Goal: Task Accomplishment & Management: Manage account settings

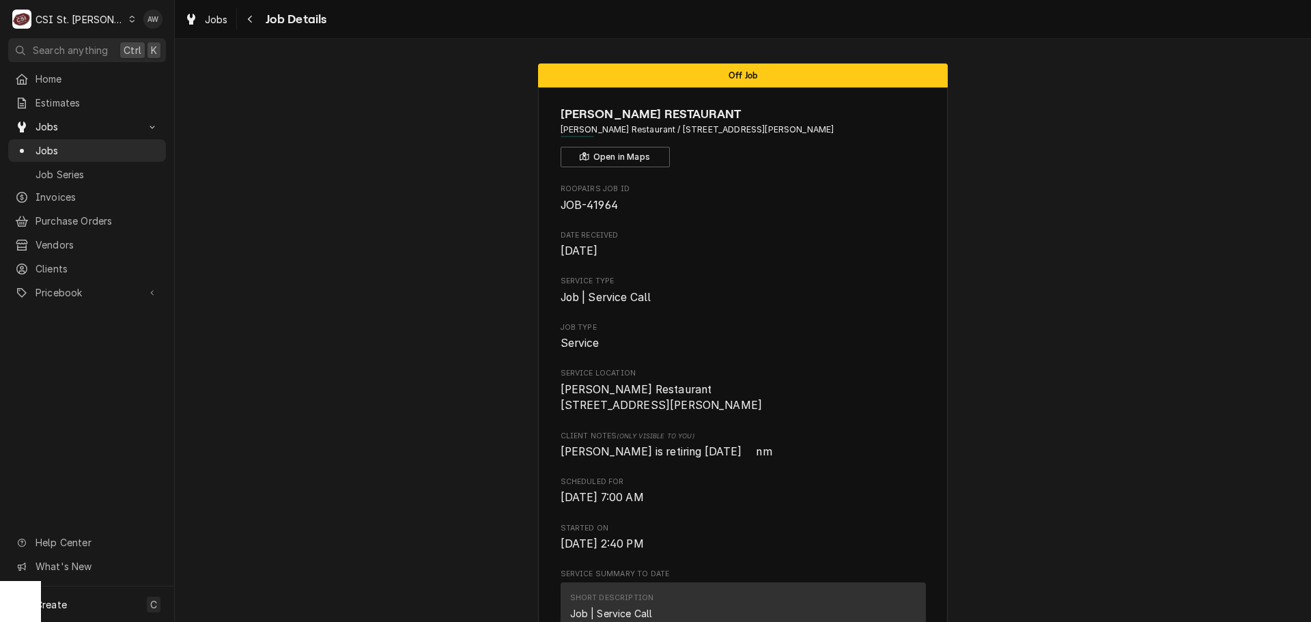
scroll to position [887, 0]
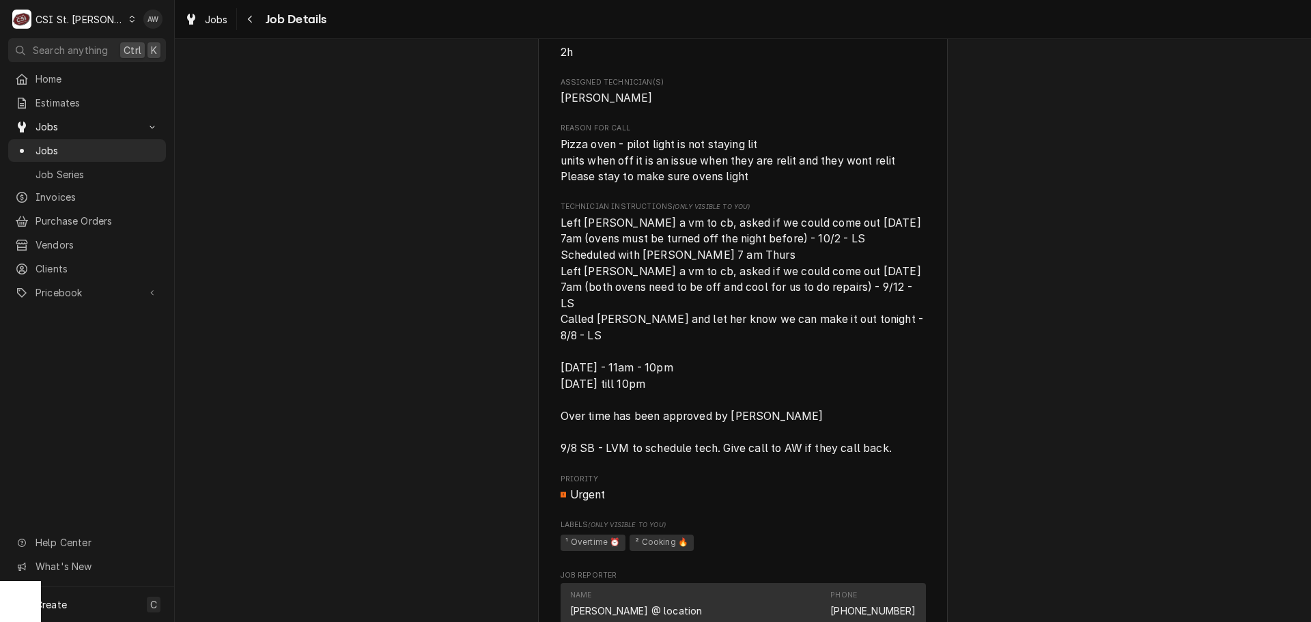
click at [223, 4] on div "Jobs Job Details" at bounding box center [743, 19] width 1136 height 38
click at [188, 28] on link "Jobs" at bounding box center [206, 19] width 55 height 23
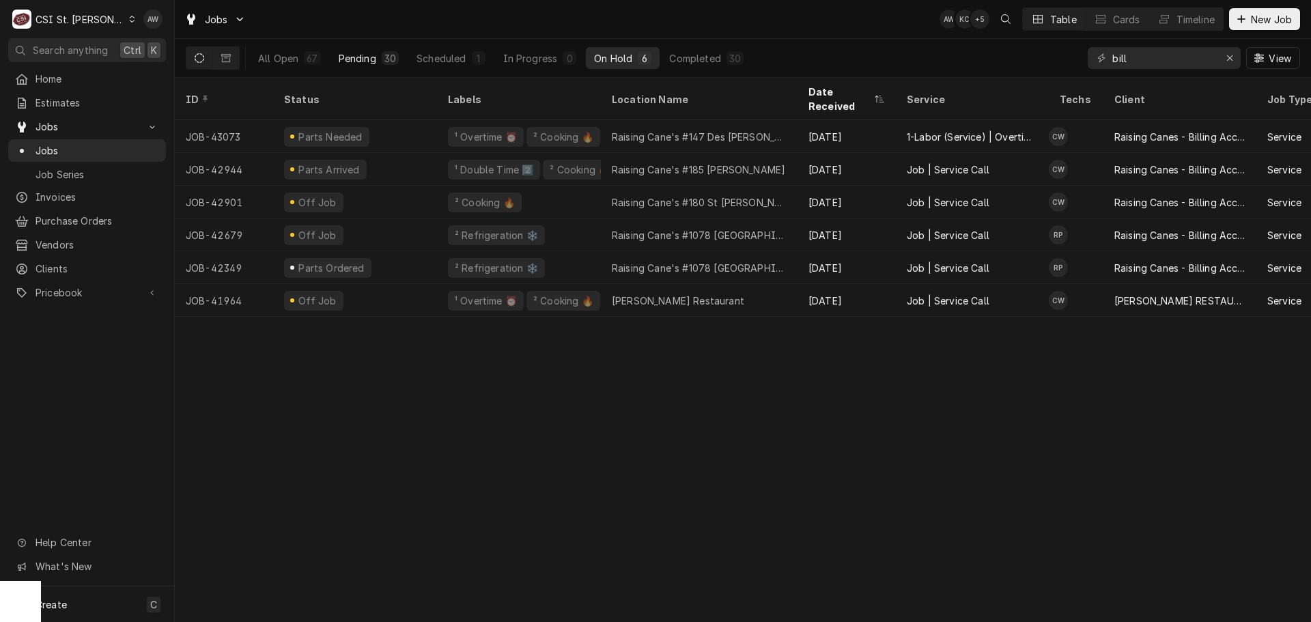
click at [365, 61] on div "Pending" at bounding box center [358, 58] width 38 height 14
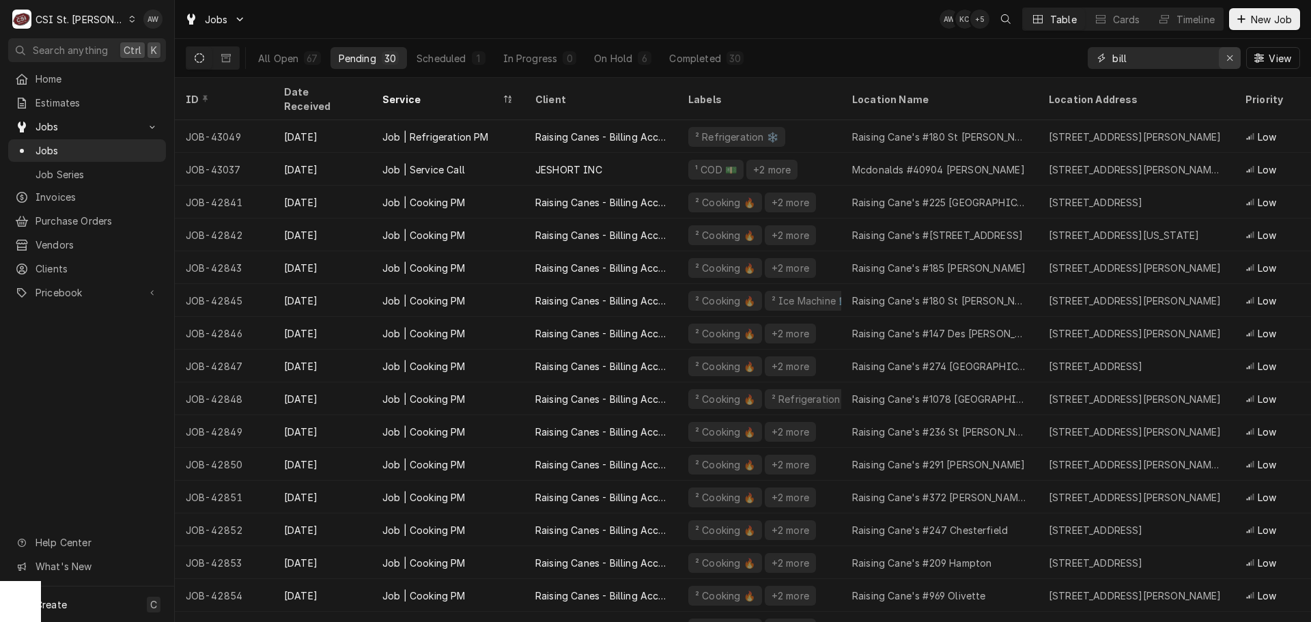
click at [1232, 61] on icon "Erase input" at bounding box center [1230, 58] width 8 height 10
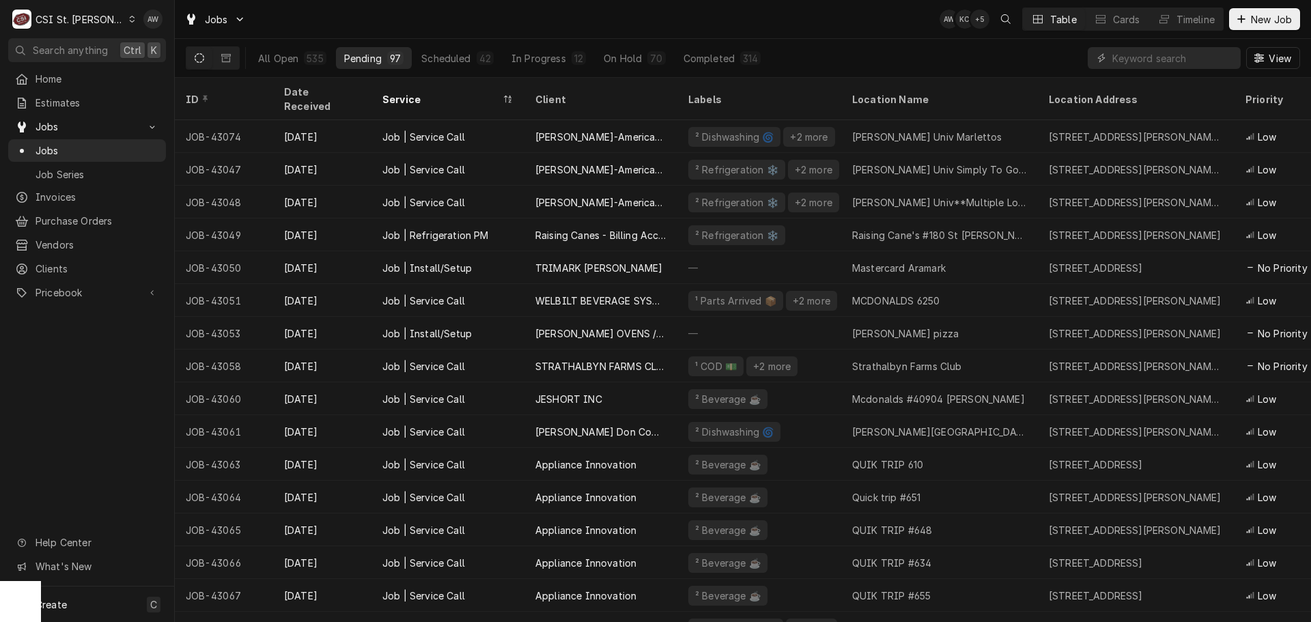
click at [769, 42] on div "All Open 535 Pending 97 Scheduled 42 In Progress 12 On Hold 70 Completed 314 Vi…" at bounding box center [743, 58] width 1114 height 38
click at [789, 5] on div "Jobs AW KC + 5 Table Cards Timeline New Job" at bounding box center [743, 19] width 1136 height 38
click at [1120, 61] on input "Dynamic Content Wrapper" at bounding box center [1173, 58] width 122 height 22
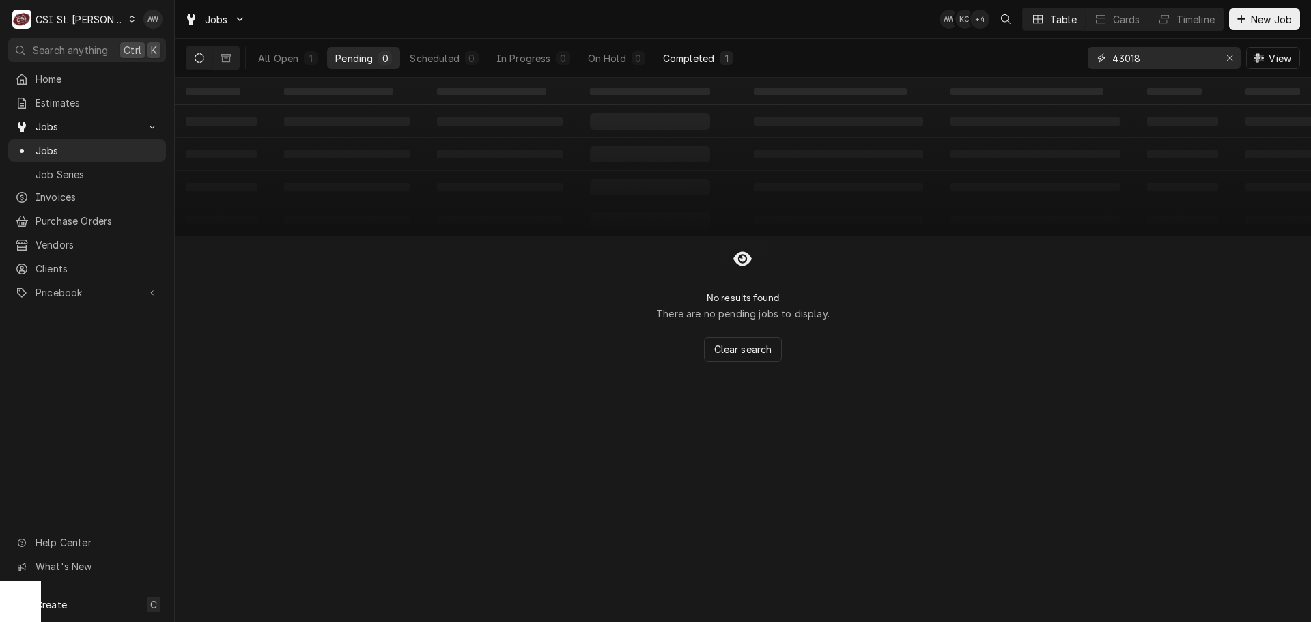
type input "43018"
click at [692, 59] on div "Completed" at bounding box center [688, 58] width 51 height 14
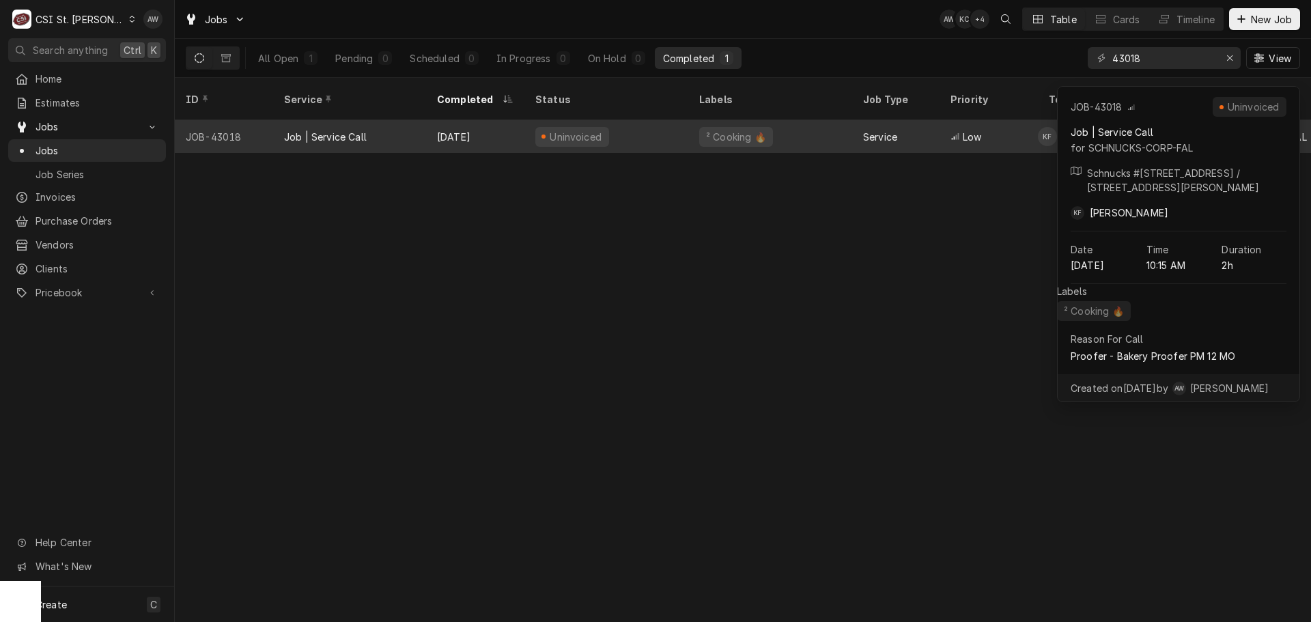
click at [681, 120] on div "Uninvoiced" at bounding box center [606, 136] width 164 height 33
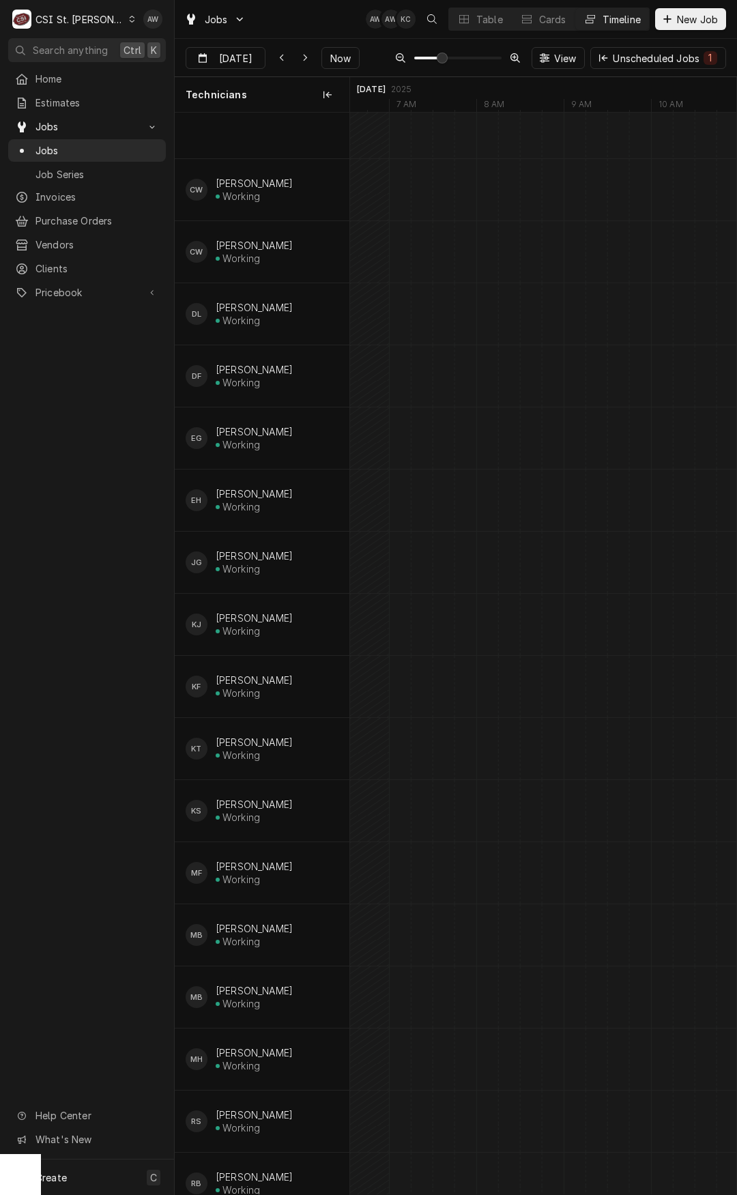
scroll to position [0, 7236]
click at [328, 63] on span "Now" at bounding box center [341, 58] width 26 height 14
click at [459, 26] on button "Table" at bounding box center [480, 19] width 62 height 22
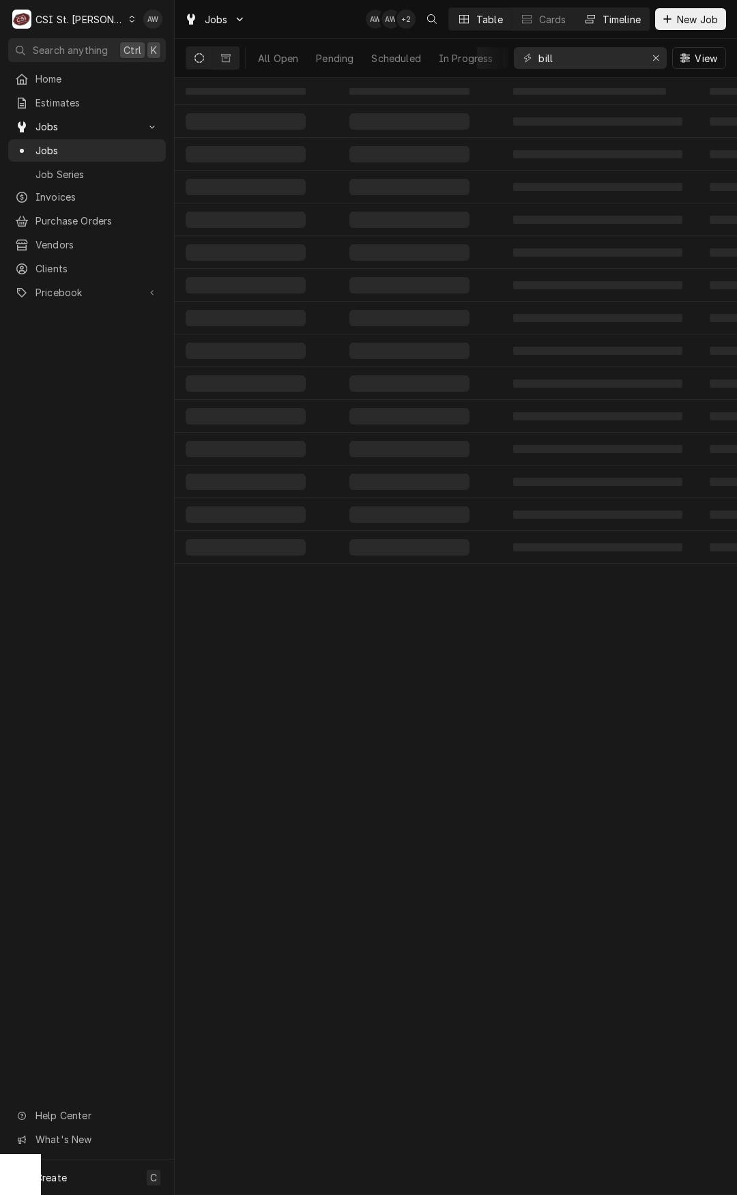
click at [597, 19] on button "Timeline" at bounding box center [613, 19] width 74 height 22
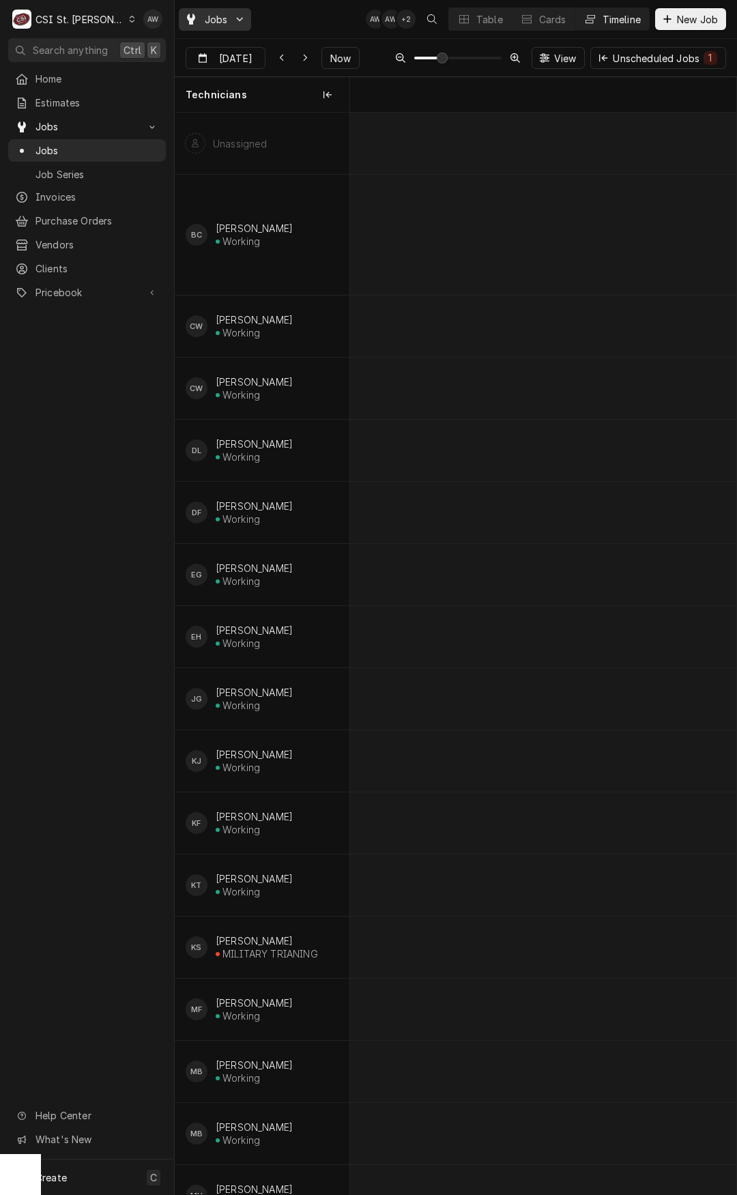
scroll to position [0, 7664]
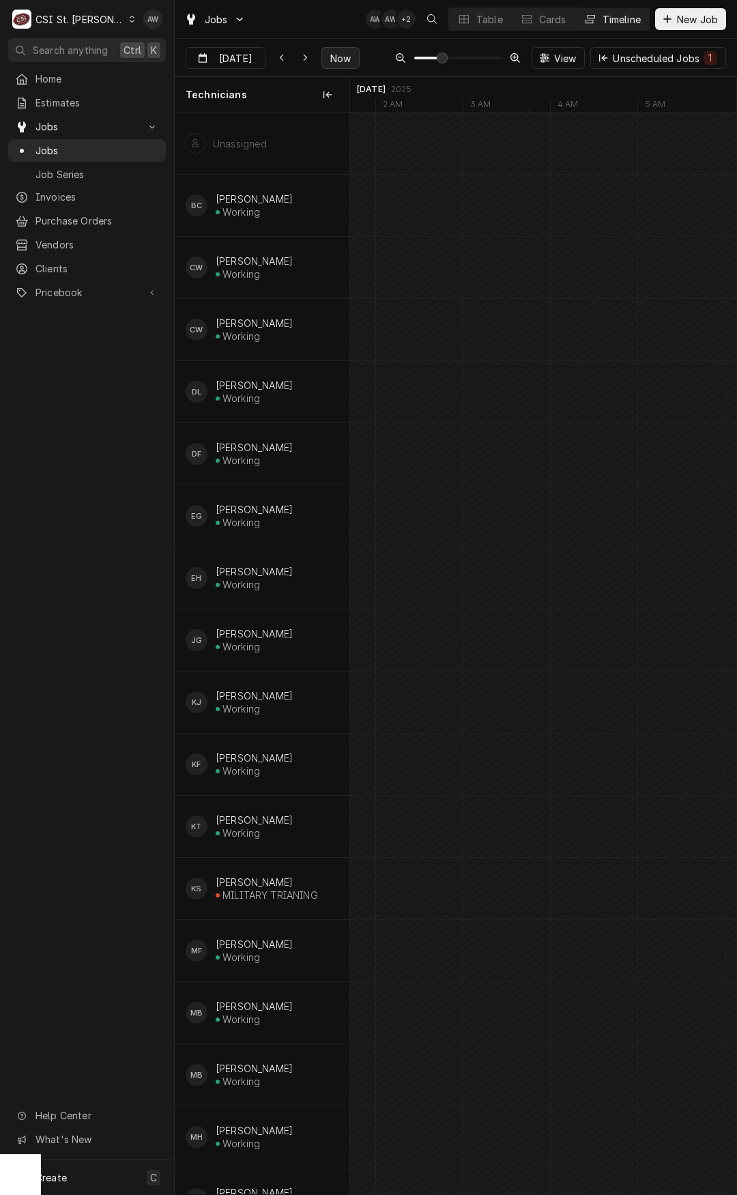
click at [328, 49] on button "Now" at bounding box center [341, 58] width 38 height 22
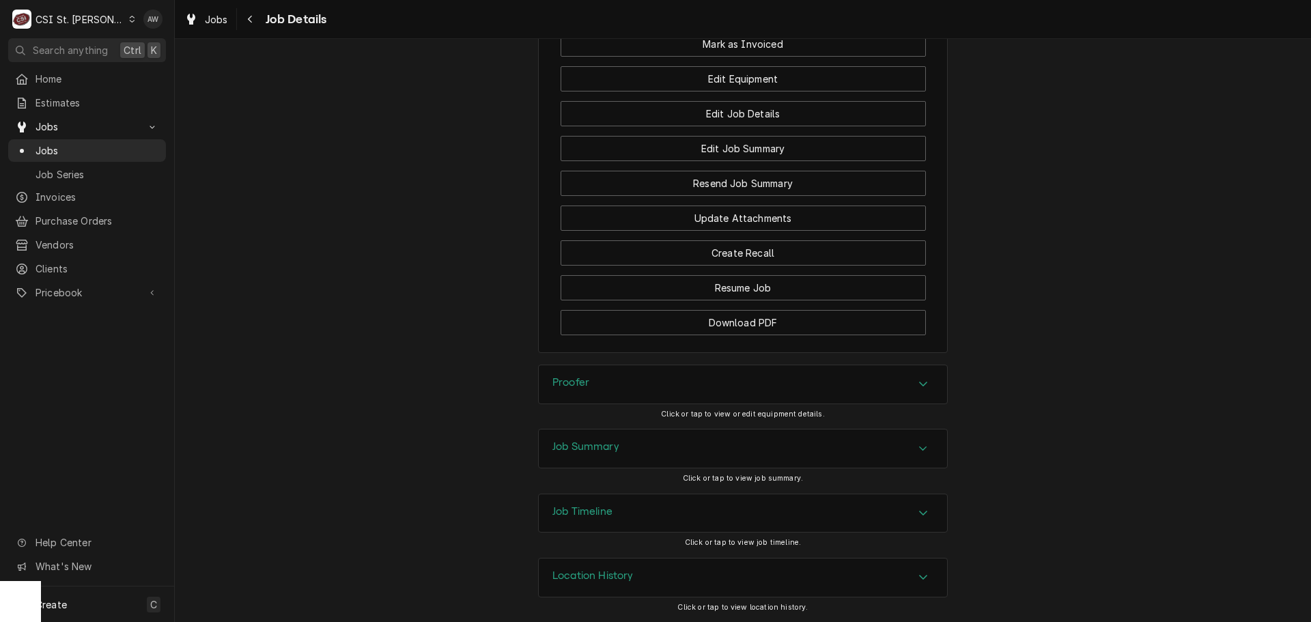
scroll to position [1416, 0]
click at [649, 403] on div "Job Summary" at bounding box center [743, 448] width 408 height 38
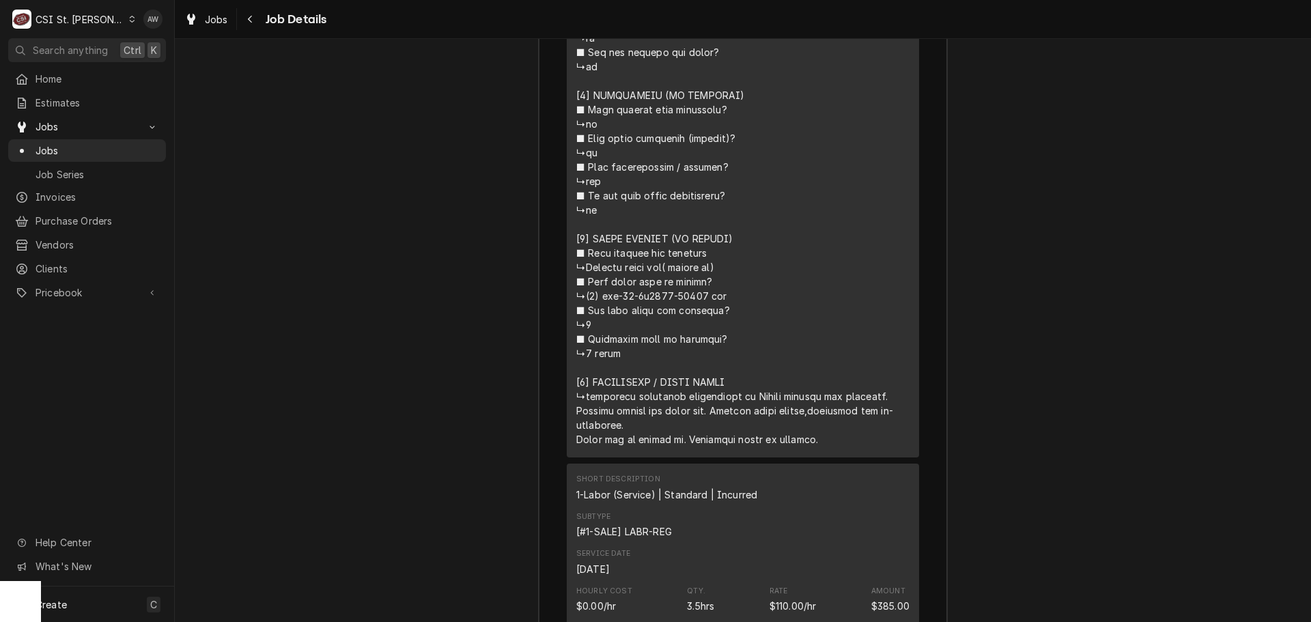
scroll to position [2731, 0]
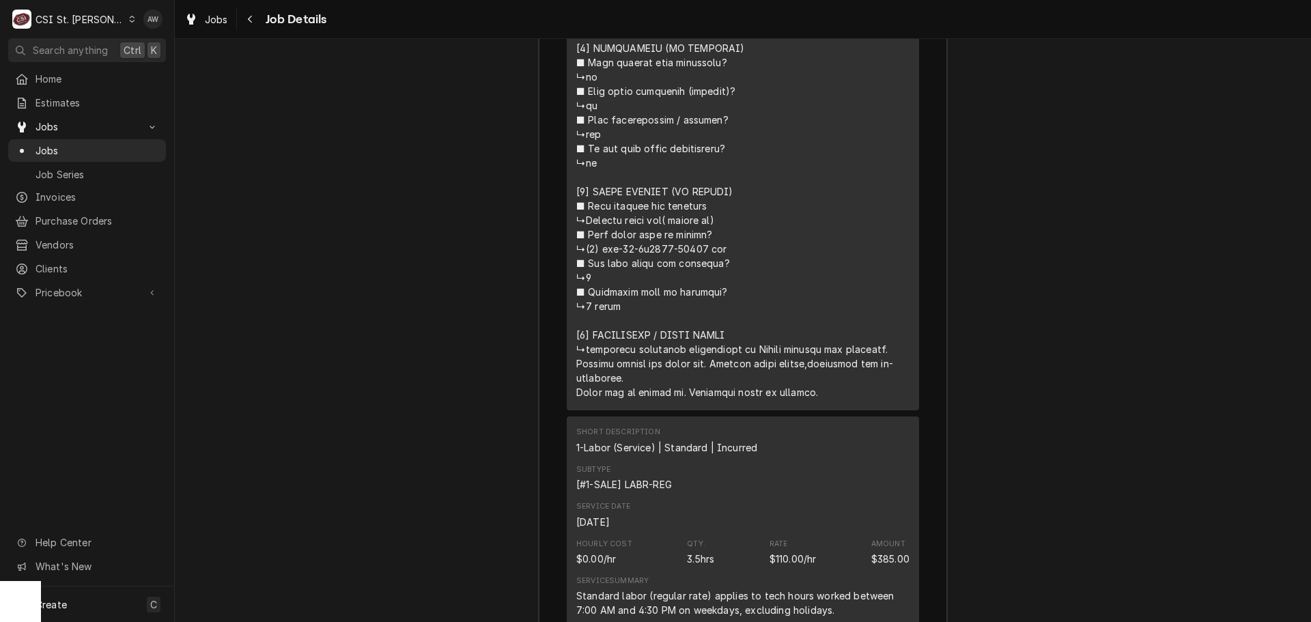
drag, startPoint x: 718, startPoint y: 265, endPoint x: 577, endPoint y: 264, distance: 141.3
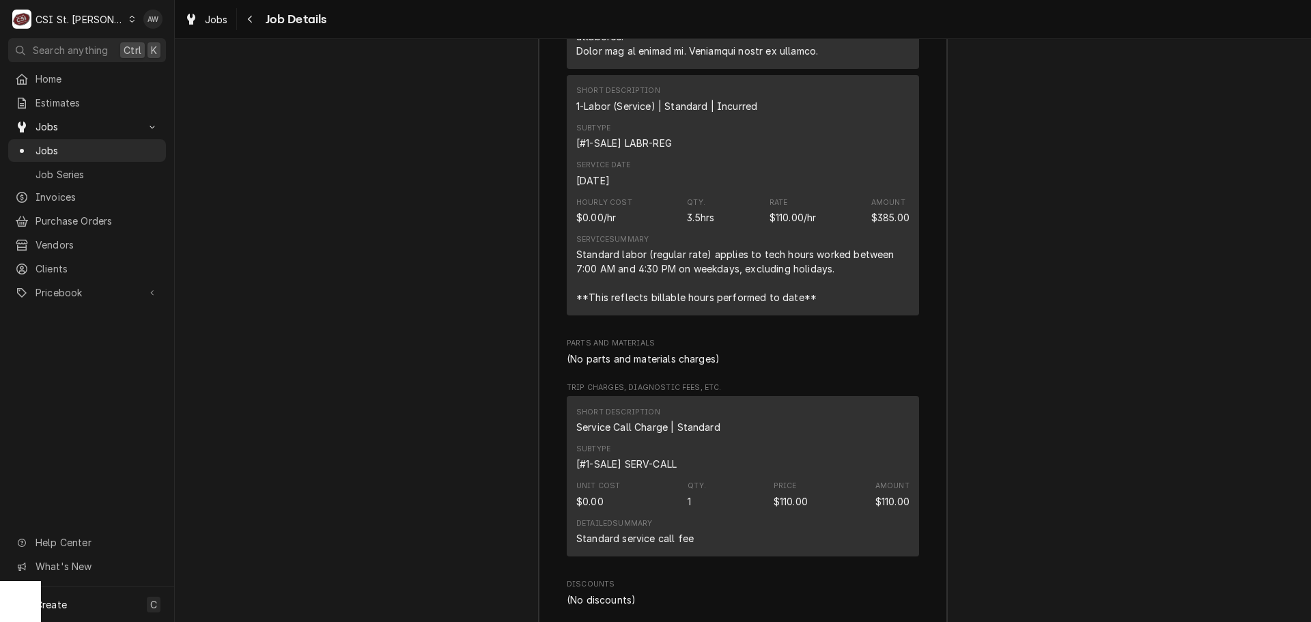
scroll to position [3004, 0]
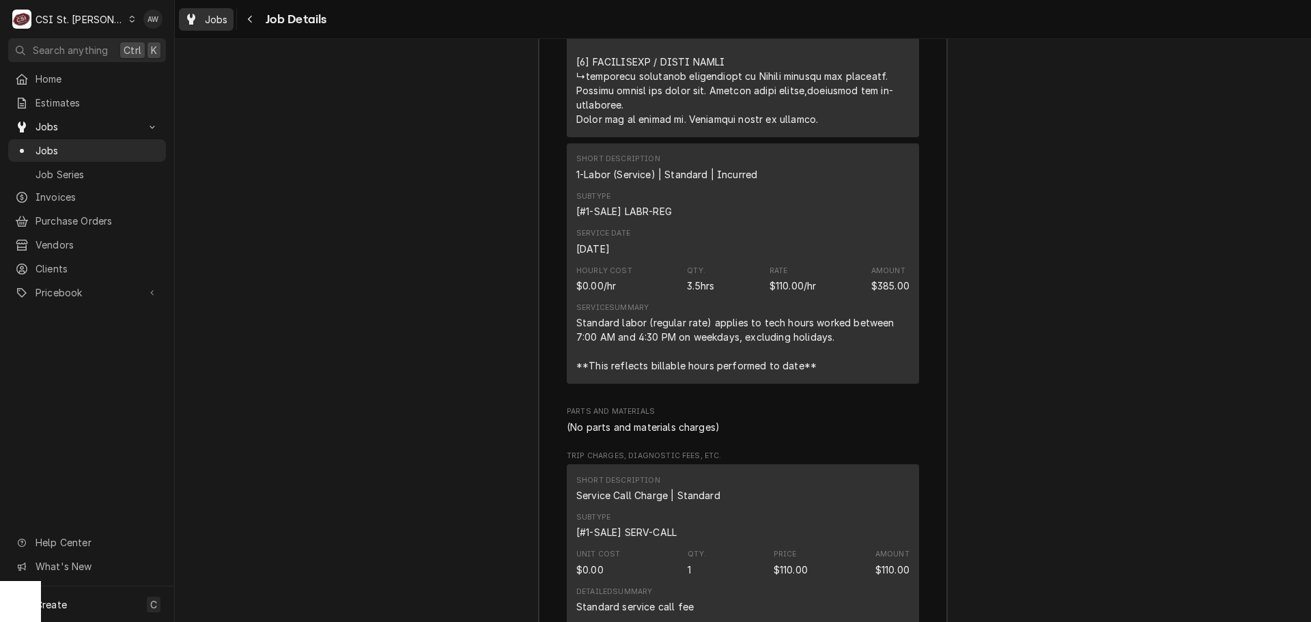
click at [212, 23] on span "Jobs" at bounding box center [216, 19] width 23 height 14
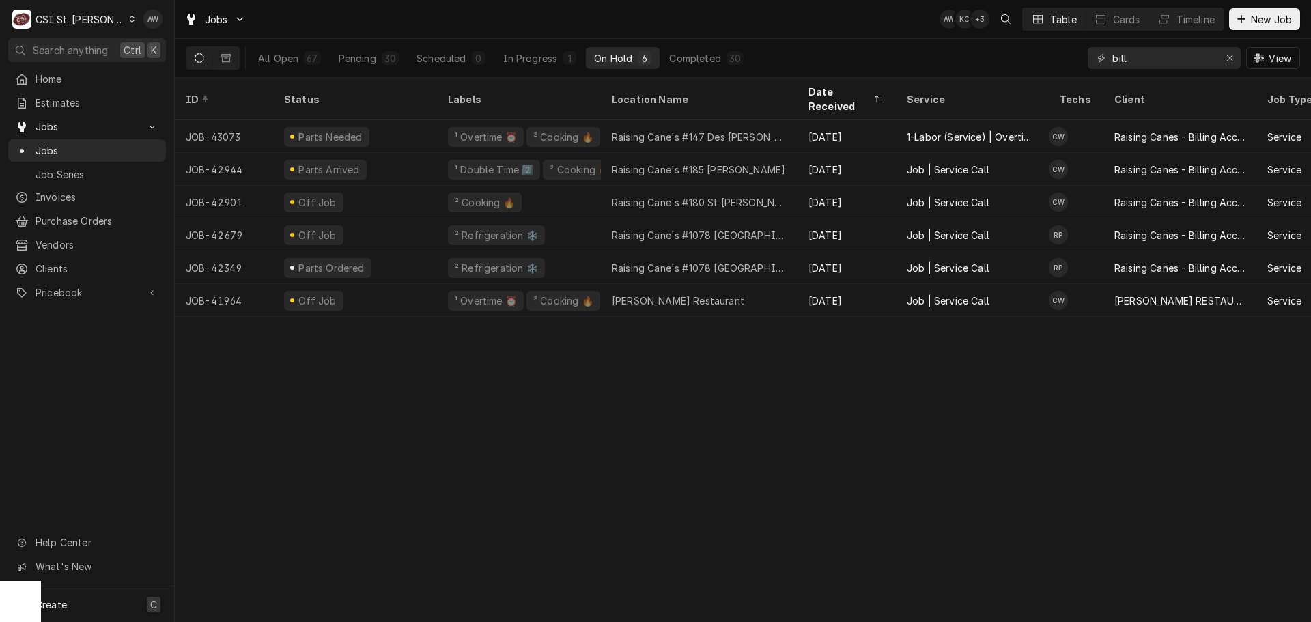
click at [67, 609] on div "Create C" at bounding box center [87, 603] width 174 height 35
click at [244, 490] on div "Estimate" at bounding box center [255, 485] width 91 height 14
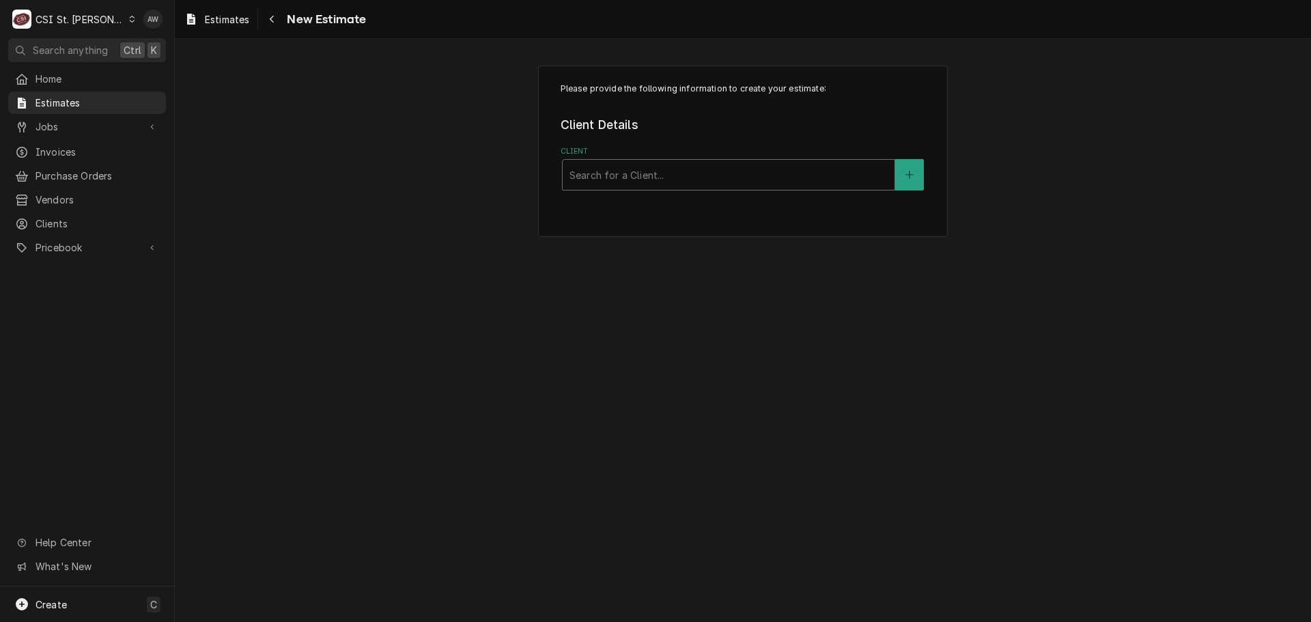
click at [596, 173] on div "Client" at bounding box center [728, 174] width 318 height 25
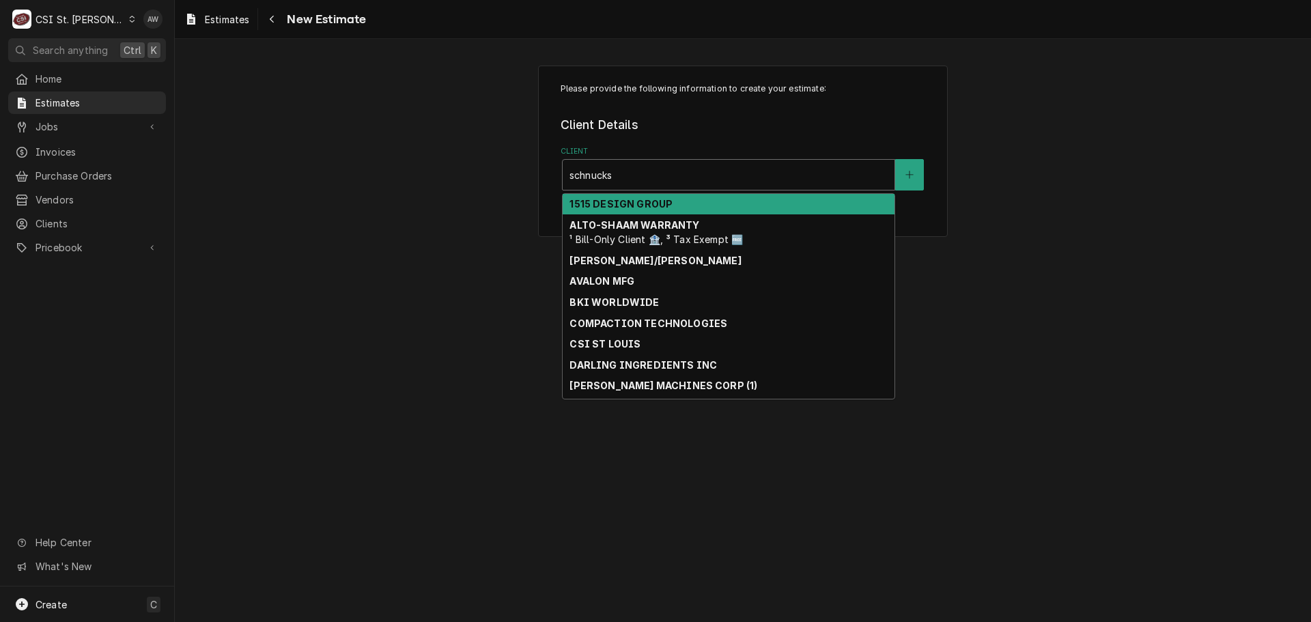
type input "schnucks-"
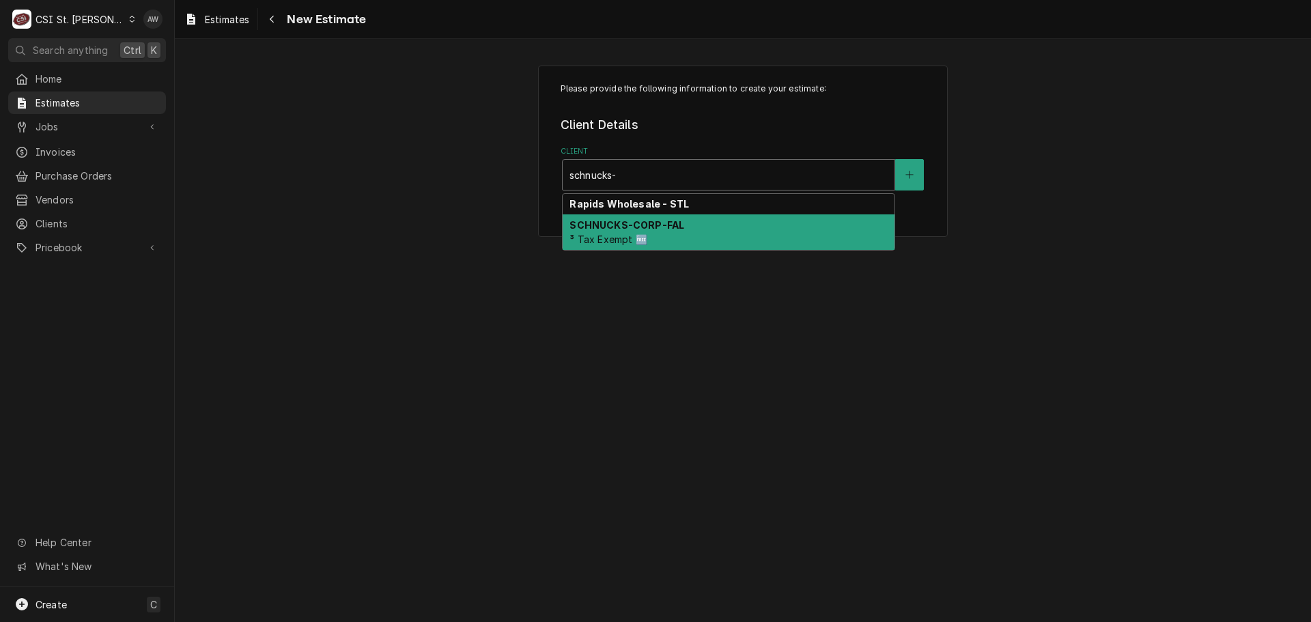
click at [627, 236] on span "³ Tax Exempt 🆓" at bounding box center [607, 239] width 77 height 12
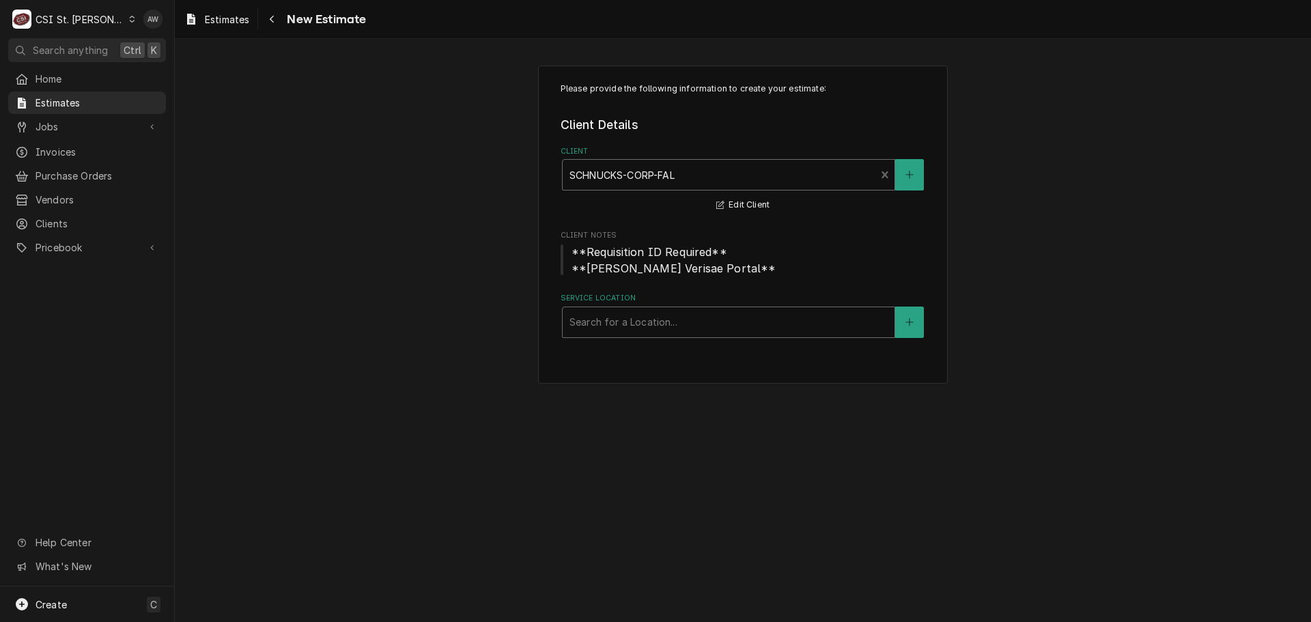
click at [746, 319] on div "Service Location" at bounding box center [728, 322] width 318 height 25
type input "332"
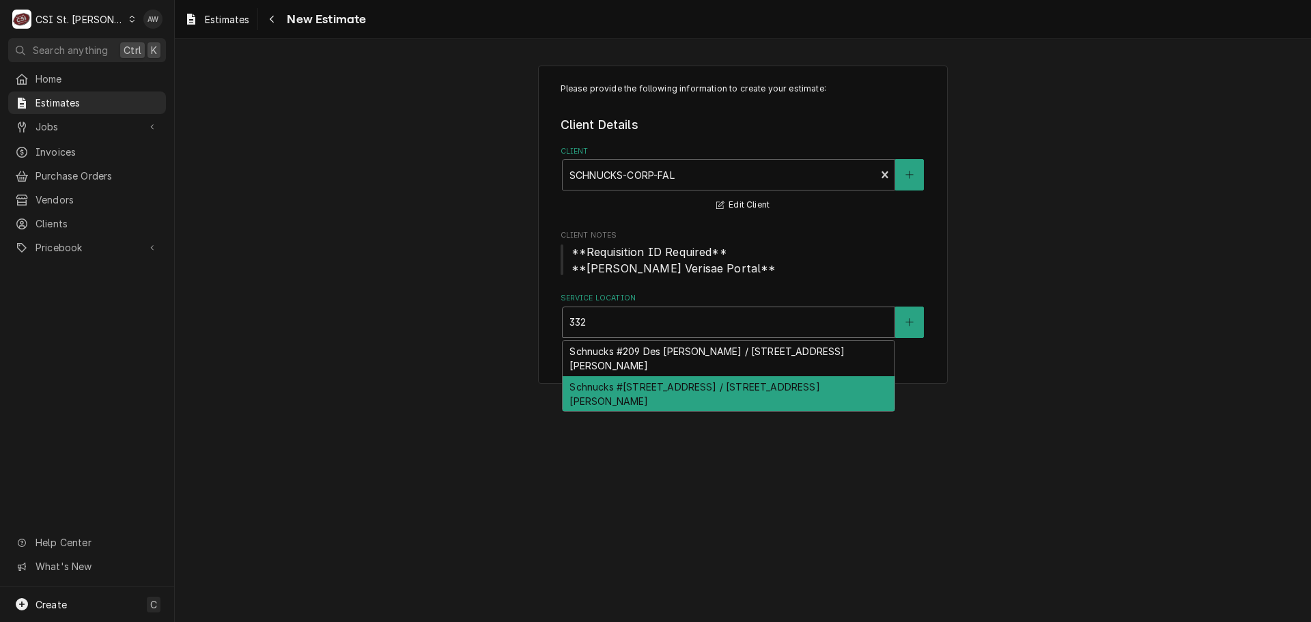
click at [692, 397] on div "Schnucks #332 Oak Grove Village / 375 S Hwy 185, Sullivan, MO 63080" at bounding box center [729, 393] width 332 height 35
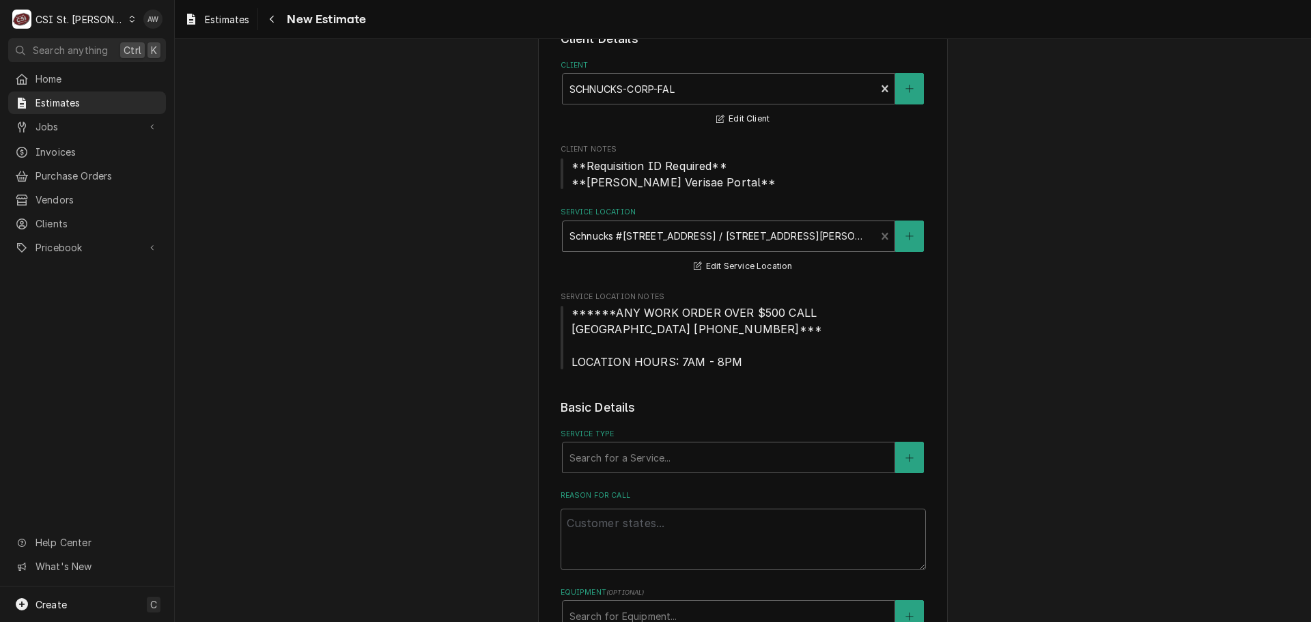
scroll to position [273, 0]
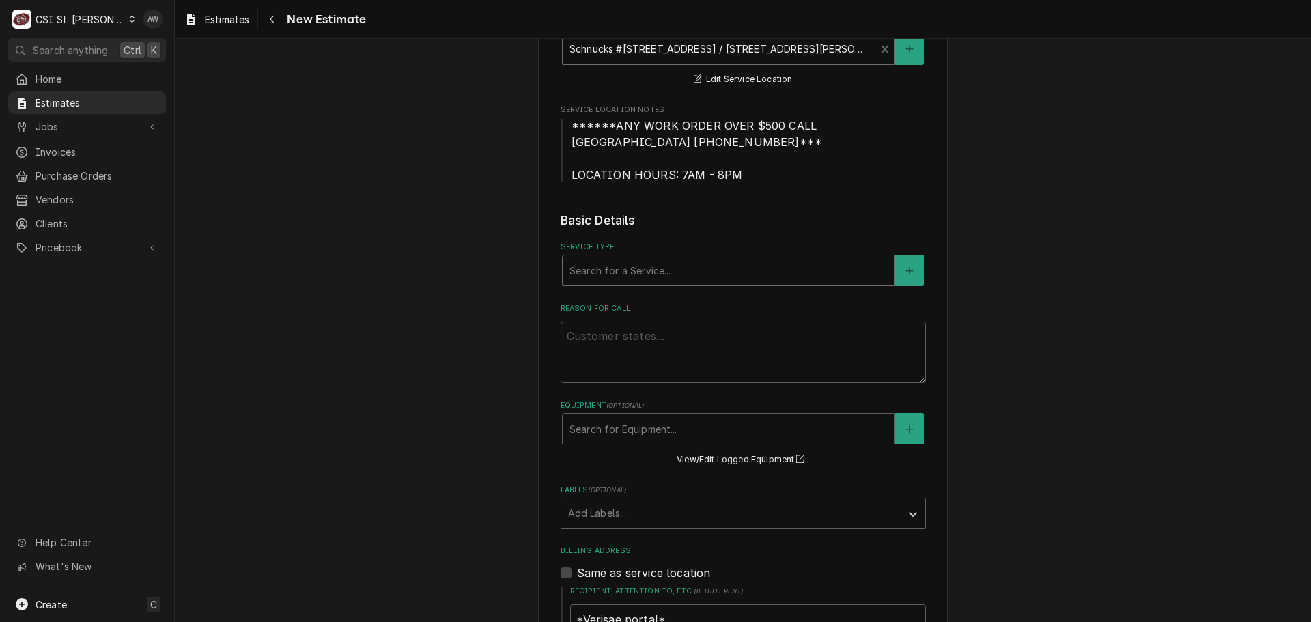
click at [653, 279] on div "Service Type" at bounding box center [728, 270] width 318 height 25
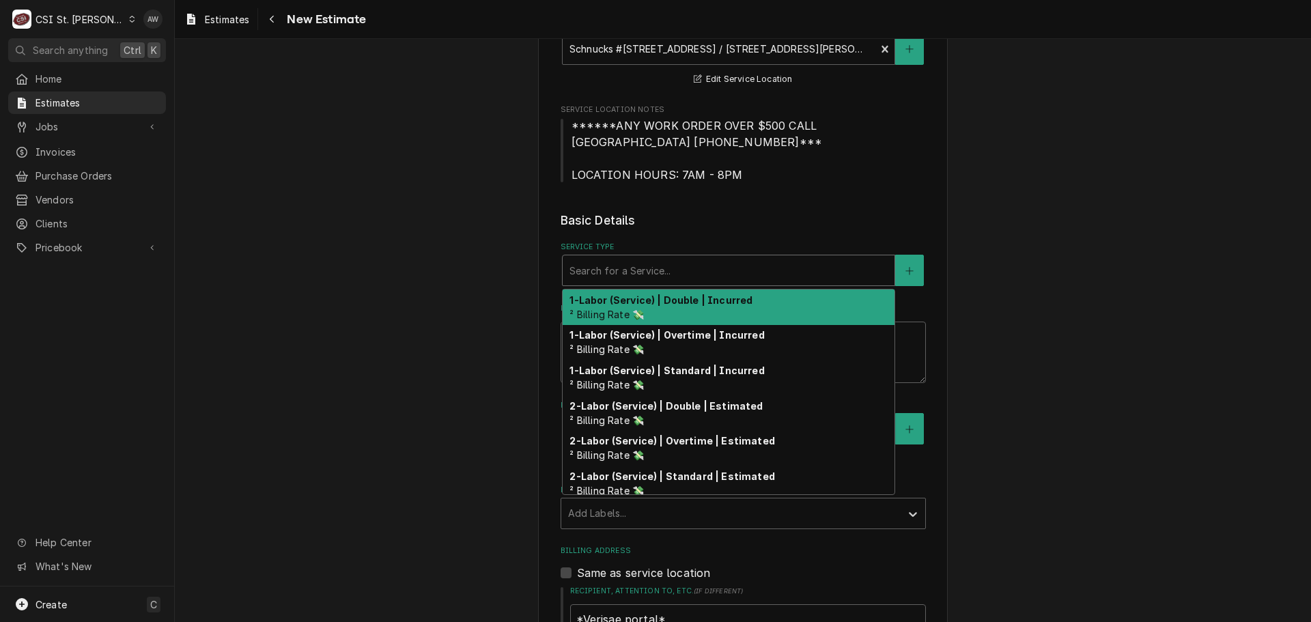
type textarea "x"
type input "s"
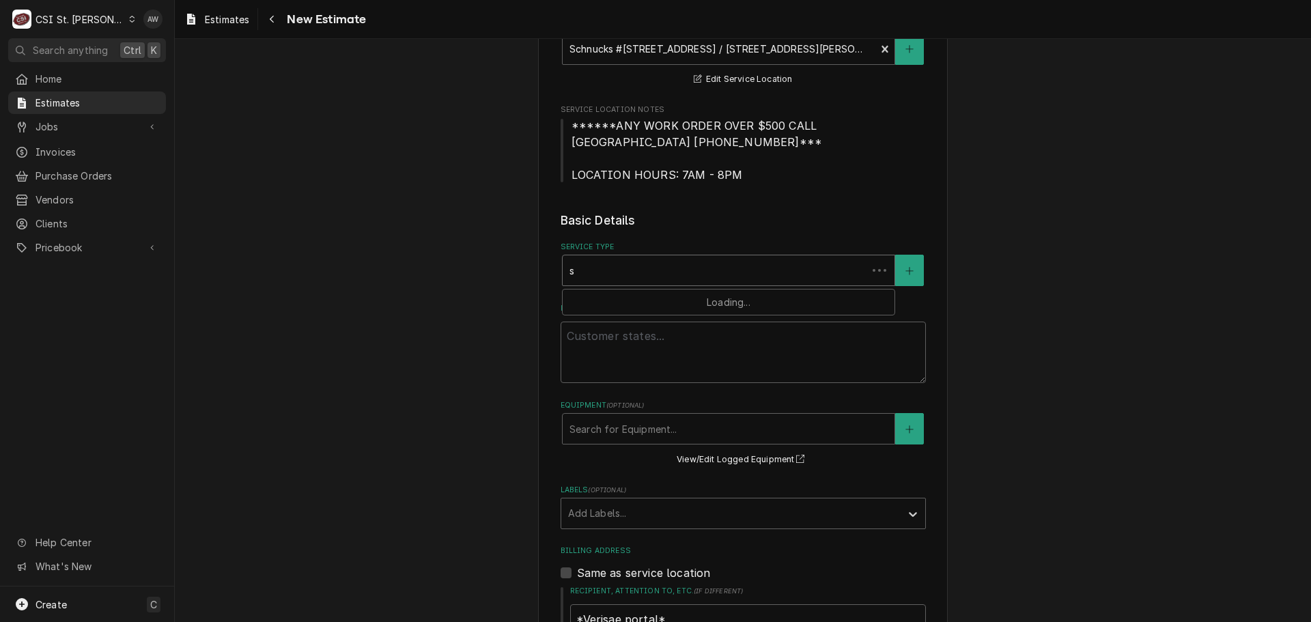
type textarea "x"
type input "se"
type textarea "x"
type input "ser"
type textarea "x"
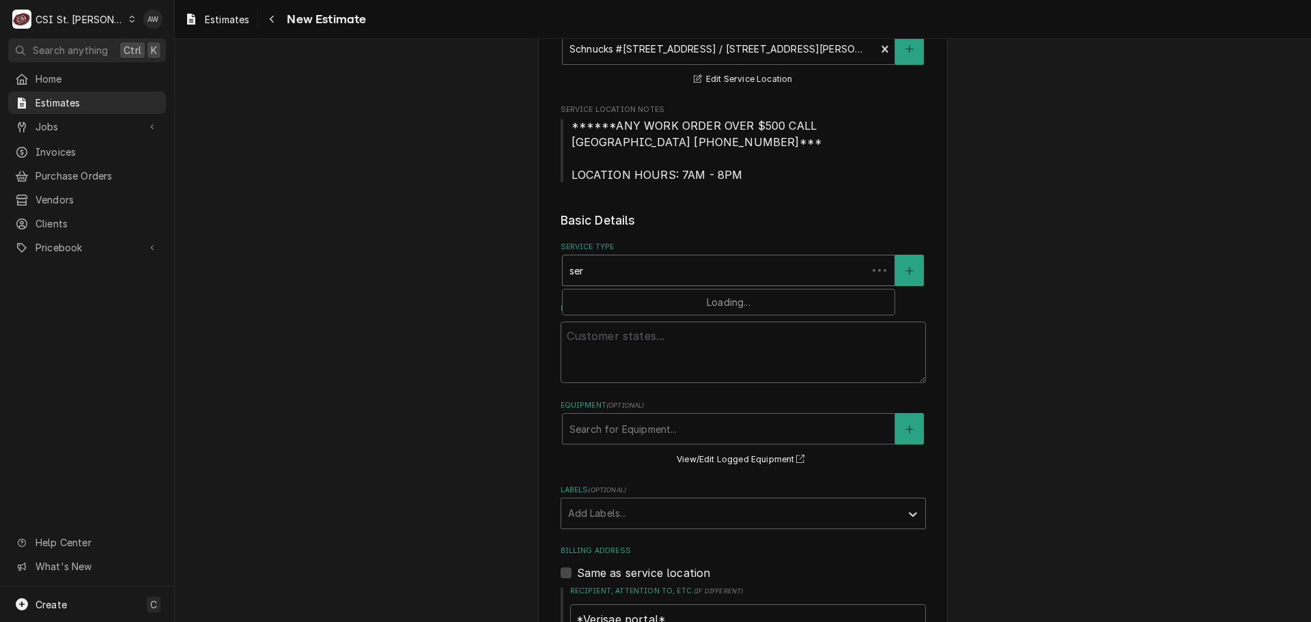
type input "serv"
type textarea "x"
type input "servi"
type textarea "x"
type input "servic"
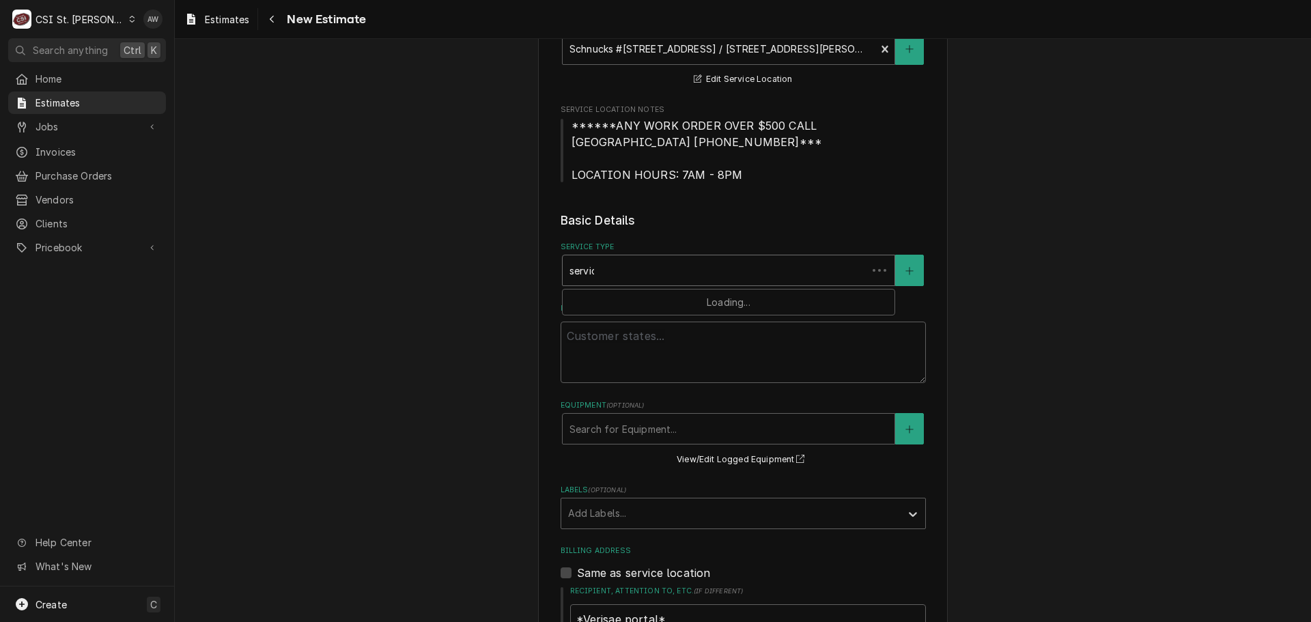
type textarea "x"
type input "service"
type textarea "x"
type input "servicec"
type textarea "x"
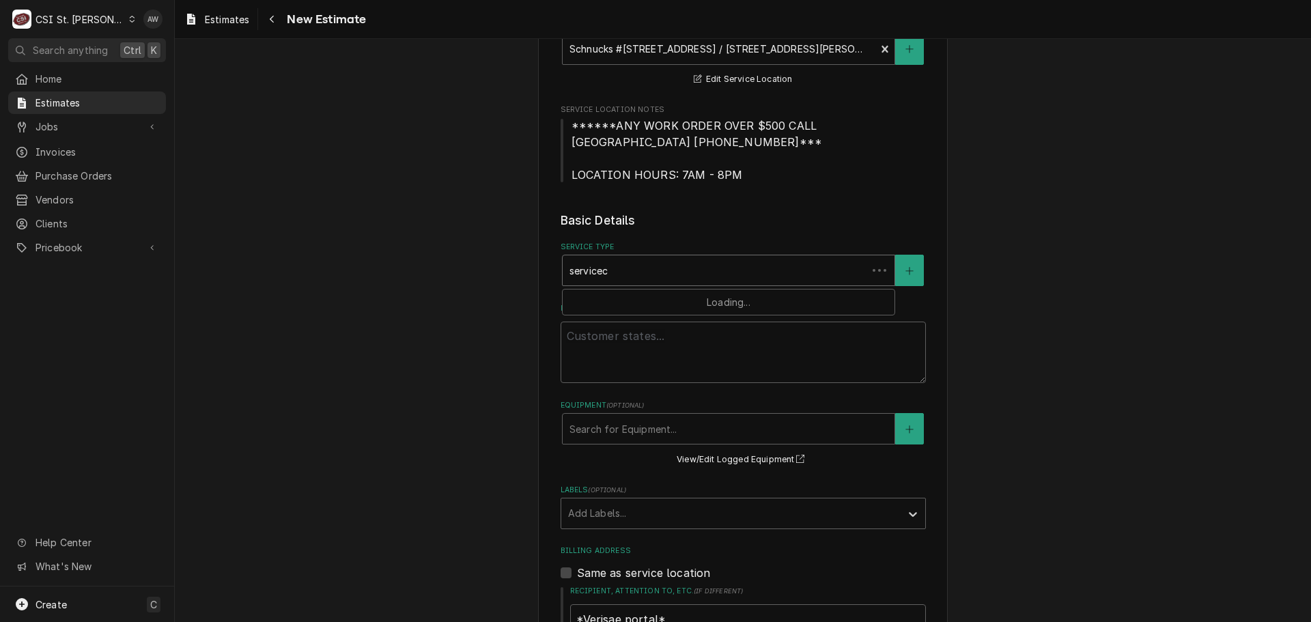
type input "service"
type textarea "x"
type input "service"
type textarea "x"
type input "service c"
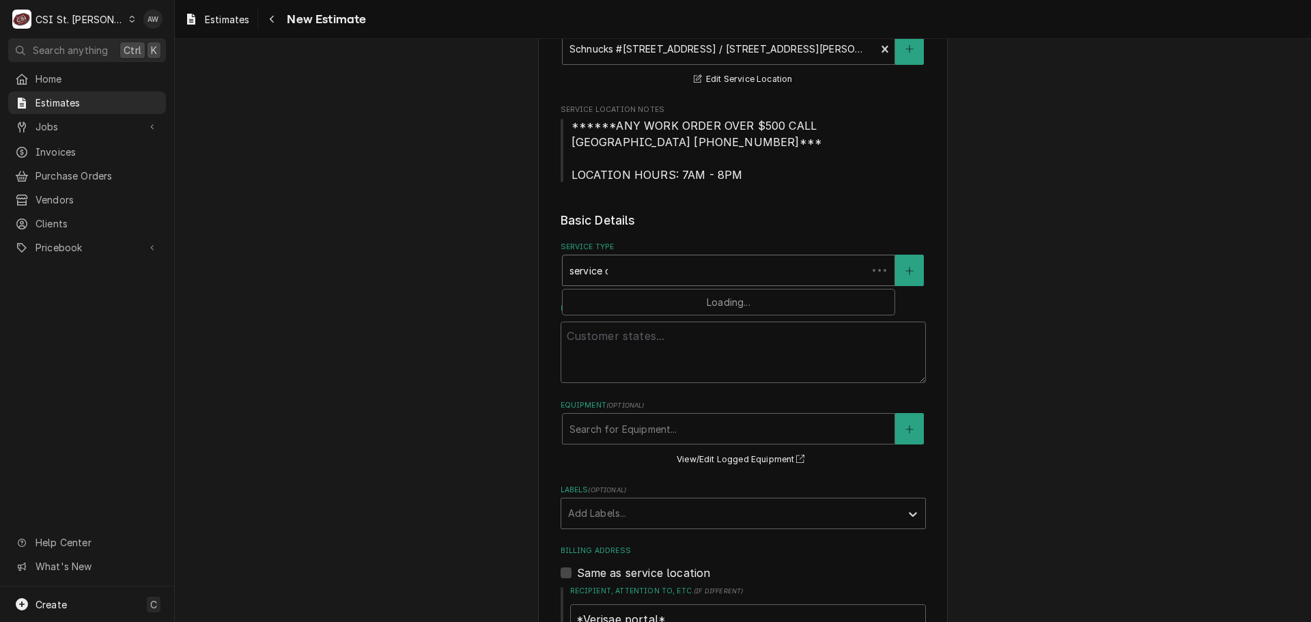
type textarea "x"
type input "service ca"
type textarea "x"
type input "service cal"
type textarea "x"
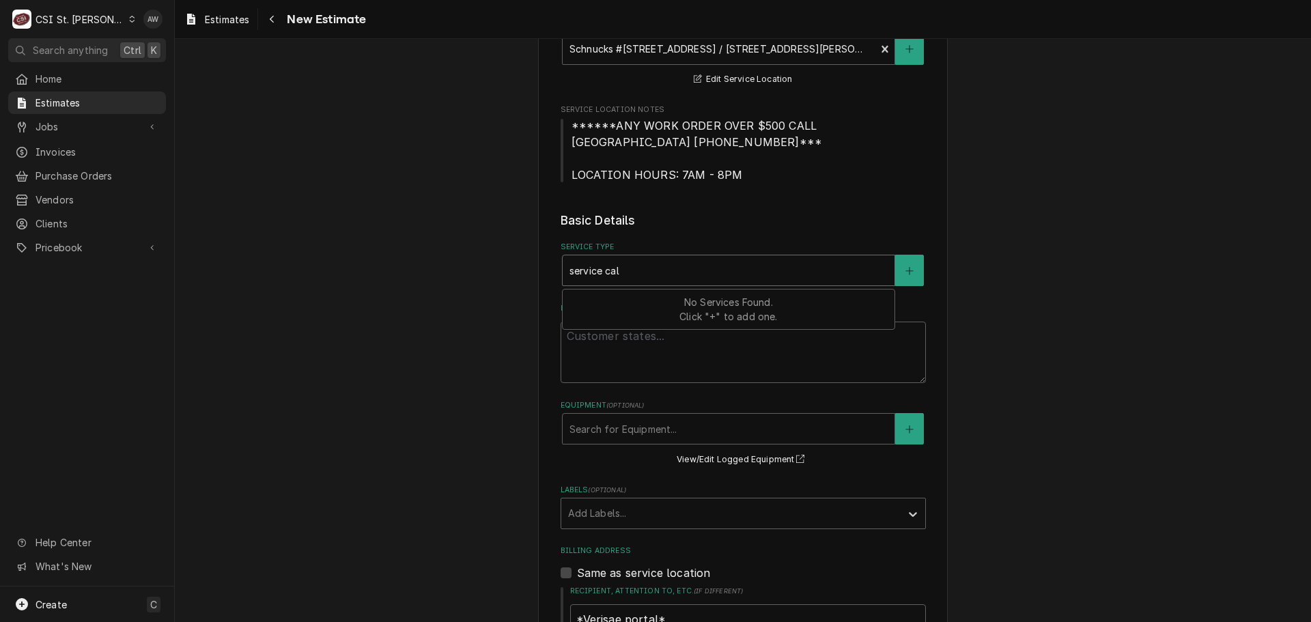
type input "service call"
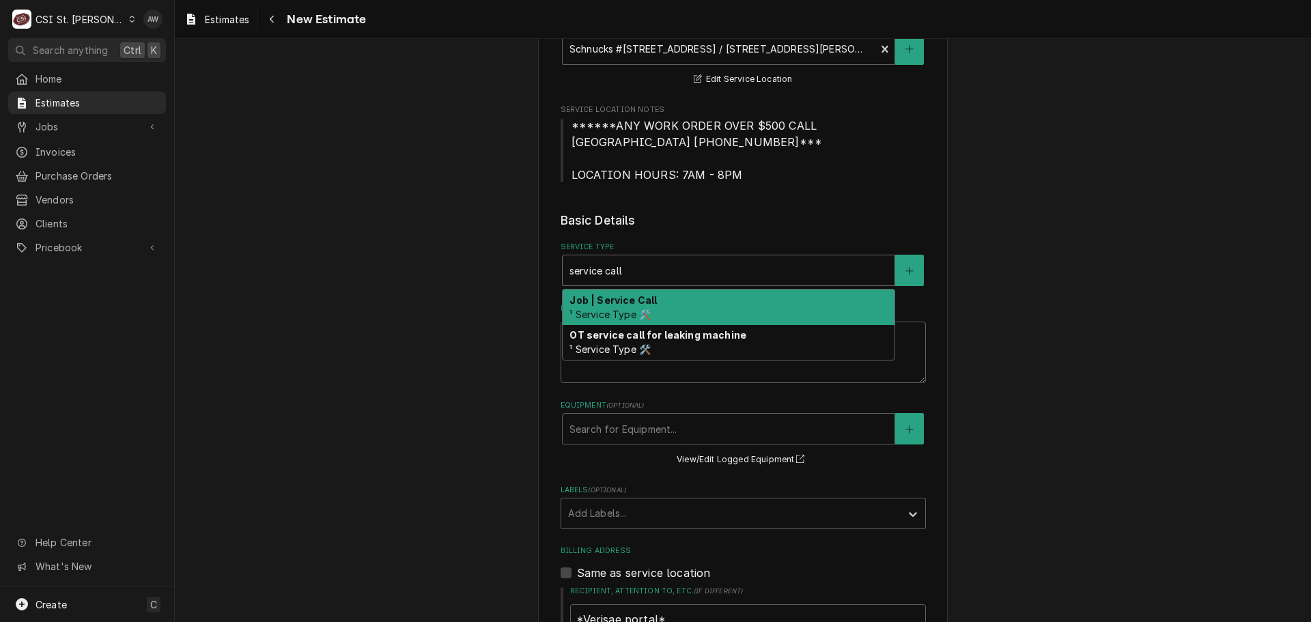
click at [658, 302] on div "Job | Service Call ¹ Service Type 🛠️" at bounding box center [729, 306] width 332 height 35
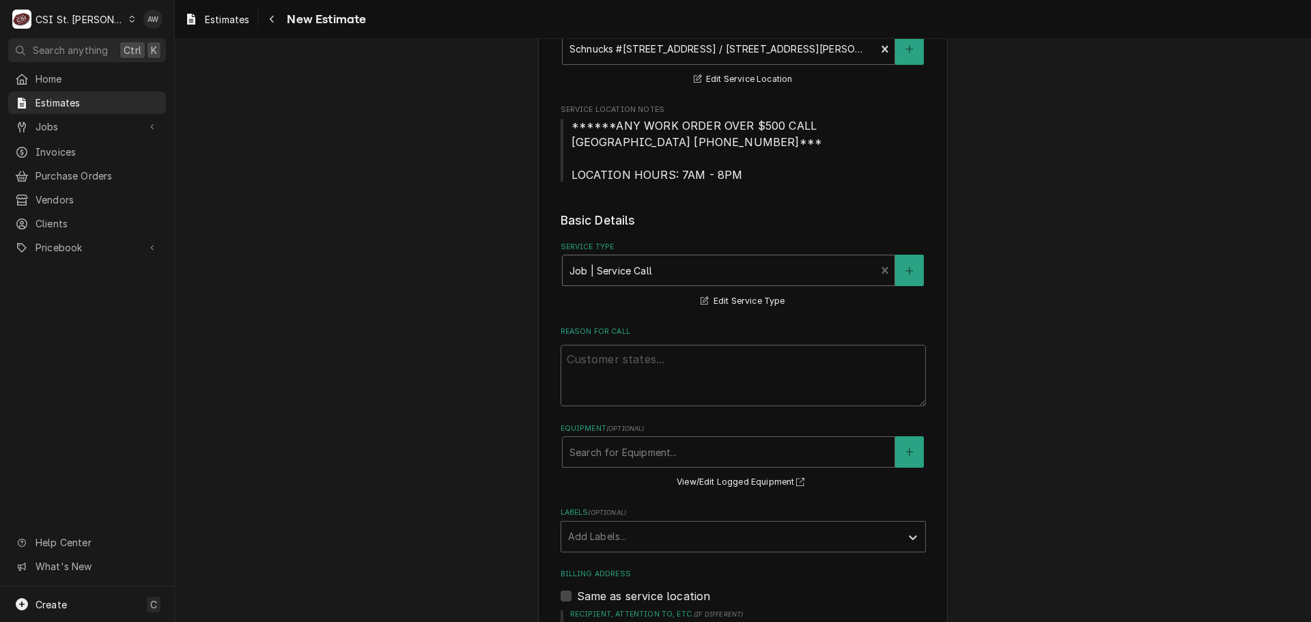
scroll to position [341, 0]
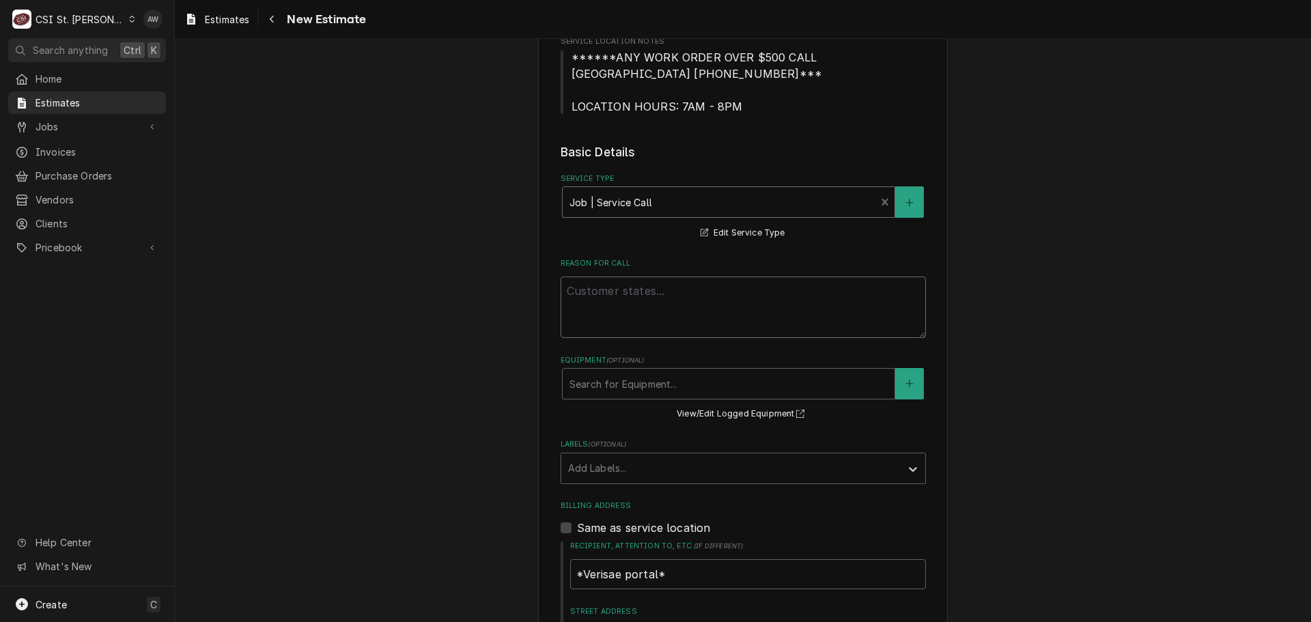
click at [701, 307] on textarea "Reason For Call" at bounding box center [742, 306] width 365 height 61
type textarea "x"
type textarea "b"
type textarea "x"
type textarea "ba"
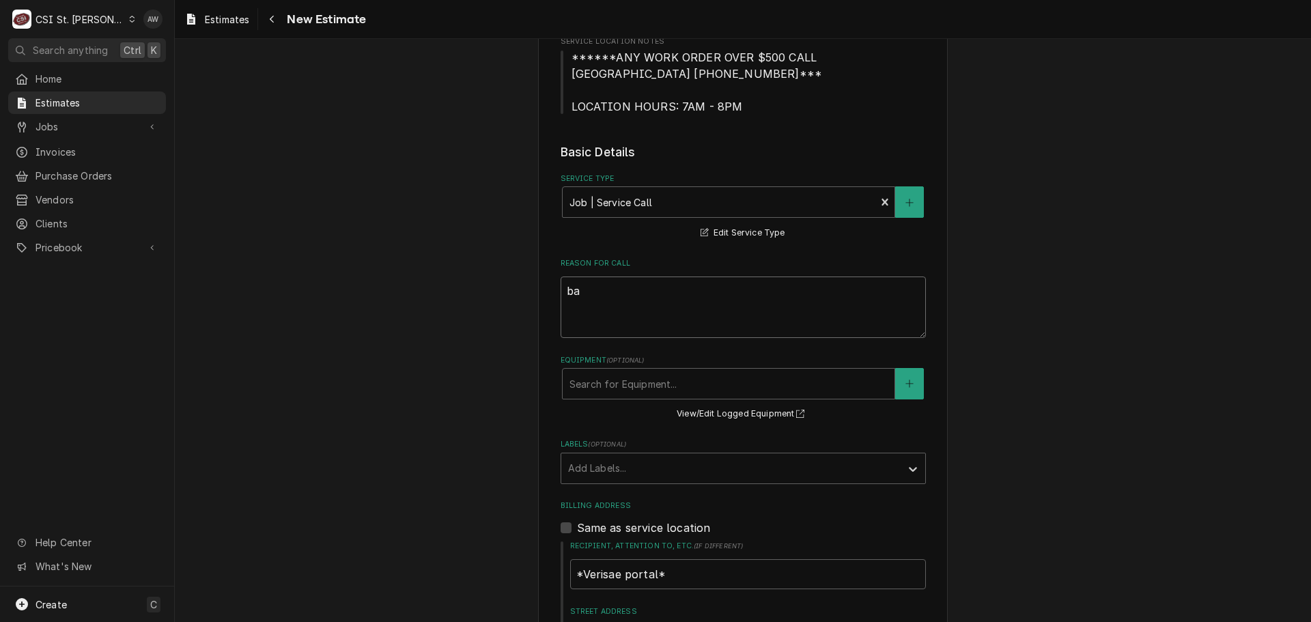
type textarea "x"
type textarea "bak"
type textarea "x"
type textarea "bake"
type textarea "x"
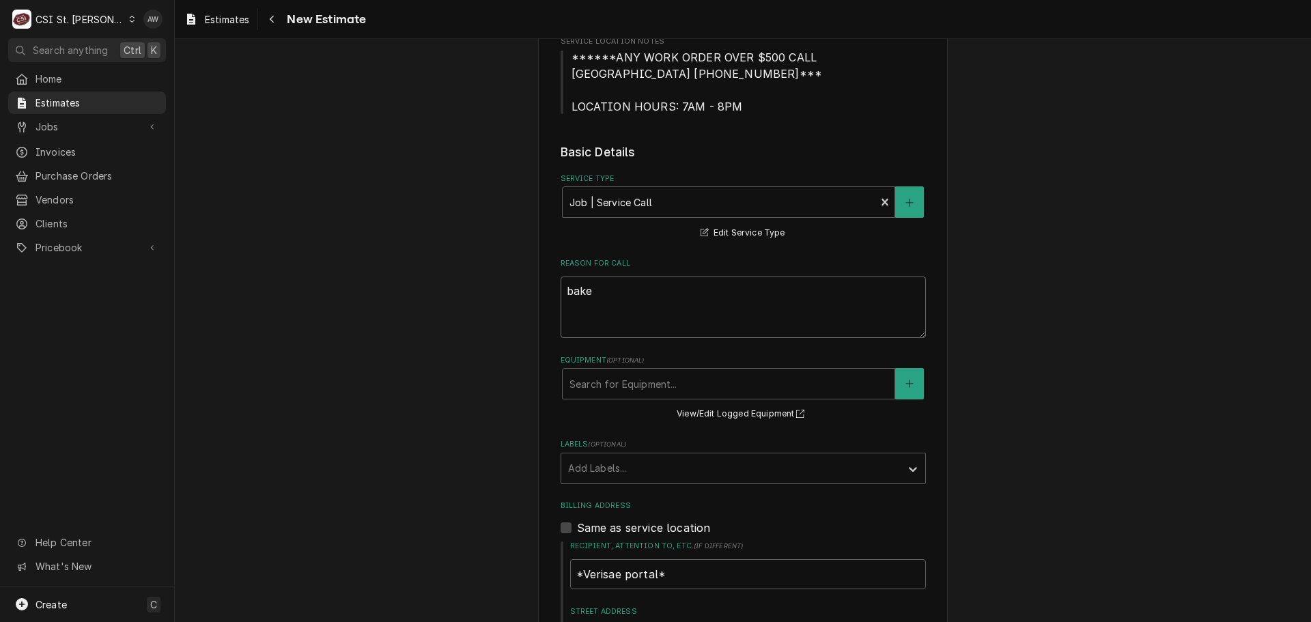
type textarea "baker"
type textarea "x"
type textarea "bake"
type textarea "x"
type textarea "bak"
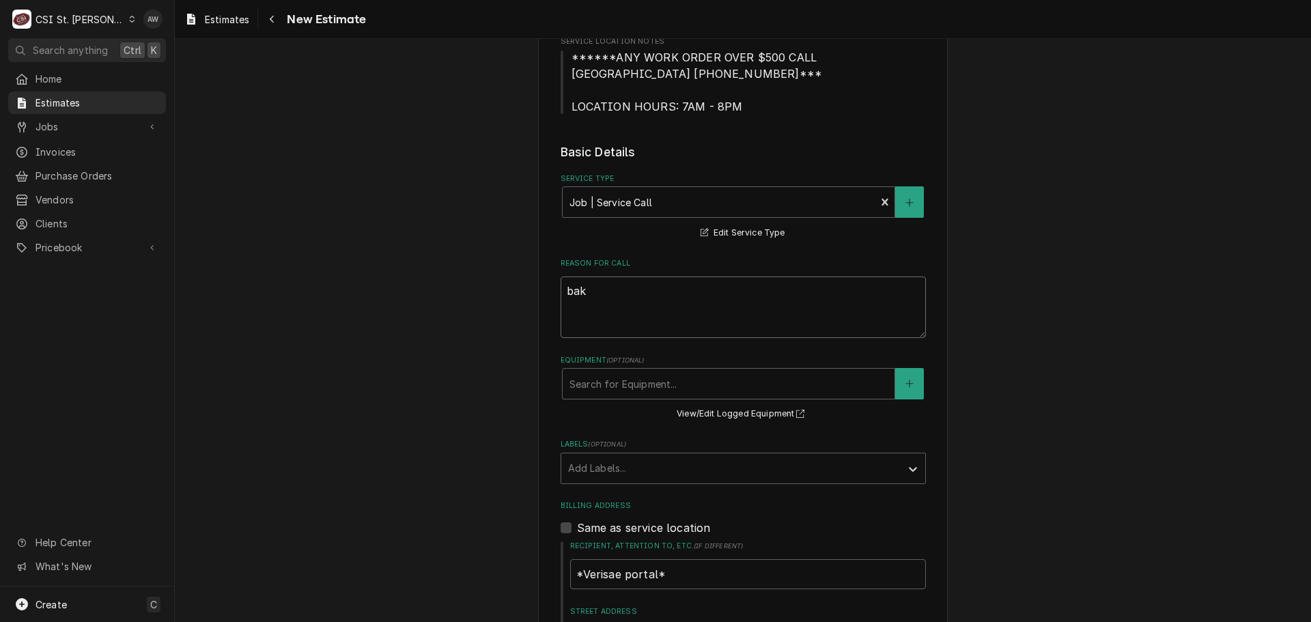
type textarea "x"
type textarea "ba"
type textarea "x"
type textarea "b"
type textarea "x"
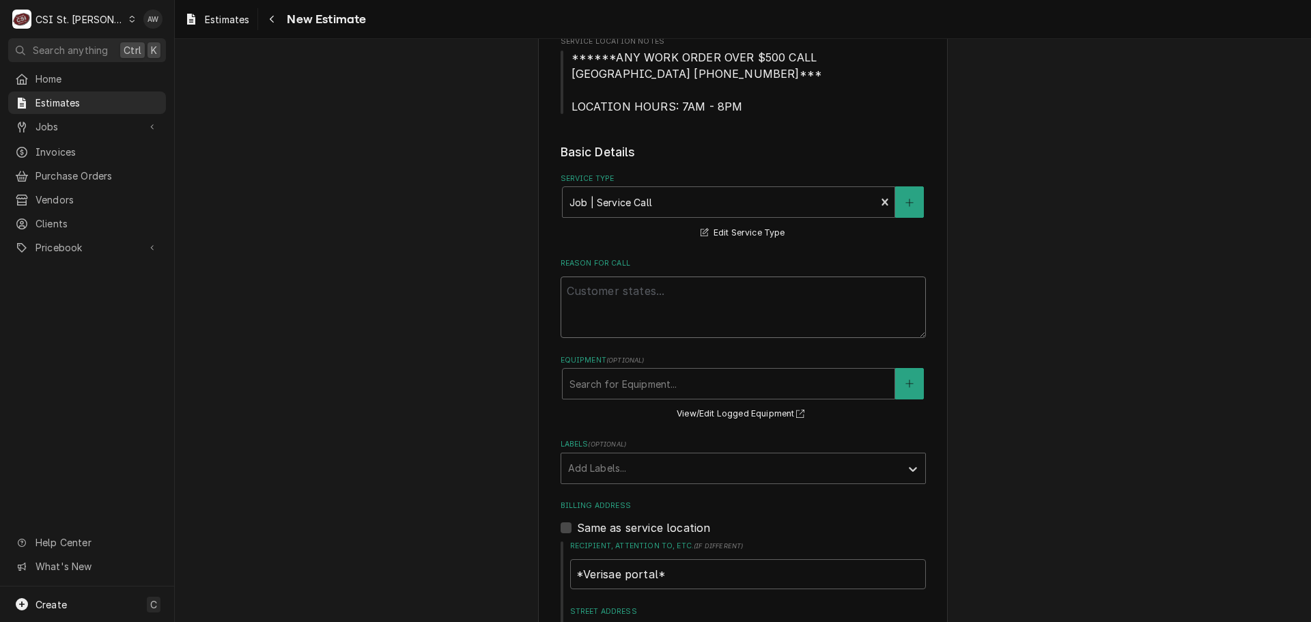
type textarea "x"
type textarea "P"
type textarea "x"
type textarea "PR"
type textarea "x"
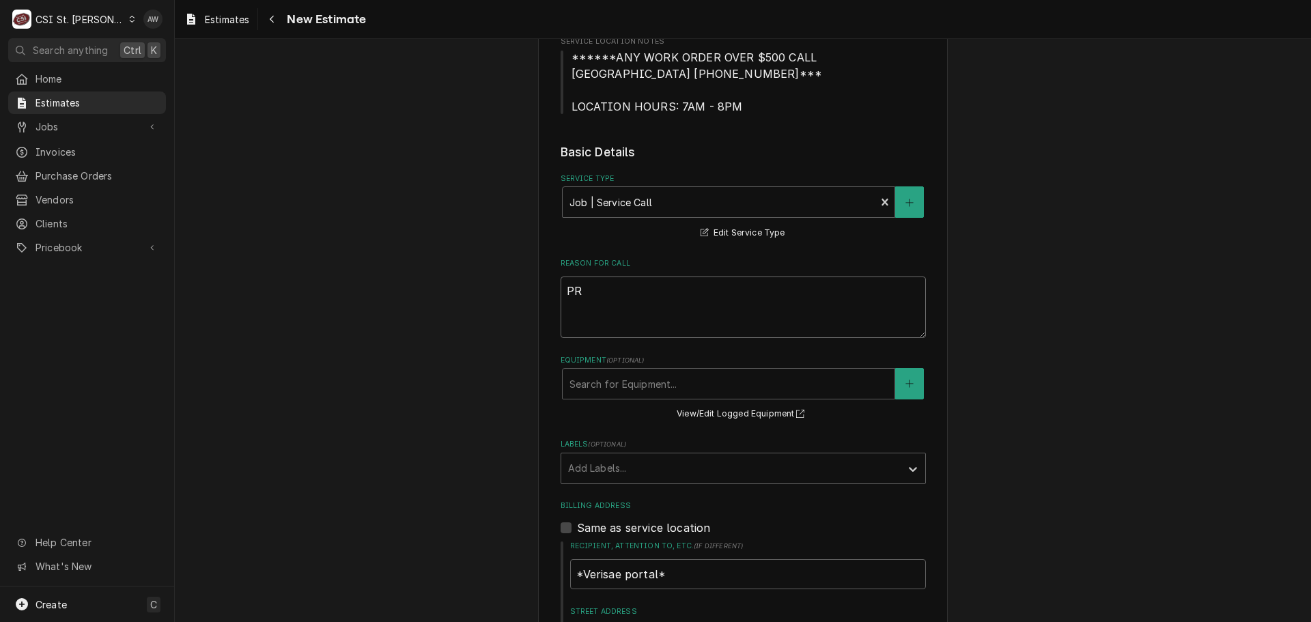
type textarea "PRO"
type textarea "x"
type textarea "PROO"
type textarea "x"
type textarea "PROOF"
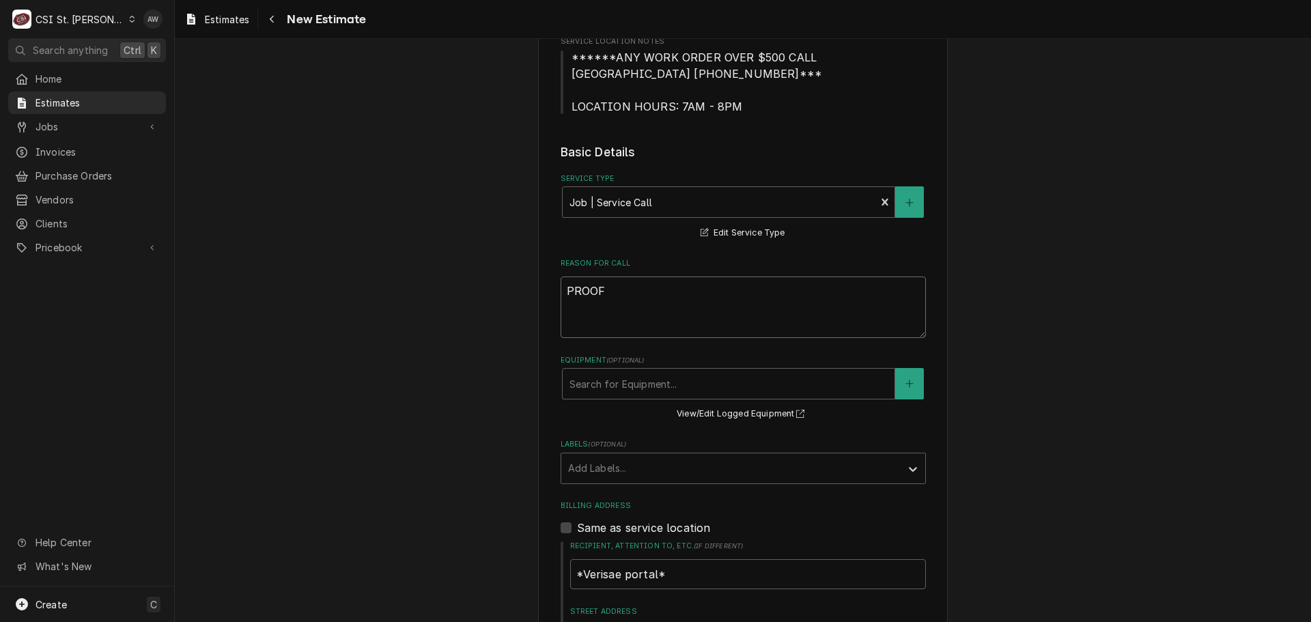
type textarea "x"
type textarea "PROOFE"
type textarea "x"
type textarea "PROOFER"
type textarea "x"
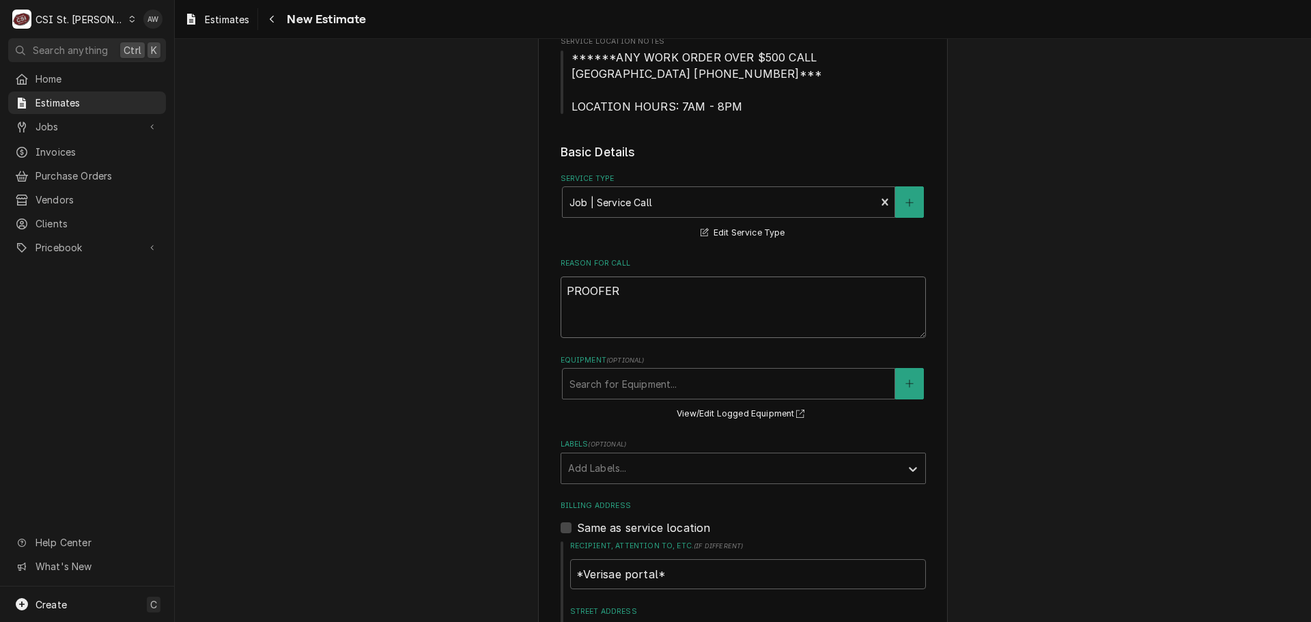
type textarea "PROOFER"
type textarea "x"
type textarea "PROOFER P"
type textarea "x"
type textarea "PROOFER PM"
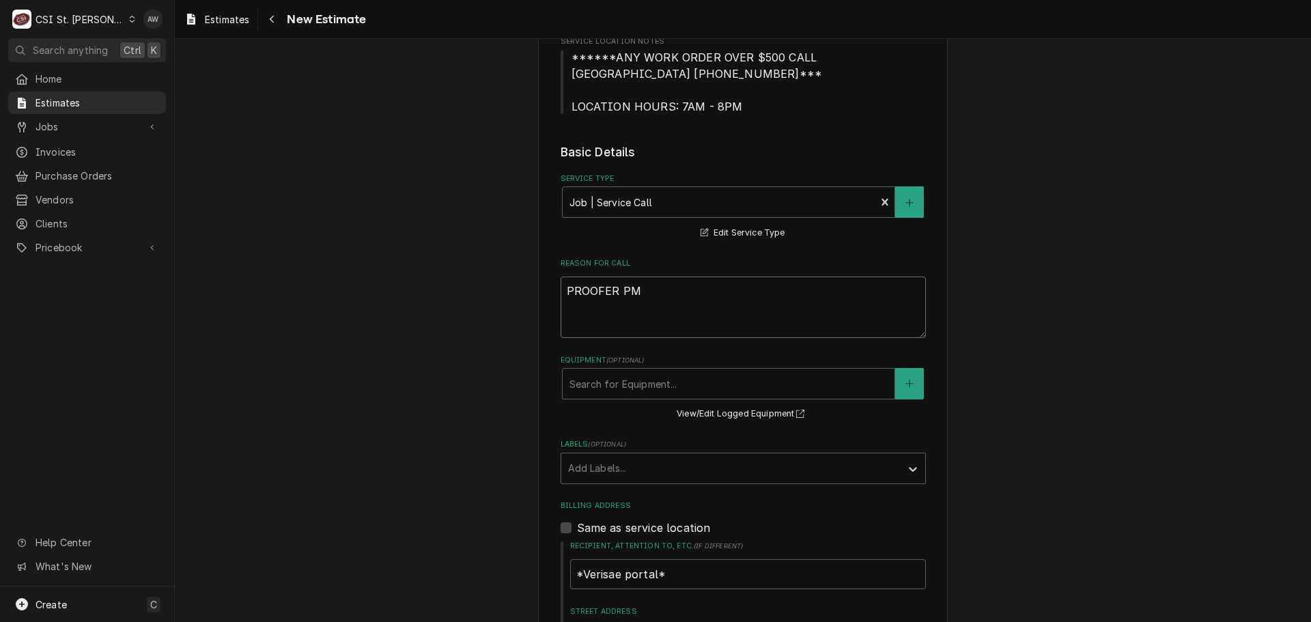
type textarea "x"
type textarea "PROOFER PM"
type textarea "x"
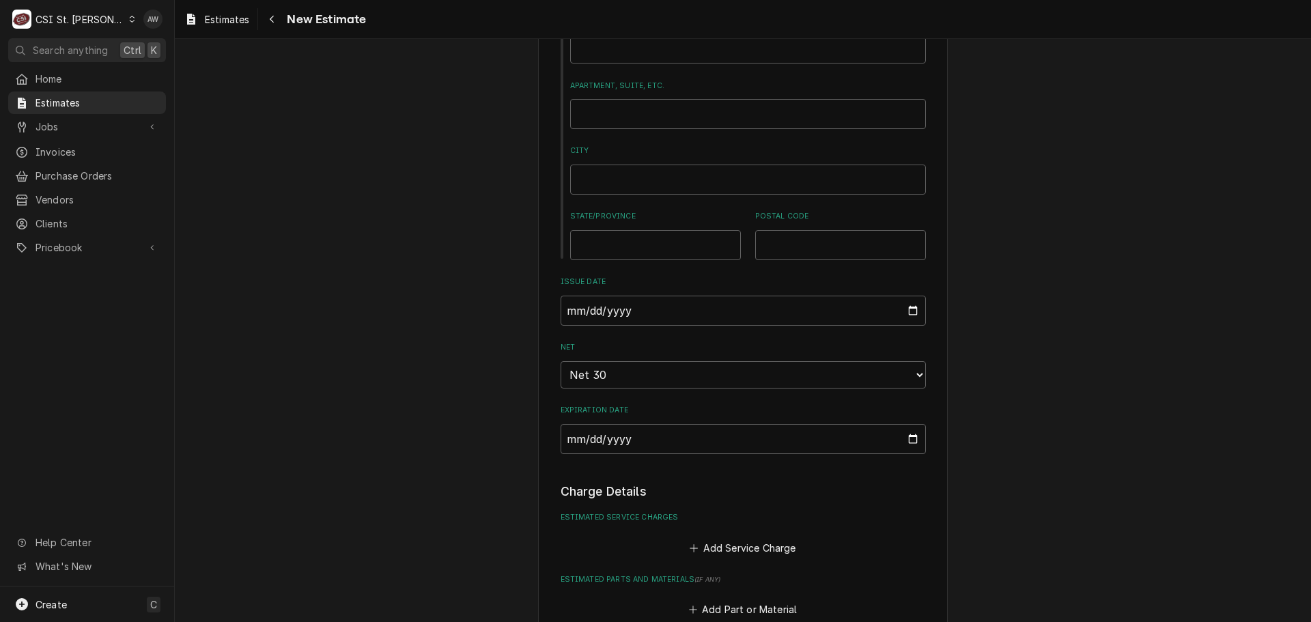
scroll to position [1024, 0]
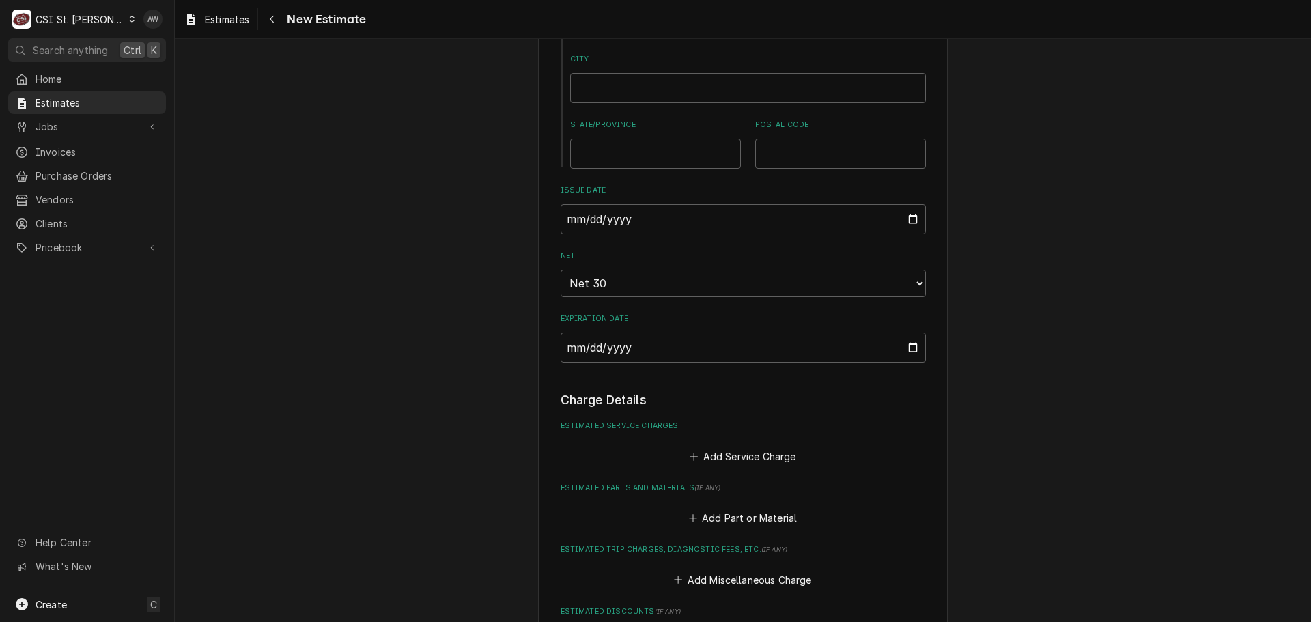
type textarea "PROOFER PM"
click at [908, 345] on input "2025-11-02" at bounding box center [742, 347] width 365 height 30
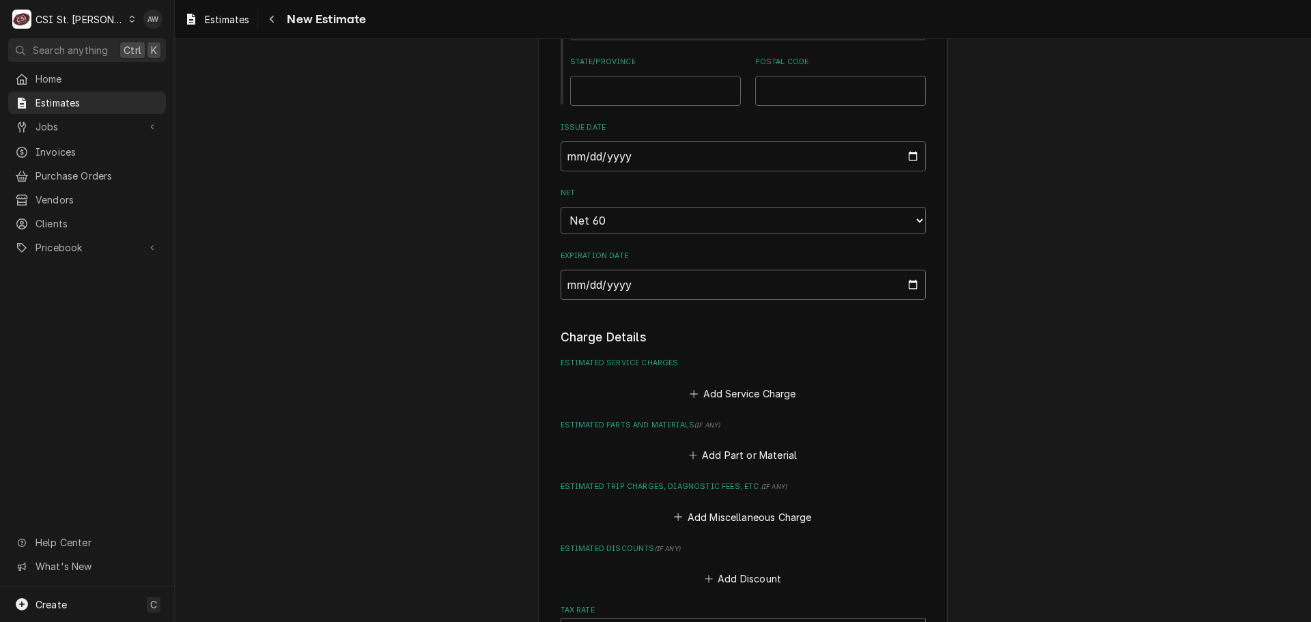
click at [909, 283] on input "2025-12-02" at bounding box center [742, 285] width 365 height 30
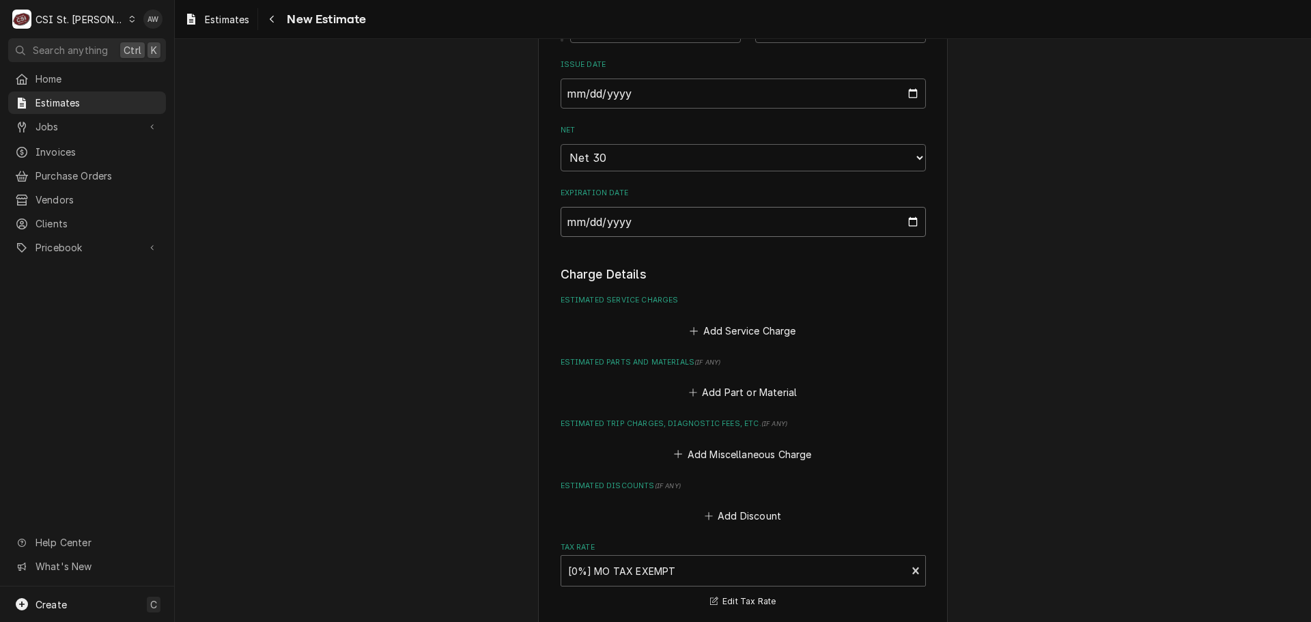
click at [905, 221] on input "2025-11-02" at bounding box center [742, 222] width 365 height 30
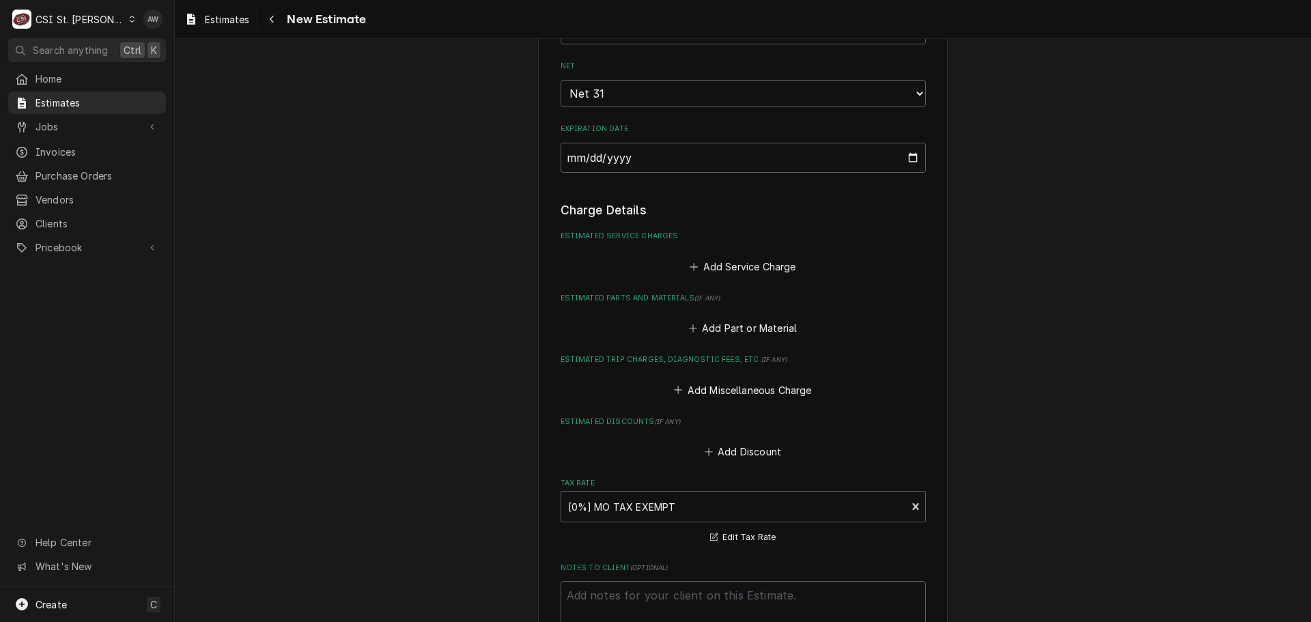
scroll to position [1212, 0]
click at [726, 269] on button "Add Service Charge" at bounding box center [742, 267] width 111 height 19
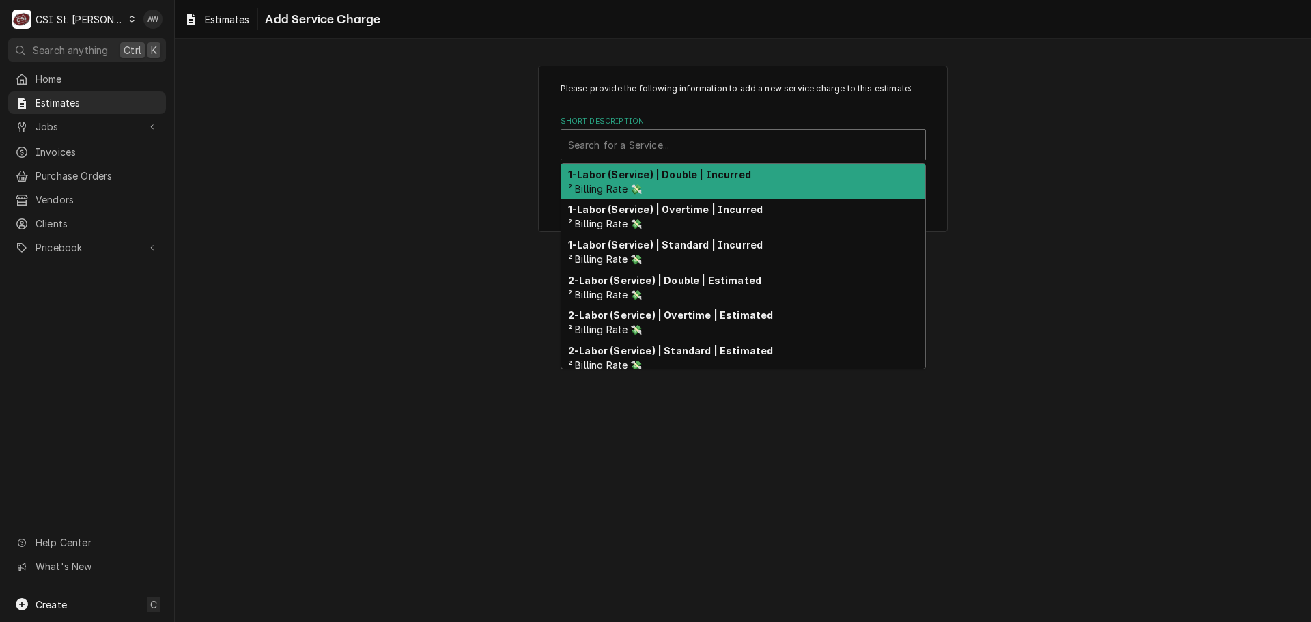
click at [610, 149] on div "Short Description" at bounding box center [743, 144] width 350 height 25
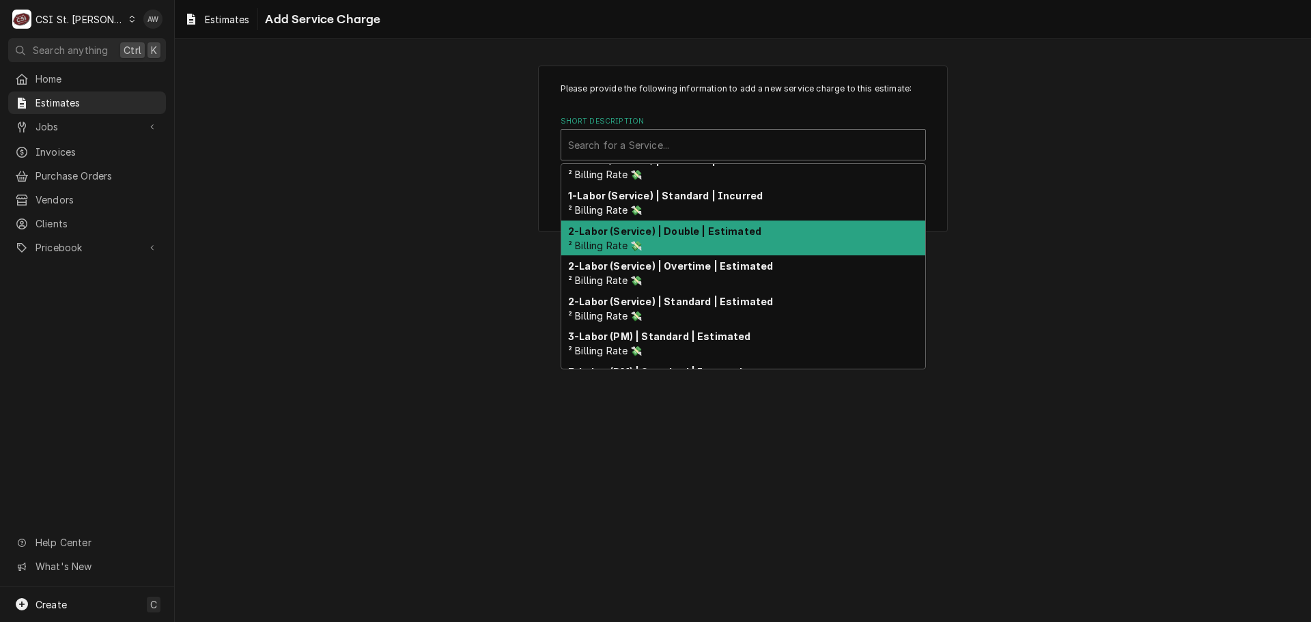
scroll to position [68, 0]
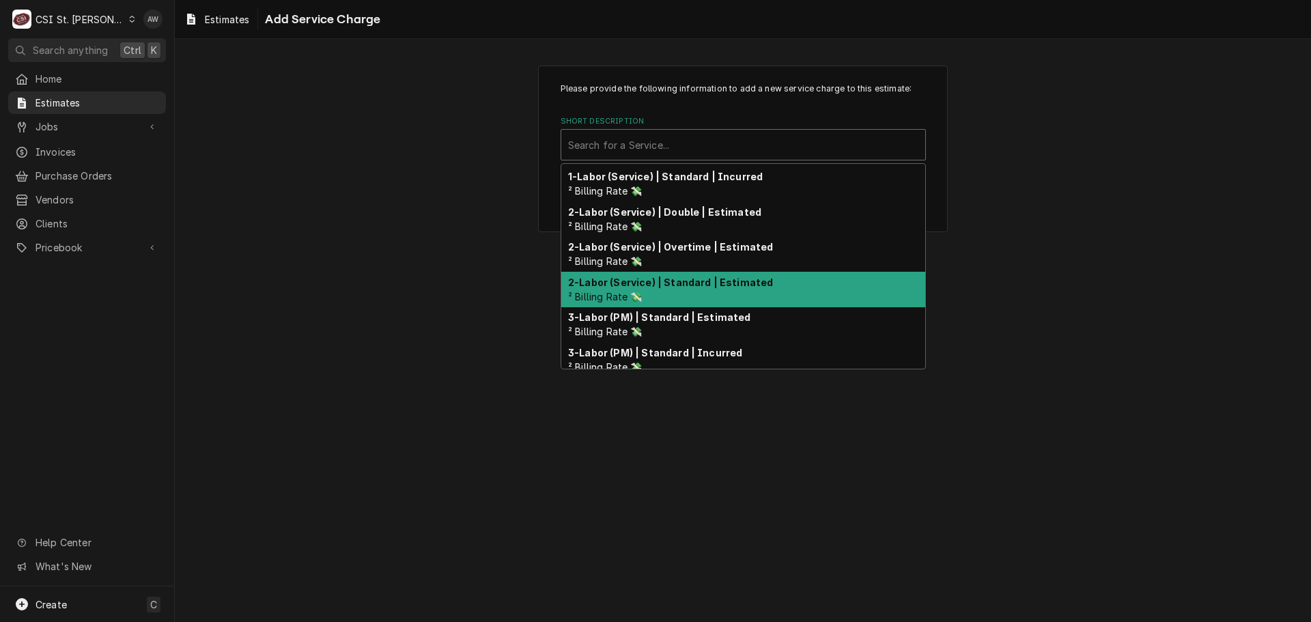
click at [803, 287] on div "2-Labor (Service) | Standard | Estimated ² Billing Rate 💸" at bounding box center [743, 289] width 364 height 35
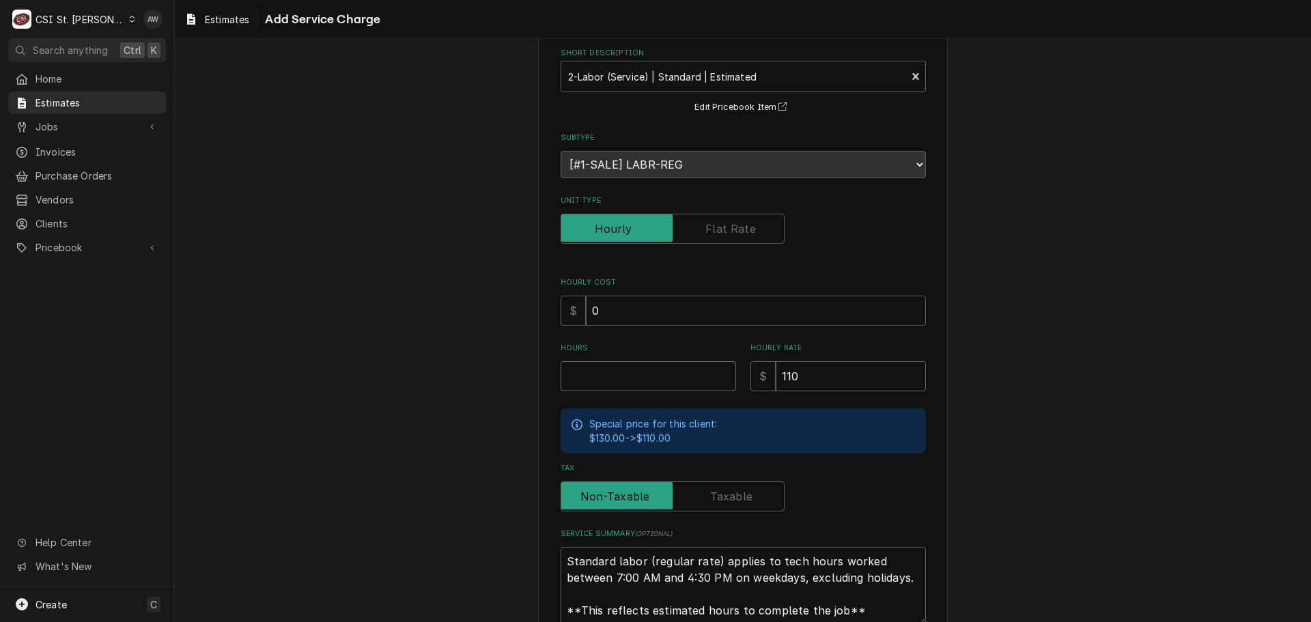
click at [638, 367] on input "Hours" at bounding box center [647, 376] width 175 height 30
type textarea "x"
type input "1"
drag, startPoint x: 638, startPoint y: 367, endPoint x: 567, endPoint y: 361, distance: 70.6
click at [564, 364] on input "1" at bounding box center [647, 376] width 175 height 30
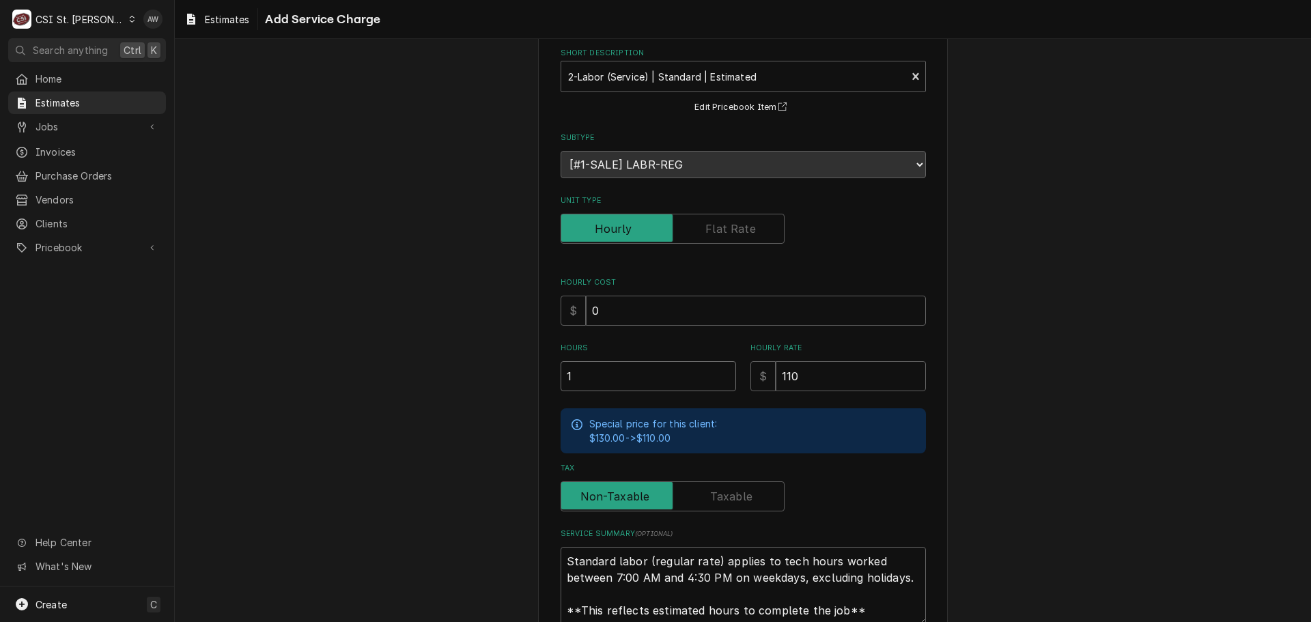
type textarea "x"
type input "13"
drag, startPoint x: 590, startPoint y: 382, endPoint x: 499, endPoint y: 374, distance: 91.2
click at [499, 374] on div "Please provide the following information to add a new service charge to this es…" at bounding box center [743, 346] width 1136 height 723
type textarea "x"
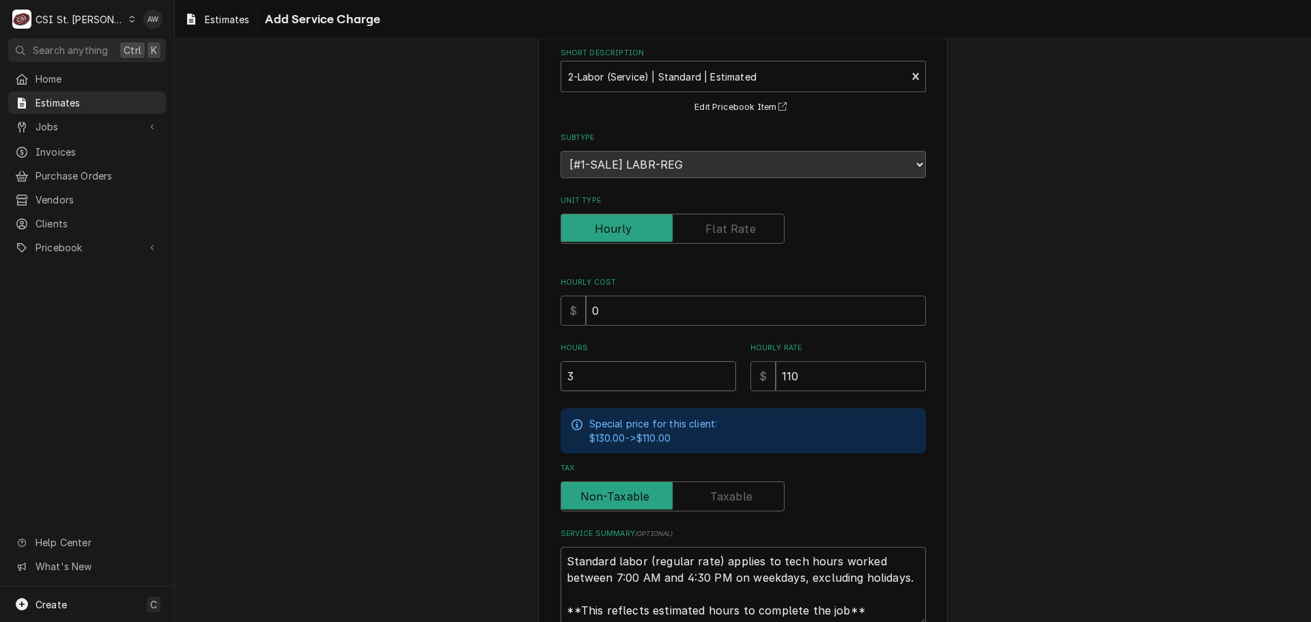
type input "3"
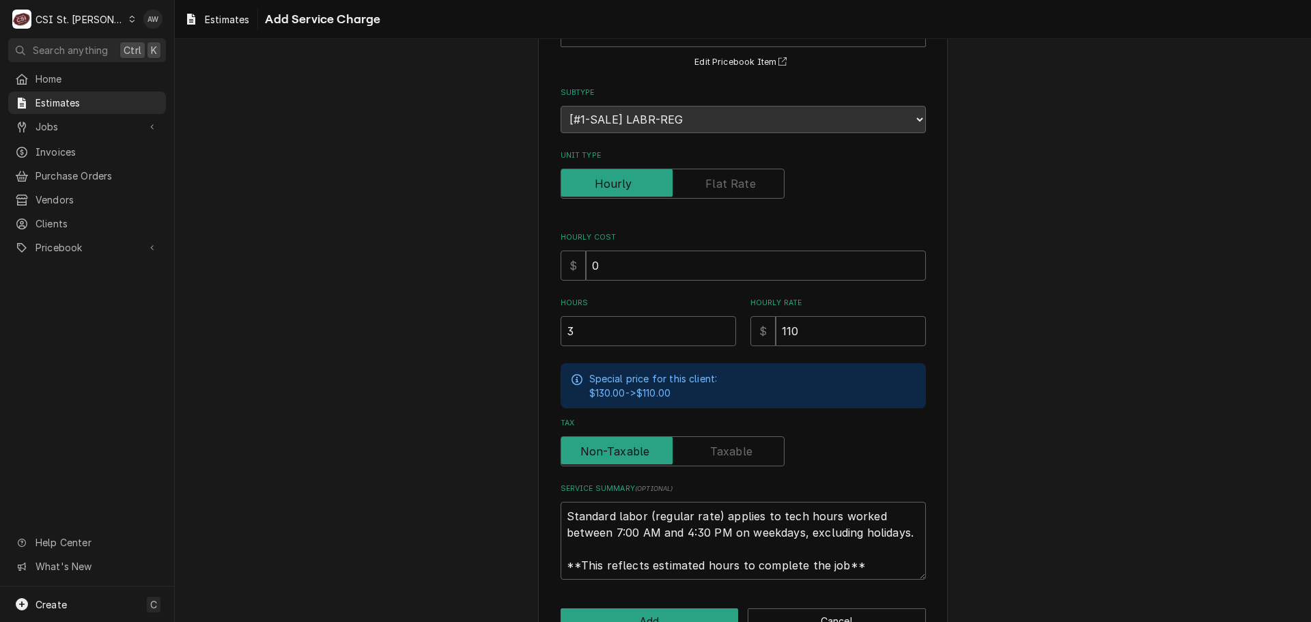
scroll to position [153, 0]
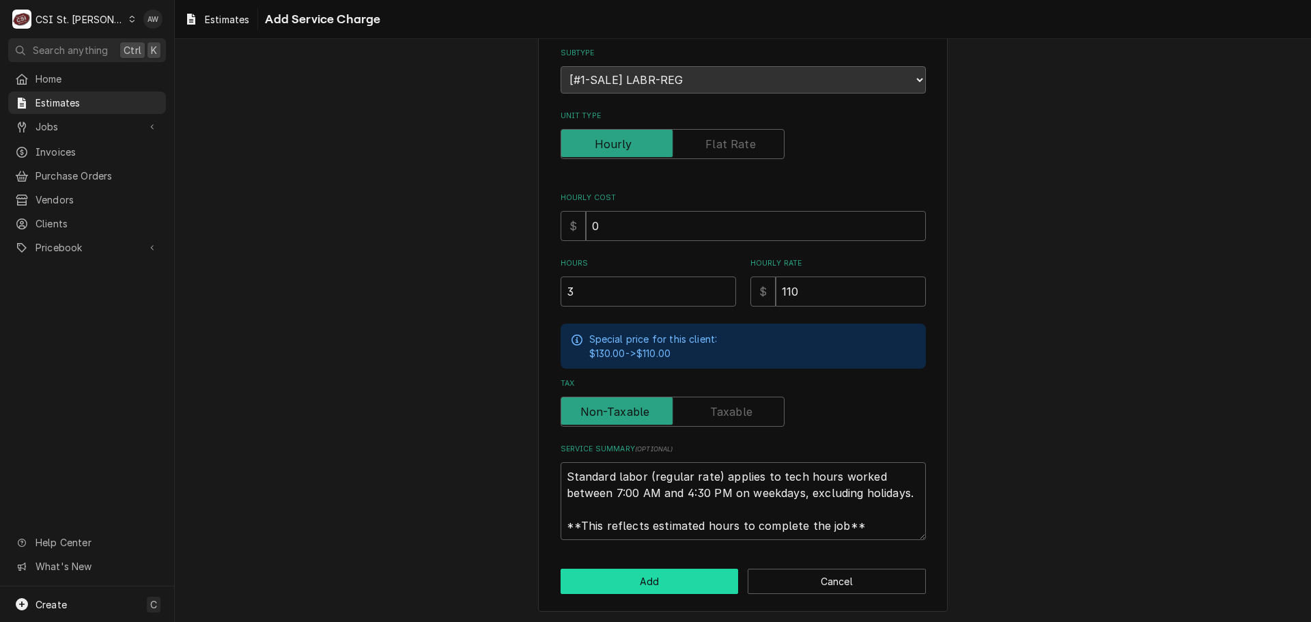
click at [672, 581] on button "Add" at bounding box center [649, 581] width 178 height 25
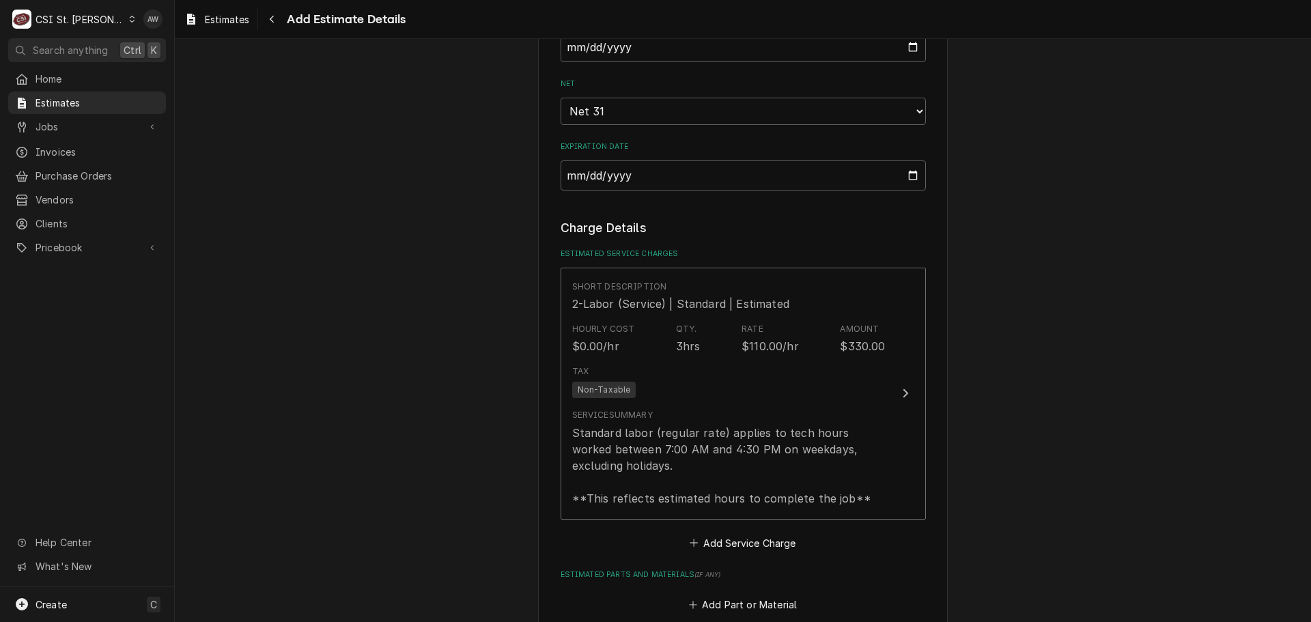
scroll to position [1196, 0]
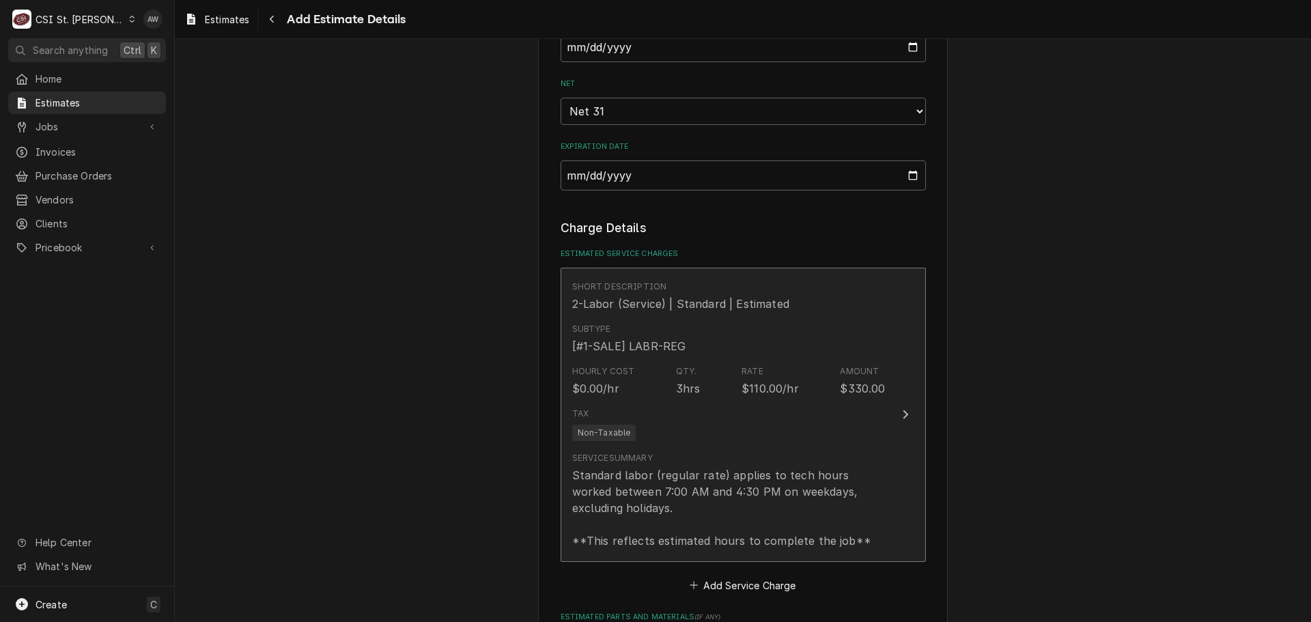
click at [669, 478] on div "Standard labor (regular rate) applies to tech hours worked between 7:00 AM and …" at bounding box center [728, 508] width 313 height 82
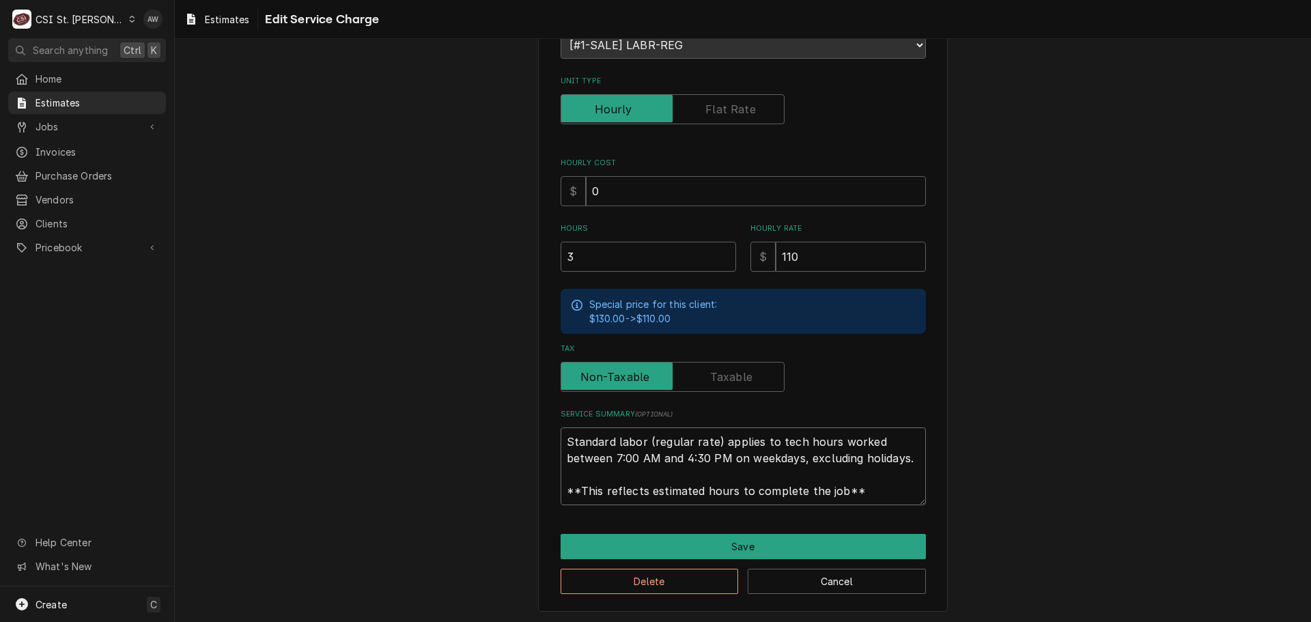
scroll to position [16, 0]
drag, startPoint x: 562, startPoint y: 437, endPoint x: 858, endPoint y: 509, distance: 305.0
click at [858, 509] on div "Use the fields below to edit this service charge Short Description 2-Labor (Ser…" at bounding box center [743, 245] width 410 height 734
type textarea "x"
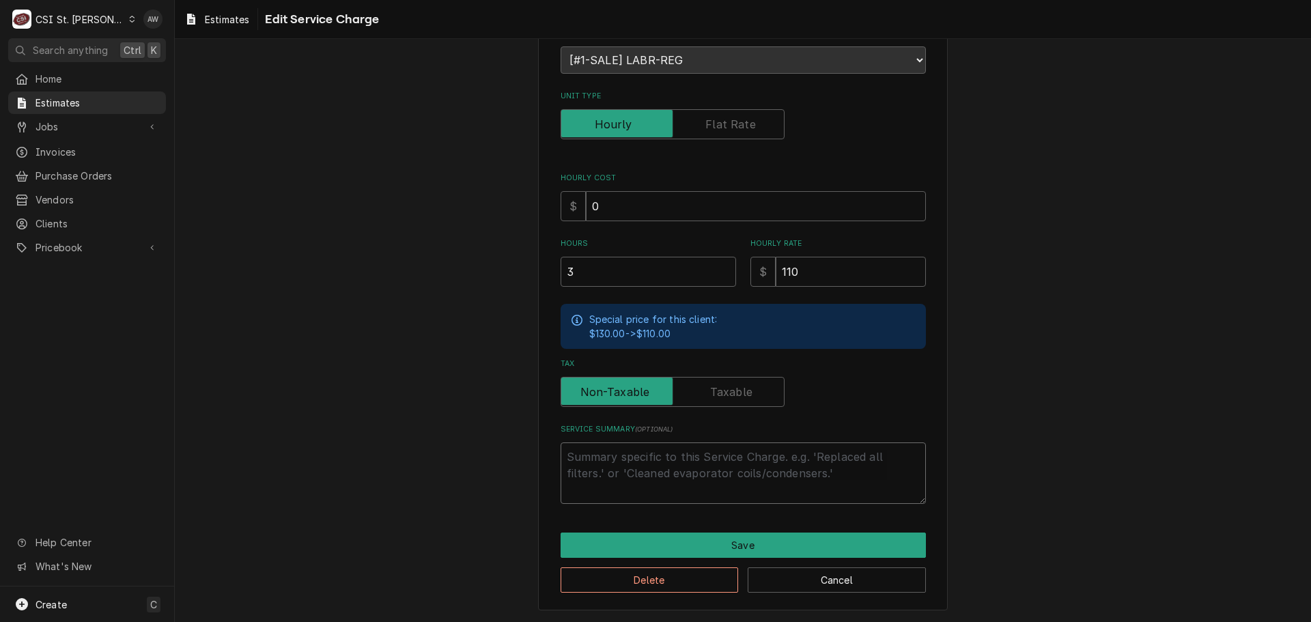
scroll to position [171, 0]
type textarea "x"
type textarea "Q"
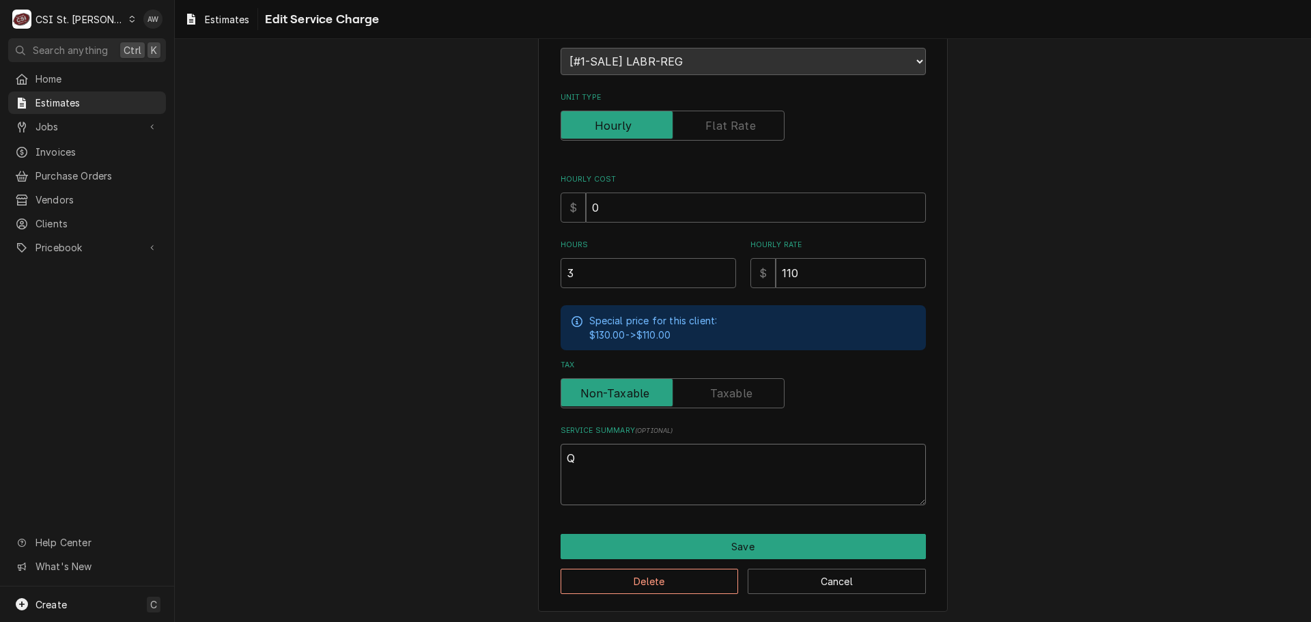
type textarea "x"
type textarea "Qu"
type textarea "x"
type textarea "Quo"
type textarea "x"
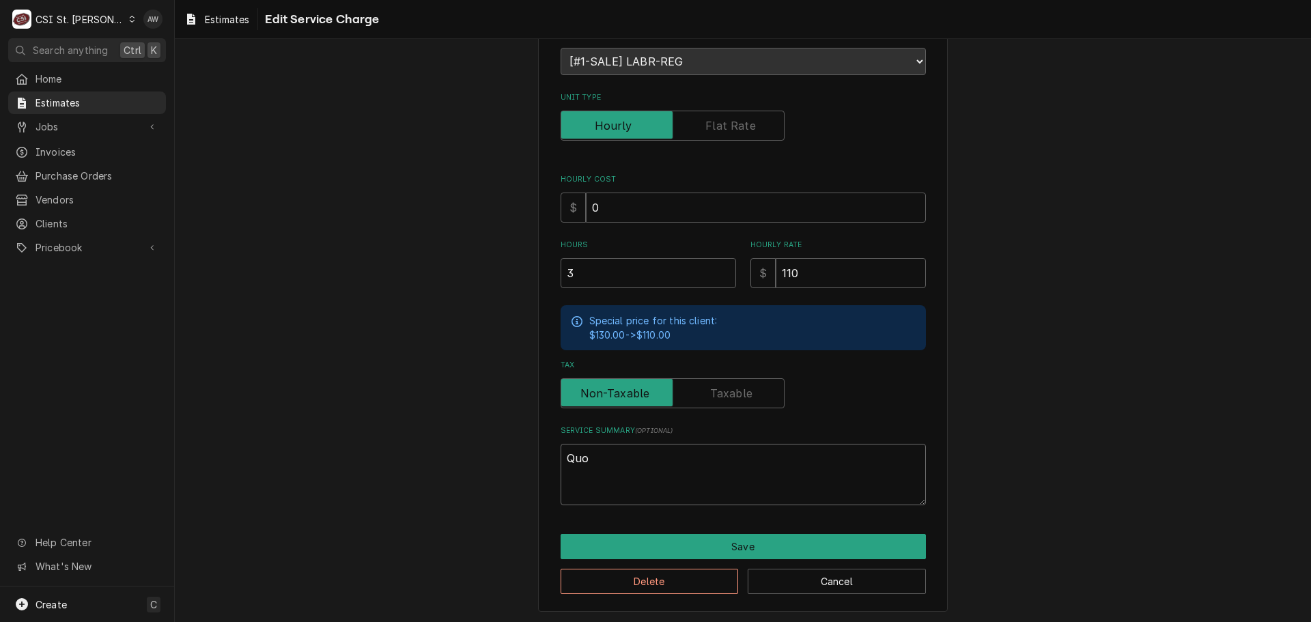
type textarea "Quot"
type textarea "x"
type textarea "Quote"
type textarea "x"
type textarea "Quote"
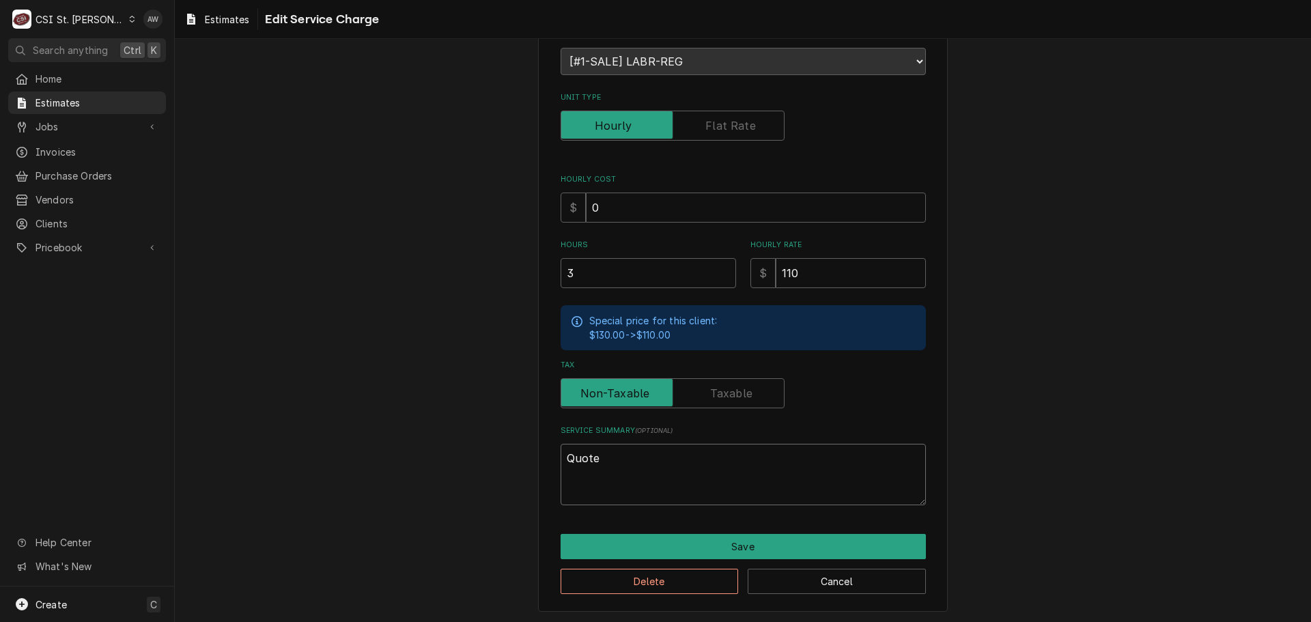
type textarea "x"
type textarea "Quote t"
type textarea "x"
type textarea "Quote to"
type textarea "x"
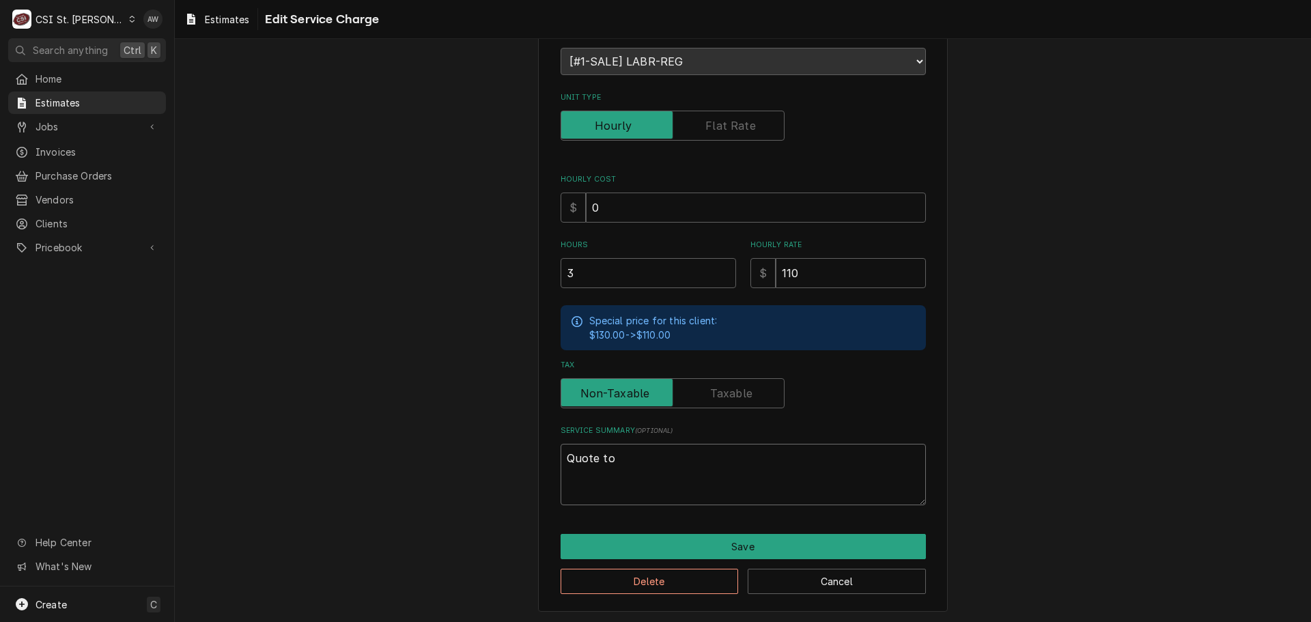
type textarea "Quote to"
type textarea "x"
type textarea "Quote to r"
type textarea "x"
type textarea "Quote to re"
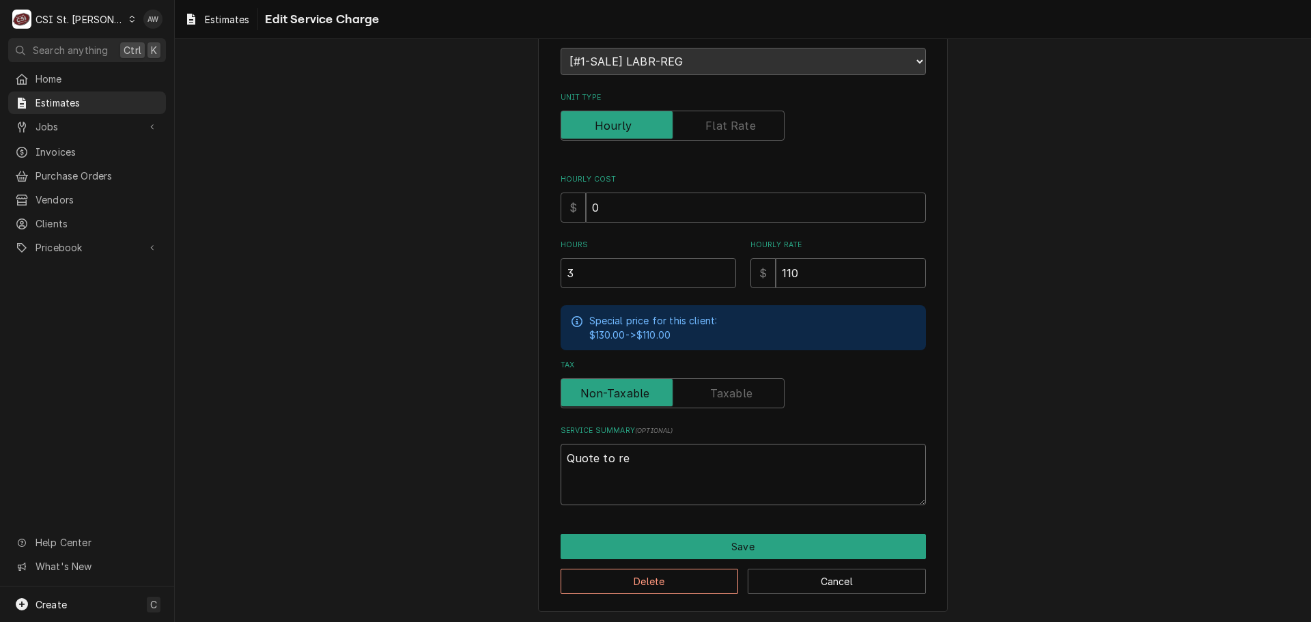
type textarea "x"
type textarea "Quote to rep"
type textarea "x"
type textarea "Quote to repl"
type textarea "x"
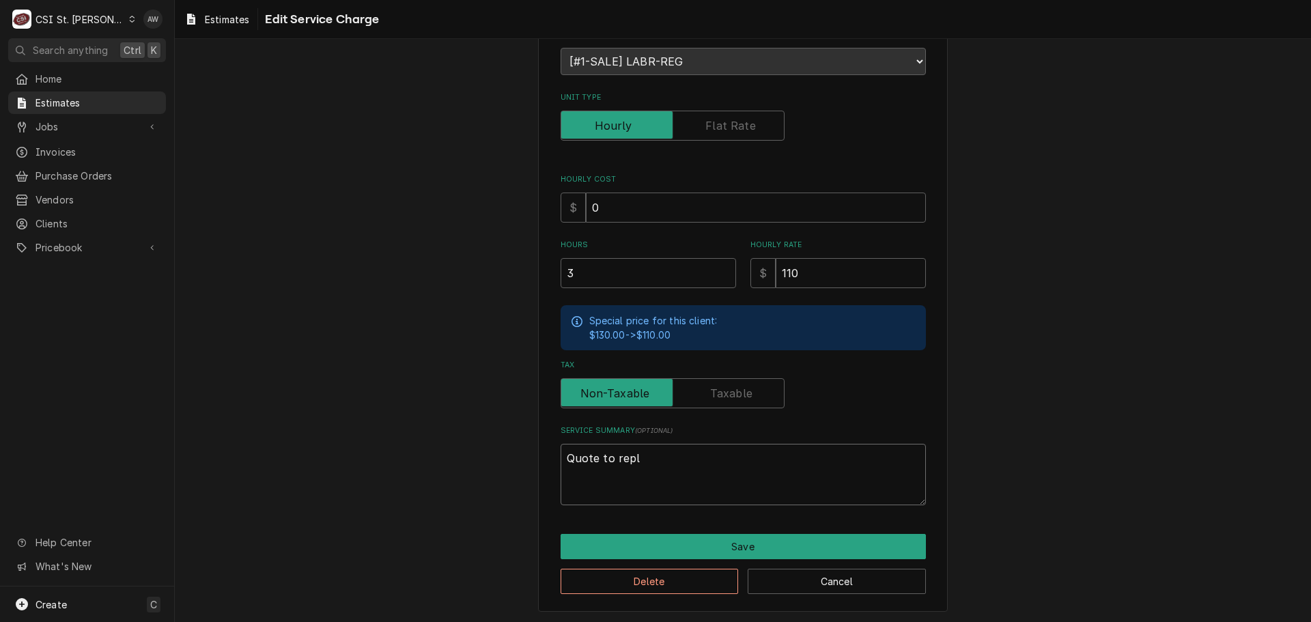
type textarea "Quote to replc"
type textarea "x"
type textarea "Quote to replca"
type textarea "x"
type textarea "Quote to replcae"
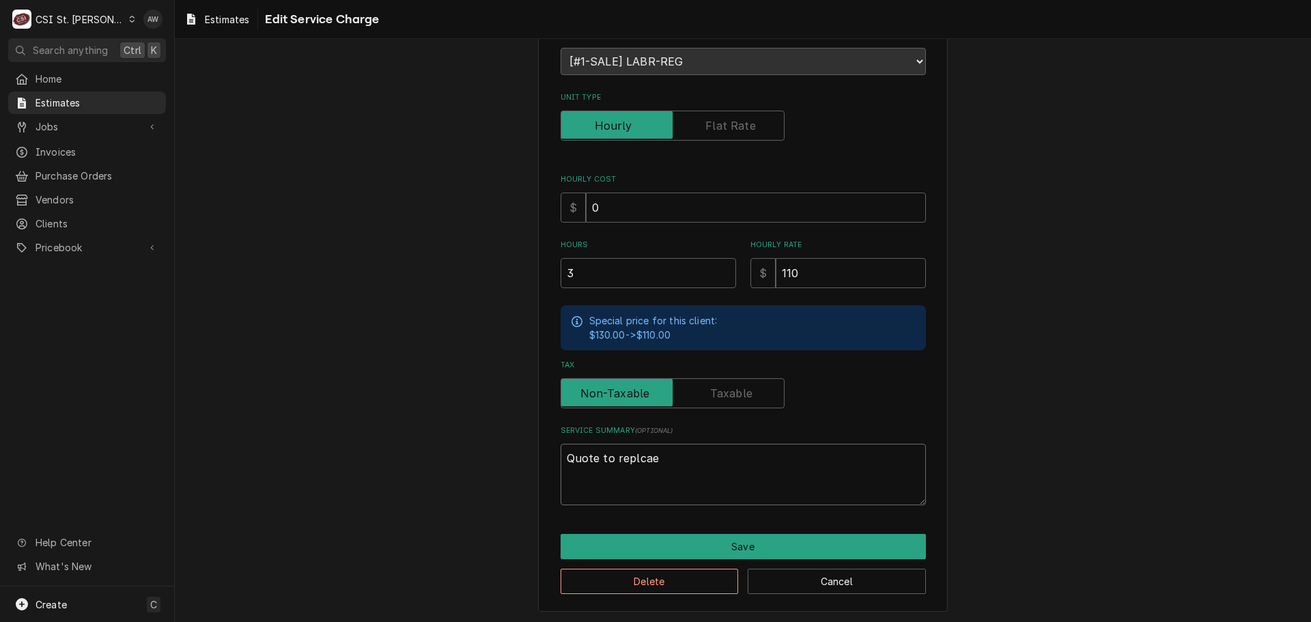
type textarea "x"
type textarea "Quote to replcae"
type textarea "x"
type textarea "Quote to replcae f"
type textarea "x"
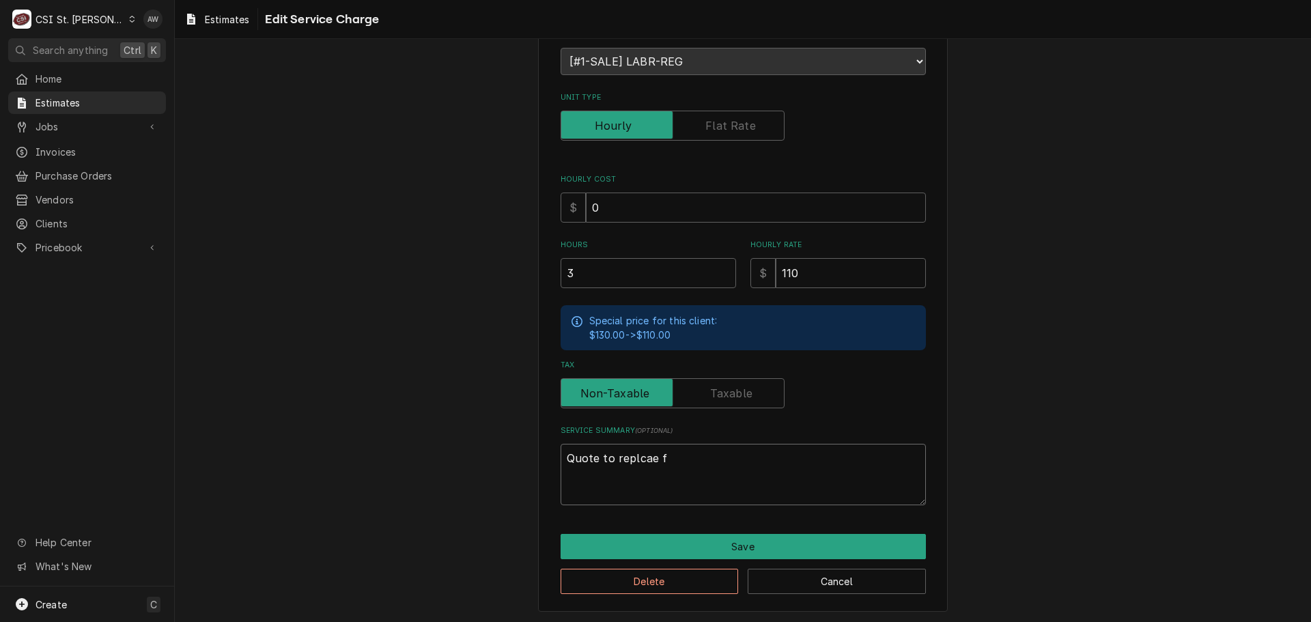
type textarea "Quote to replcae fr"
type textarea "x"
type textarea "Quote to replcae fro"
type textarea "x"
type textarea "Quote to replcae fron"
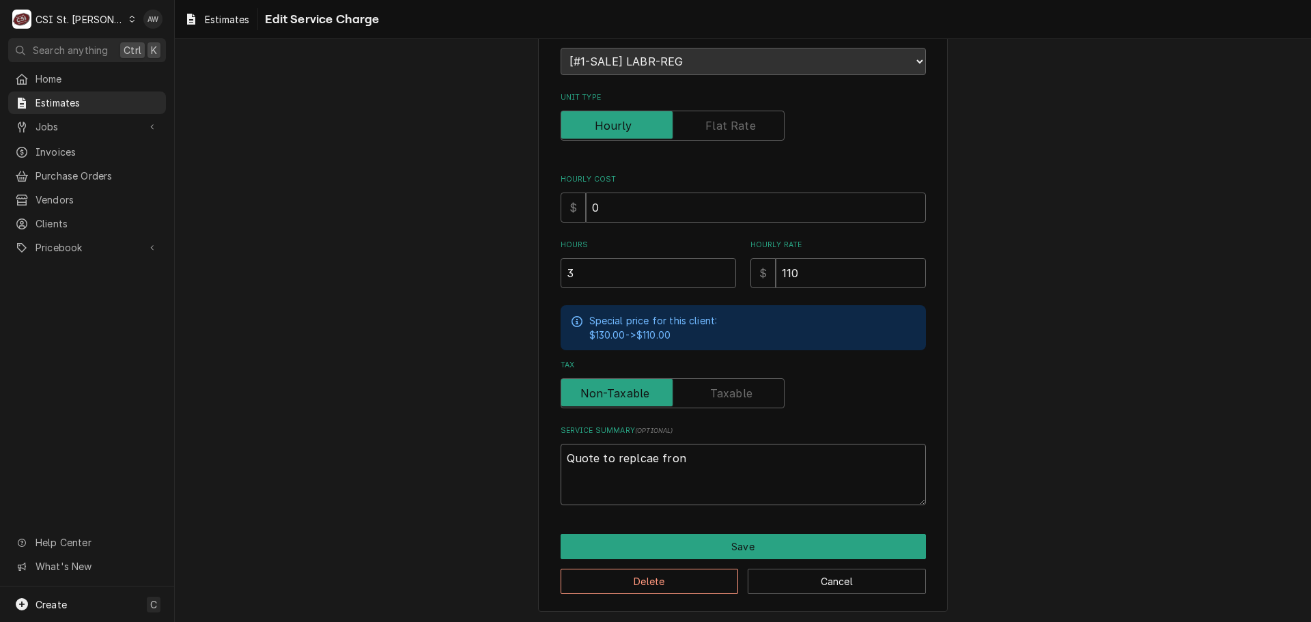
type textarea "x"
type textarea "Quote to replcae front"
type textarea "x"
type textarea "Quote to replcae front"
type textarea "x"
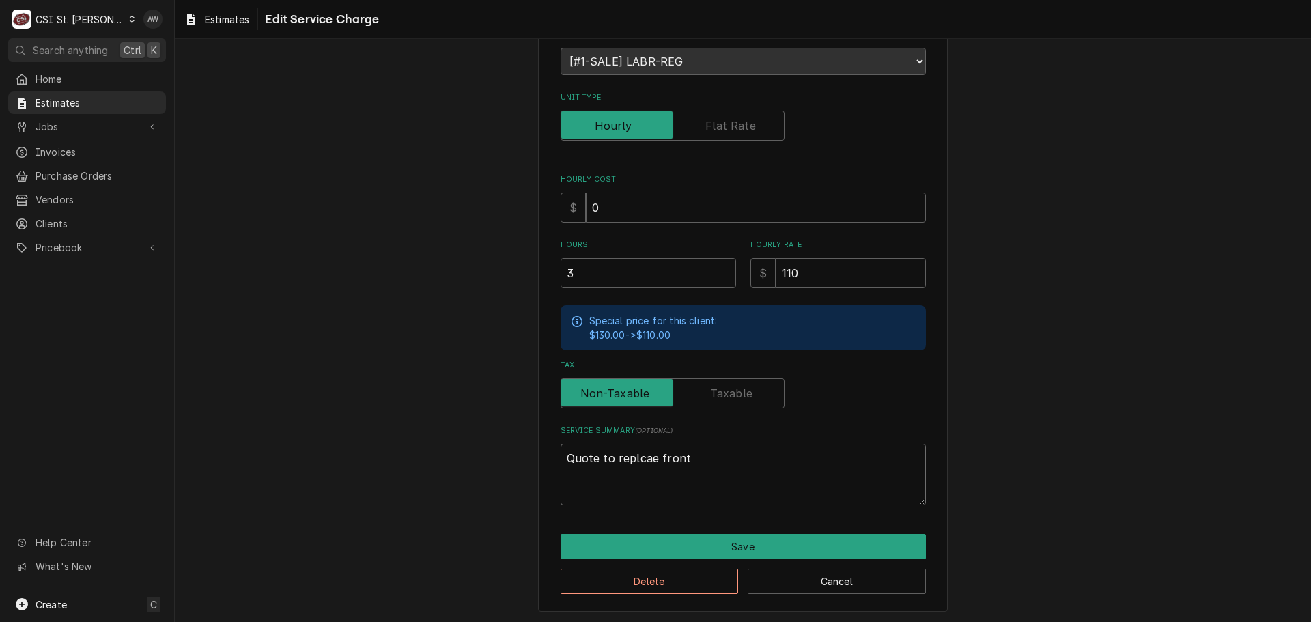
type textarea "Quote to replcae front f"
type textarea "x"
type textarea "Quote to replcae front fa"
type textarea "x"
type textarea "Quote to replcae front fan"
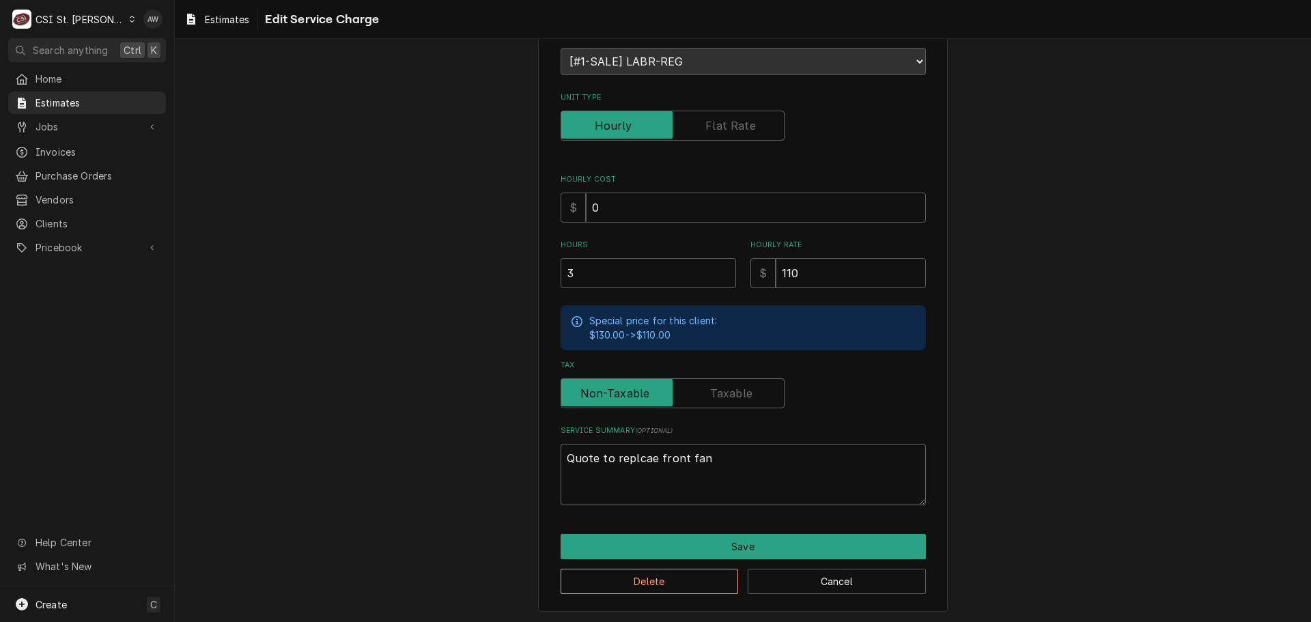
type textarea "x"
type textarea "Quote to replcae front fan"
type textarea "x"
type textarea "Quote to replcae front fan t"
type textarea "x"
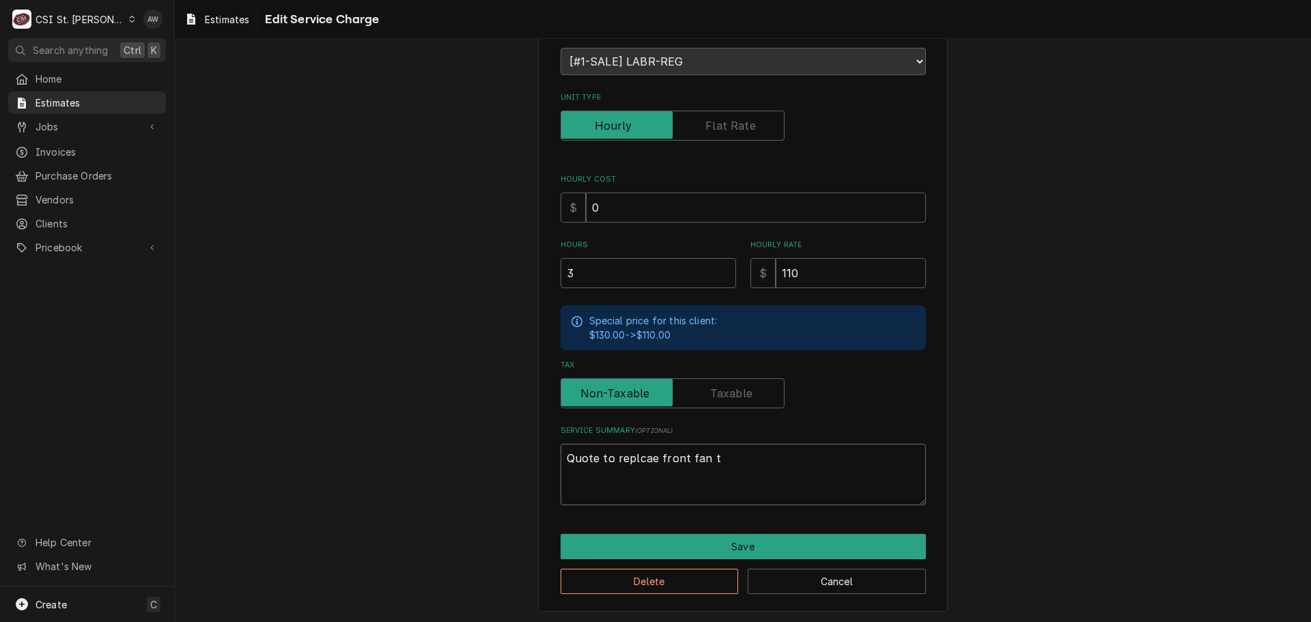
type textarea "Quote to replcae front fan th"
type textarea "x"
type textarea "Quote to replcae front fan tha"
type textarea "x"
type textarea "Quote to replcae front fan that"
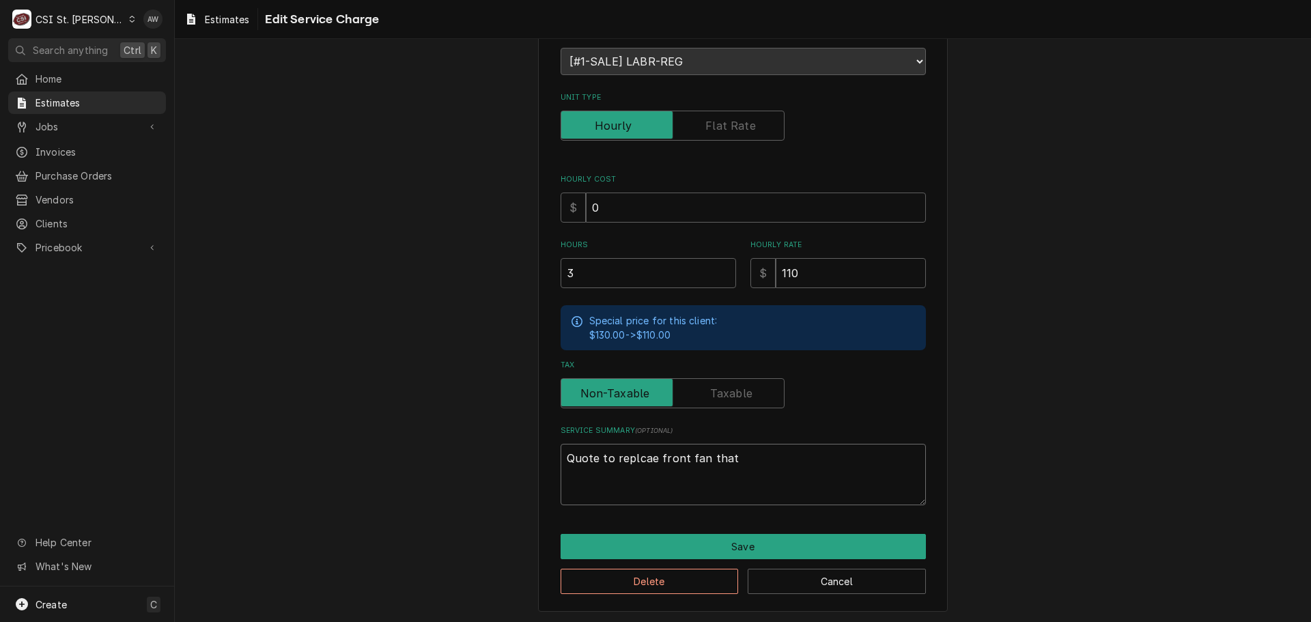
type textarea "x"
type textarea "Quote to replcae front fan that"
type textarea "x"
type textarea "Quote to replcae front fan that i"
type textarea "x"
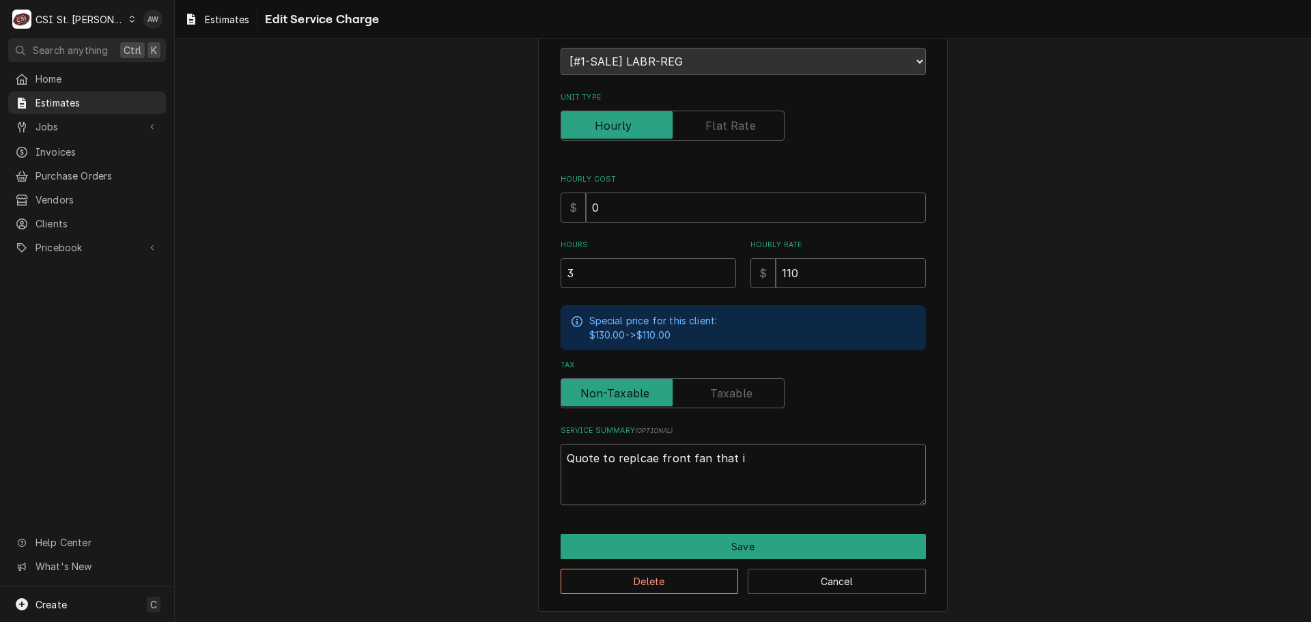
type textarea "Quote to replcae front fan that i"
type textarea "x"
type textarea "Quote to replcae front fan that i s"
type textarea "x"
type textarea "Quote to replcae front fan that i sl"
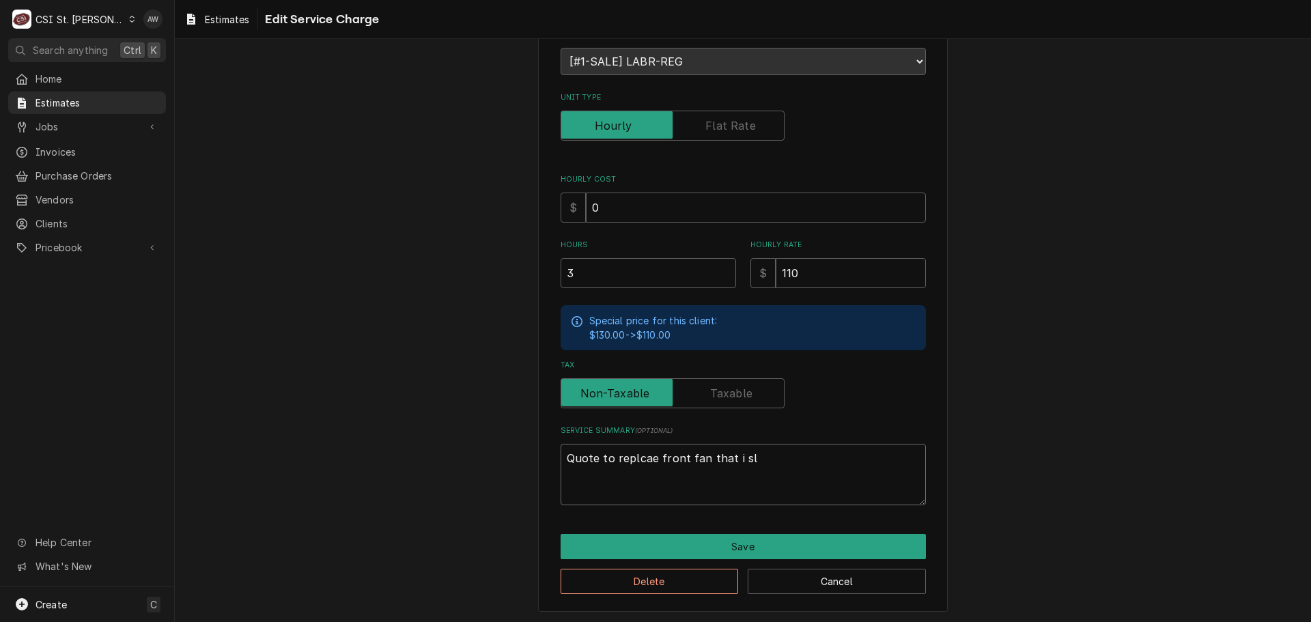
type textarea "x"
type textarea "Quote to replcae front fan that i slo"
type textarea "x"
type textarea "Quote to replcae front fan that i sloc"
type textarea "x"
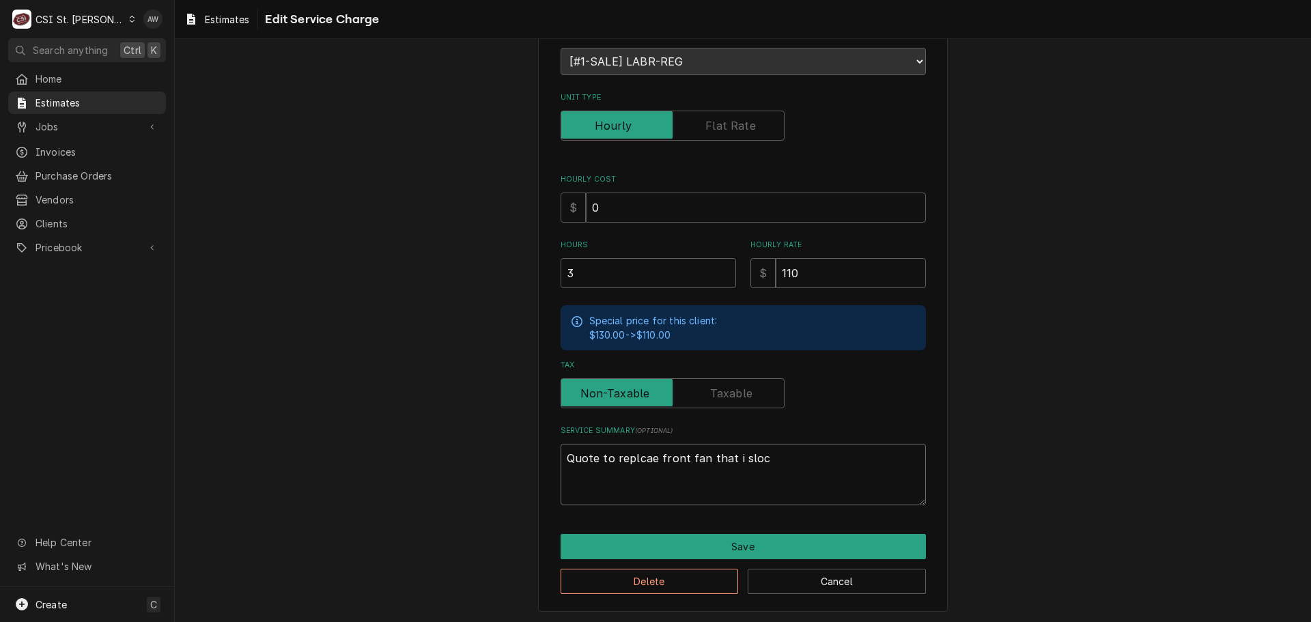
type textarea "Quote to replcae front fan that i slock"
type textarea "x"
type textarea "Quote to replcae front fan that i slocke"
type textarea "x"
type textarea "Quote to replcae front fan that i slocked"
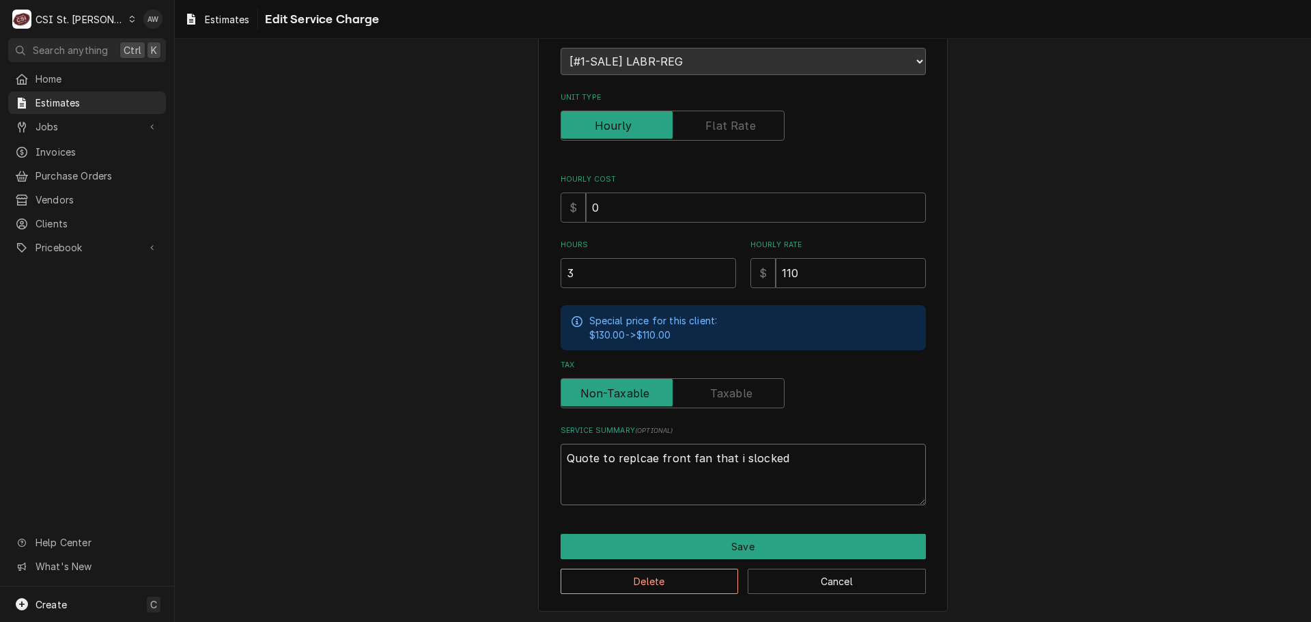
type textarea "x"
type textarea "Quote to replcae front fan that i slocked"
type textarea "x"
type textarea "Quote to replcae front fan that i slocked u"
type textarea "x"
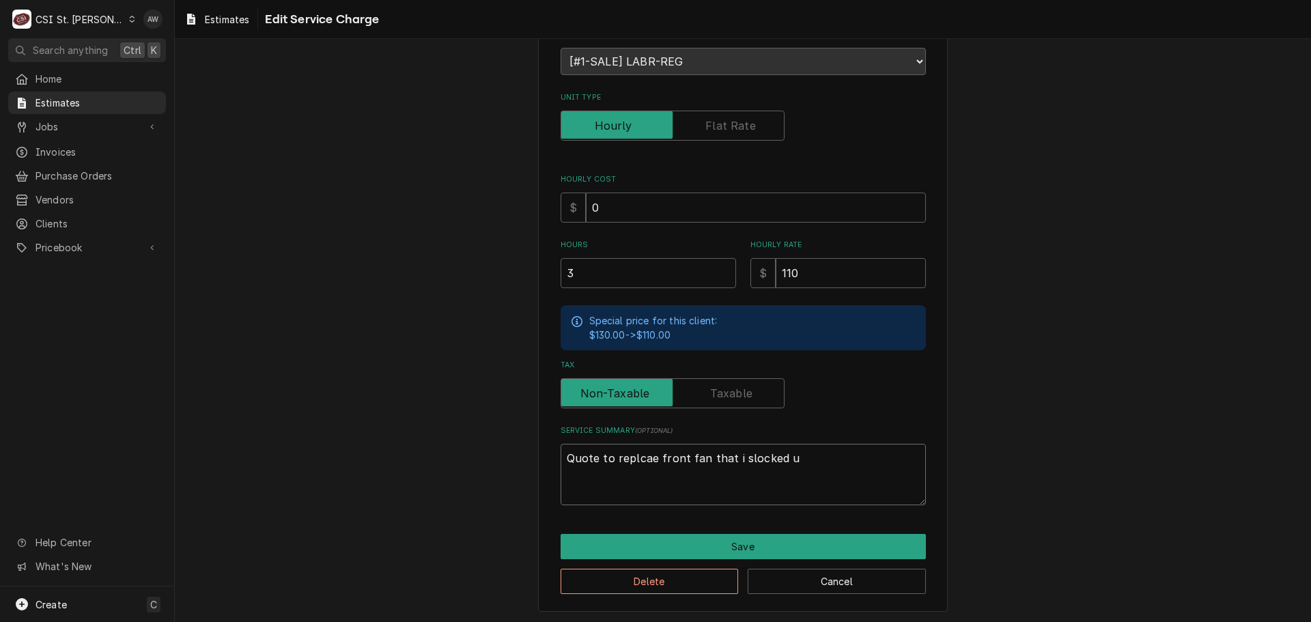
type textarea "Quote to replcae front fan that i slocked up"
type textarea "x"
type textarea "Quote to replcae front fan that i slocked up."
type textarea "x"
type textarea "Quote to replcae front fan that i slocked up."
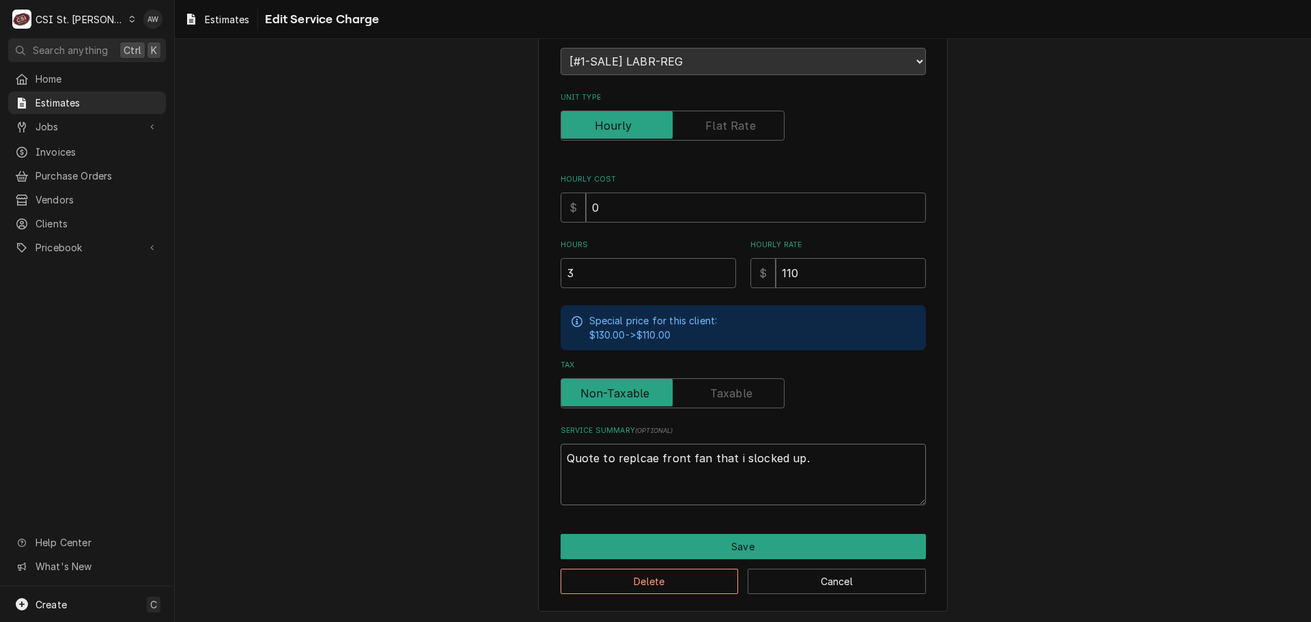
click at [734, 459] on textarea "Quote to replcae front fan that i slocked up." at bounding box center [742, 474] width 365 height 61
type textarea "x"
type textarea "Quote to replcae front fan that i locked up."
type textarea "x"
type textarea "Quote to replcae front fan that ilocked up."
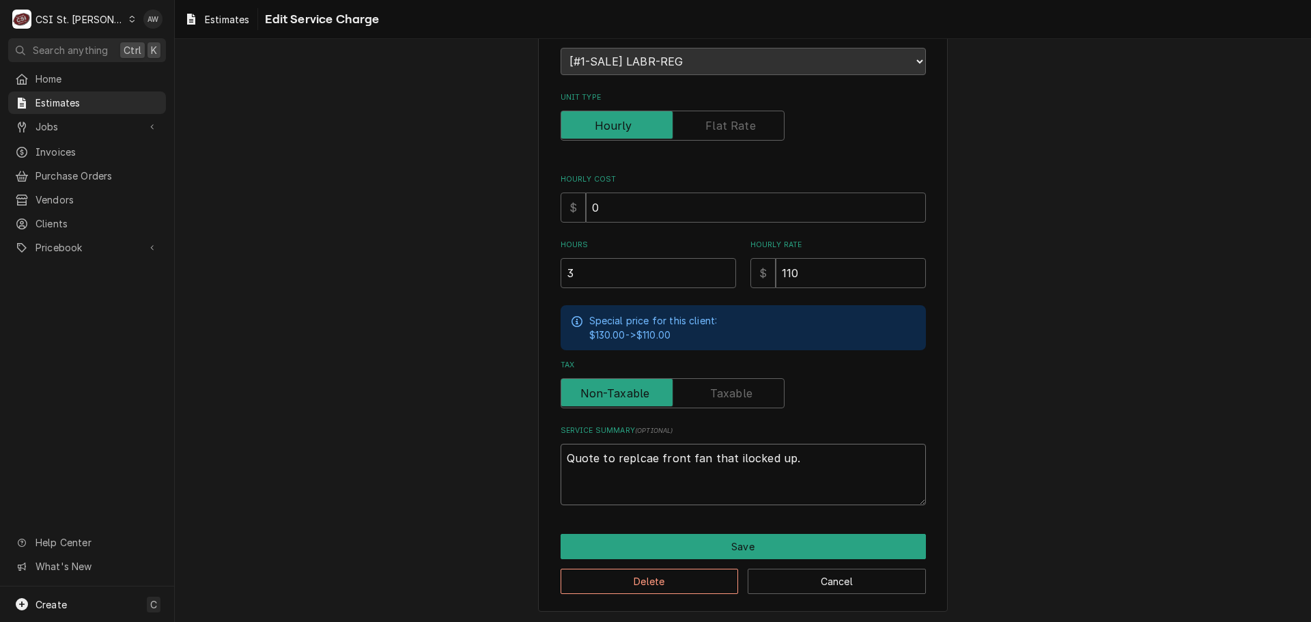
type textarea "x"
type textarea "Quote to replcae front fan that islocked up."
type textarea "x"
type textarea "Quote to replcae front fan that is locked up."
type textarea "x"
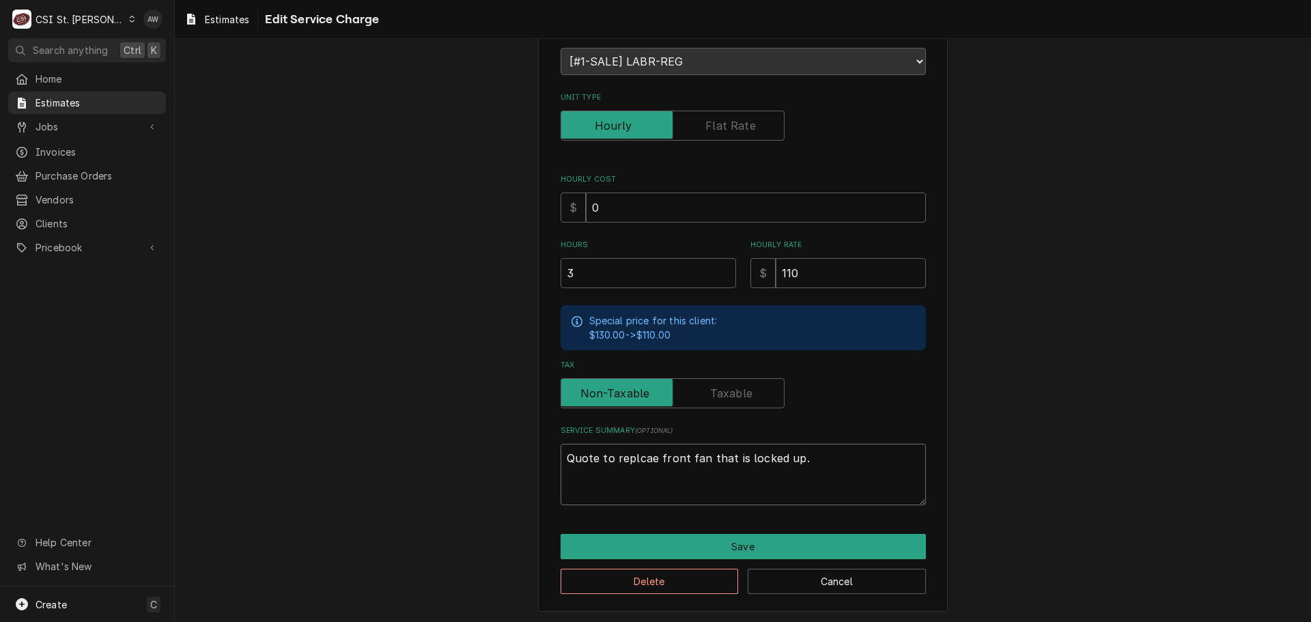
type textarea "Quote to replace front fan that is locked up."
click at [787, 458] on textarea "Quote to replace front fan that is locked up." at bounding box center [742, 474] width 365 height 61
type textarea "x"
type textarea "Quote to replace front fan that is locked up ."
type textarea "x"
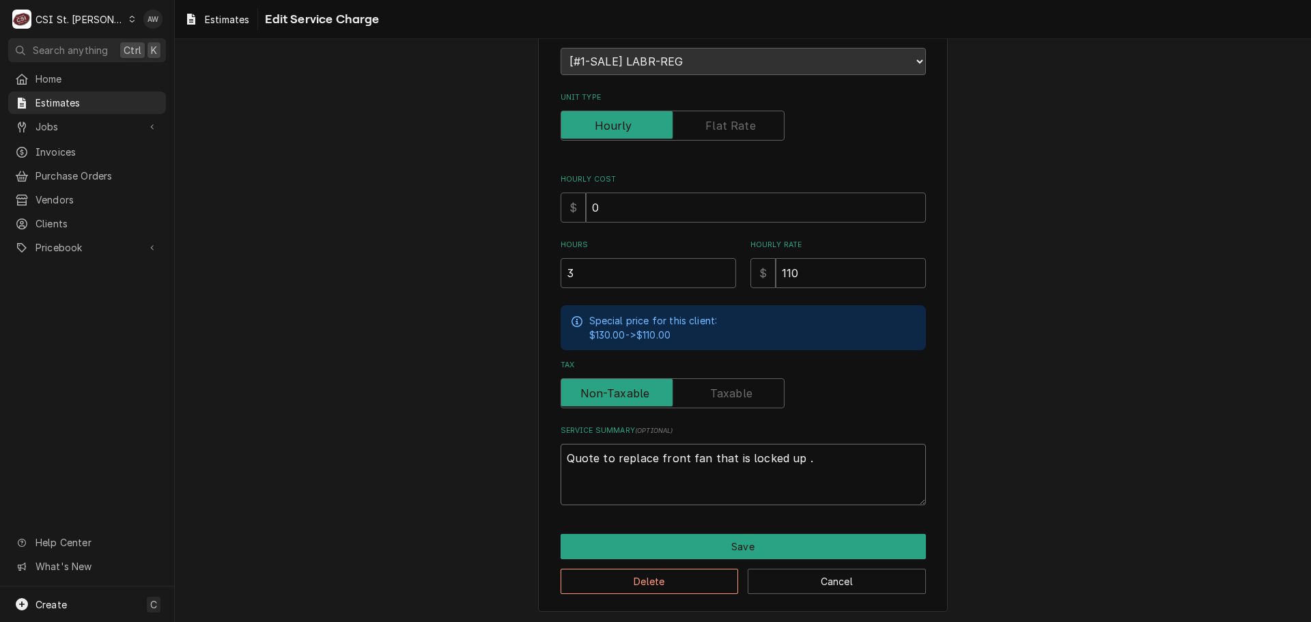
type textarea "Quote to replace front fan that is locked up t."
type textarea "x"
type textarea "Quote to replace front fan that is locked up th."
type textarea "x"
type textarea "Quote to replace front fan that is locked up tha."
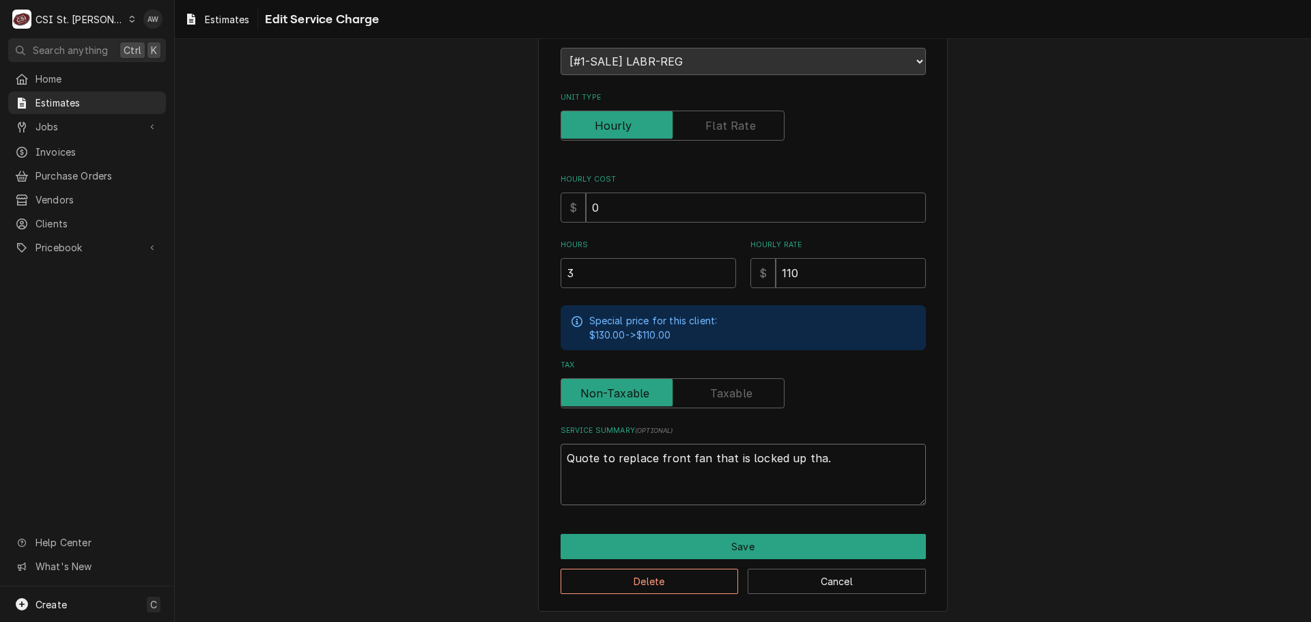
type textarea "x"
type textarea "Quote to replace front fan that is locked up that."
type textarea "x"
type textarea "Quote to replace front fan that is locked up that ."
type textarea "x"
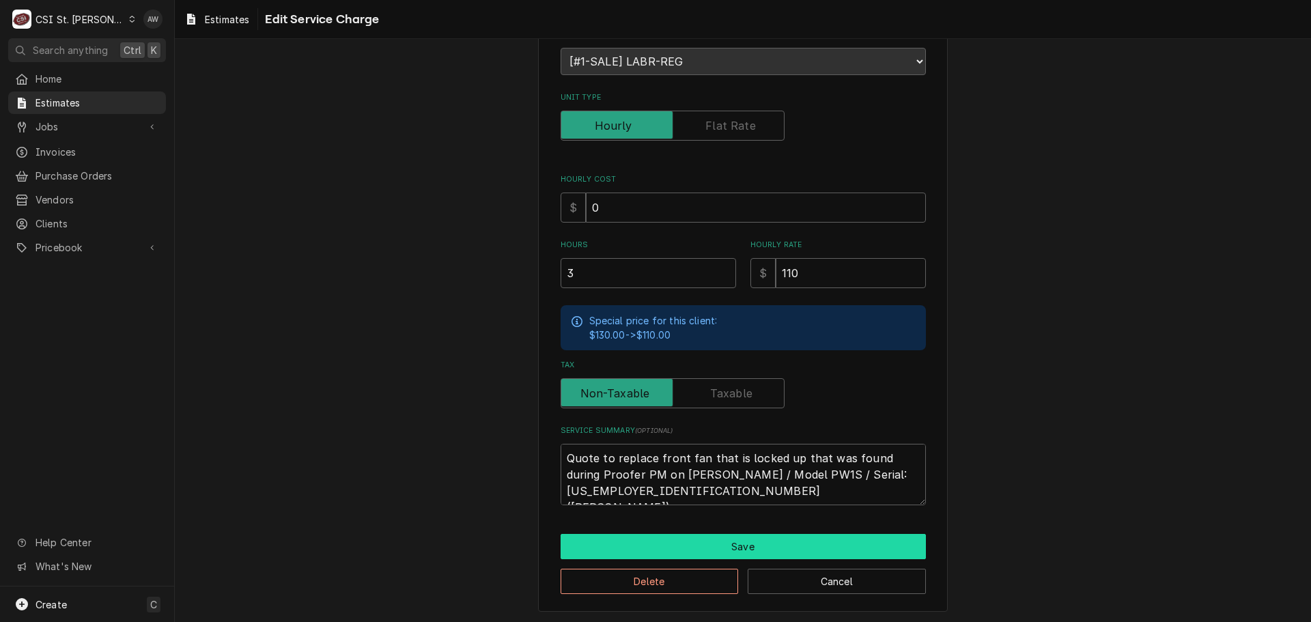
click at [693, 547] on button "Save" at bounding box center [742, 546] width 365 height 25
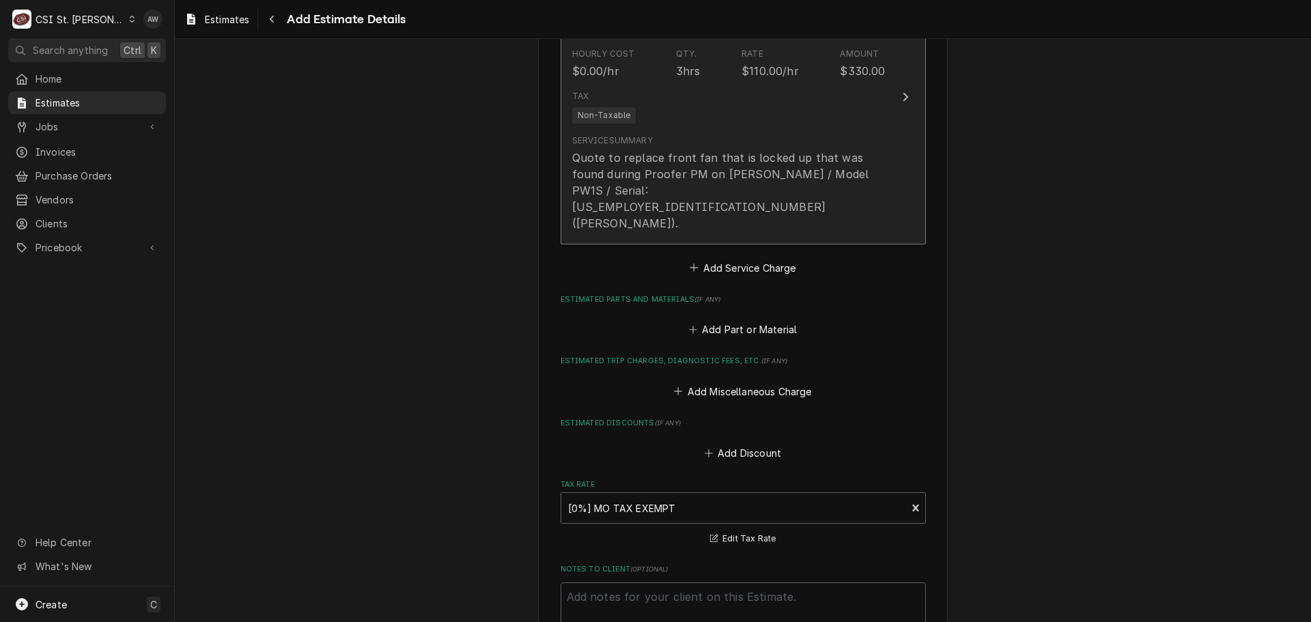
scroll to position [1521, 0]
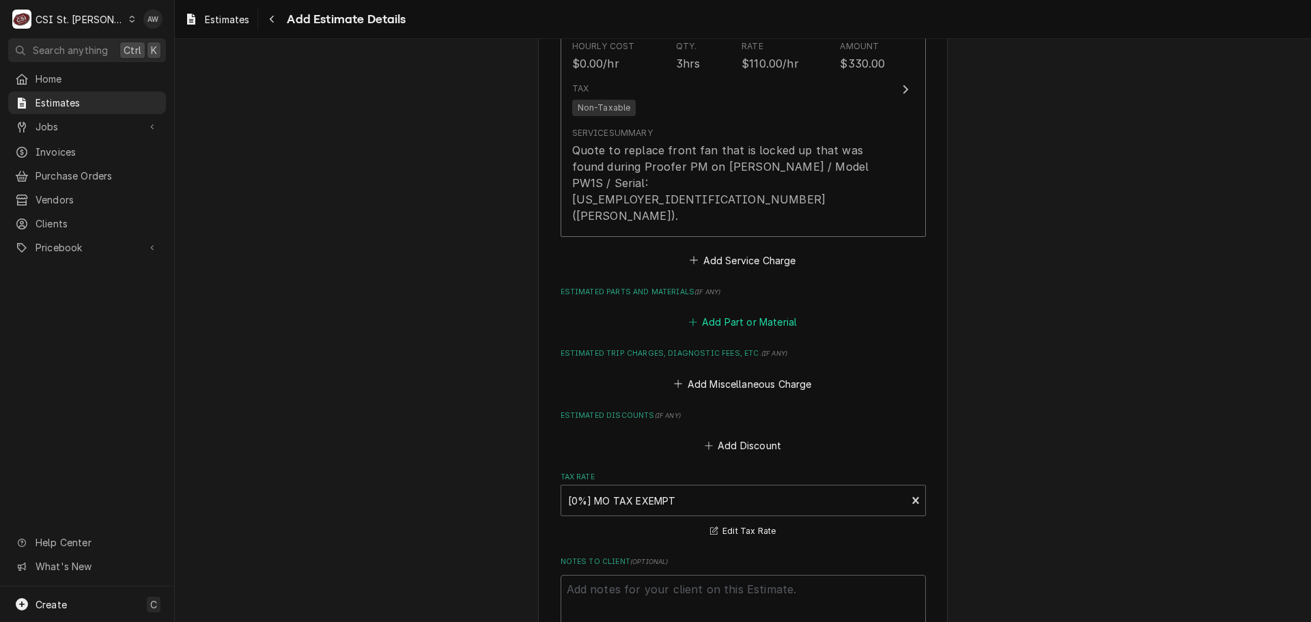
click at [758, 313] on button "Add Part or Material" at bounding box center [742, 322] width 113 height 19
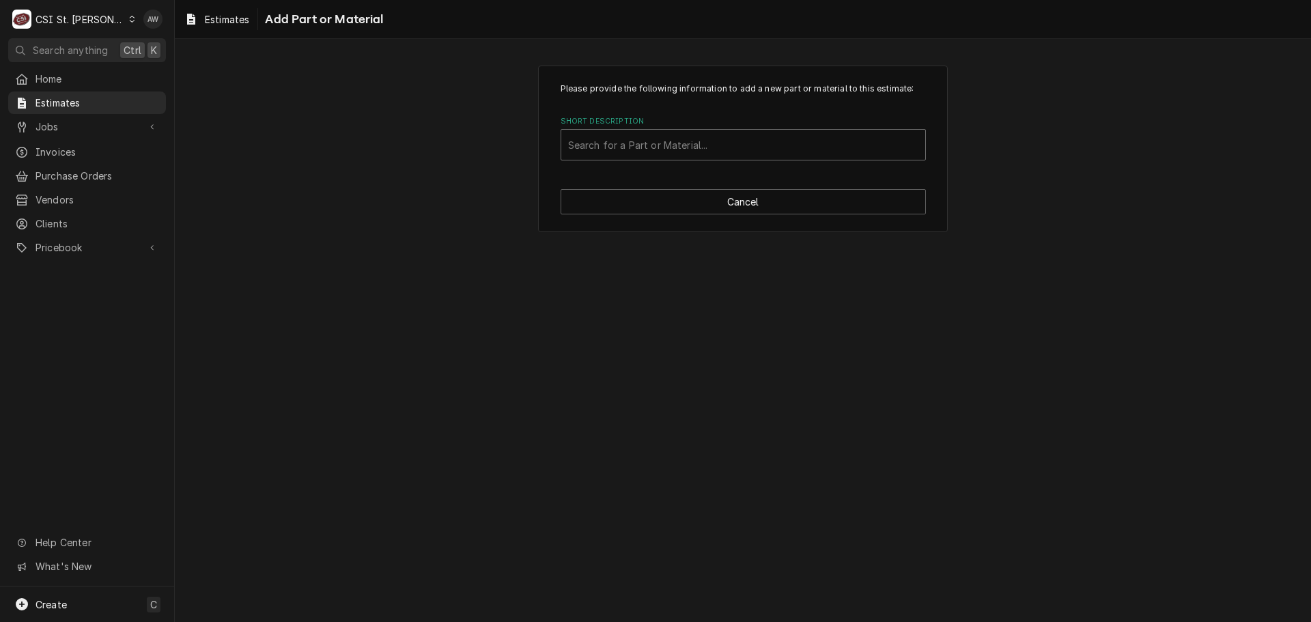
click at [629, 148] on div "Short Description" at bounding box center [743, 144] width 350 height 25
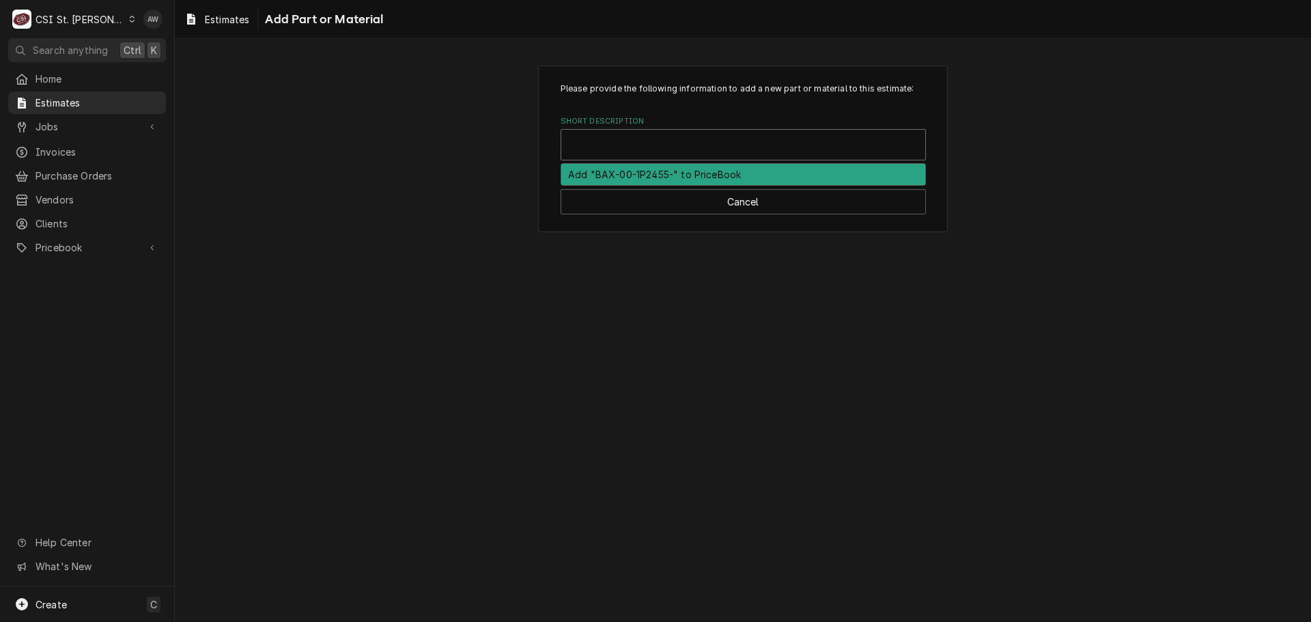
click at [651, 145] on div "Short Description" at bounding box center [743, 144] width 350 height 25
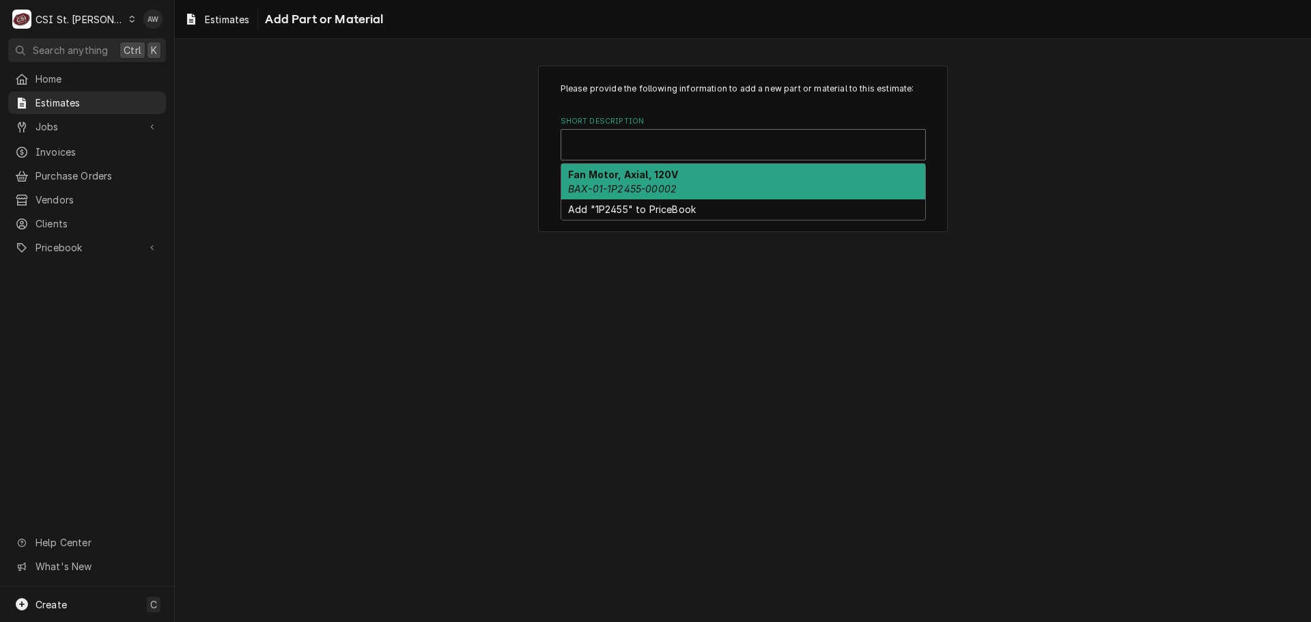
click at [423, 161] on div "Please provide the following information to add a new part or material to this …" at bounding box center [743, 148] width 1136 height 190
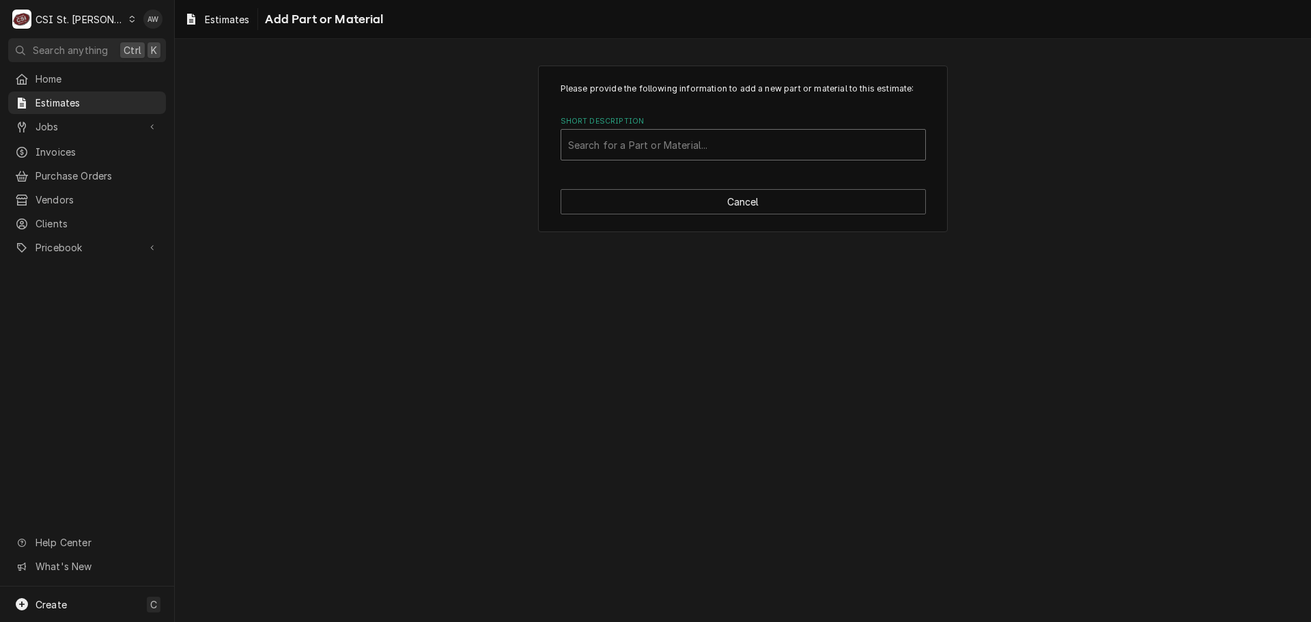
click at [606, 146] on div "Short Description" at bounding box center [743, 144] width 350 height 25
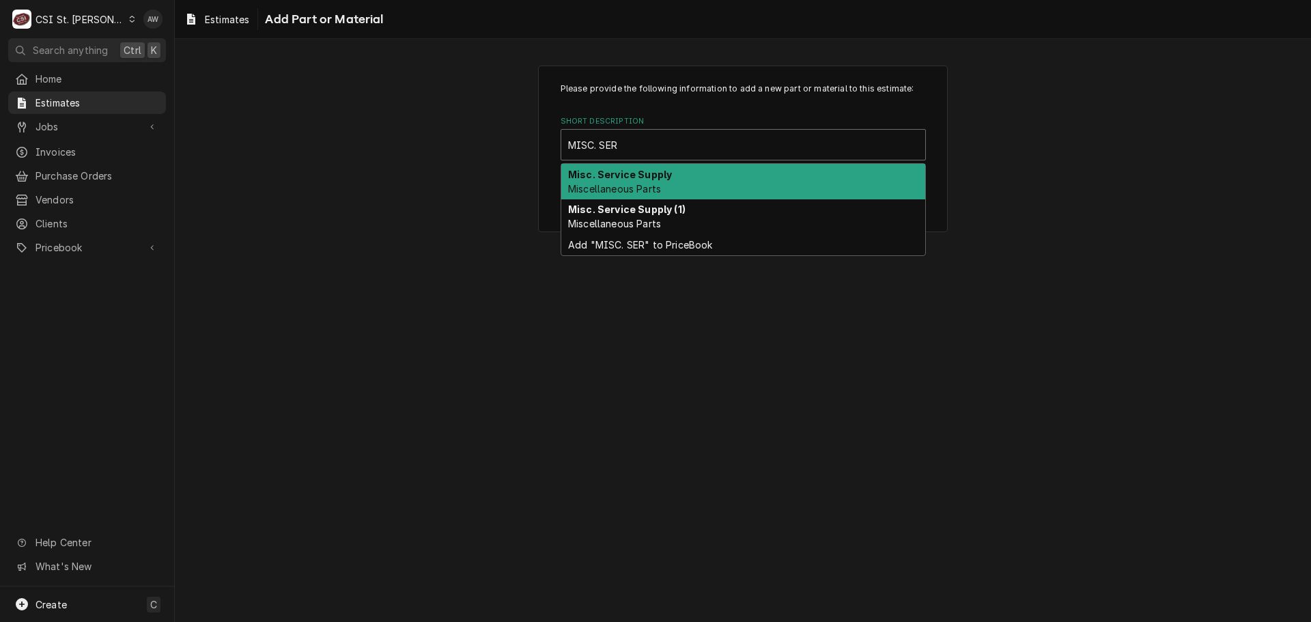
click at [651, 186] on span "Miscellaneous Parts" at bounding box center [614, 189] width 93 height 12
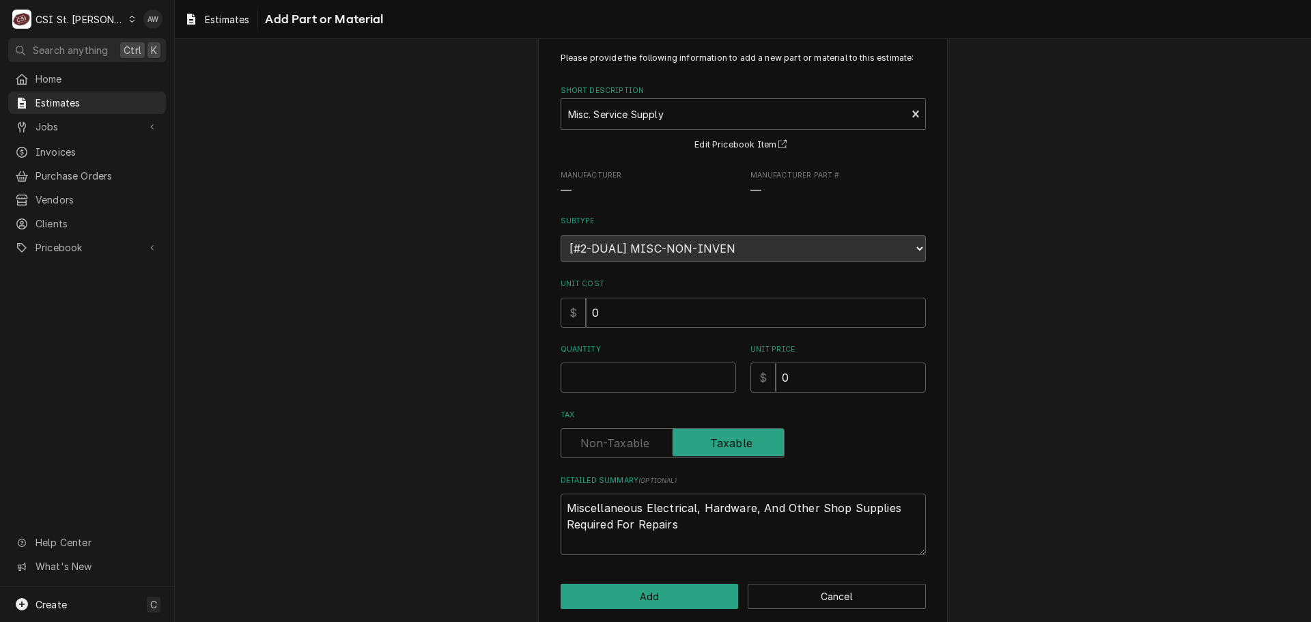
scroll to position [47, 0]
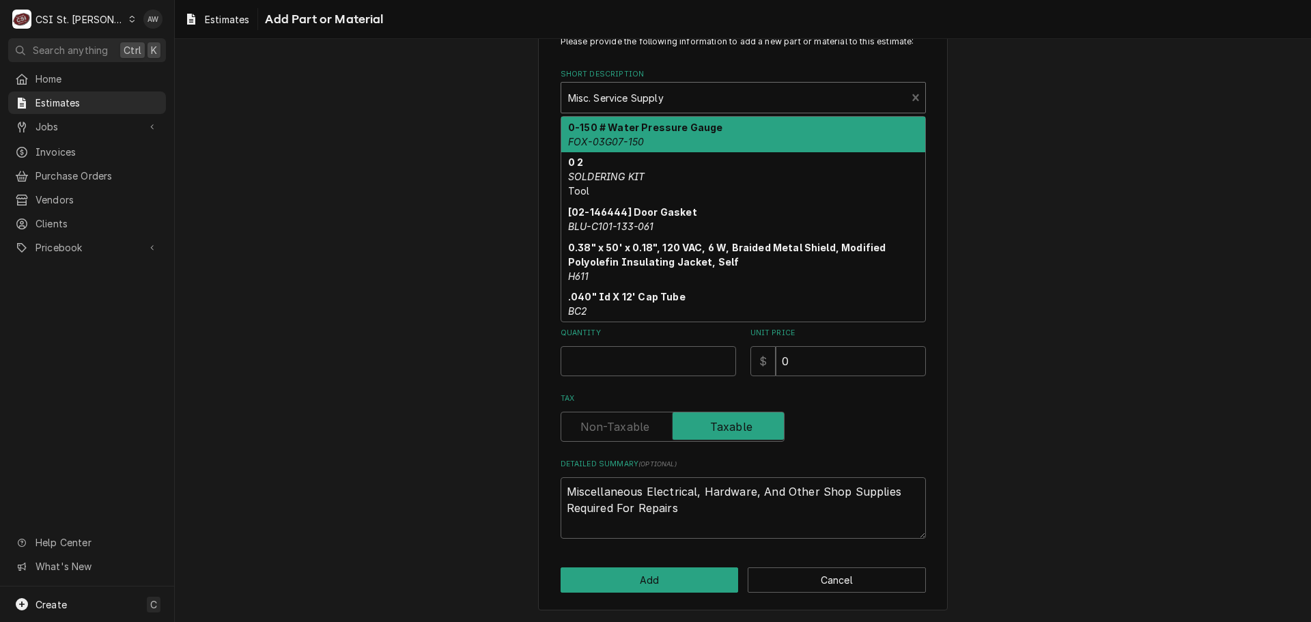
click at [733, 100] on div "Short Description" at bounding box center [734, 97] width 332 height 25
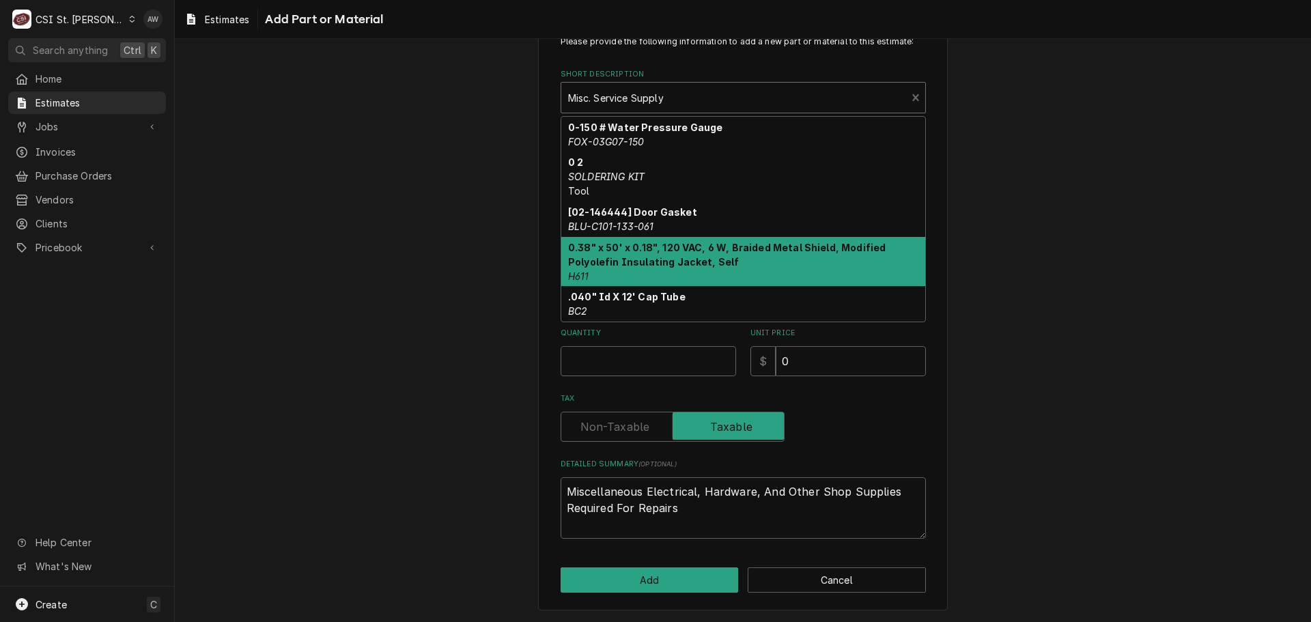
click at [963, 487] on div "Please provide the following information to add a new part or material to this …" at bounding box center [743, 314] width 1136 height 616
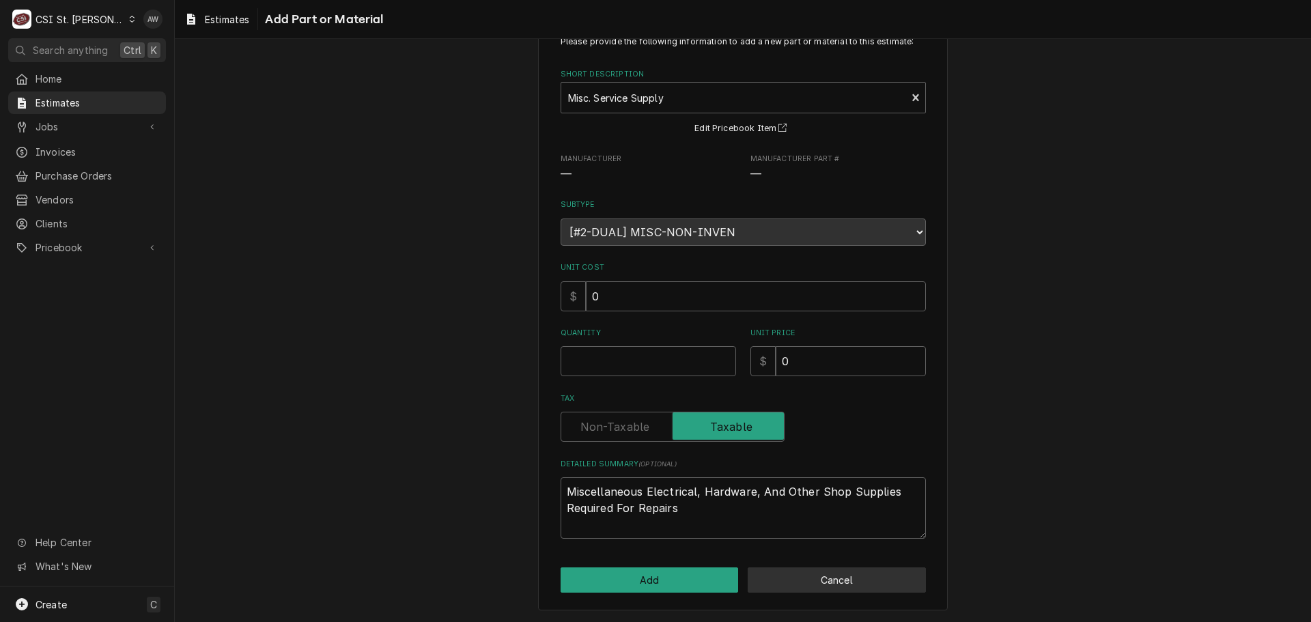
click at [821, 584] on button "Cancel" at bounding box center [837, 579] width 178 height 25
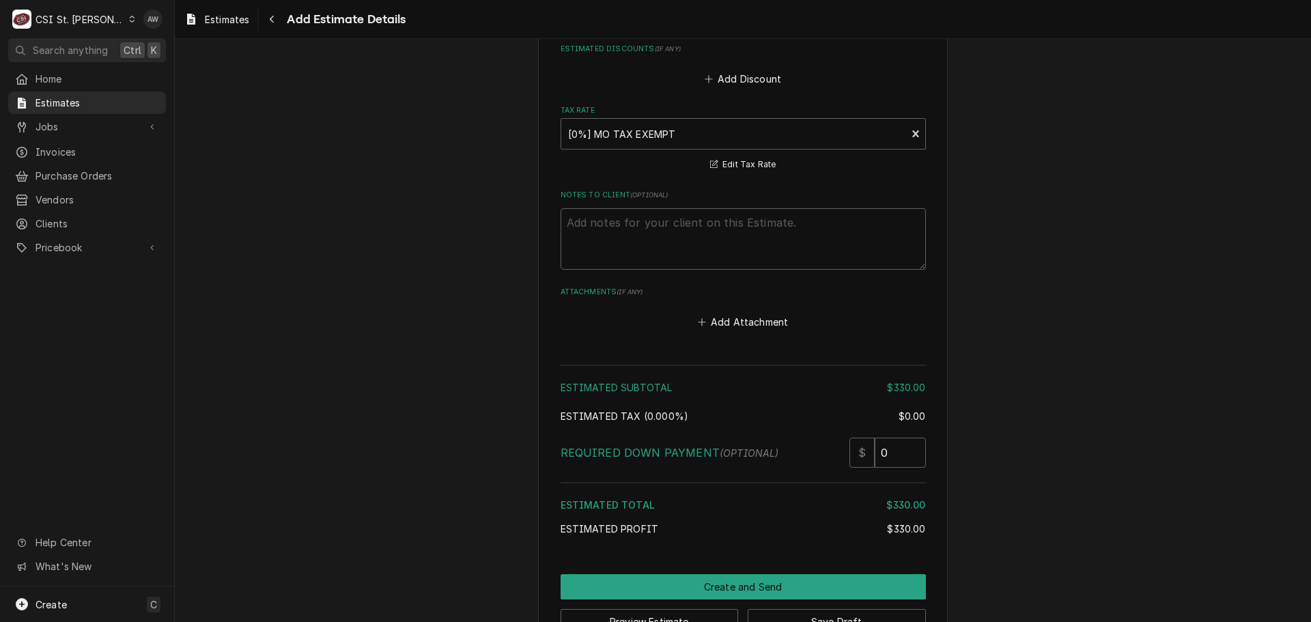
scroll to position [1888, 0]
click at [759, 608] on button "Save Draft" at bounding box center [837, 620] width 178 height 25
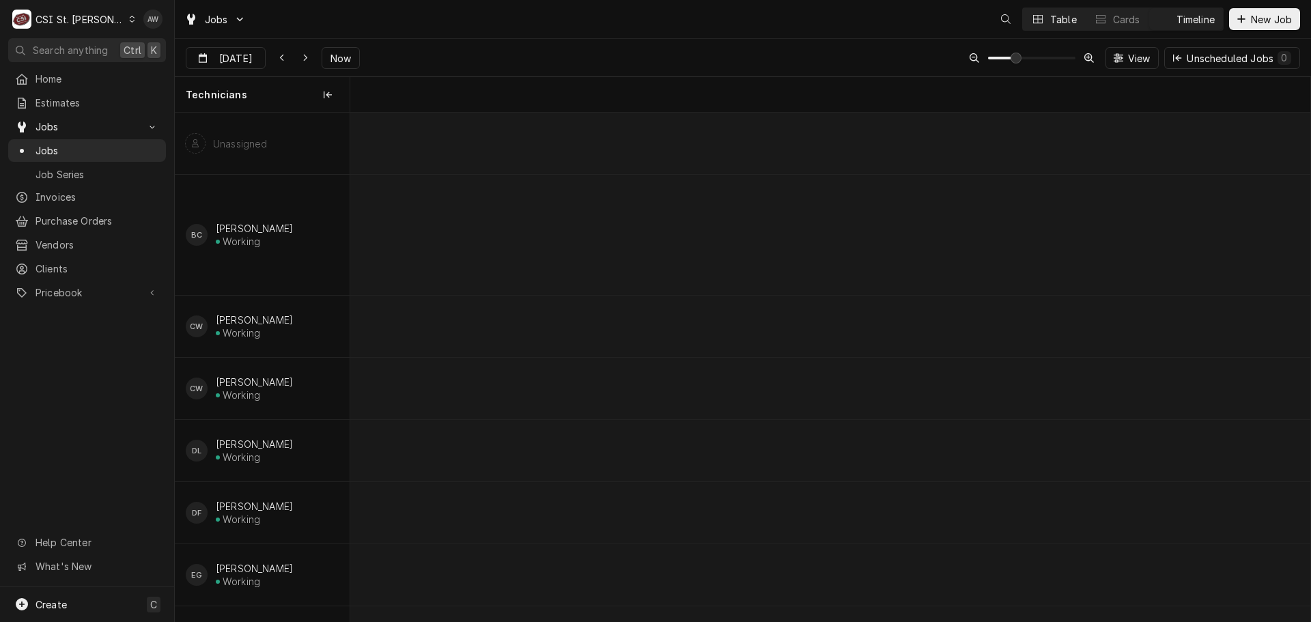
scroll to position [0, 19021]
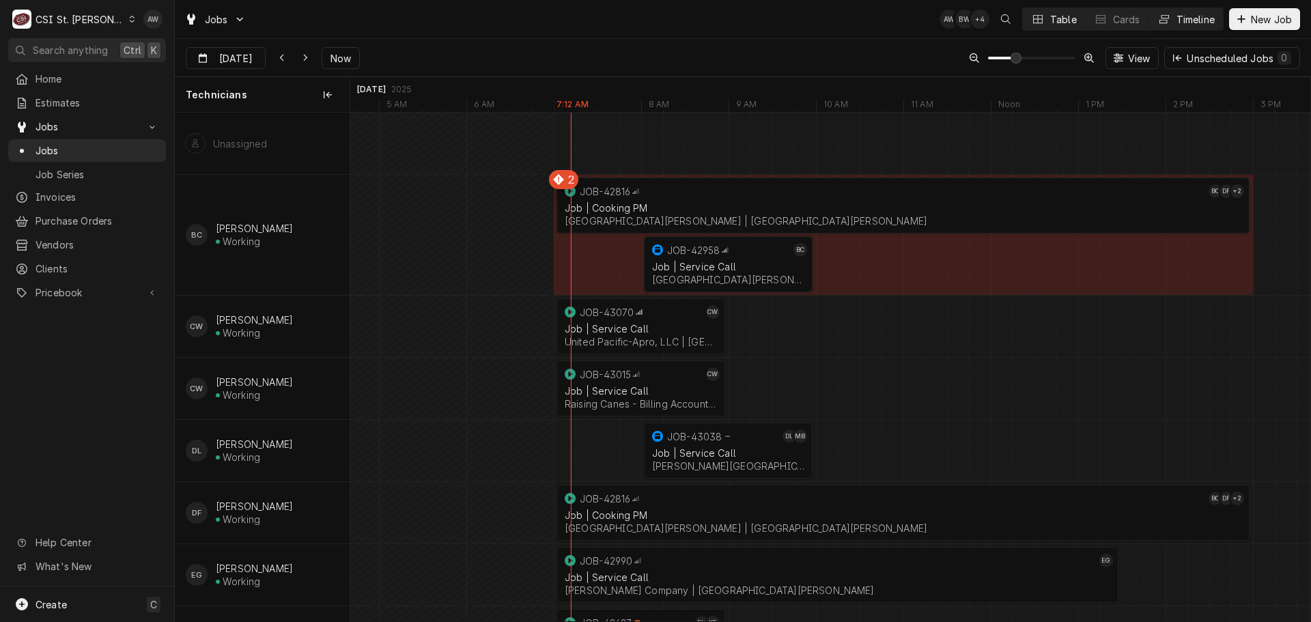
click at [1075, 21] on button "Table" at bounding box center [1054, 19] width 62 height 22
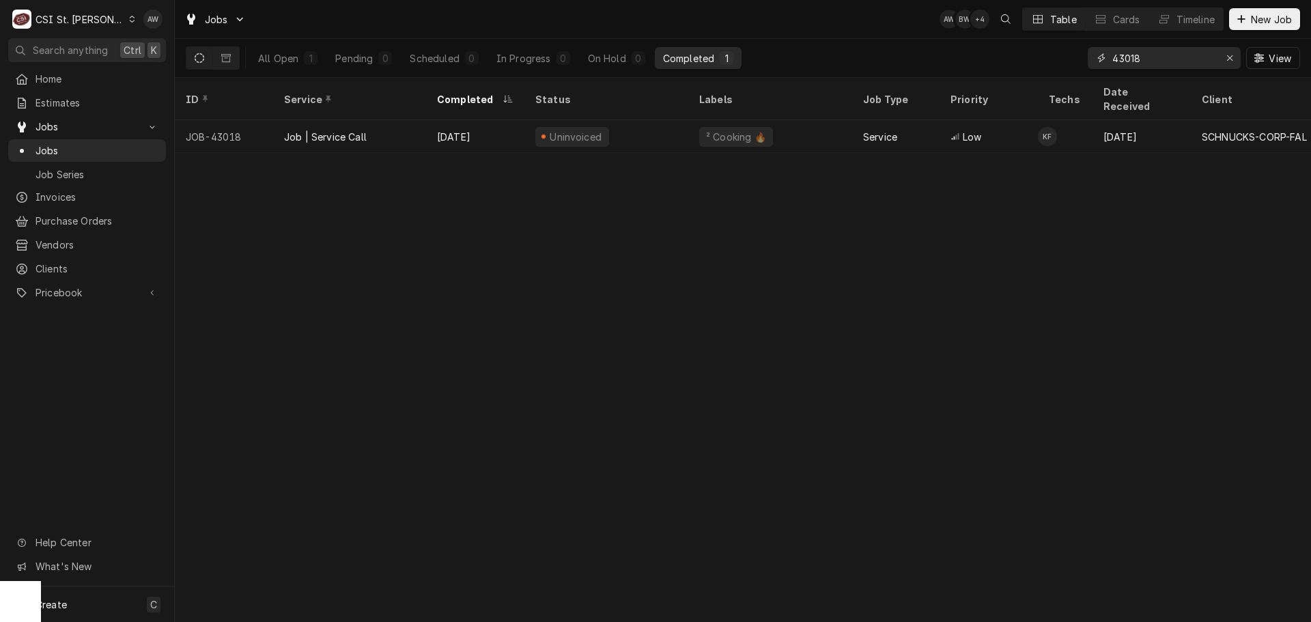
drag, startPoint x: 1147, startPoint y: 58, endPoint x: 1077, endPoint y: 55, distance: 69.7
click at [1077, 55] on div "All Open 1 Pending 0 Scheduled 0 In Progress 0 On Hold 0 Completed 1 43018 View" at bounding box center [743, 58] width 1114 height 38
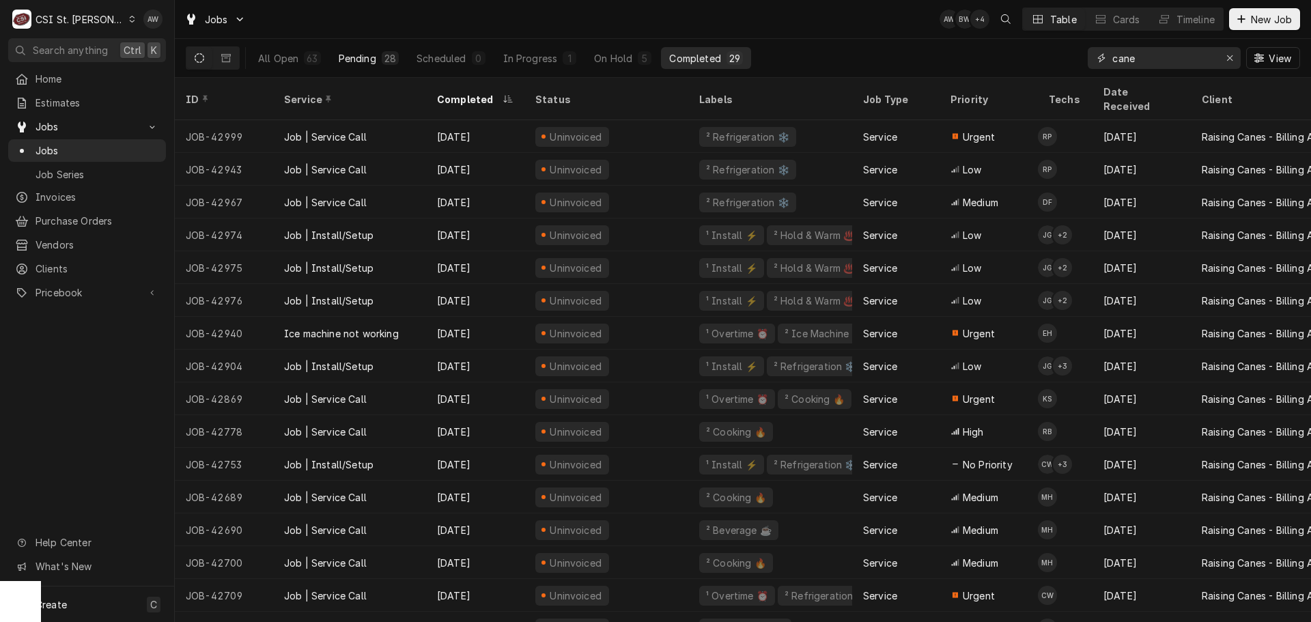
type input "cane"
click at [349, 65] on button "Pending 28" at bounding box center [368, 58] width 76 height 22
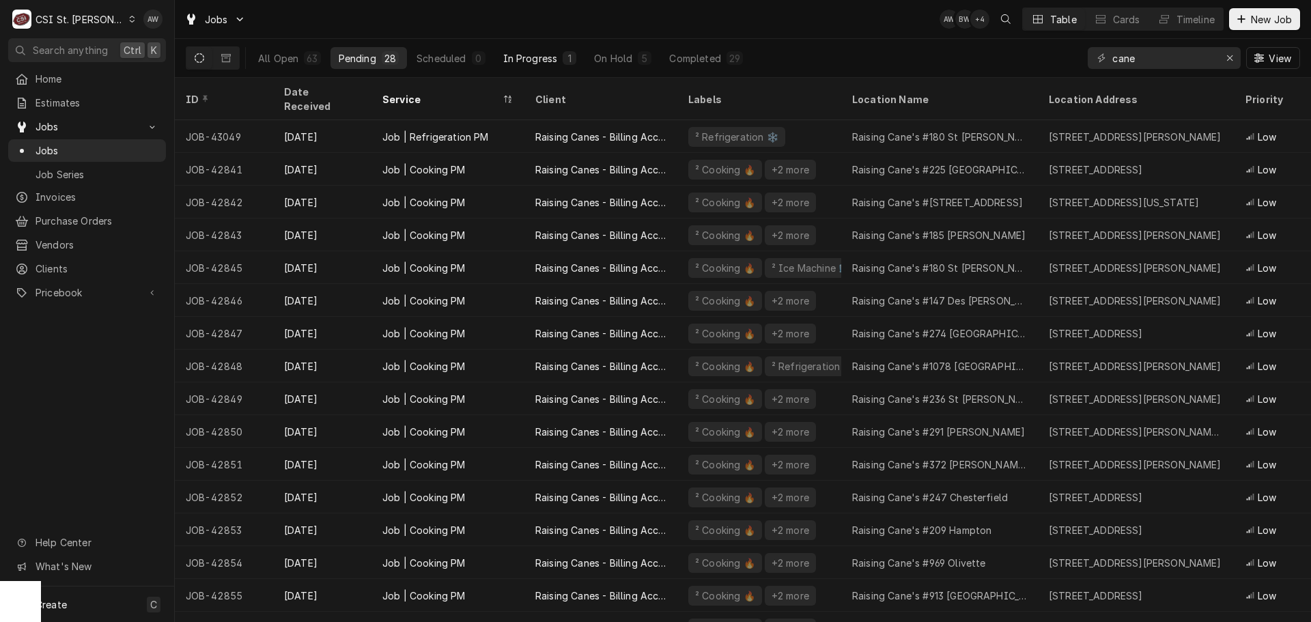
click at [539, 55] on div "In Progress" at bounding box center [530, 58] width 55 height 14
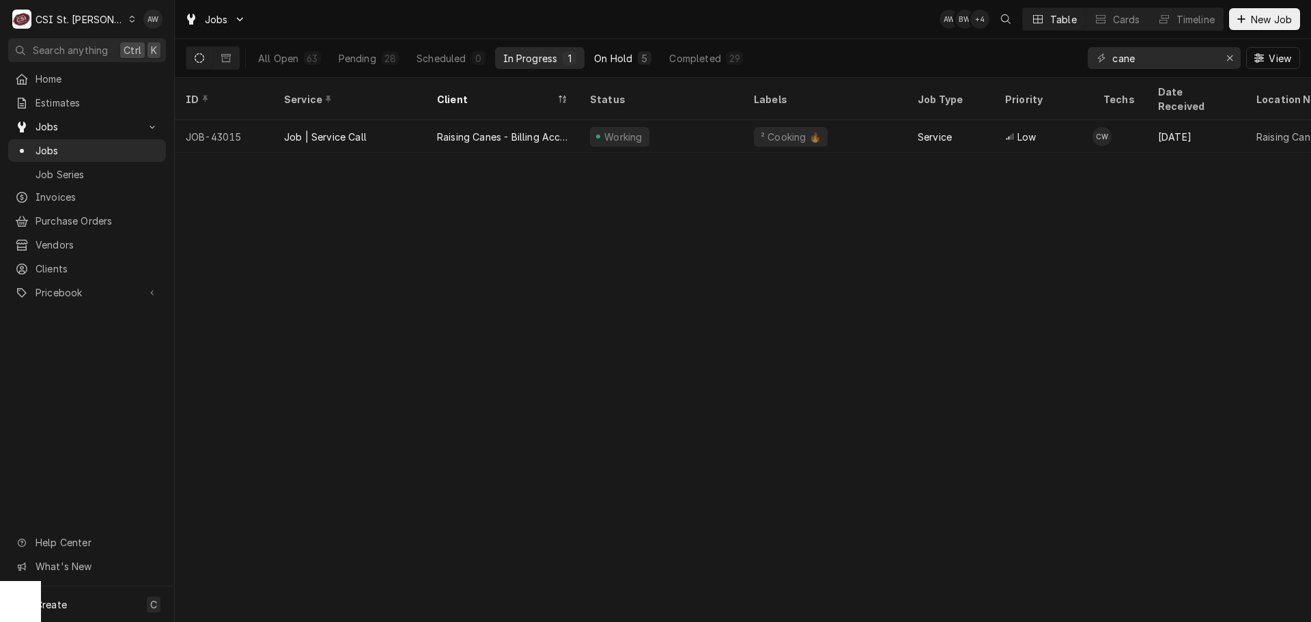
click at [650, 51] on button "On Hold 5" at bounding box center [623, 58] width 74 height 22
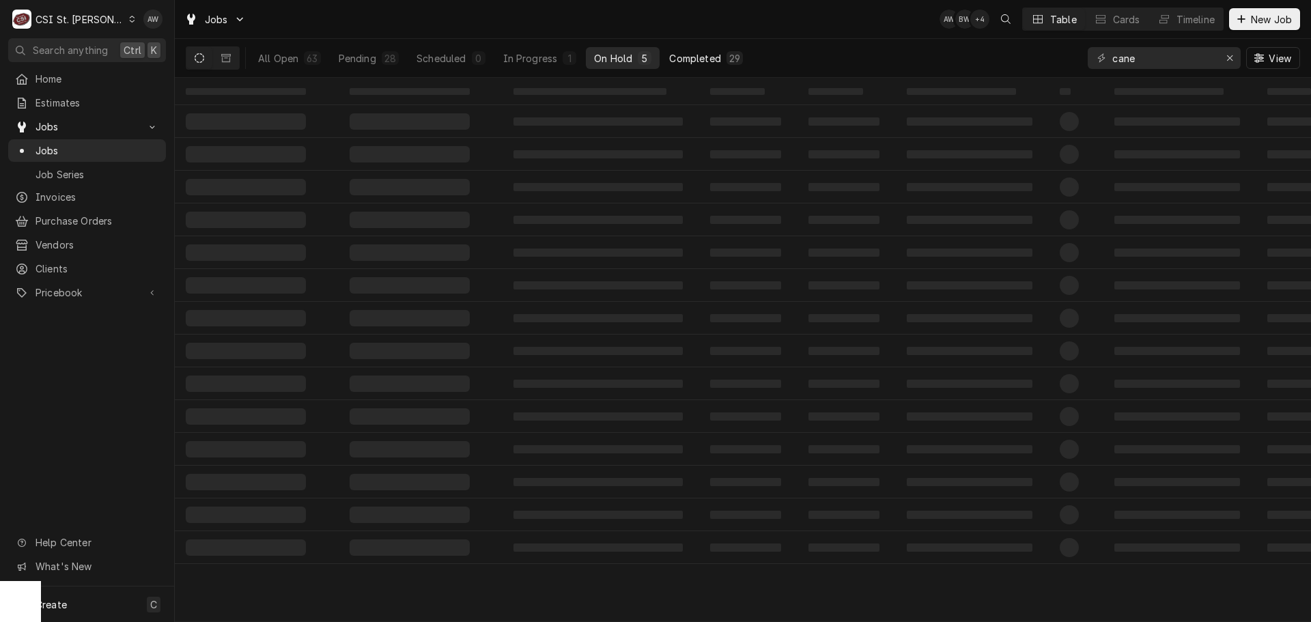
click at [661, 52] on button "Completed 29" at bounding box center [706, 58] width 90 height 22
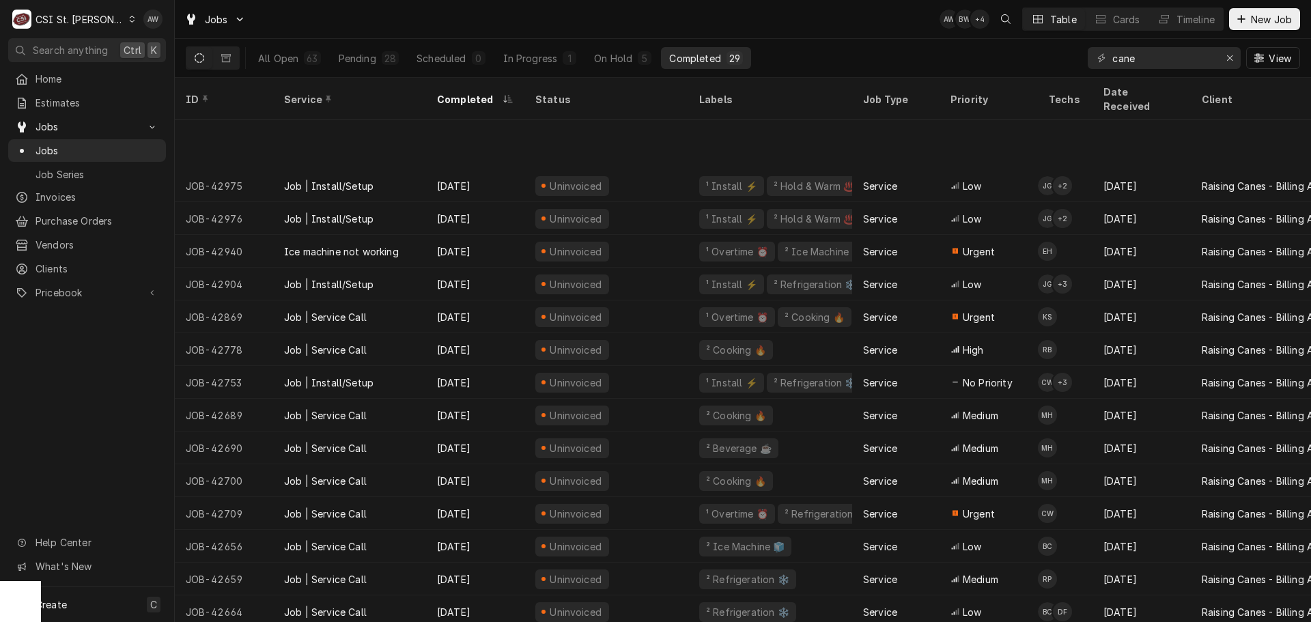
scroll to position [180, 0]
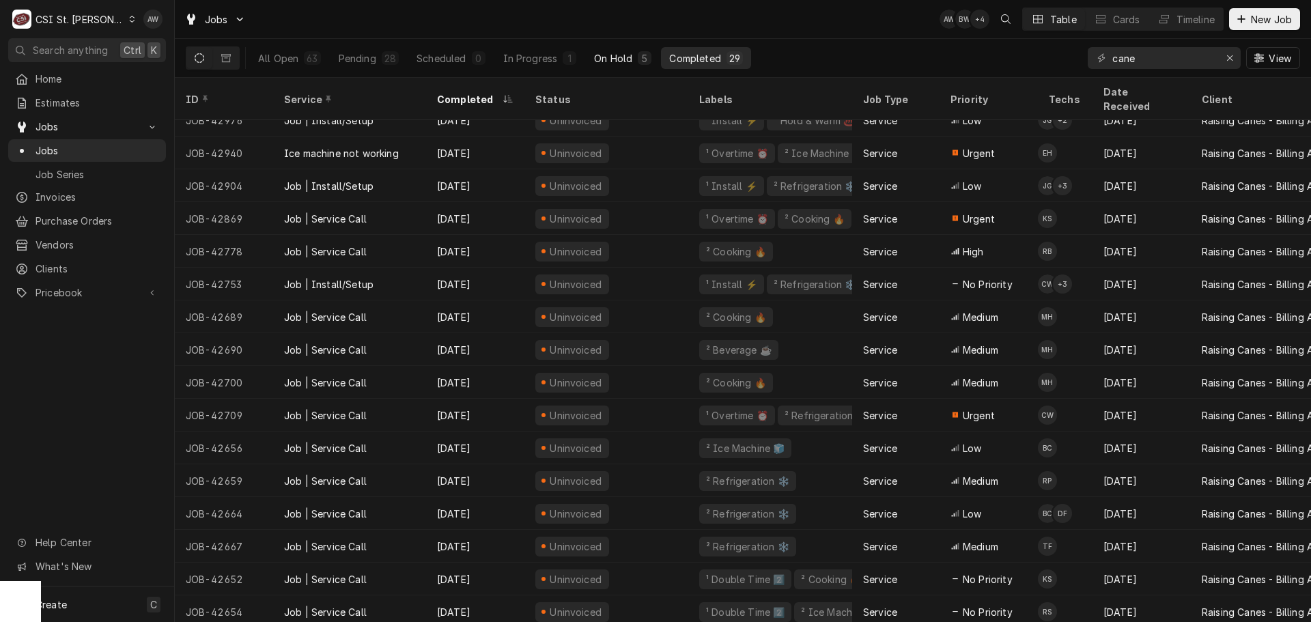
click at [608, 57] on div "On Hold" at bounding box center [613, 58] width 38 height 14
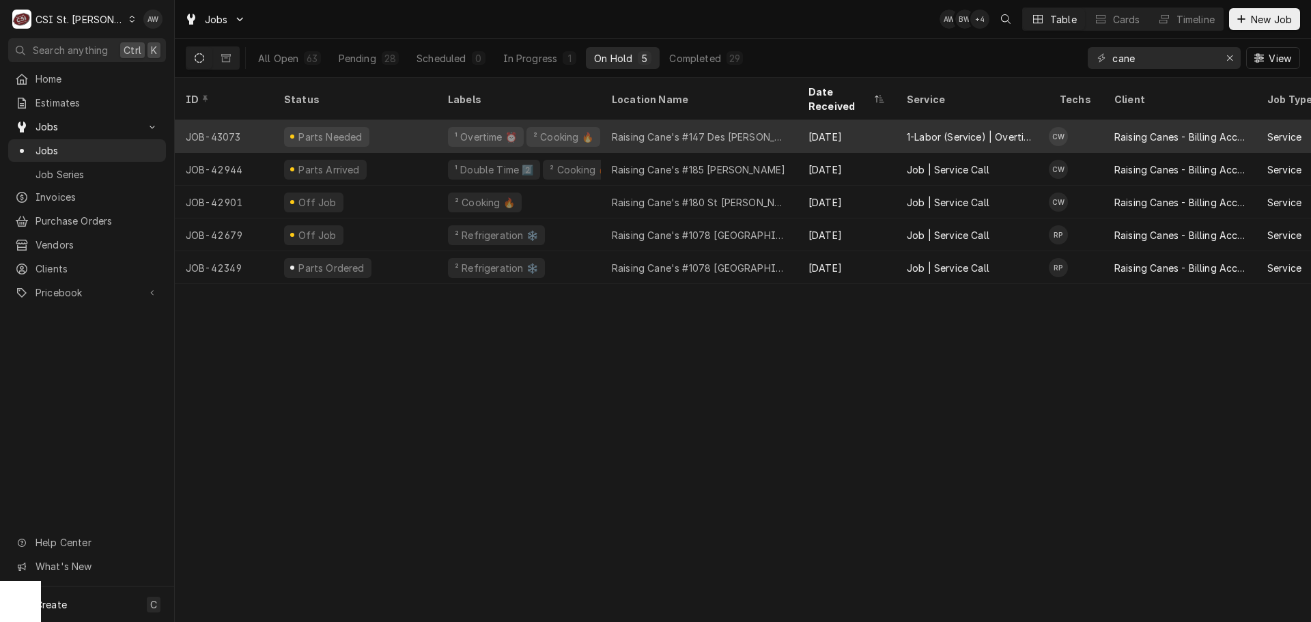
click at [645, 130] on div "Raising Cane's #147 Des Peres" at bounding box center [699, 137] width 175 height 14
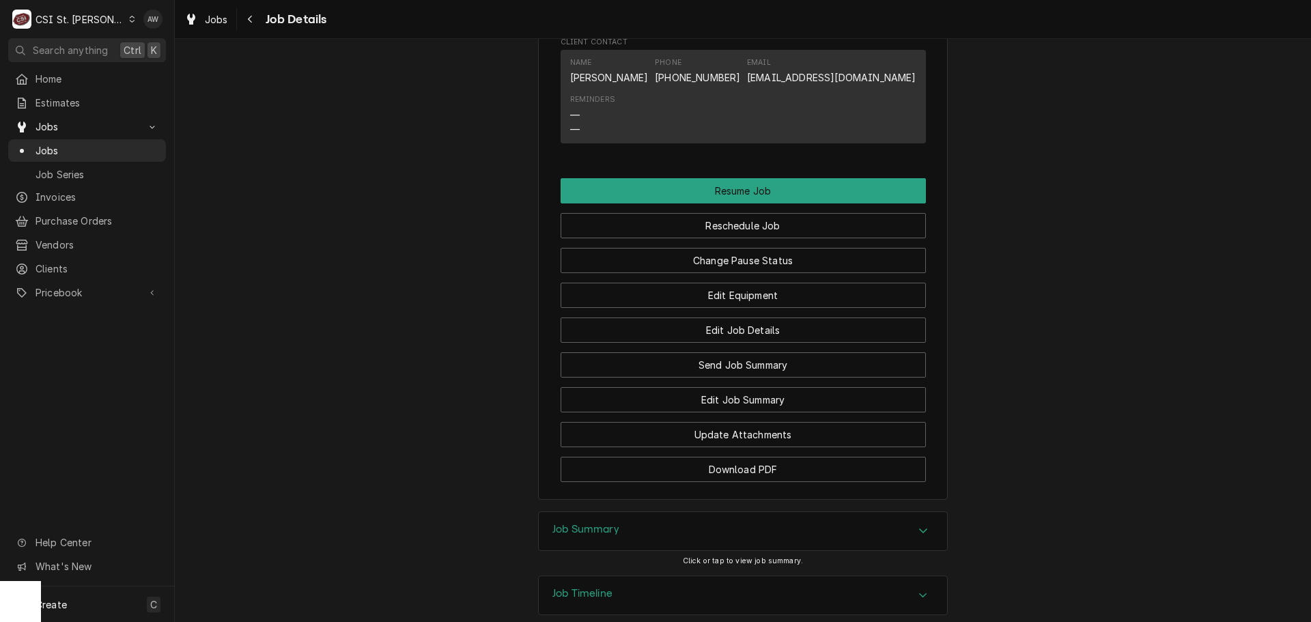
scroll to position [1689, 0]
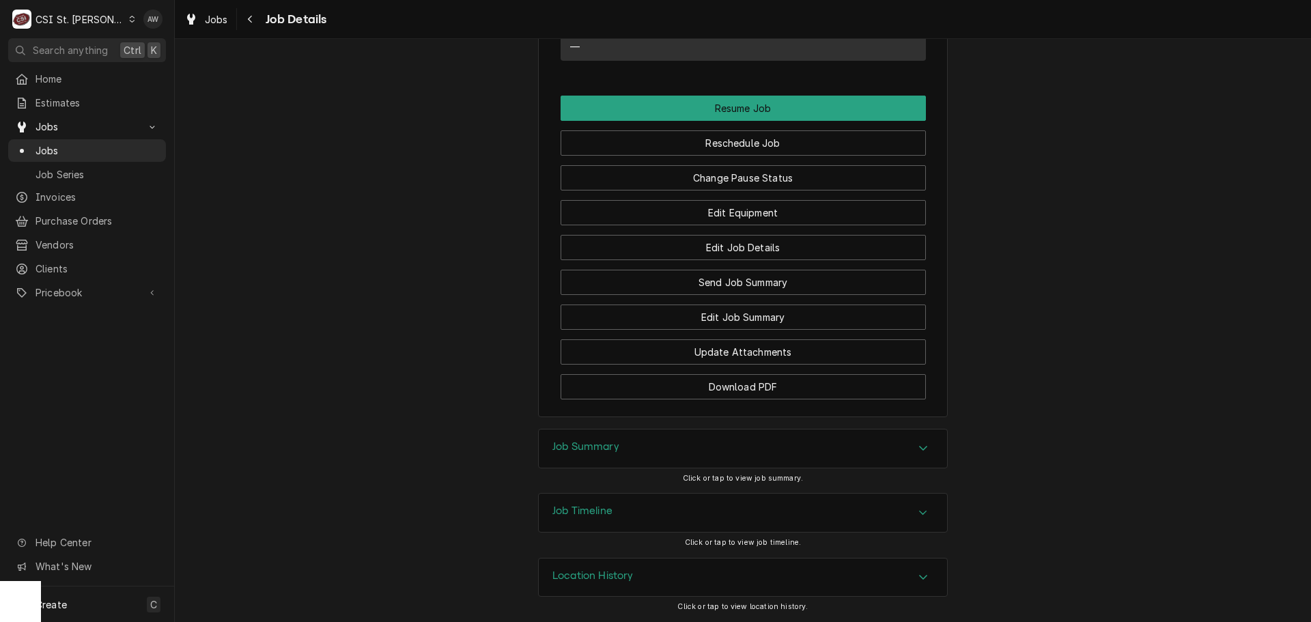
click at [692, 523] on div "Job Timeline" at bounding box center [743, 513] width 408 height 38
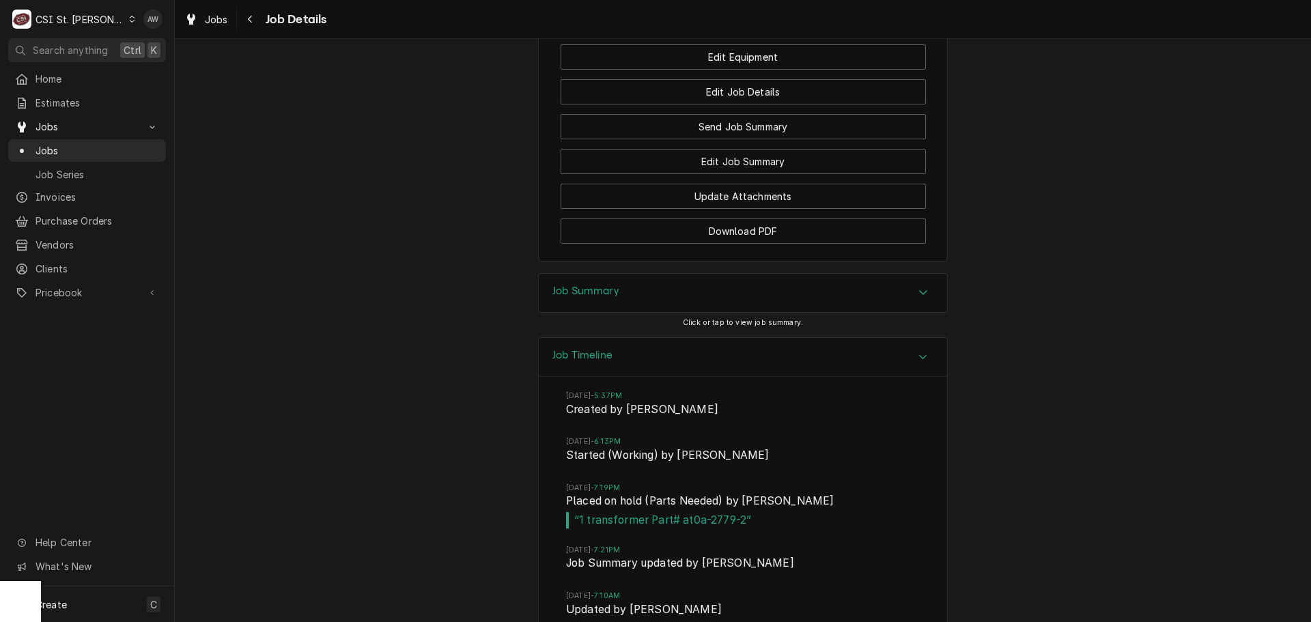
scroll to position [1969, 0]
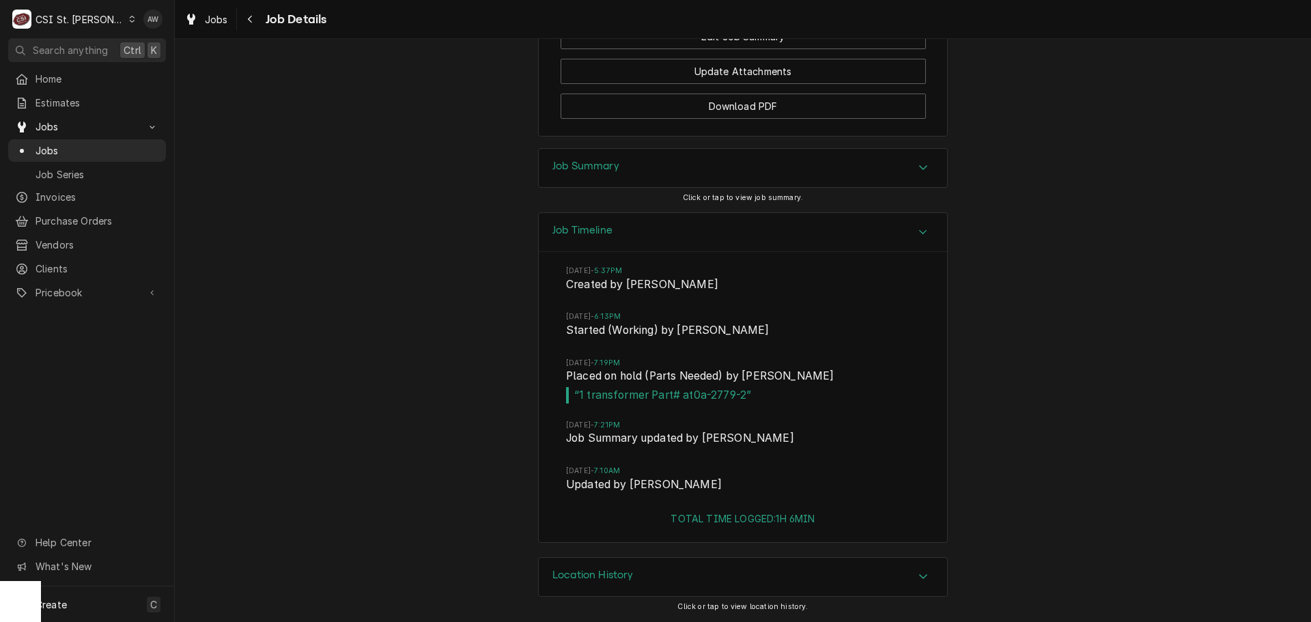
click at [686, 182] on div "Job Summary" at bounding box center [743, 168] width 408 height 38
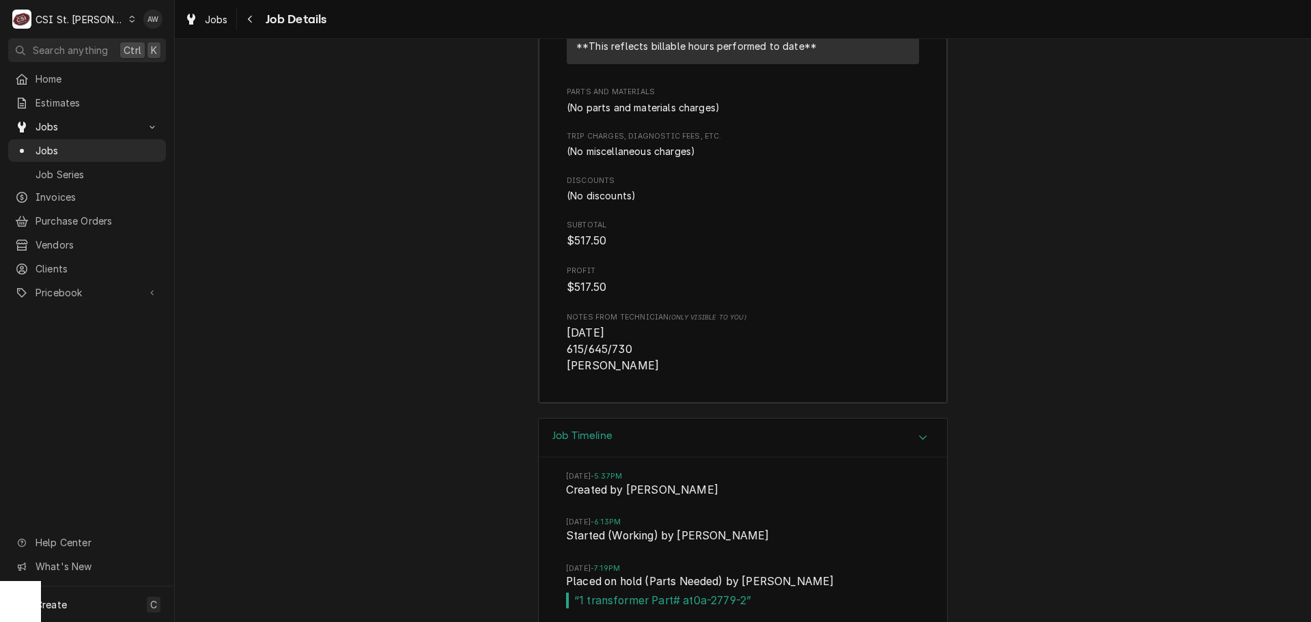
scroll to position [2751, 0]
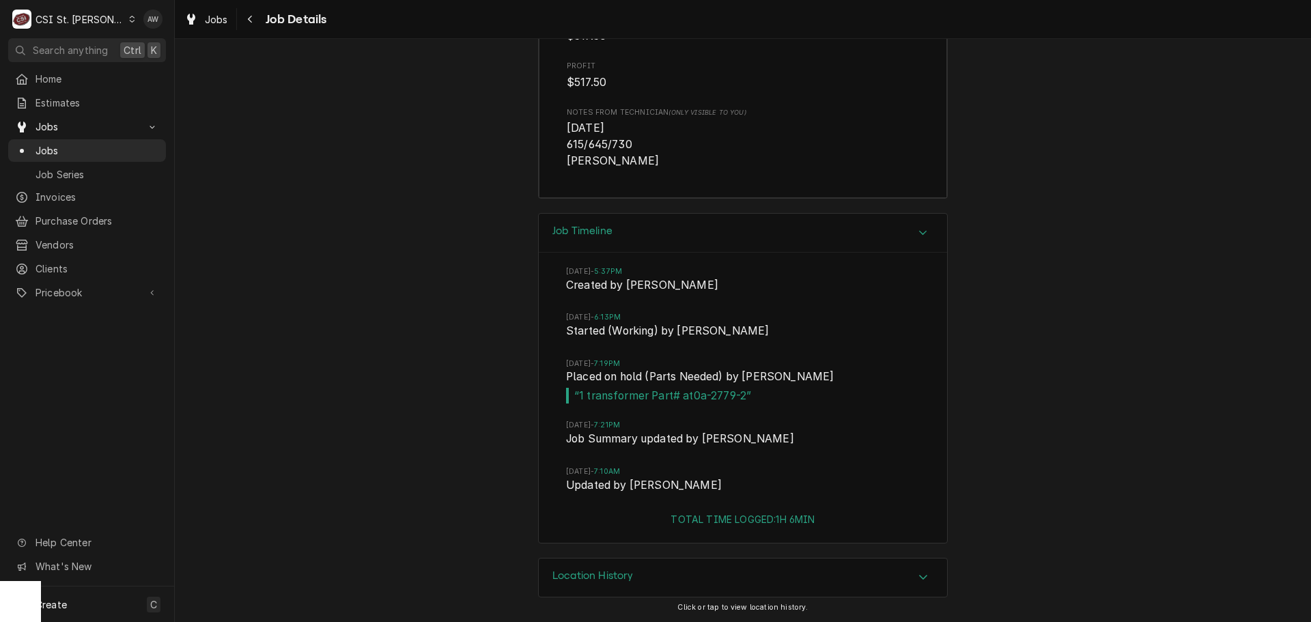
drag, startPoint x: 636, startPoint y: 573, endPoint x: 681, endPoint y: 541, distance: 55.3
click at [636, 573] on div "Location History" at bounding box center [743, 577] width 408 height 38
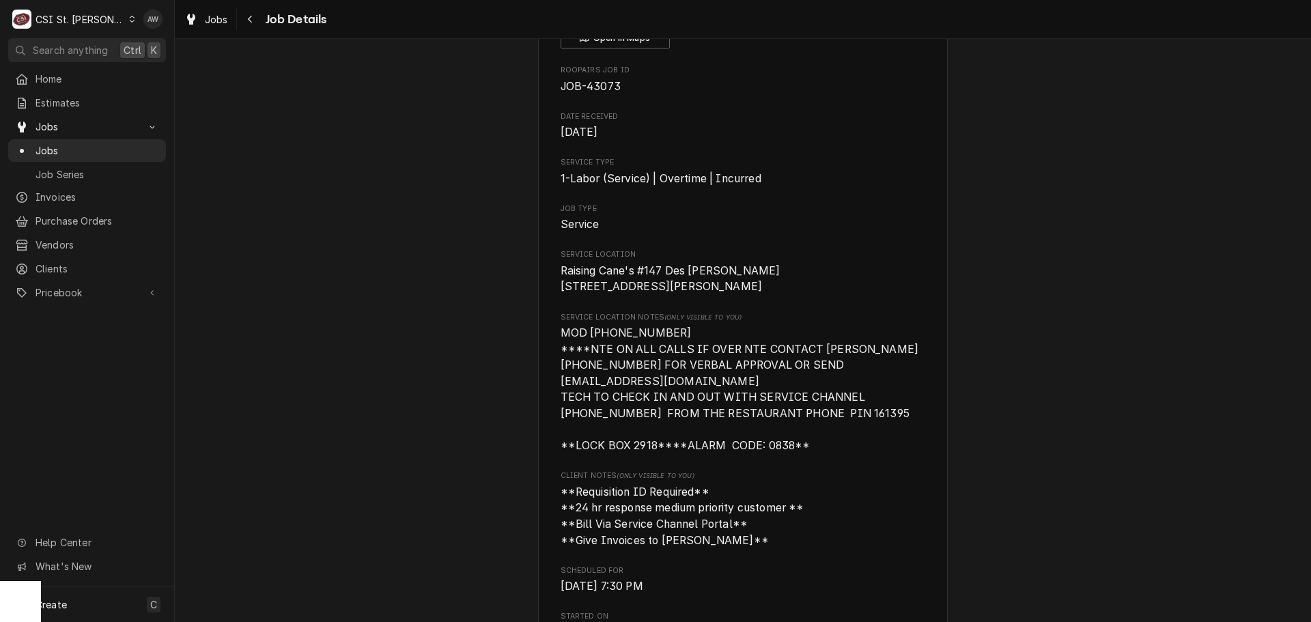
scroll to position [0, 0]
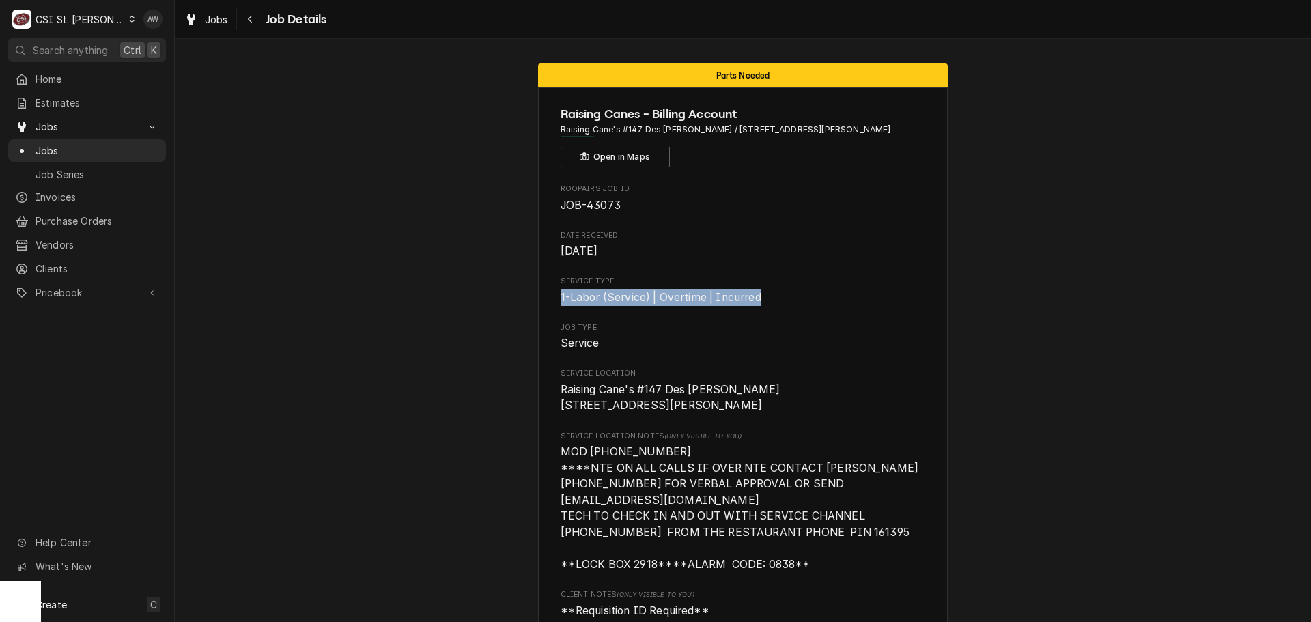
drag, startPoint x: 758, startPoint y: 295, endPoint x: 542, endPoint y: 295, distance: 215.7
drag, startPoint x: 119, startPoint y: 601, endPoint x: 119, endPoint y: 590, distance: 10.9
click at [119, 601] on div "Create C" at bounding box center [87, 603] width 174 height 35
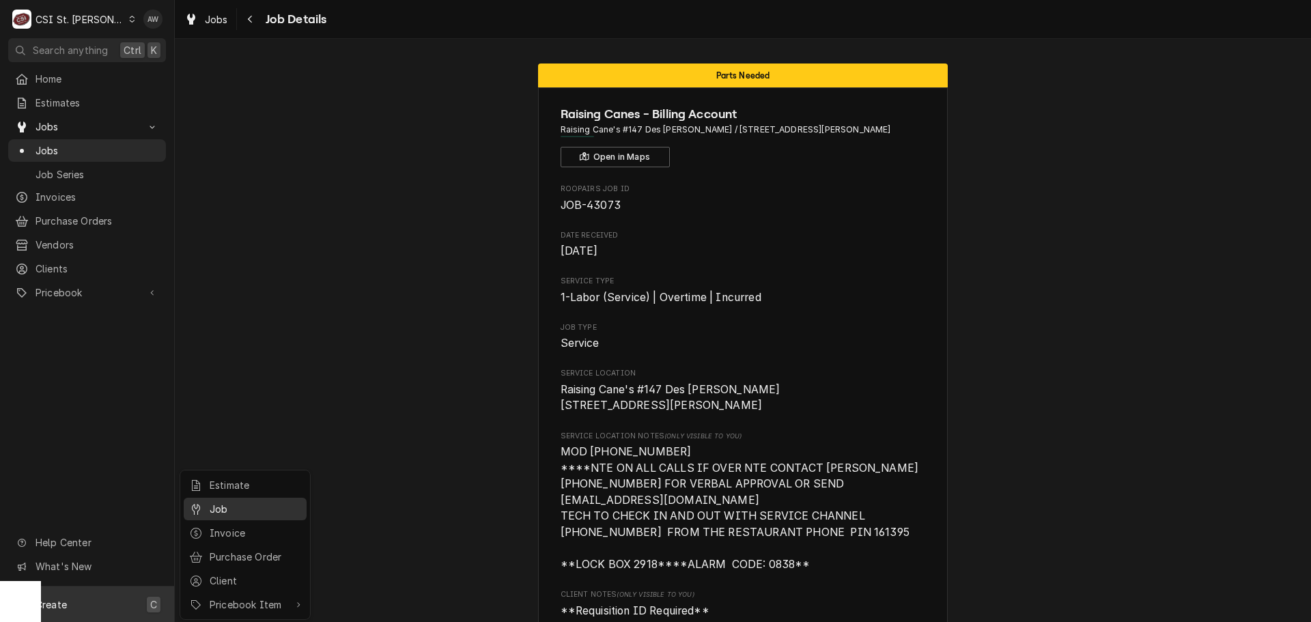
click at [229, 513] on div "Job" at bounding box center [255, 509] width 91 height 14
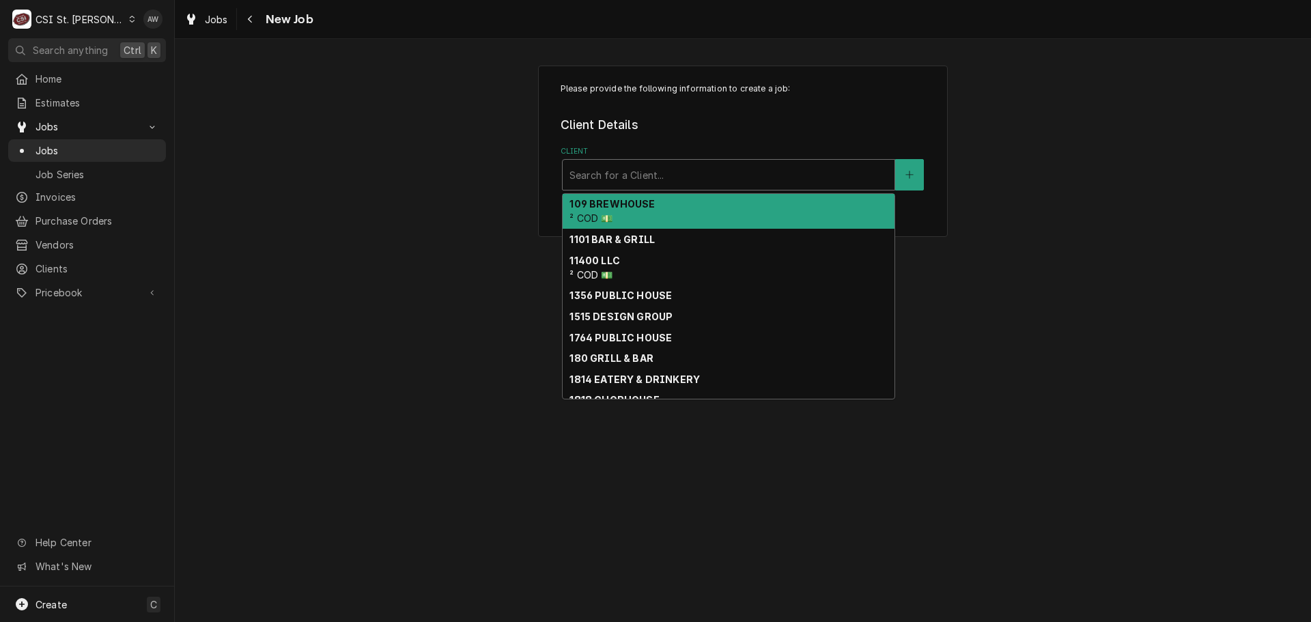
click at [640, 161] on div "Search for a Client..." at bounding box center [729, 175] width 332 height 30
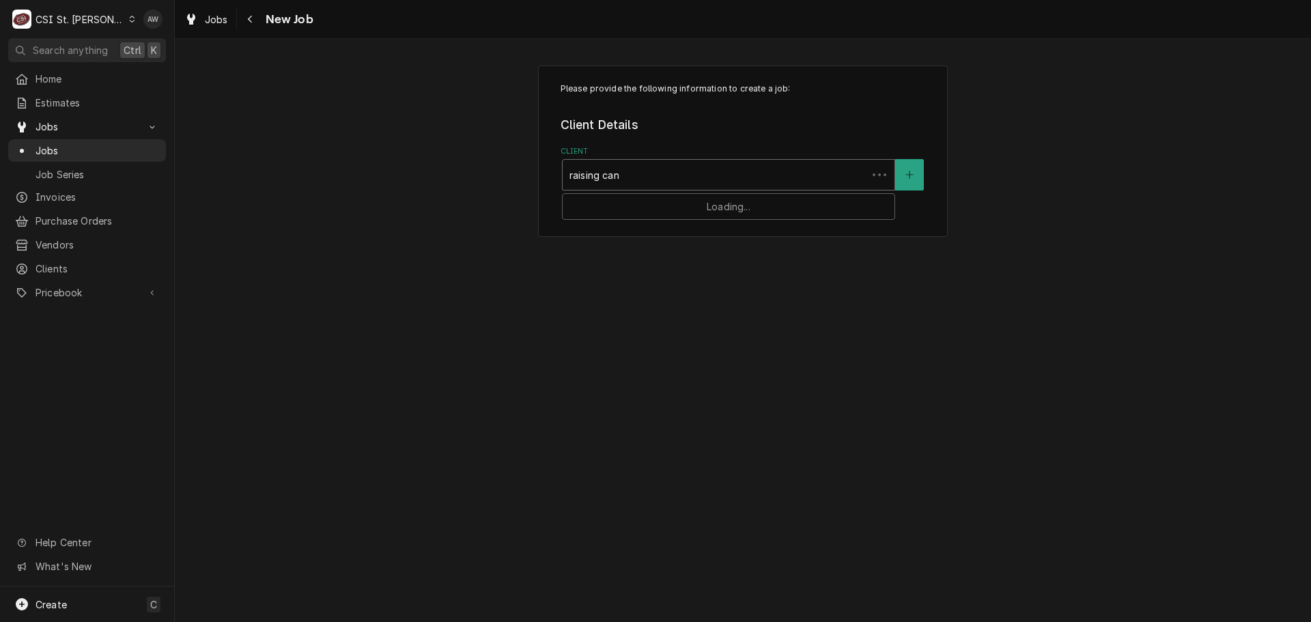
type input "raising cane"
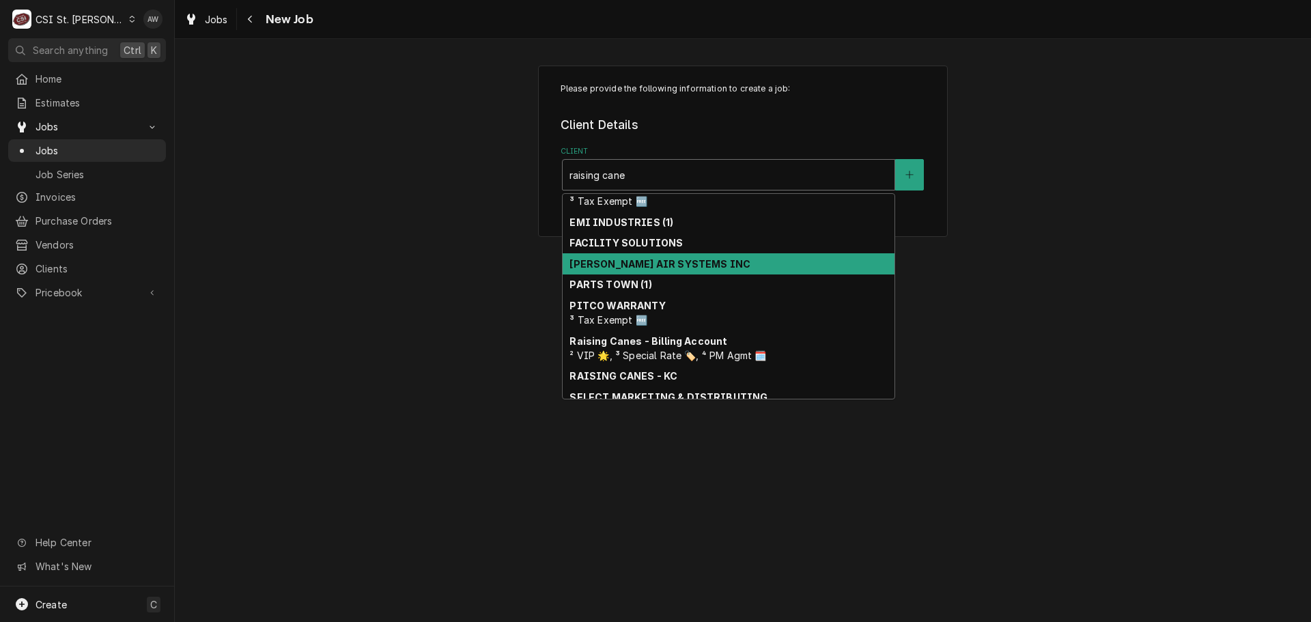
scroll to position [198, 0]
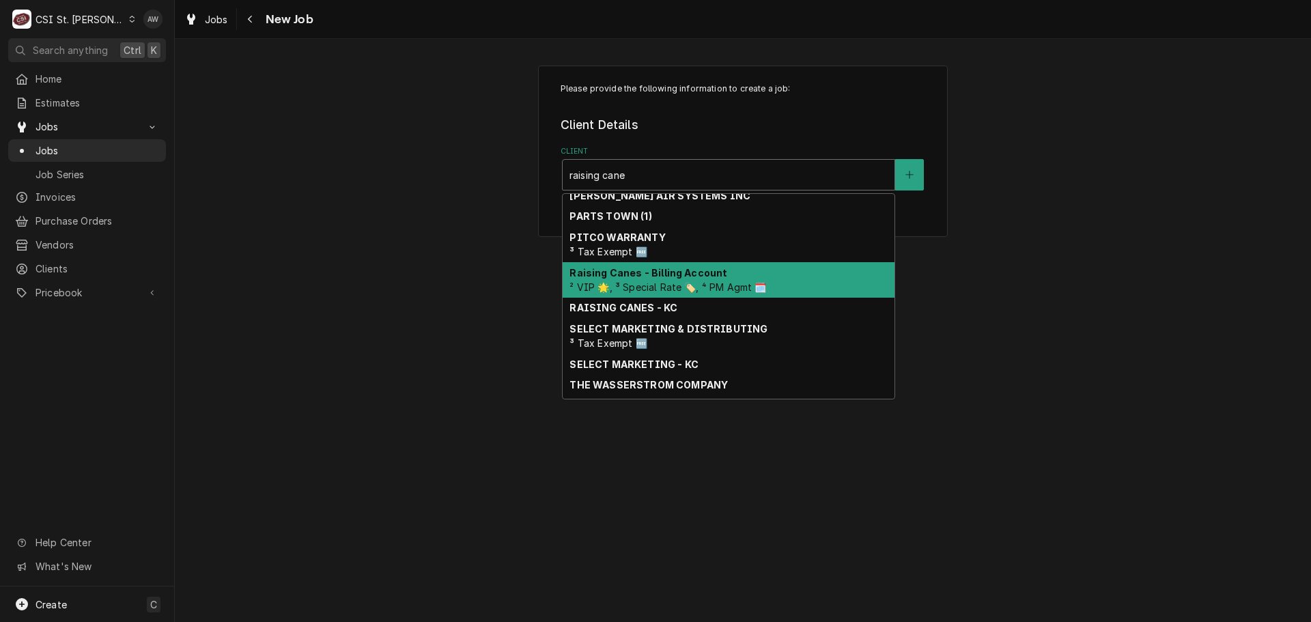
click at [667, 287] on span "² VIP 🌟, ³ Special Rate 🏷️, ⁴ PM Agmt 🗓️" at bounding box center [667, 287] width 197 height 12
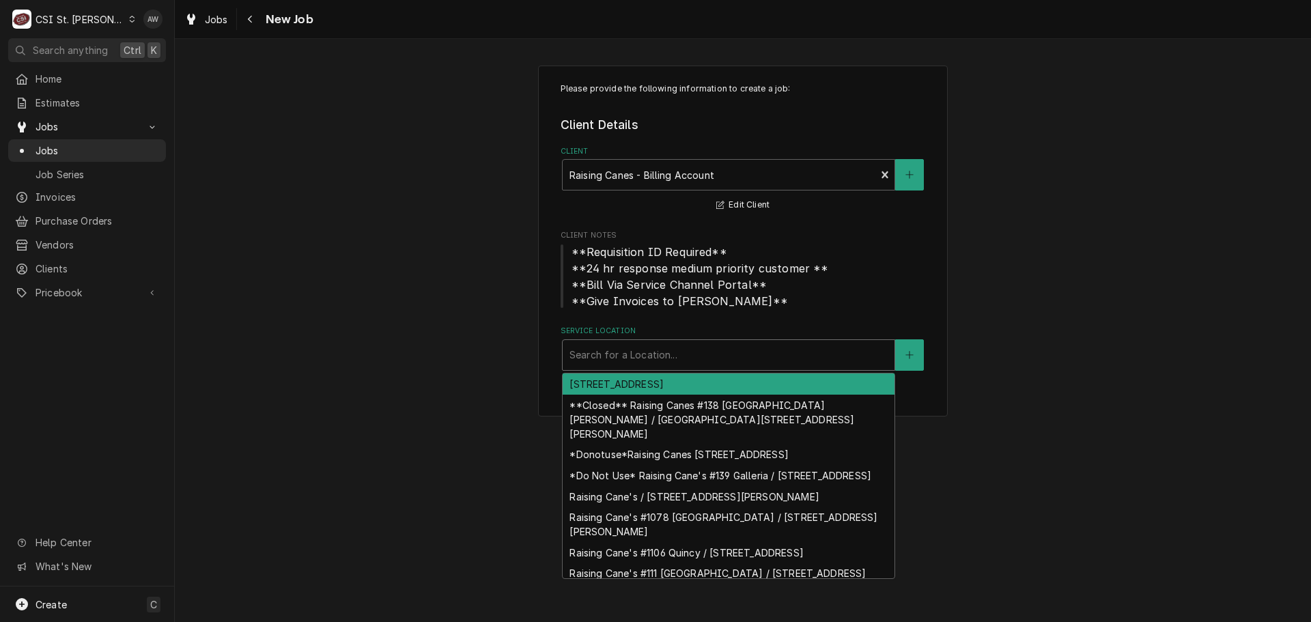
click at [664, 360] on div "Service Location" at bounding box center [728, 355] width 318 height 25
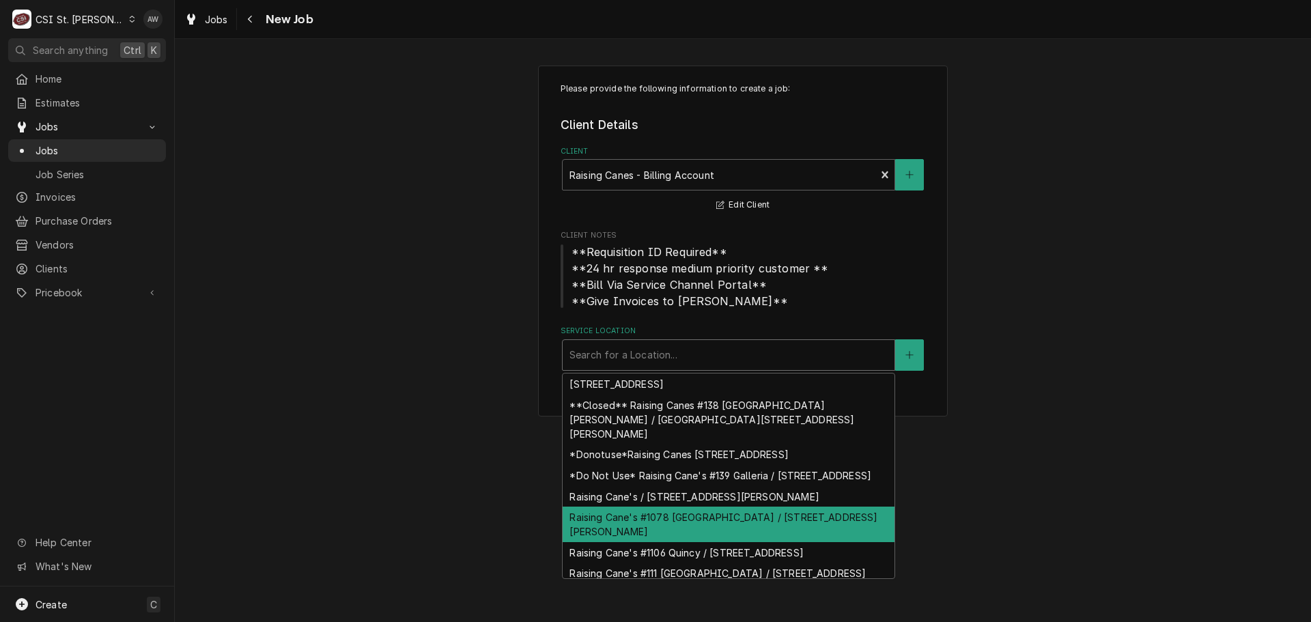
click at [702, 530] on div "Raising Cane's #1078 Edwardsville / 2126 Troy Rd, Edwardsville, IL 62025" at bounding box center [729, 524] width 332 height 35
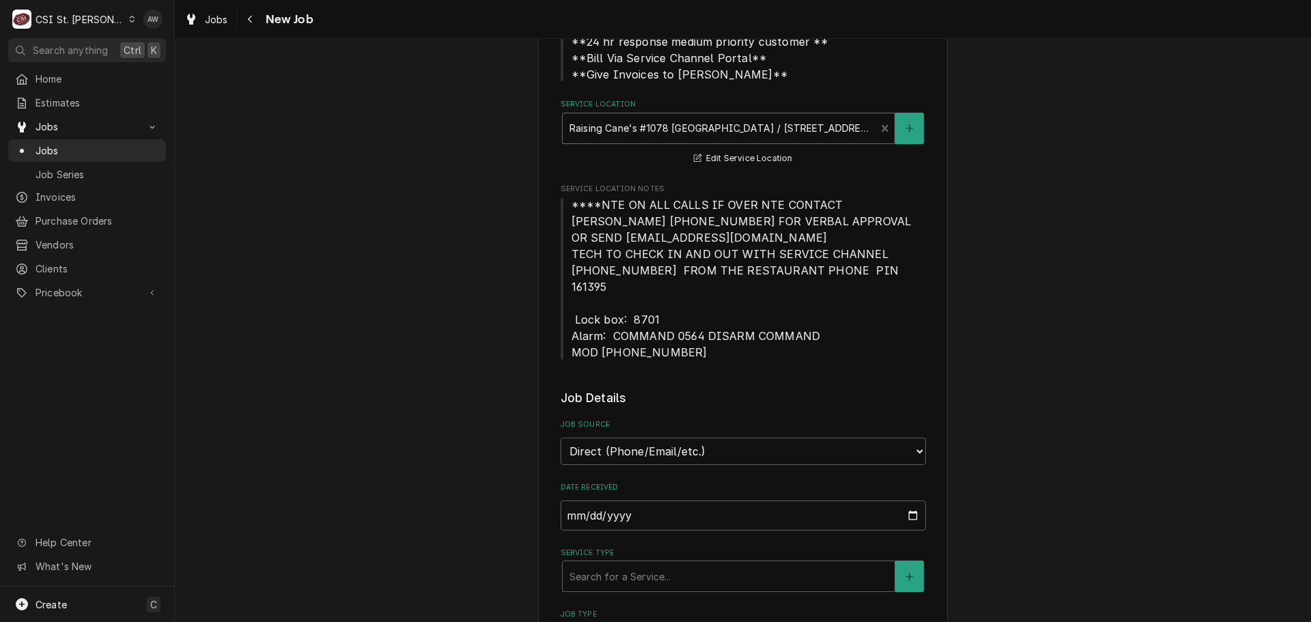
scroll to position [273, 0]
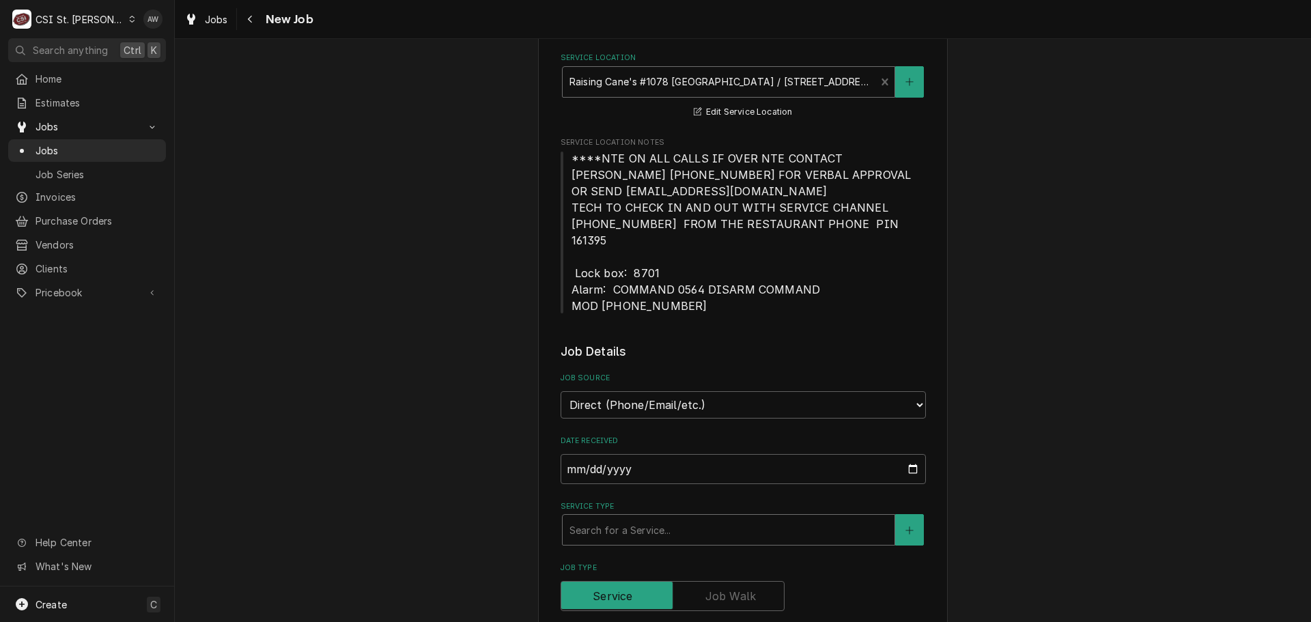
click at [692, 520] on div "Service Type" at bounding box center [728, 529] width 318 height 25
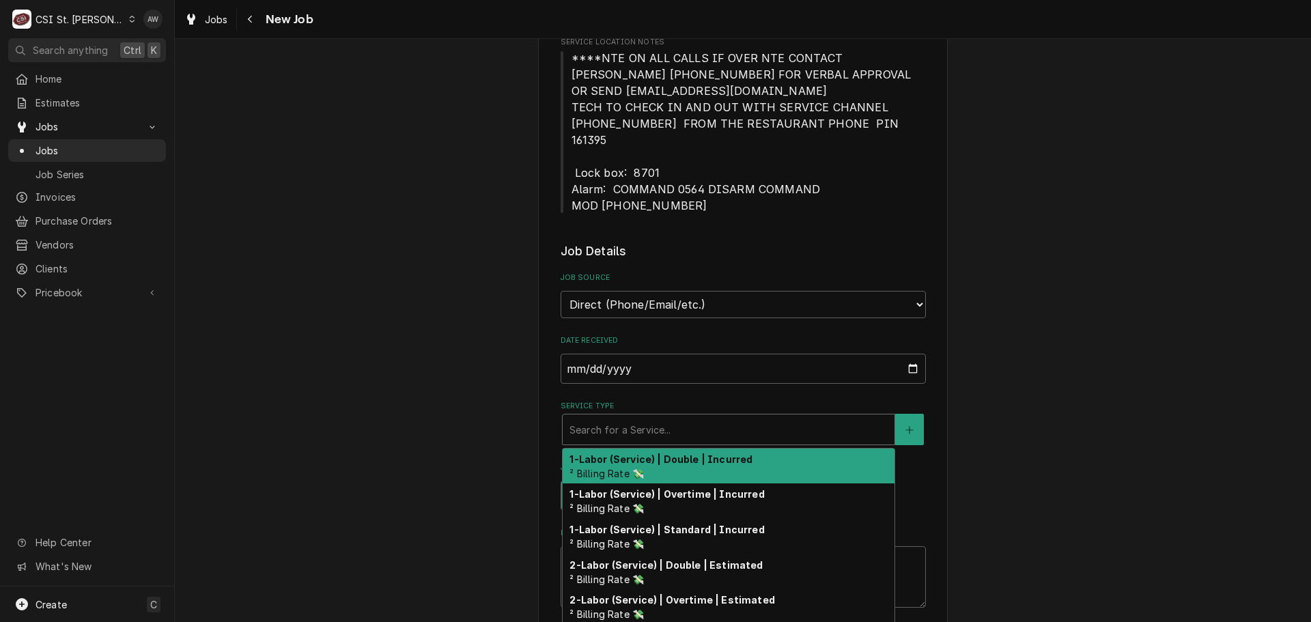
scroll to position [410, 0]
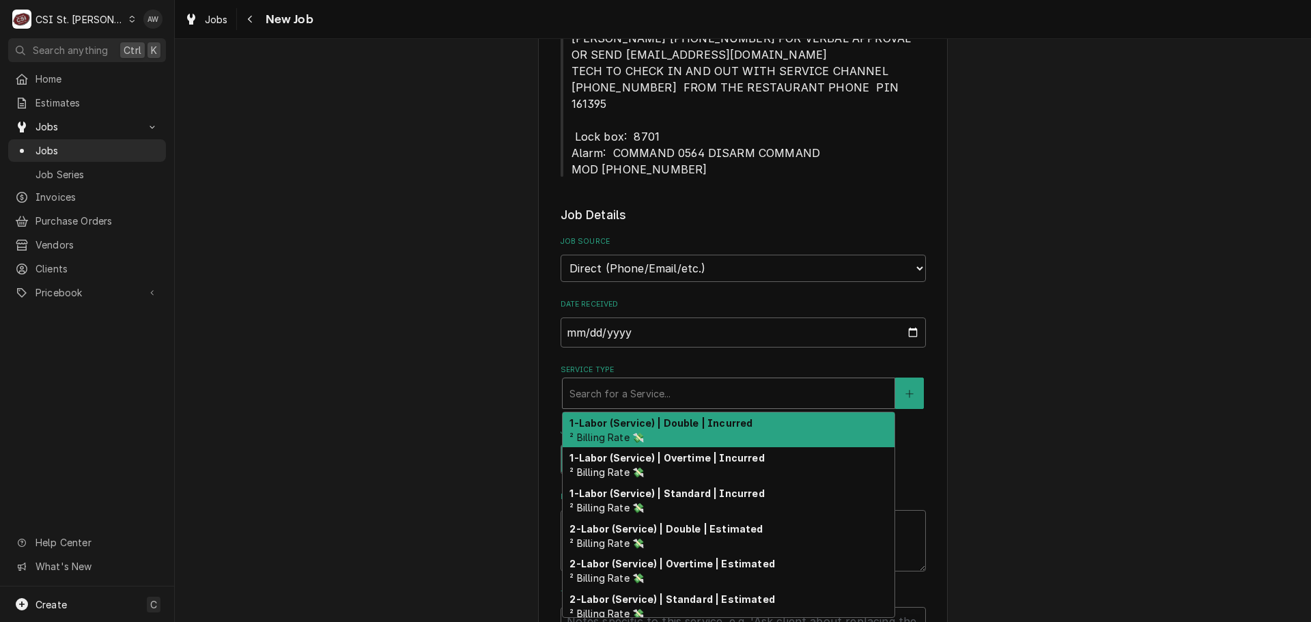
type textarea "x"
type input "s"
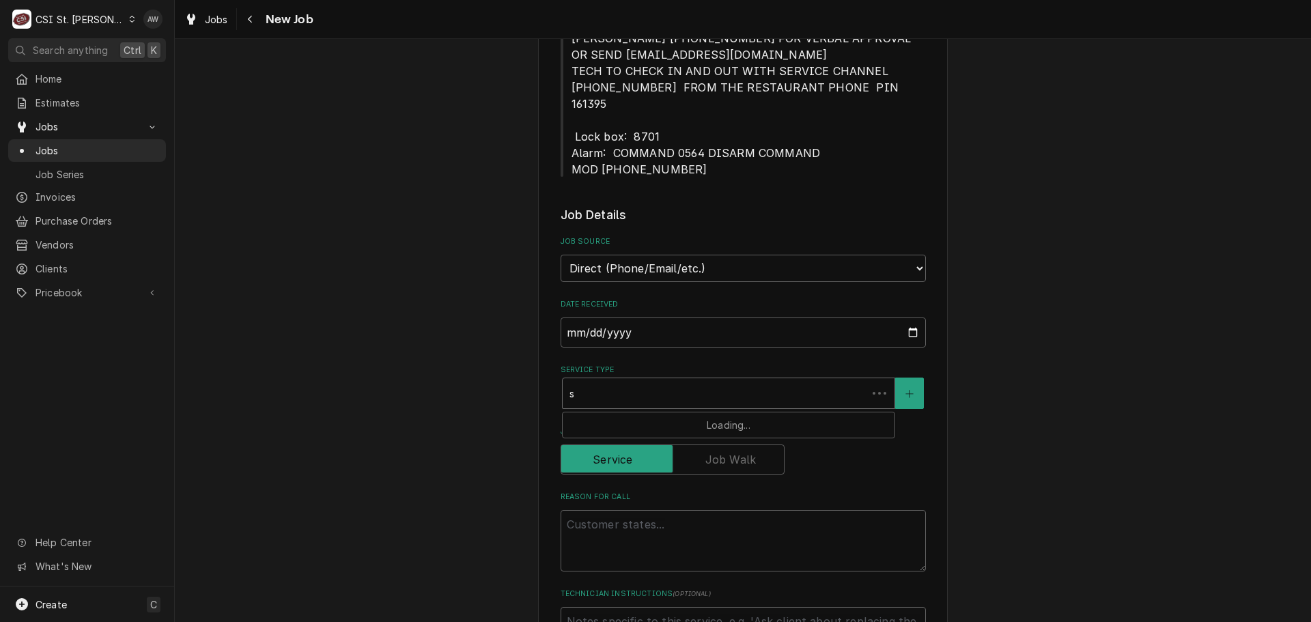
type textarea "x"
type input "se"
type textarea "x"
type input "ser"
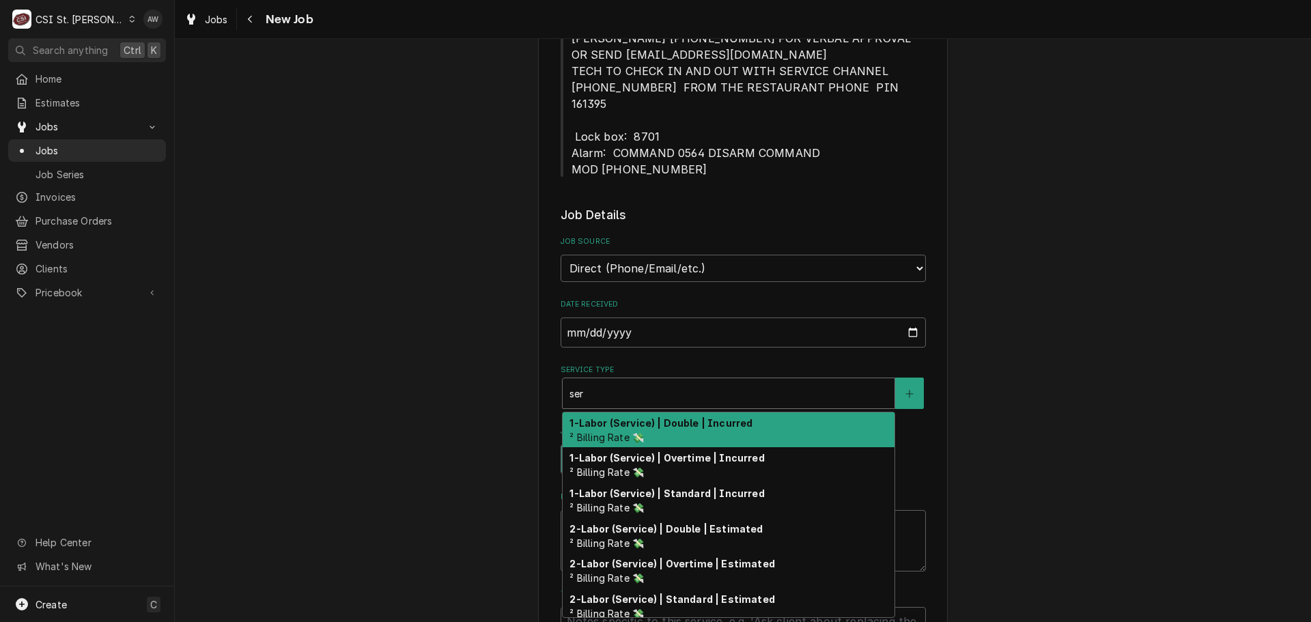
type textarea "x"
type input "serv"
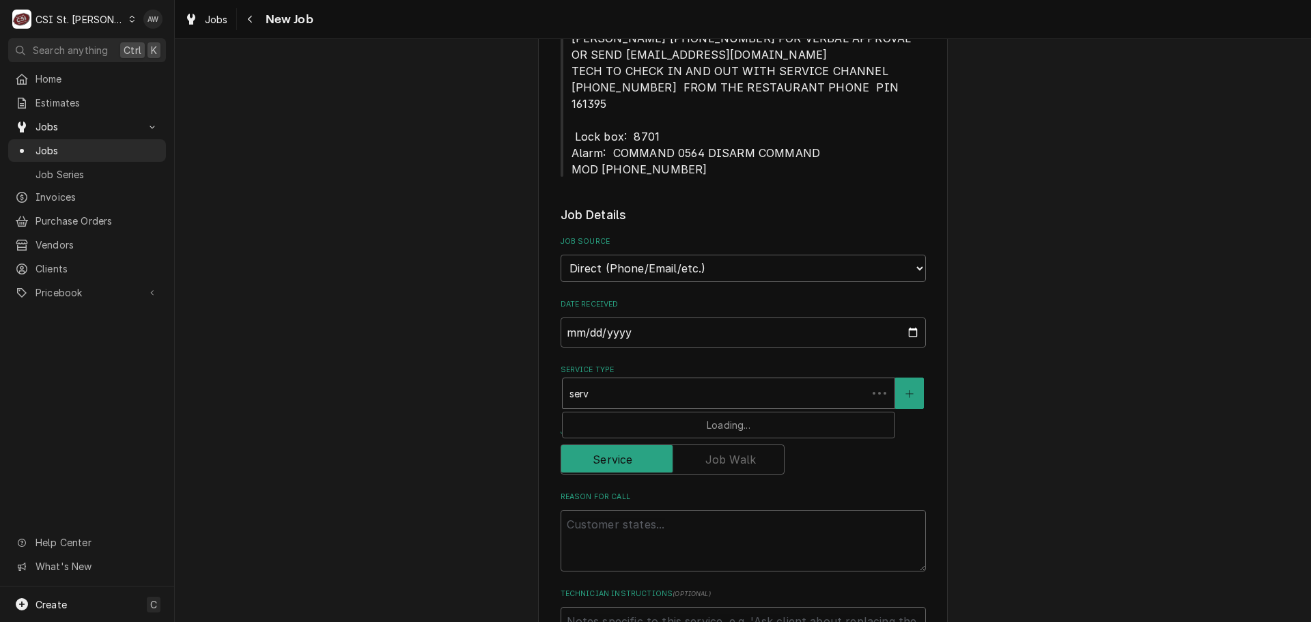
type textarea "x"
type input "servi"
type textarea "x"
type input "servic"
type textarea "x"
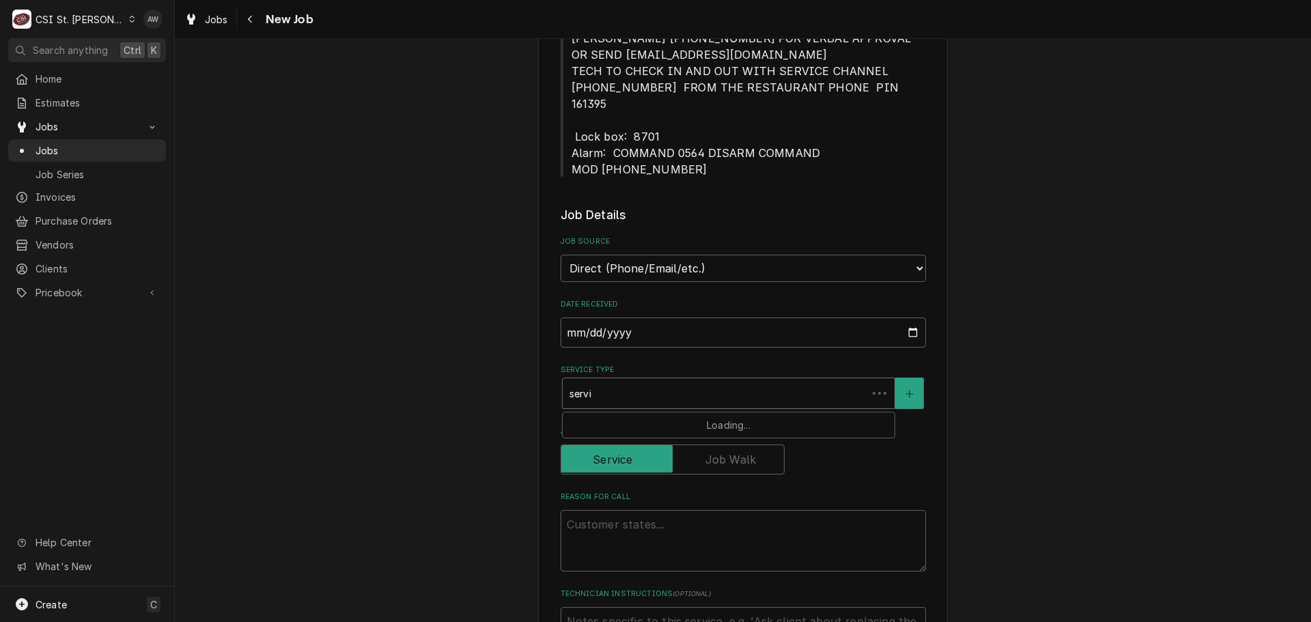
type input "service"
type textarea "x"
type input "service"
type textarea "x"
type input "service c"
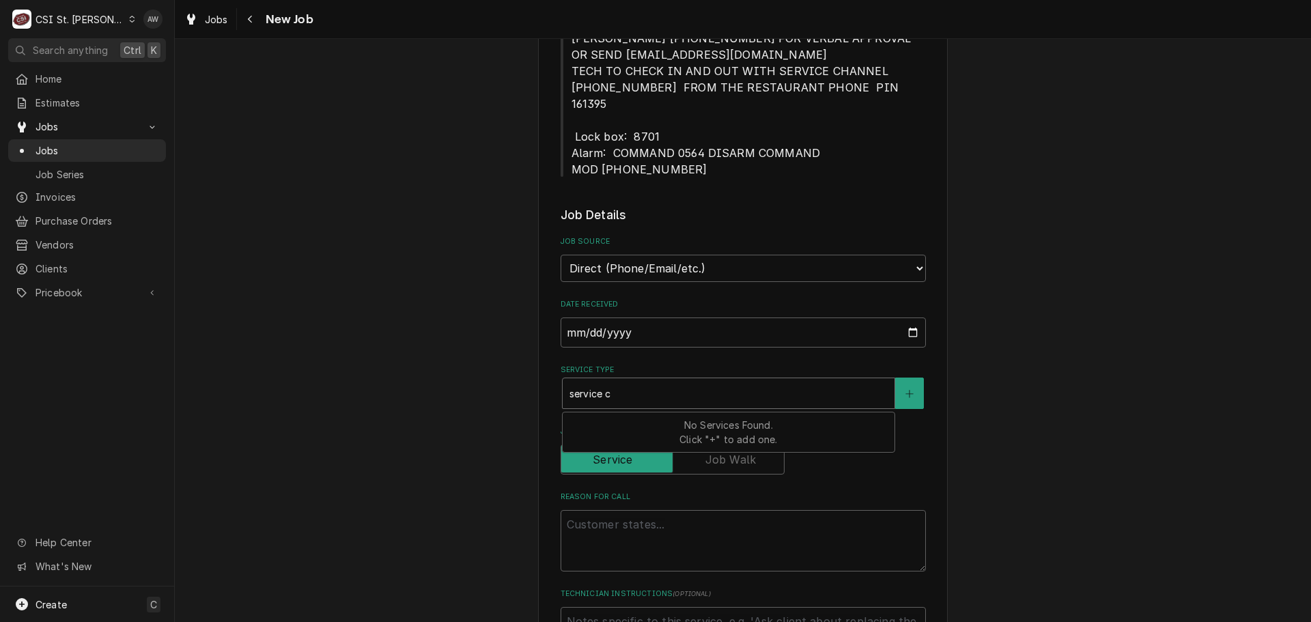
type textarea "x"
type input "service ca"
type textarea "x"
type input "service cal"
type textarea "x"
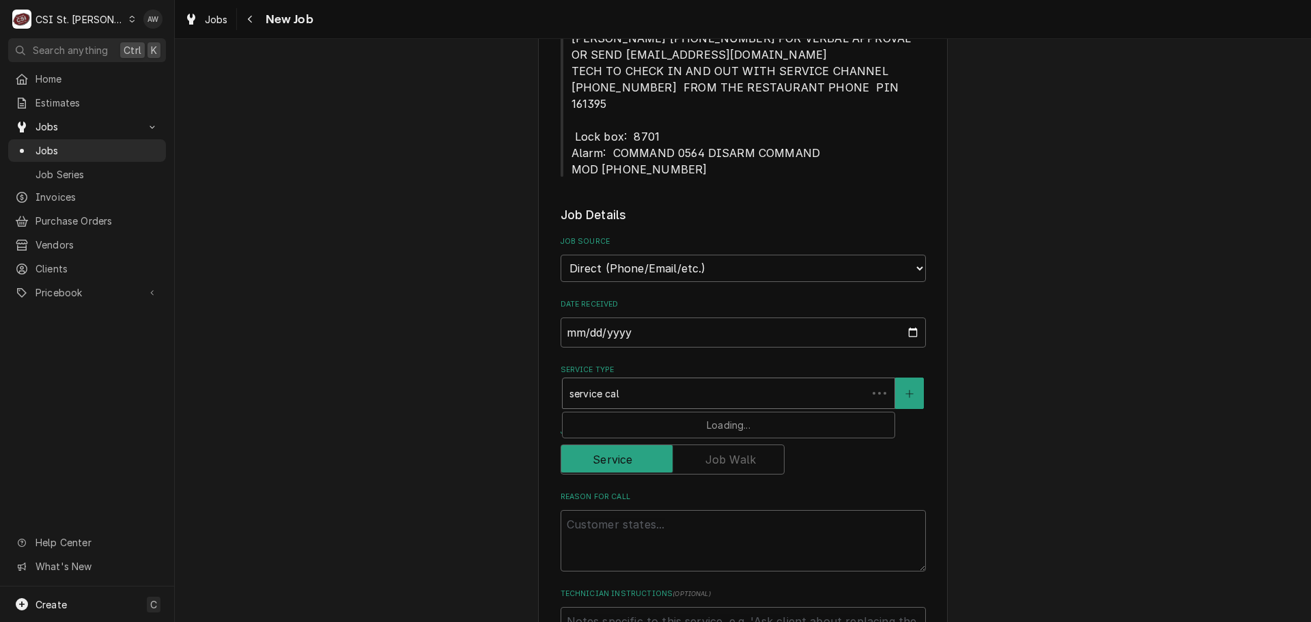
type input "service call"
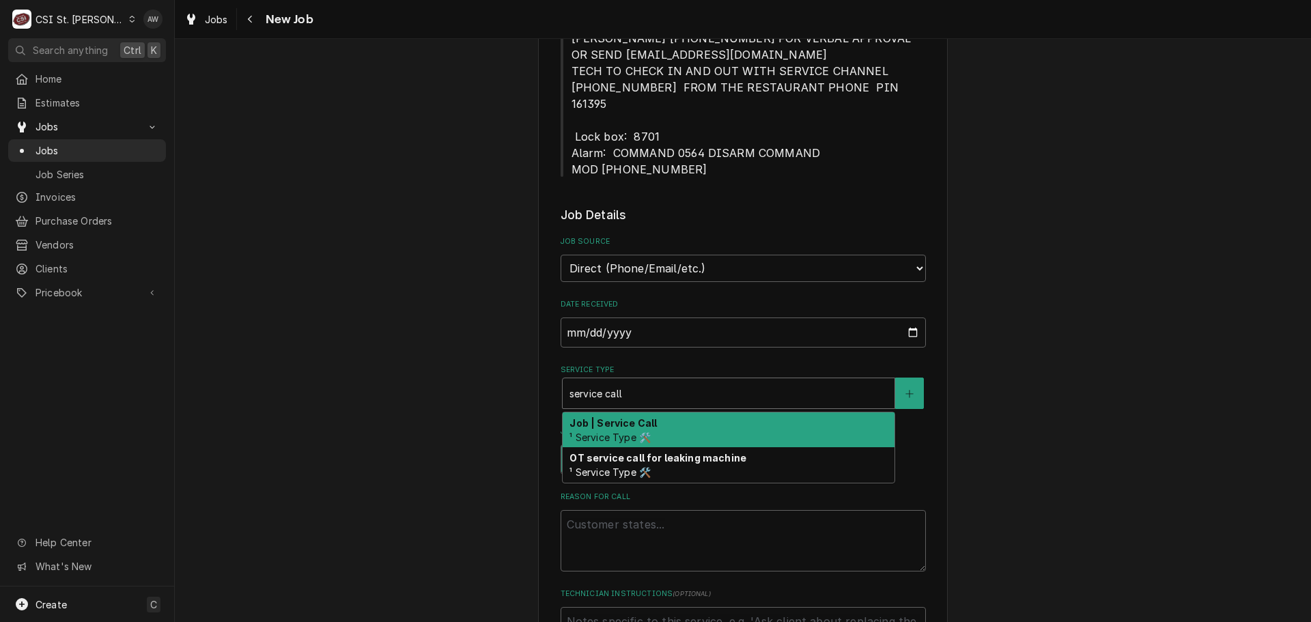
click at [619, 414] on div "Job | Service Call ¹ Service Type 🛠️" at bounding box center [729, 429] width 332 height 35
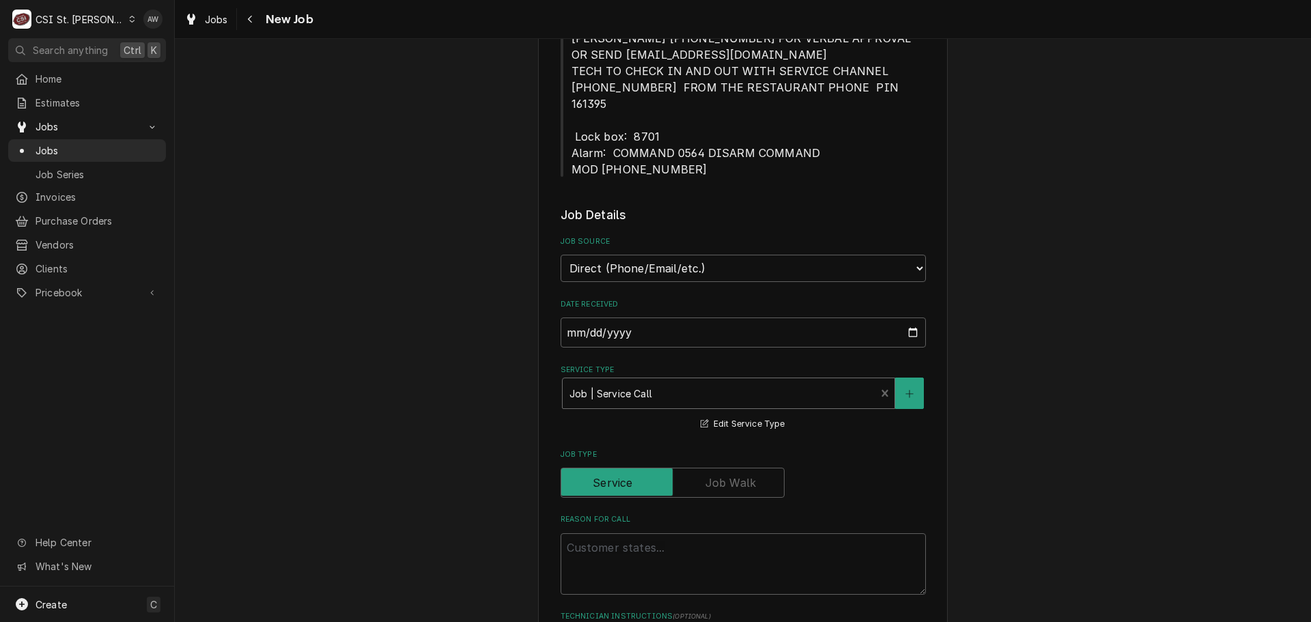
click at [675, 378] on div "Job | Service Call ¹ Service Type 🛠️" at bounding box center [719, 393] width 313 height 30
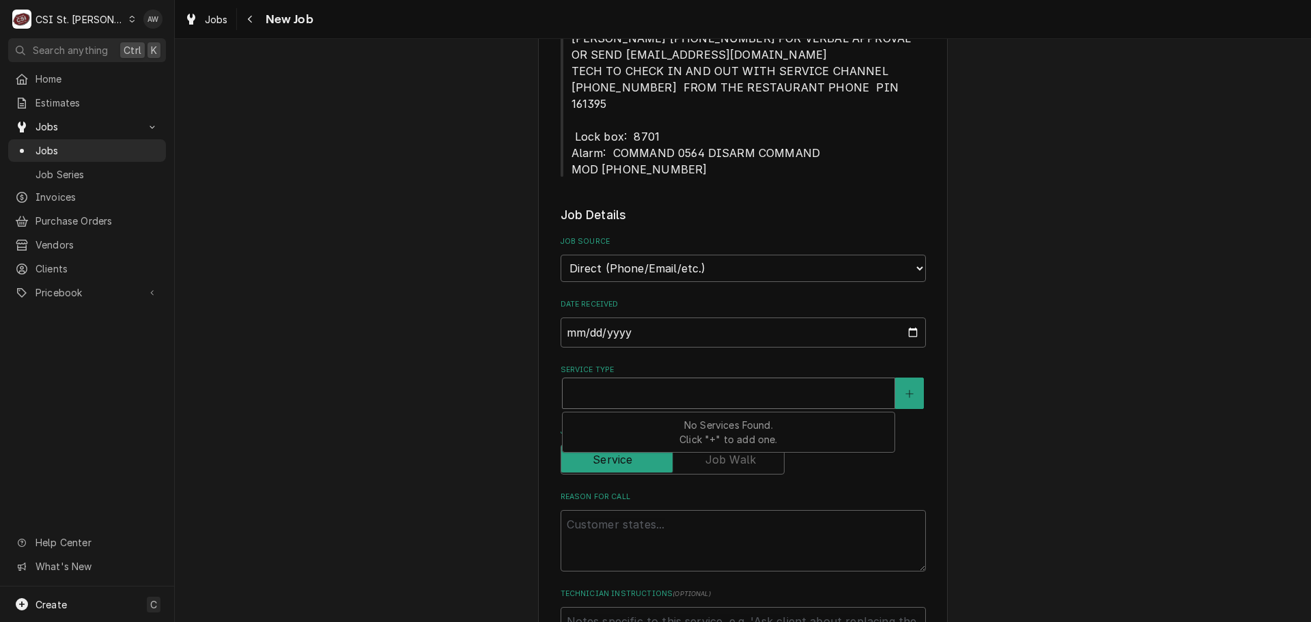
type textarea "x"
type input "s"
type textarea "x"
type input "se"
type textarea "x"
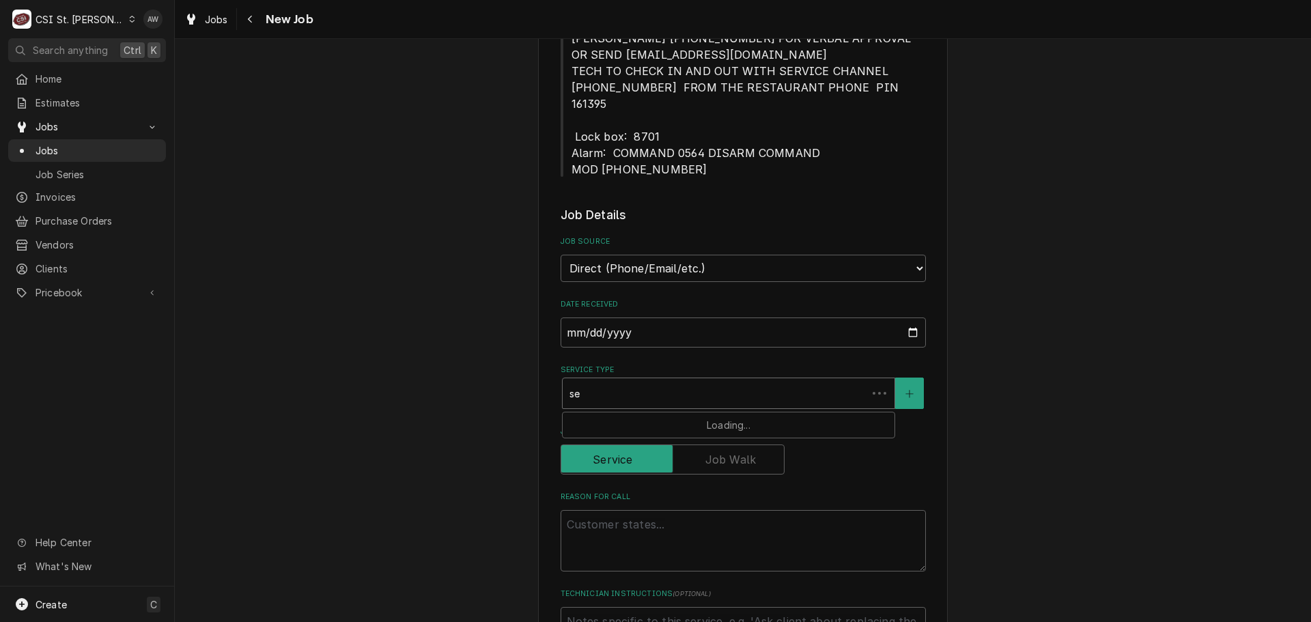
type input "ser"
type textarea "x"
type input "serv"
type textarea "x"
type input "servi"
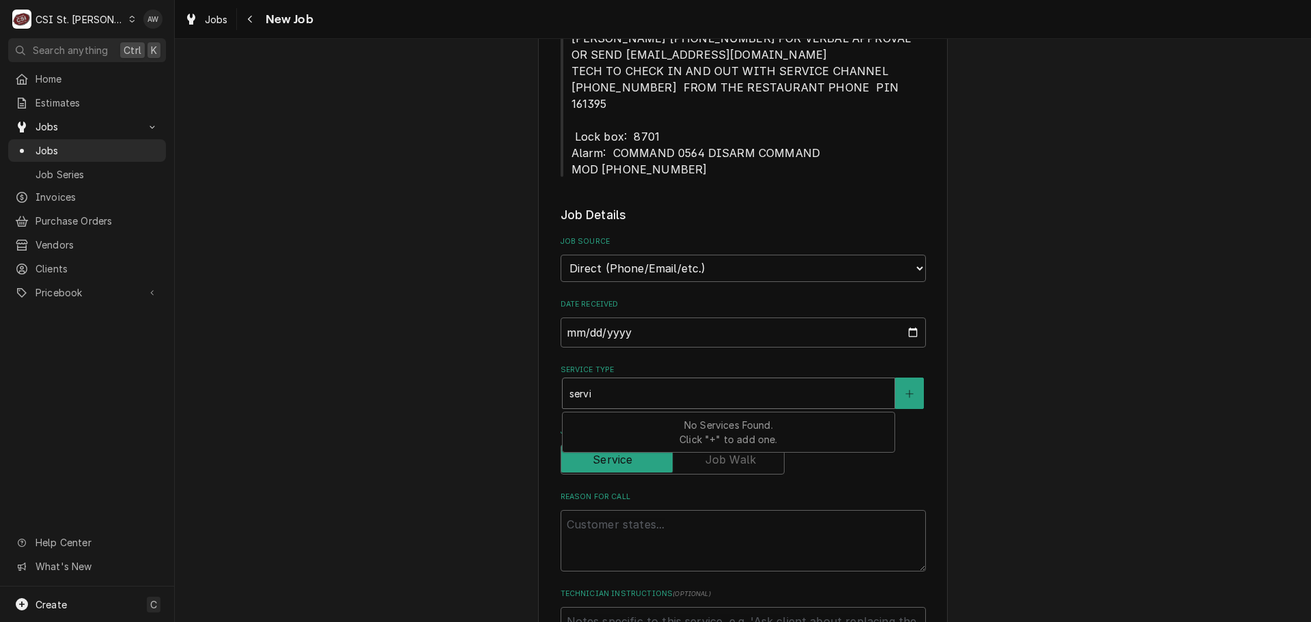
type textarea "x"
type input "servic"
type textarea "x"
type input "service"
type textarea "x"
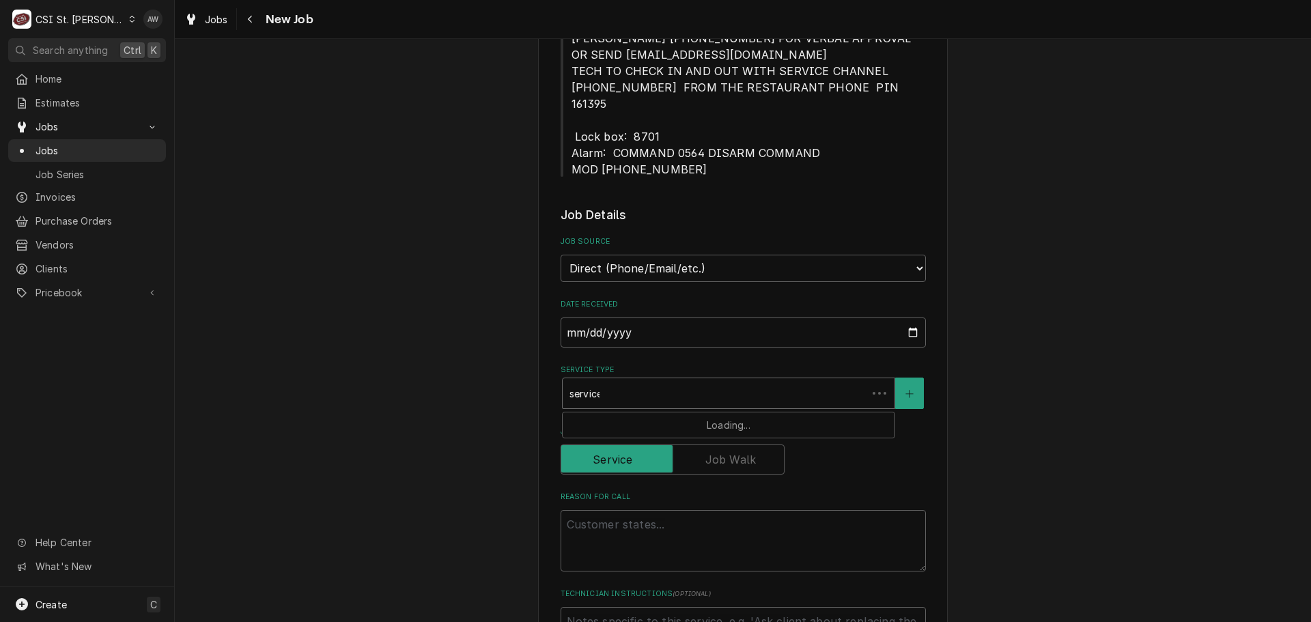
type input "service"
type textarea "x"
type input "service c"
type textarea "x"
type input "service ca"
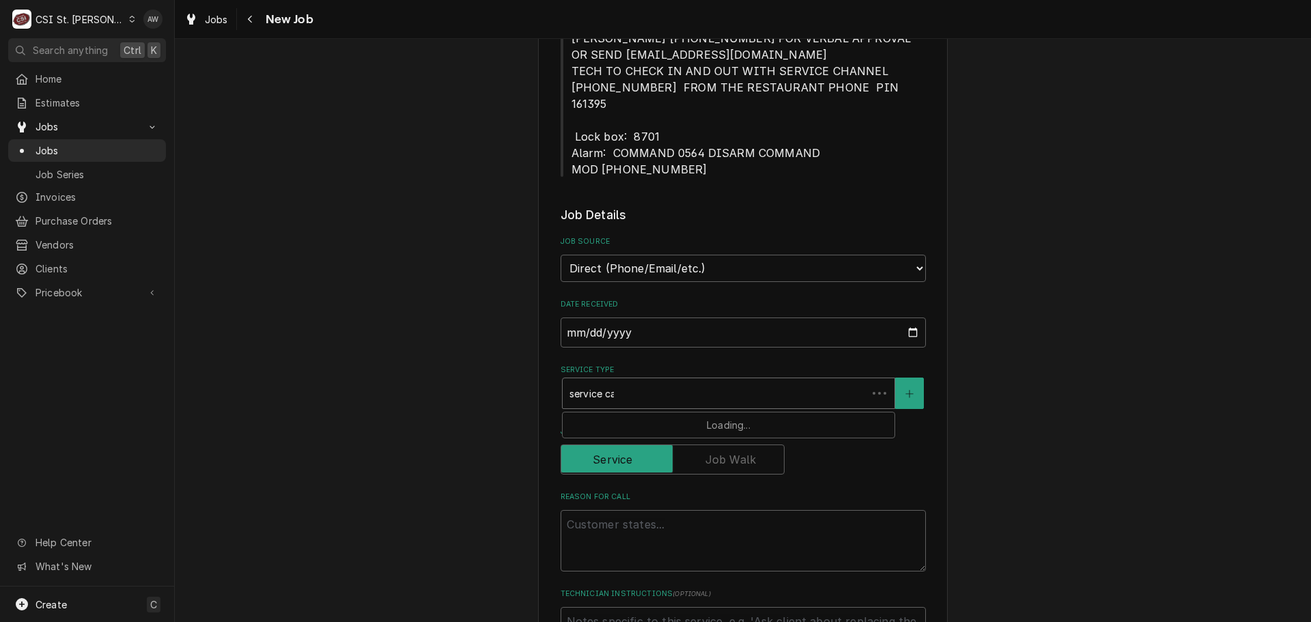
type textarea "x"
type input "service cal"
type textarea "x"
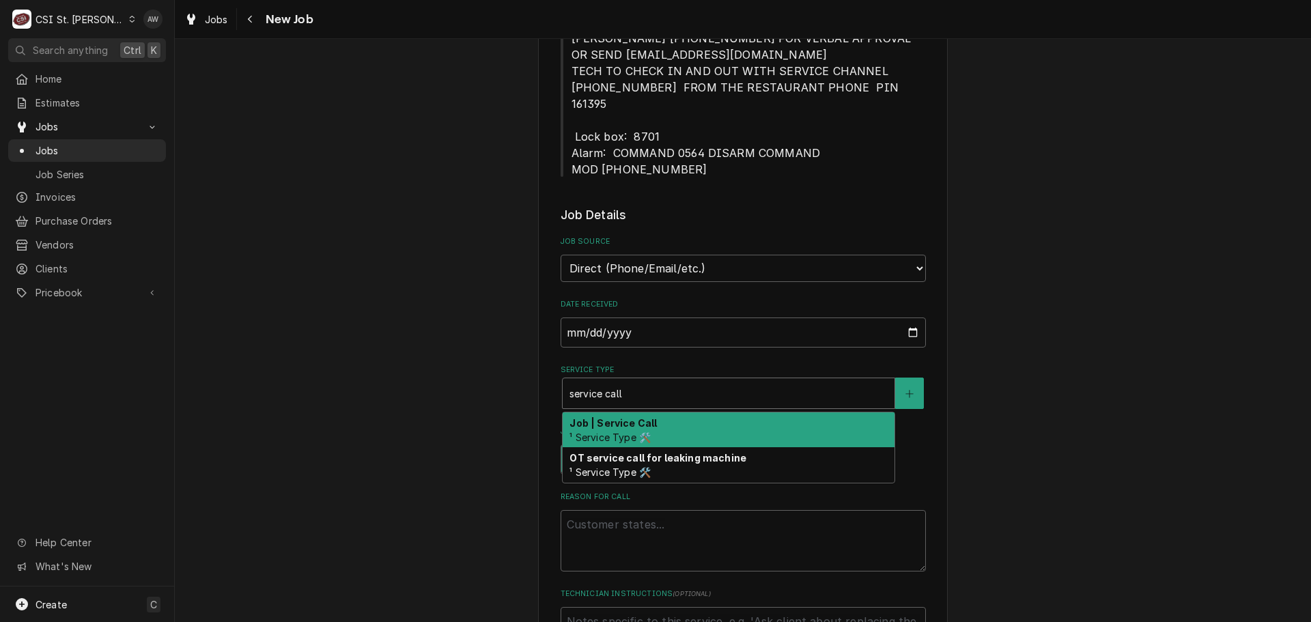
type input "service call"
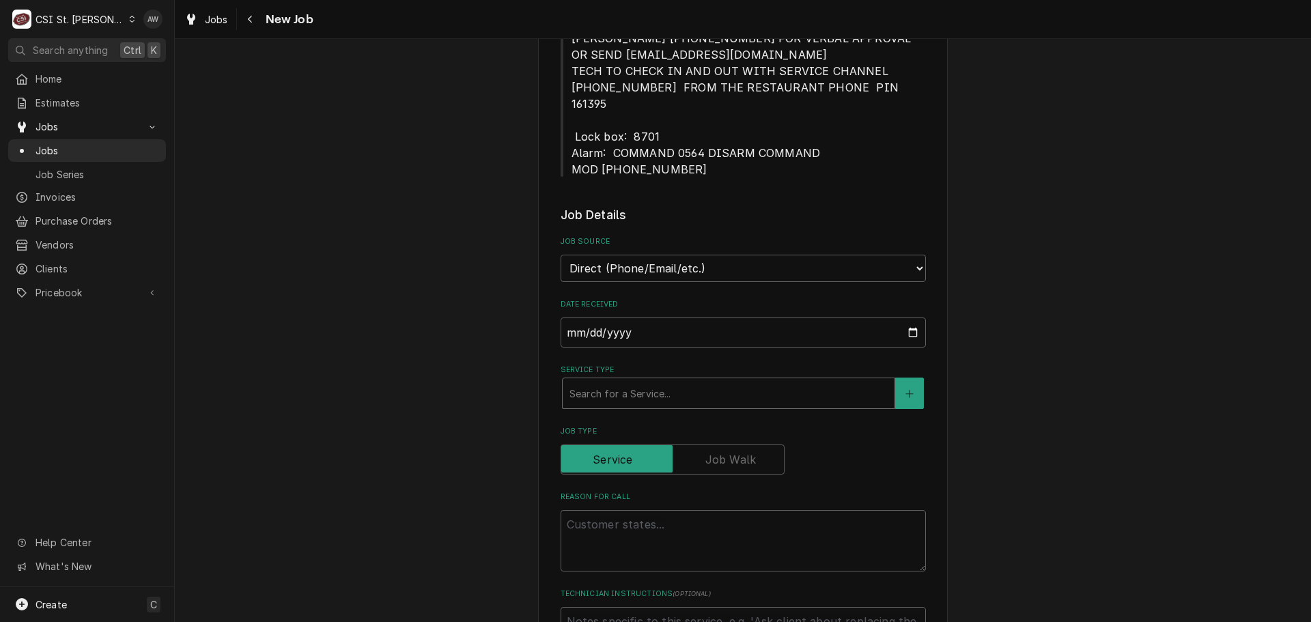
click at [724, 381] on div "Service Type" at bounding box center [728, 393] width 318 height 25
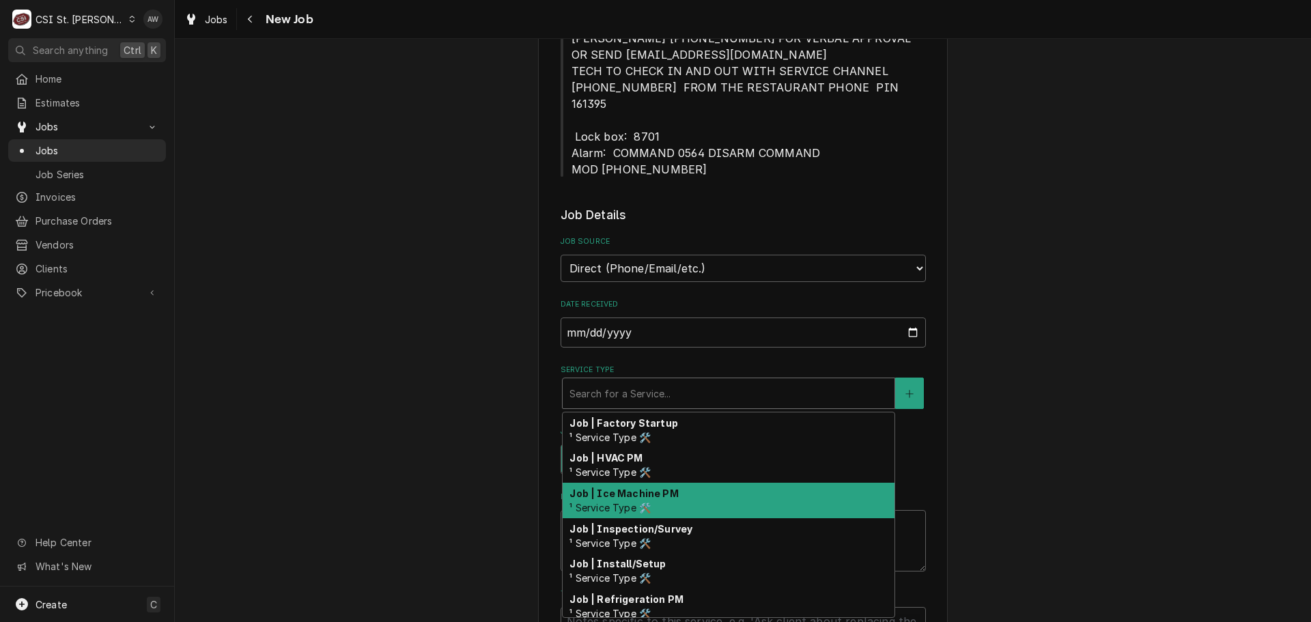
scroll to position [751, 0]
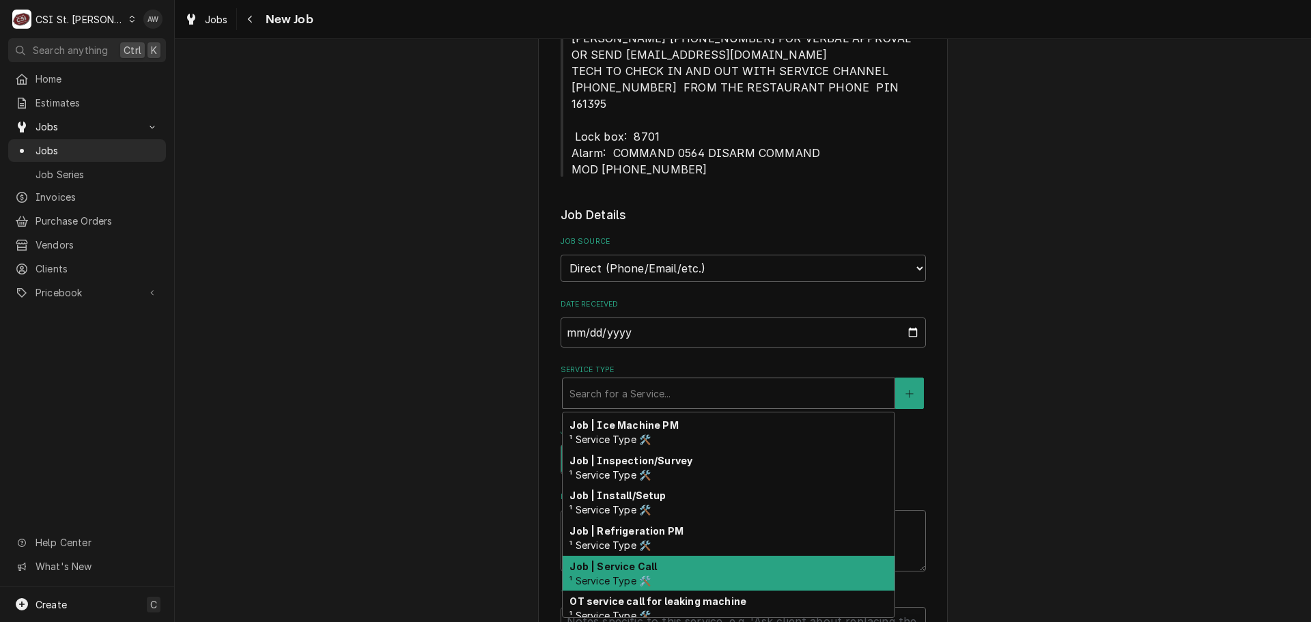
click at [723, 556] on div "Job | Service Call ¹ Service Type 🛠️" at bounding box center [729, 573] width 332 height 35
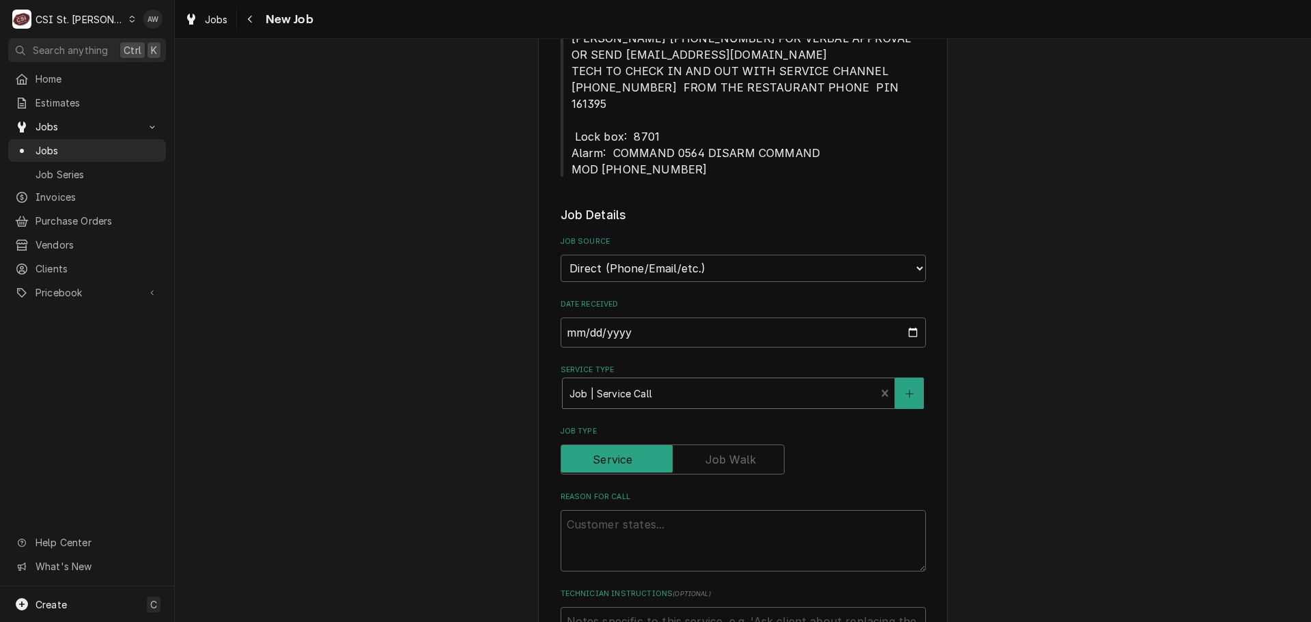
type textarea "x"
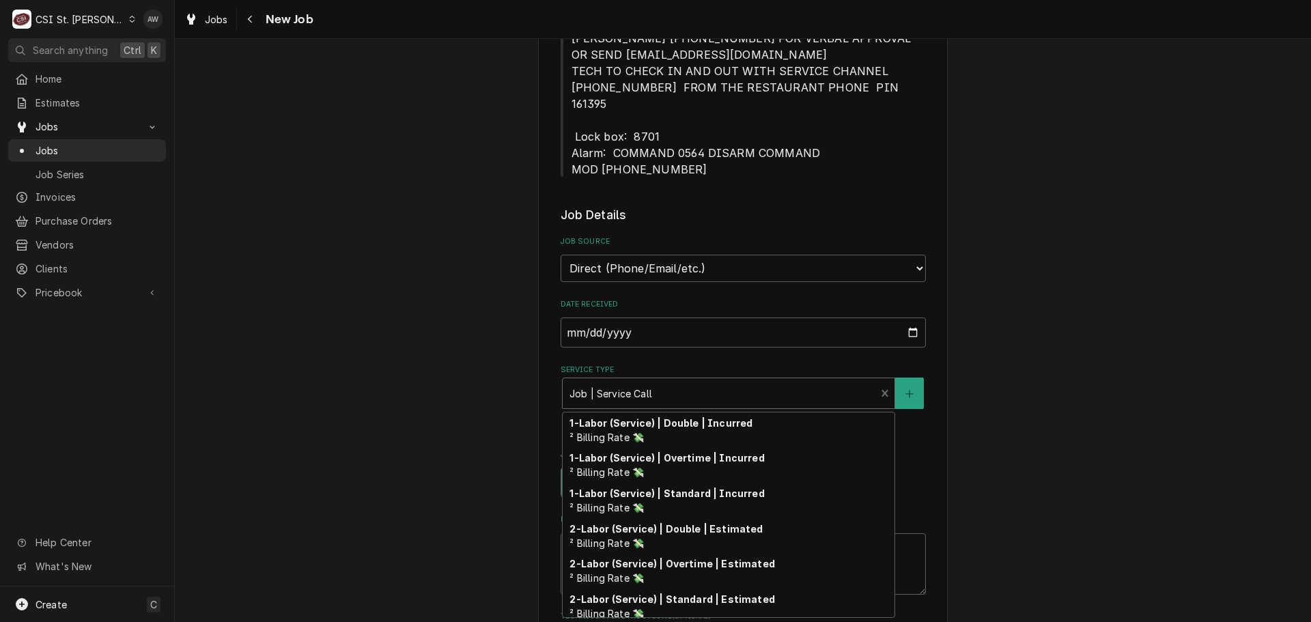
scroll to position [737, 0]
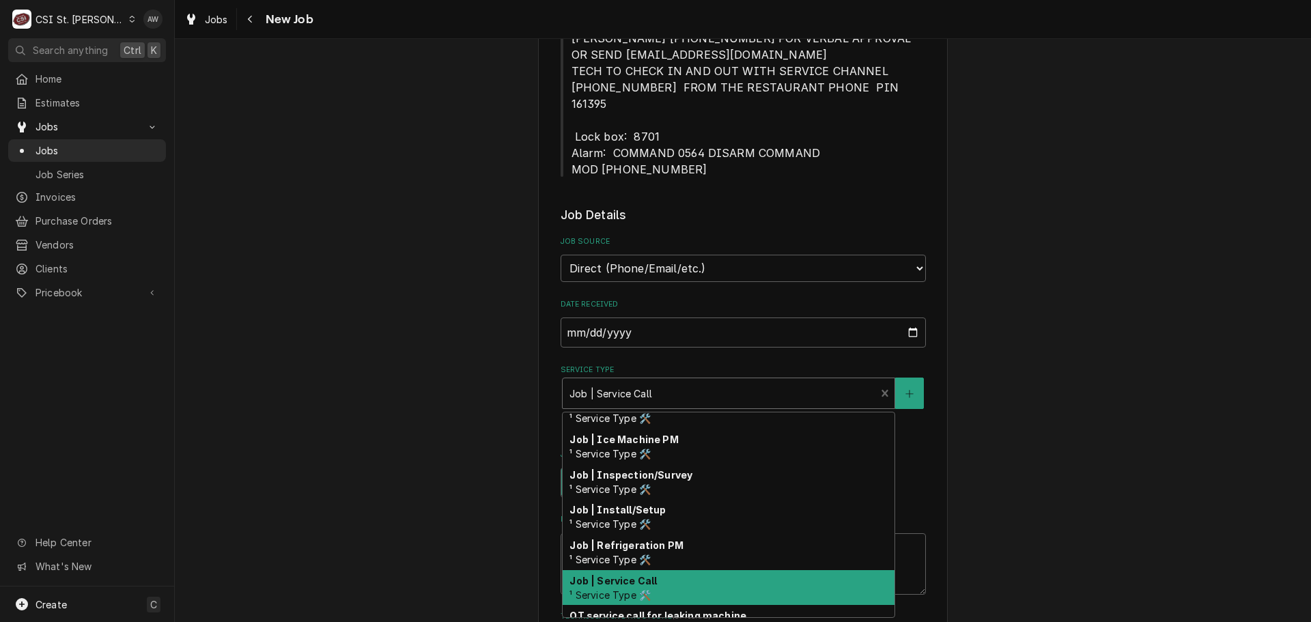
drag, startPoint x: 659, startPoint y: 377, endPoint x: 530, endPoint y: 380, distance: 129.7
click at [530, 380] on div "Please provide the following information to create a job: Client Details Client…" at bounding box center [743, 606] width 1136 height 1924
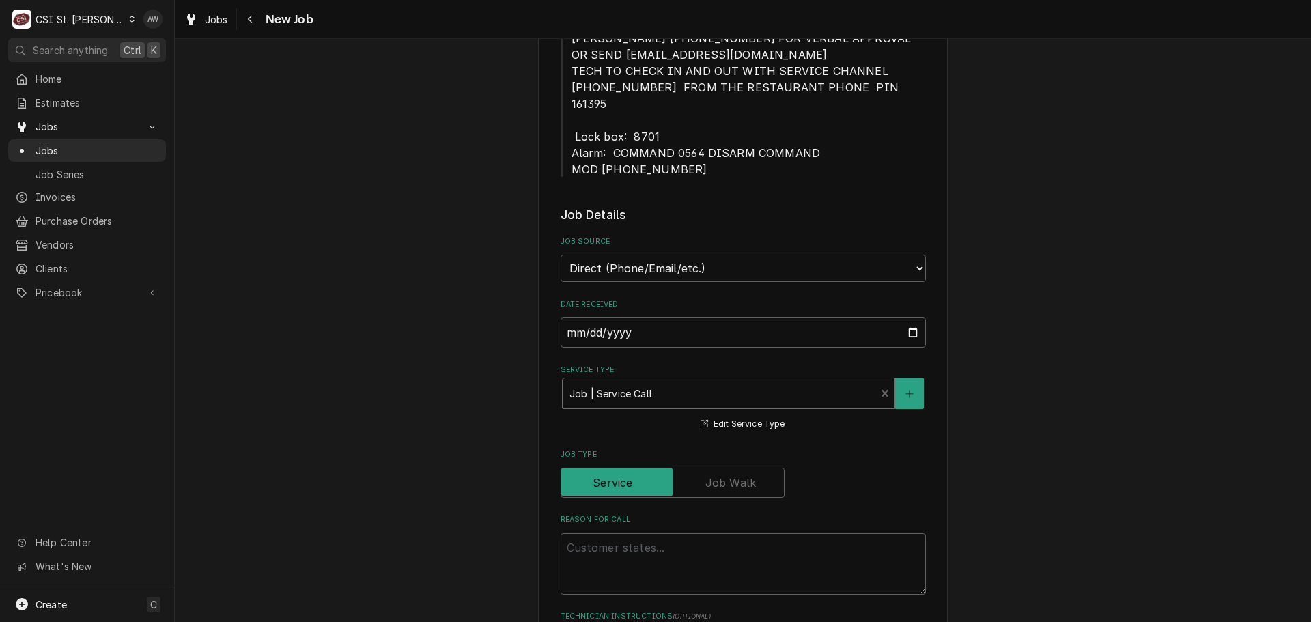
drag, startPoint x: 652, startPoint y: 382, endPoint x: 557, endPoint y: 376, distance: 95.0
click at [563, 378] on div "Job | Service Call ¹ Service Type 🛠️" at bounding box center [719, 393] width 313 height 30
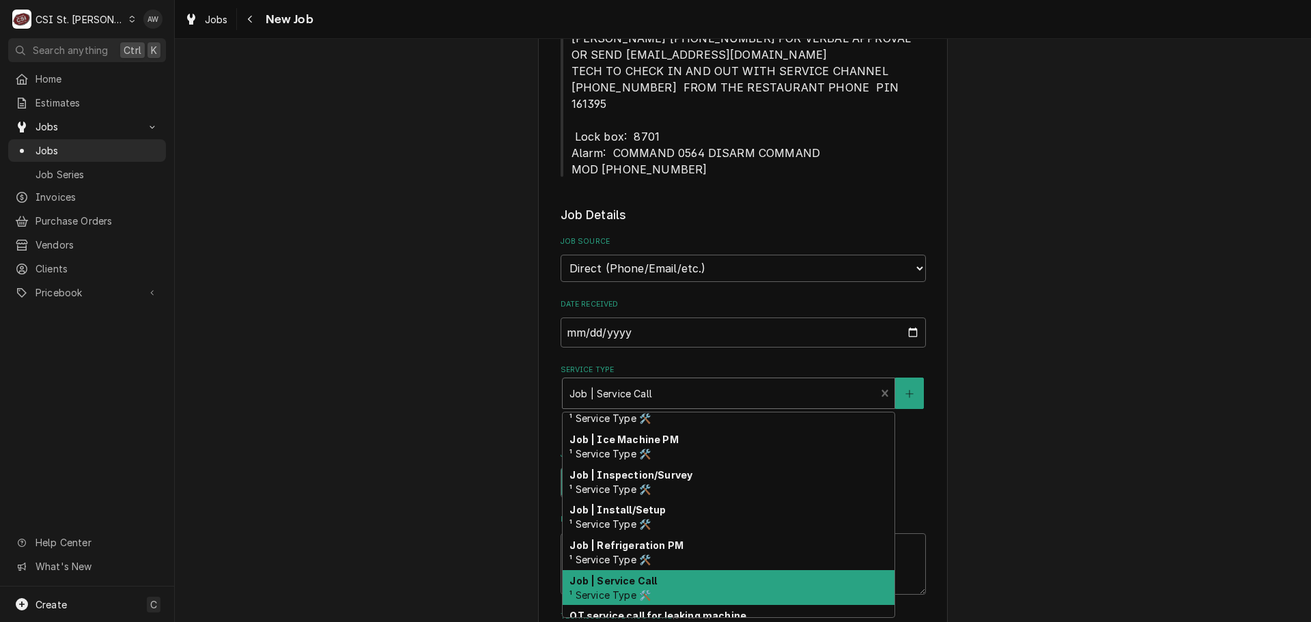
drag, startPoint x: 565, startPoint y: 376, endPoint x: 643, endPoint y: 378, distance: 78.5
click at [643, 381] on div "Service Type" at bounding box center [719, 393] width 300 height 25
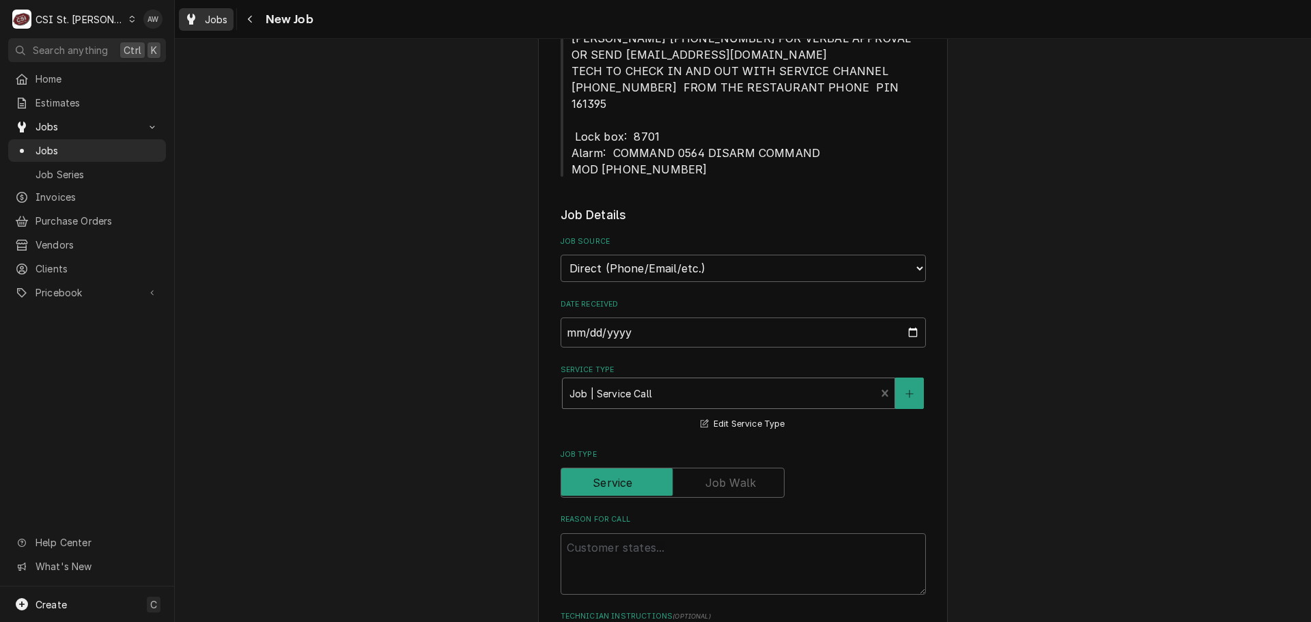
click at [200, 21] on div "Jobs" at bounding box center [206, 19] width 49 height 17
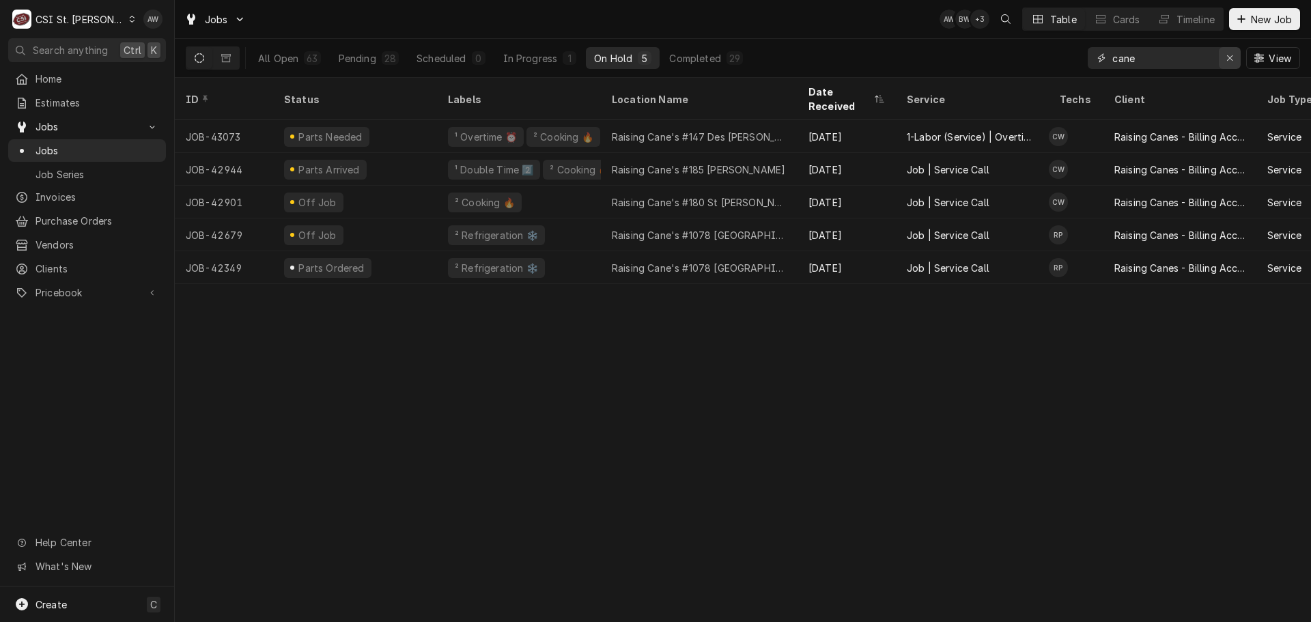
click at [1223, 62] on div "Erase input" at bounding box center [1230, 58] width 14 height 14
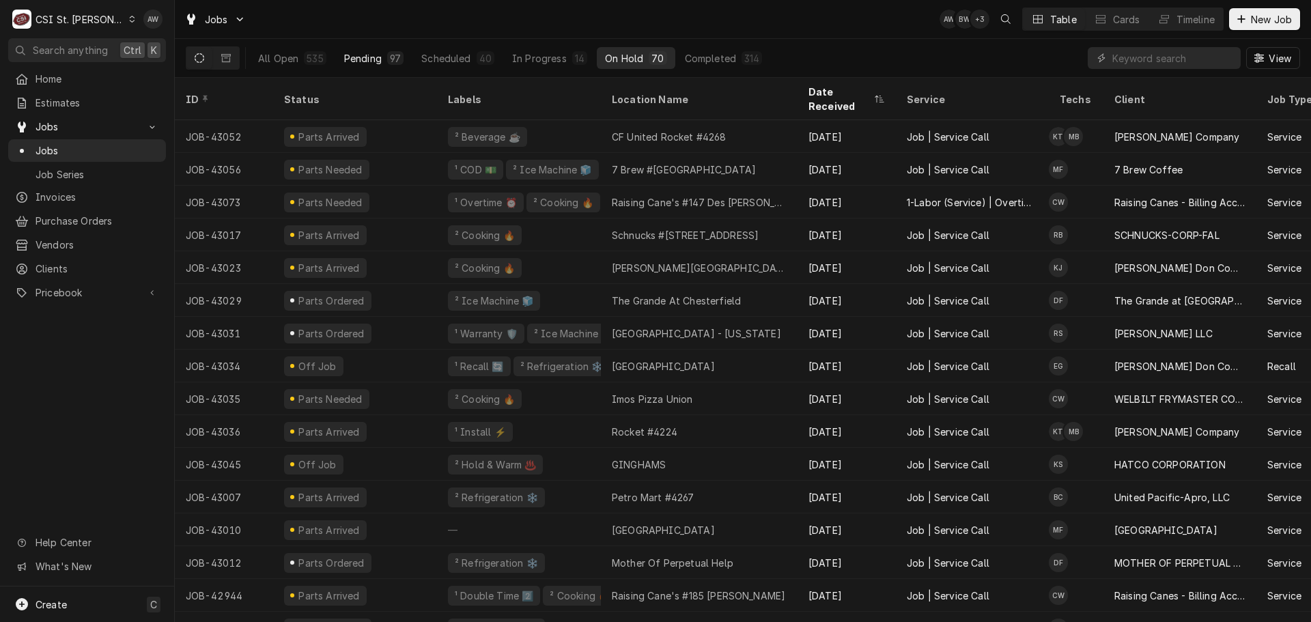
click at [378, 58] on div "Pending" at bounding box center [363, 58] width 38 height 14
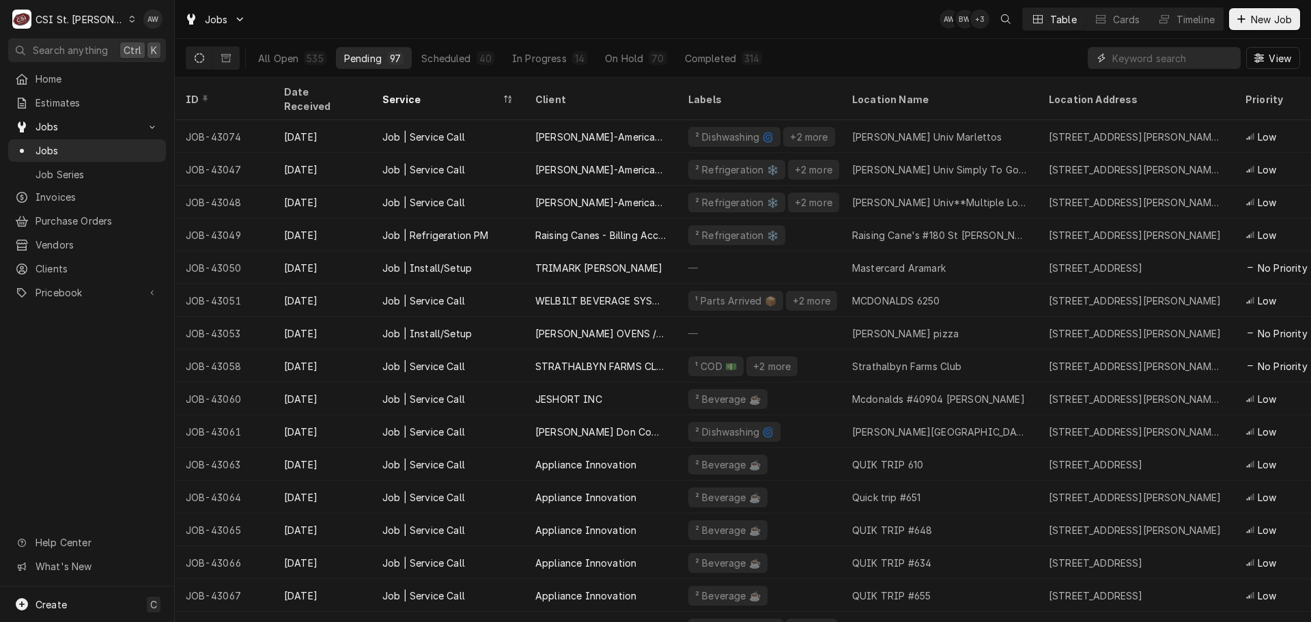
click at [1141, 51] on input "Dynamic Content Wrapper" at bounding box center [1173, 58] width 122 height 22
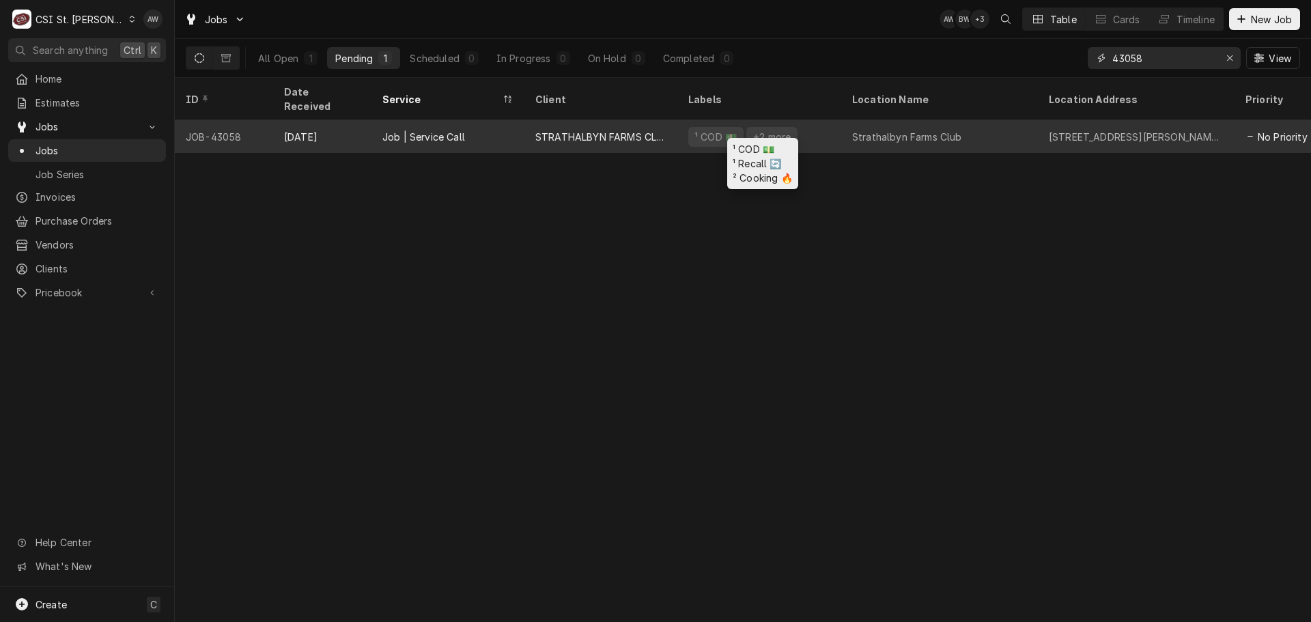
type input "43058"
click at [816, 120] on div "¹ COD 💵 +2 more" at bounding box center [759, 136] width 164 height 33
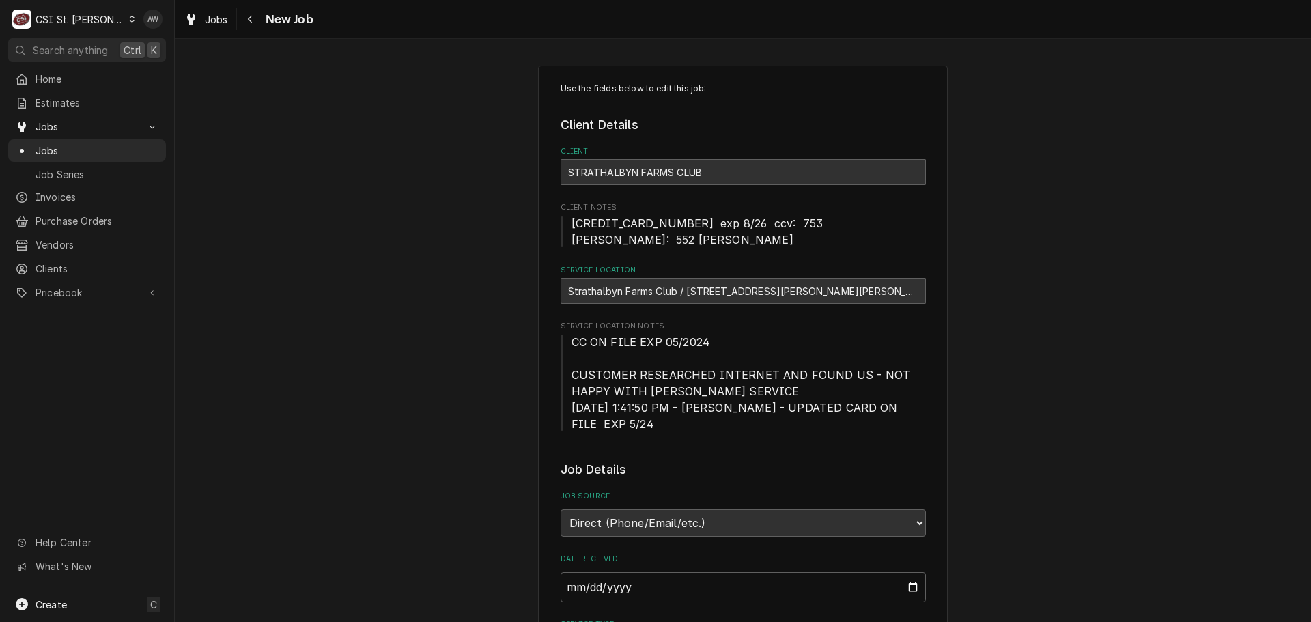
type textarea "x"
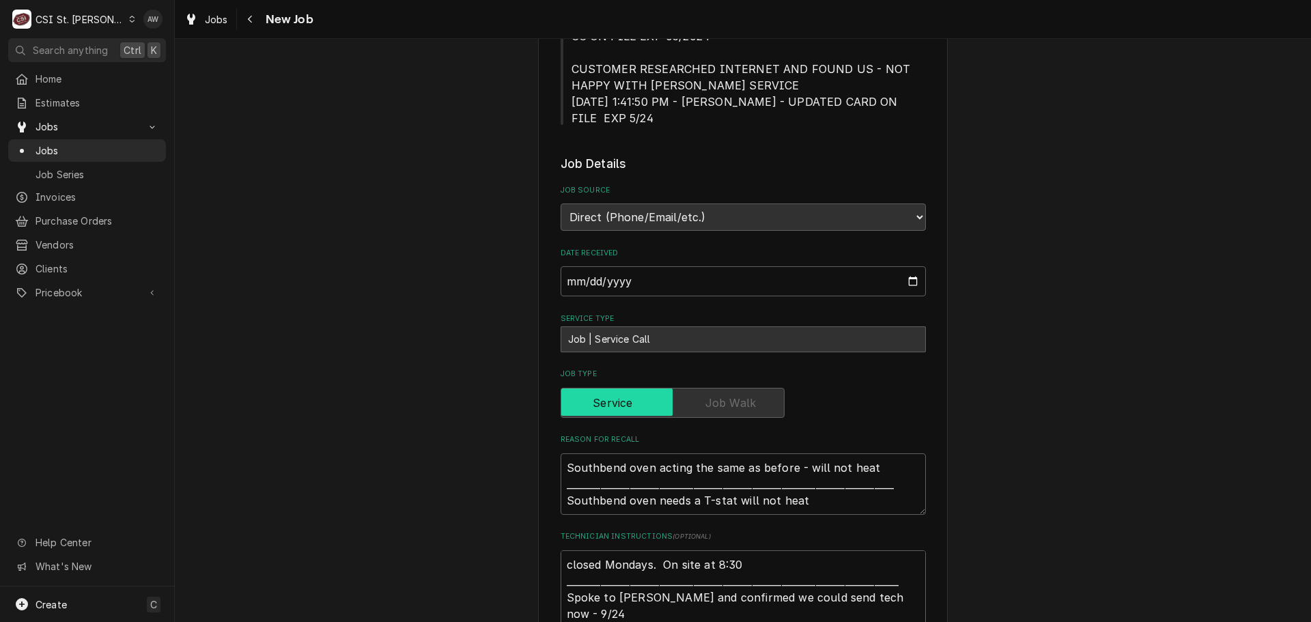
scroll to position [341, 0]
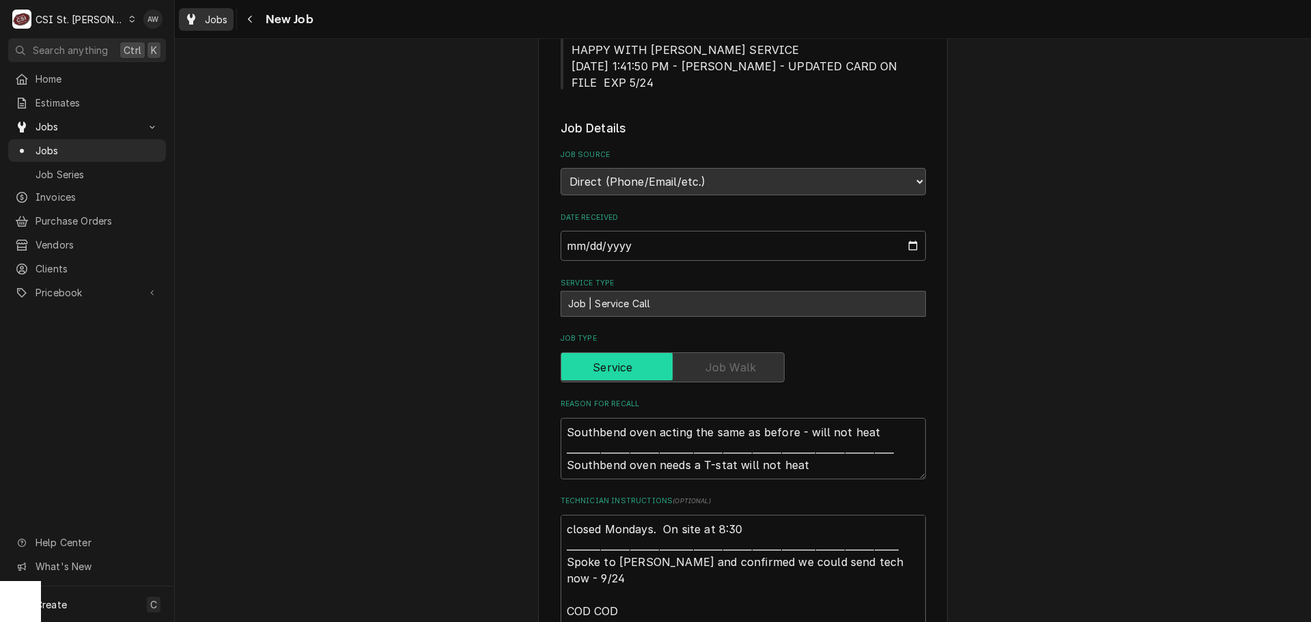
click at [214, 26] on div "Jobs" at bounding box center [206, 19] width 49 height 17
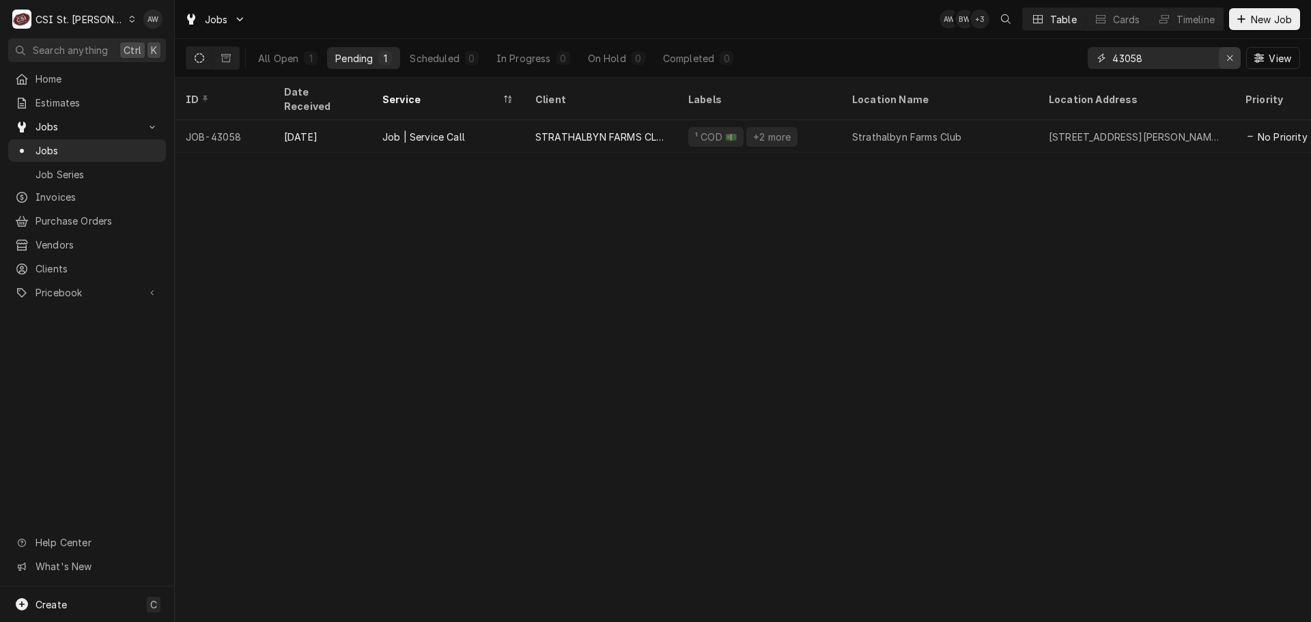
click at [1233, 57] on div "Erase input" at bounding box center [1230, 58] width 14 height 14
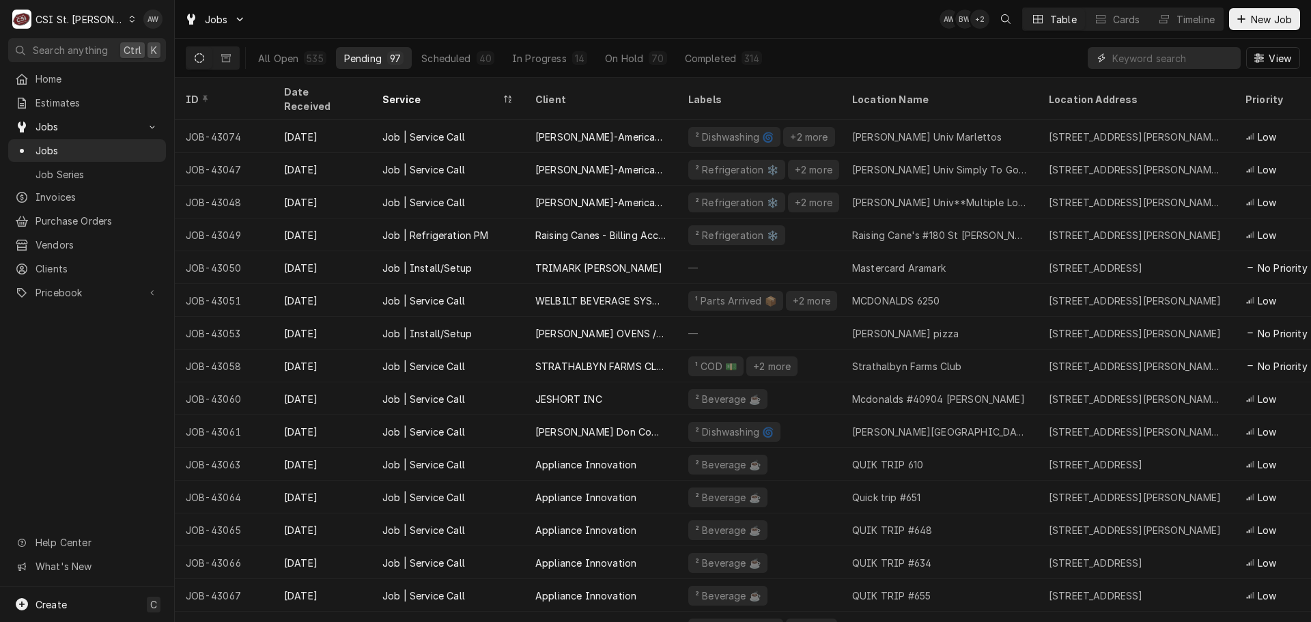
click at [1124, 59] on input "Dynamic Content Wrapper" at bounding box center [1173, 58] width 122 height 22
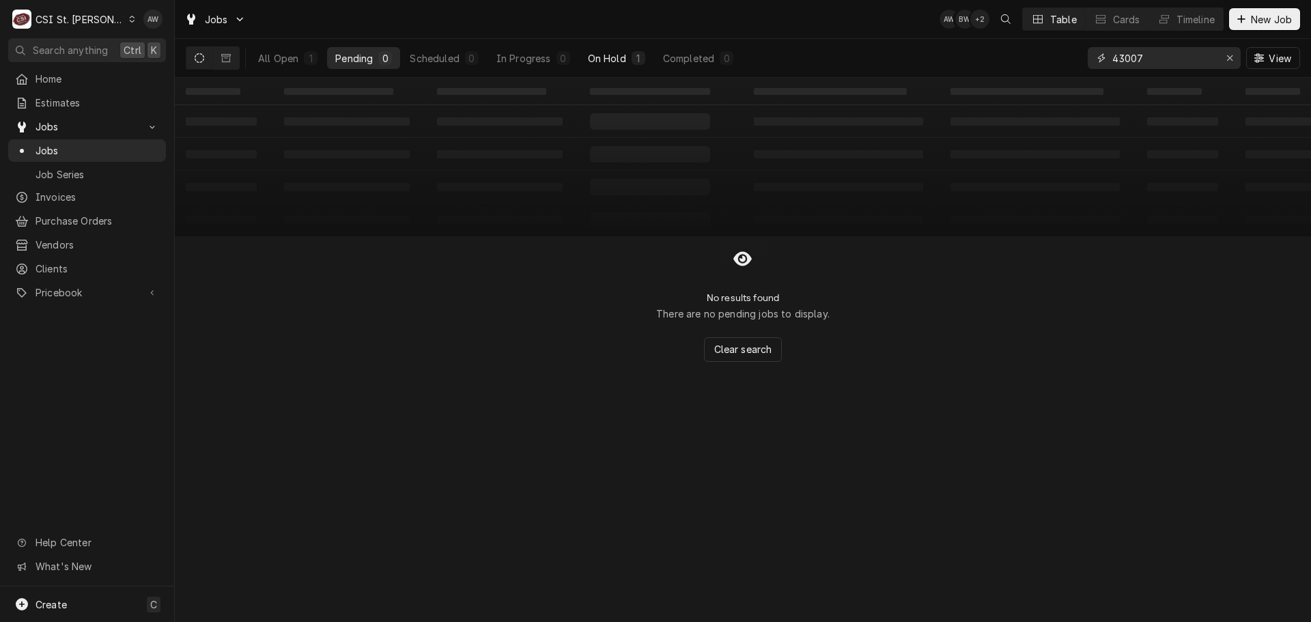
type input "43007"
click at [618, 56] on div "On Hold" at bounding box center [607, 58] width 38 height 14
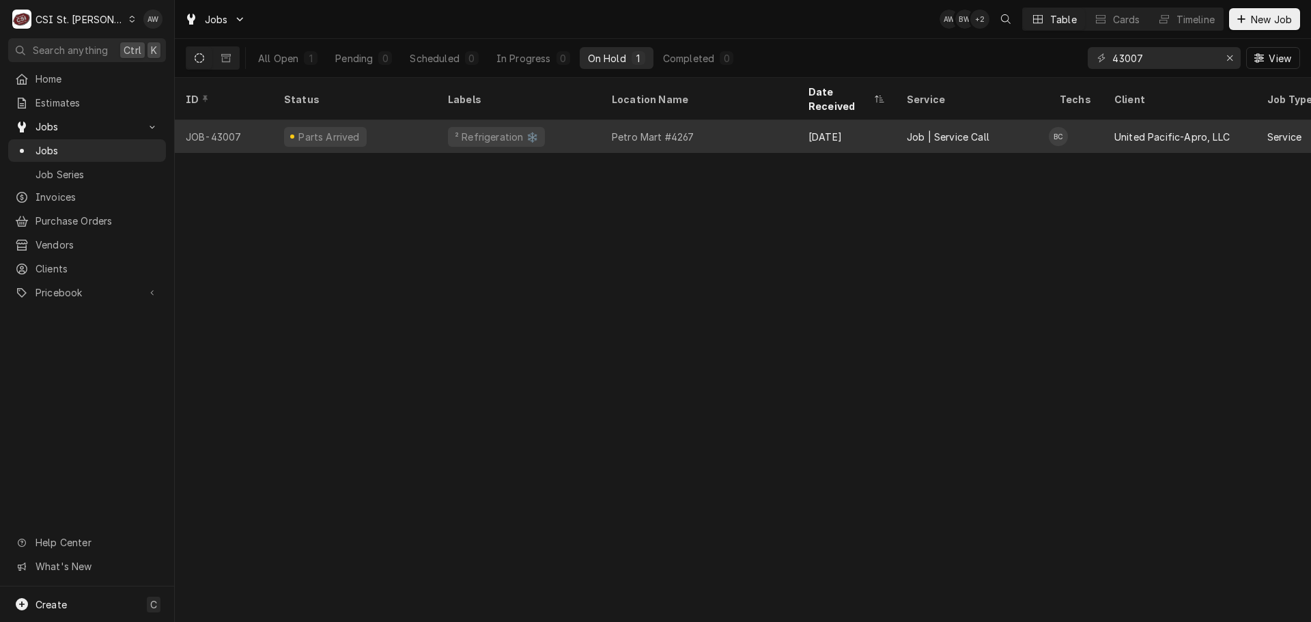
click at [709, 120] on div "Petro Mart #4267" at bounding box center [699, 136] width 197 height 33
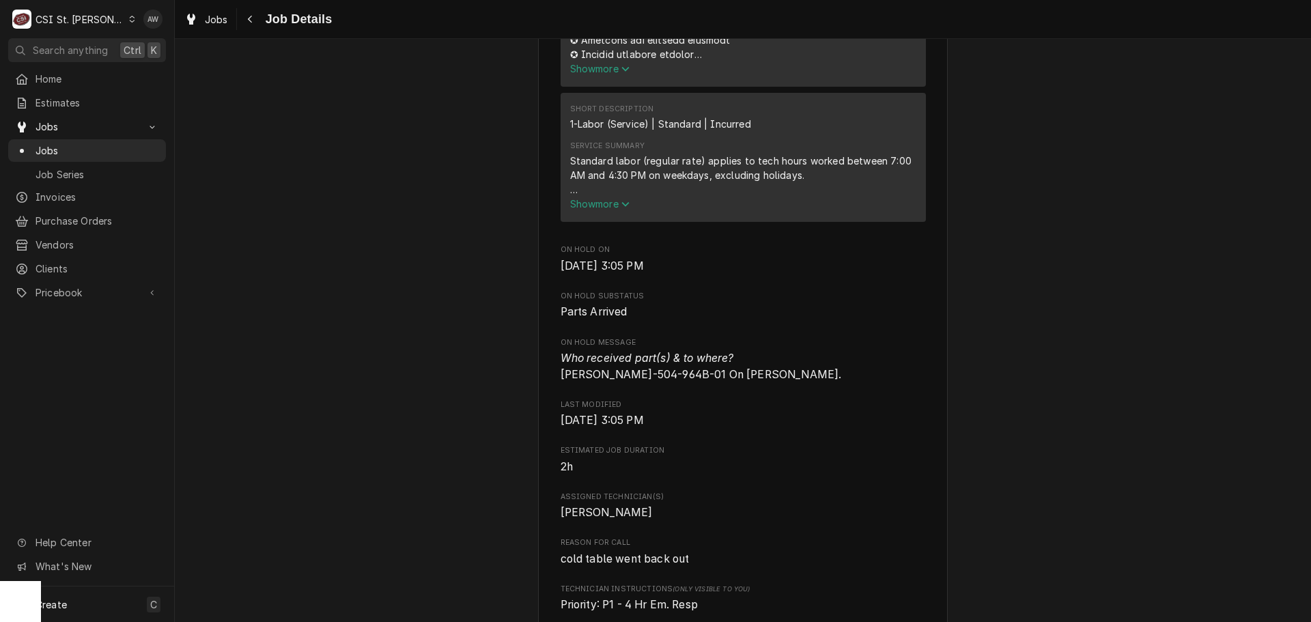
scroll to position [819, 0]
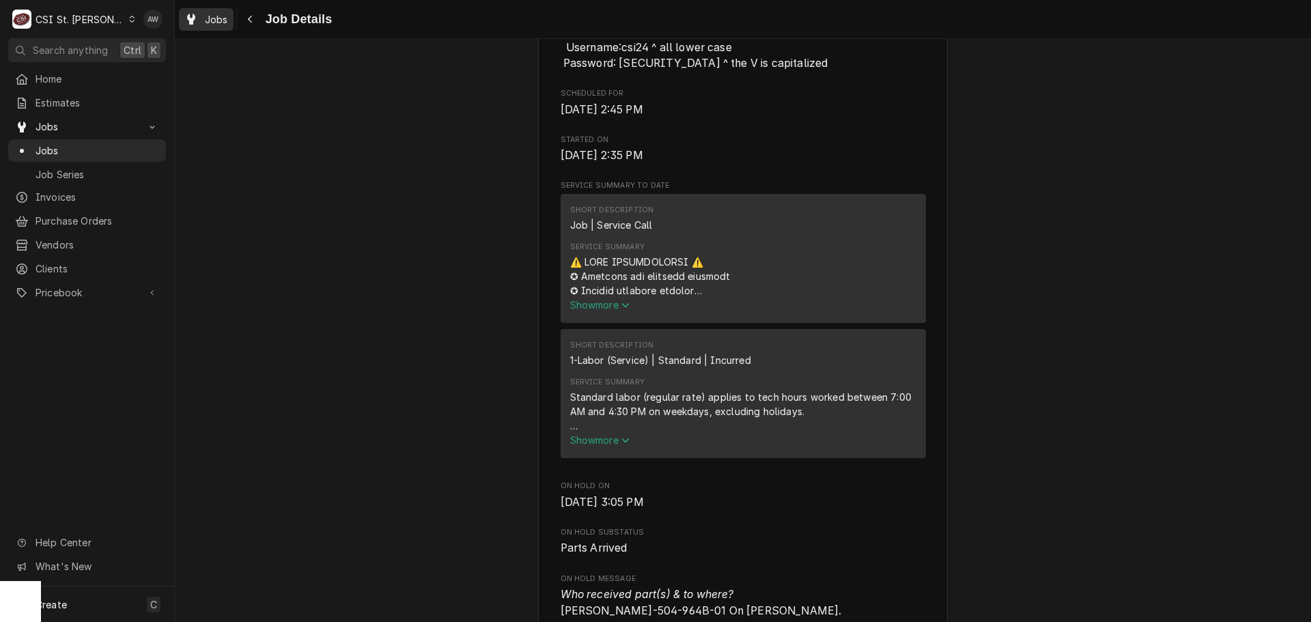
click at [206, 16] on span "Jobs" at bounding box center [216, 19] width 23 height 14
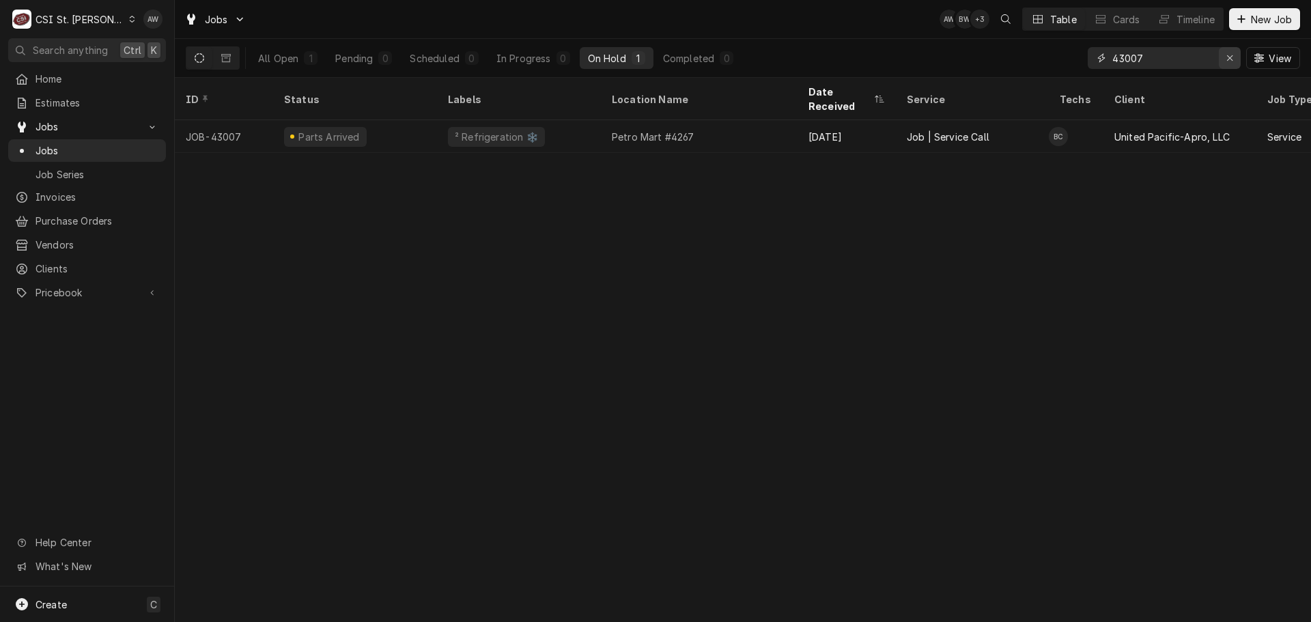
click at [1226, 58] on icon "Erase input" at bounding box center [1230, 58] width 8 height 10
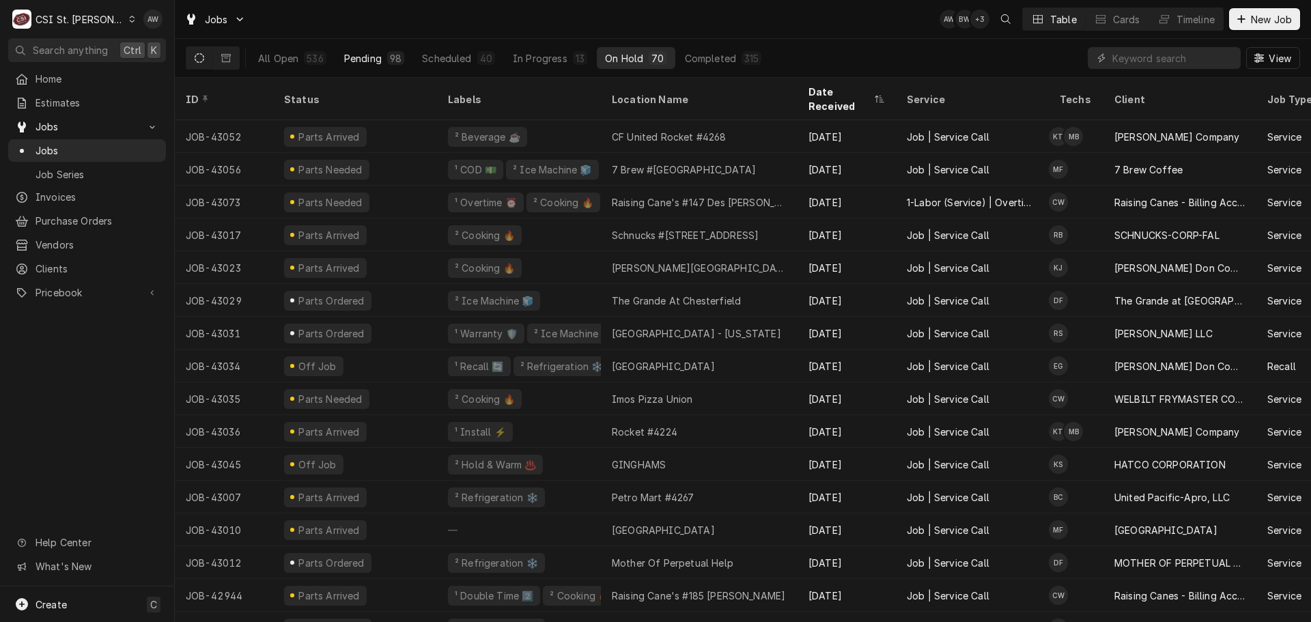
click at [344, 61] on div "Pending" at bounding box center [363, 58] width 38 height 14
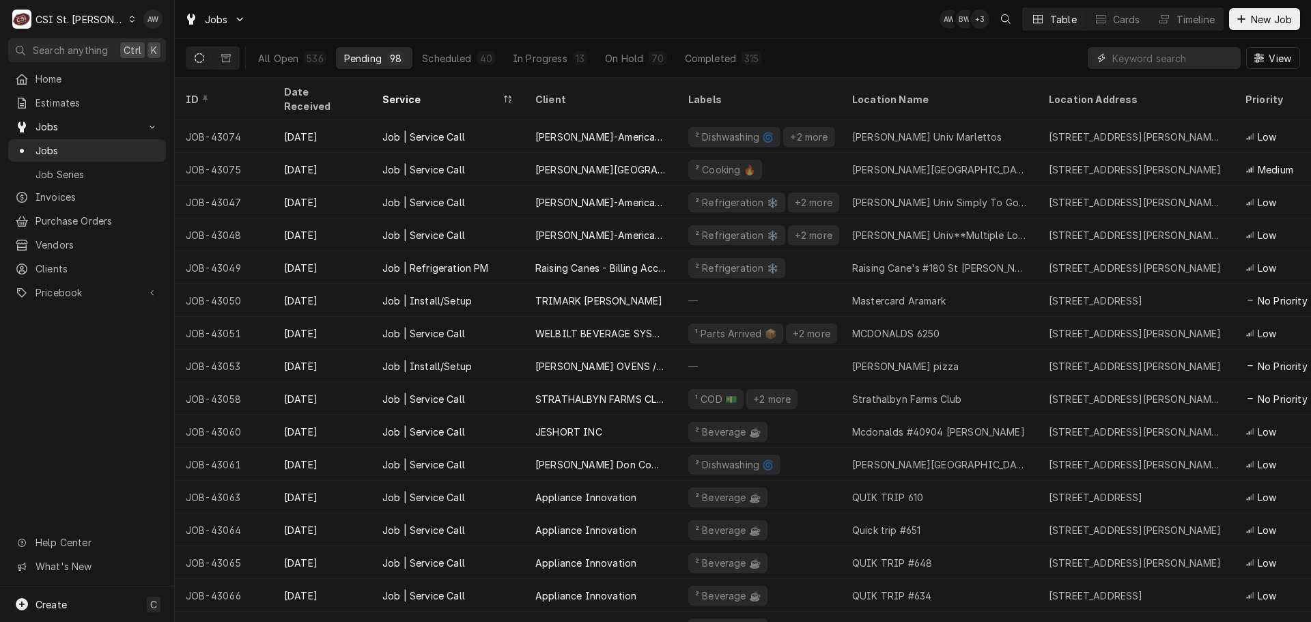
click at [1119, 54] on input "Dynamic Content Wrapper" at bounding box center [1173, 58] width 122 height 22
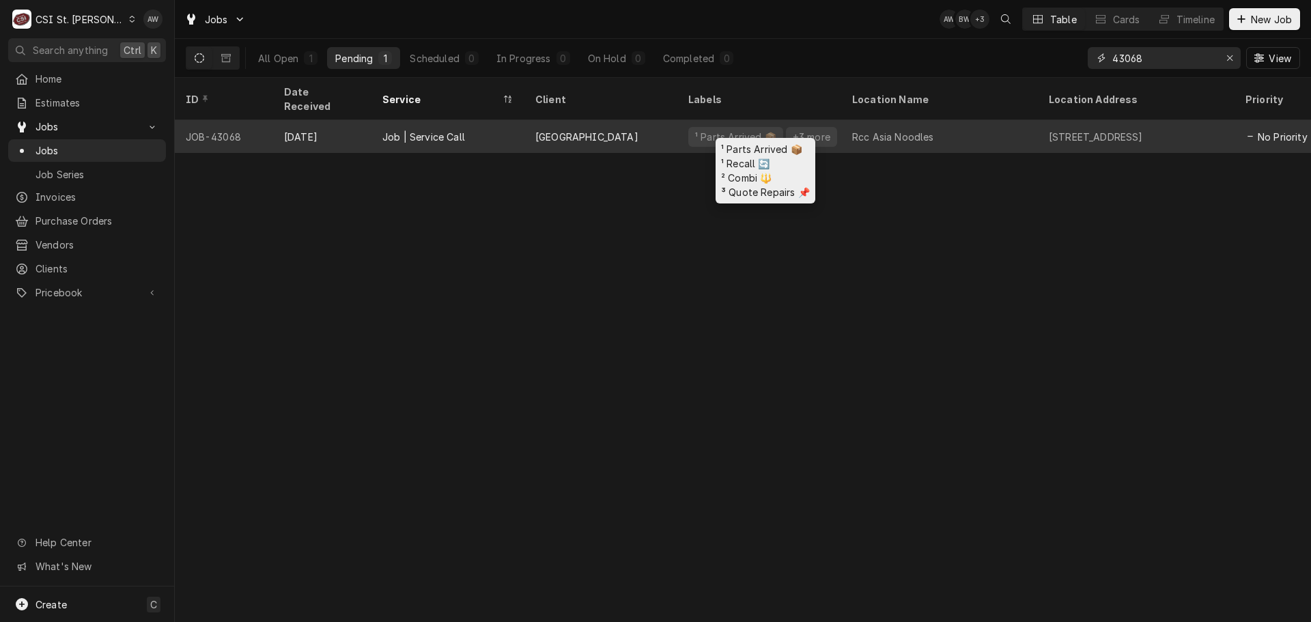
type input "43068"
click at [875, 130] on div "Rcc Asia Noodles" at bounding box center [893, 137] width 82 height 14
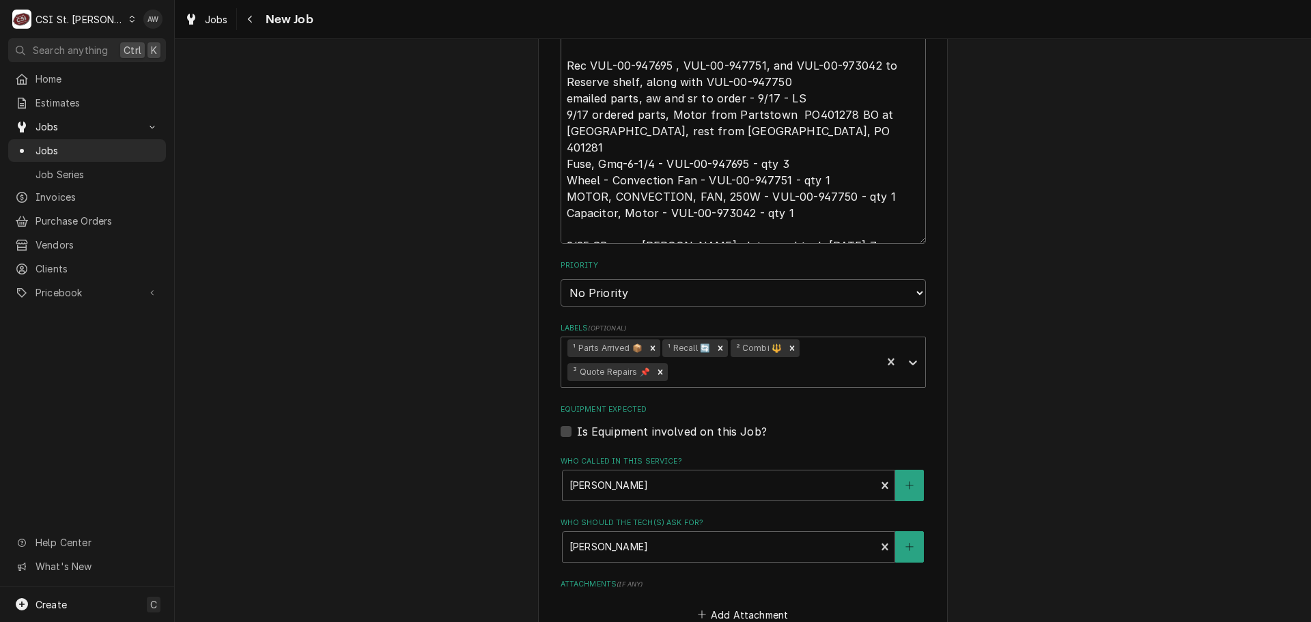
scroll to position [887, 0]
click at [651, 344] on icon "Remove ¹ Parts Arrived 📦" at bounding box center [653, 348] width 10 height 10
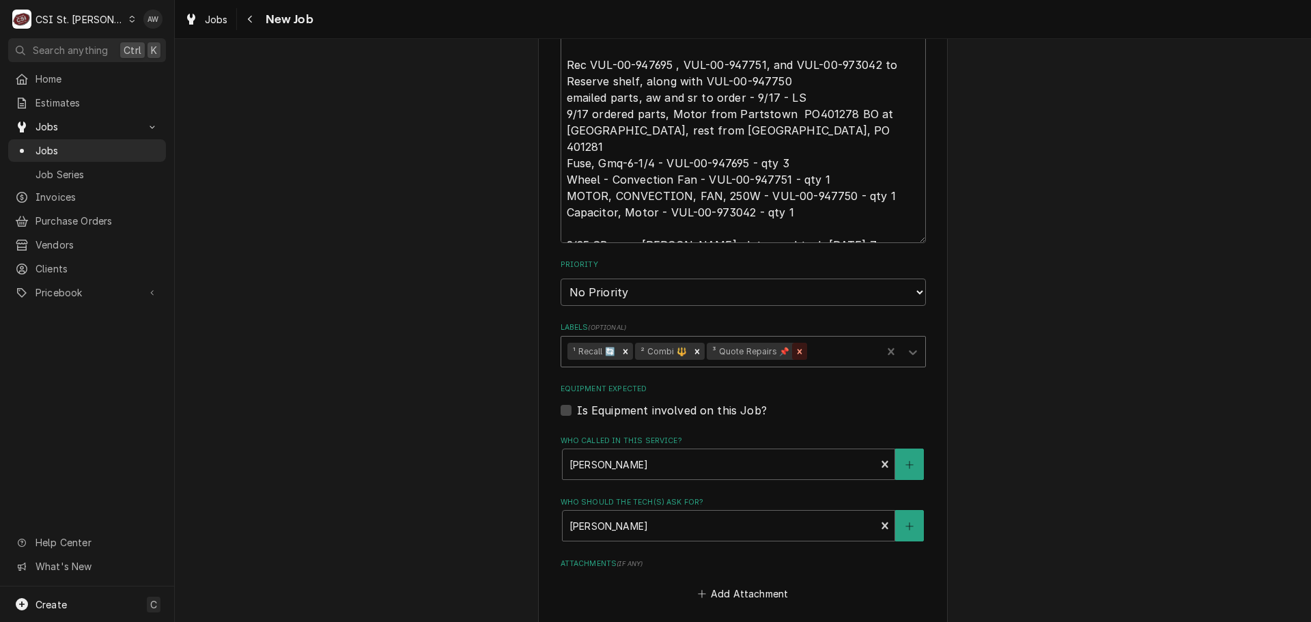
click at [795, 350] on icon "Remove ³ Quote Repairs 📌" at bounding box center [800, 352] width 10 height 10
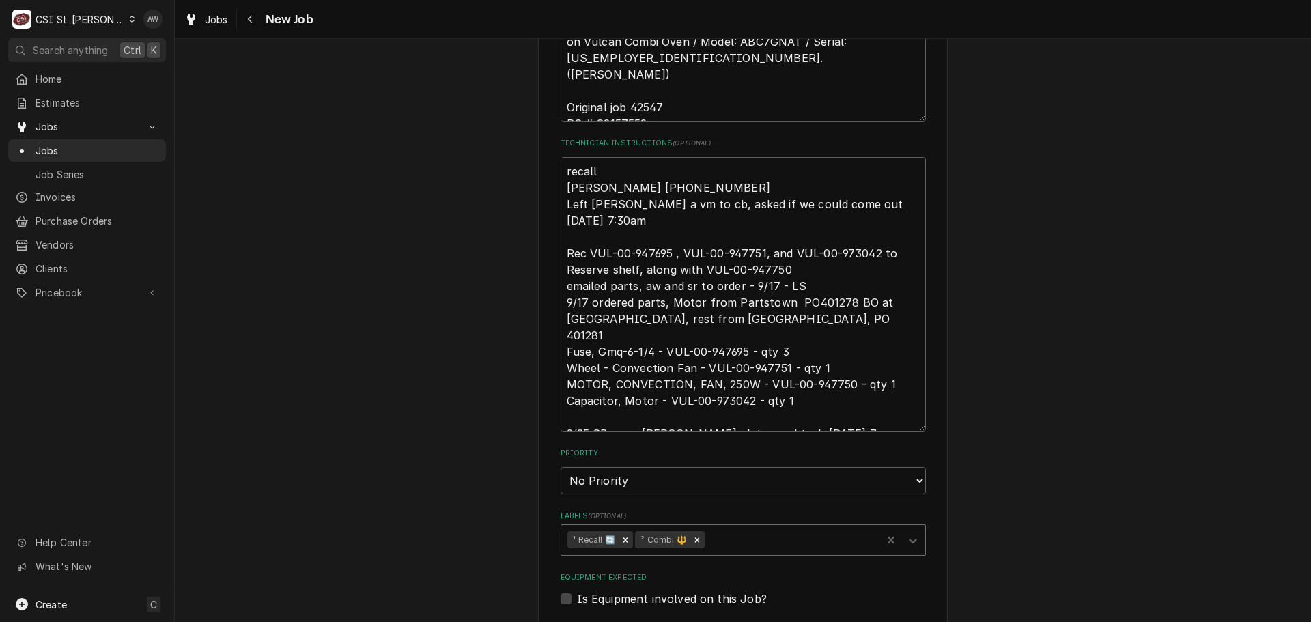
scroll to position [683, 0]
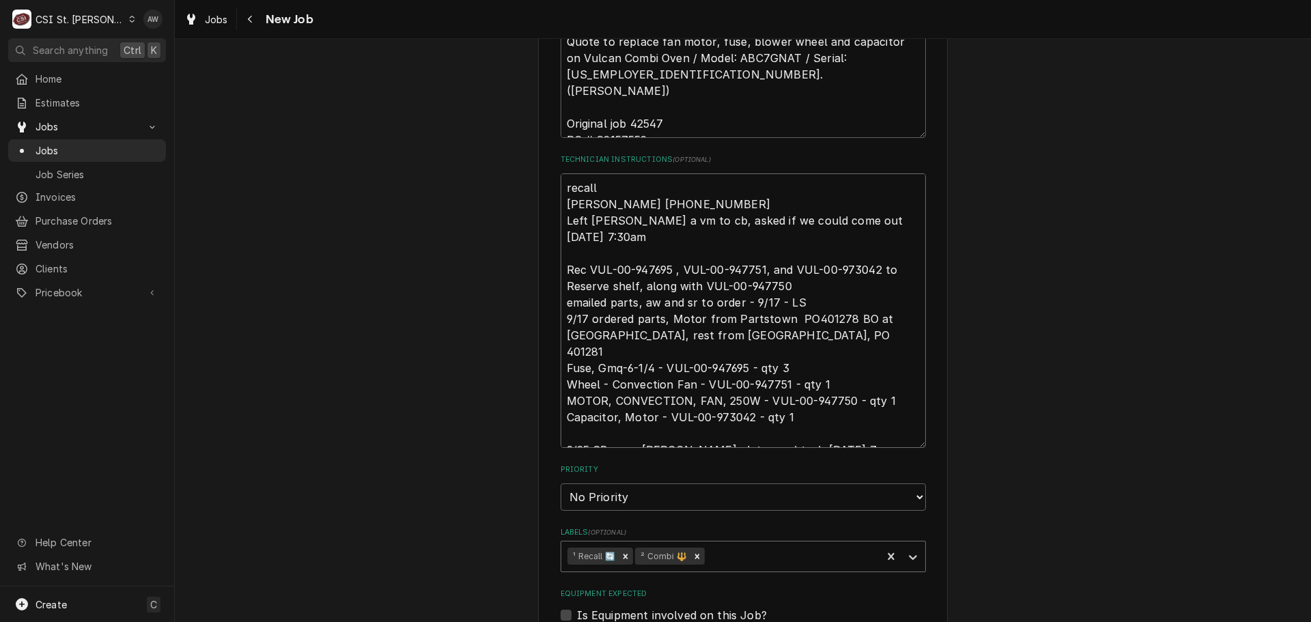
drag, startPoint x: 767, startPoint y: 398, endPoint x: 554, endPoint y: 272, distance: 247.3
click at [554, 272] on div "Use the fields below to edit this job: Client Details Client [GEOGRAPHIC_DATA] …" at bounding box center [743, 262] width 410 height 1759
type textarea "x"
type textarea "recall [PERSON_NAME] [PHONE_NUMBER] Left [PERSON_NAME] a vm to cb, asked if we …"
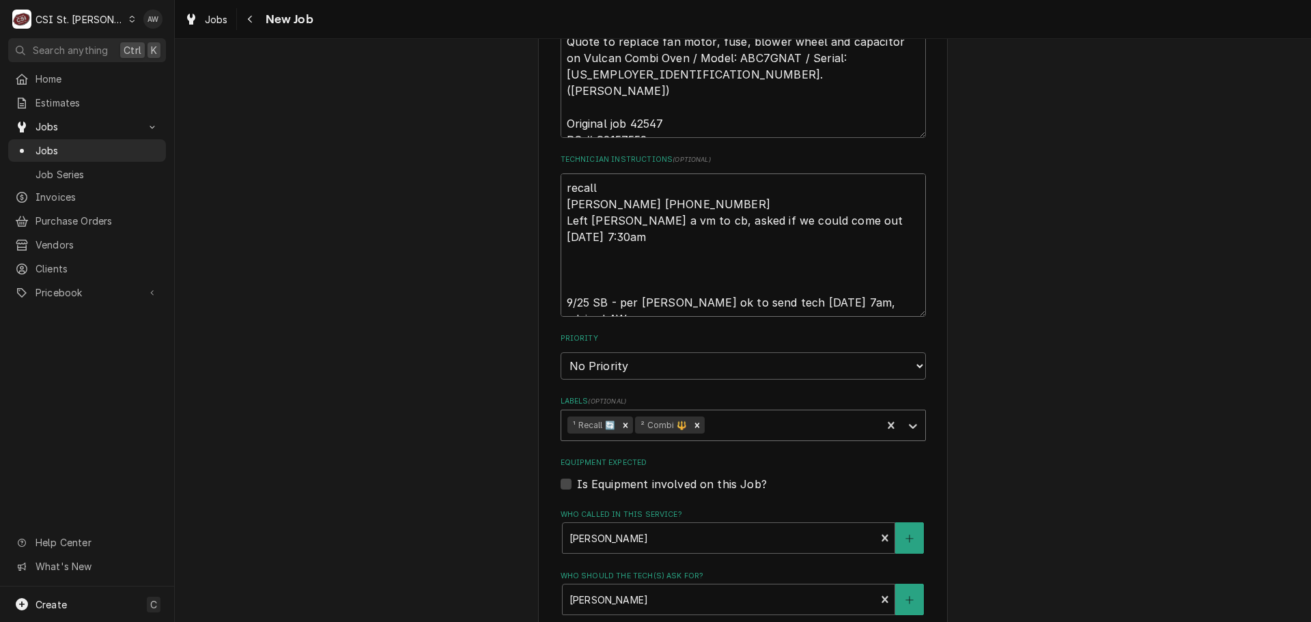
drag, startPoint x: 642, startPoint y: 240, endPoint x: 552, endPoint y: 227, distance: 91.0
click at [552, 227] on div "Use the fields below to edit this job: Client Details Client [GEOGRAPHIC_DATA] …" at bounding box center [743, 197] width 410 height 1628
type textarea "x"
type textarea "recall [PERSON_NAME] [PHONE_NUMBER] 9/25 SB - per [PERSON_NAME] ok to send tech…"
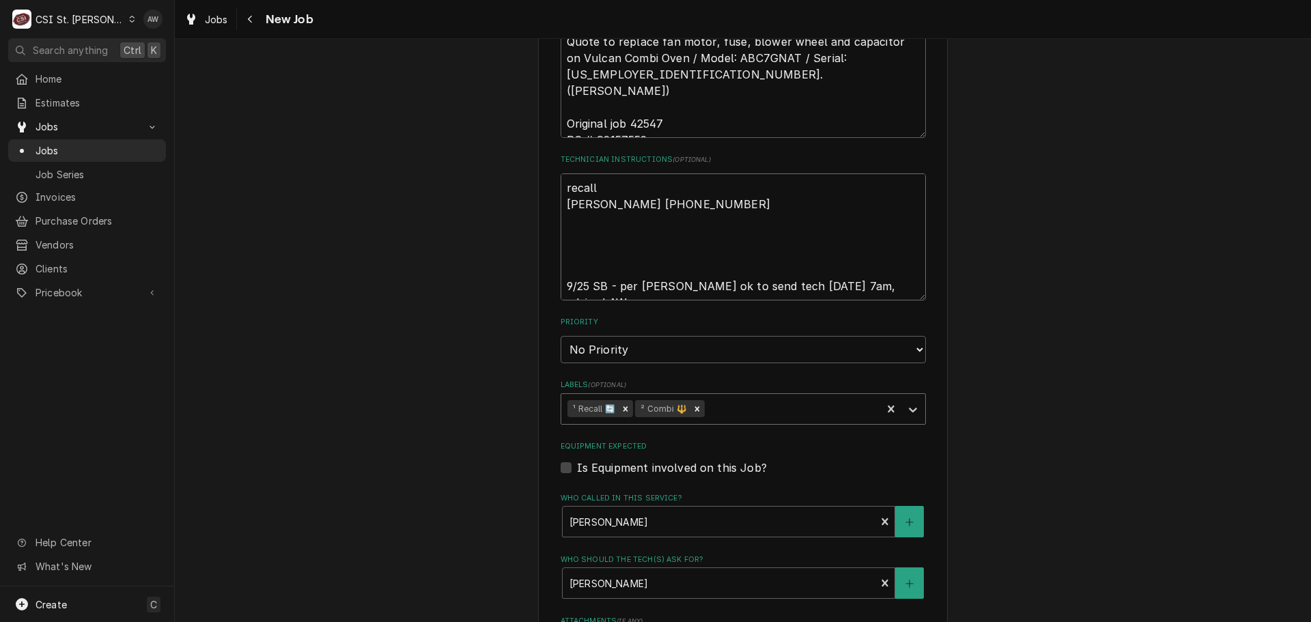
drag, startPoint x: 873, startPoint y: 285, endPoint x: 466, endPoint y: 288, distance: 407.6
click at [466, 288] on div "Use the fields below to edit this job: Client Details Client [GEOGRAPHIC_DATA] …" at bounding box center [743, 189] width 1136 height 1636
type textarea "x"
type textarea "recall [PERSON_NAME] [PHONE_NUMBER]"
type textarea "x"
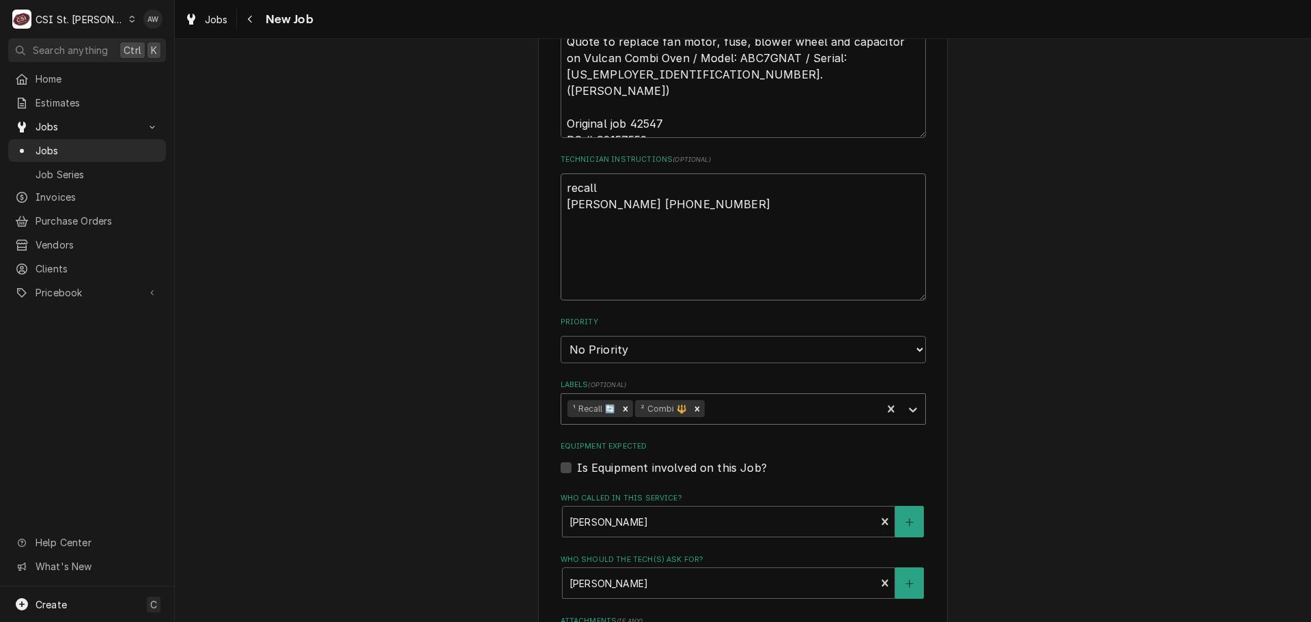
type textarea "recall [PERSON_NAME] [PHONE_NUMBER]"
type textarea "x"
type textarea "recall [PERSON_NAME] [PHONE_NUMBER]"
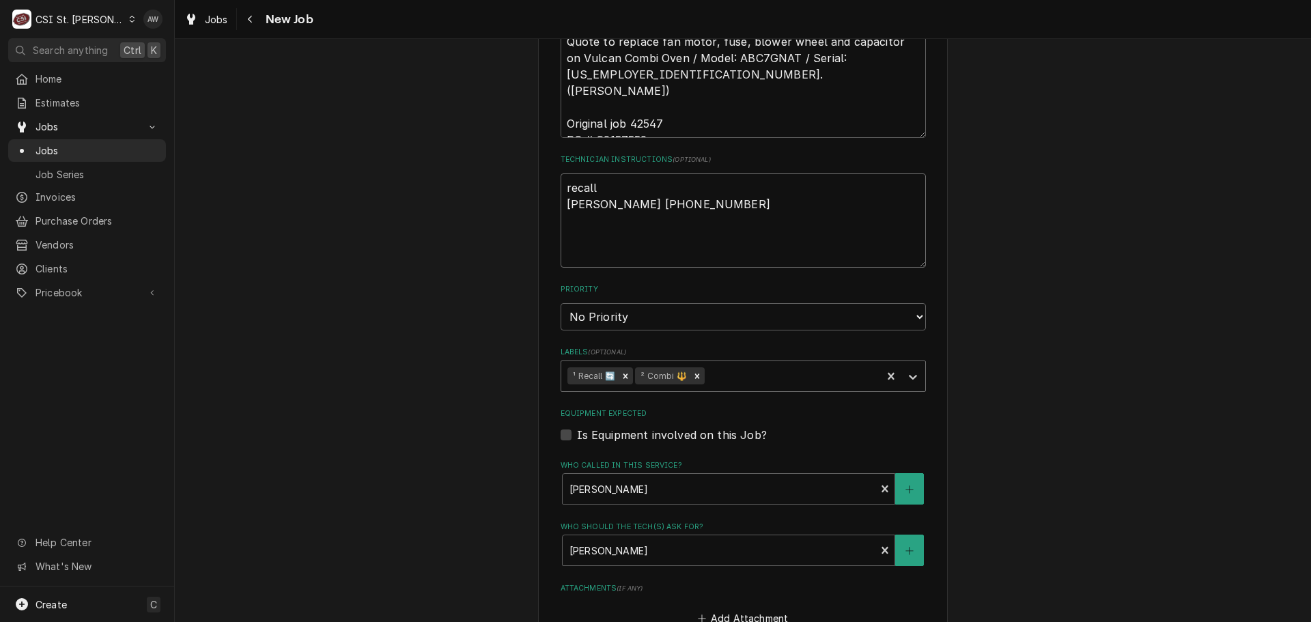
type textarea "x"
type textarea "recall [PERSON_NAME] [PHONE_NUMBER]"
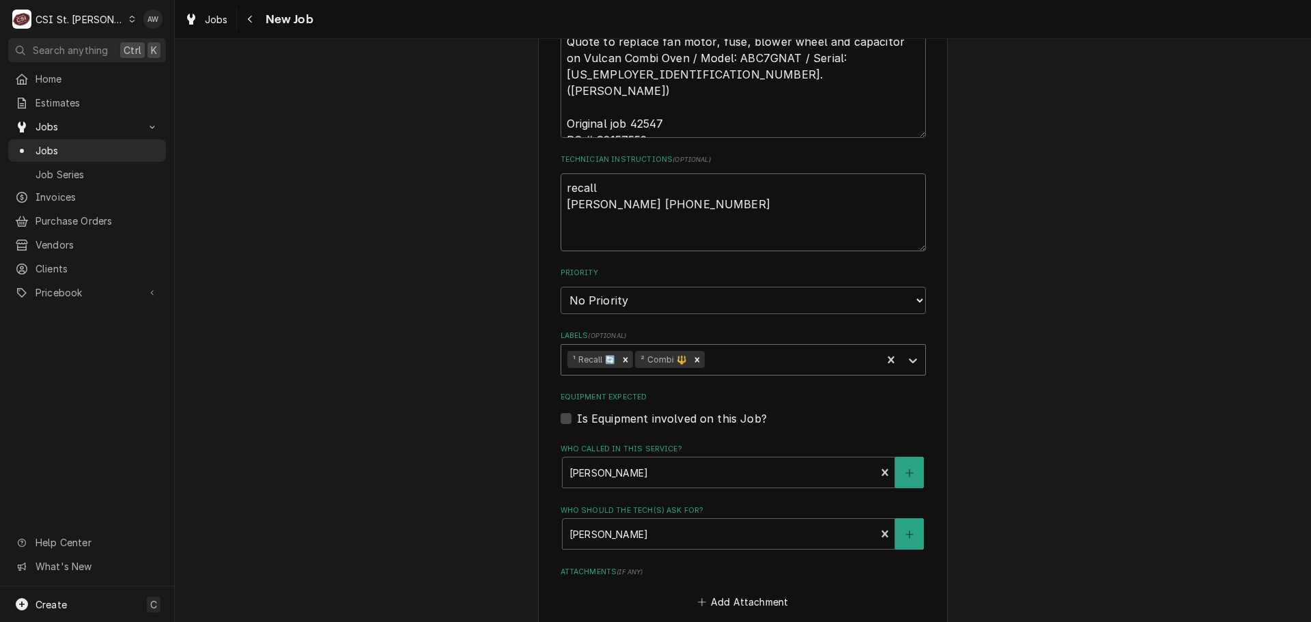
type textarea "x"
type textarea "recall [PERSON_NAME] [PHONE_NUMBER]"
type textarea "x"
type textarea "recall [PERSON_NAME] [PHONE_NUMBER]"
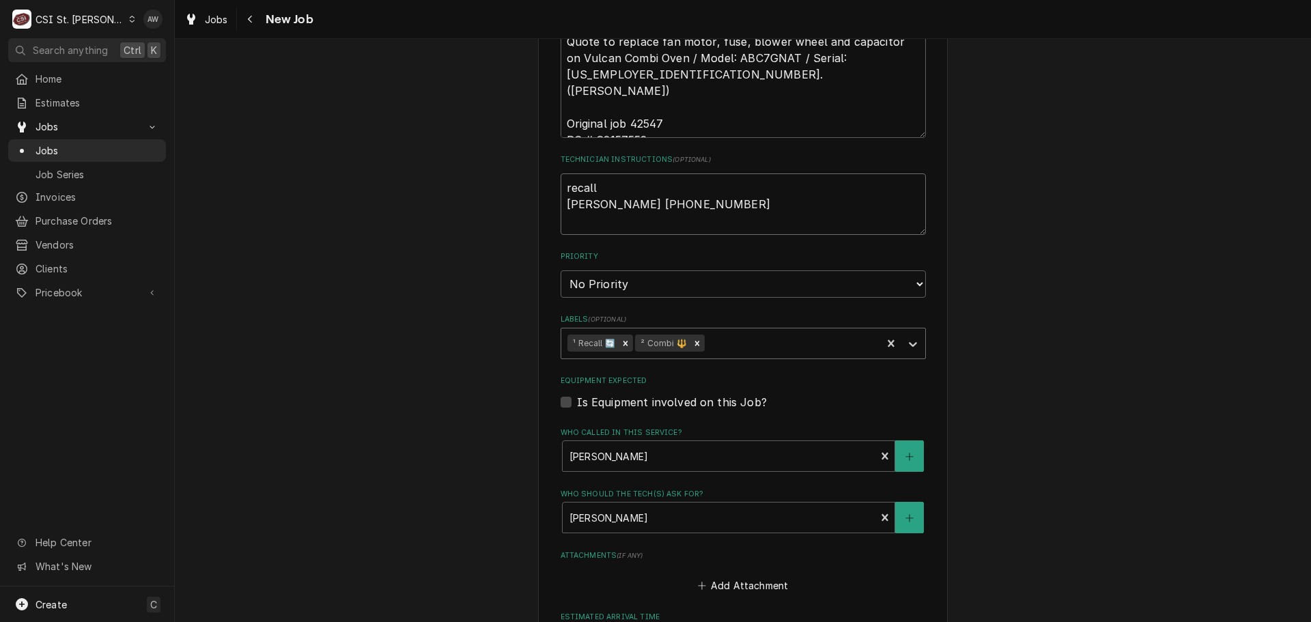
type textarea "x"
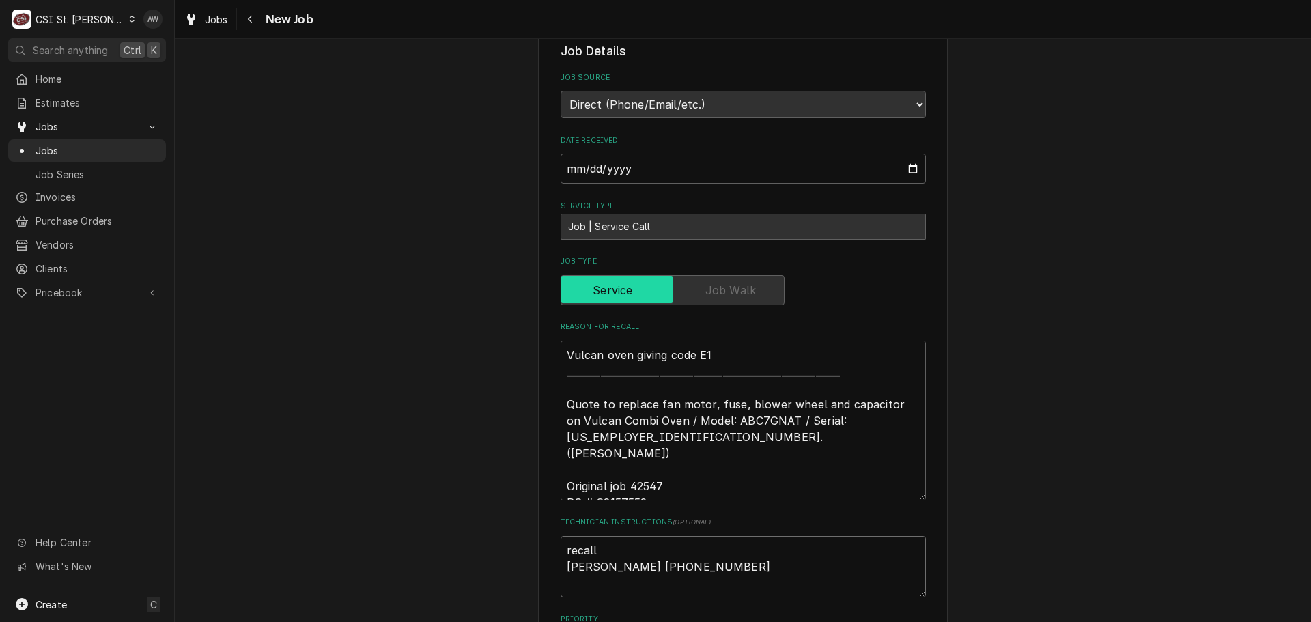
scroll to position [341, 0]
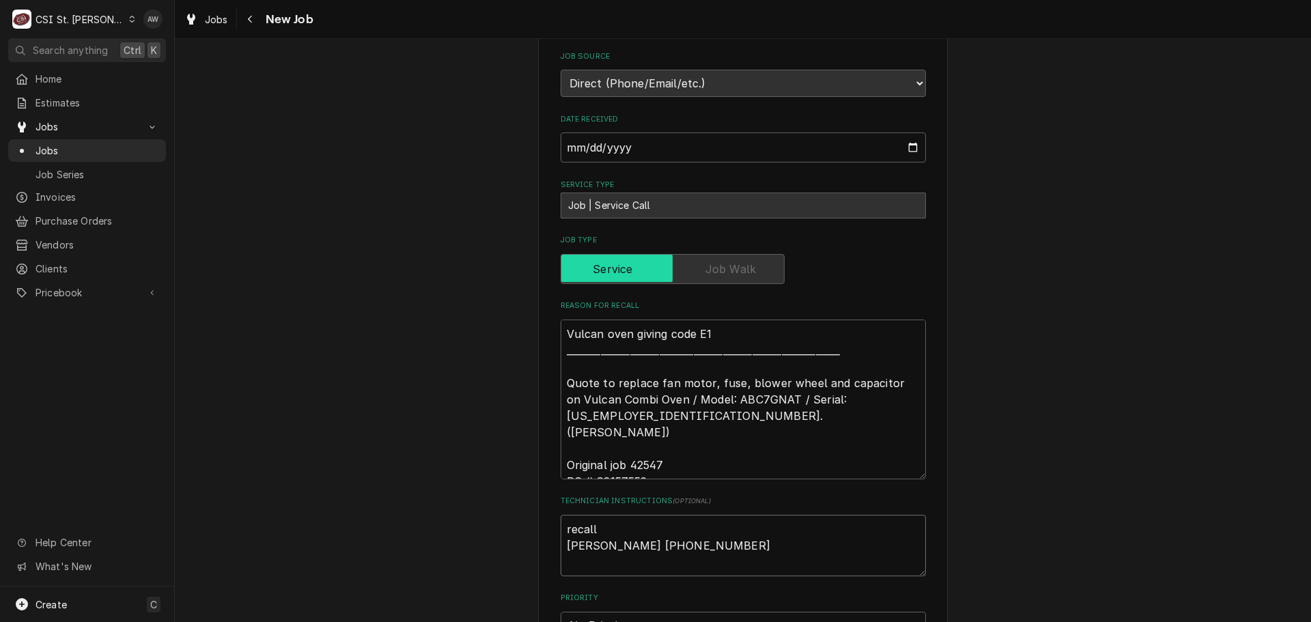
type textarea "recall [PERSON_NAME] [PHONE_NUMBER]"
click at [717, 332] on textarea "Vulcan oven giving code E1 ____________________________________________________…" at bounding box center [742, 399] width 365 height 160
click at [564, 384] on textarea "Vulcan oven giving code E1 ____________________________________________________…" at bounding box center [742, 399] width 365 height 160
type textarea "x"
type textarea "Vulcan oven giving code E1 ____________________________________________________…"
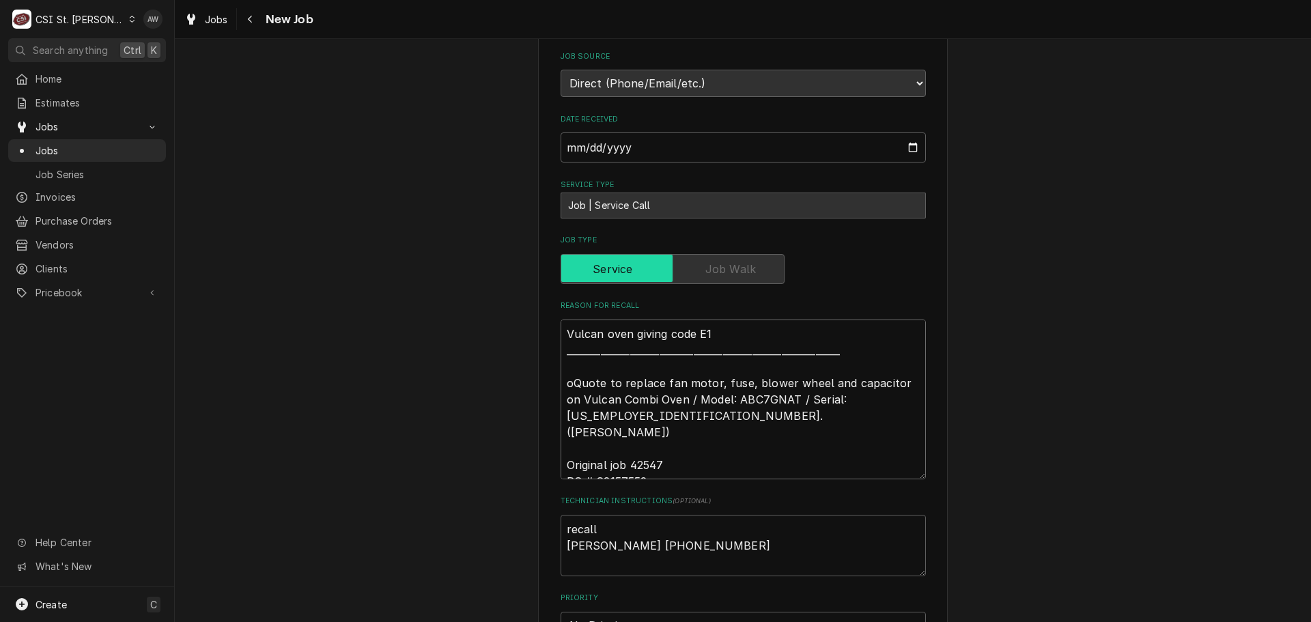
type textarea "x"
type textarea "Vulcan oven giving code E1 ____________________________________________________…"
type textarea "x"
type textarea "Vulcan oven giving code E1 ____________________________________________________…"
type textarea "x"
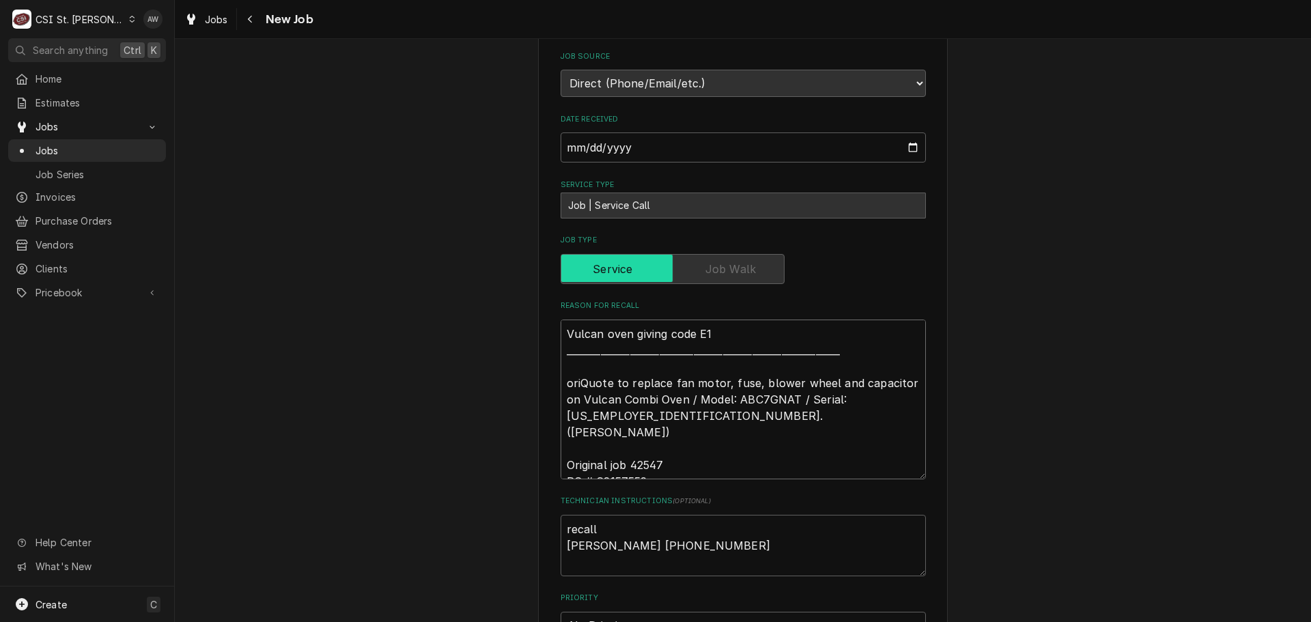
type textarea "Vulcan oven giving code E1 ____________________________________________________…"
type textarea "x"
type textarea "Vulcan oven giving code E1 ____________________________________________________…"
type textarea "x"
type textarea "Vulcan oven giving code E1 ____________________________________________________…"
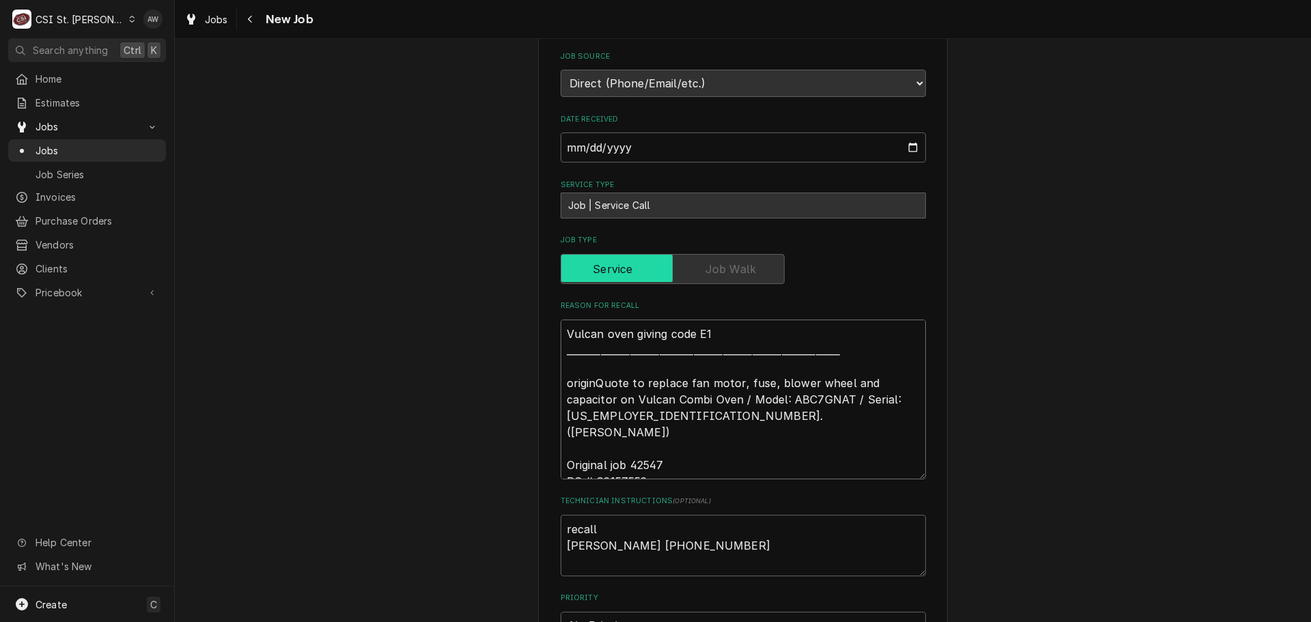
type textarea "x"
type textarea "Vulcan oven giving code E1 ____________________________________________________…"
type textarea "x"
type textarea "Vulcan oven giving code E1 ____________________________________________________…"
type textarea "x"
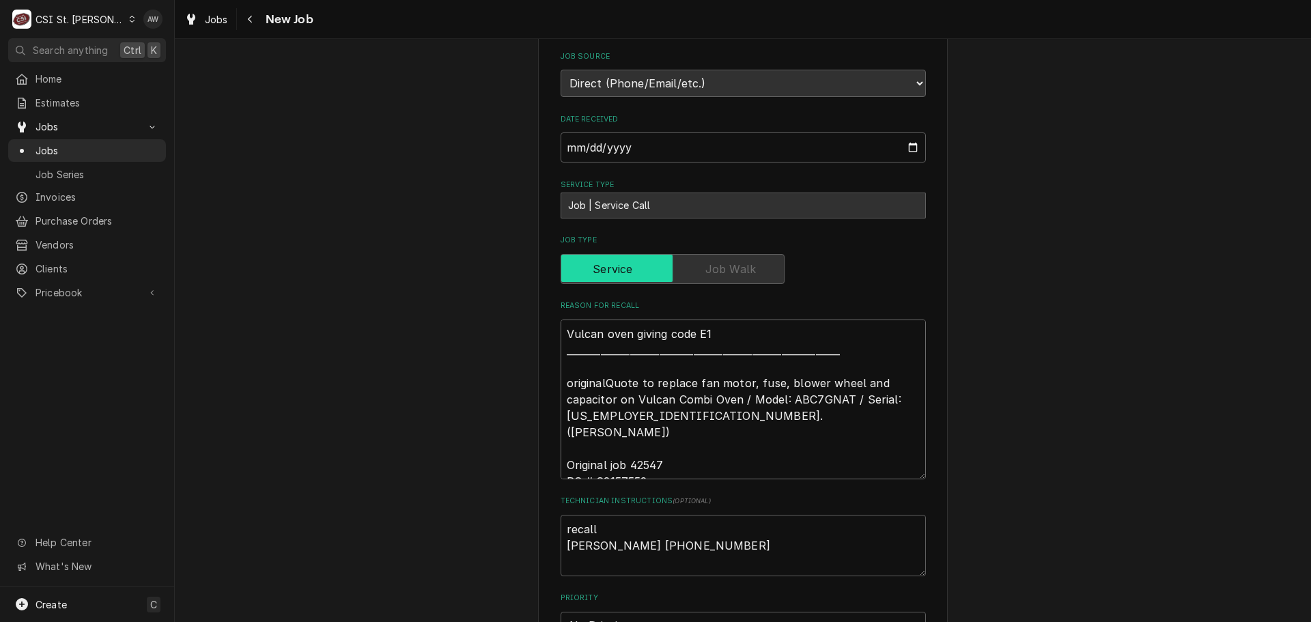
type textarea "Vulcan oven giving code E1 ____________________________________________________…"
type textarea "x"
type textarea "Vulcan oven giving code E1 ____________________________________________________…"
type textarea "x"
type textarea "Vulcan oven giving code E1 ____________________________________________________…"
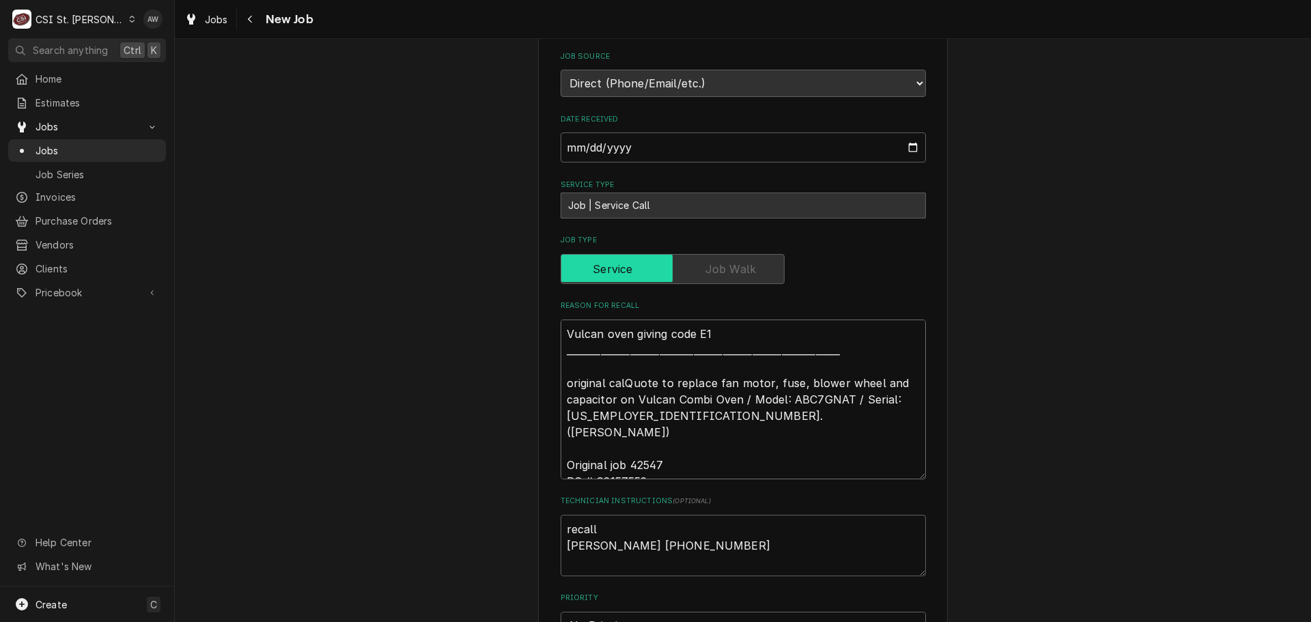
type textarea "x"
type textarea "Vulcan oven giving code E1 ____________________________________________________…"
type textarea "x"
type textarea "Vulcan oven giving code E1 ____________________________________________________…"
type textarea "x"
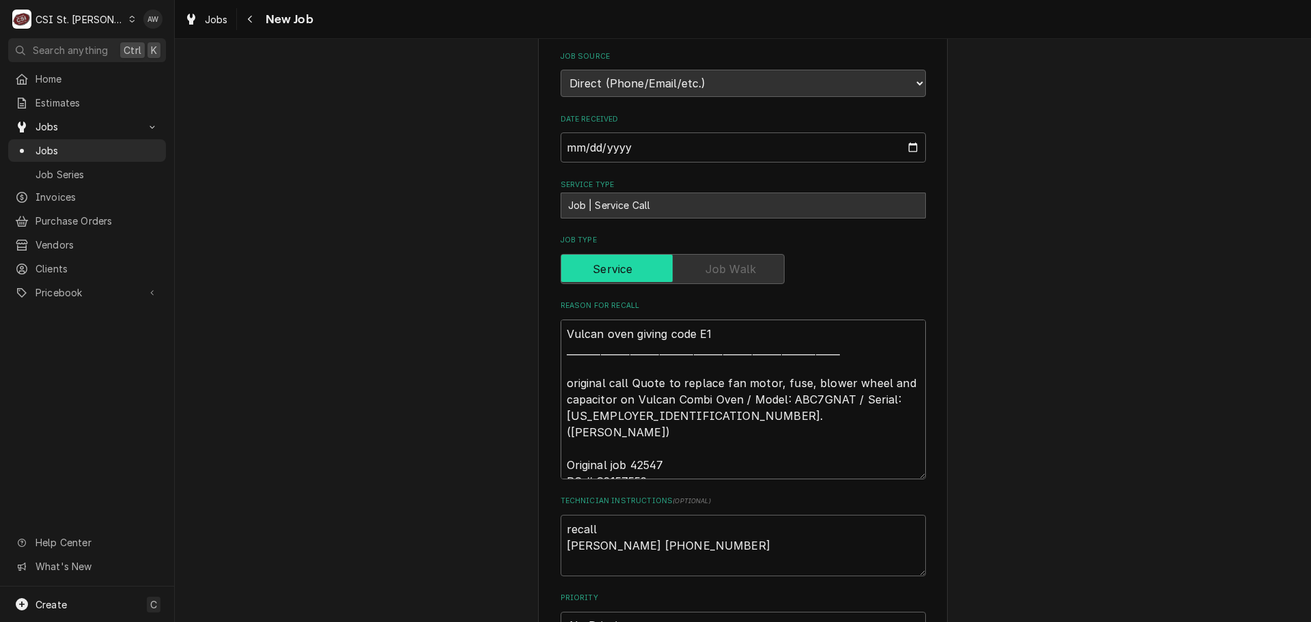
type textarea "Vulcan oven giving code E1 ____________________________________________________…"
type textarea "x"
type textarea "Vulcan oven giving code E1 ____________________________________________________…"
click at [565, 330] on textarea "Vulcan oven giving code E1 ____________________________________________________…" at bounding box center [742, 399] width 365 height 160
type textarea "x"
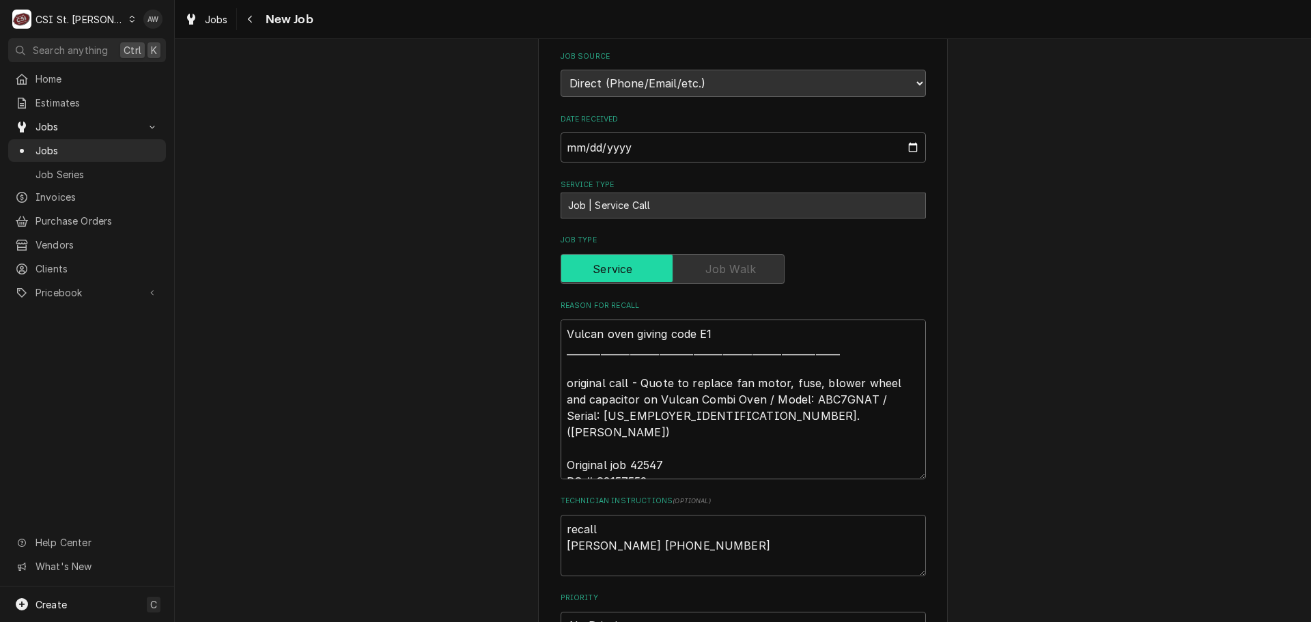
type textarea "rVulcan oven giving code E1 ___________________________________________________…"
type textarea "x"
type textarea "reVulcan oven giving code E1 __________________________________________________…"
type textarea "x"
type textarea "recVulcan oven giving code E1 _________________________________________________…"
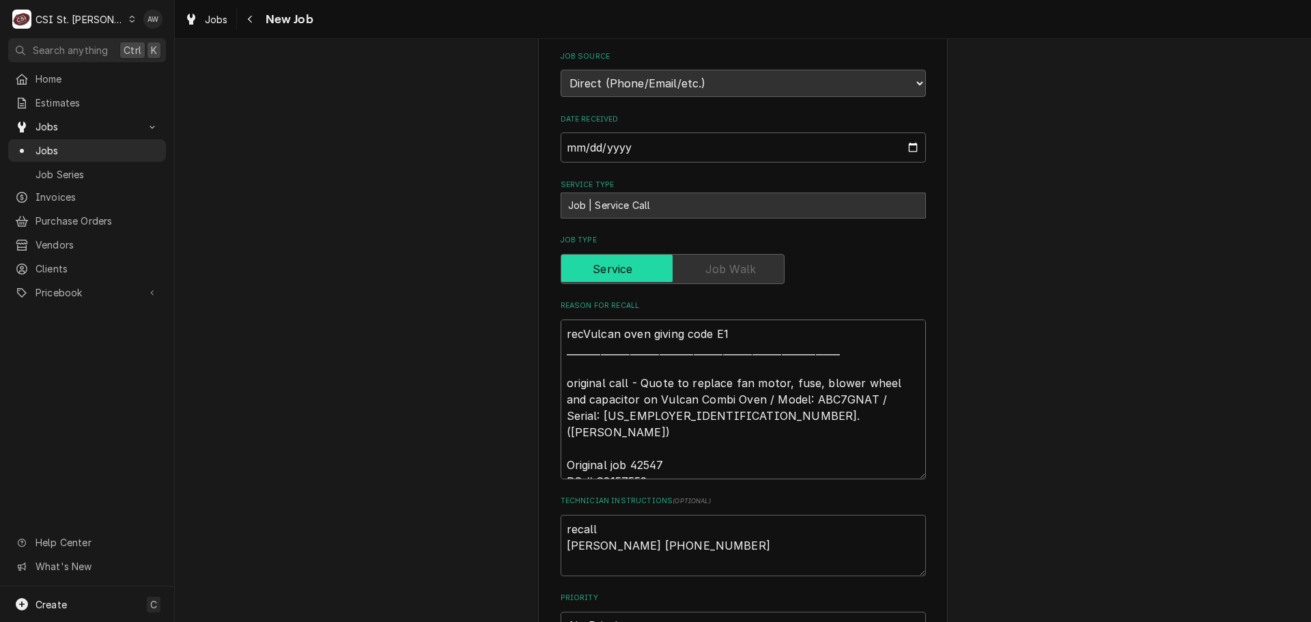
type textarea "x"
type textarea "recaVulcan oven giving code E1 ________________________________________________…"
type textarea "x"
type textarea "recalVulcan oven giving code E1 _______________________________________________…"
type textarea "x"
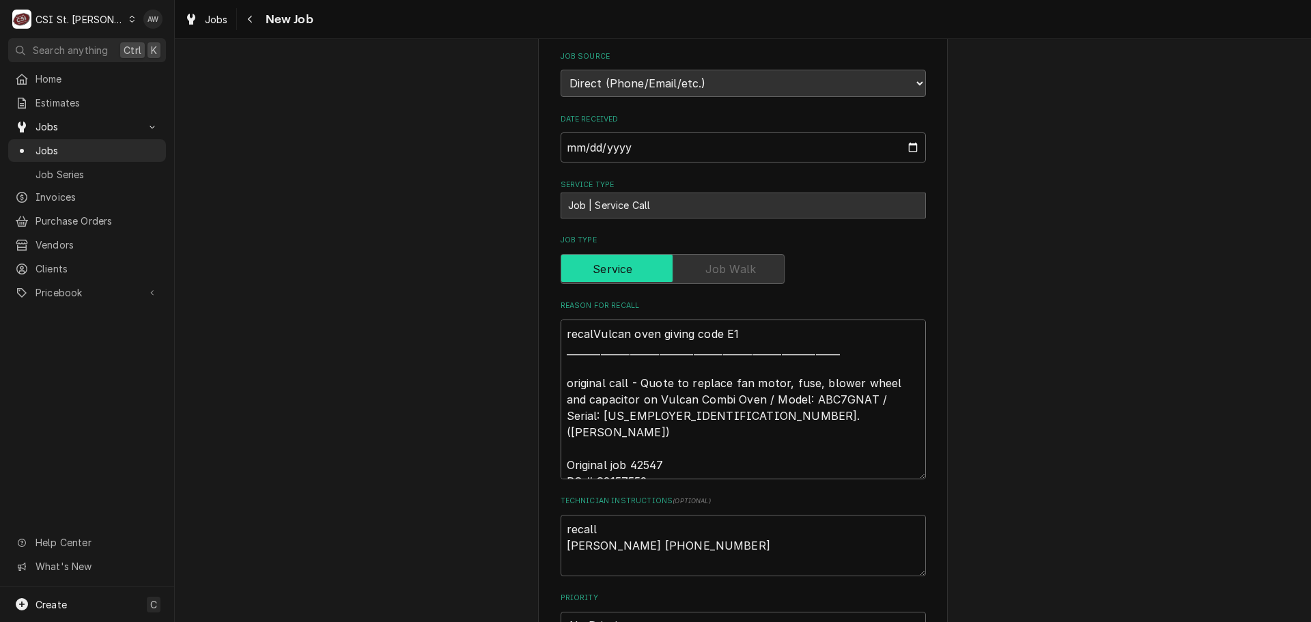
type textarea "recallVulcan oven giving code E1 ______________________________________________…"
type textarea "x"
type textarea "recall Vulcan oven giving code E1 _____________________________________________…"
type textarea "x"
type textarea "recall -Vulcan oven giving code E1 ____________________________________________…"
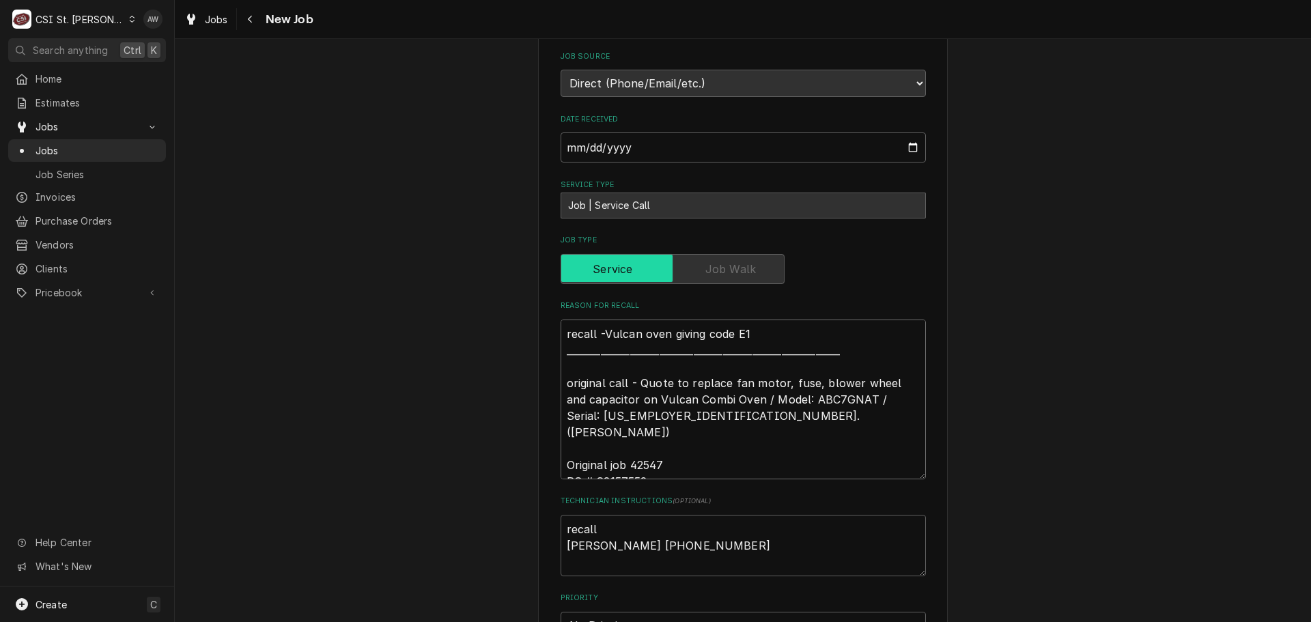
type textarea "x"
type textarea "recall - Vulcan oven giving code E1 ___________________________________________…"
type textarea "x"
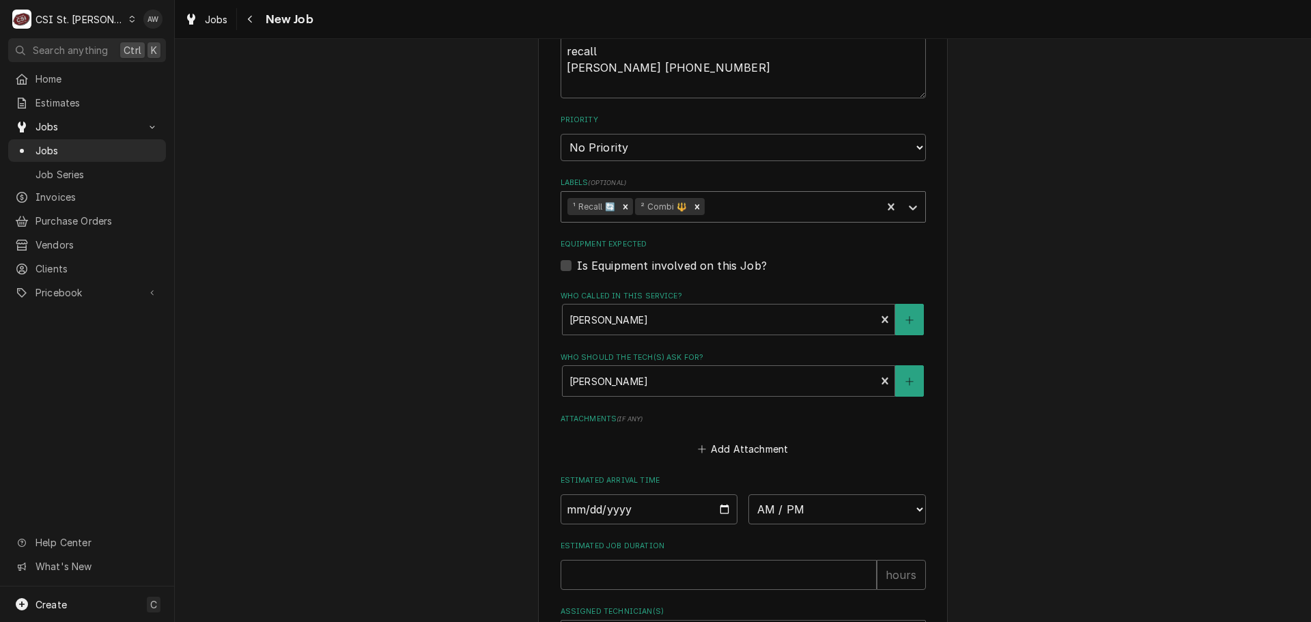
scroll to position [1001, 0]
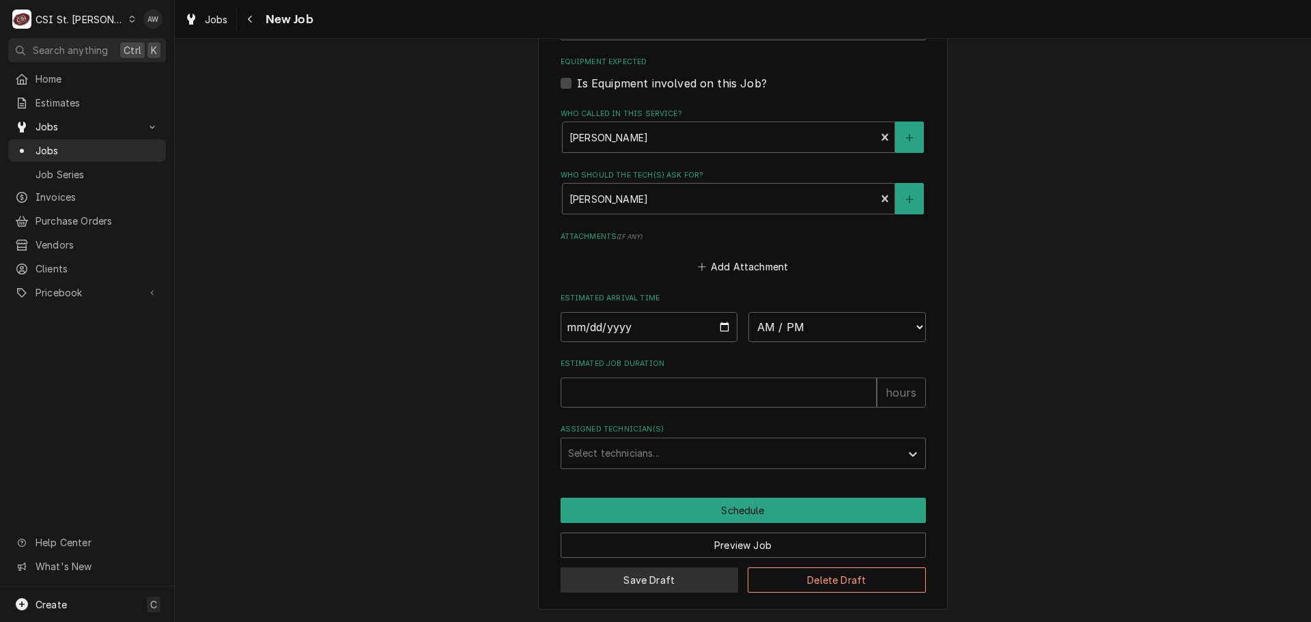
type textarea "recall - Vulcan oven giving code E1 ___________________________________________…"
click at [683, 583] on button "Save Draft" at bounding box center [649, 579] width 178 height 25
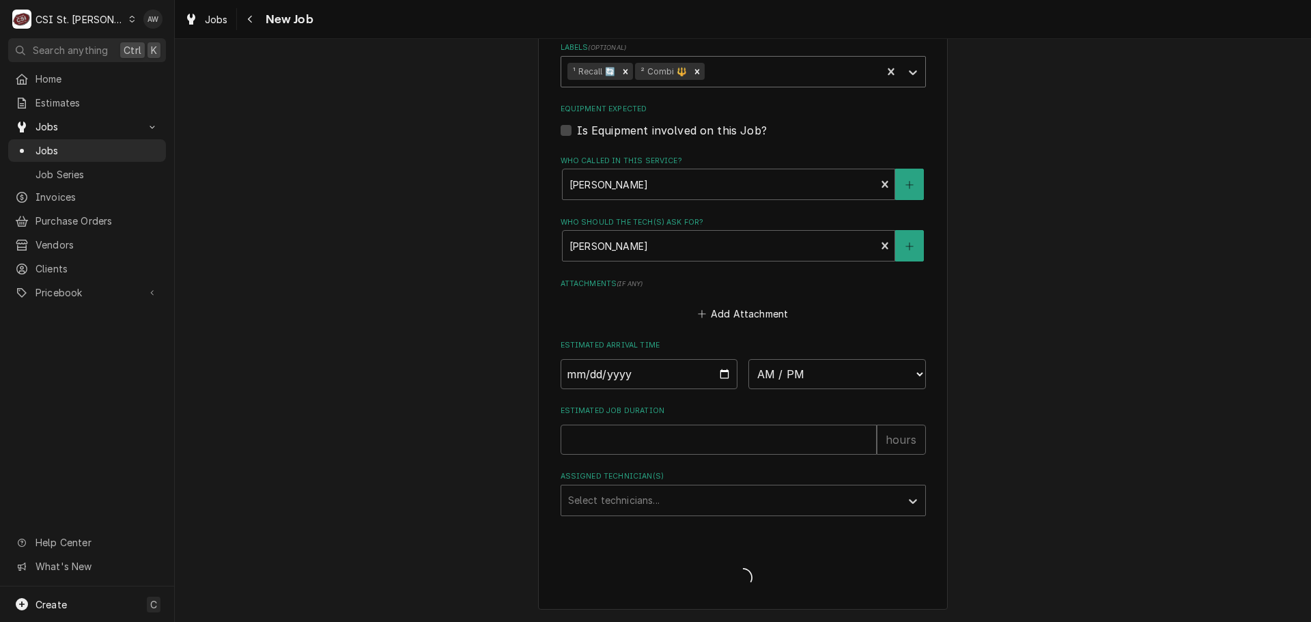
scroll to position [954, 0]
type textarea "x"
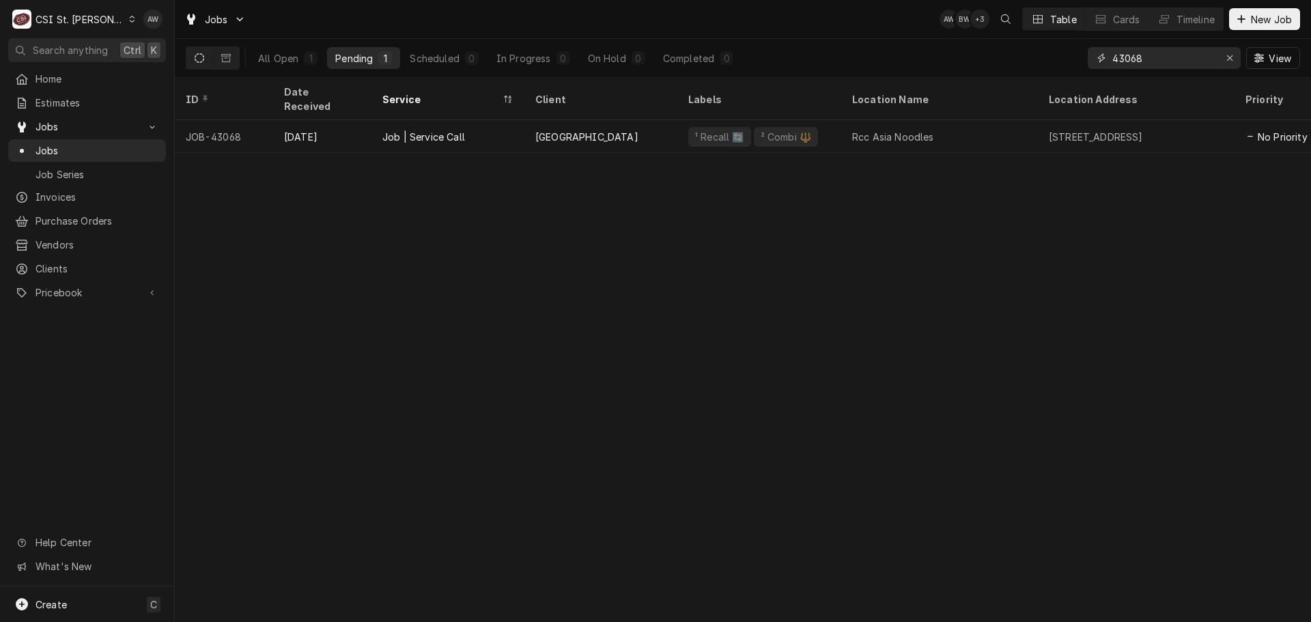
drag, startPoint x: 1162, startPoint y: 60, endPoint x: 1035, endPoint y: 59, distance: 127.0
click at [1036, 59] on div "All Open 1 Pending 1 Scheduled 0 In Progress 0 On Hold 0 Completed 0 43068 View" at bounding box center [743, 58] width 1114 height 38
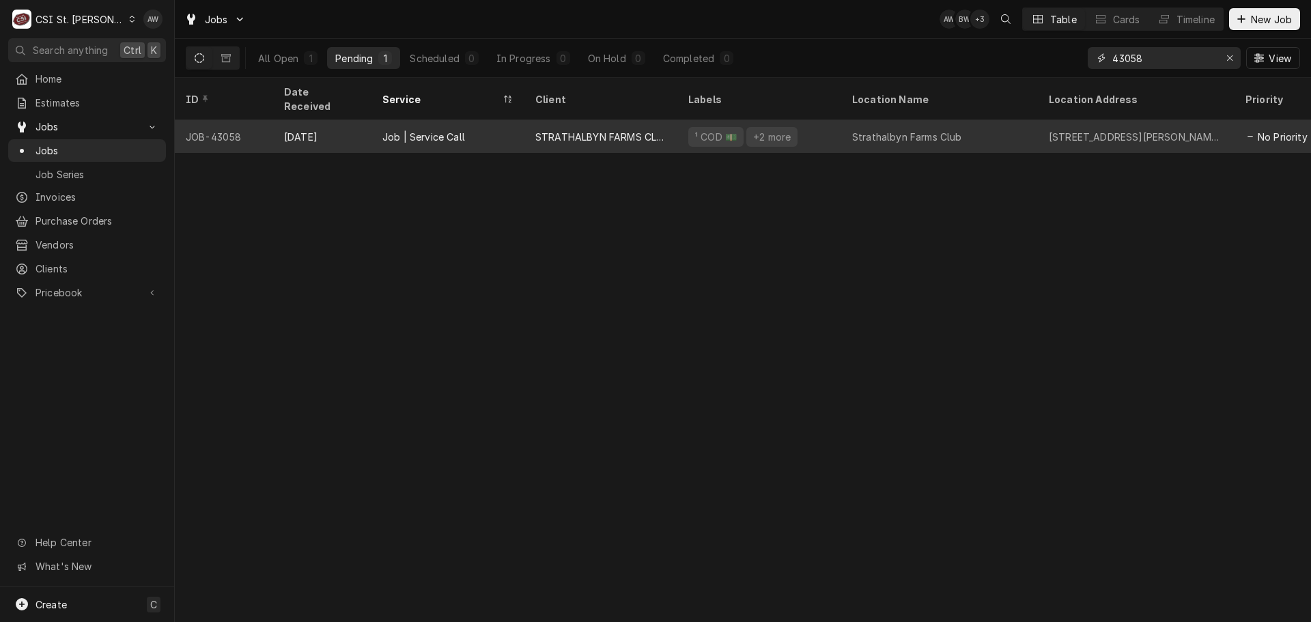
type input "43058"
click at [533, 123] on div "STRATHALBYN FARMS CLUB" at bounding box center [600, 136] width 153 height 33
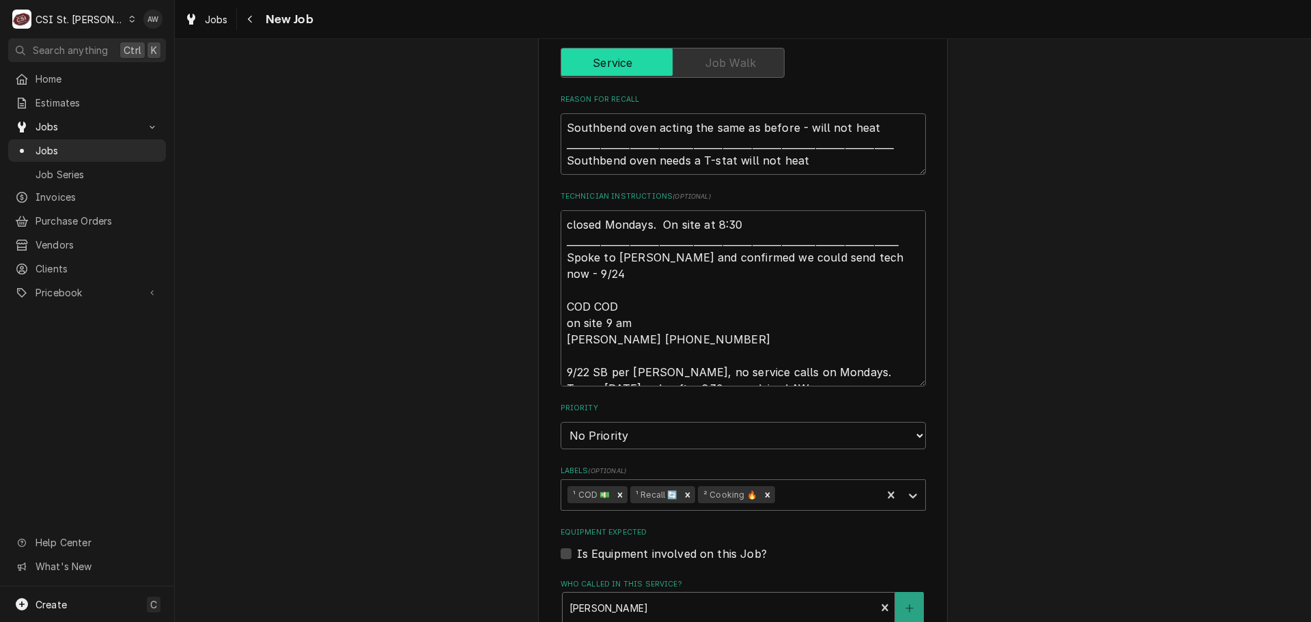
scroll to position [614, 0]
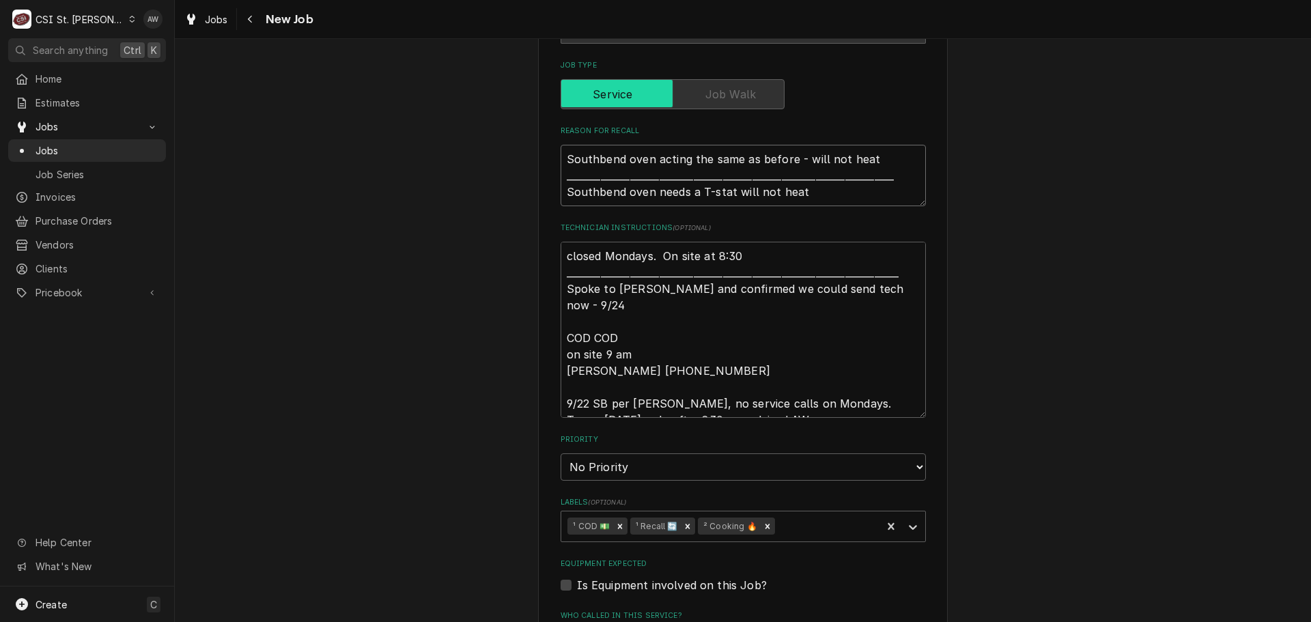
click at [563, 157] on textarea "Southbend oven acting the same as before - will not heat ______________________…" at bounding box center [742, 175] width 365 height 61
type textarea "x"
type textarea "rSouthbend oven acting the same as before - will not heat _____________________…"
type textarea "x"
type textarea "reSouthbend oven acting the same as before - will not heat ____________________…"
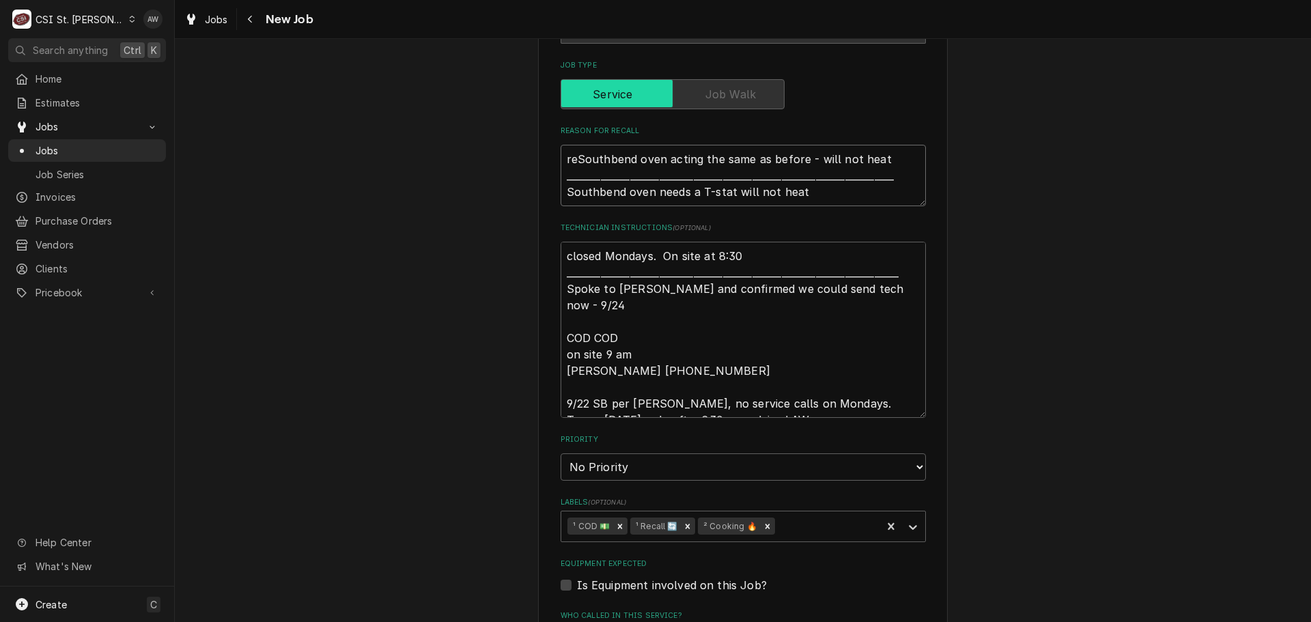
type textarea "x"
type textarea "recSouthbend oven acting the same as before - will not heat ___________________…"
type textarea "x"
type textarea "recaSouthbend oven acting the same as before - will not heat __________________…"
type textarea "x"
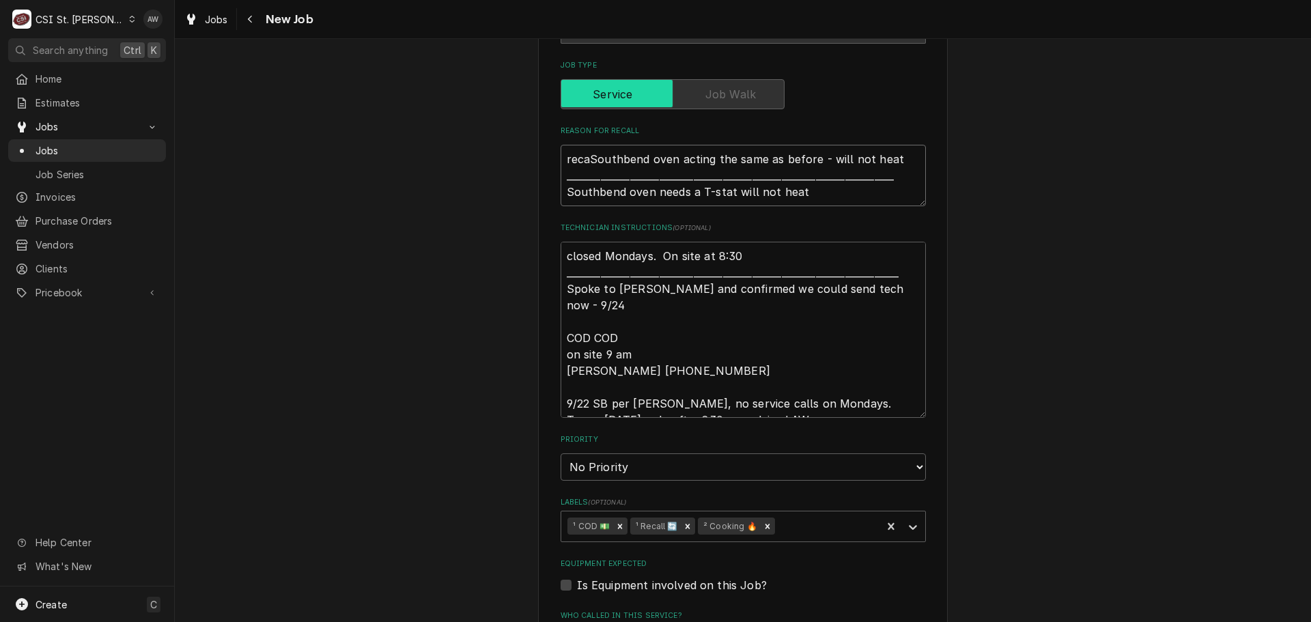
type textarea "recalSouthbend oven acting the same as before - will not heat _________________…"
type textarea "x"
type textarea "recallSouthbend oven acting the same as before - will not heat ________________…"
type textarea "x"
type textarea "recall Southbend oven acting the same as before - will not heat _______________…"
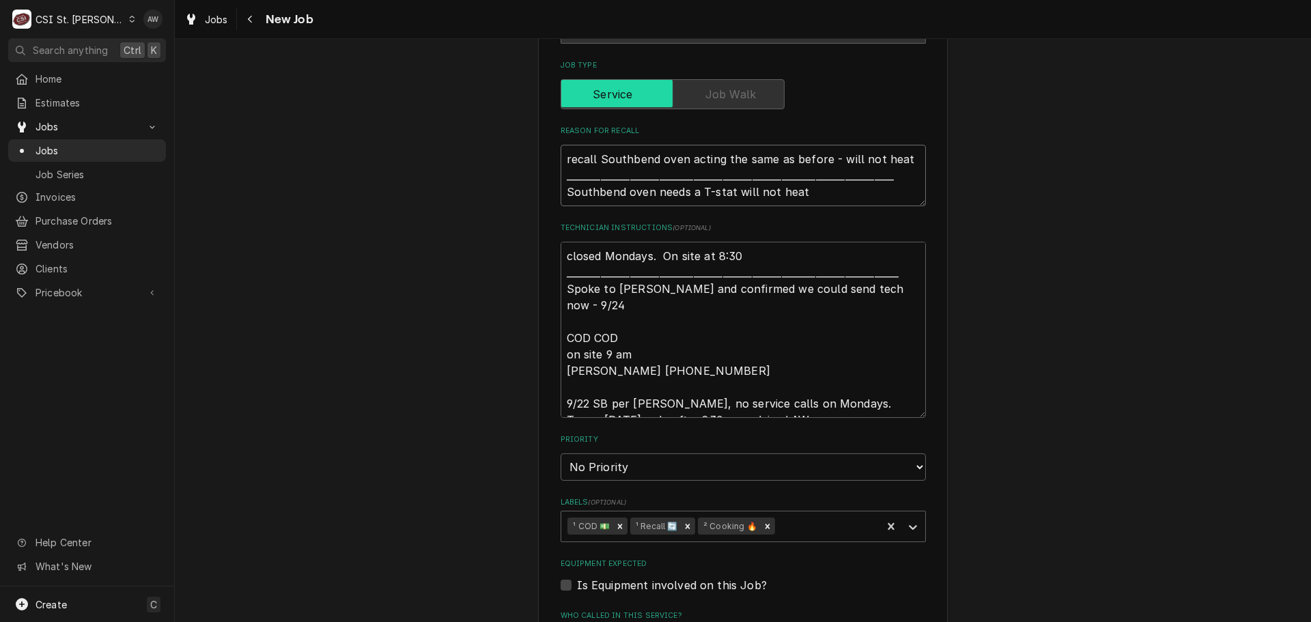
type textarea "x"
type textarea "recall =Southbend oven acting the same as before - will not heat ______________…"
type textarea "x"
type textarea "recall = Southbend oven acting the same as before - will not heat _____________…"
click at [560, 191] on textarea "recall = Southbend oven acting the same as before - will not heat _____________…" at bounding box center [742, 175] width 365 height 61
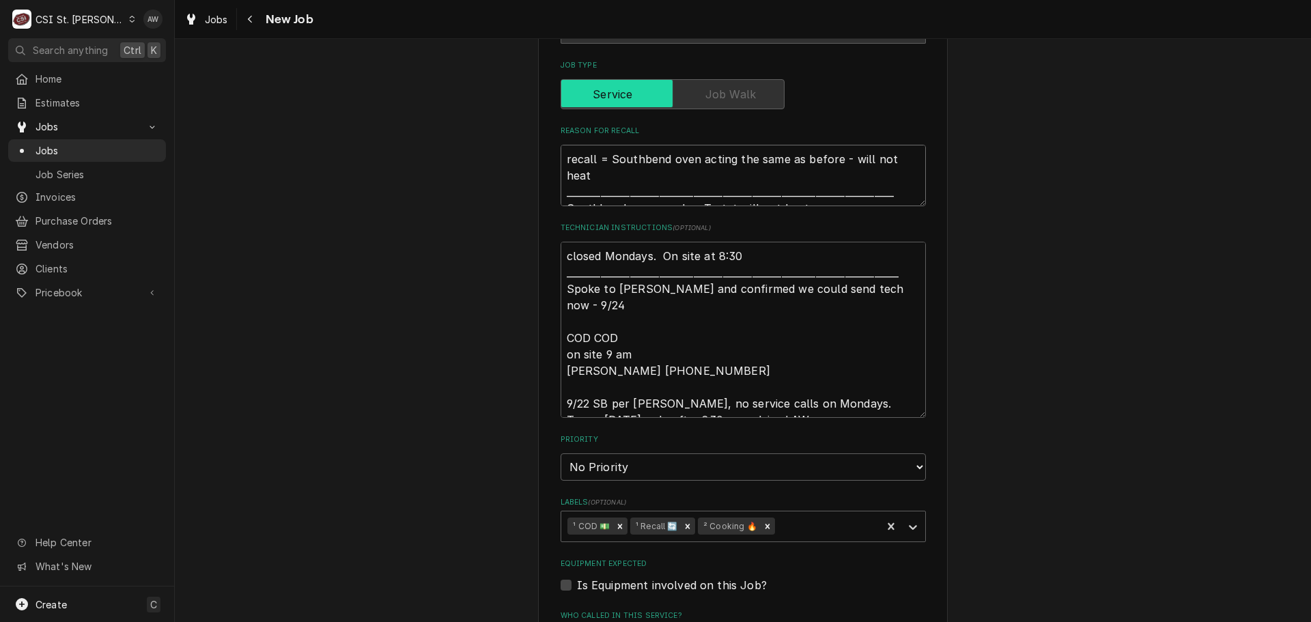
type textarea "x"
type textarea "recall = Southbend oven acting the same as before - will not heat _____________…"
type textarea "x"
type textarea "recall = Southbend oven acting the same as before - will not heat _____________…"
type textarea "x"
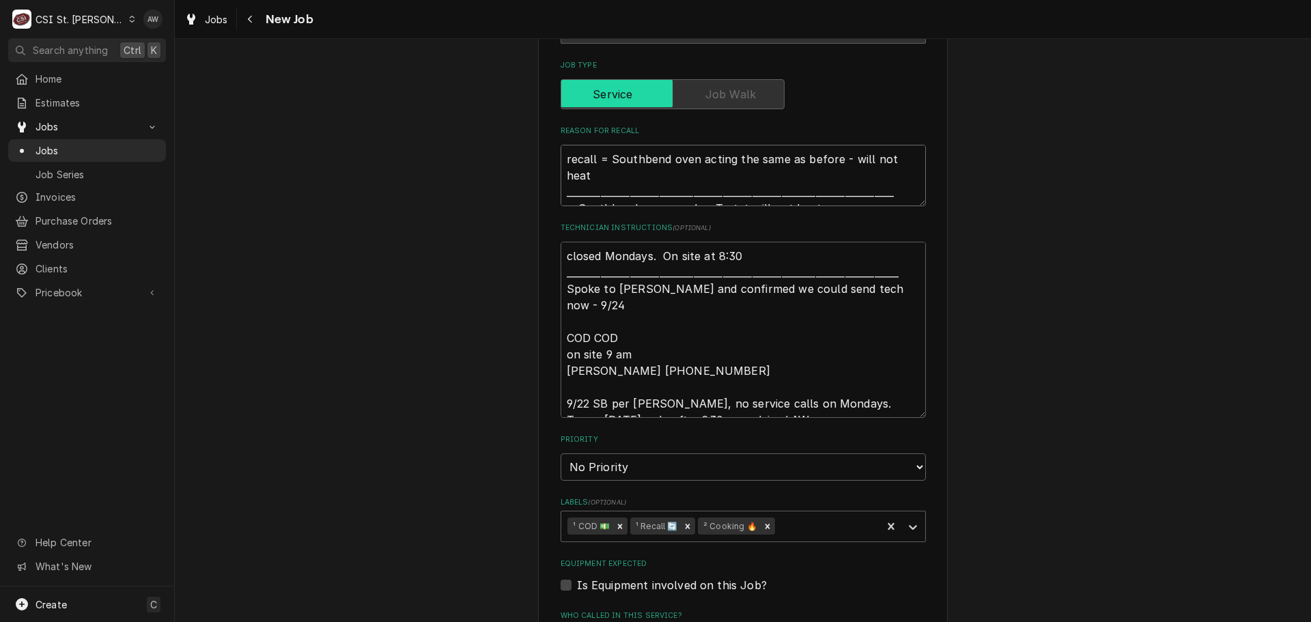
type textarea "recall = Southbend oven acting the same as before - will not heat _____________…"
type textarea "x"
type textarea "recall = Southbend oven acting the same as before - will not heat _____________…"
type textarea "x"
type textarea "recall = Southbend oven acting the same as before - will not heat _____________…"
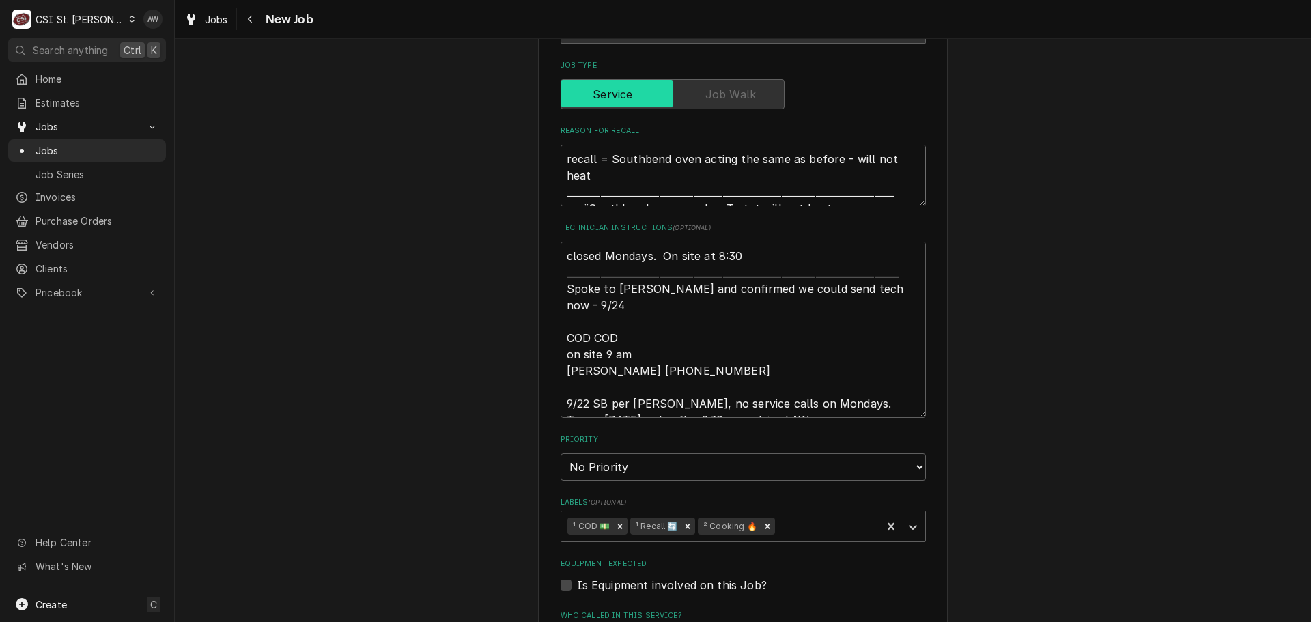
type textarea "x"
type textarea "recall = Southbend oven acting the same as before - will not heat _____________…"
type textarea "x"
type textarea "recall = Southbend oven acting the same as before - will not heat _____________…"
type textarea "x"
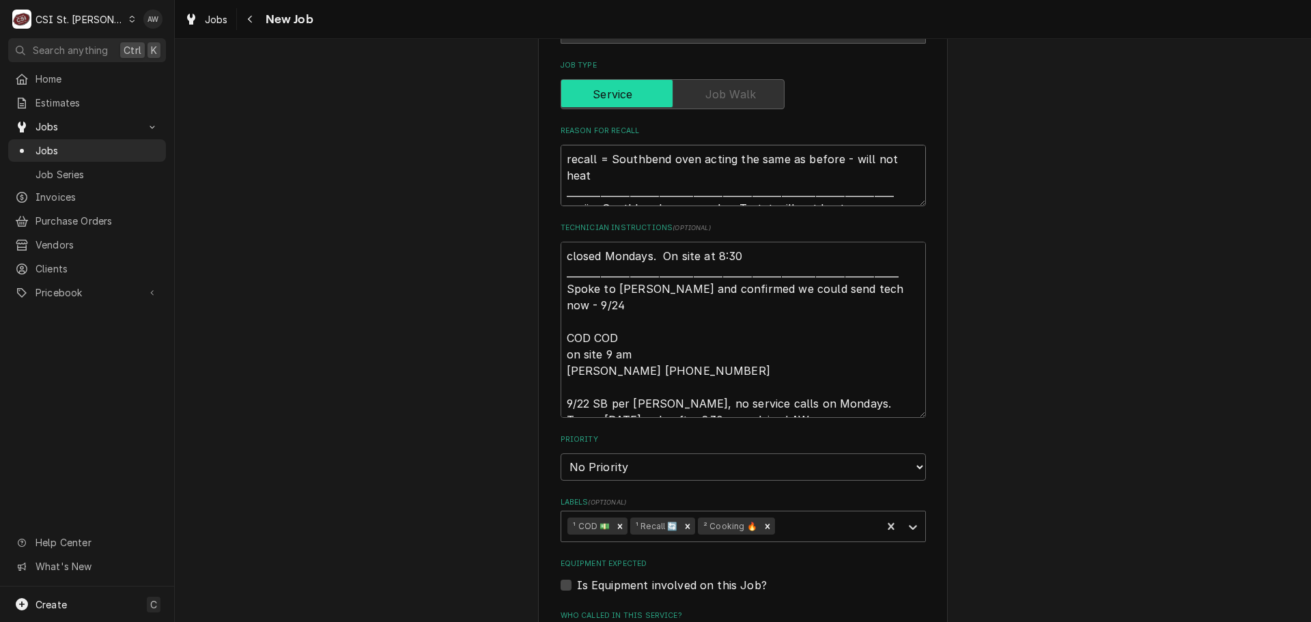
type textarea "recall = Southbend oven acting the same as before - will not heat _____________…"
type textarea "x"
type textarea "recall = Southbend oven acting the same as before - will not heat _____________…"
type textarea "x"
type textarea "recall = Southbend oven acting the same as before - will not heat _____________…"
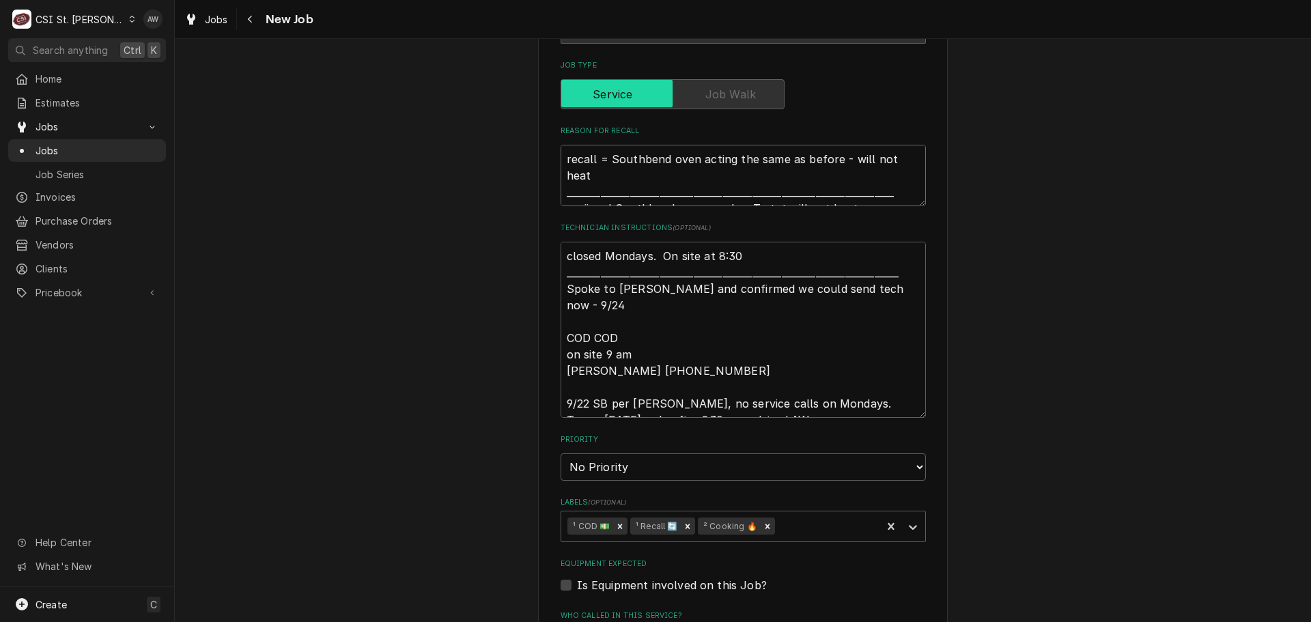
type textarea "x"
type textarea "recall = Southbend oven acting the same as before - will not heat _____________…"
type textarea "x"
type textarea "recall = Southbend oven acting the same as before - will not heat _____________…"
type textarea "x"
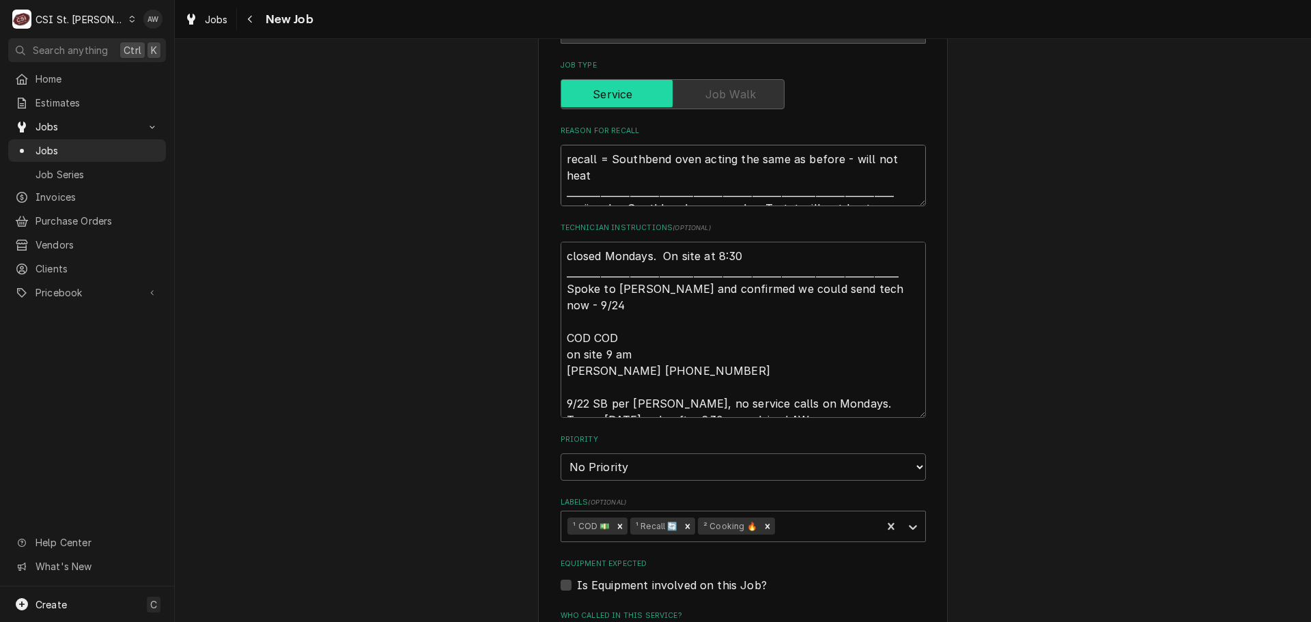
type textarea "recall = Southbend oven acting the same as before - will not heat _____________…"
type textarea "x"
type textarea "recall = Southbend oven acting the same as before - will not heat _____________…"
type textarea "x"
type textarea "recall = Southbend oven acting the same as before - will not heat _____________…"
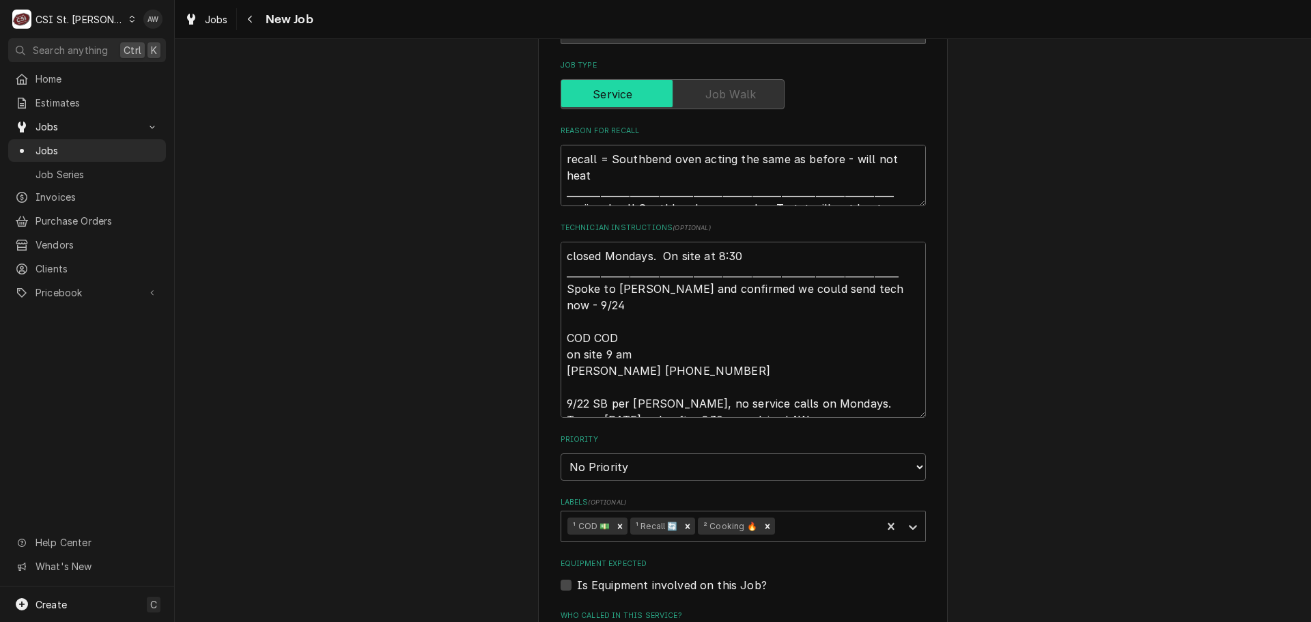
type textarea "x"
type textarea "recall = Southbend oven acting the same as before - will not heat _____________…"
type textarea "x"
type textarea "recall = Southbend oven acting the same as before - will not heat _____________…"
type textarea "x"
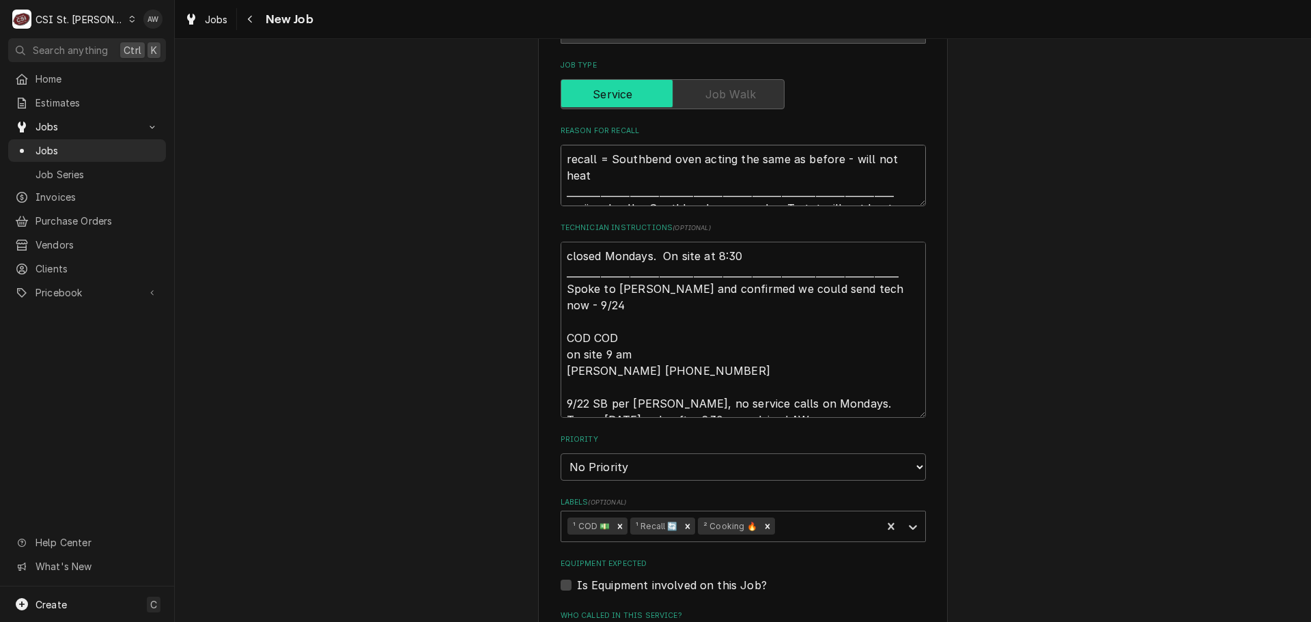
type textarea "recall = Southbend oven acting the same as before - will not heat _____________…"
type textarea "x"
type textarea "recall = Southbend oven acting the same as before - will not heat _____________…"
drag, startPoint x: 888, startPoint y: 299, endPoint x: 481, endPoint y: 296, distance: 406.9
click at [481, 296] on div "Use the fields below to edit this job: Client Details Client STRATHALBYN FARMS …" at bounding box center [743, 281] width 1136 height 1685
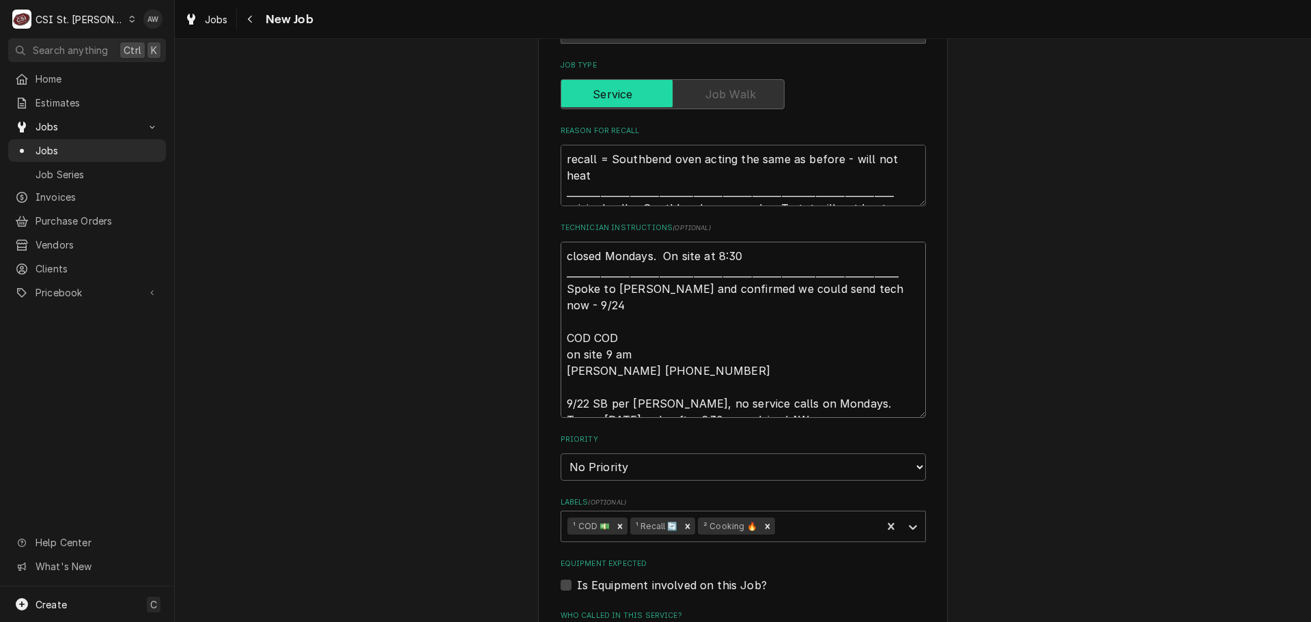
type textarea "x"
type textarea "closed Mondays. On site at 8:30 _______________________________________________…"
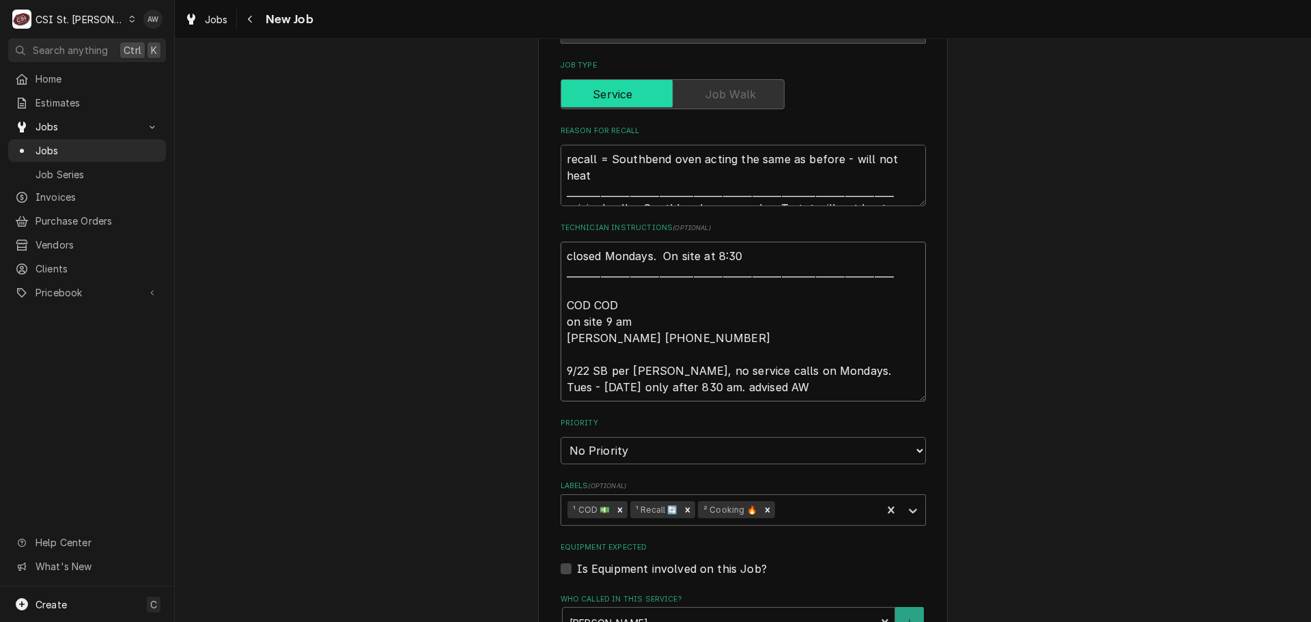
type textarea "x"
drag, startPoint x: 692, startPoint y: 391, endPoint x: 528, endPoint y: 373, distance: 164.8
click at [528, 373] on div "Use the fields below to edit this job: Client Details Client STRATHALBYN FARMS …" at bounding box center [743, 273] width 1136 height 1668
click at [795, 393] on textarea "closed Mondays. On site at 8:30 _______________________________________________…" at bounding box center [742, 322] width 365 height 160
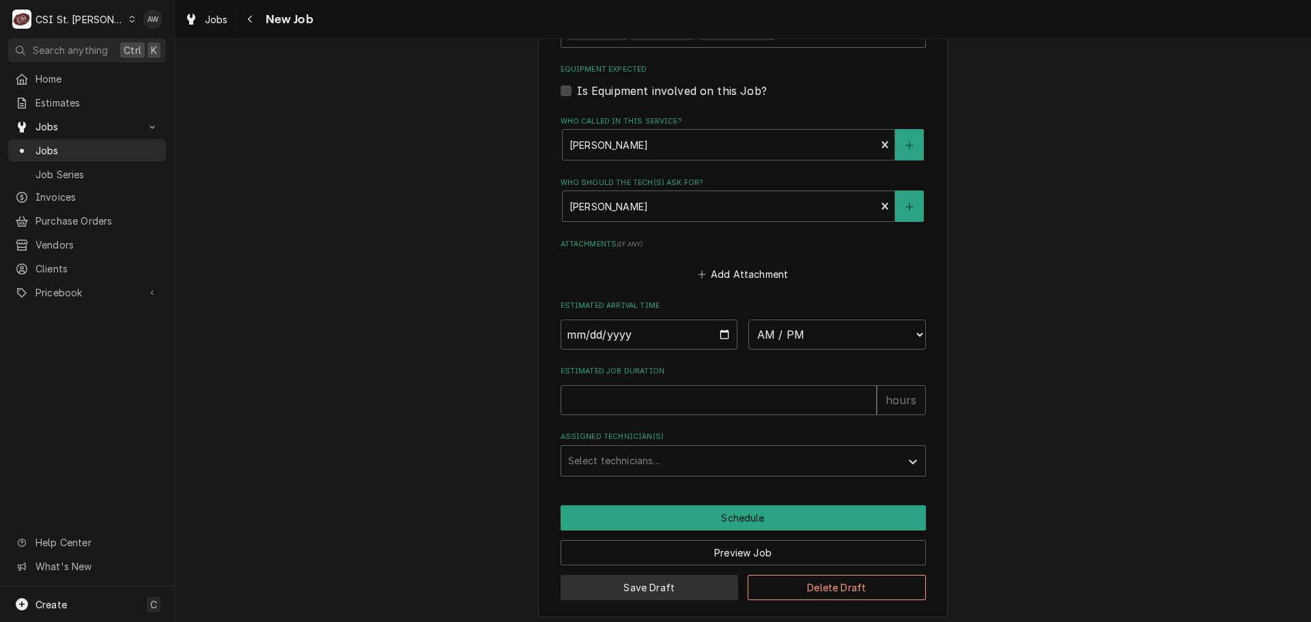
type textarea "closed Mondays. On site at 8:30 _______________________________________________…"
click at [657, 597] on button "Save Draft" at bounding box center [649, 587] width 178 height 25
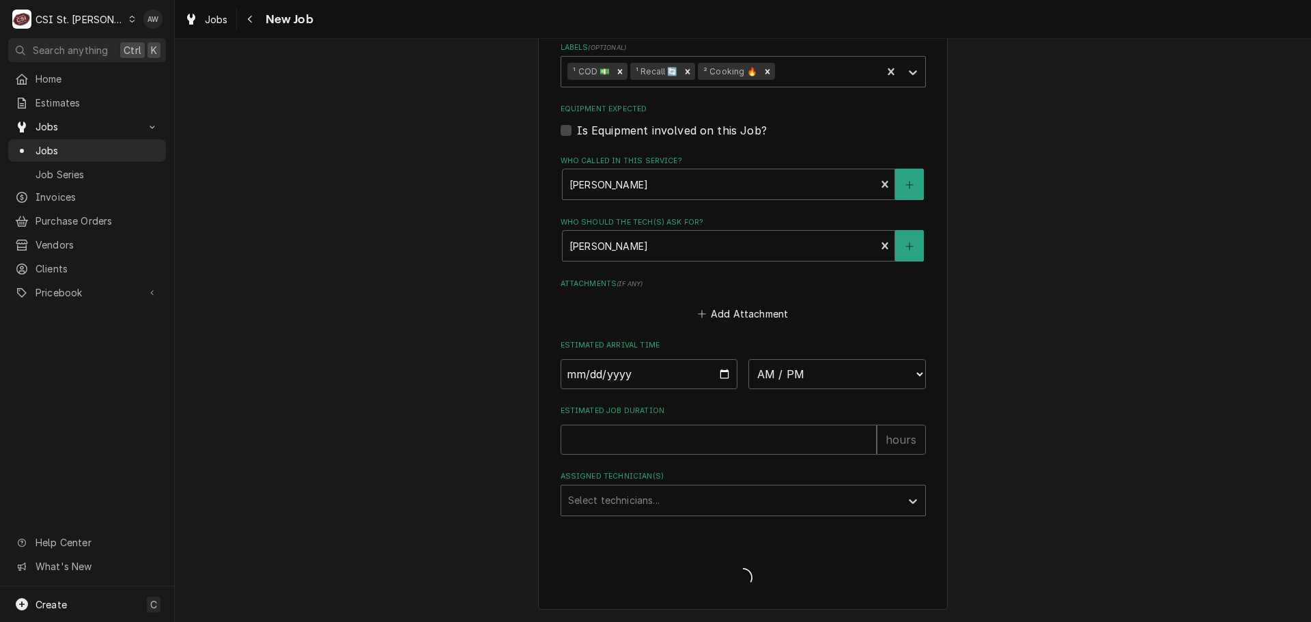
scroll to position [1053, 0]
type textarea "x"
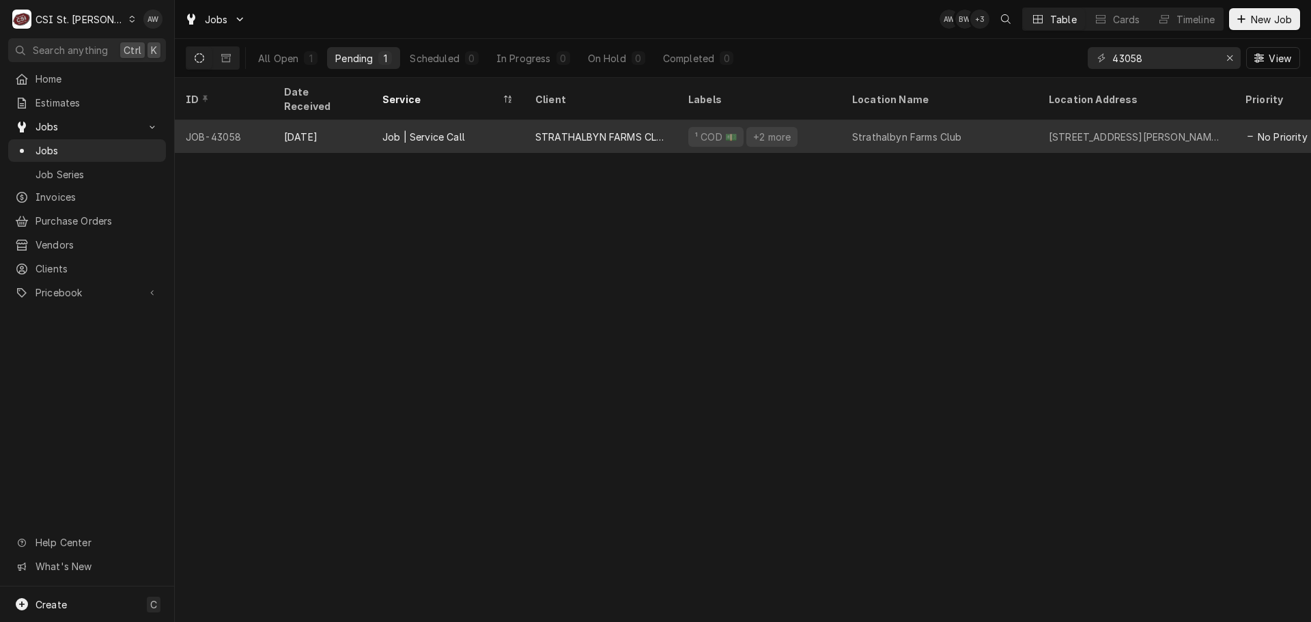
click at [529, 122] on div "STRATHALBYN FARMS CLUB" at bounding box center [600, 136] width 153 height 33
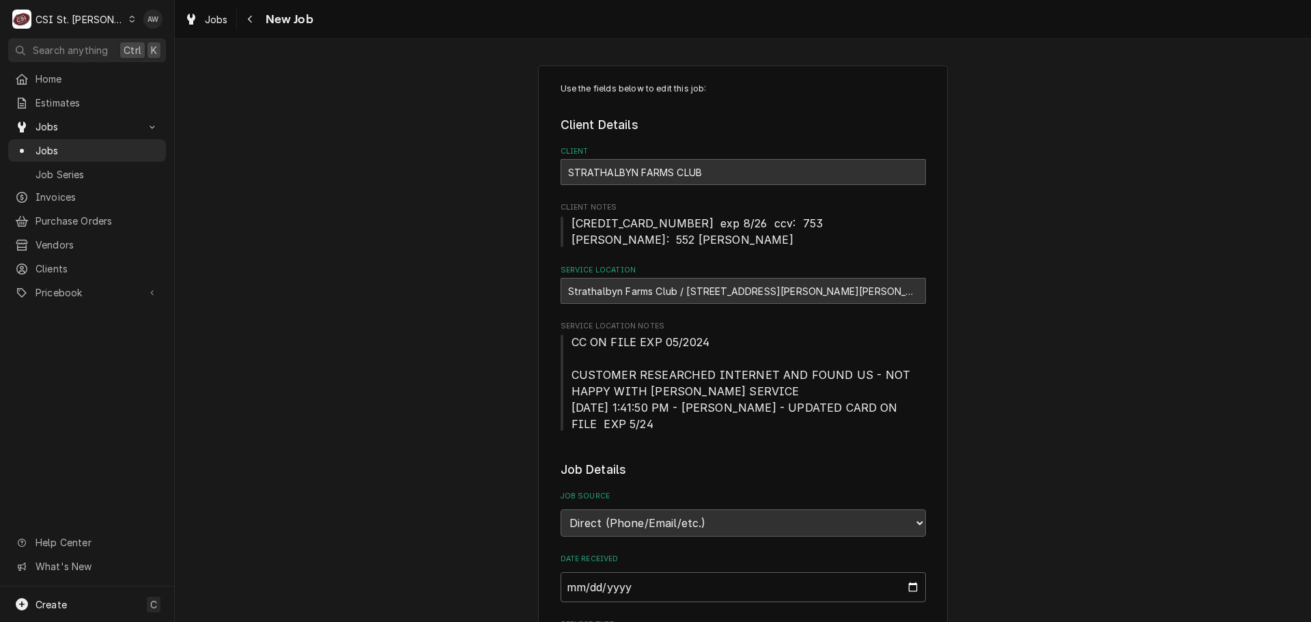
type textarea "x"
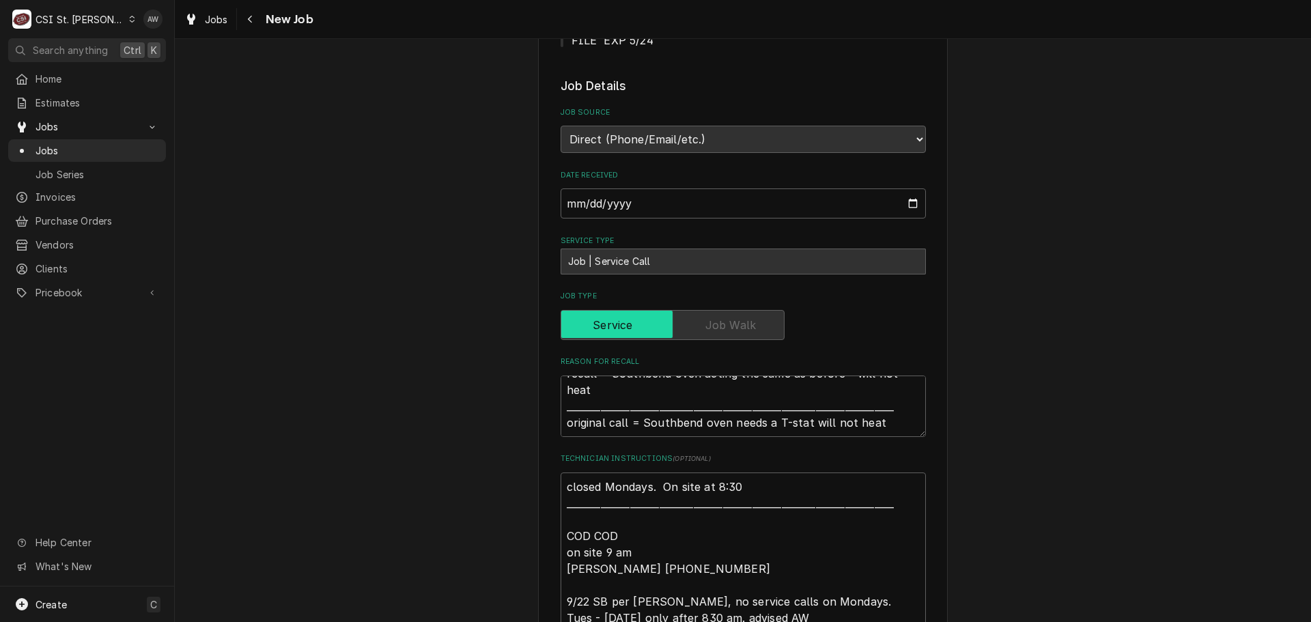
scroll to position [410, 0]
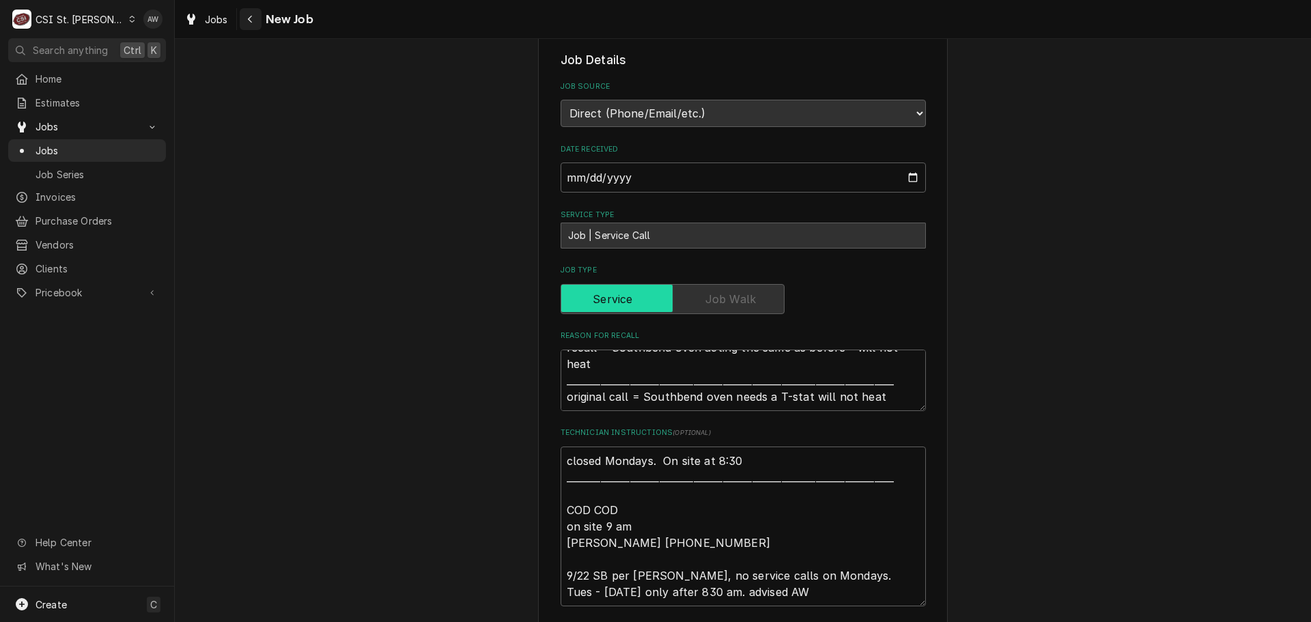
click at [248, 26] on button "Navigate back" at bounding box center [251, 19] width 22 height 22
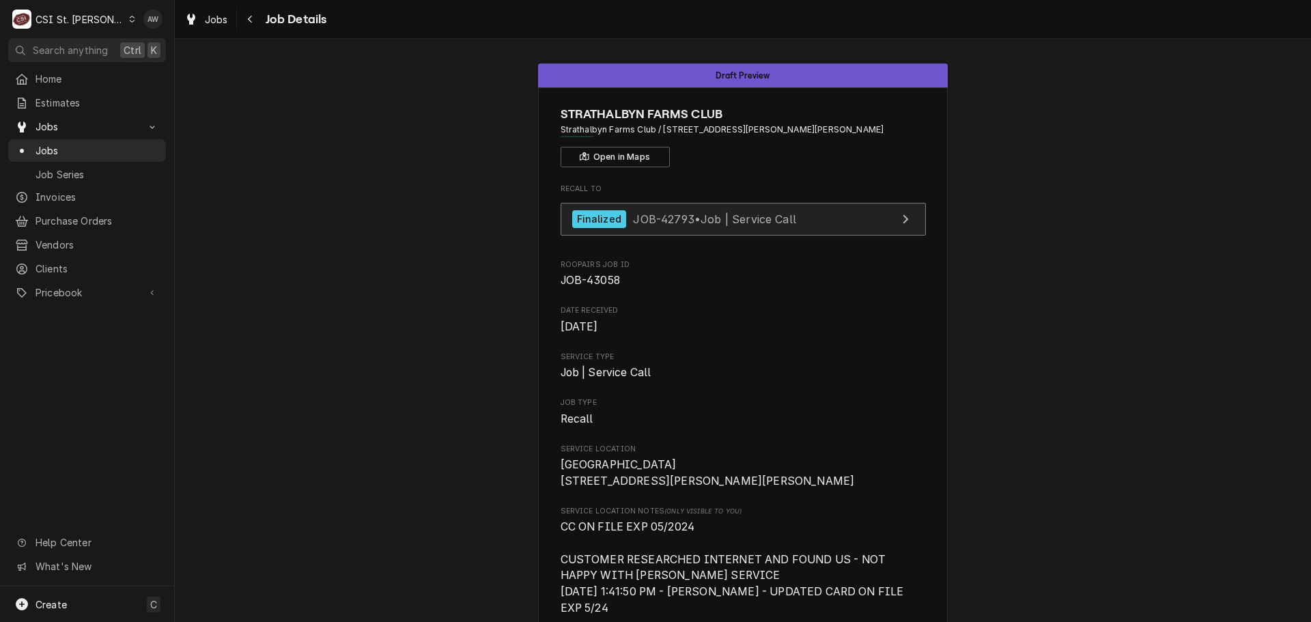
click at [795, 224] on link "Finalized JOB-42793 • Job | Service Call" at bounding box center [742, 219] width 365 height 33
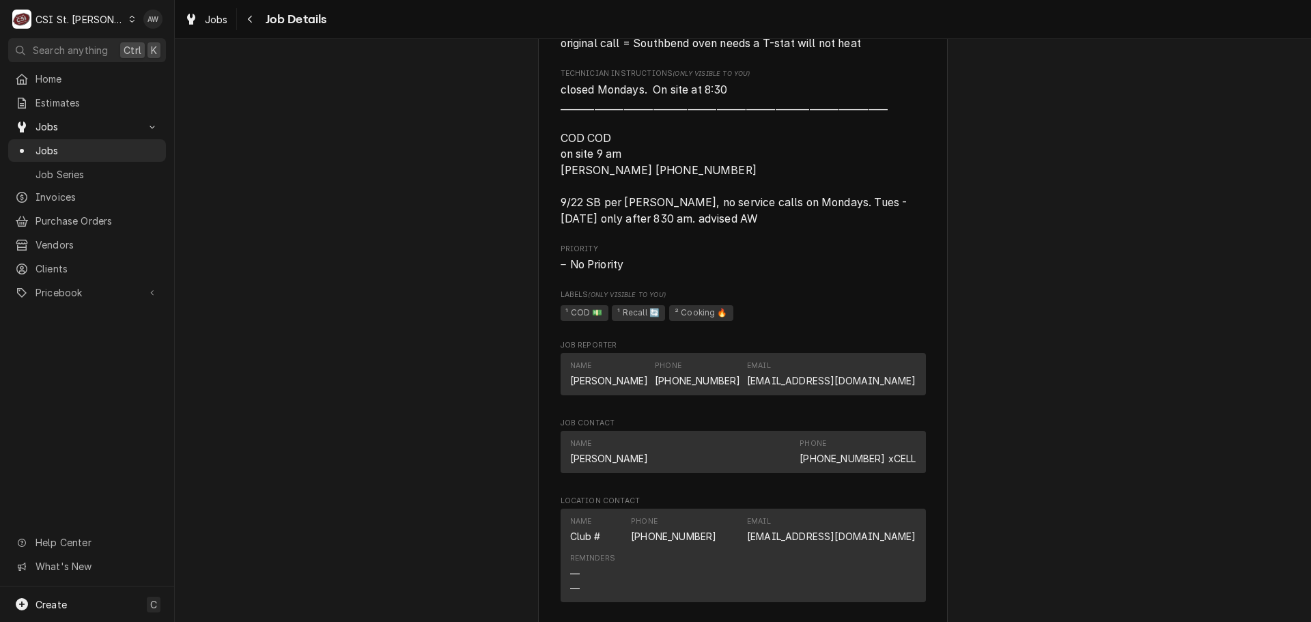
scroll to position [1092, 0]
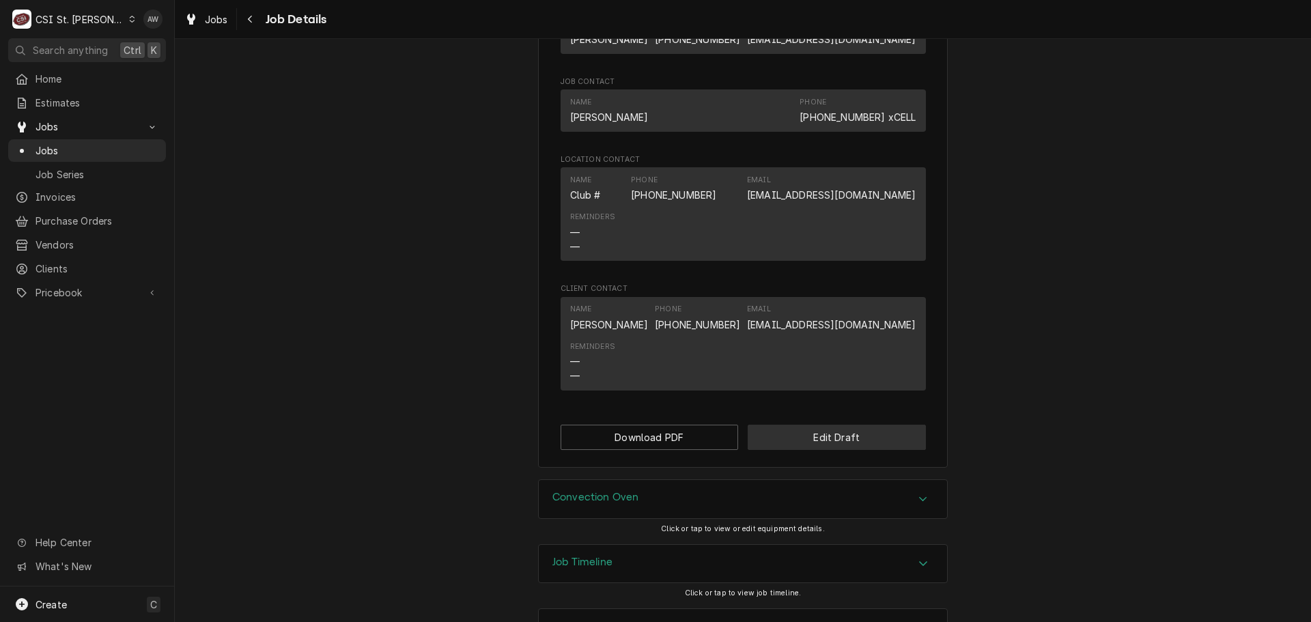
click at [778, 434] on button "Edit Draft" at bounding box center [837, 437] width 178 height 25
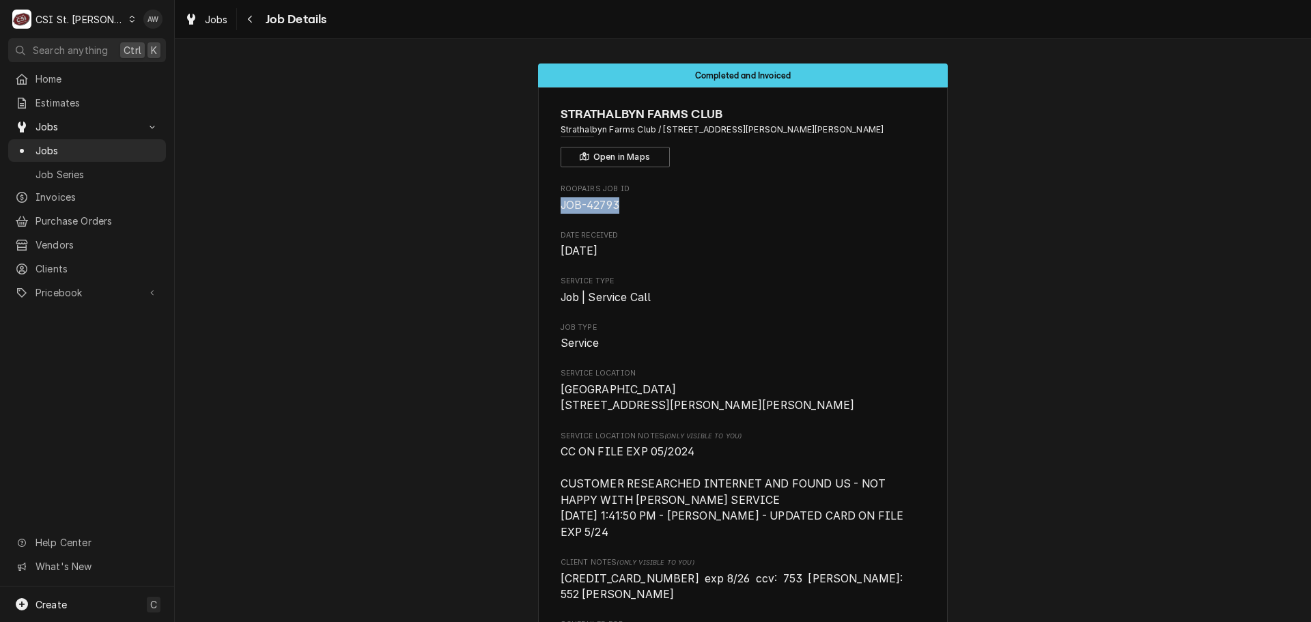
drag, startPoint x: 602, startPoint y: 205, endPoint x: 535, endPoint y: 205, distance: 66.9
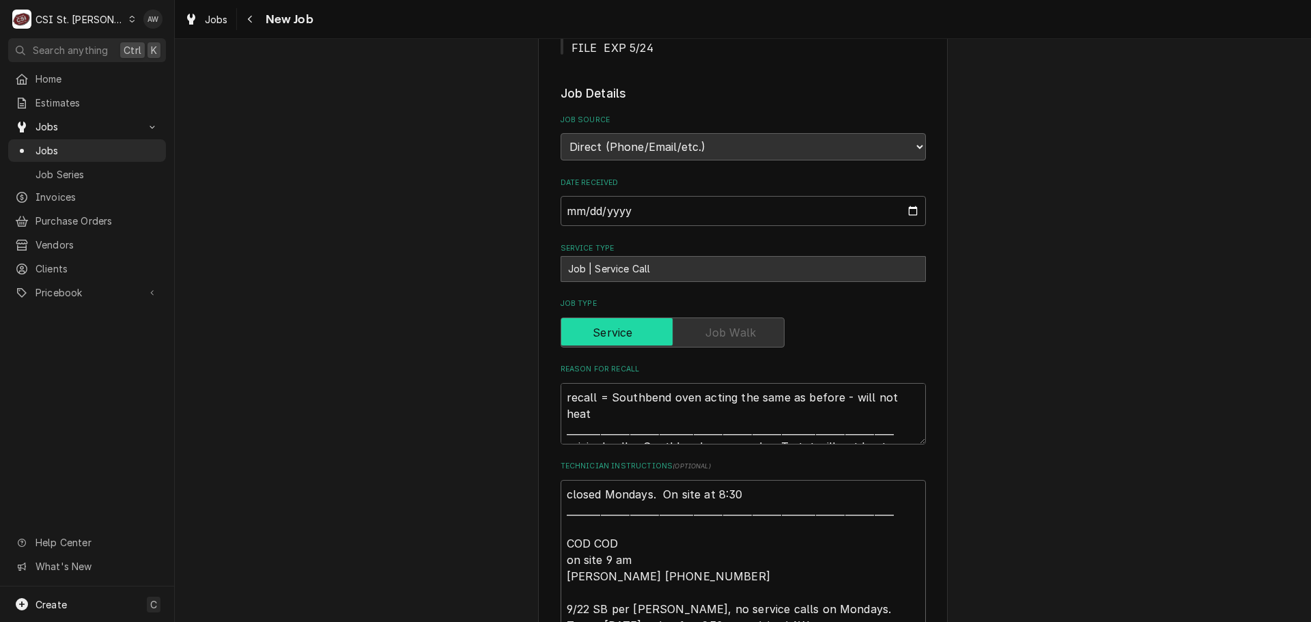
scroll to position [410, 0]
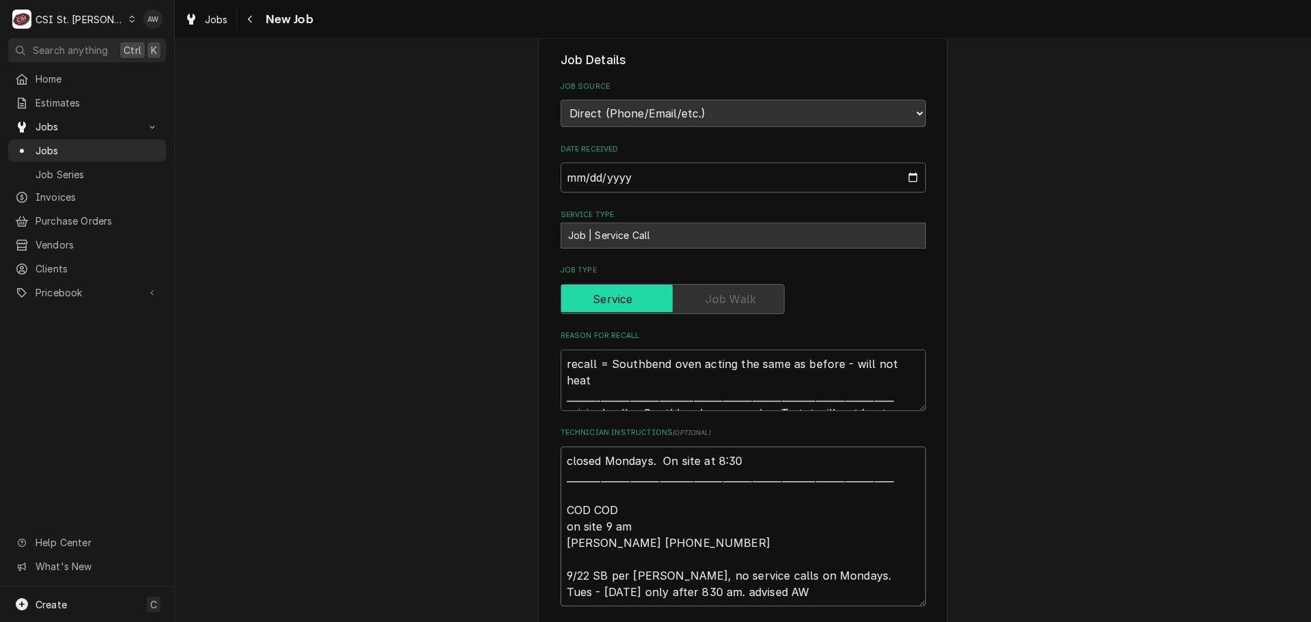
click at [560, 464] on textarea "closed Mondays. On site at 8:30 _______________________________________________…" at bounding box center [742, 526] width 365 height 160
type textarea "x"
type textarea "rclosed Mondays. On site at 8:30 ______________________________________________…"
type textarea "x"
type textarea "reclosed Mondays. On site at 8:30 _____________________________________________…"
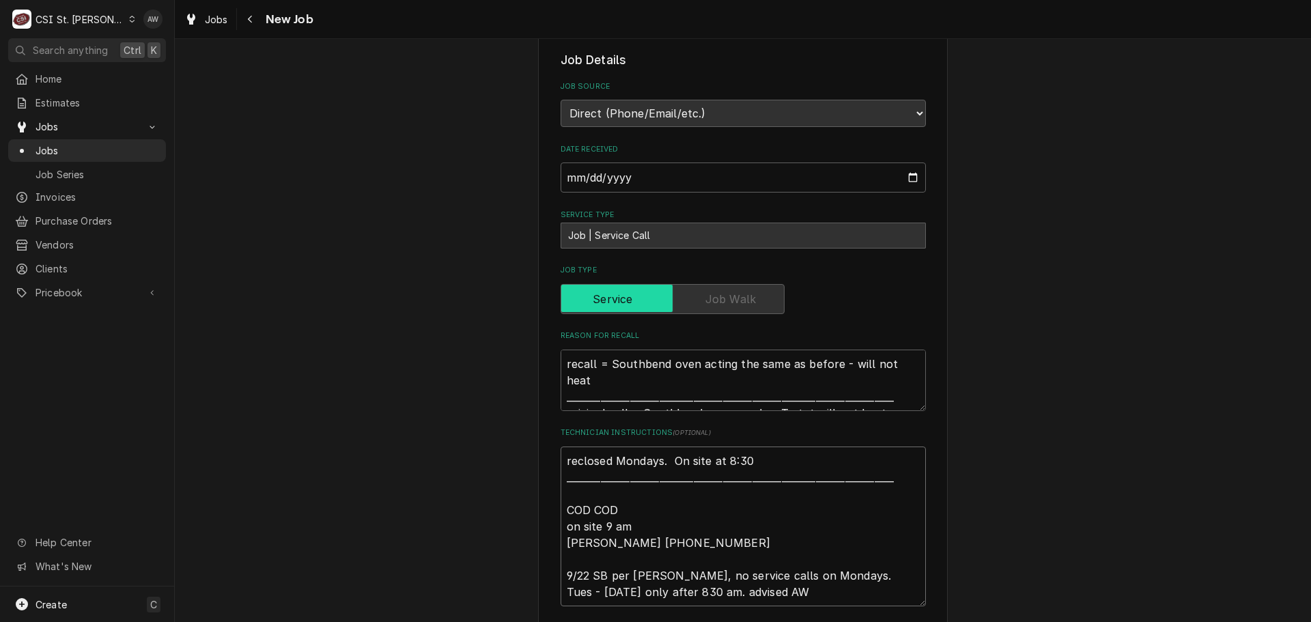
type textarea "x"
type textarea "recclosed Mondays. On site at 8:30 ____________________________________________…"
type textarea "x"
type textarea "recaclosed Mondays. On site at 8:30 ___________________________________________…"
type textarea "x"
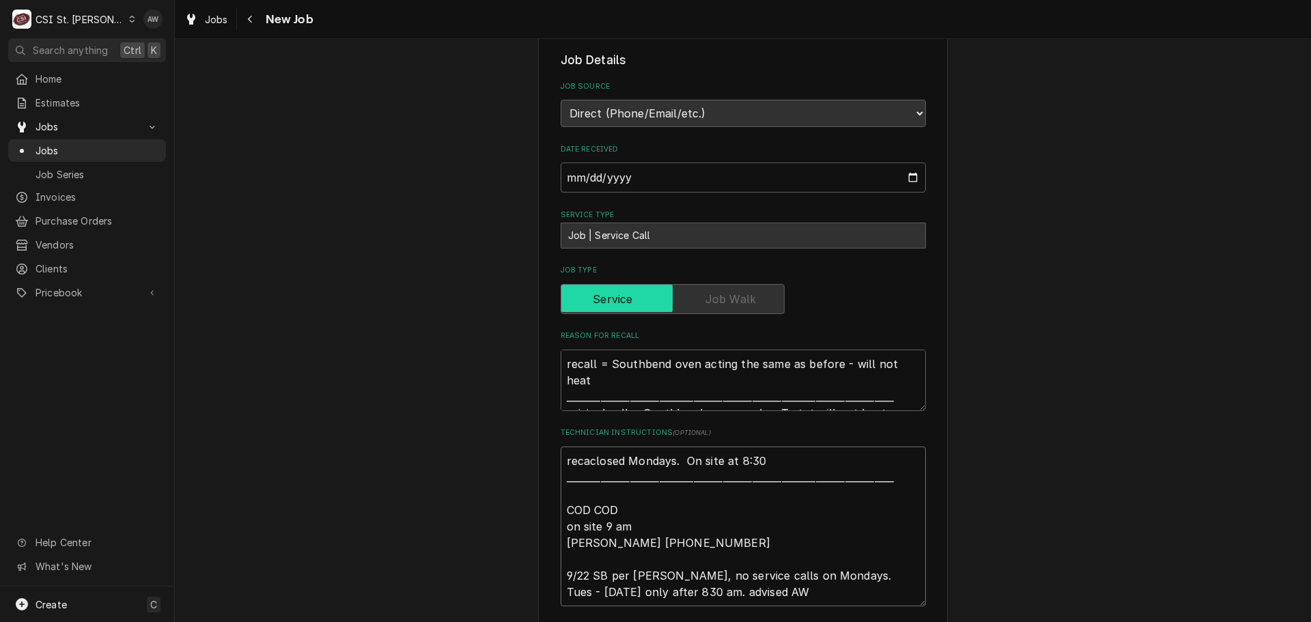
type textarea "recalclosed Mondays. On site at 8:30 __________________________________________…"
type textarea "x"
type textarea "recallclosed Mondays. On site at 8:30 _________________________________________…"
type textarea "x"
type textarea "recall closed Mondays. On site at 8:30 ________________________________________…"
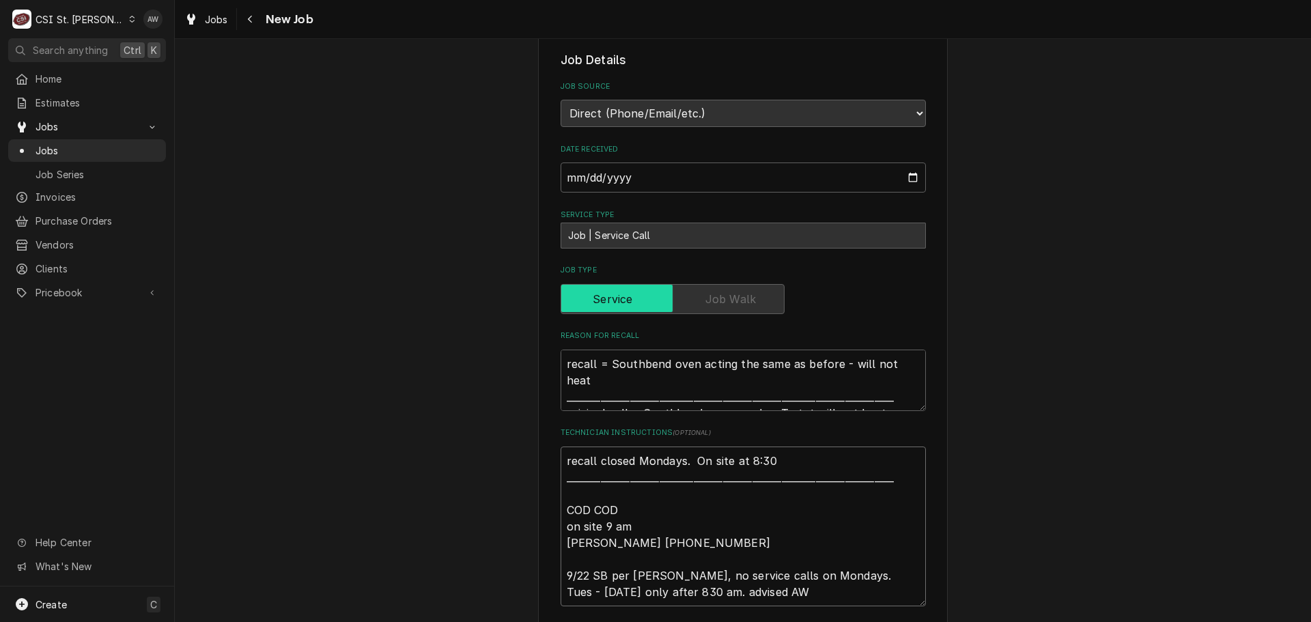
type textarea "x"
type textarea "recall closed Mondays. On site at 8:30 ________________________________________…"
paste textarea "JOB-42793"
type textarea "x"
type textarea "recall JOB-42793closed Mondays. On site at 8:30 _______________________________…"
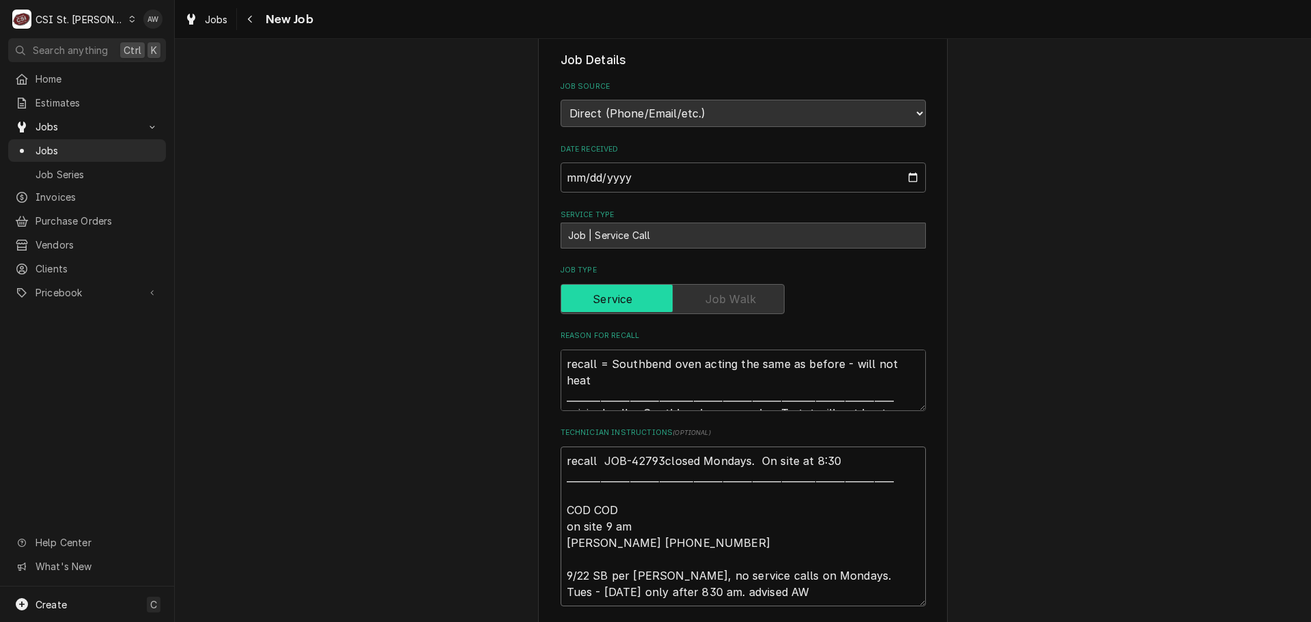
type textarea "x"
type textarea "recall JOB-42793 closed Mondays. On site at 8:30 ______________________________…"
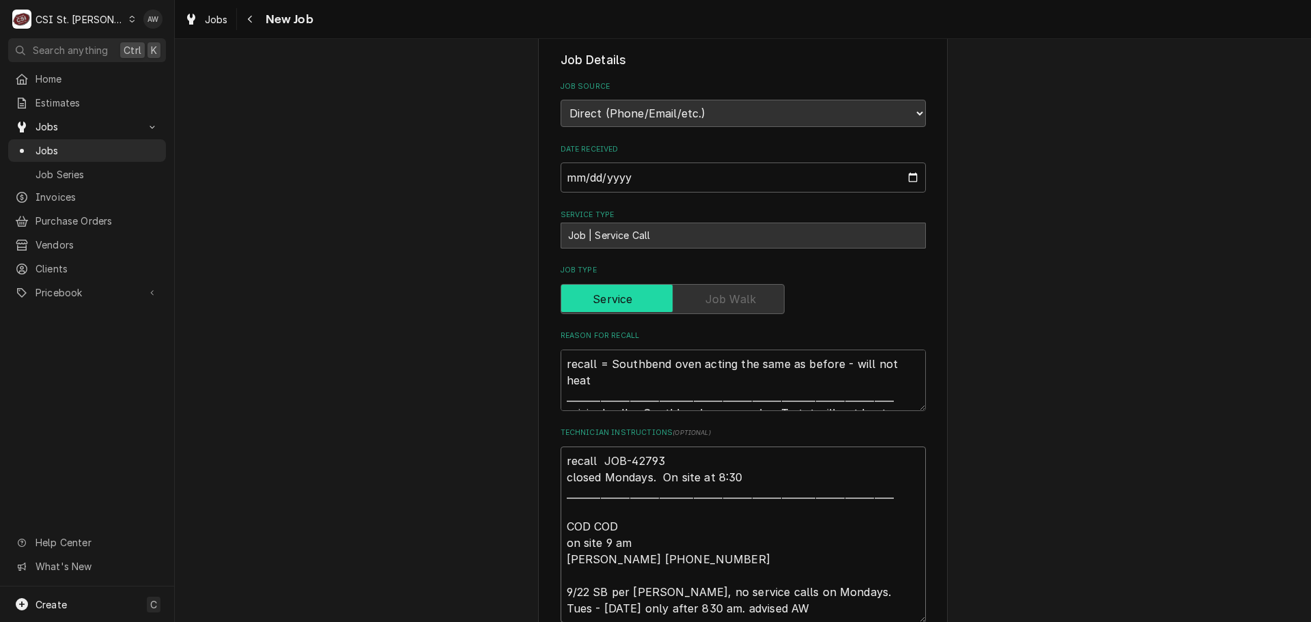
type textarea "x"
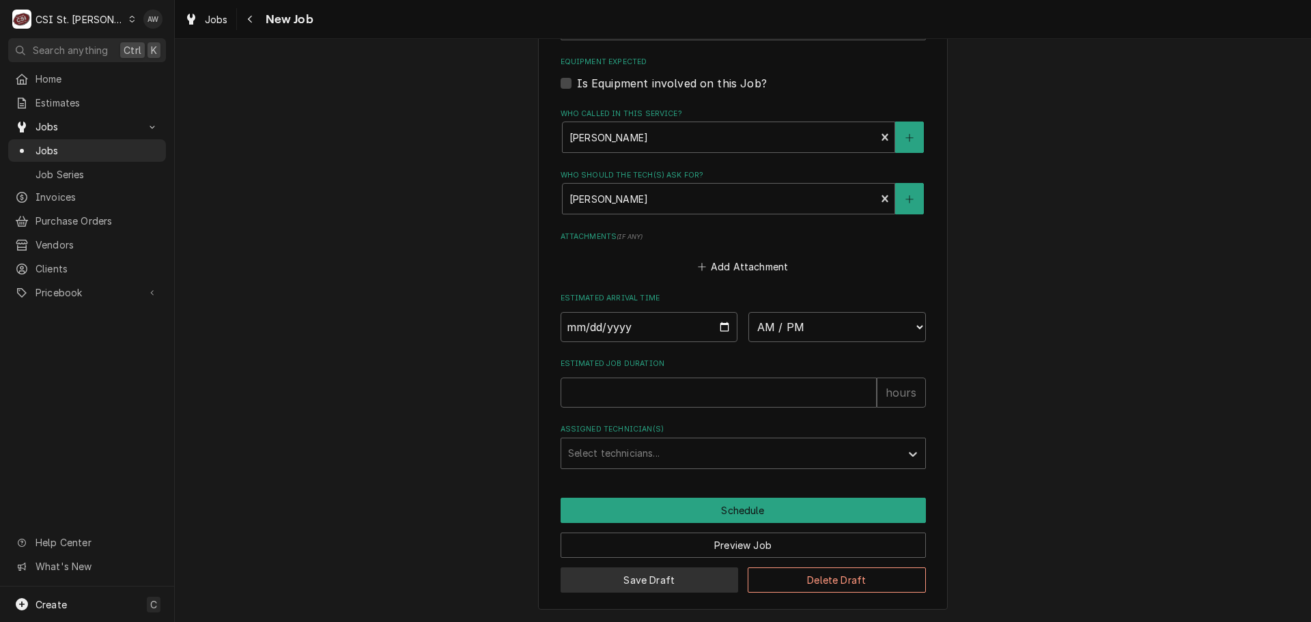
type textarea "recall JOB-42793 closed Mondays. On site at 8:30 ______________________________…"
click at [719, 573] on button "Save Draft" at bounding box center [649, 579] width 178 height 25
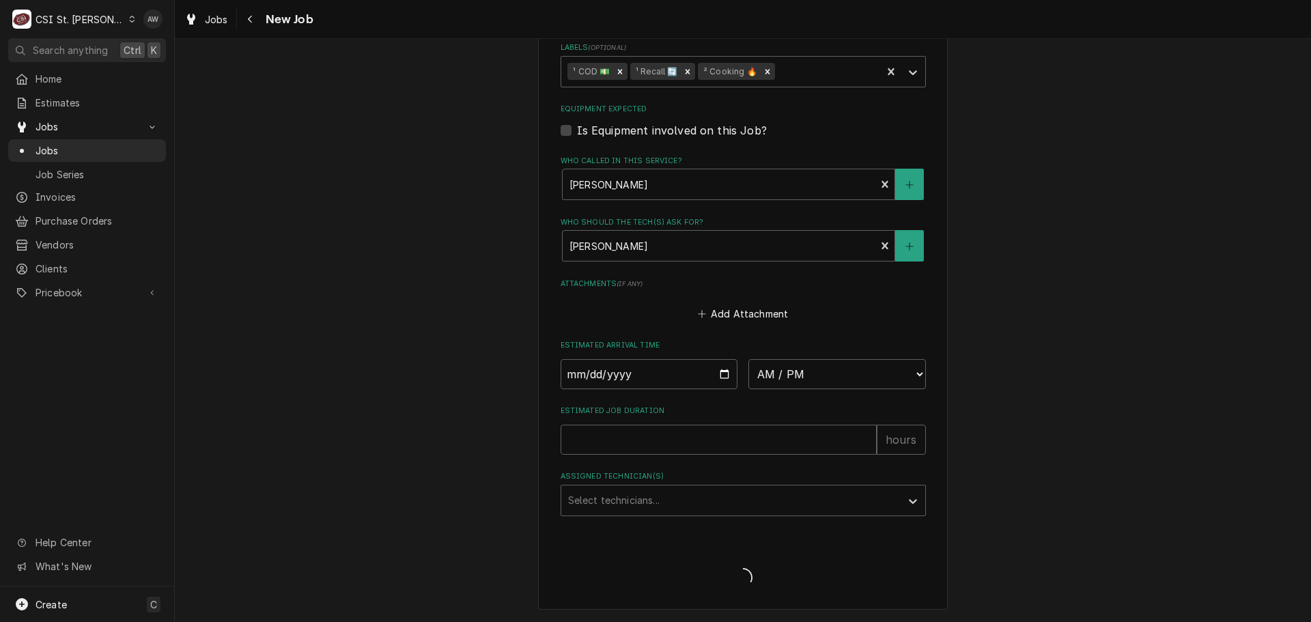
scroll to position [1069, 0]
type textarea "x"
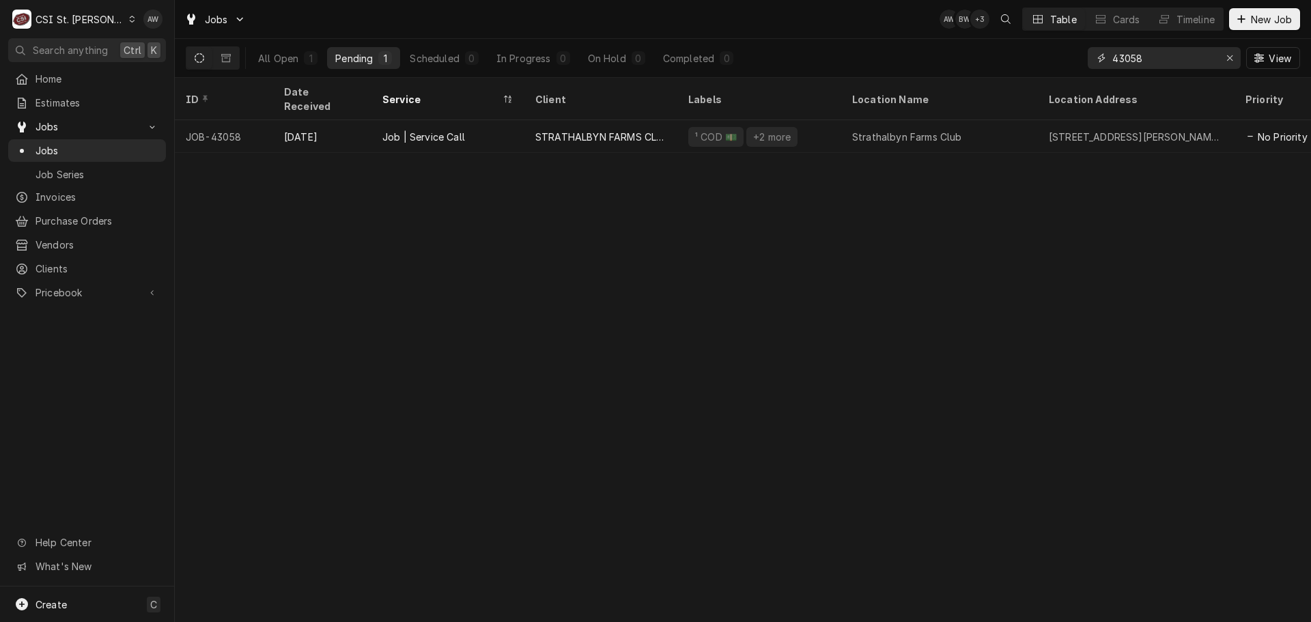
drag, startPoint x: 1154, startPoint y: 57, endPoint x: 949, endPoint y: 29, distance: 207.5
click at [949, 31] on div "Jobs AW BW + 3 Table Cards Timeline New Job All Open 1 Pending 1 Scheduled 0 In…" at bounding box center [743, 39] width 1136 height 78
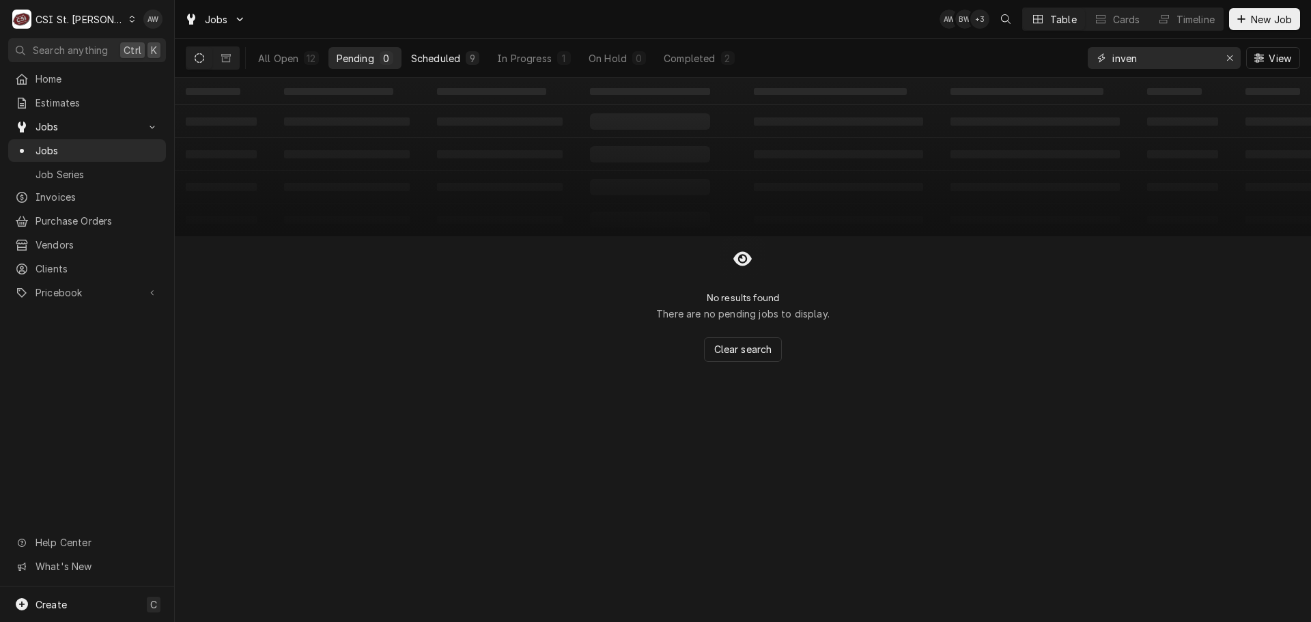
type input "inven"
click at [433, 54] on div "Scheduled" at bounding box center [435, 58] width 49 height 14
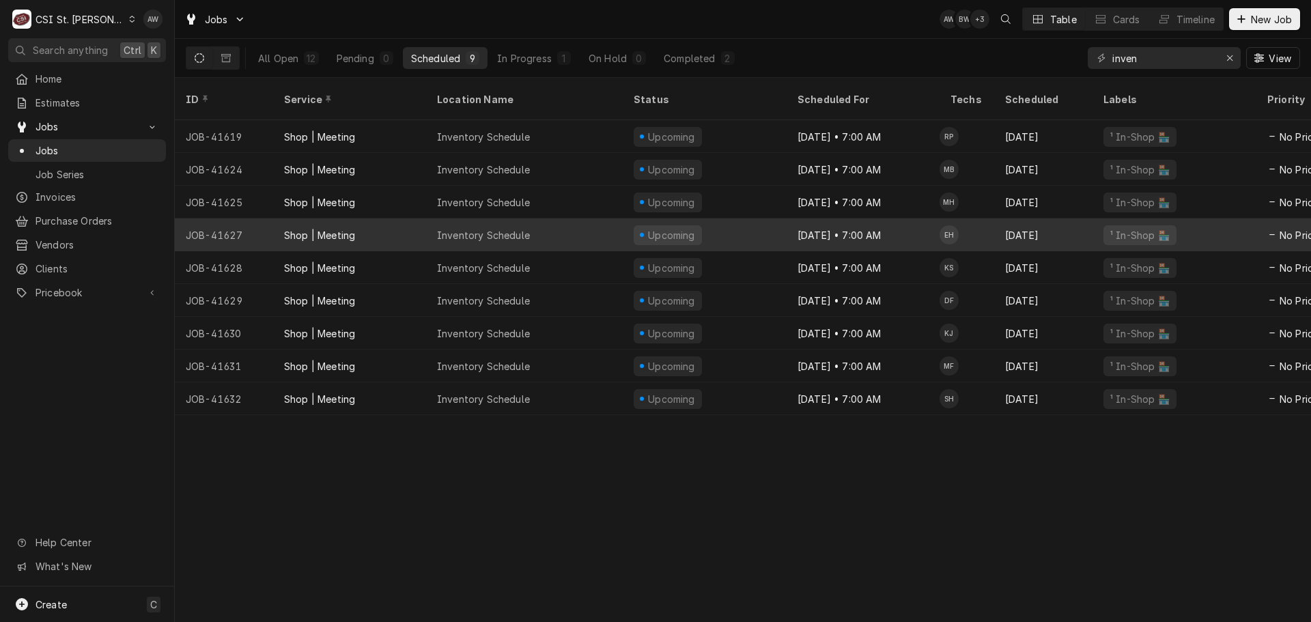
click at [532, 223] on div "Inventory Schedule" at bounding box center [524, 234] width 197 height 33
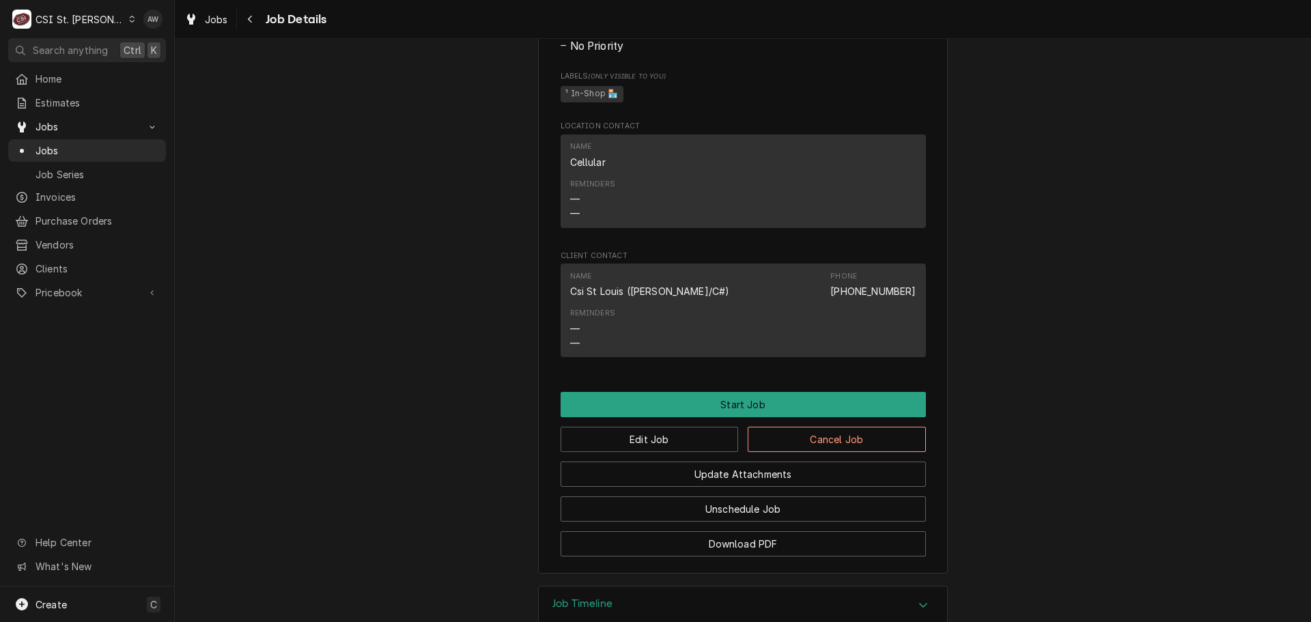
scroll to position [755, 0]
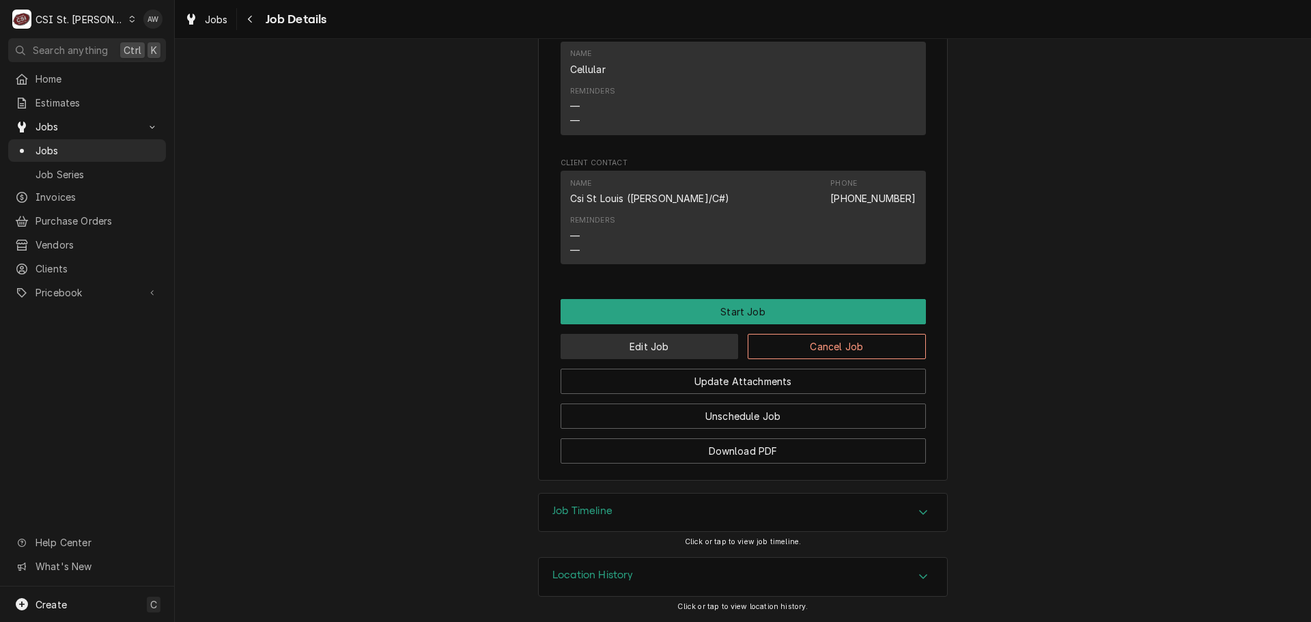
click at [642, 344] on button "Edit Job" at bounding box center [649, 346] width 178 height 25
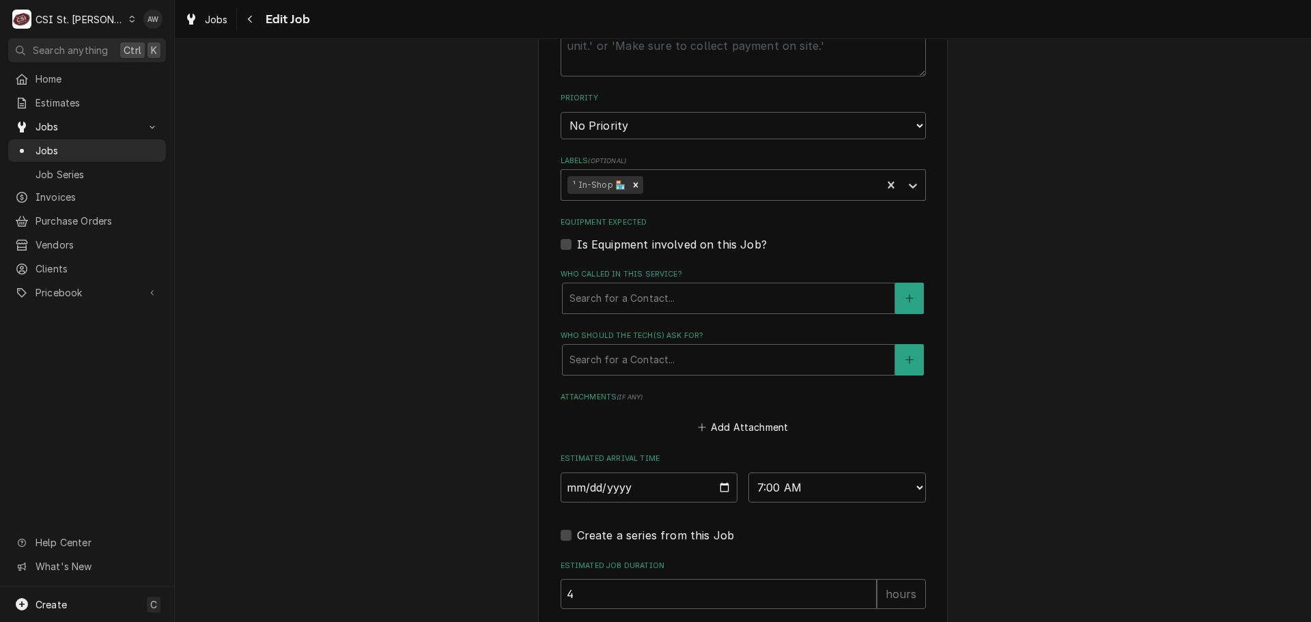
scroll to position [819, 0]
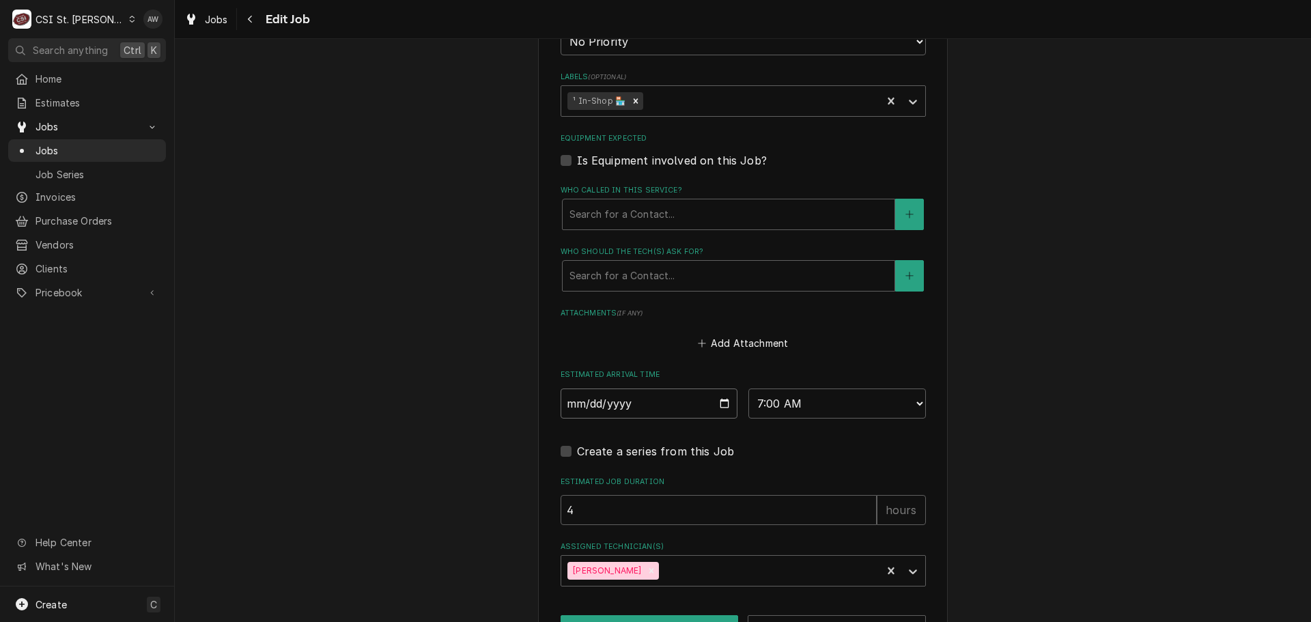
click at [721, 400] on input "[DATE]" at bounding box center [648, 403] width 177 height 30
type textarea "x"
type input "[DATE]"
type textarea "x"
type input "2025-09-28"
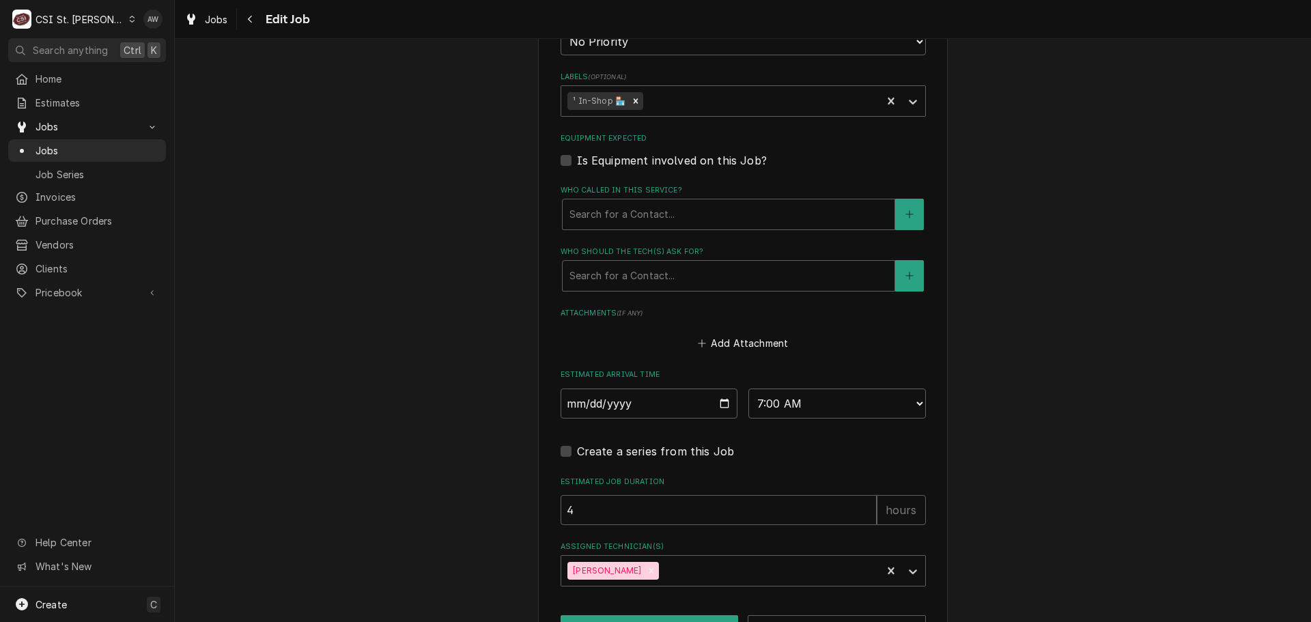
click at [754, 438] on div "Create a series from this Job" at bounding box center [742, 447] width 365 height 25
click at [646, 569] on icon "Remove Erick Hudgens" at bounding box center [651, 571] width 10 height 10
type textarea "x"
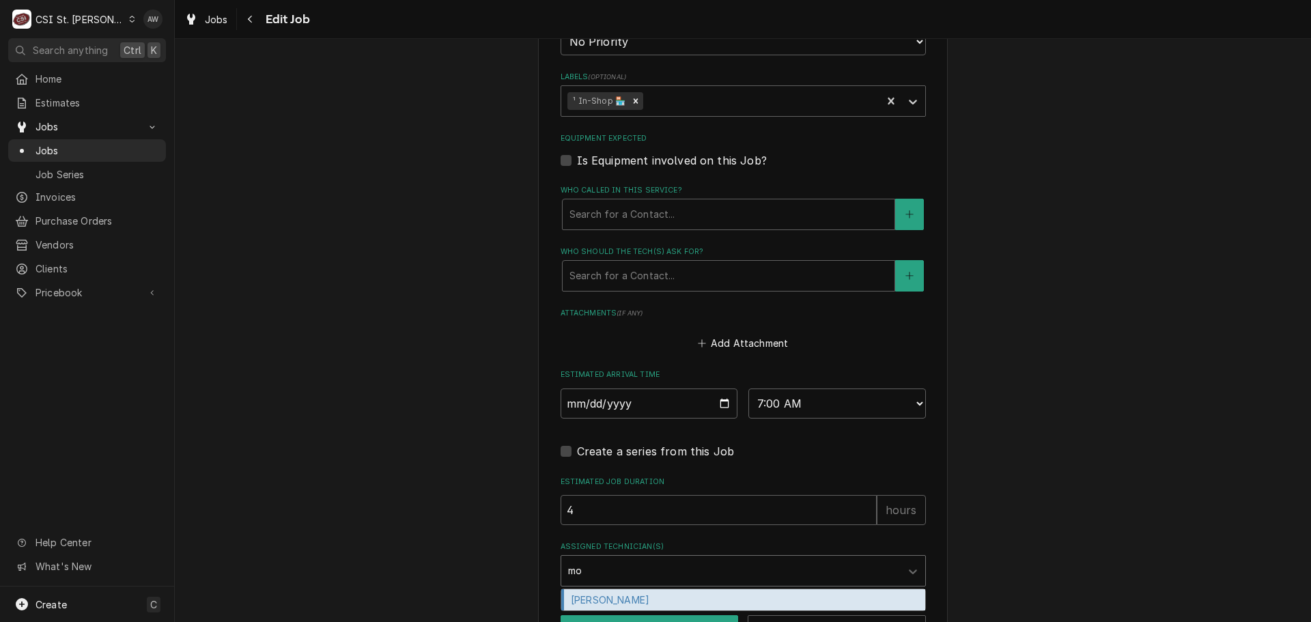
type input "moe"
click at [639, 596] on div "[PERSON_NAME]" at bounding box center [743, 599] width 364 height 21
type textarea "x"
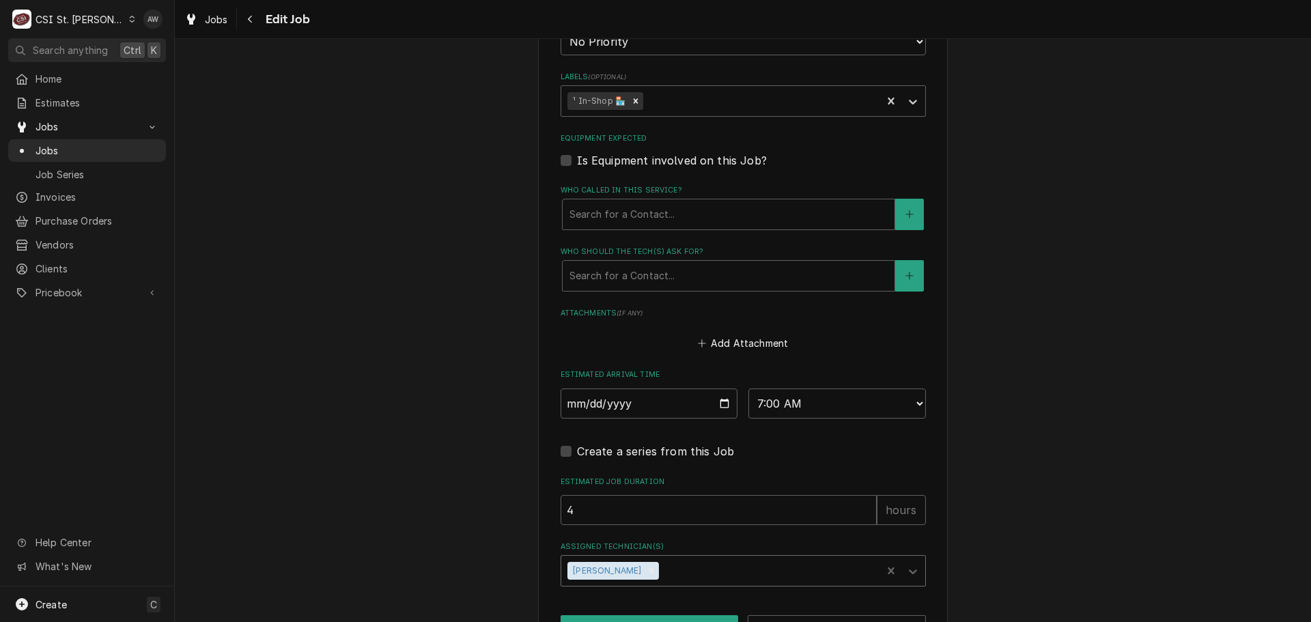
scroll to position [867, 0]
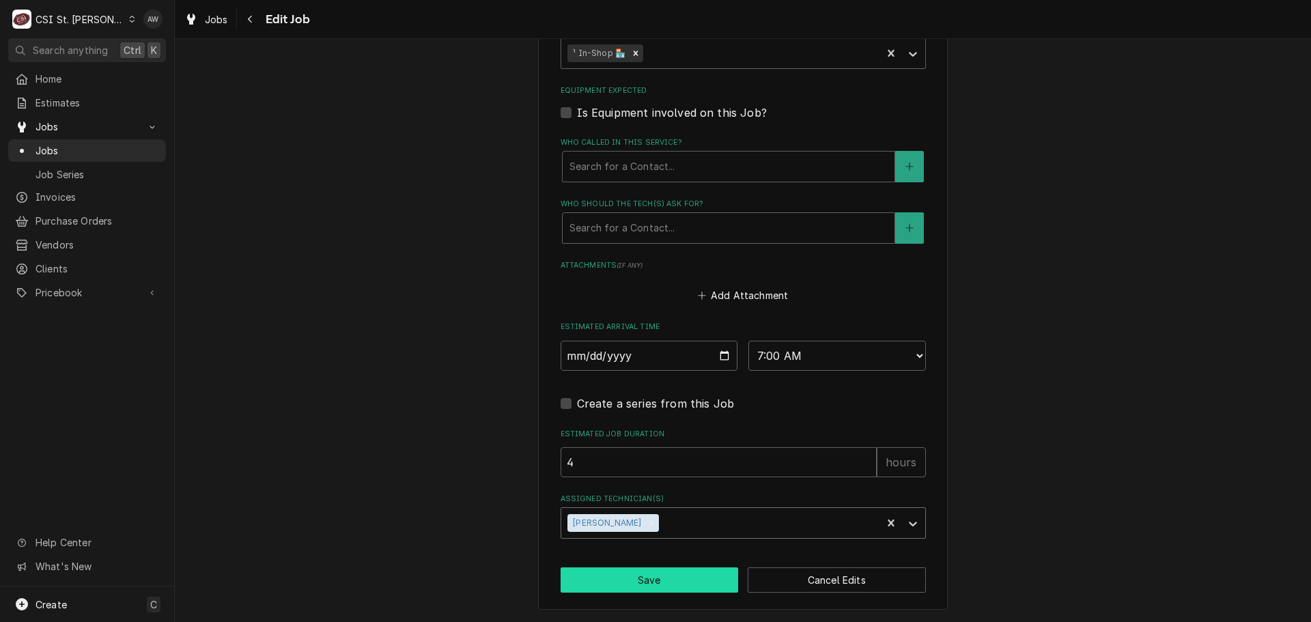
click at [640, 582] on button "Save" at bounding box center [649, 579] width 178 height 25
type textarea "x"
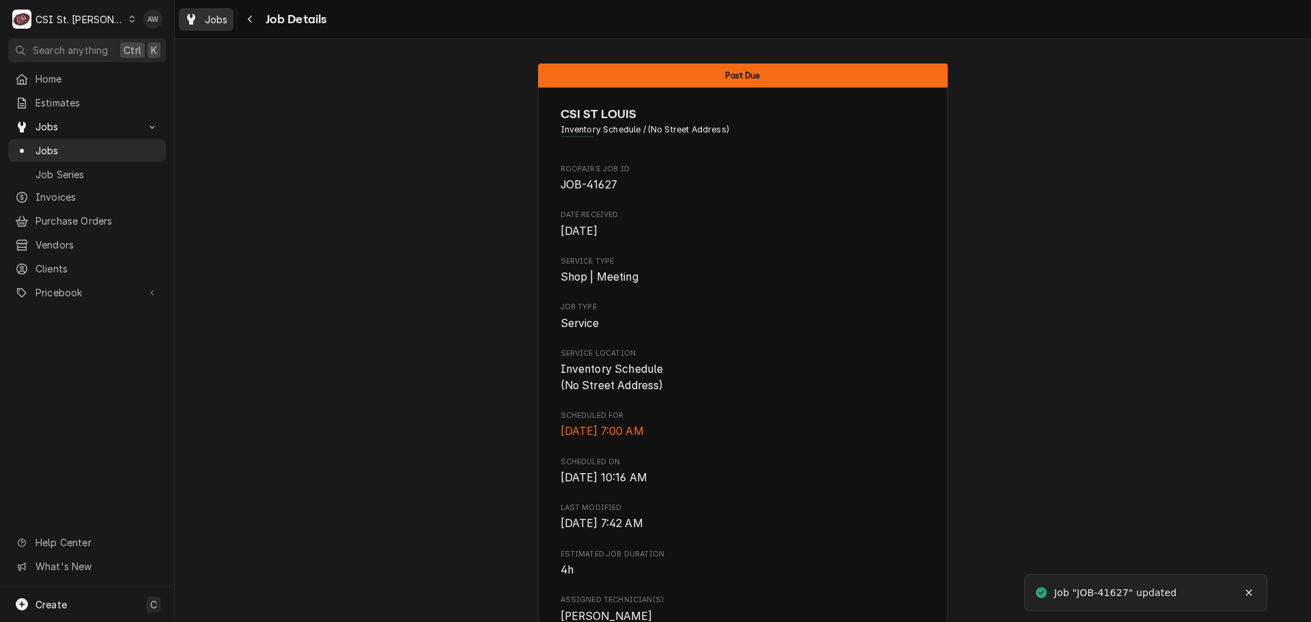
click at [205, 14] on span "Jobs" at bounding box center [216, 19] width 23 height 14
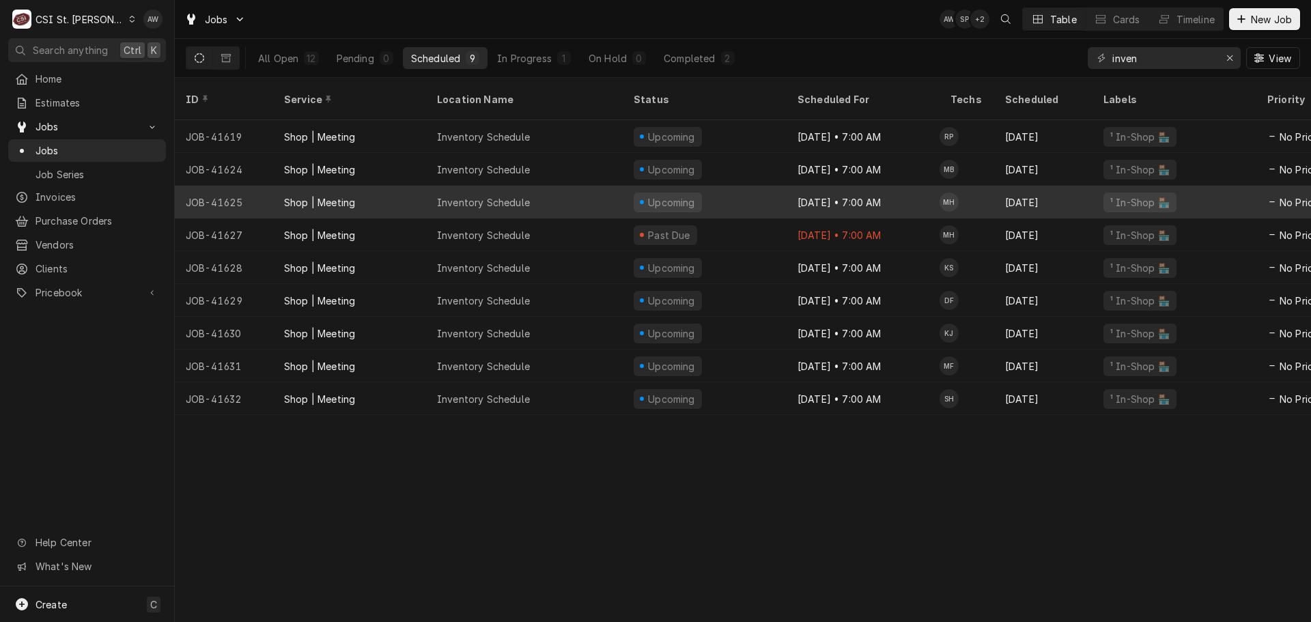
click at [720, 190] on div "Upcoming" at bounding box center [705, 202] width 164 height 33
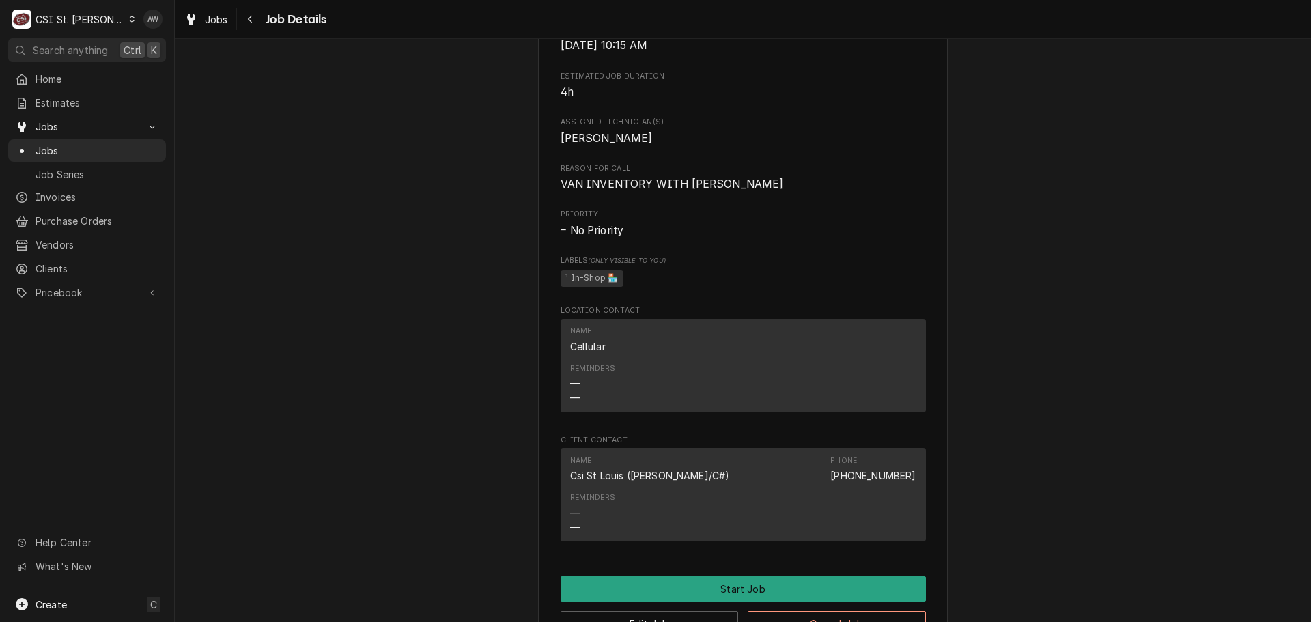
scroll to position [755, 0]
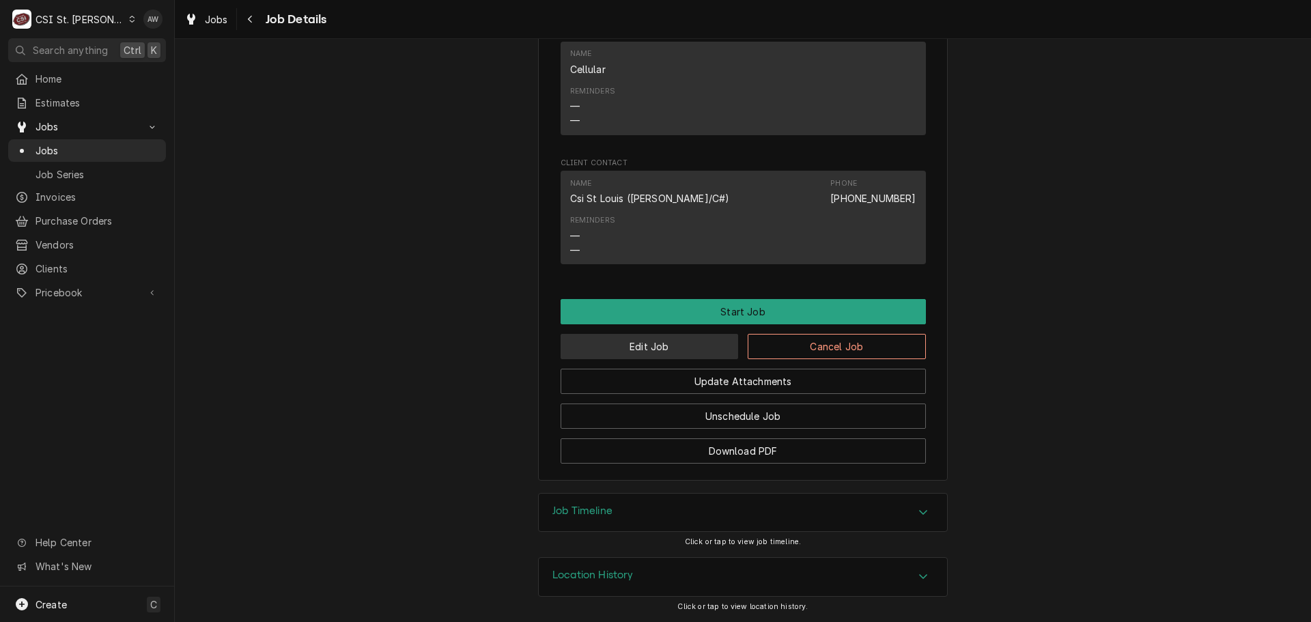
click at [657, 342] on button "Edit Job" at bounding box center [649, 346] width 178 height 25
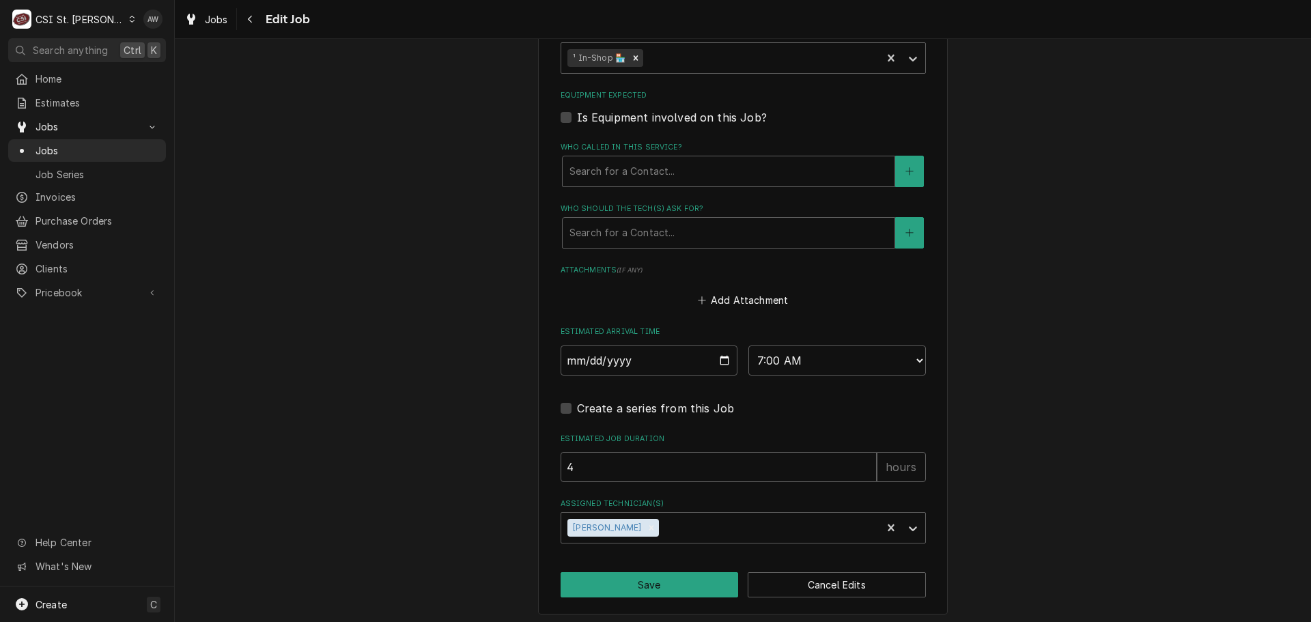
scroll to position [867, 0]
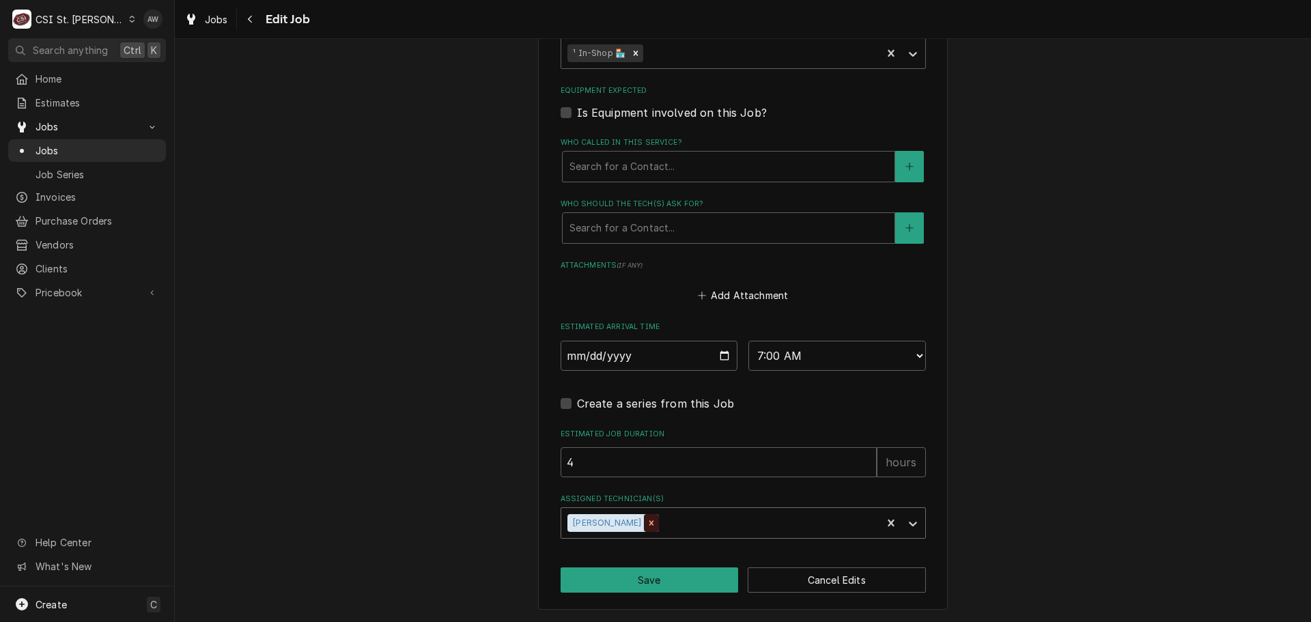
click at [646, 520] on icon "Remove Moe Hamed" at bounding box center [651, 523] width 10 height 10
type textarea "x"
type input "e"
type textarea "x"
type input "er"
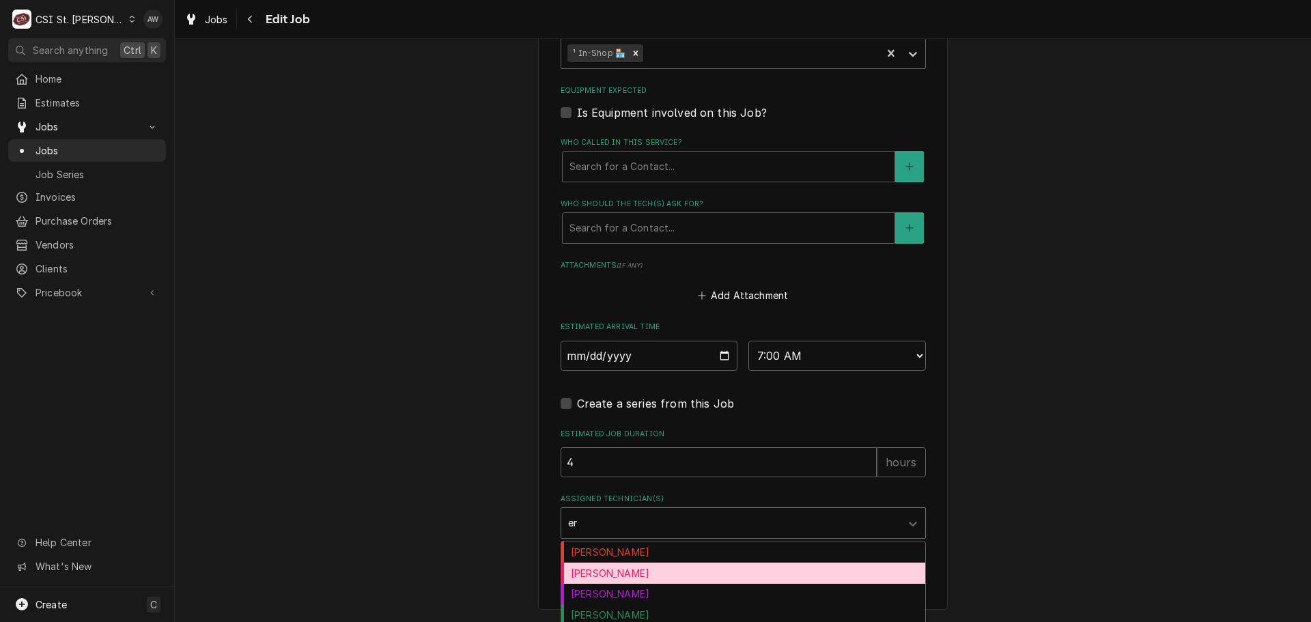
click at [608, 574] on div "[PERSON_NAME]" at bounding box center [743, 573] width 364 height 21
type textarea "x"
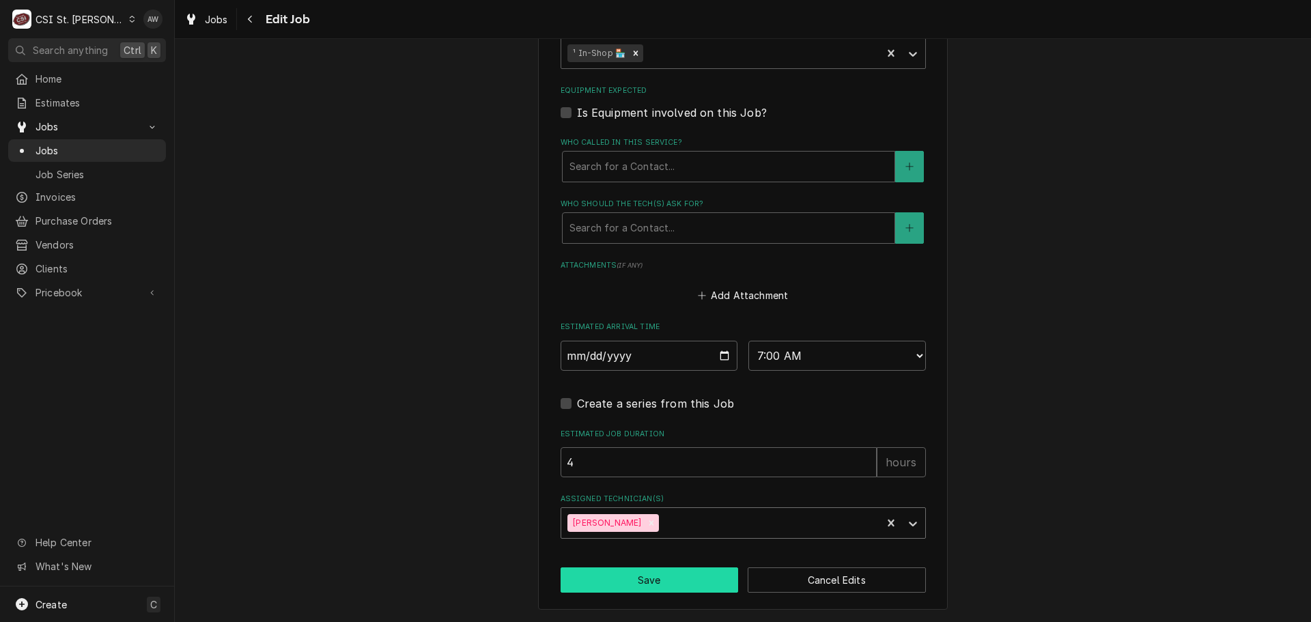
click at [606, 579] on button "Save" at bounding box center [649, 579] width 178 height 25
type textarea "x"
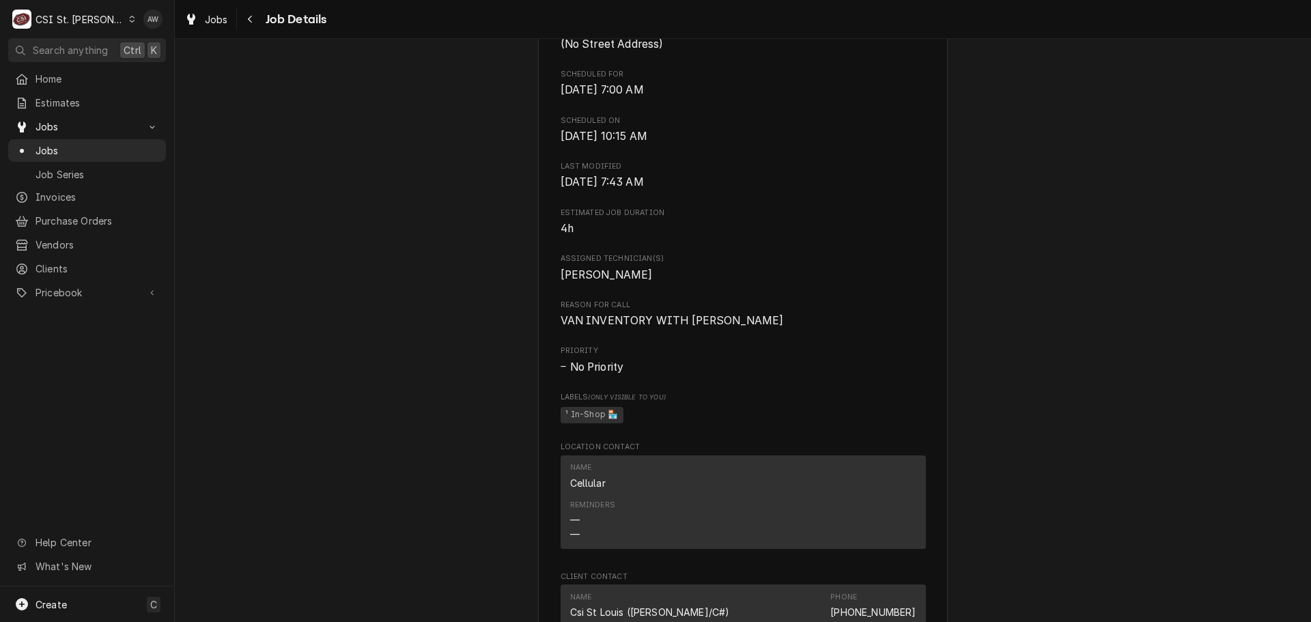
scroll to position [751, 0]
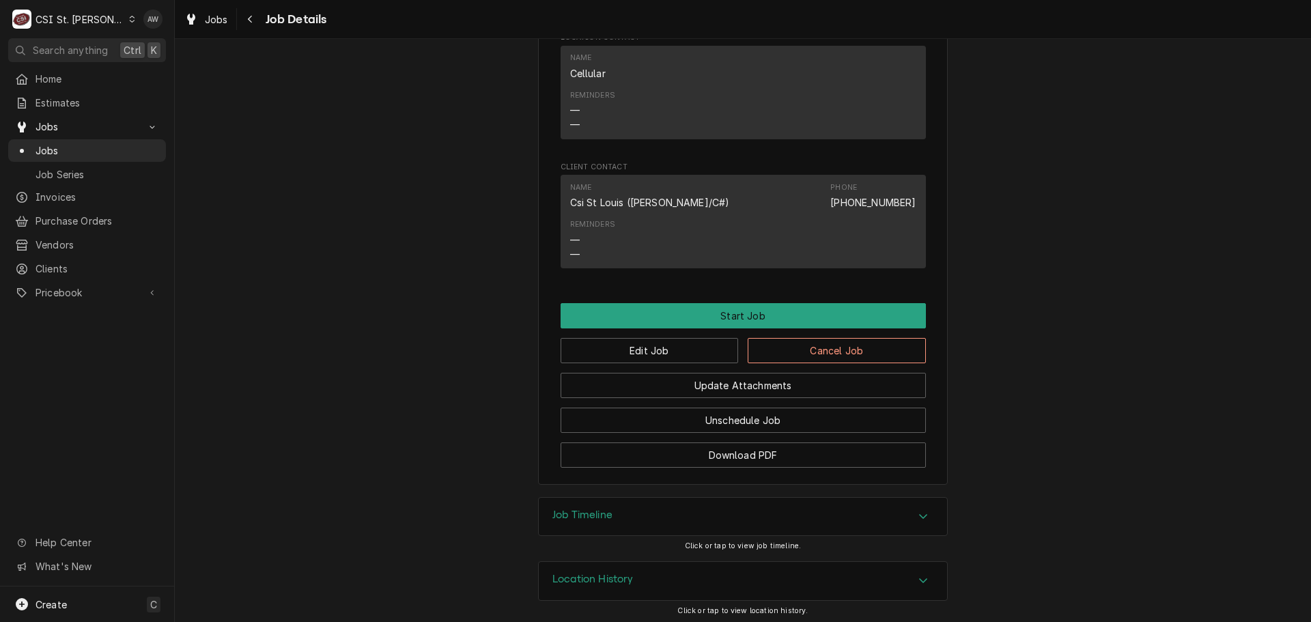
click at [674, 363] on div "Update Attachments" at bounding box center [742, 380] width 365 height 35
click at [676, 352] on button "Edit Job" at bounding box center [649, 350] width 178 height 25
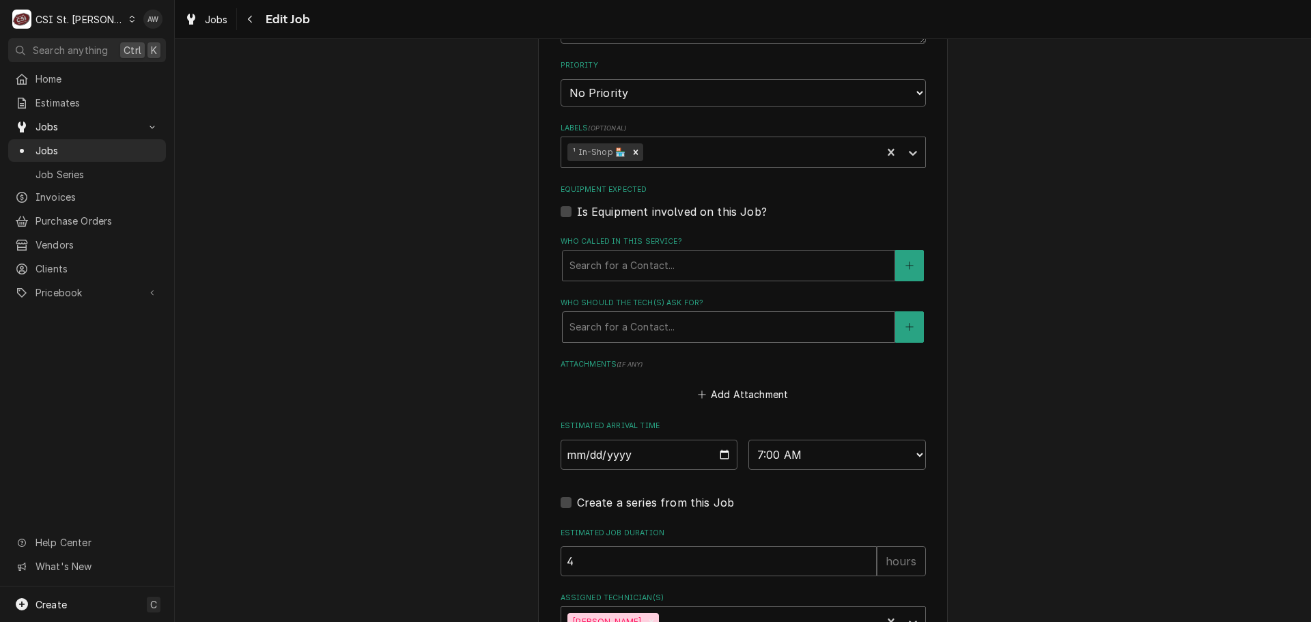
scroll to position [867, 0]
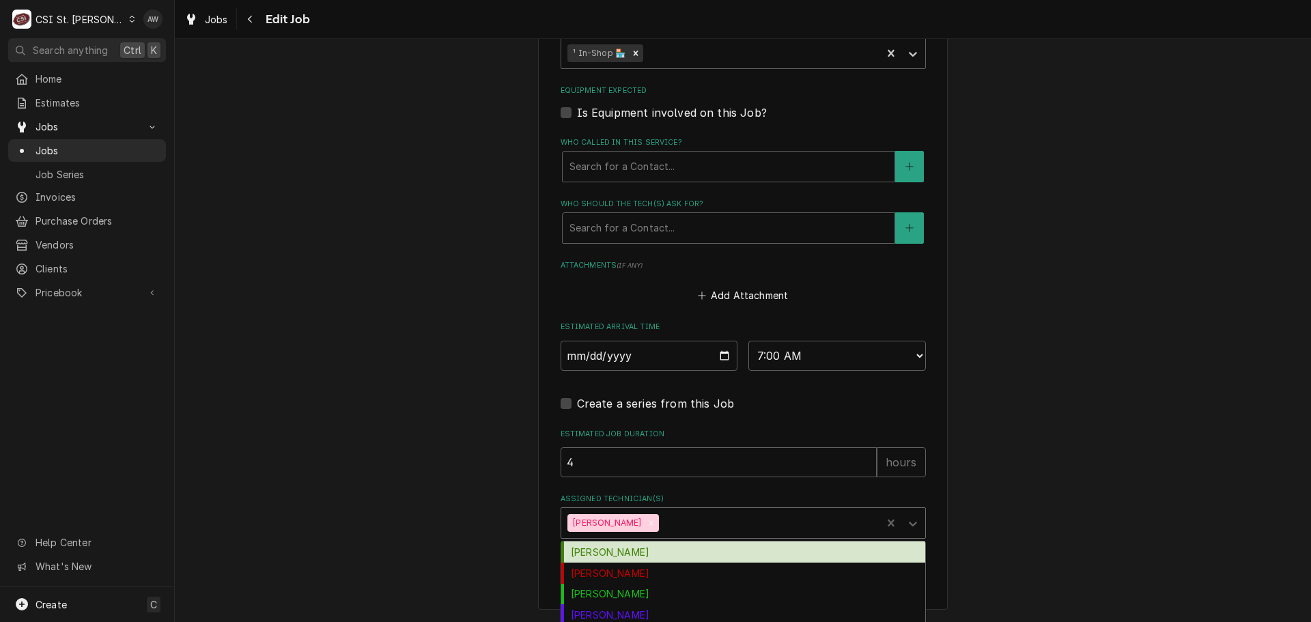
click at [631, 532] on div "Erick Hudgens" at bounding box center [721, 523] width 321 height 30
click at [649, 525] on icon "Remove Erick Hudgens" at bounding box center [651, 522] width 5 height 5
type textarea "x"
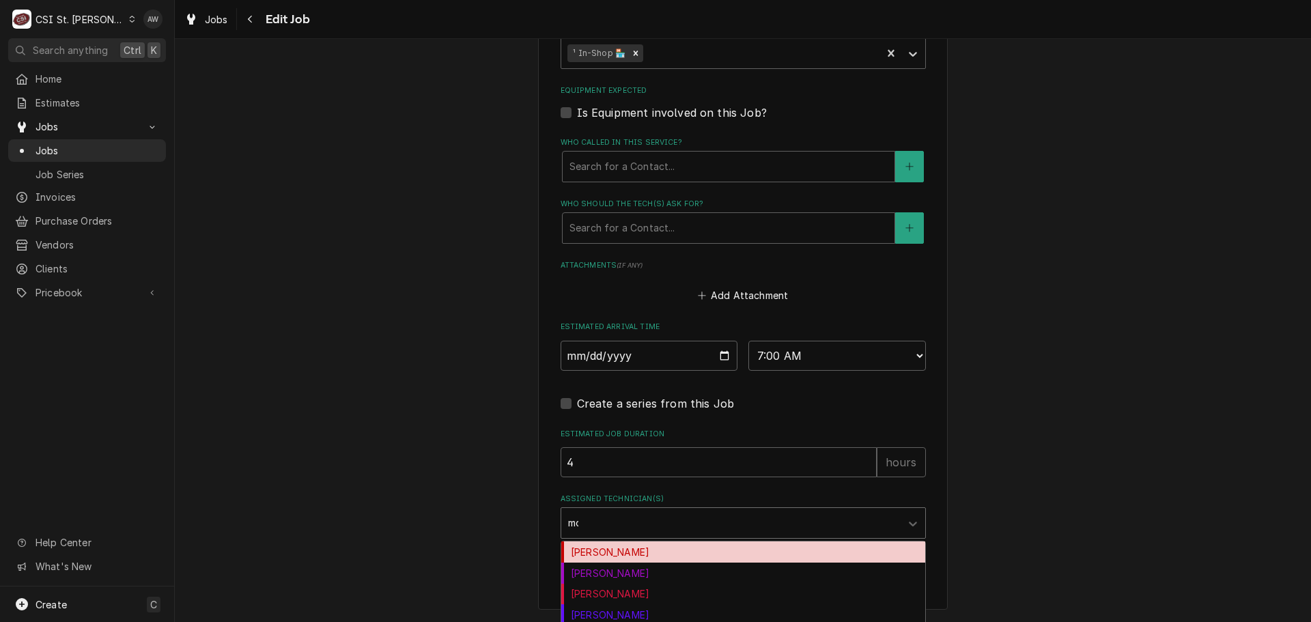
type input "moe"
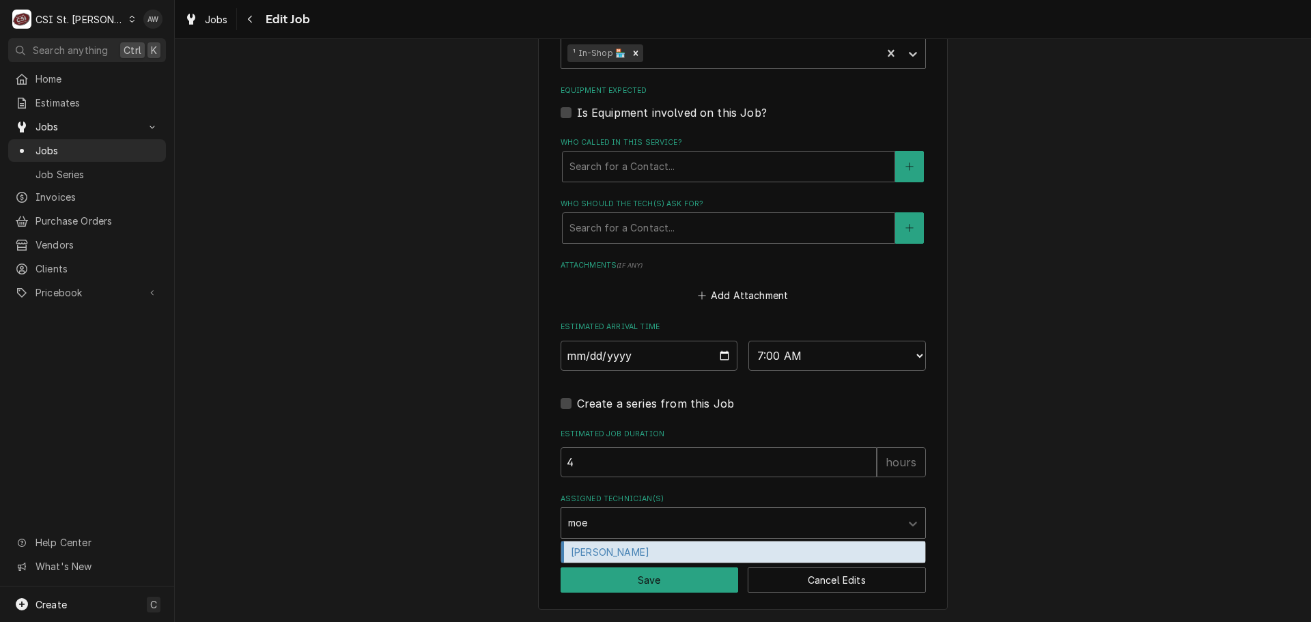
click at [636, 556] on div "Moe Hamed" at bounding box center [743, 551] width 364 height 21
type textarea "x"
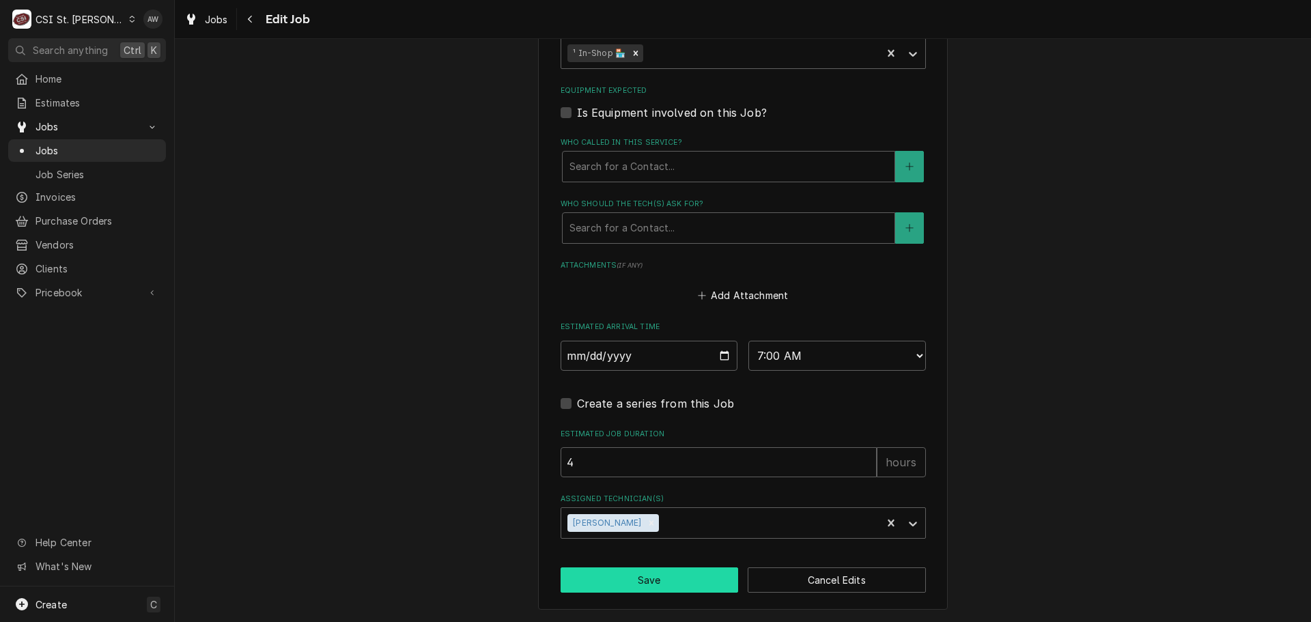
click at [633, 573] on button "Save" at bounding box center [649, 579] width 178 height 25
type textarea "x"
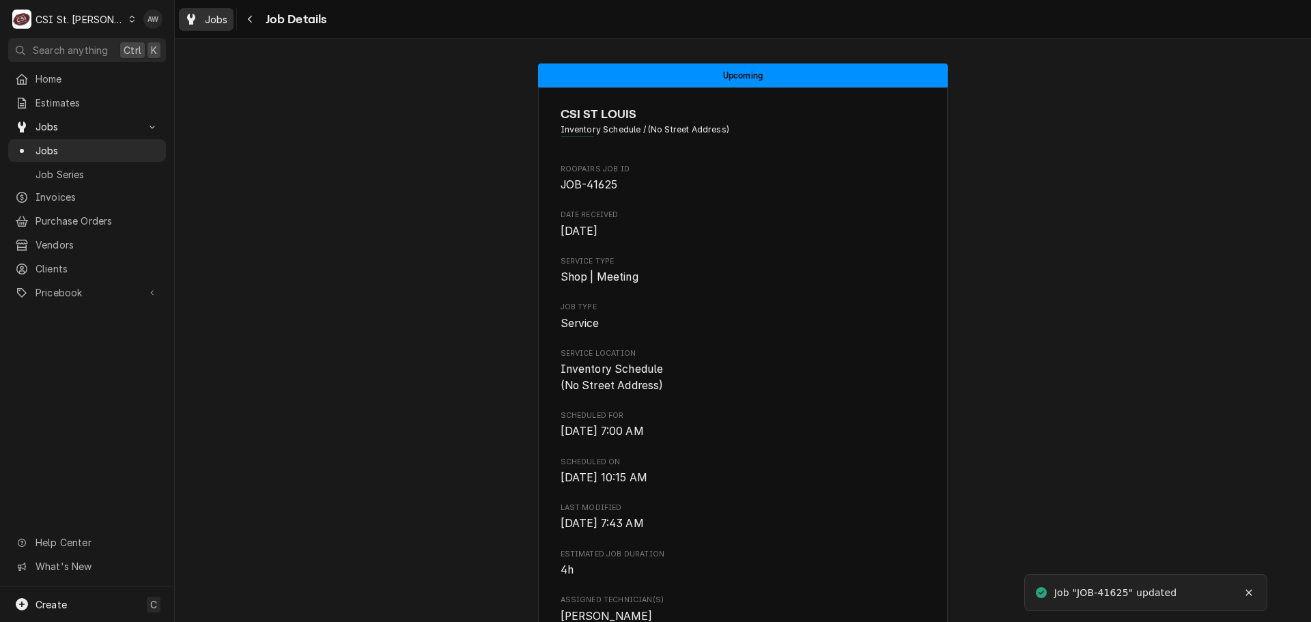
click at [210, 20] on span "Jobs" at bounding box center [216, 19] width 23 height 14
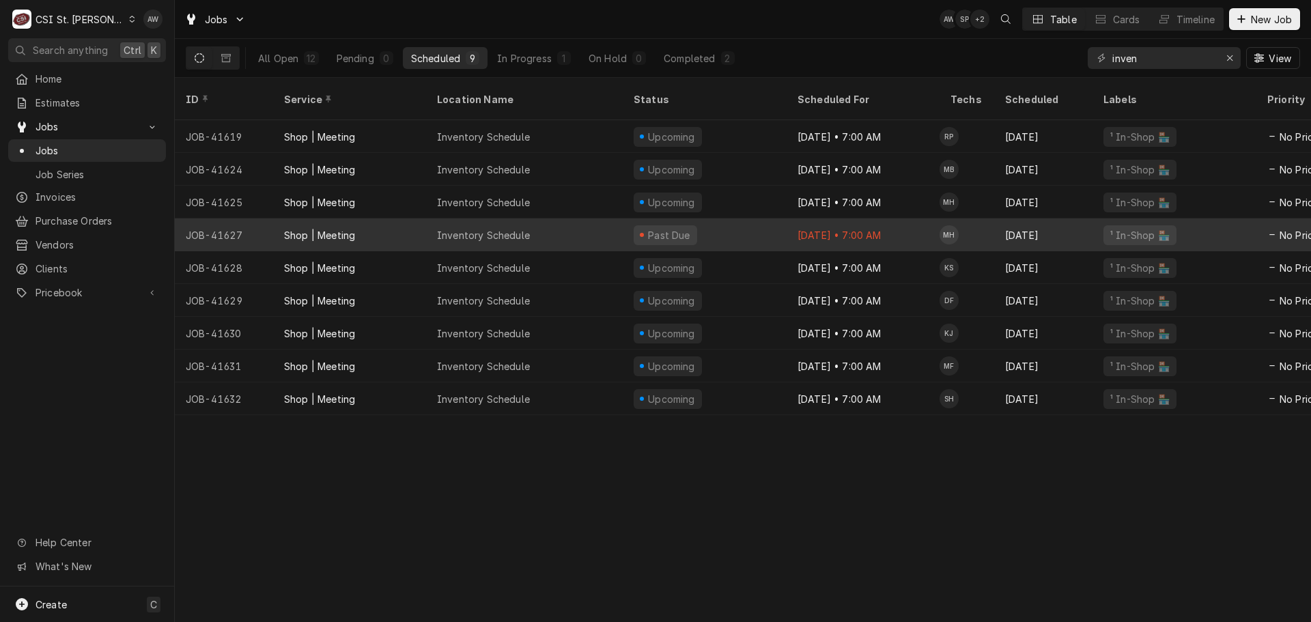
click at [733, 218] on div "Past Due" at bounding box center [705, 234] width 164 height 33
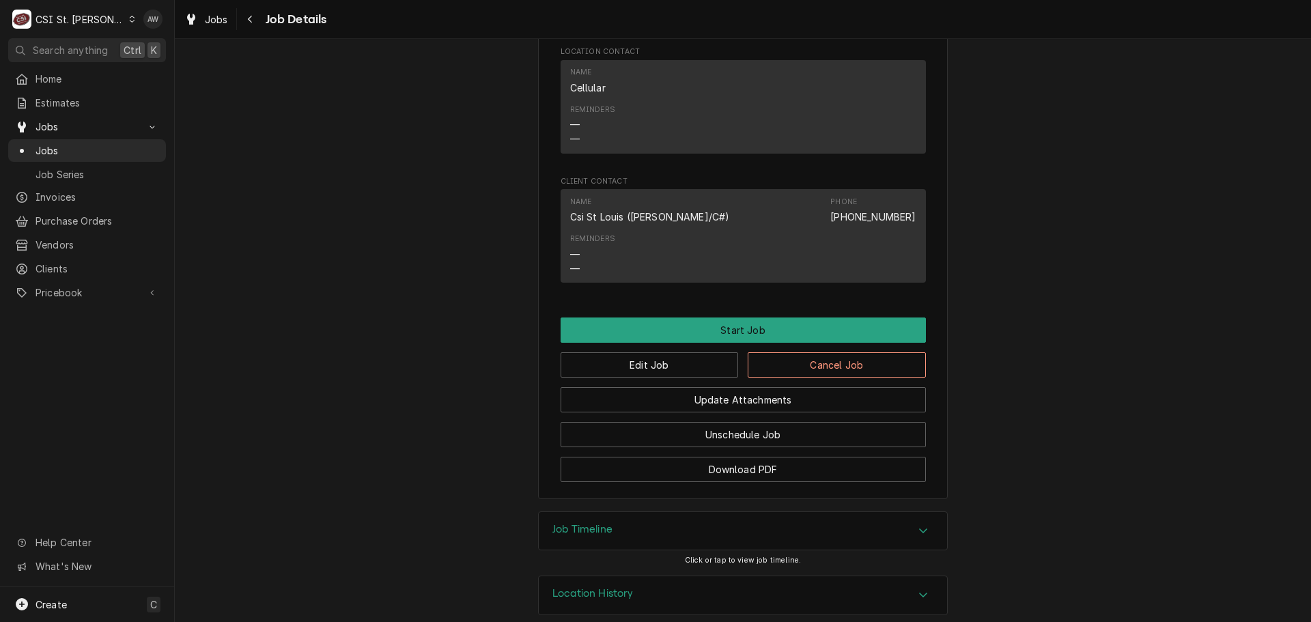
scroll to position [755, 0]
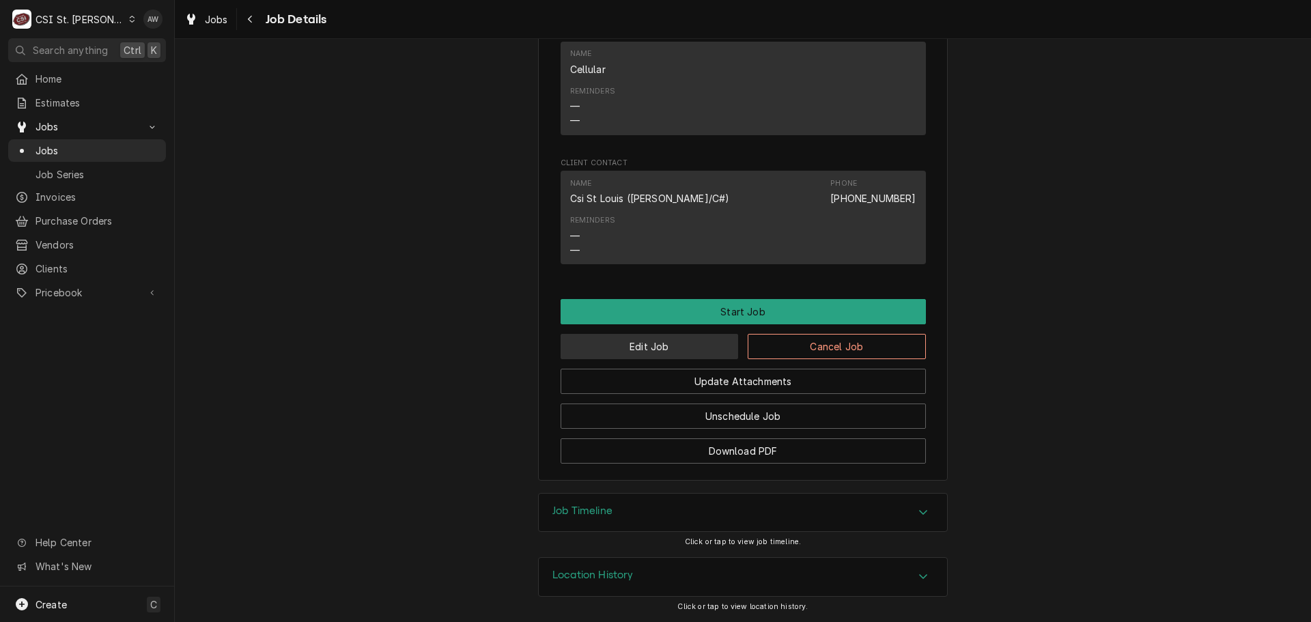
click at [696, 352] on button "Edit Job" at bounding box center [649, 346] width 178 height 25
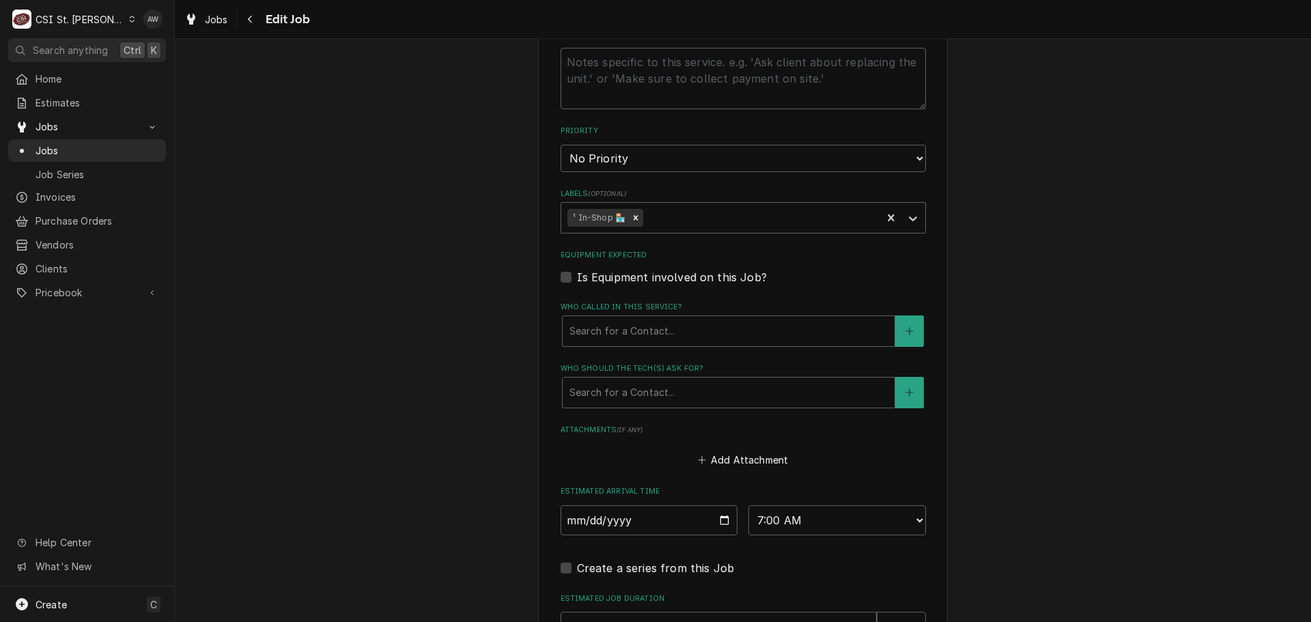
scroll to position [751, 0]
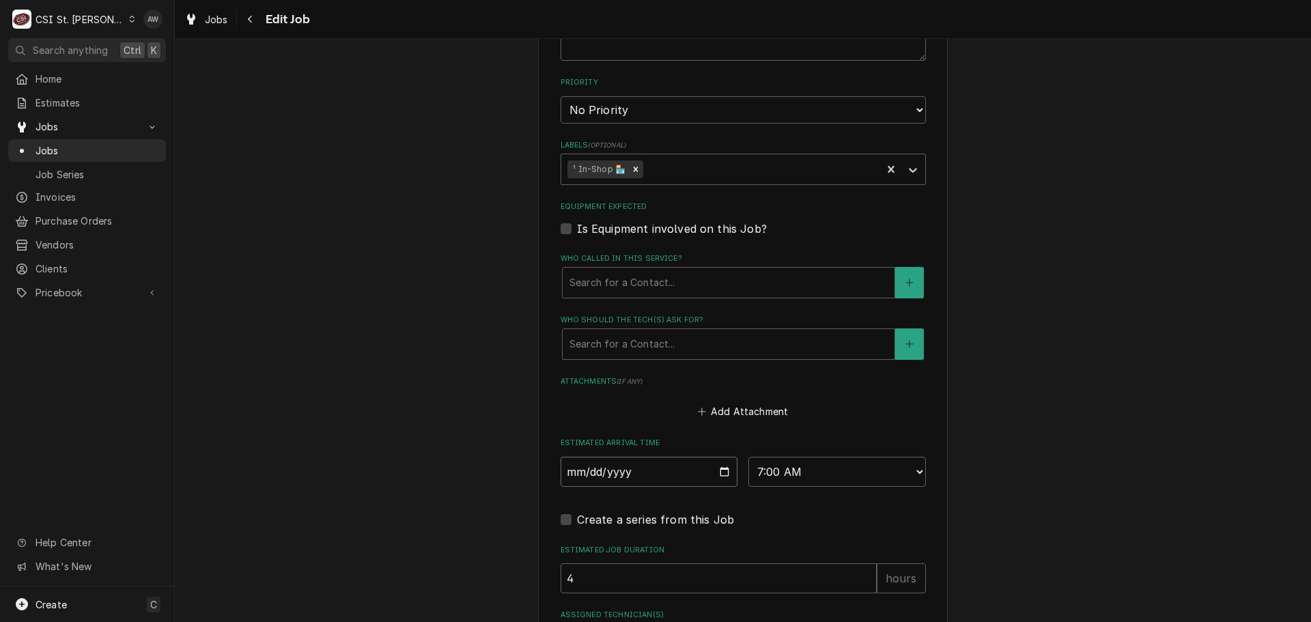
click at [717, 469] on input "[DATE]" at bounding box center [648, 472] width 177 height 30
type textarea "x"
type input "[DATE]"
type textarea "x"
type input "2025-10-28"
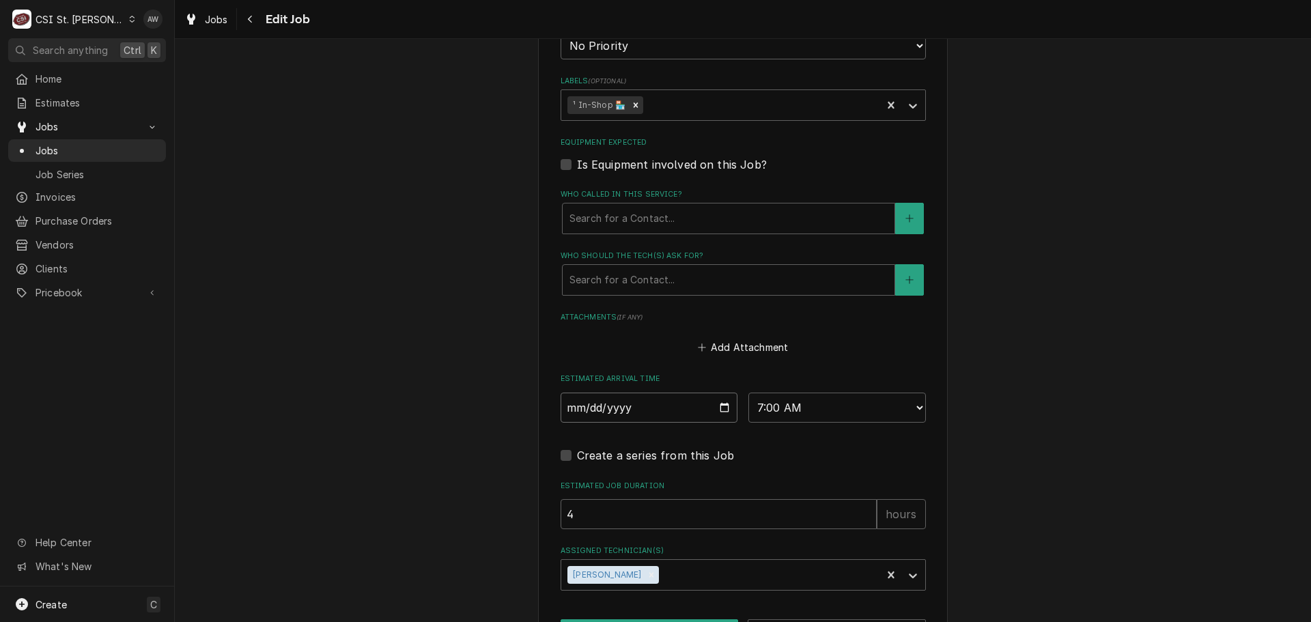
scroll to position [867, 0]
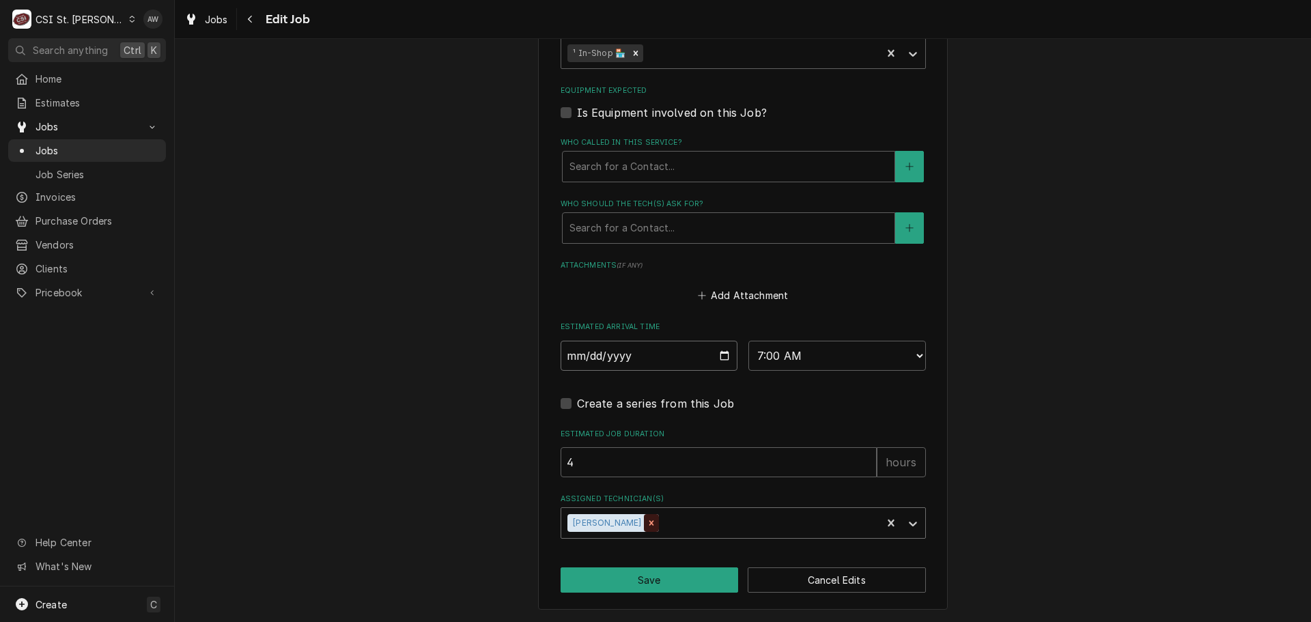
click at [646, 521] on icon "Remove Moe Hamed" at bounding box center [651, 523] width 10 height 10
type textarea "x"
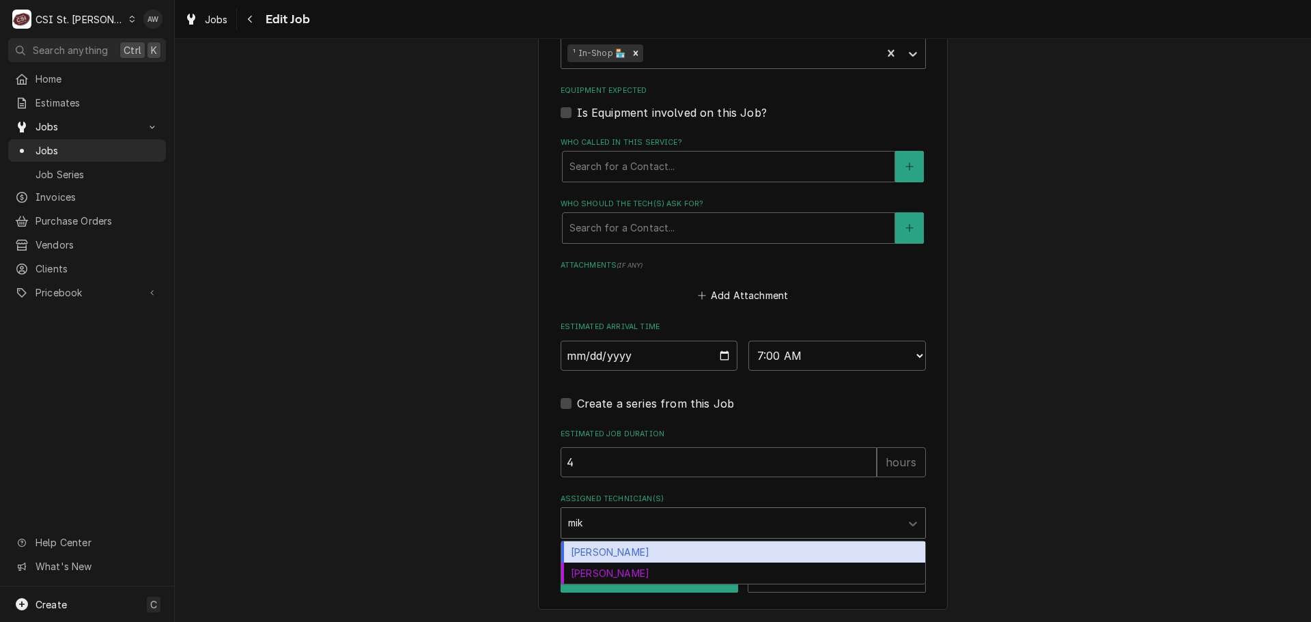
type input "mike"
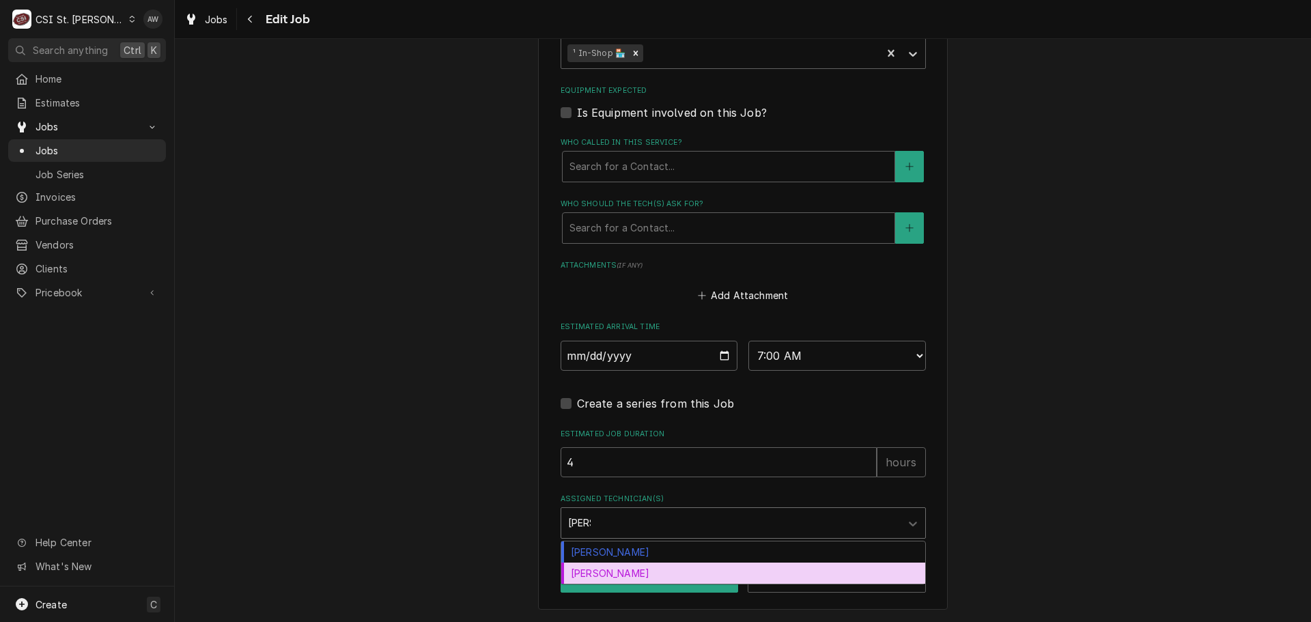
click at [670, 577] on div "[PERSON_NAME]" at bounding box center [743, 573] width 364 height 21
type textarea "x"
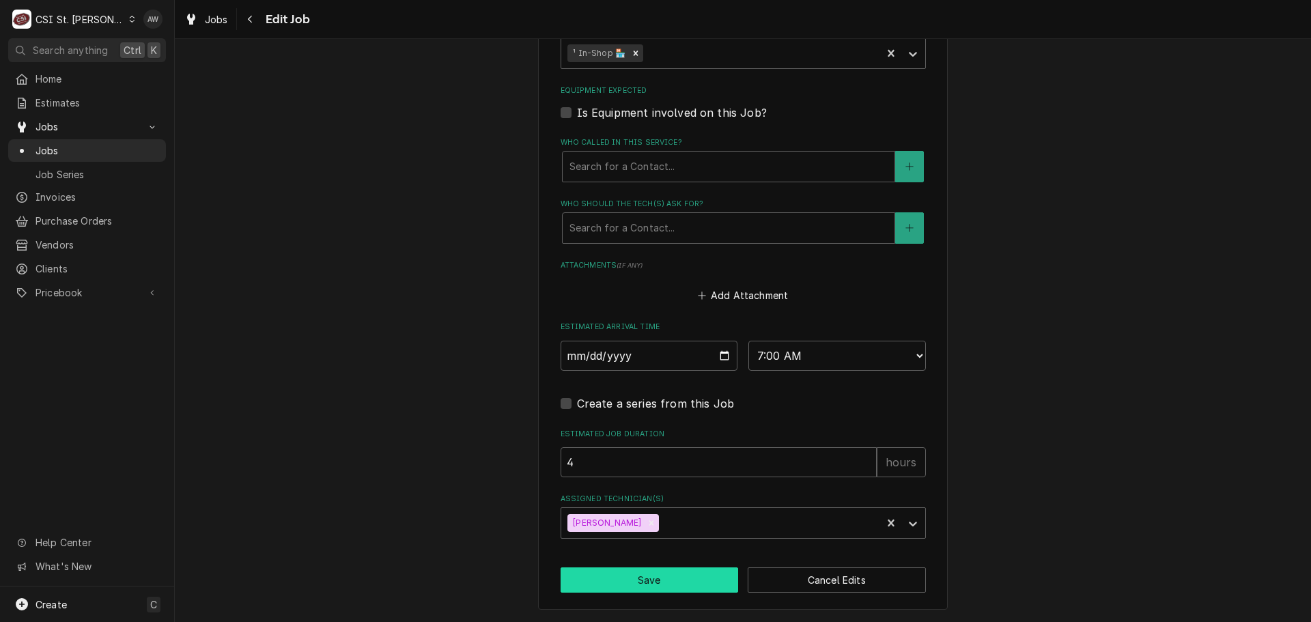
click at [670, 577] on button "Save" at bounding box center [649, 579] width 178 height 25
type textarea "x"
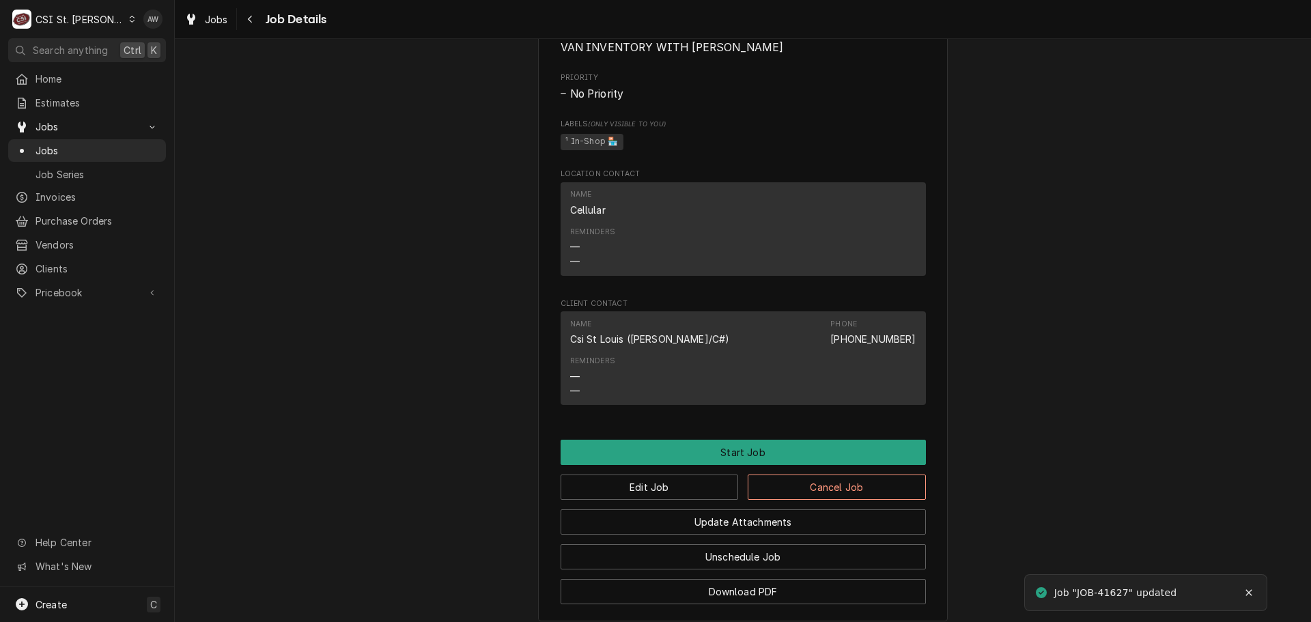
scroll to position [755, 0]
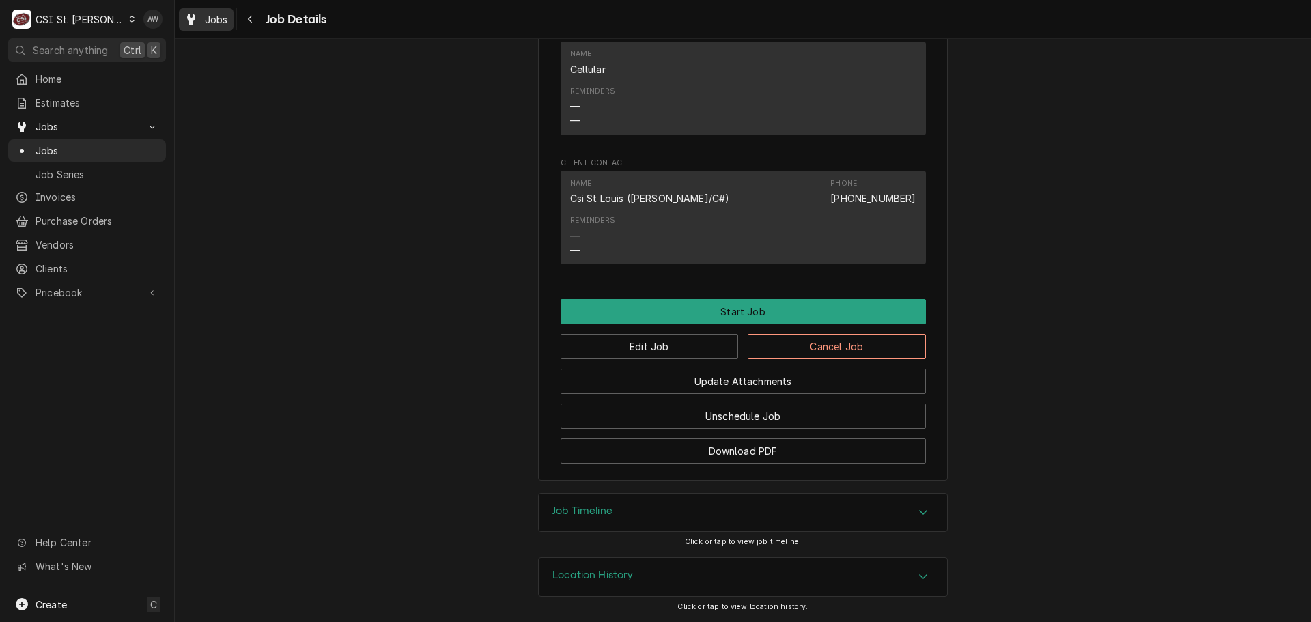
click at [200, 23] on div "Jobs" at bounding box center [206, 19] width 49 height 17
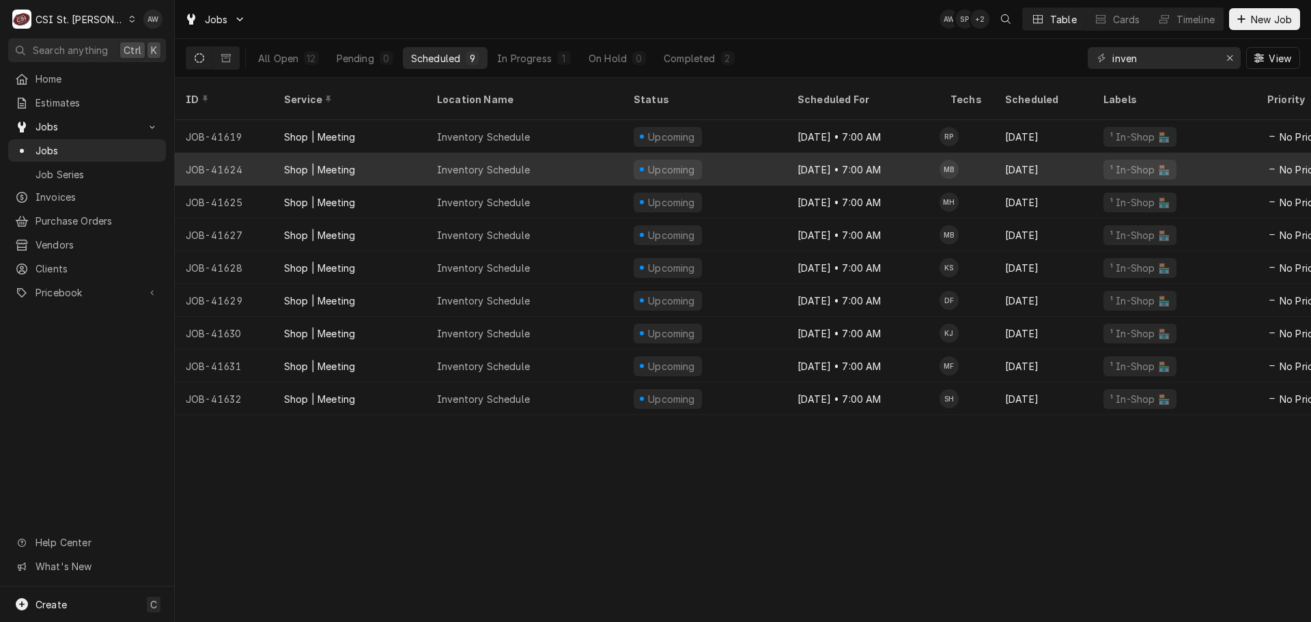
click at [751, 155] on div "Upcoming" at bounding box center [705, 169] width 164 height 33
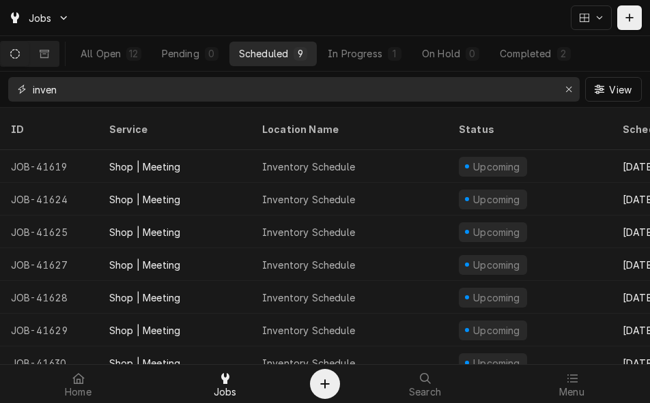
drag, startPoint x: 495, startPoint y: 98, endPoint x: -16, endPoint y: 104, distance: 510.7
click at [0, 104] on html "Jobs All Open 12 Pending 0 Scheduled 9 In Progress 1 On Hold 0 Completed 2 inve…" at bounding box center [325, 201] width 650 height 403
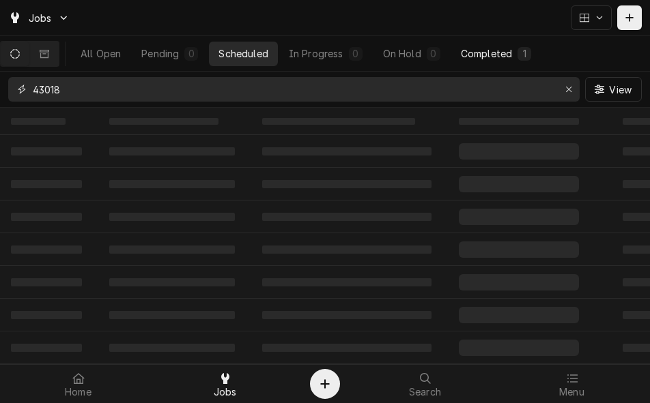
type input "43018"
click at [483, 55] on button "Completed 1" at bounding box center [495, 54] width 89 height 25
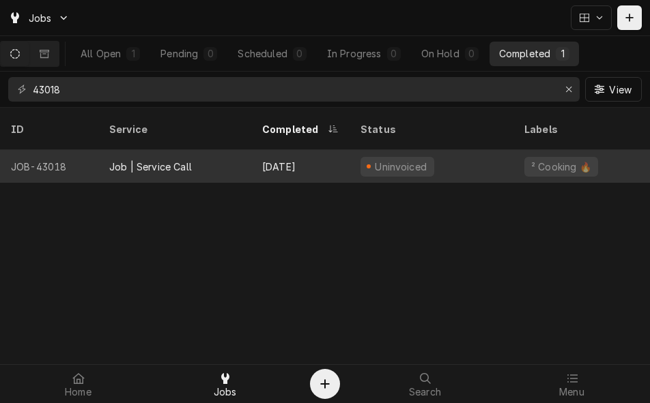
click at [309, 150] on div "Oct 2" at bounding box center [300, 166] width 98 height 33
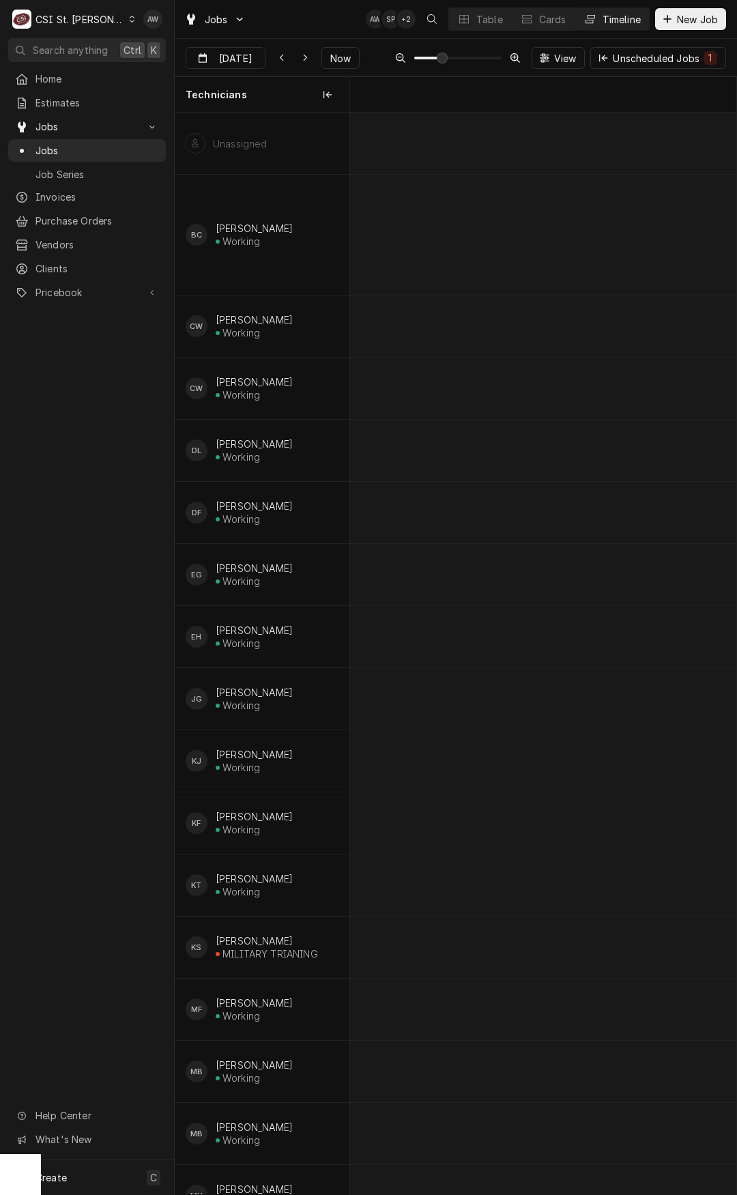
scroll to position [0, 7923]
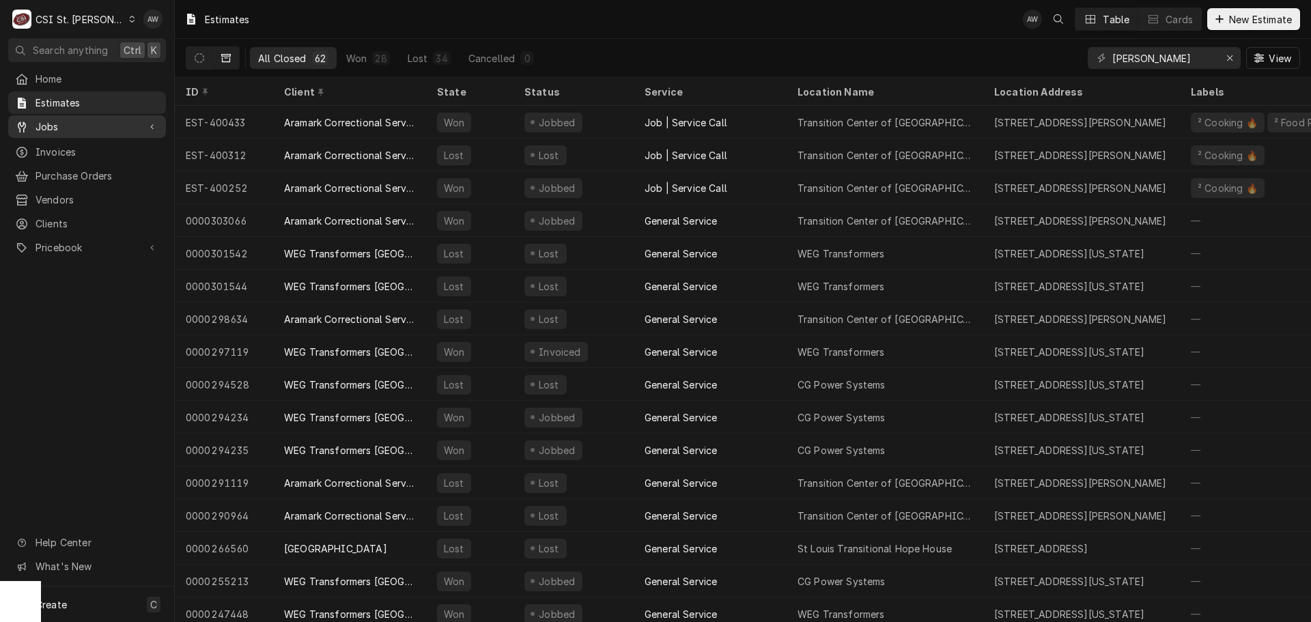
click at [116, 128] on span "Jobs" at bounding box center [86, 126] width 103 height 14
click at [99, 150] on span "Jobs" at bounding box center [97, 150] width 124 height 14
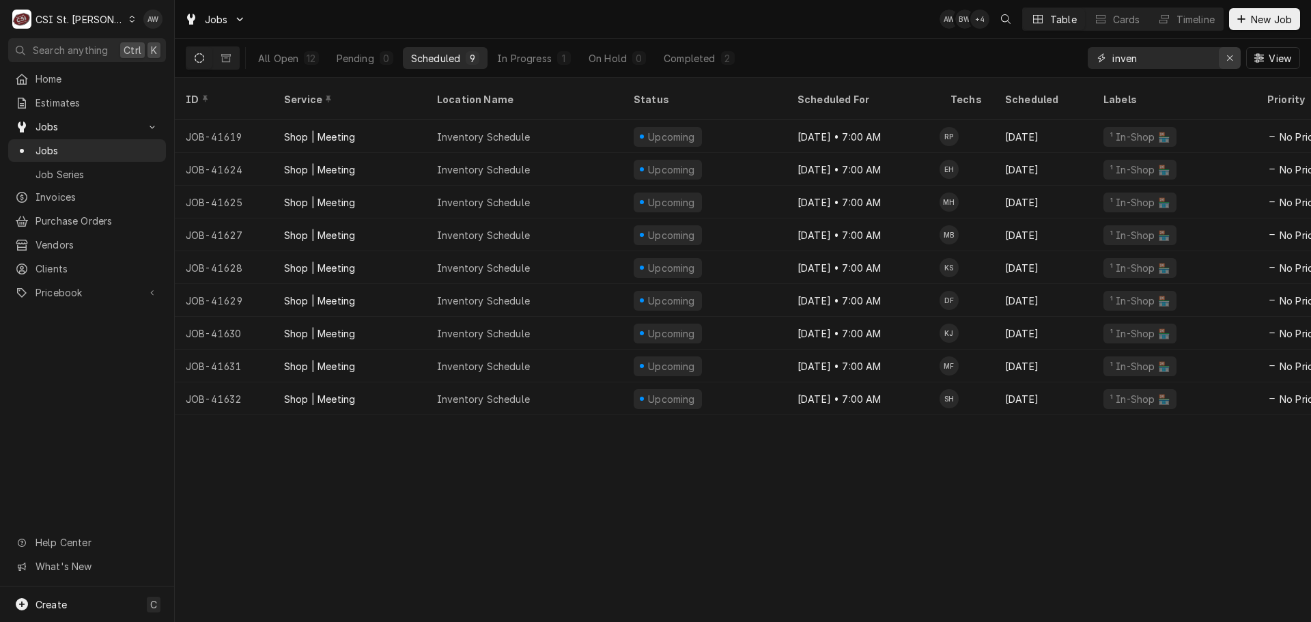
click at [1226, 55] on icon "Erase input" at bounding box center [1230, 58] width 8 height 10
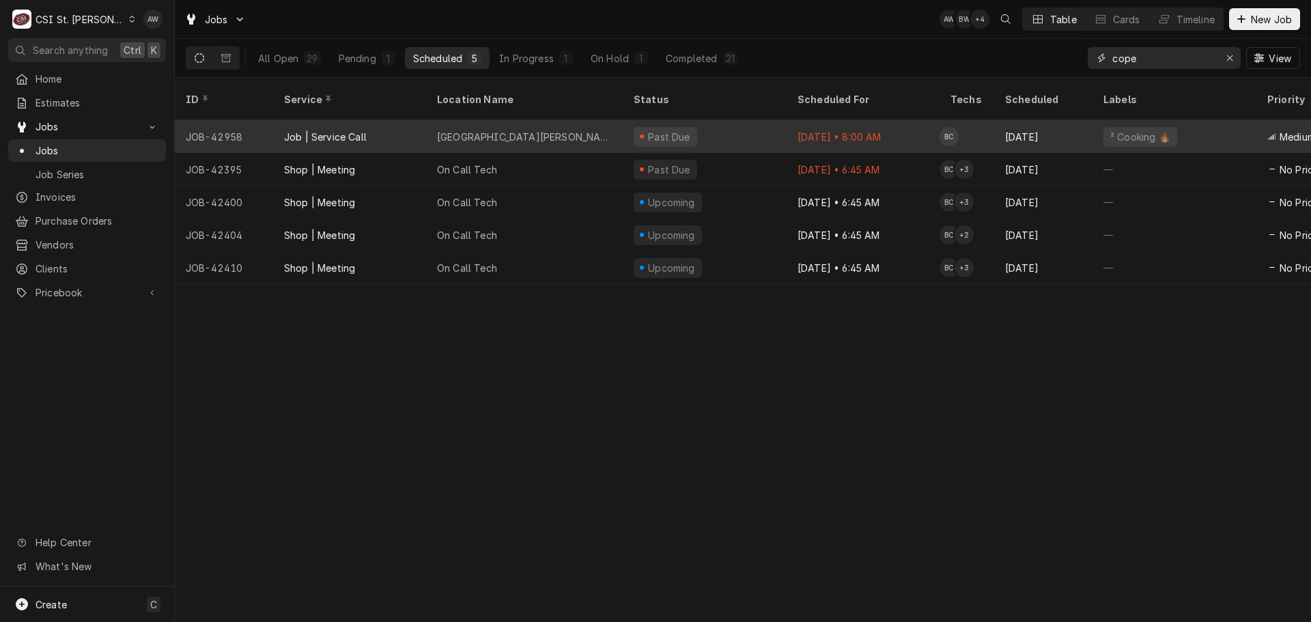
type input "cope"
click at [495, 130] on div "[GEOGRAPHIC_DATA][PERSON_NAME]" at bounding box center [524, 137] width 175 height 14
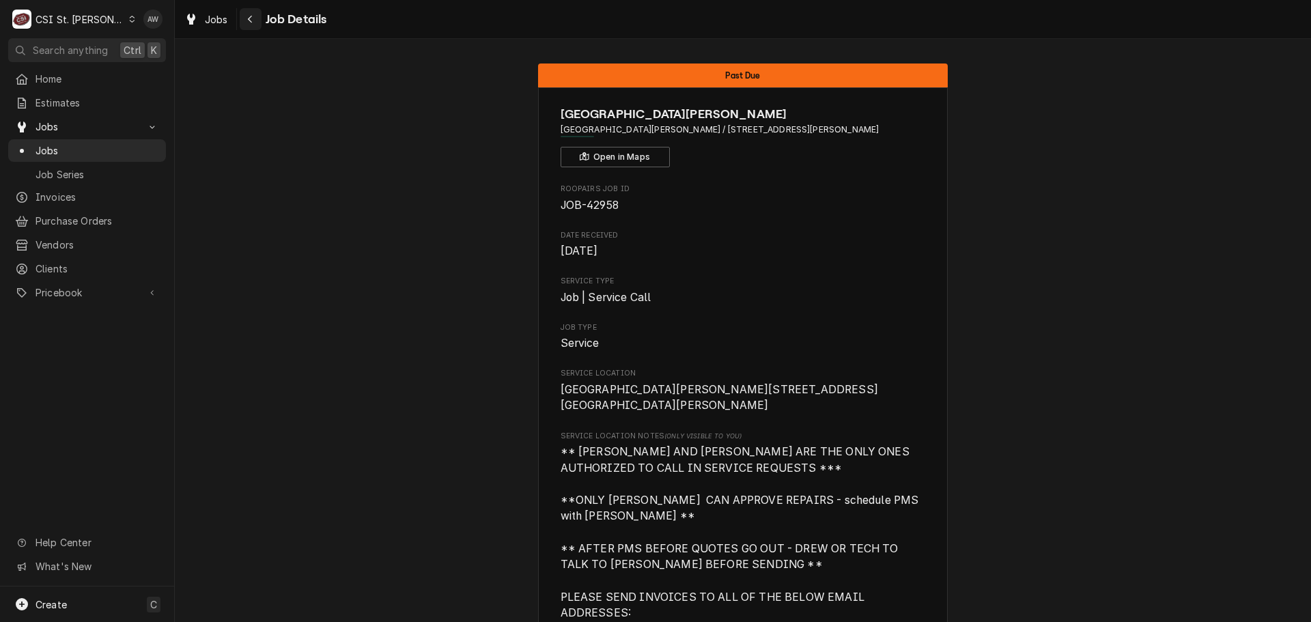
click at [259, 23] on button "Navigate back" at bounding box center [251, 19] width 22 height 22
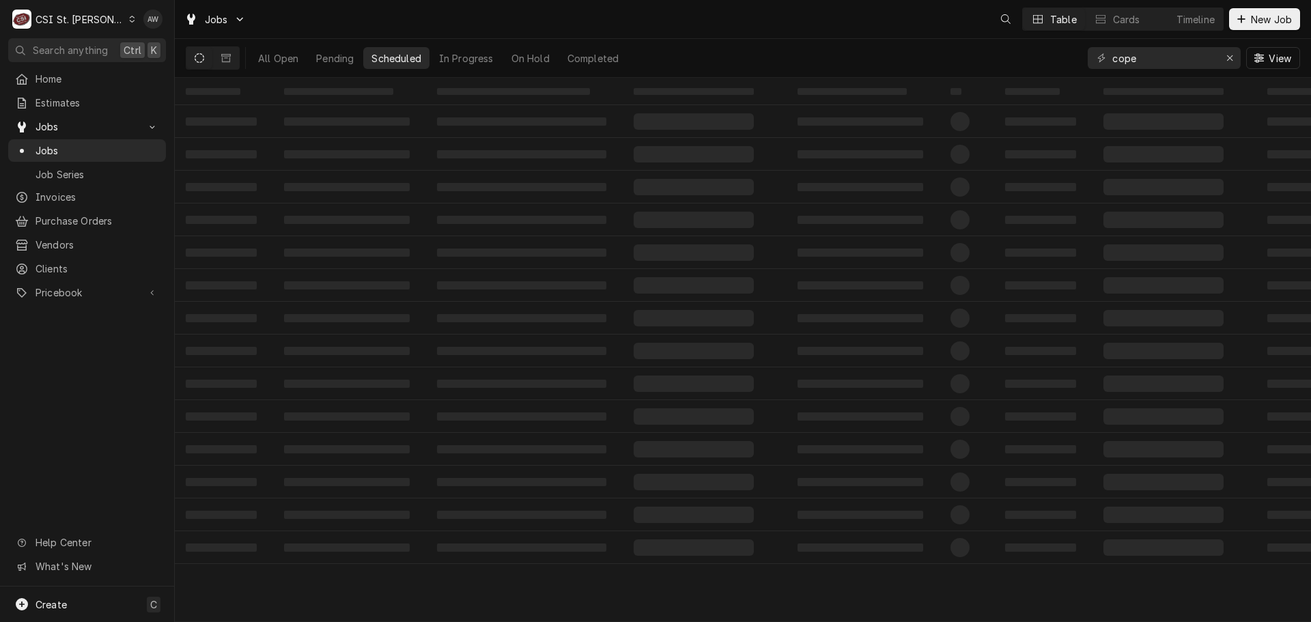
click at [225, 16] on span "Jobs" at bounding box center [216, 19] width 23 height 14
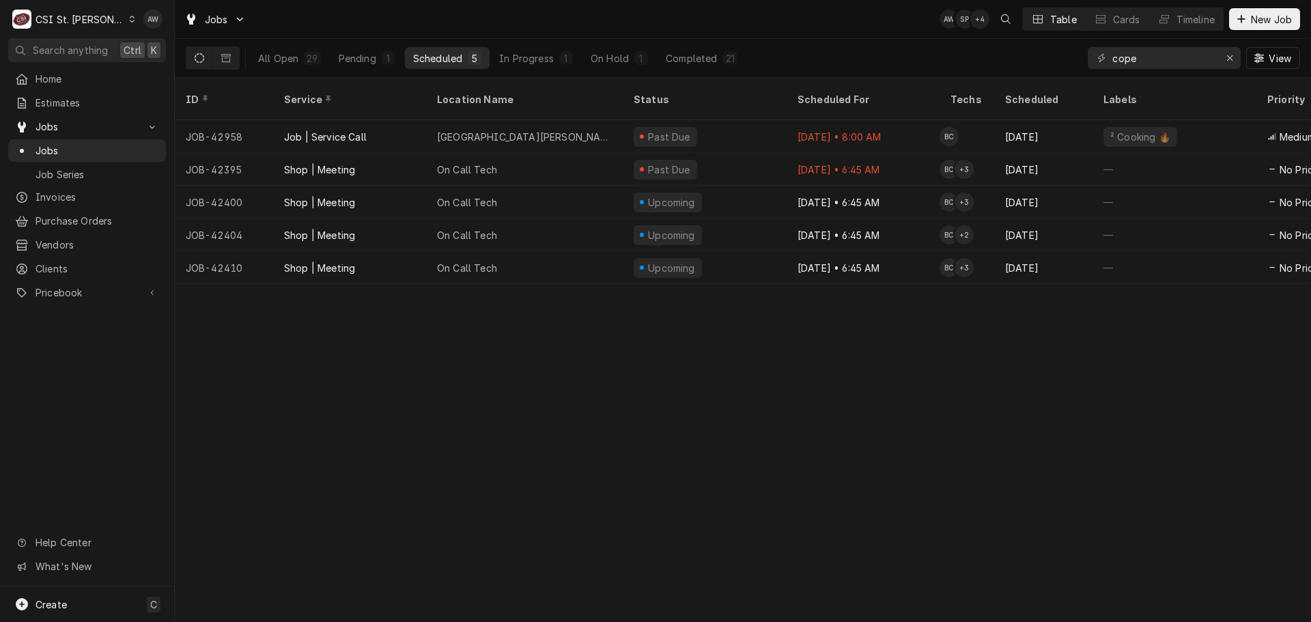
click at [575, 55] on html "C CSI St. Louis AW Search anything Ctrl K Home Estimates Jobs Jobs Job Series I…" at bounding box center [655, 311] width 1311 height 622
click at [553, 55] on div "In Progress" at bounding box center [526, 58] width 55 height 14
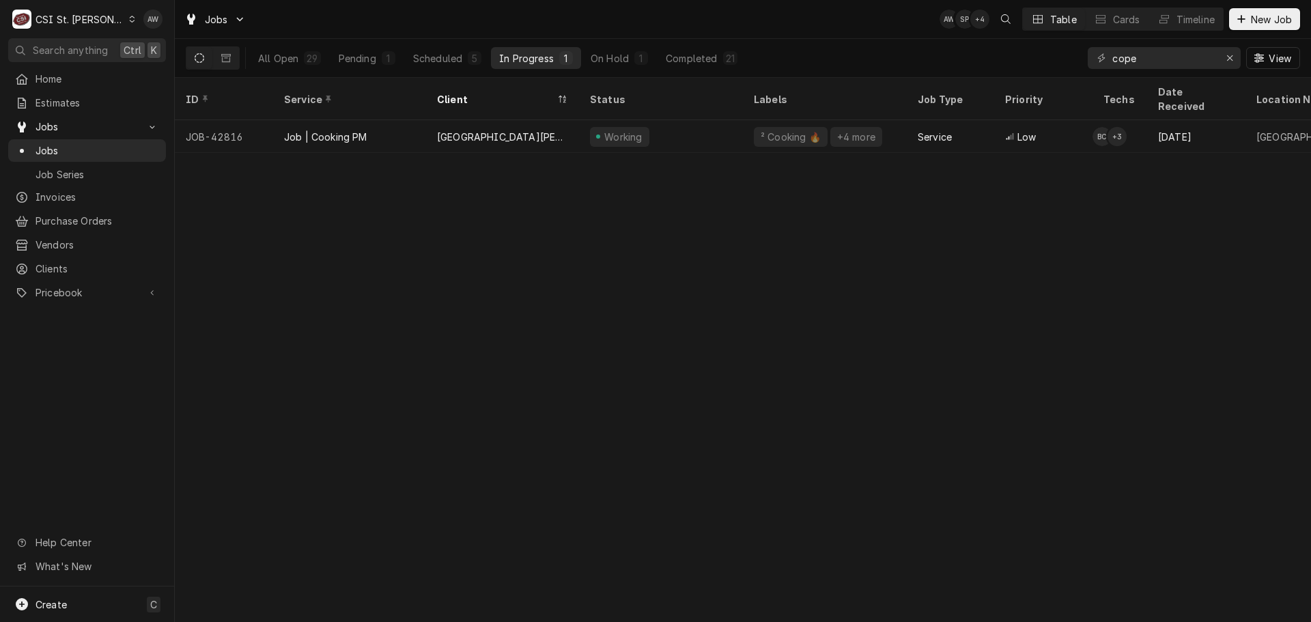
click at [564, 130] on div "[GEOGRAPHIC_DATA][PERSON_NAME]" at bounding box center [502, 137] width 131 height 14
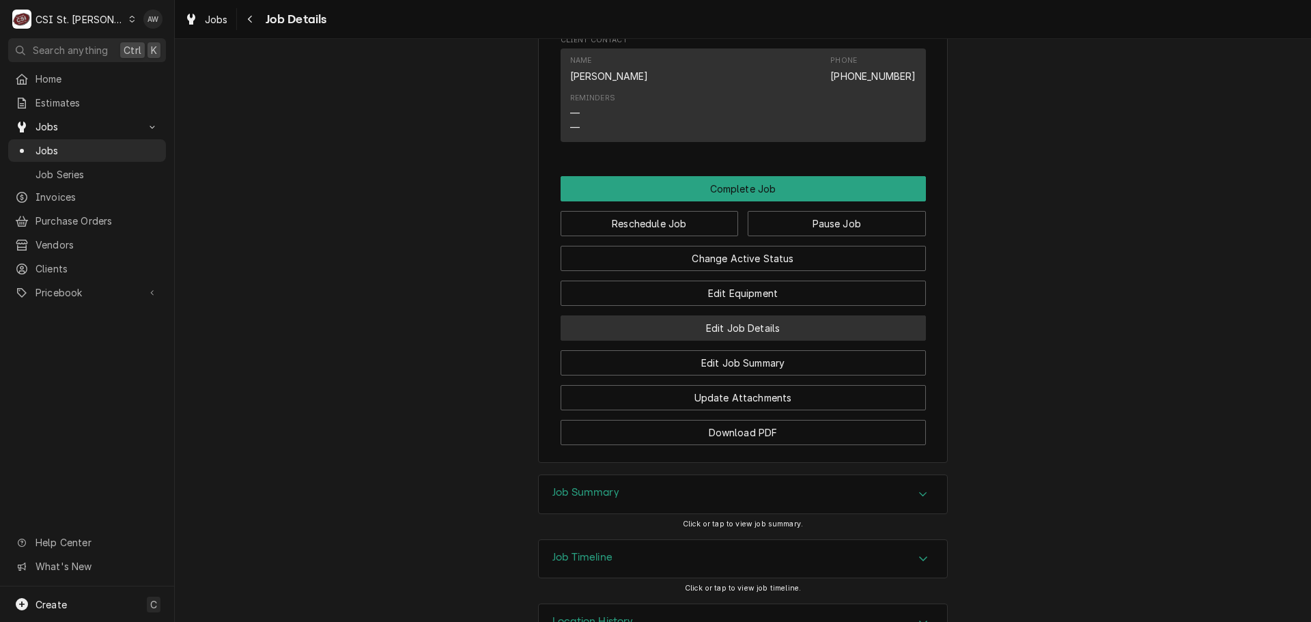
scroll to position [1998, 0]
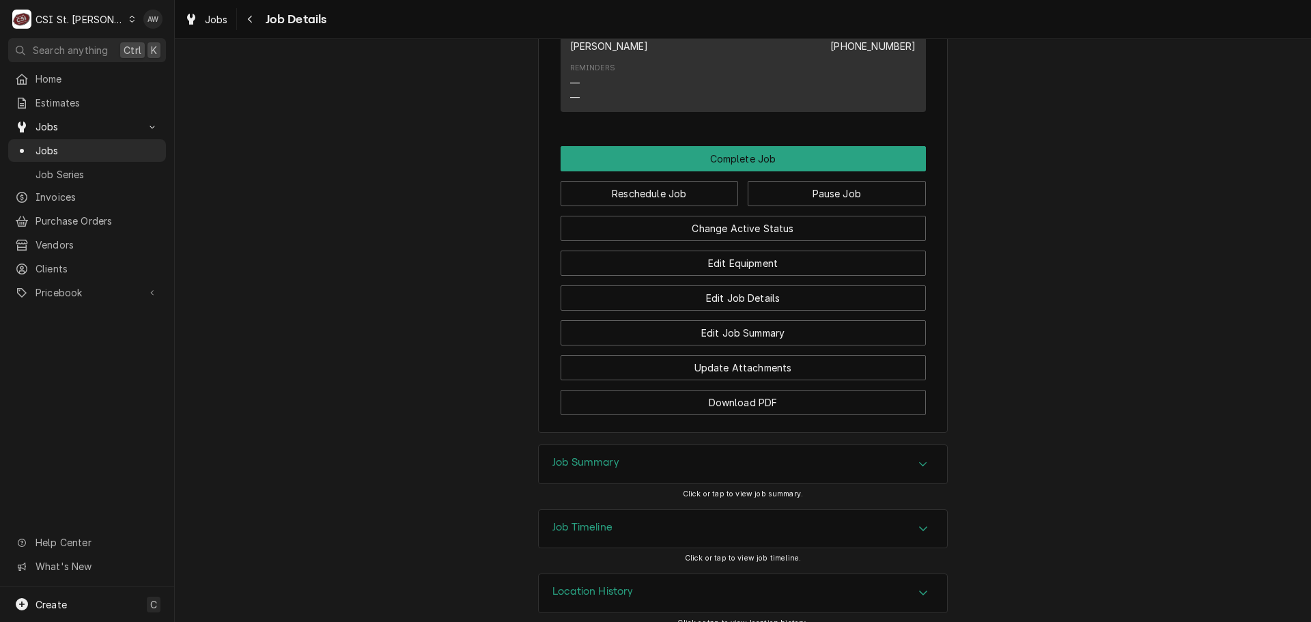
click at [679, 457] on div "Job Summary" at bounding box center [743, 464] width 408 height 38
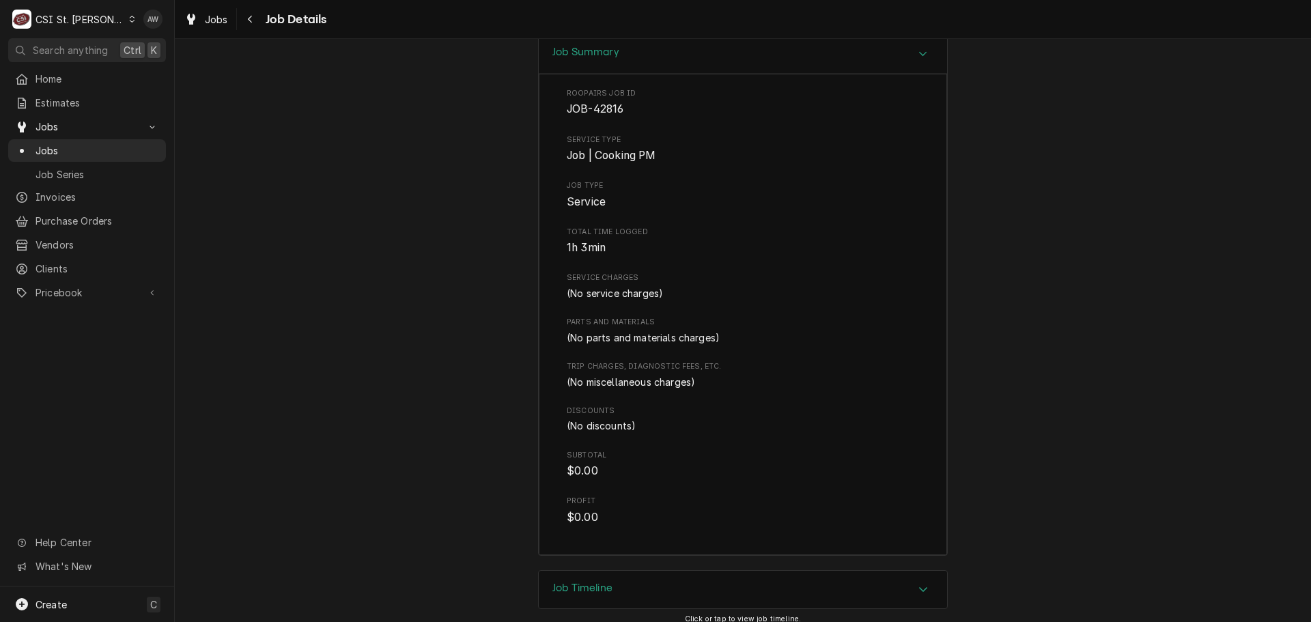
scroll to position [2469, 0]
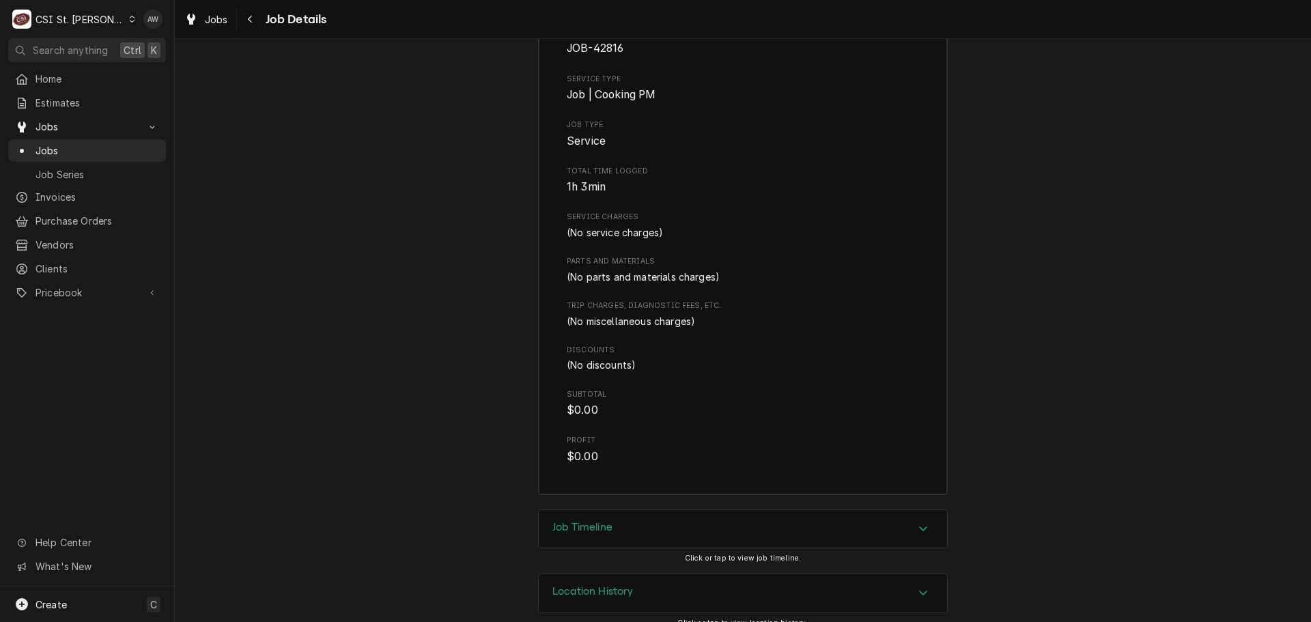
click at [674, 530] on div "Job Timeline" at bounding box center [743, 529] width 408 height 38
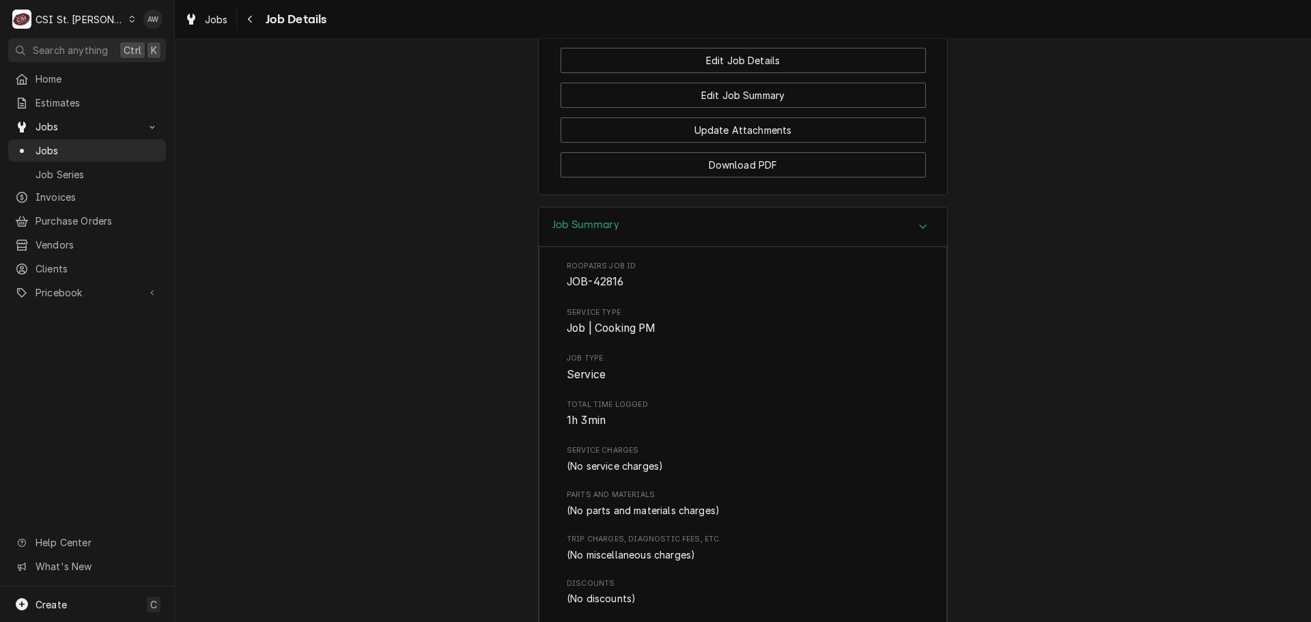
scroll to position [1826, 0]
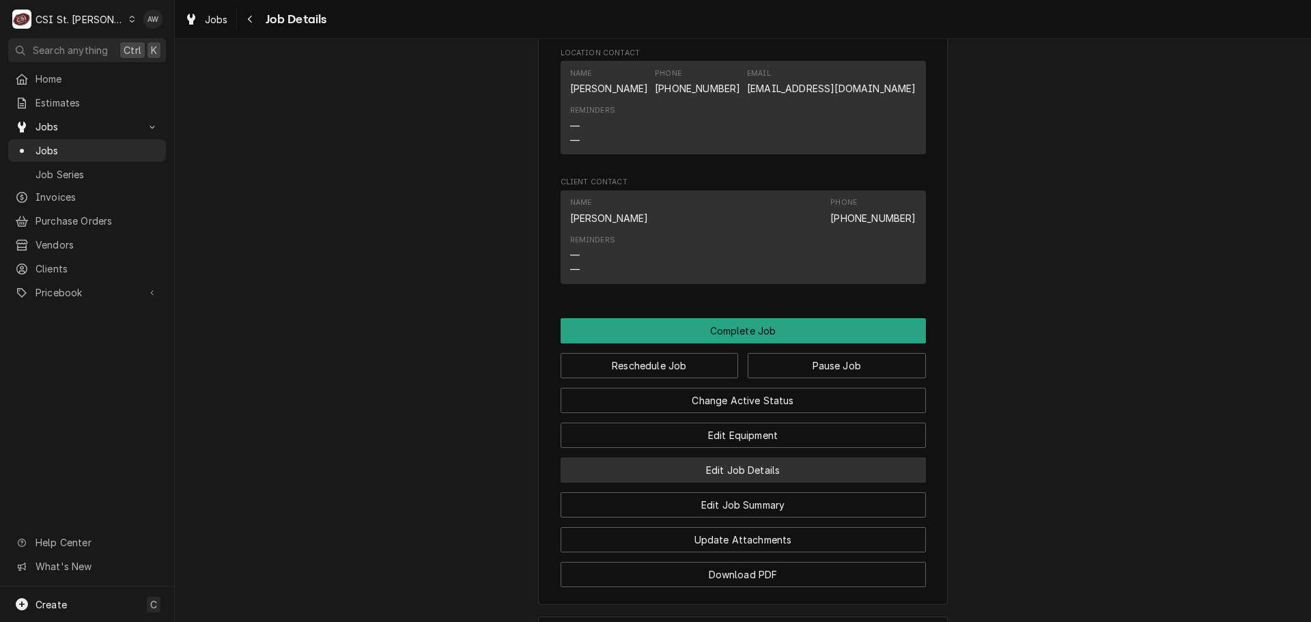
click at [692, 457] on button "Edit Job Details" at bounding box center [742, 469] width 365 height 25
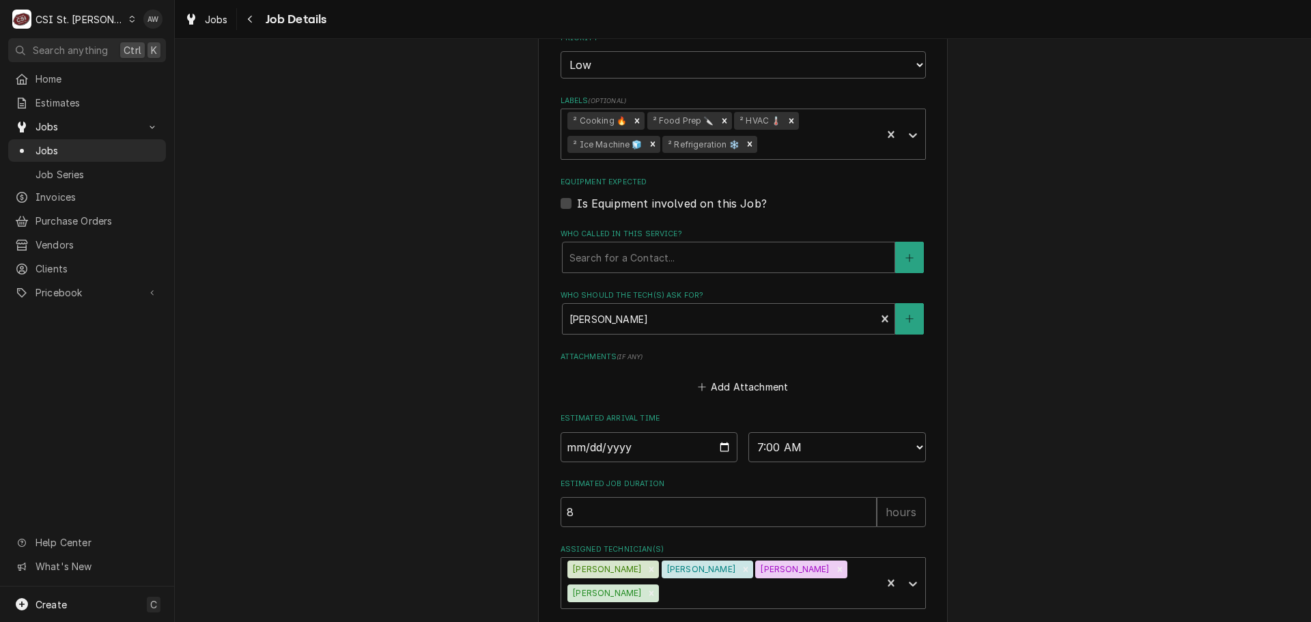
scroll to position [920, 0]
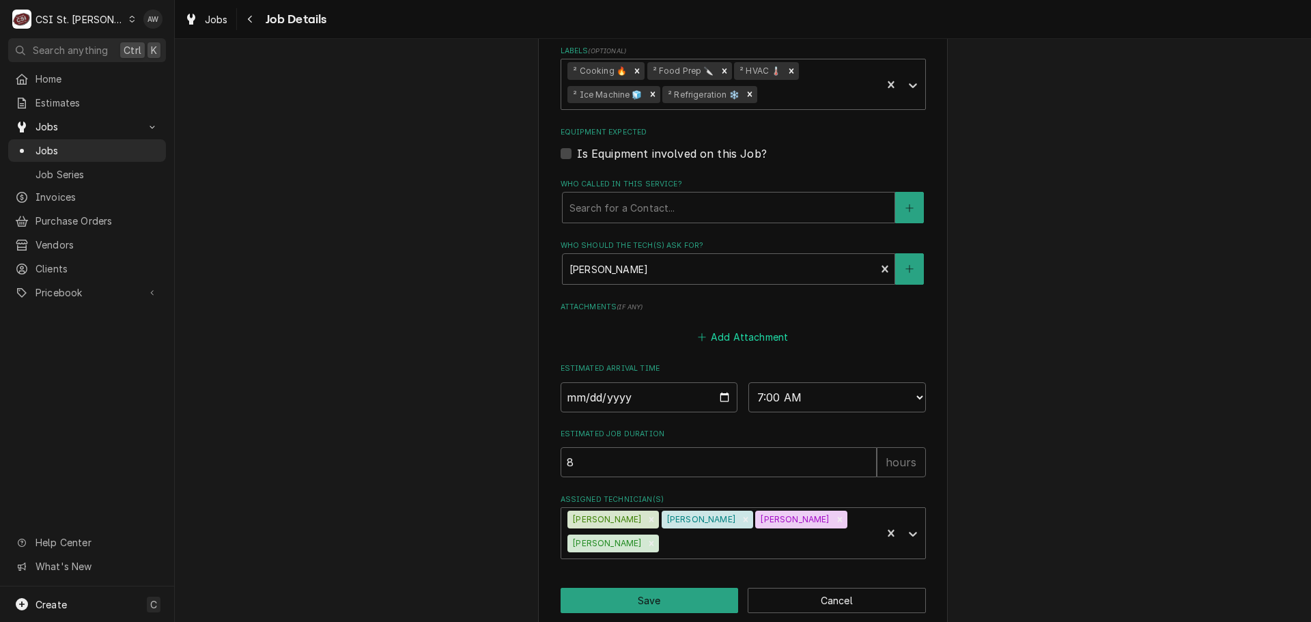
click at [712, 341] on button "Add Attachment" at bounding box center [743, 337] width 96 height 19
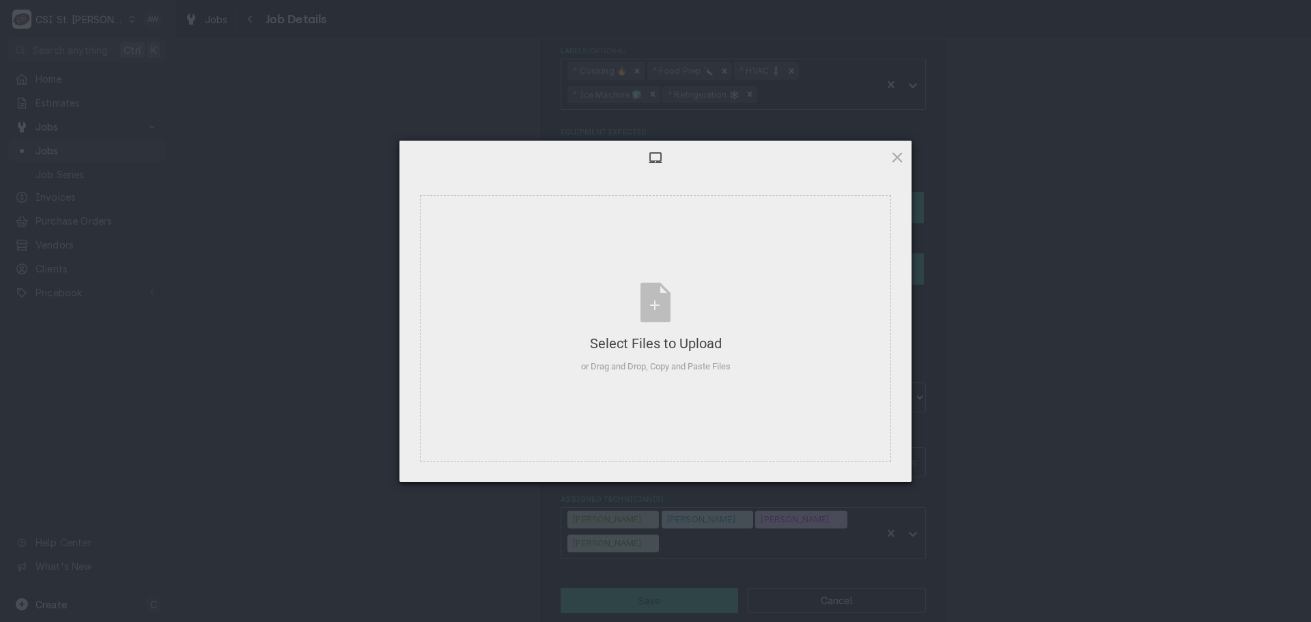
type textarea "x"
click at [580, 261] on div "Select Files to Upload or Drag and Drop, Copy and Paste Files" at bounding box center [655, 328] width 471 height 266
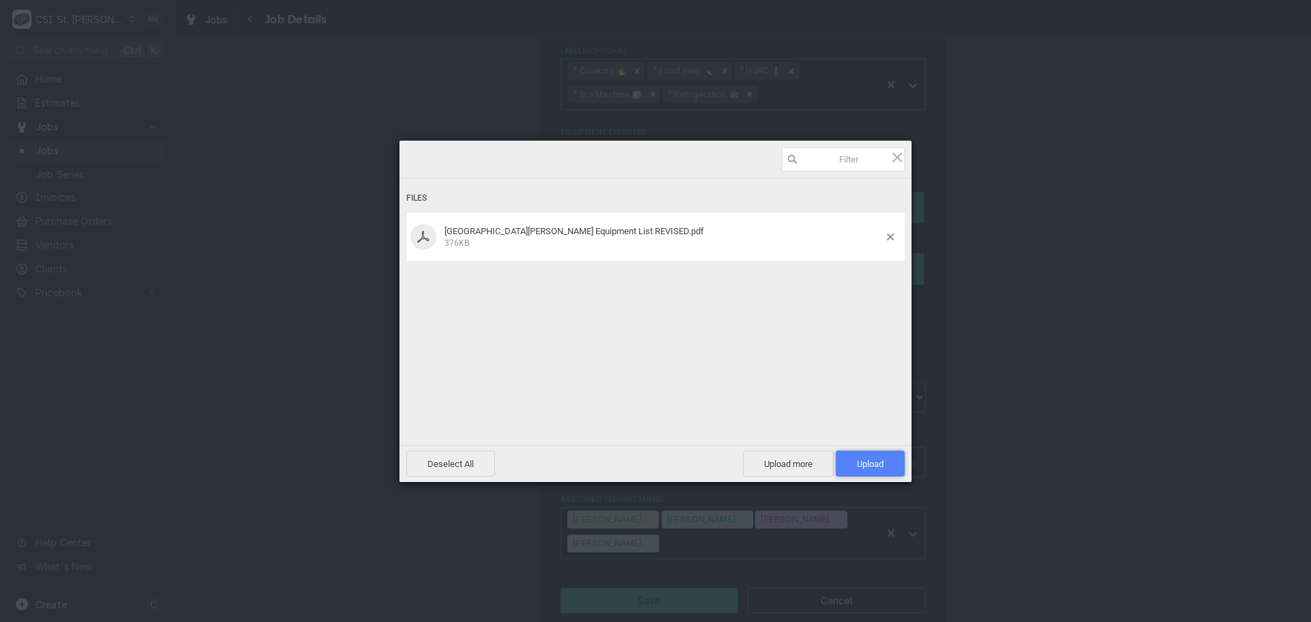
click at [877, 459] on span "Upload 1" at bounding box center [870, 464] width 27 height 10
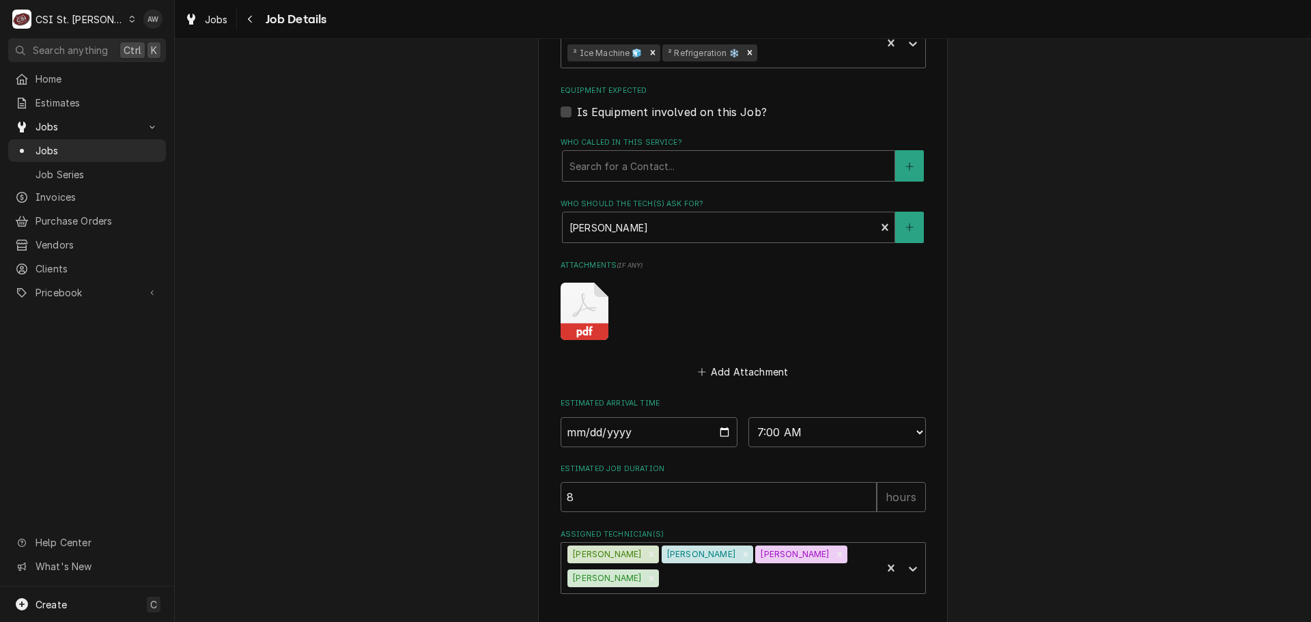
scroll to position [997, 0]
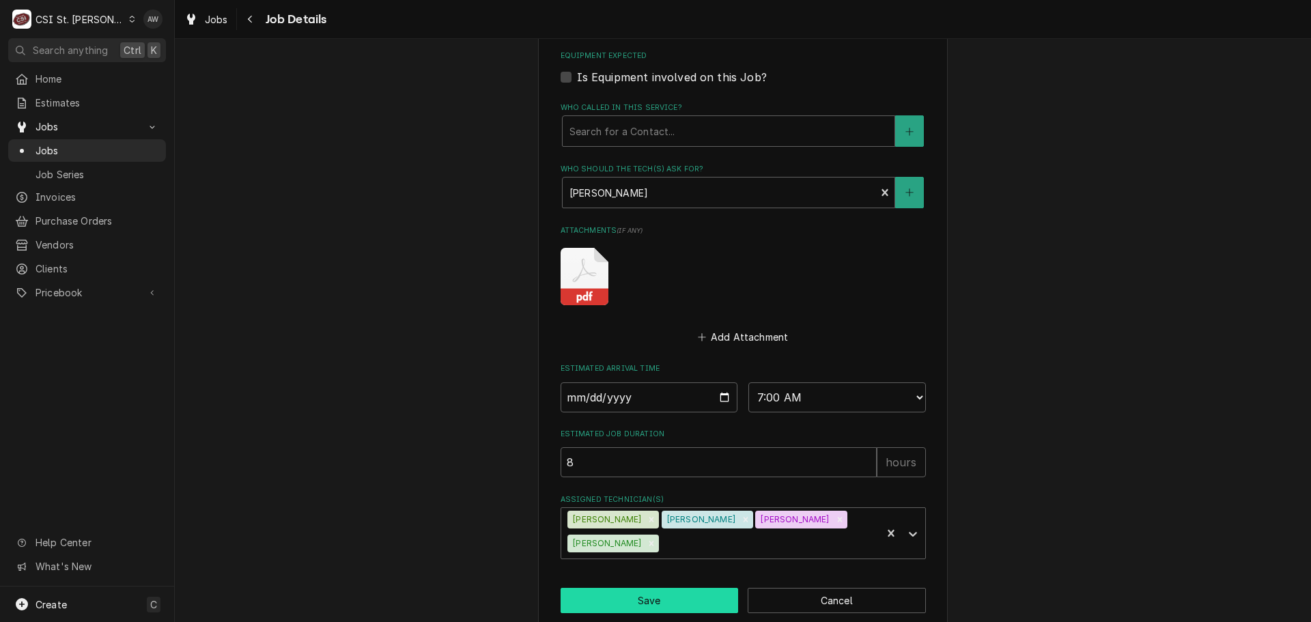
click at [659, 588] on button "Save" at bounding box center [649, 600] width 178 height 25
type textarea "x"
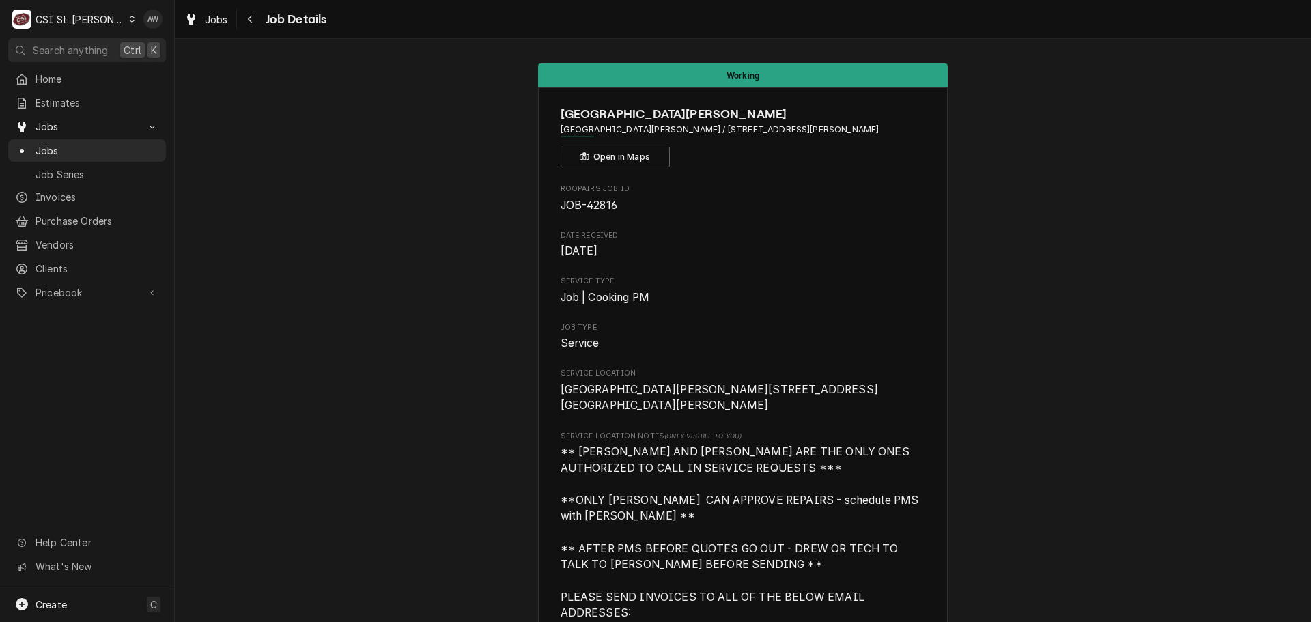
click at [199, 8] on div "Jobs Job Details" at bounding box center [743, 19] width 1136 height 38
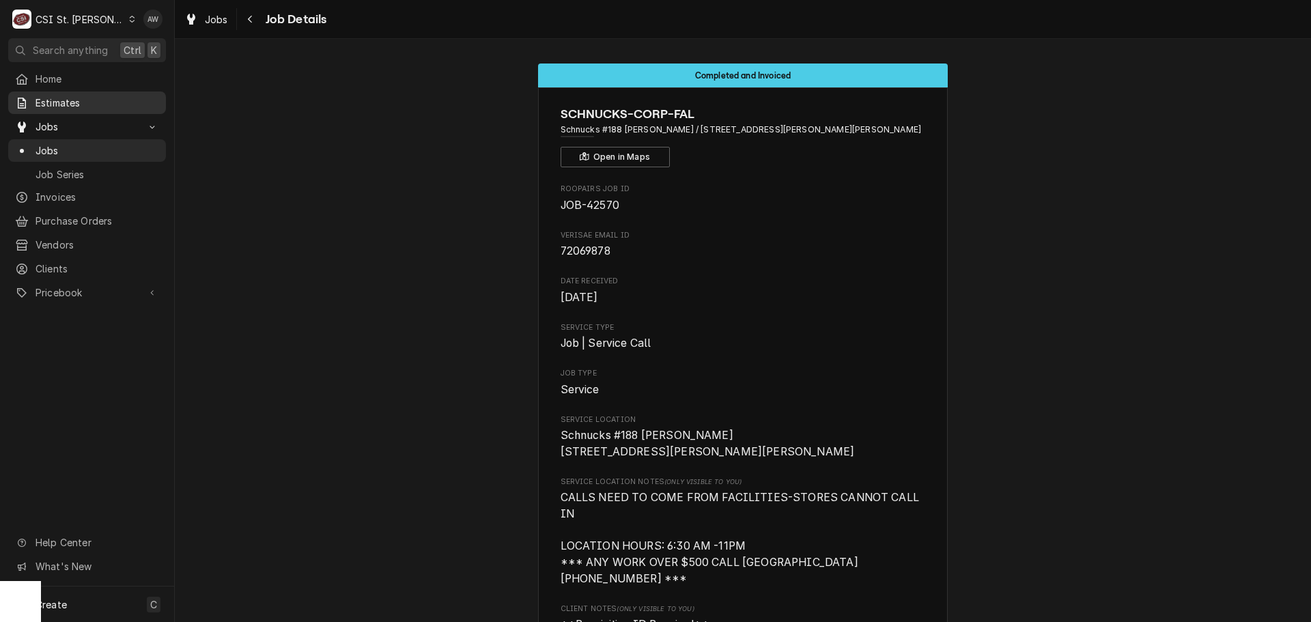
scroll to position [2955, 0]
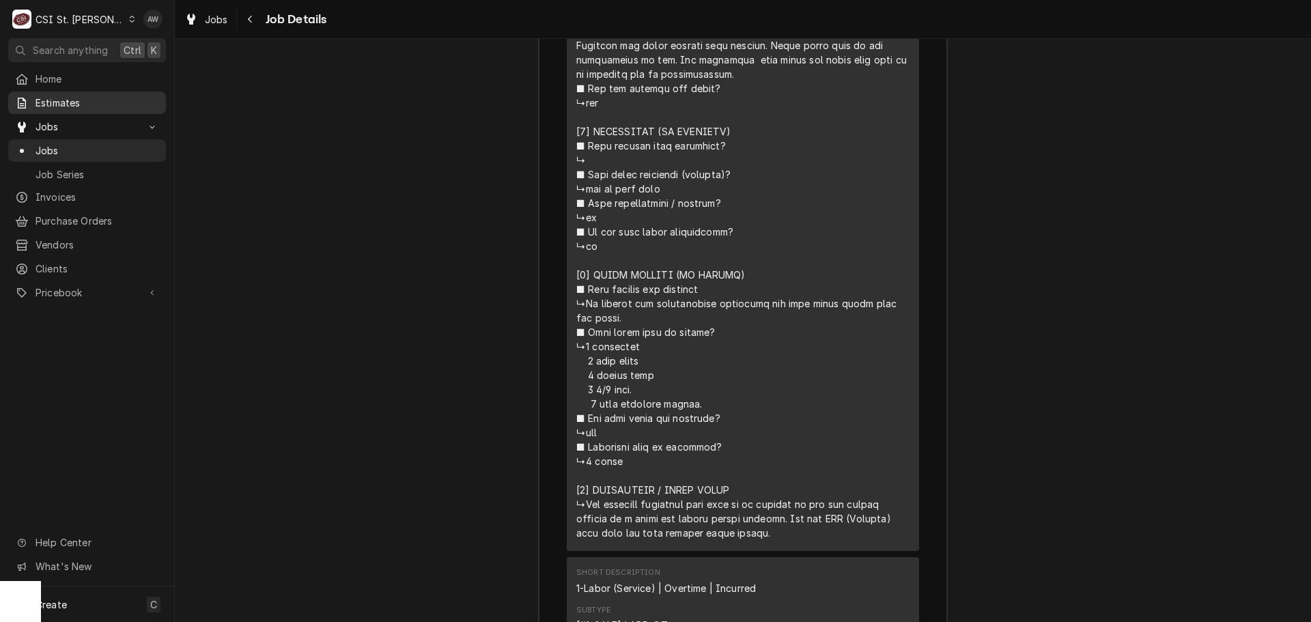
click at [96, 102] on span "Estimates" at bounding box center [97, 103] width 124 height 14
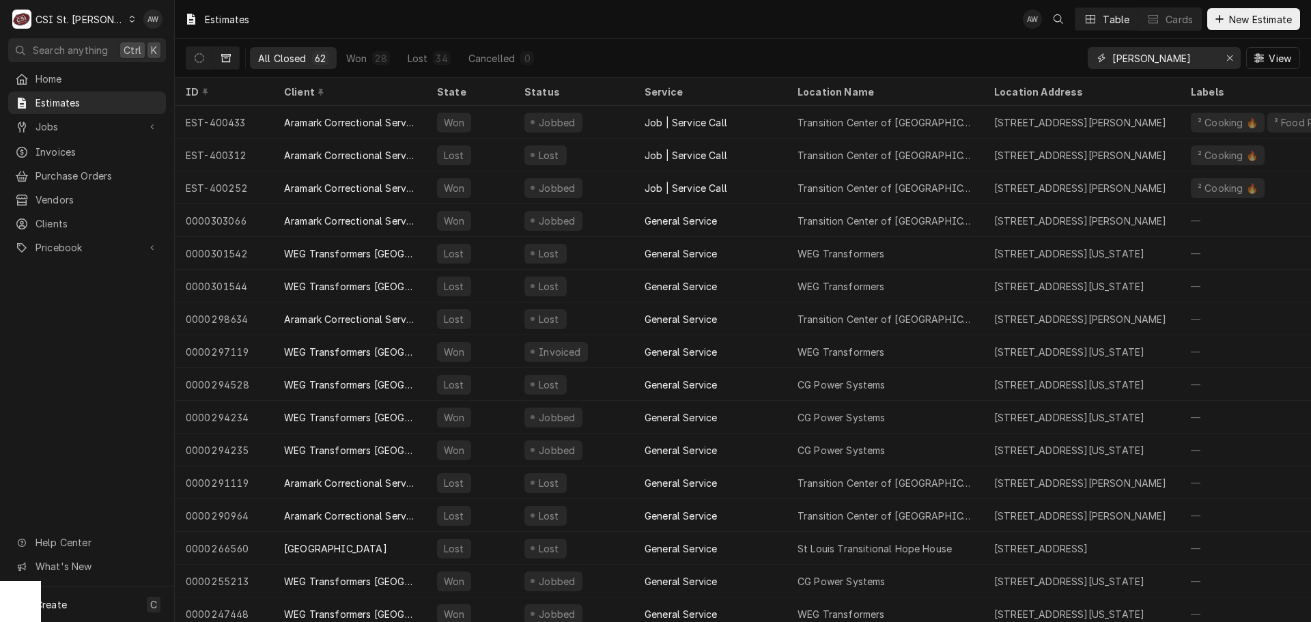
drag, startPoint x: 1139, startPoint y: 61, endPoint x: 1099, endPoint y: 59, distance: 40.3
click at [1099, 59] on div "tran" at bounding box center [1164, 58] width 153 height 22
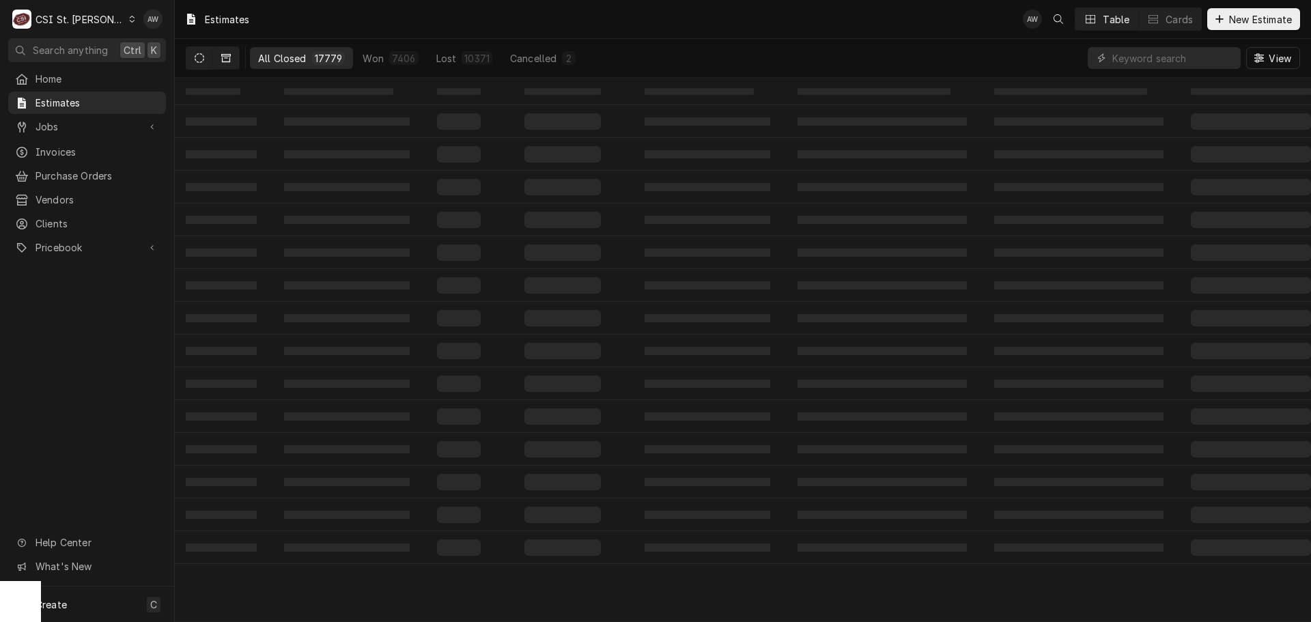
click at [198, 52] on button "Dynamic Content Wrapper" at bounding box center [199, 58] width 26 height 22
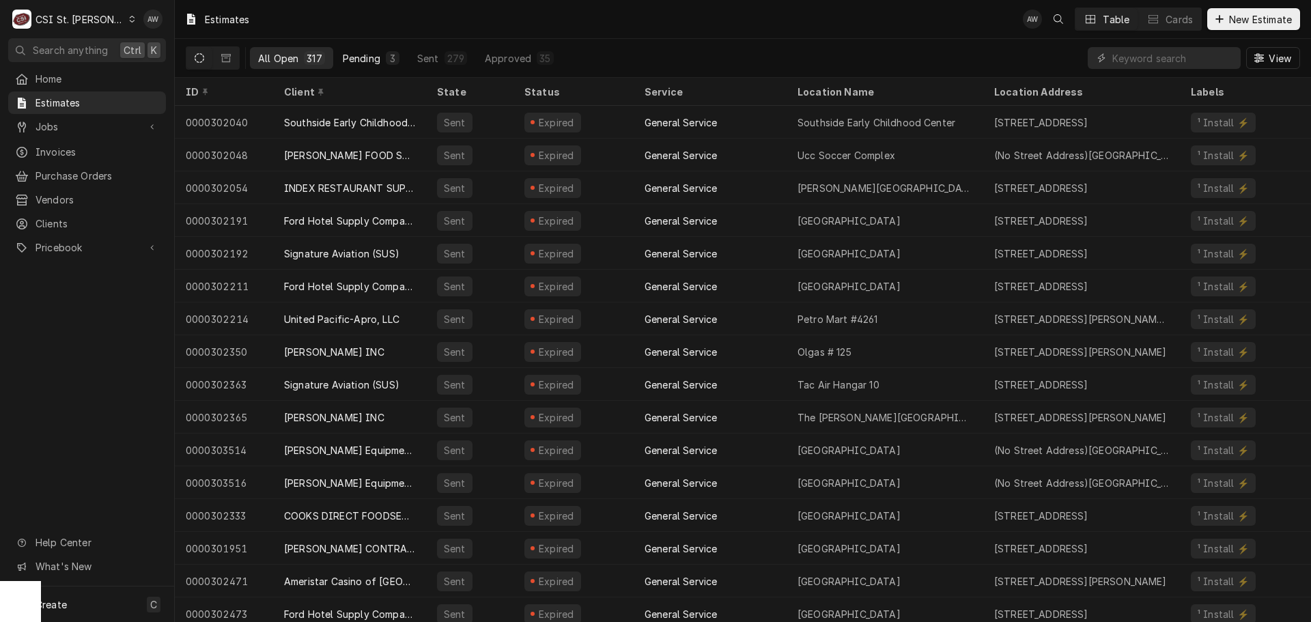
click at [377, 65] on button "Pending 3" at bounding box center [371, 58] width 73 height 22
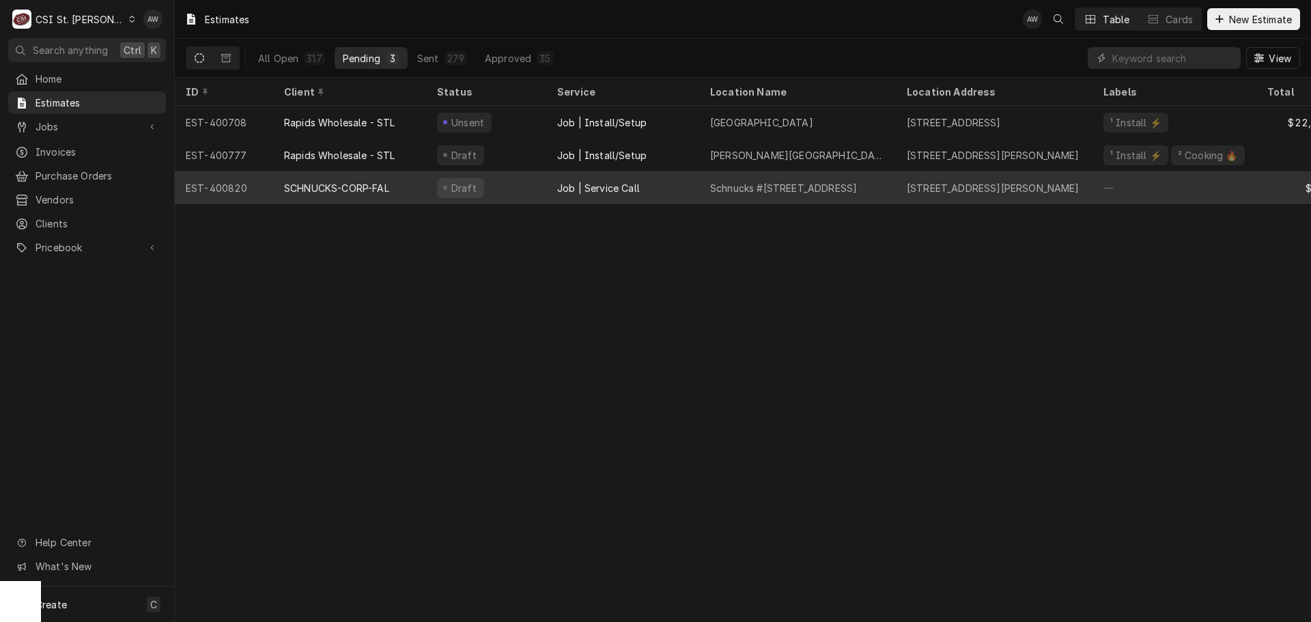
click at [350, 183] on div "SCHNUCKS-CORP-FAL" at bounding box center [336, 188] width 105 height 14
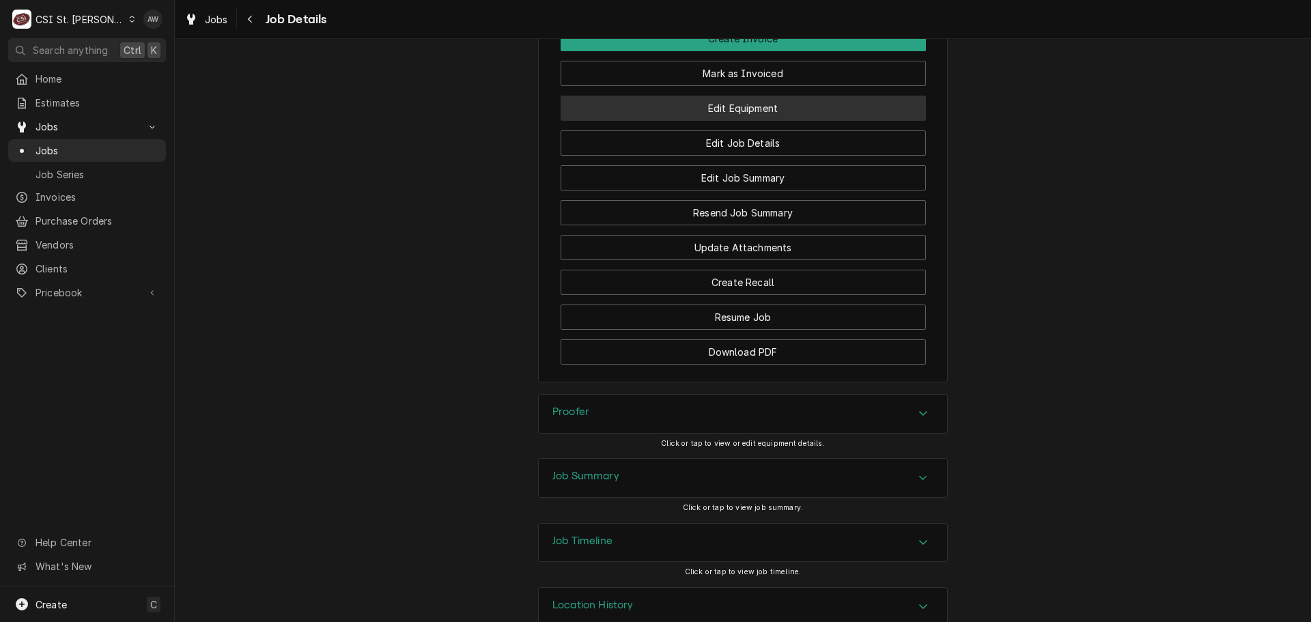
scroll to position [1416, 0]
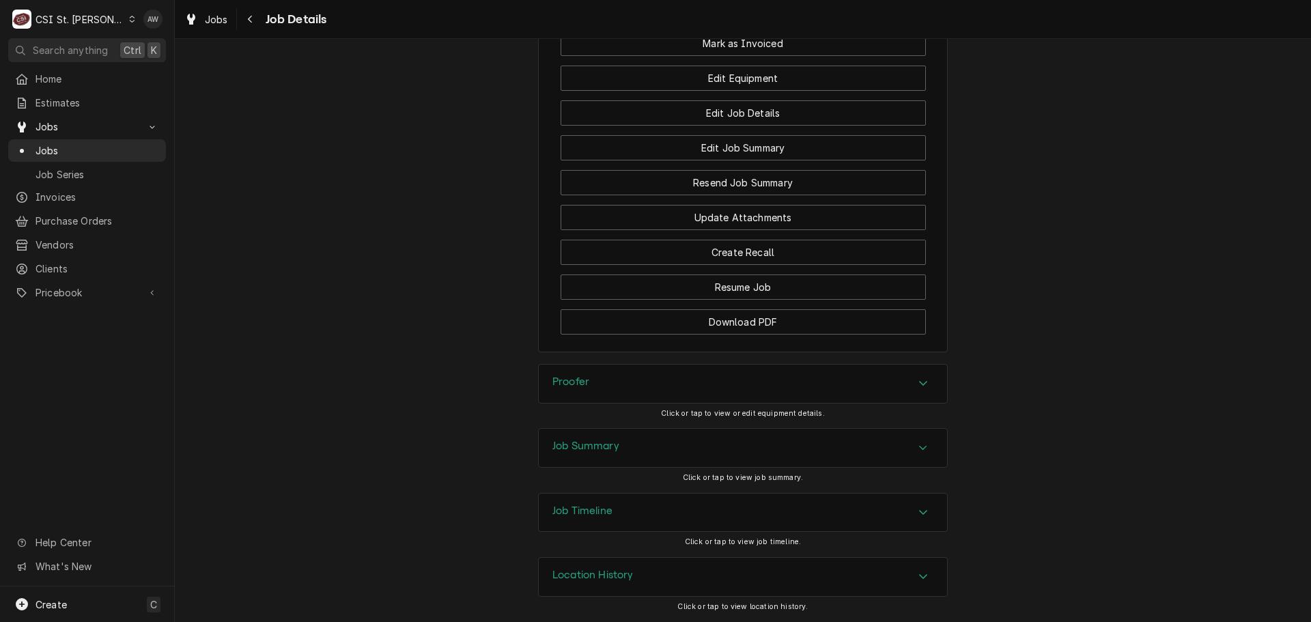
click at [649, 403] on div "Job Summary" at bounding box center [743, 448] width 408 height 38
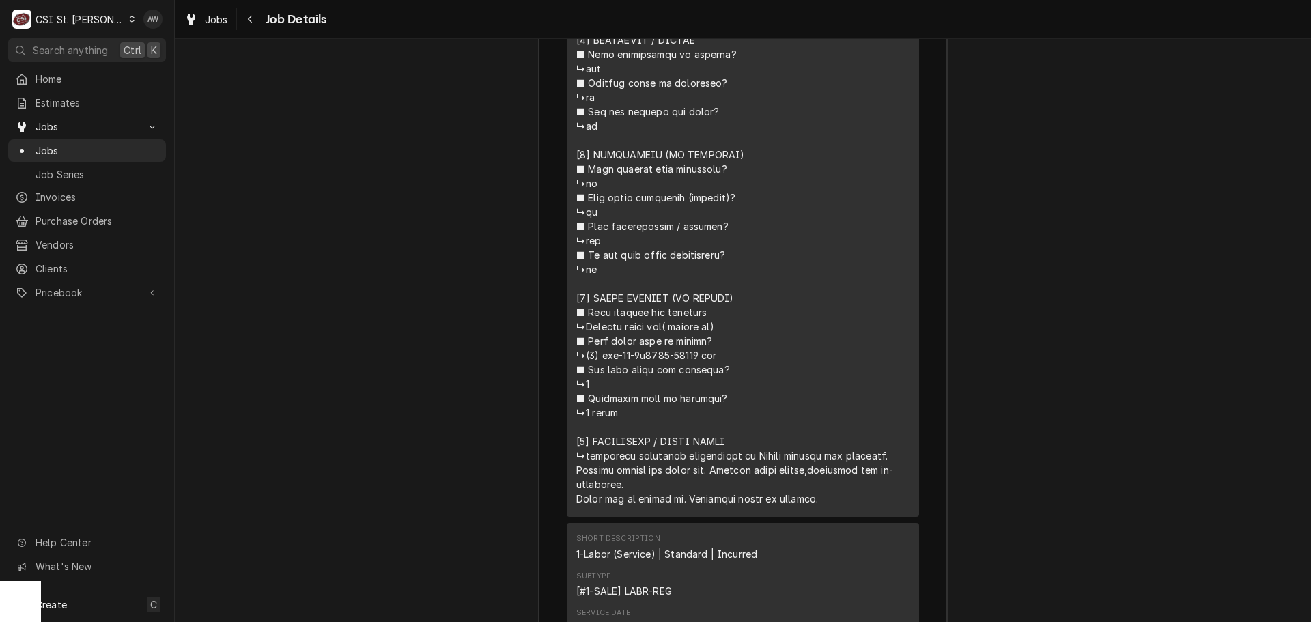
scroll to position [2645, 0]
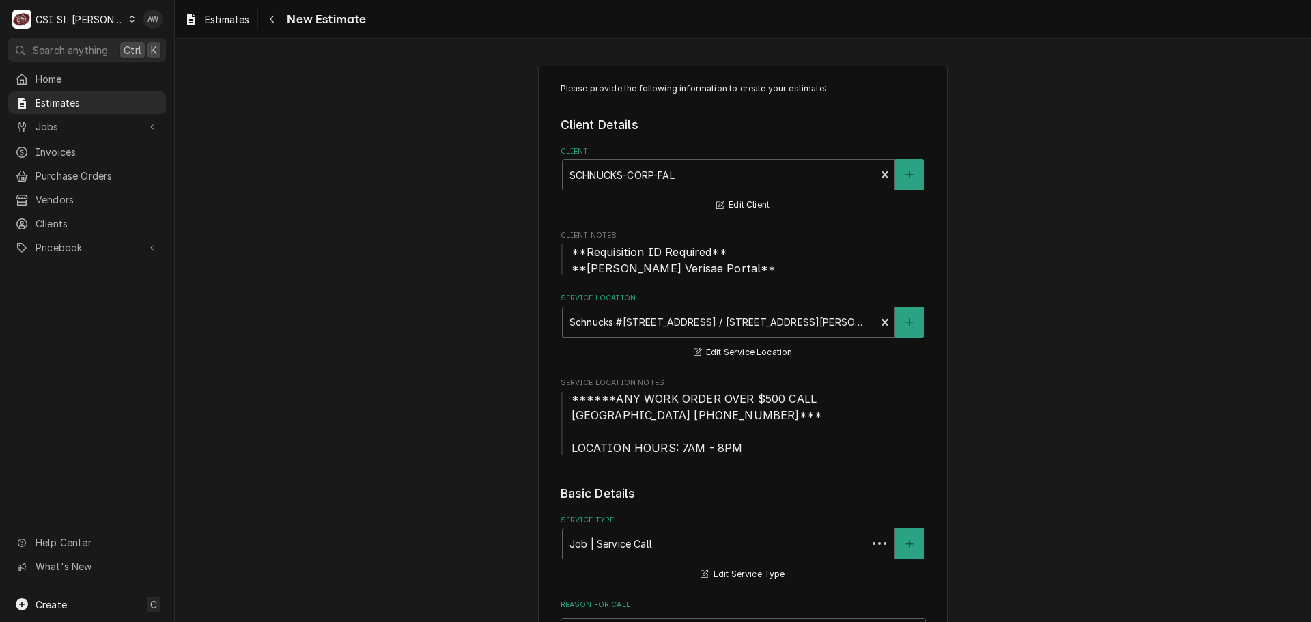
type textarea "x"
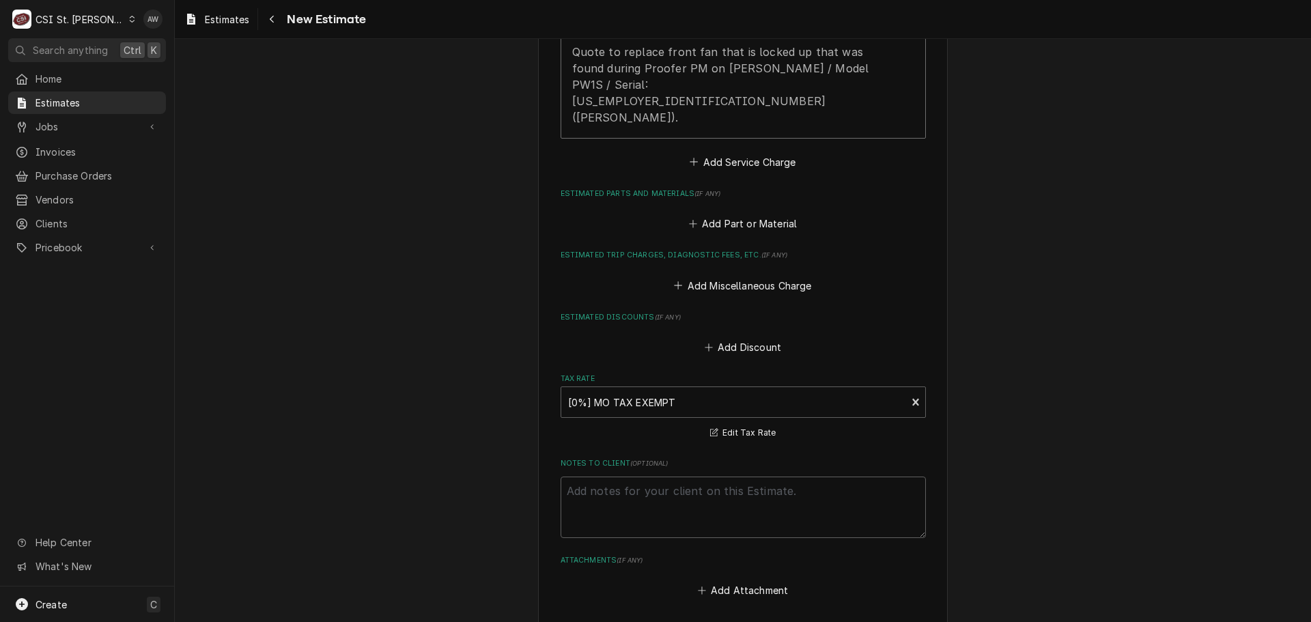
scroll to position [1638, 0]
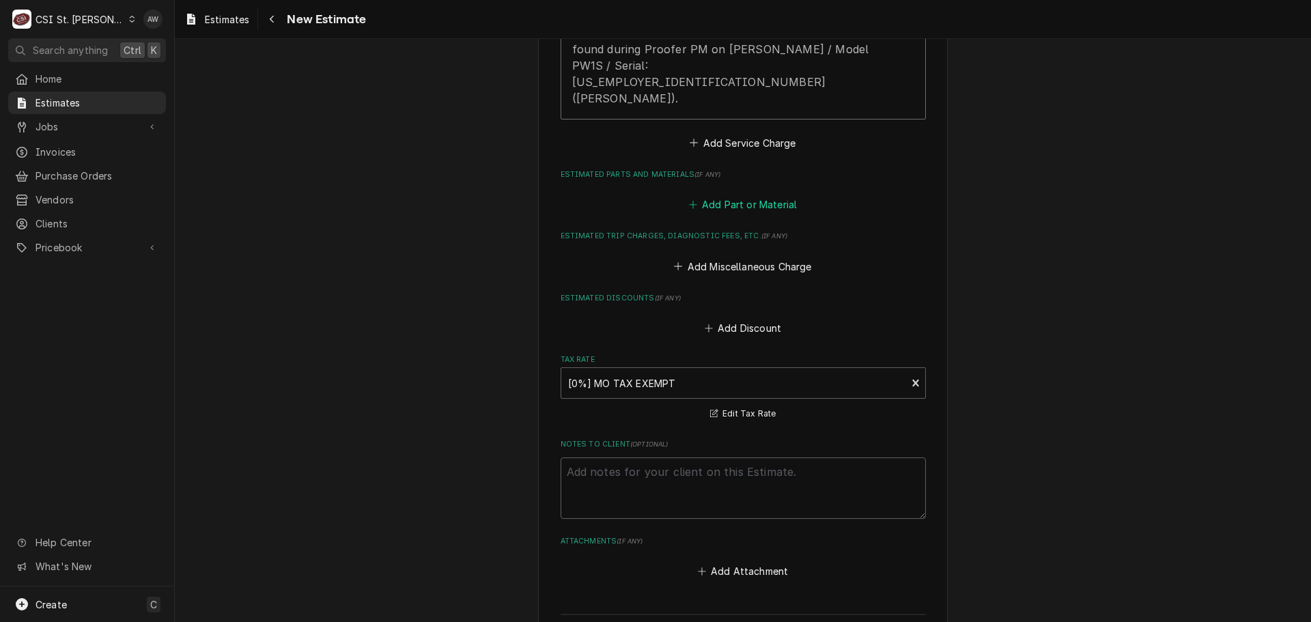
click at [760, 195] on button "Add Part or Material" at bounding box center [742, 204] width 113 height 19
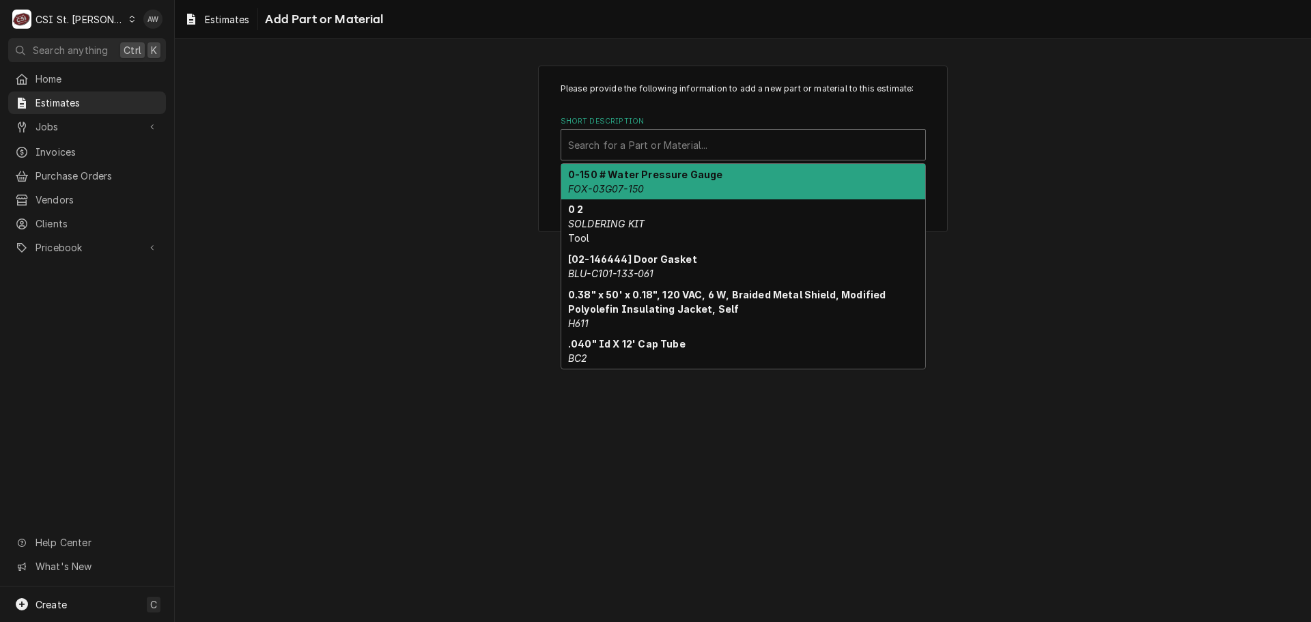
click at [614, 139] on div "Short Description" at bounding box center [743, 144] width 350 height 25
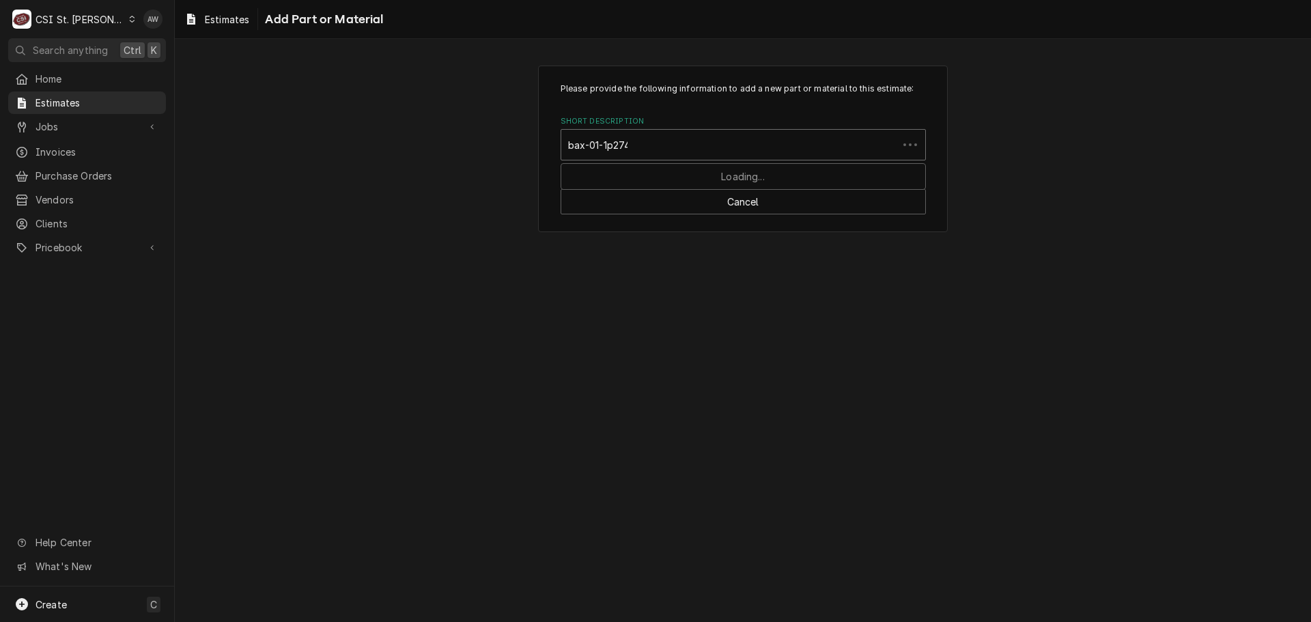
type input "bax-01-1p2741"
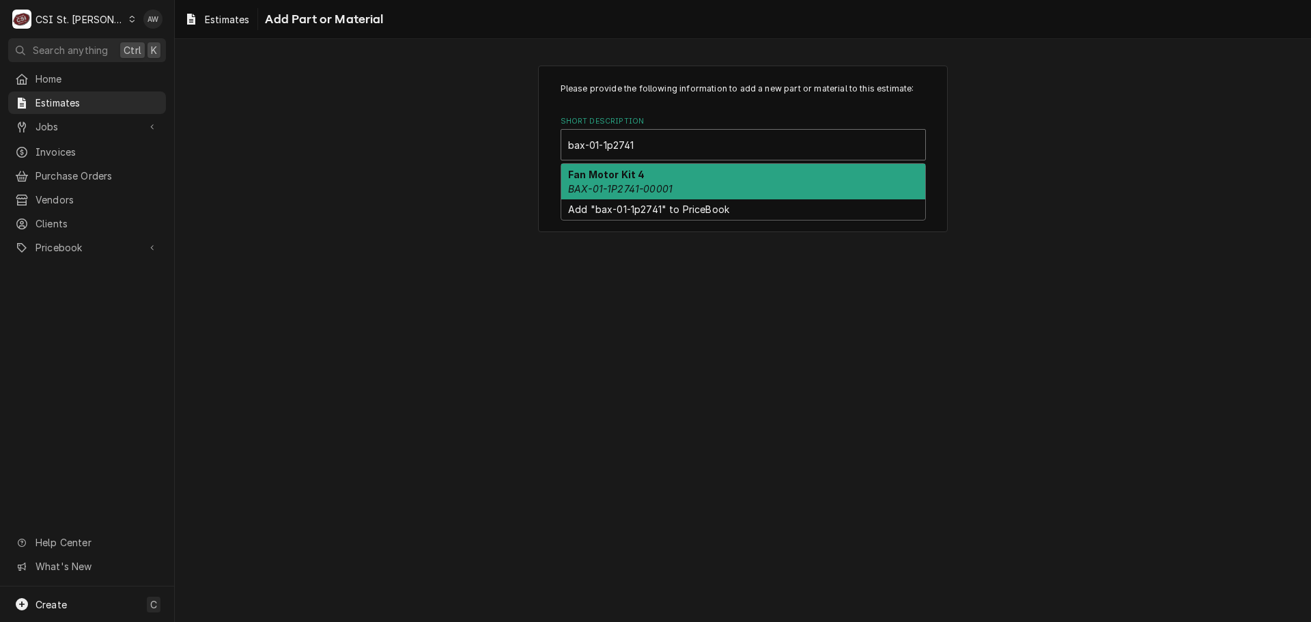
click at [657, 191] on em "BAX-01-1P2741-00001" at bounding box center [620, 189] width 104 height 12
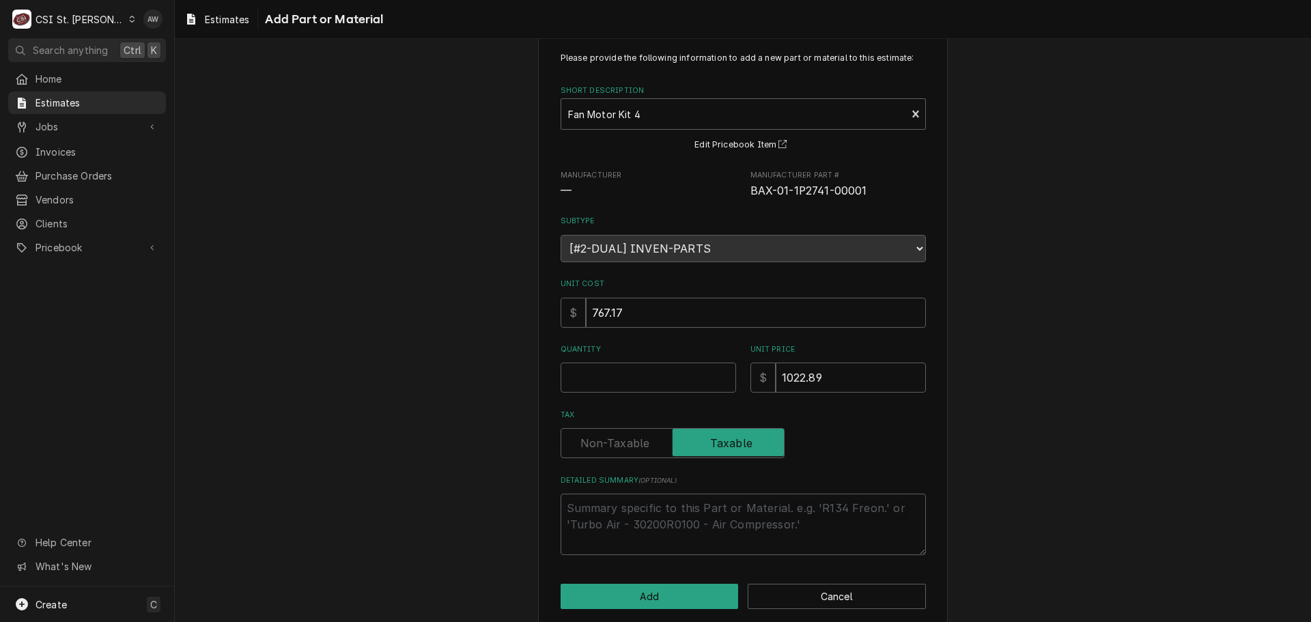
scroll to position [47, 0]
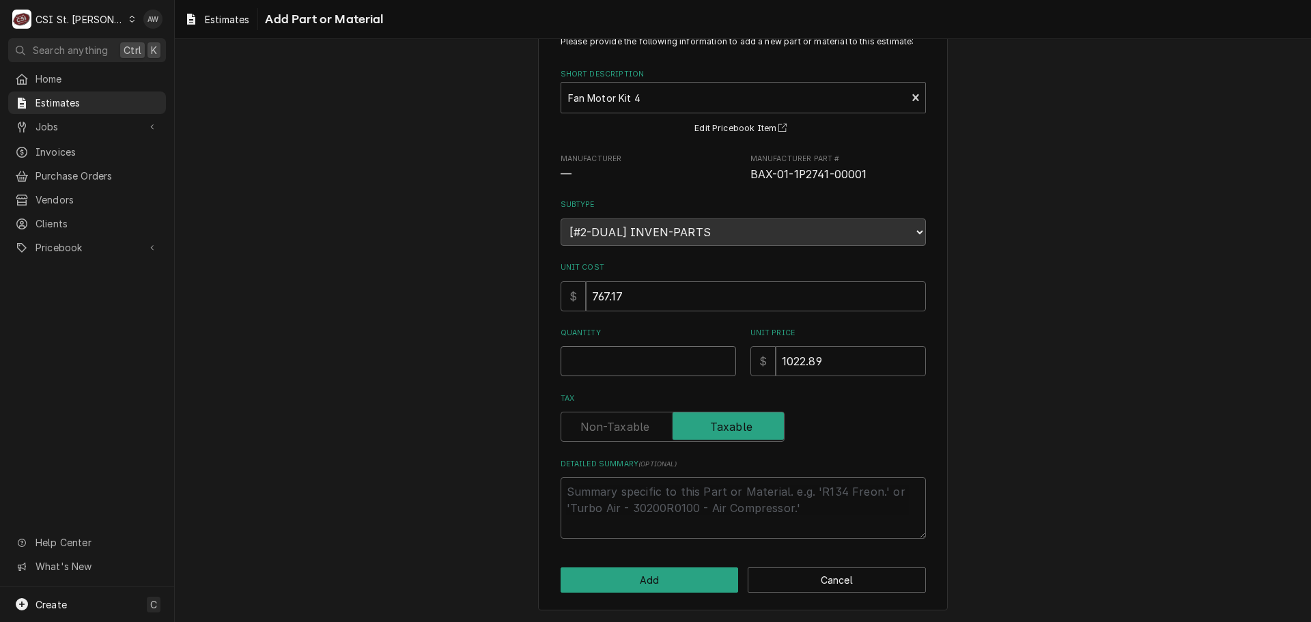
click at [657, 353] on input "Quantity" at bounding box center [647, 361] width 175 height 30
type textarea "x"
type input "1"
type textarea "x"
type input "1"
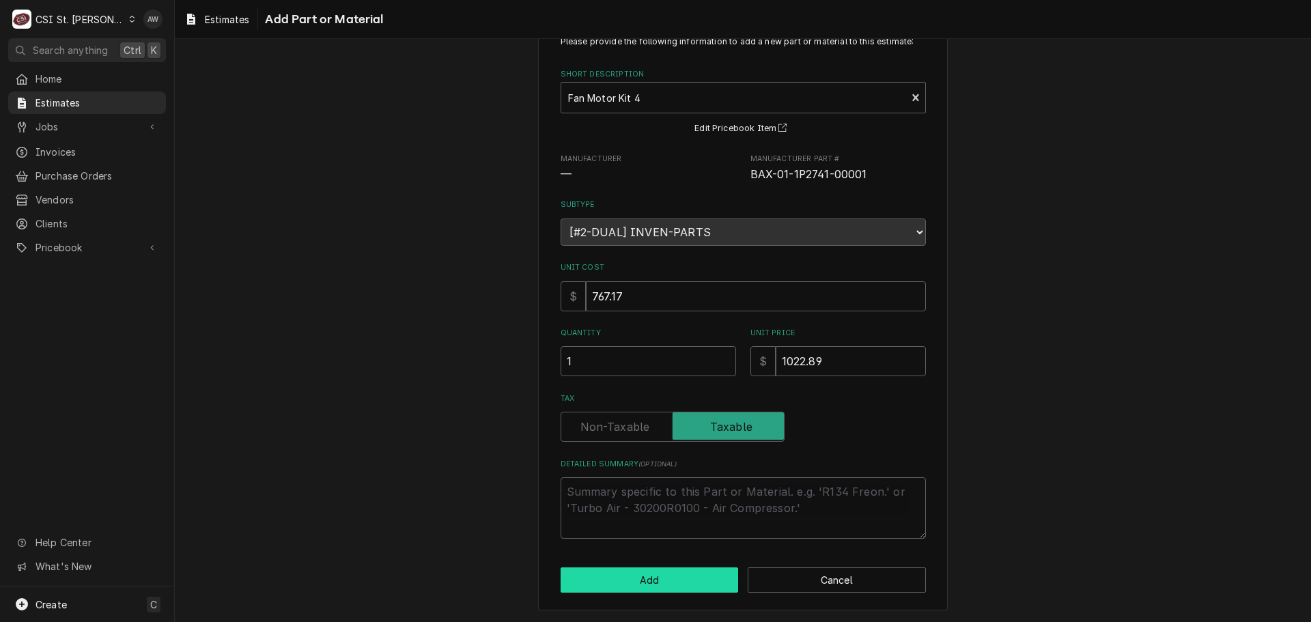
click at [638, 582] on button "Add" at bounding box center [649, 579] width 178 height 25
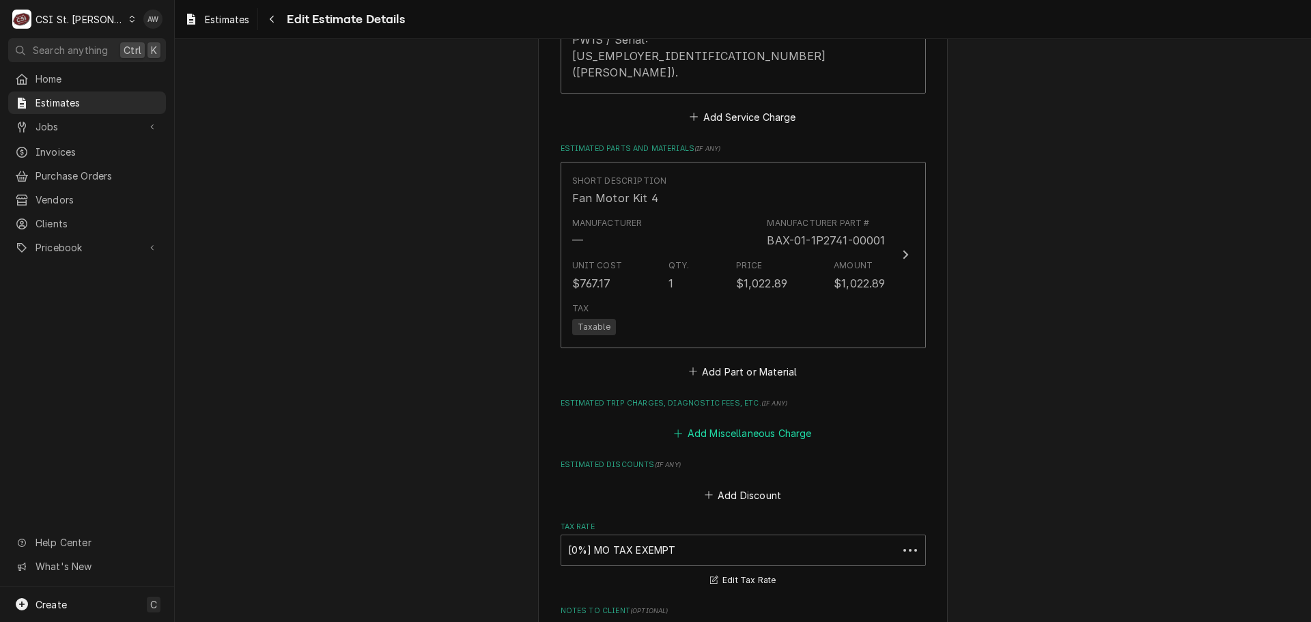
scroll to position [1622, 0]
type textarea "x"
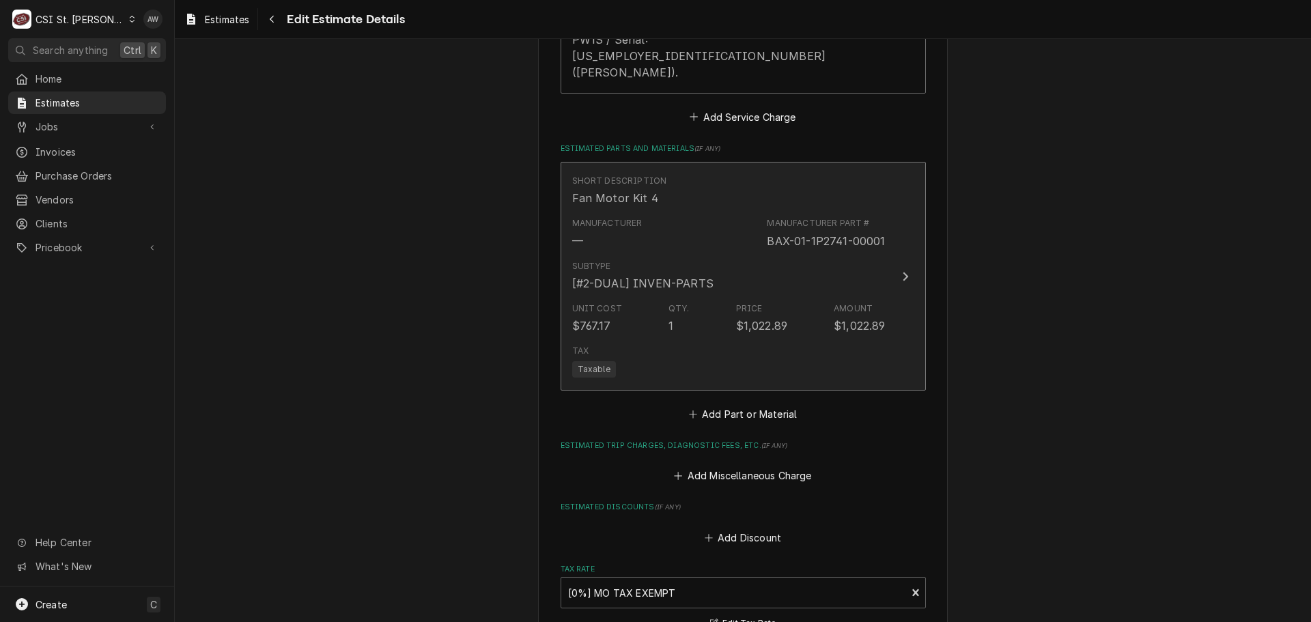
scroll to position [1733, 0]
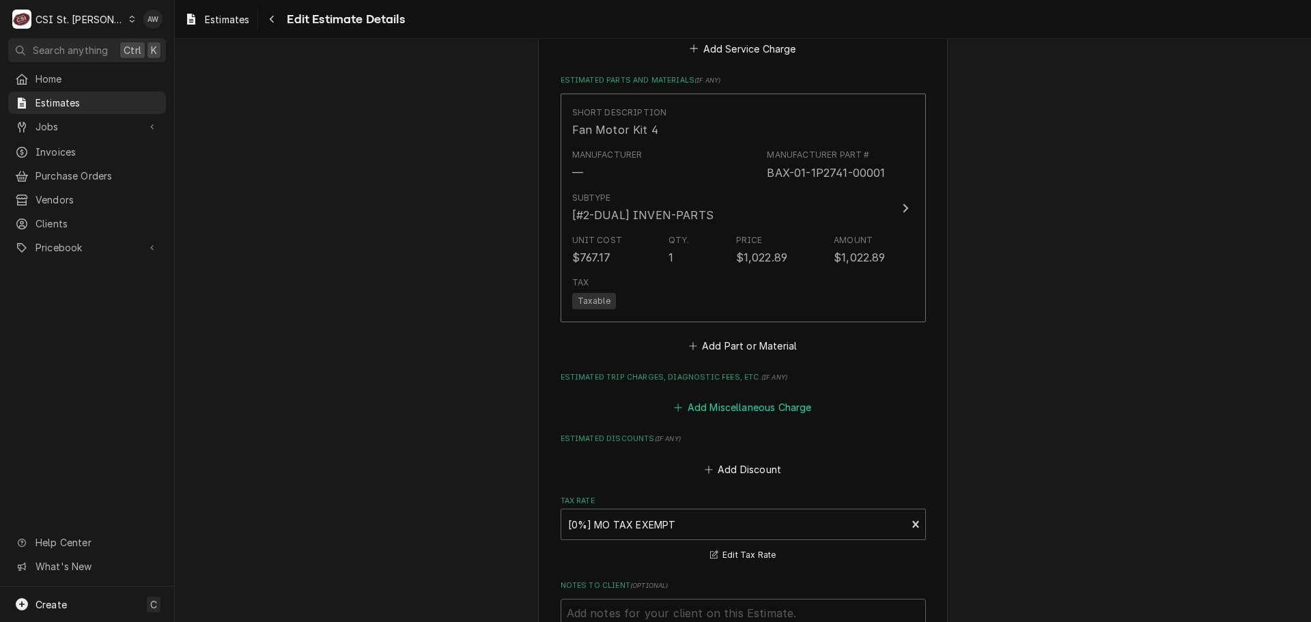
click at [750, 398] on button "Add Miscellaneous Charge" at bounding box center [743, 407] width 142 height 19
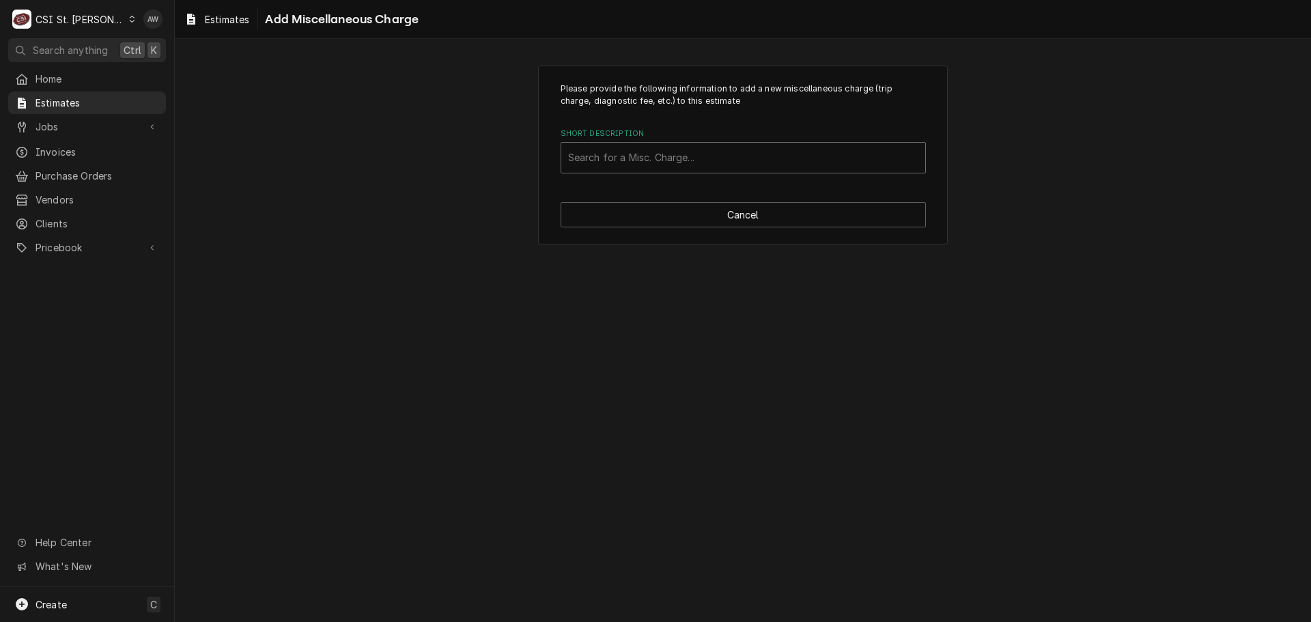
click at [667, 159] on div "Short Description" at bounding box center [743, 157] width 350 height 25
type input "ship"
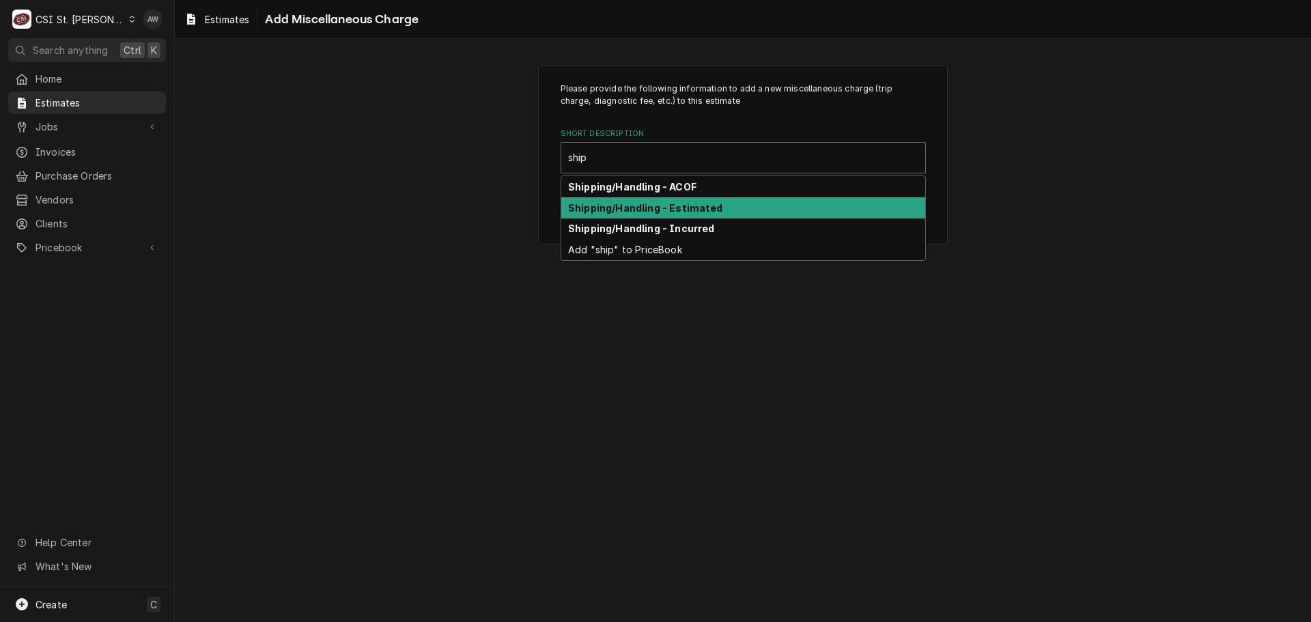
click at [666, 203] on strong "Shipping/Handling - Estimated" at bounding box center [645, 208] width 155 height 12
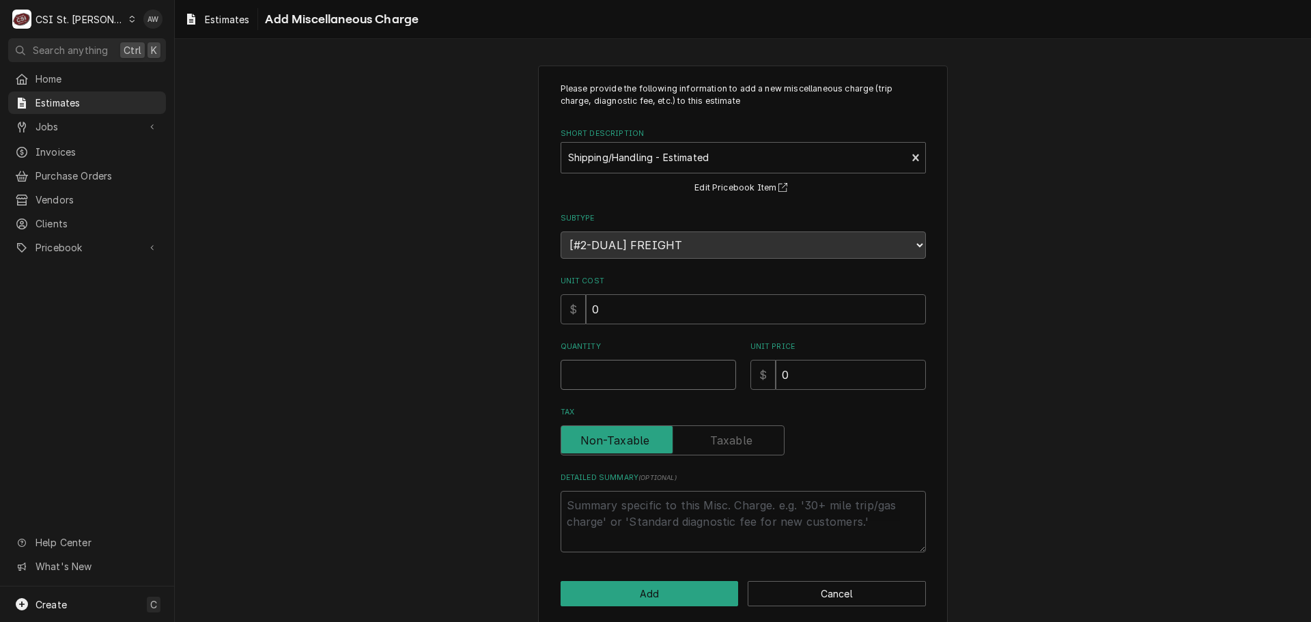
click at [697, 369] on input "Quantity" at bounding box center [647, 375] width 175 height 30
type textarea "x"
type input "1"
type textarea "x"
type input "7"
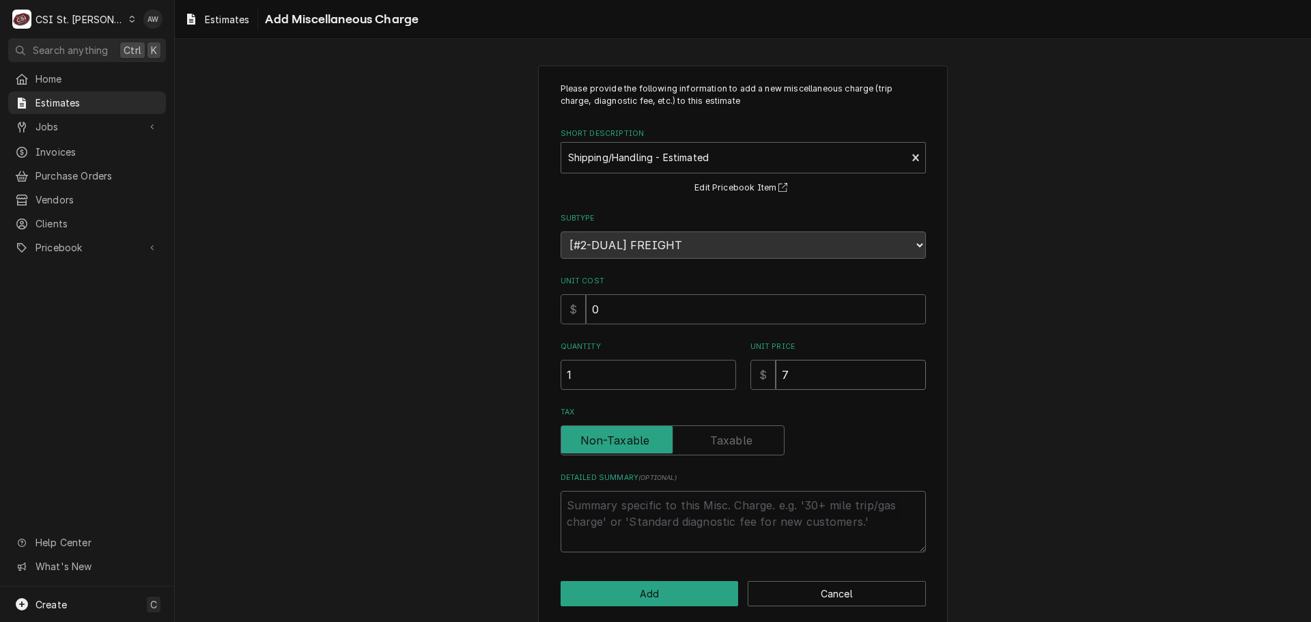
type textarea "x"
type input "75"
click at [658, 601] on button "Add" at bounding box center [649, 593] width 178 height 25
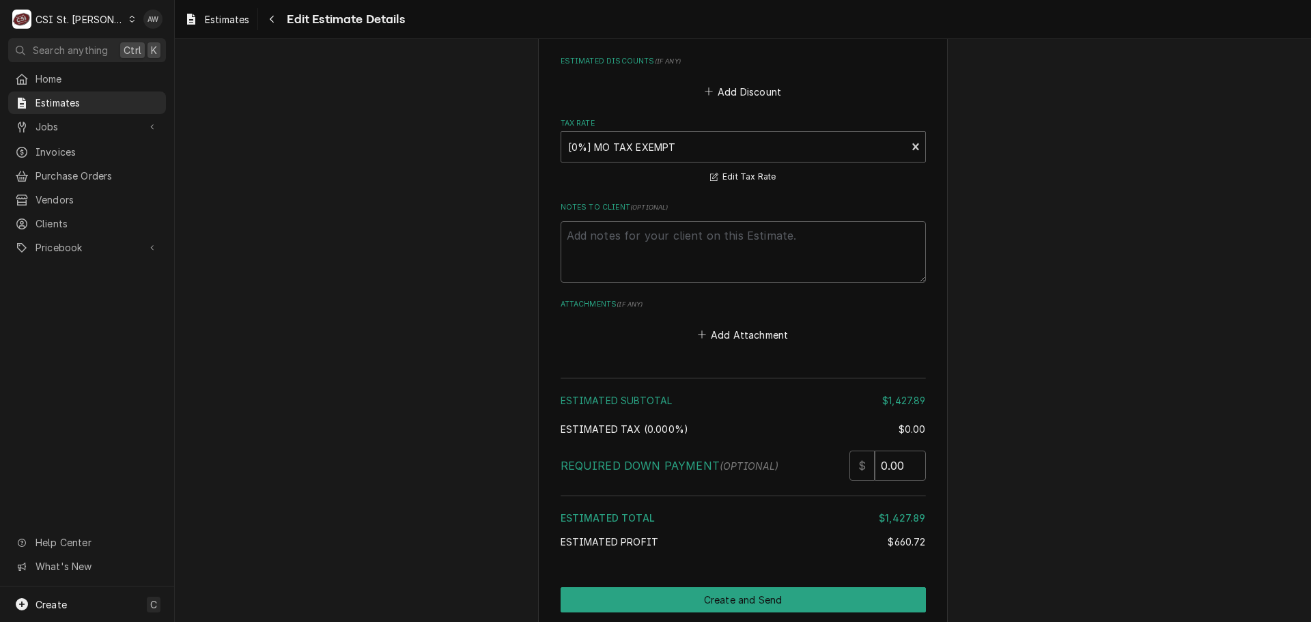
scroll to position [2305, 0]
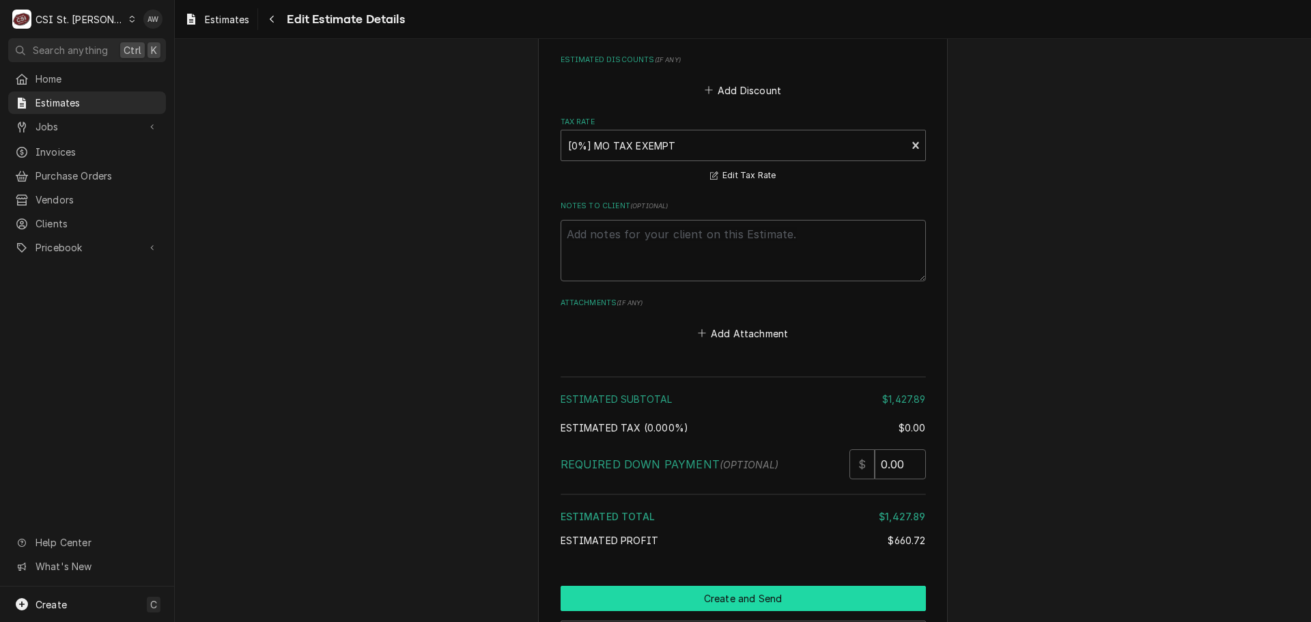
click at [821, 586] on button "Create and Send" at bounding box center [742, 598] width 365 height 25
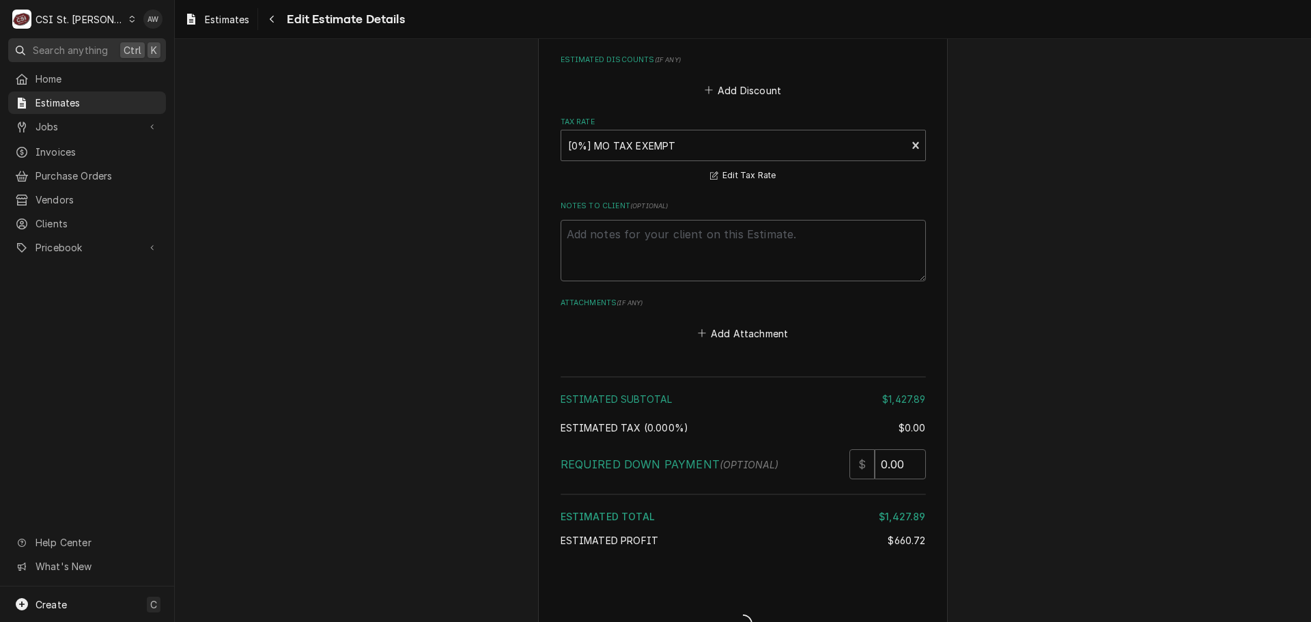
type textarea "x"
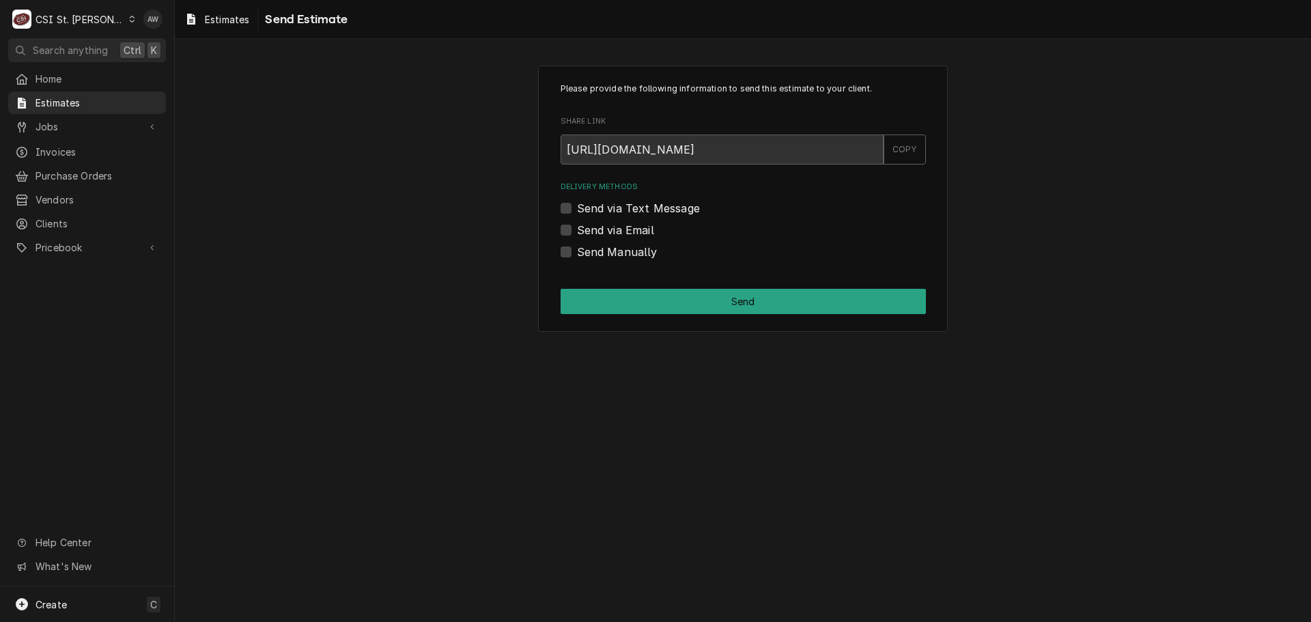
click at [610, 231] on label "Send via Email" at bounding box center [615, 230] width 77 height 16
click at [610, 231] on input "Send via Email" at bounding box center [759, 237] width 365 height 30
checkbox input "true"
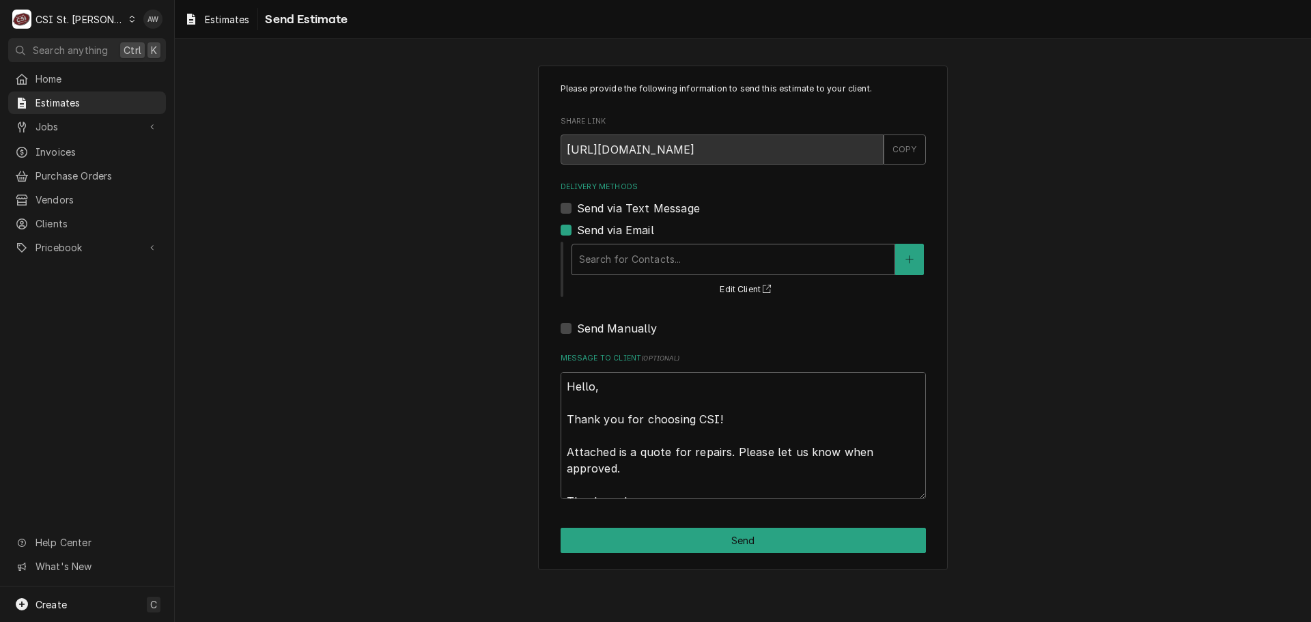
click at [637, 263] on div "Delivery Methods" at bounding box center [733, 259] width 309 height 25
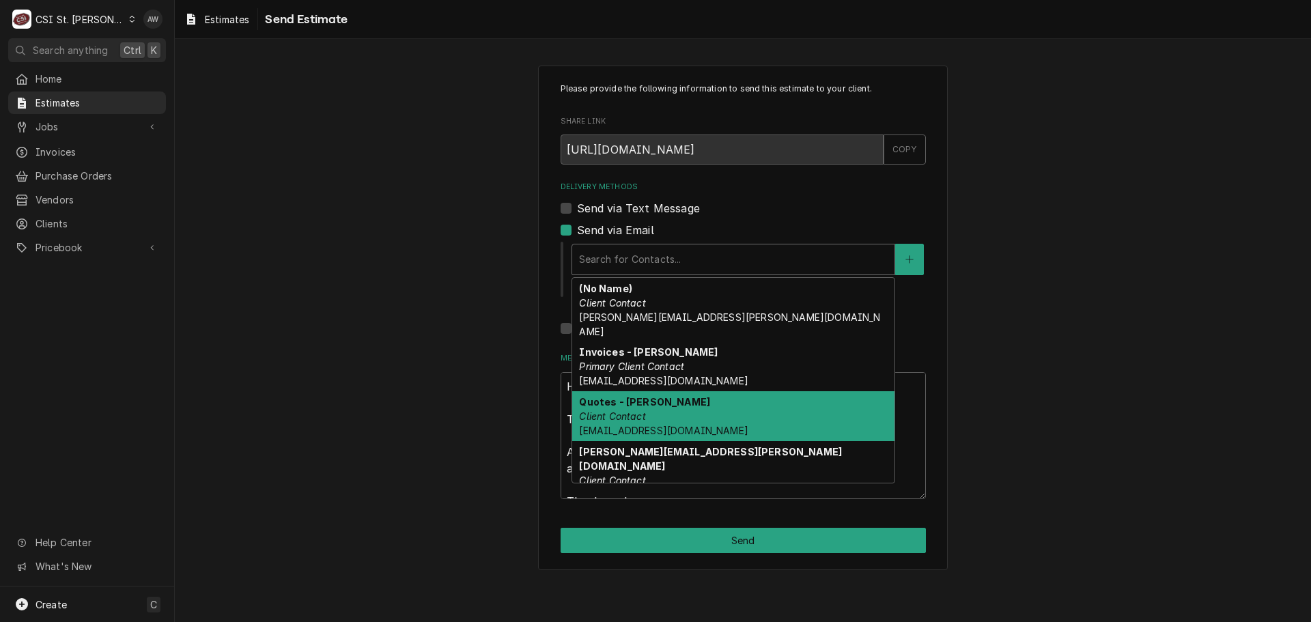
click at [624, 410] on em "Client Contact" at bounding box center [612, 416] width 66 height 12
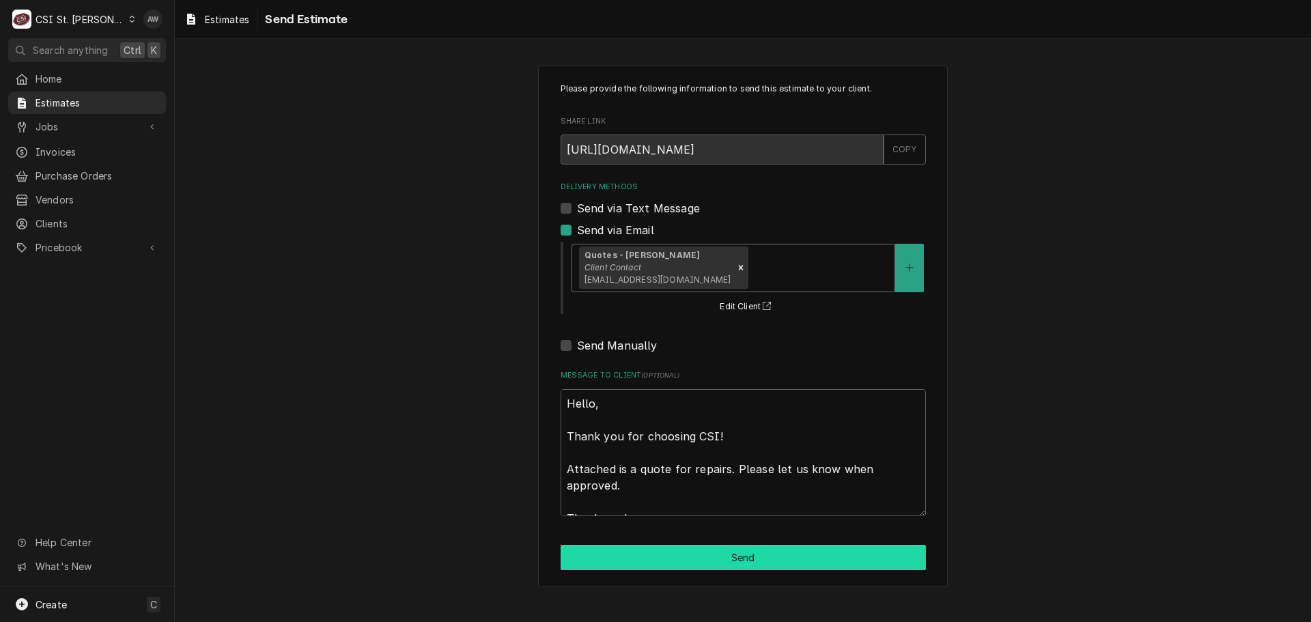
click at [671, 546] on button "Send" at bounding box center [742, 557] width 365 height 25
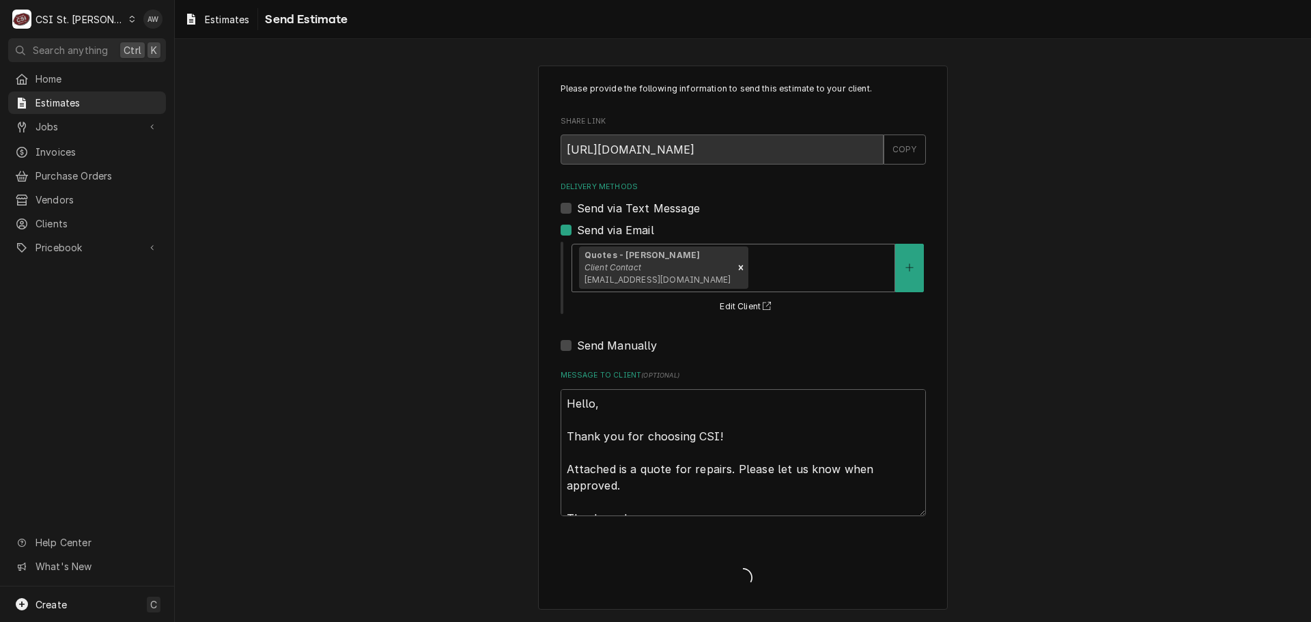
type textarea "x"
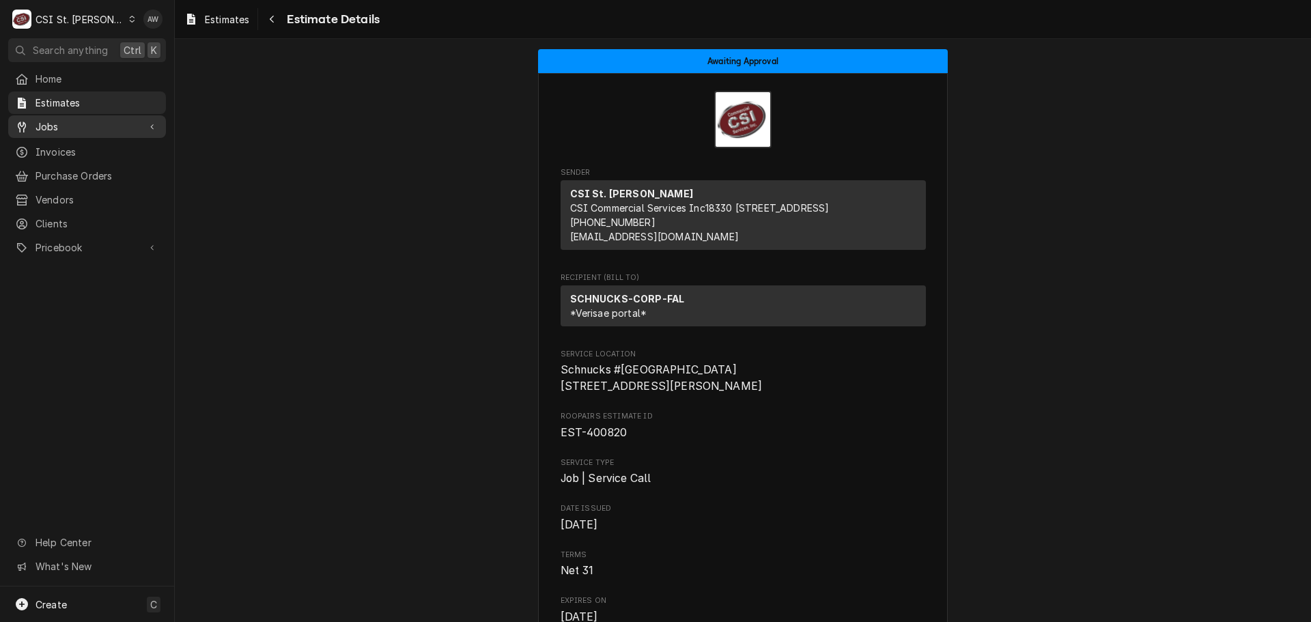
click at [103, 126] on span "Jobs" at bounding box center [86, 126] width 103 height 14
click at [91, 150] on span "Jobs" at bounding box center [97, 150] width 124 height 14
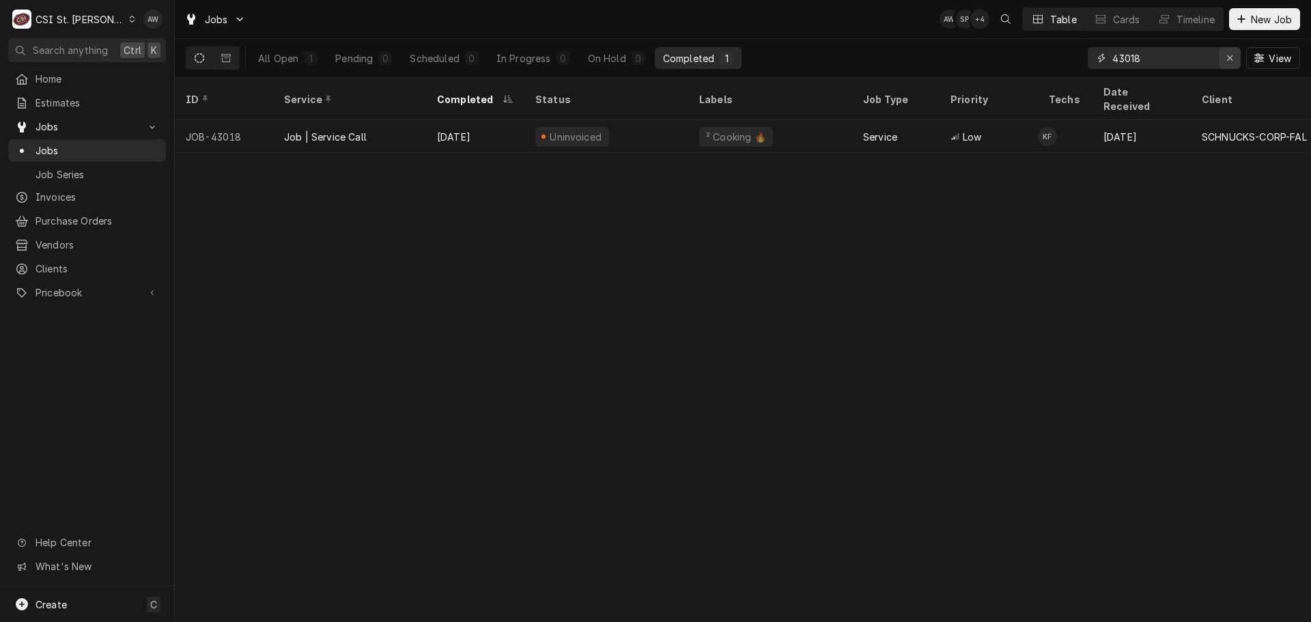
click at [1226, 59] on icon "Erase input" at bounding box center [1230, 58] width 8 height 10
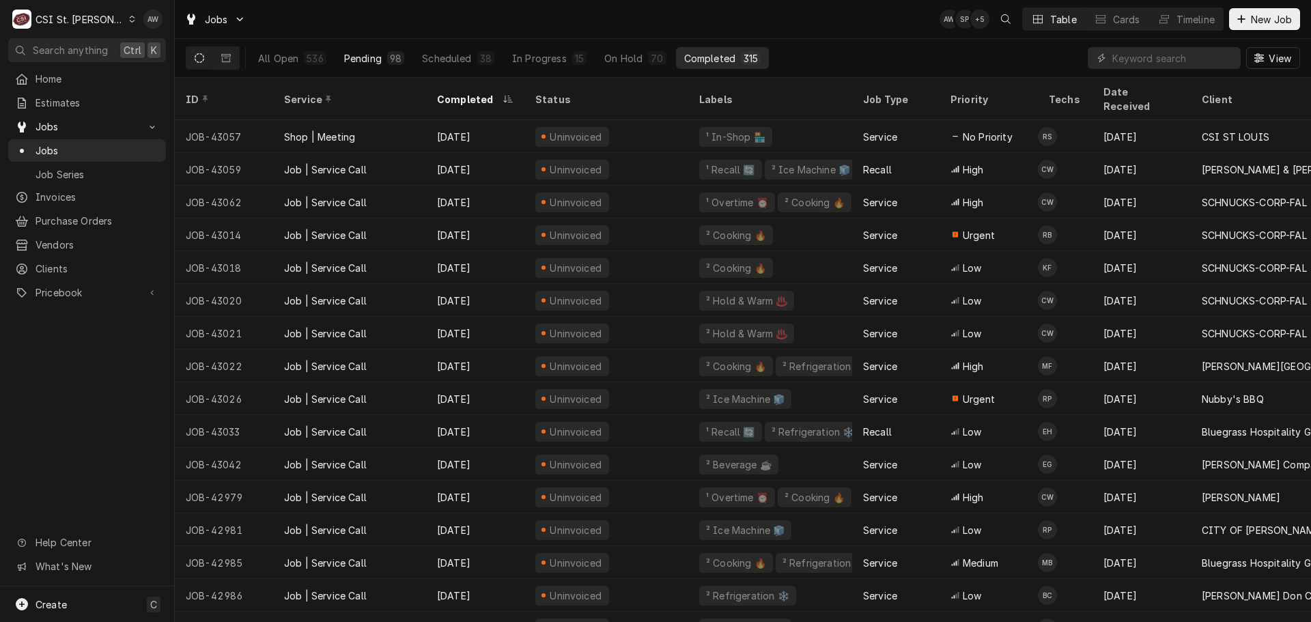
click at [352, 53] on div "Pending" at bounding box center [363, 58] width 38 height 14
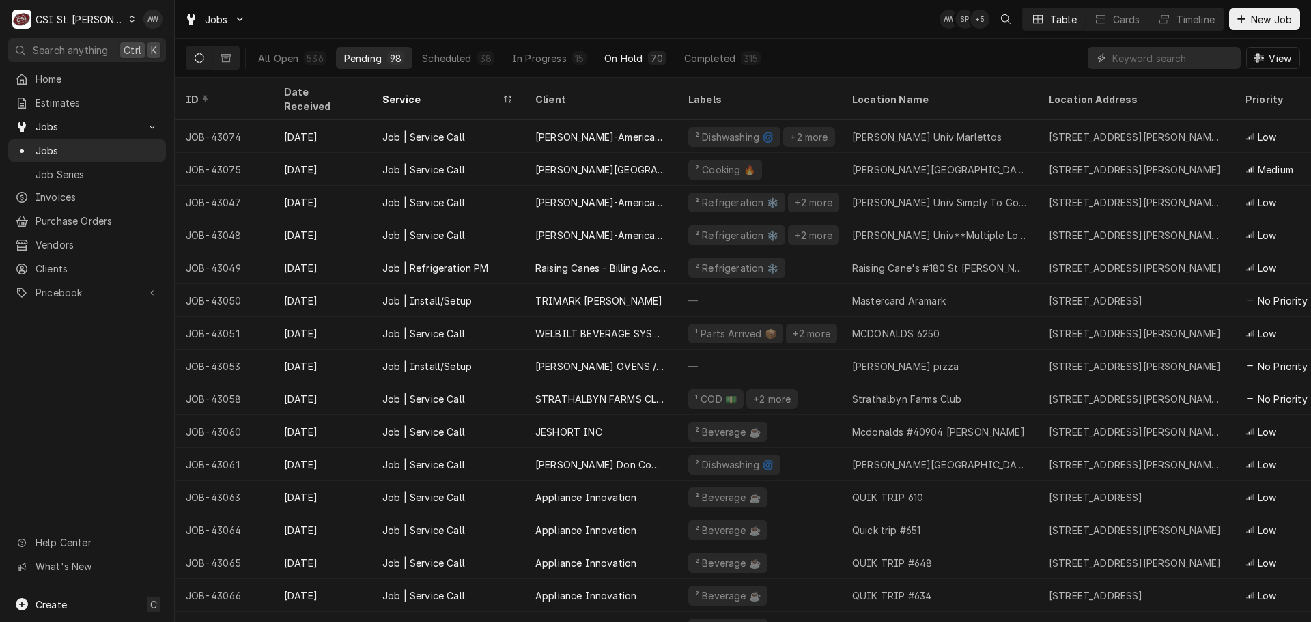
click at [638, 55] on div "On Hold" at bounding box center [623, 58] width 38 height 14
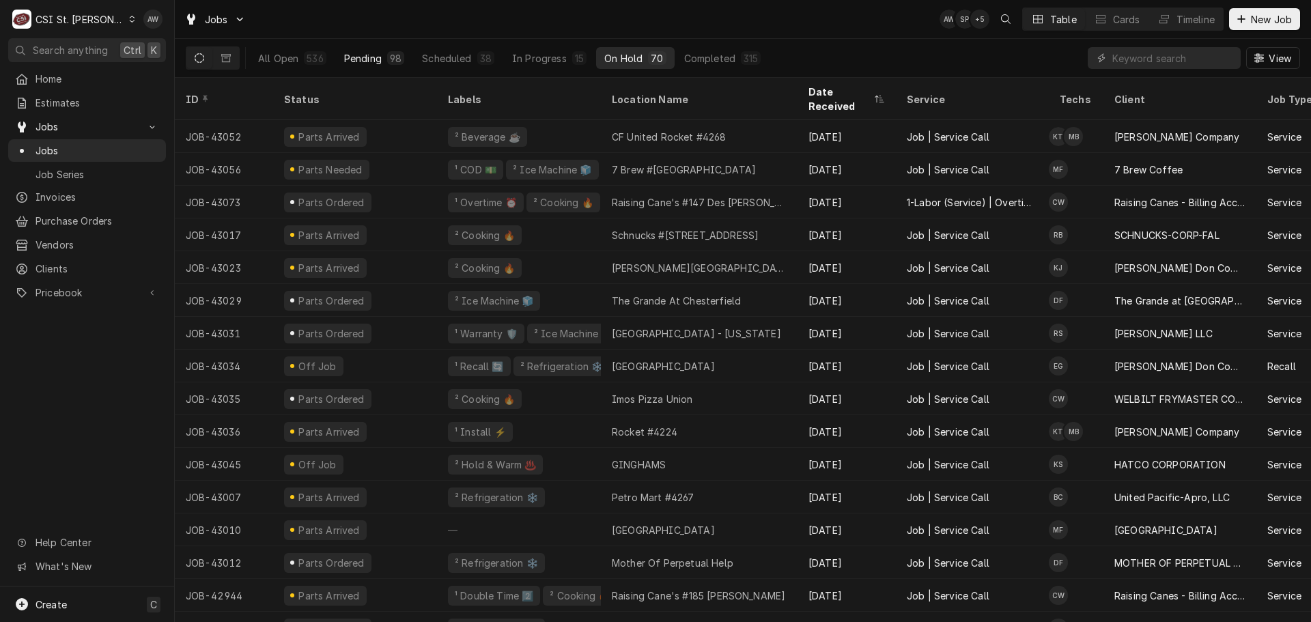
click at [390, 66] on button "Pending 98" at bounding box center [374, 58] width 76 height 22
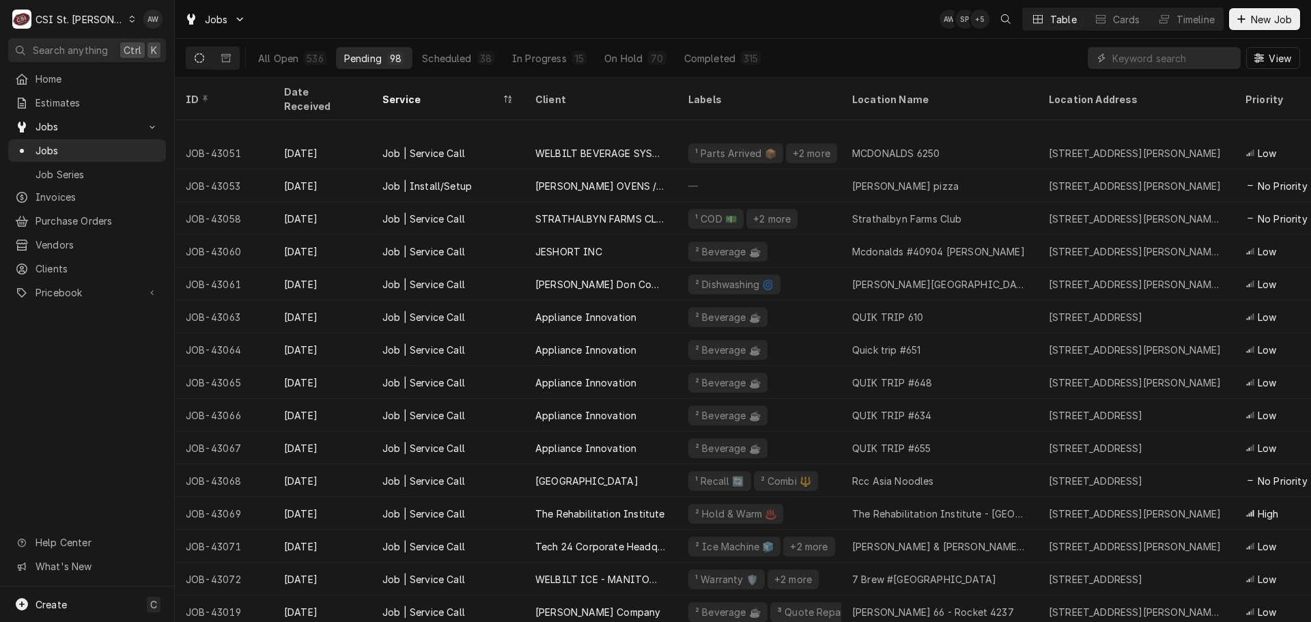
scroll to position [248, 0]
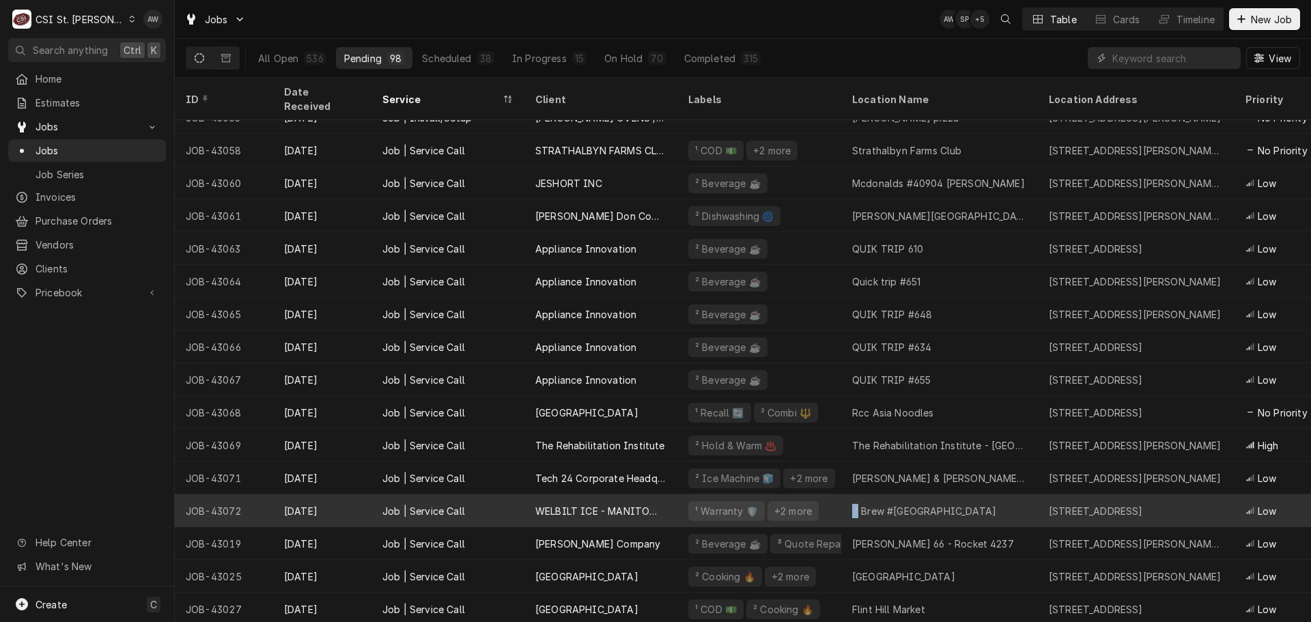
click at [855, 504] on div "7 Brew #401 Lake St Louis" at bounding box center [924, 511] width 144 height 14
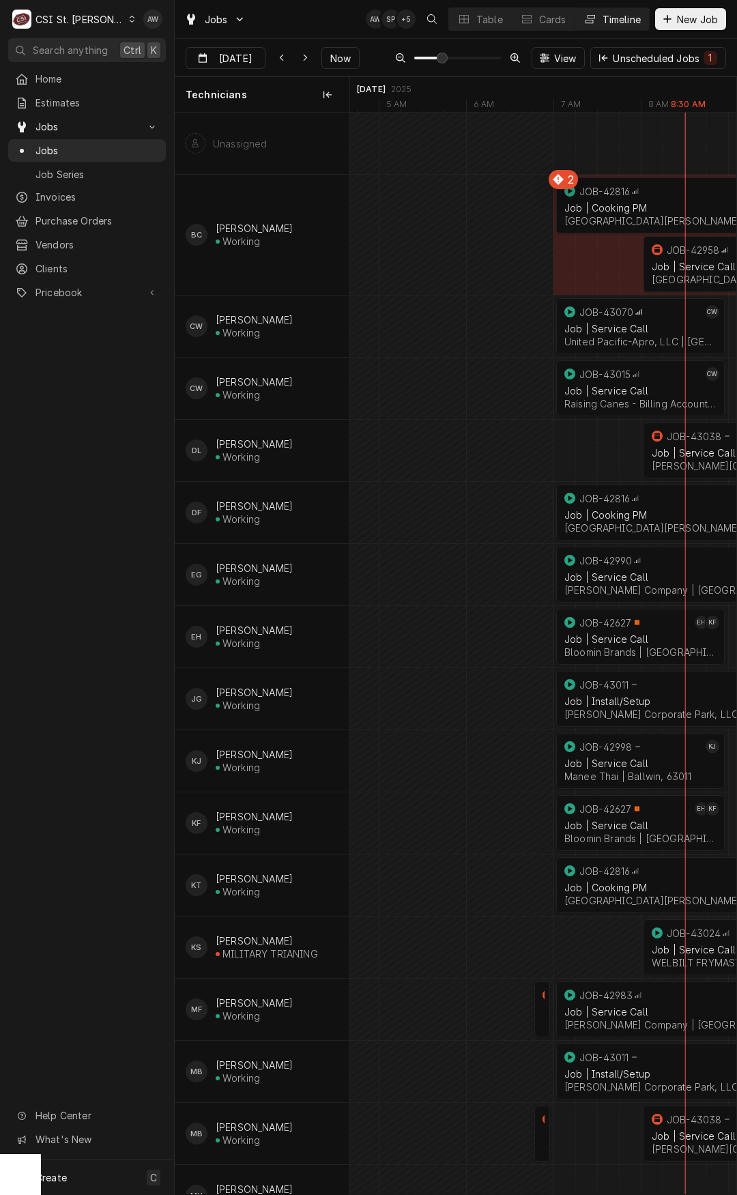
scroll to position [0, 7923]
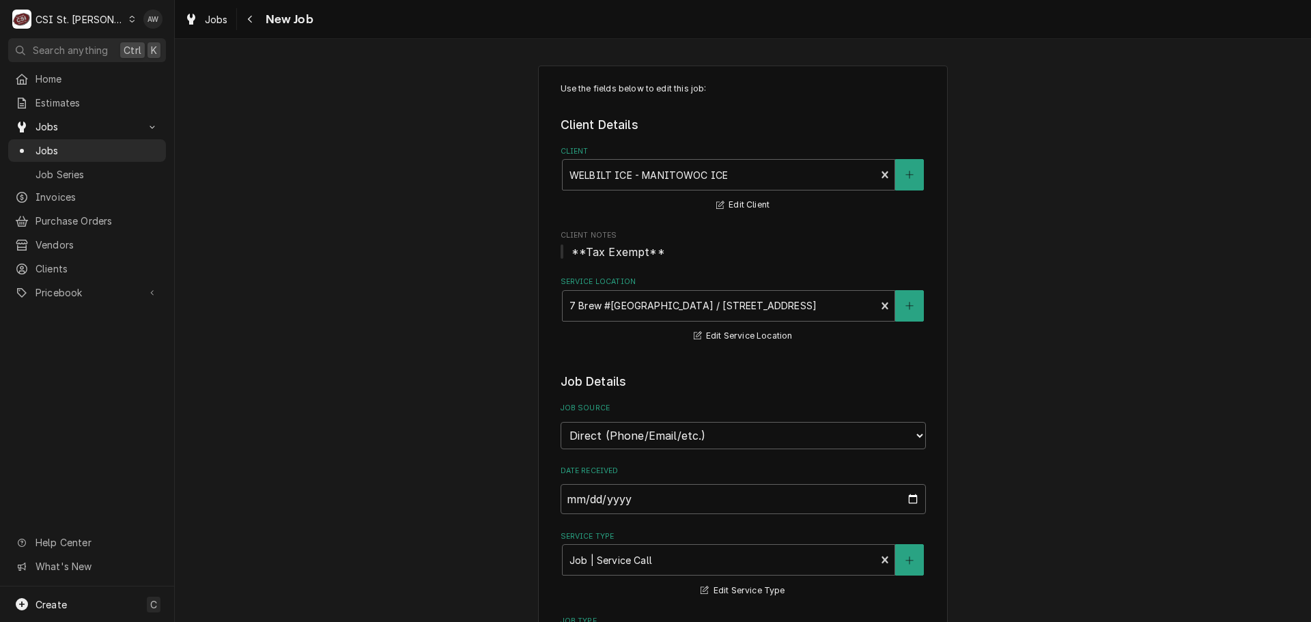
type textarea "x"
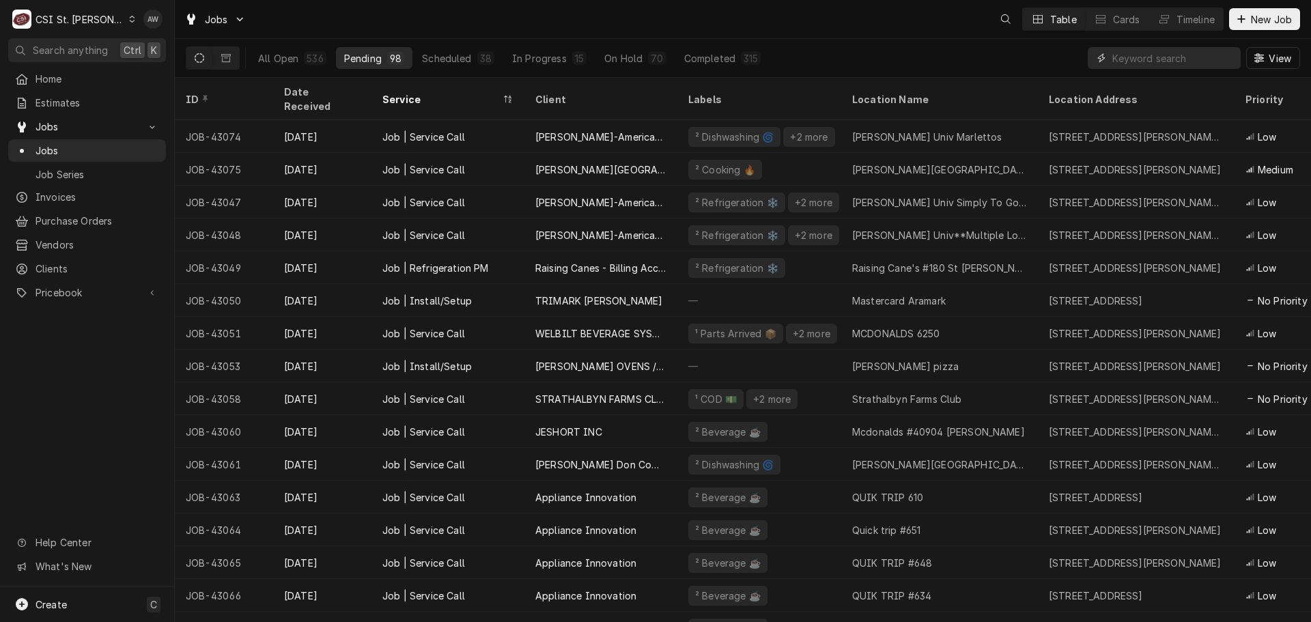
click at [1188, 48] on input "Dynamic Content Wrapper" at bounding box center [1173, 58] width 122 height 22
click at [438, 54] on div "Scheduled" at bounding box center [446, 58] width 49 height 14
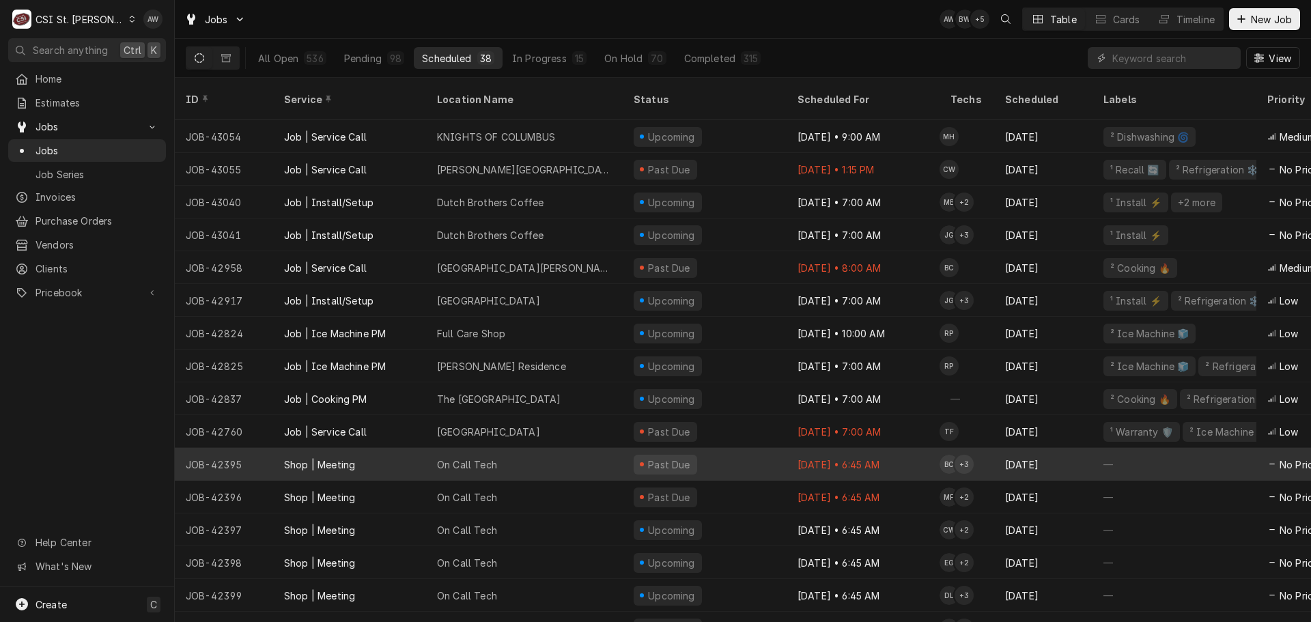
click at [757, 453] on div "Past Due" at bounding box center [705, 464] width 164 height 33
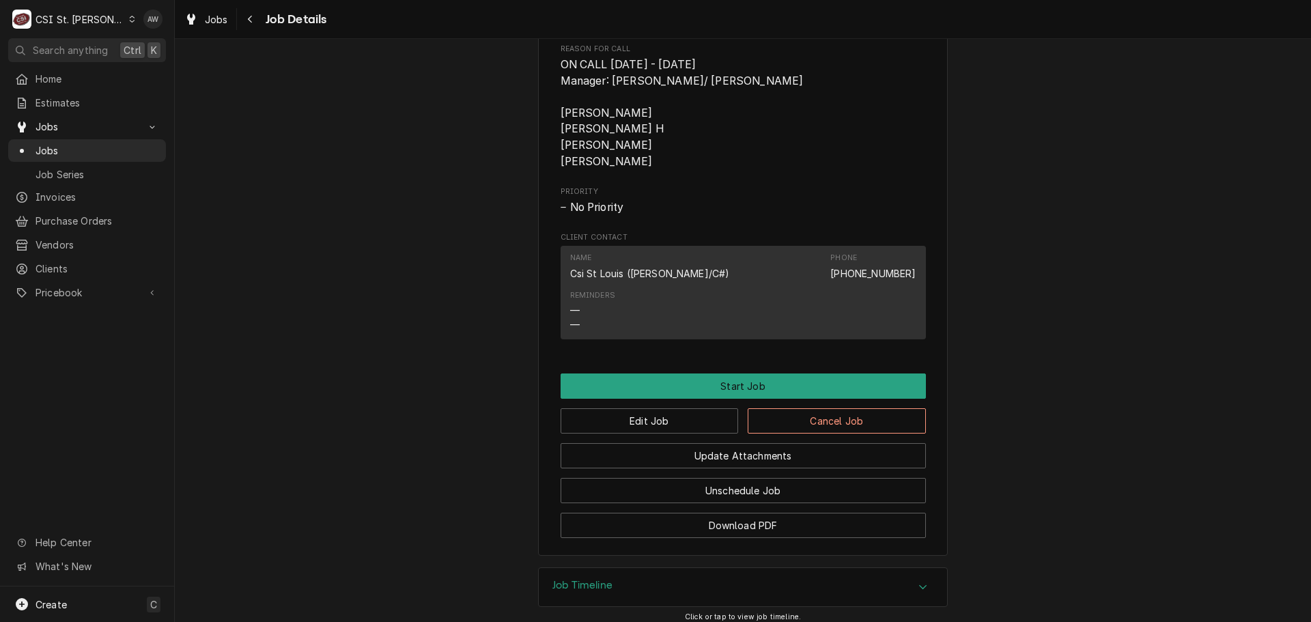
scroll to position [652, 0]
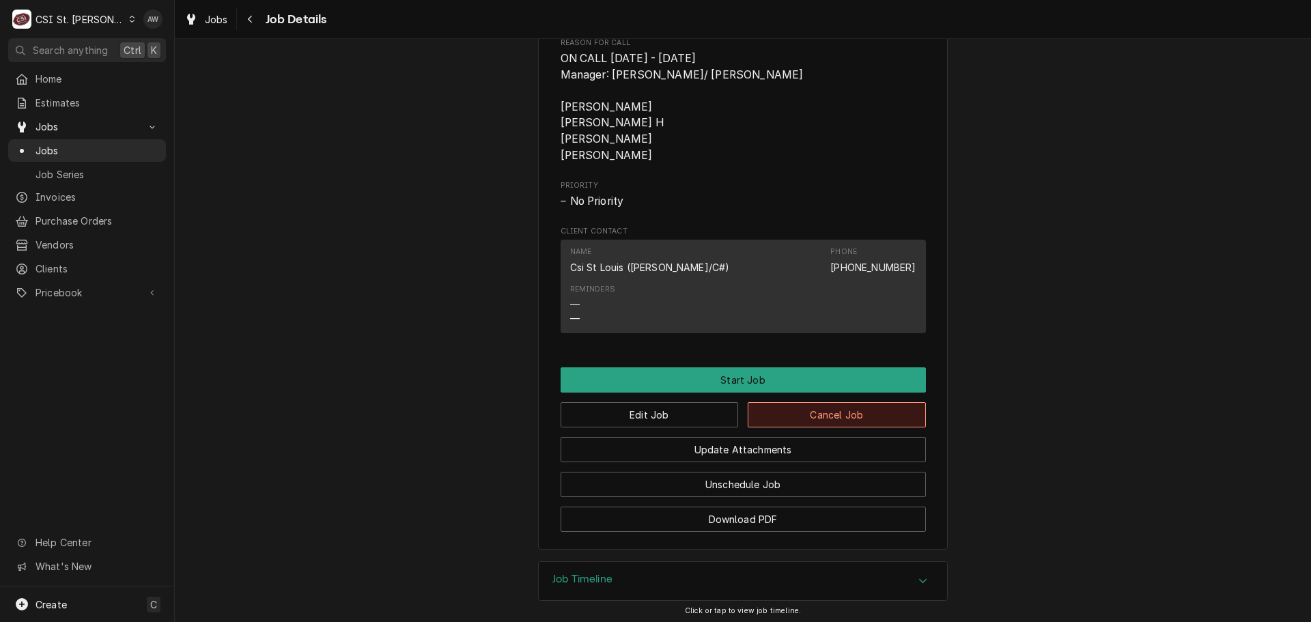
click at [848, 423] on button "Cancel Job" at bounding box center [837, 414] width 178 height 25
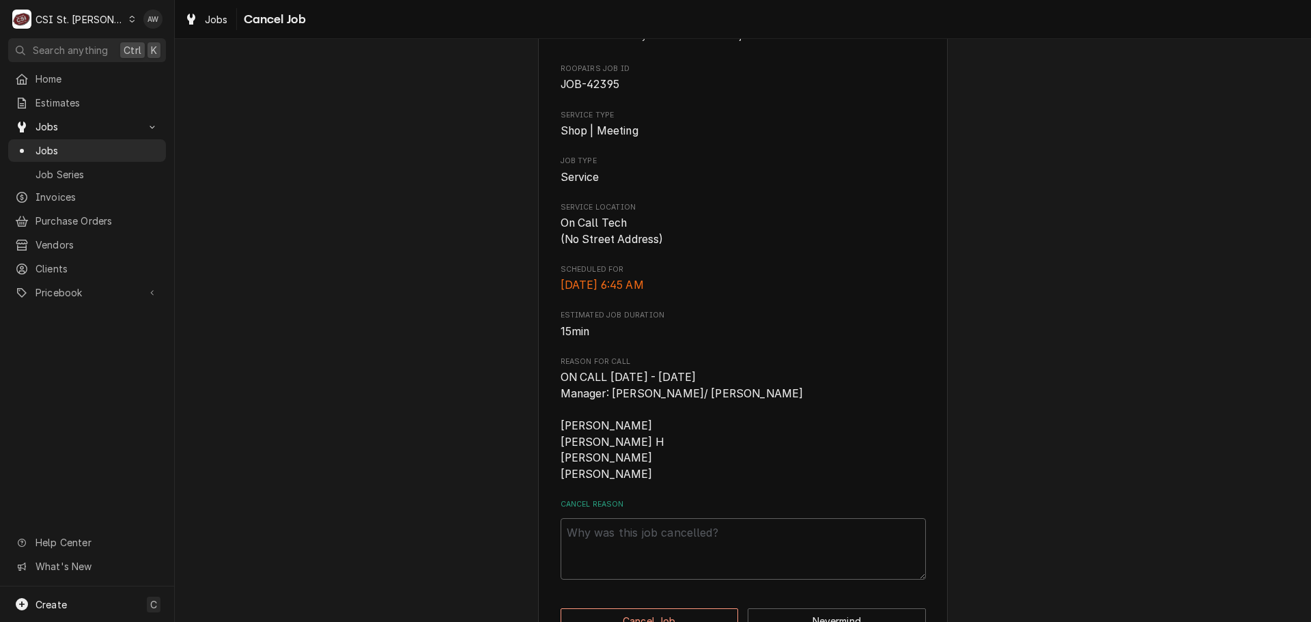
scroll to position [94, 0]
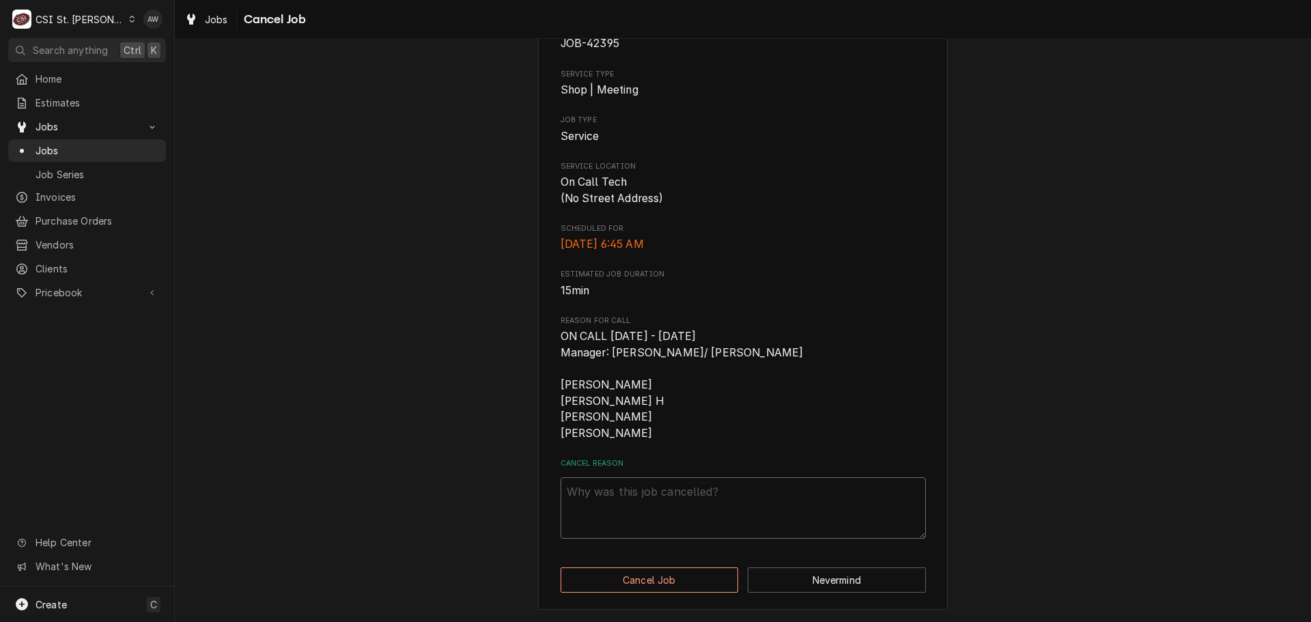
click at [739, 500] on textarea "Cancel Reason" at bounding box center [742, 507] width 365 height 61
type textarea "x"
type textarea "o"
type textarea "x"
type textarea "on"
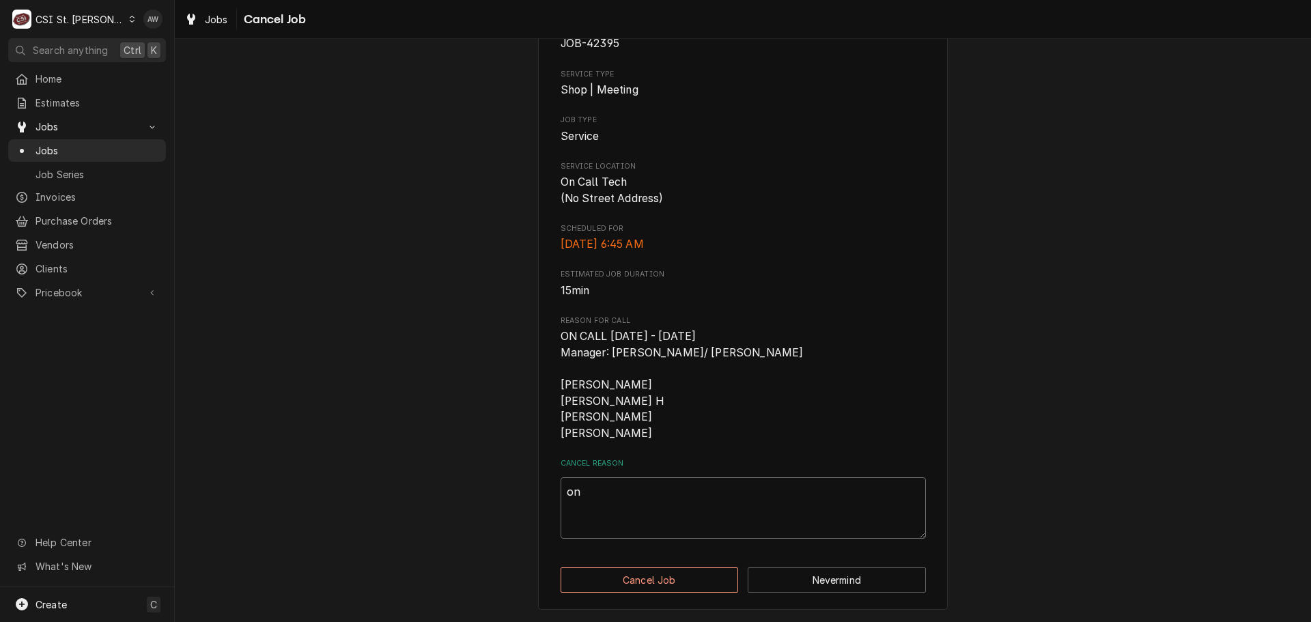
type textarea "x"
type textarea "on"
type textarea "x"
type textarea "on c"
type textarea "x"
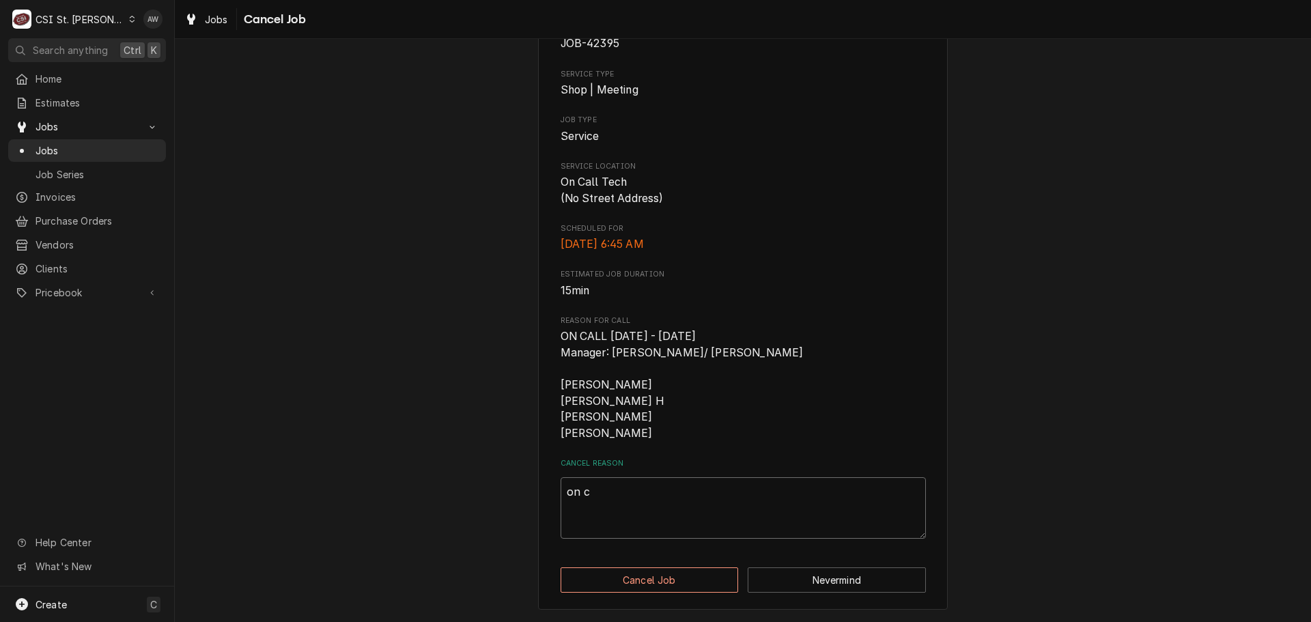
type textarea "on ca"
type textarea "x"
type textarea "on cal"
type textarea "x"
type textarea "on call"
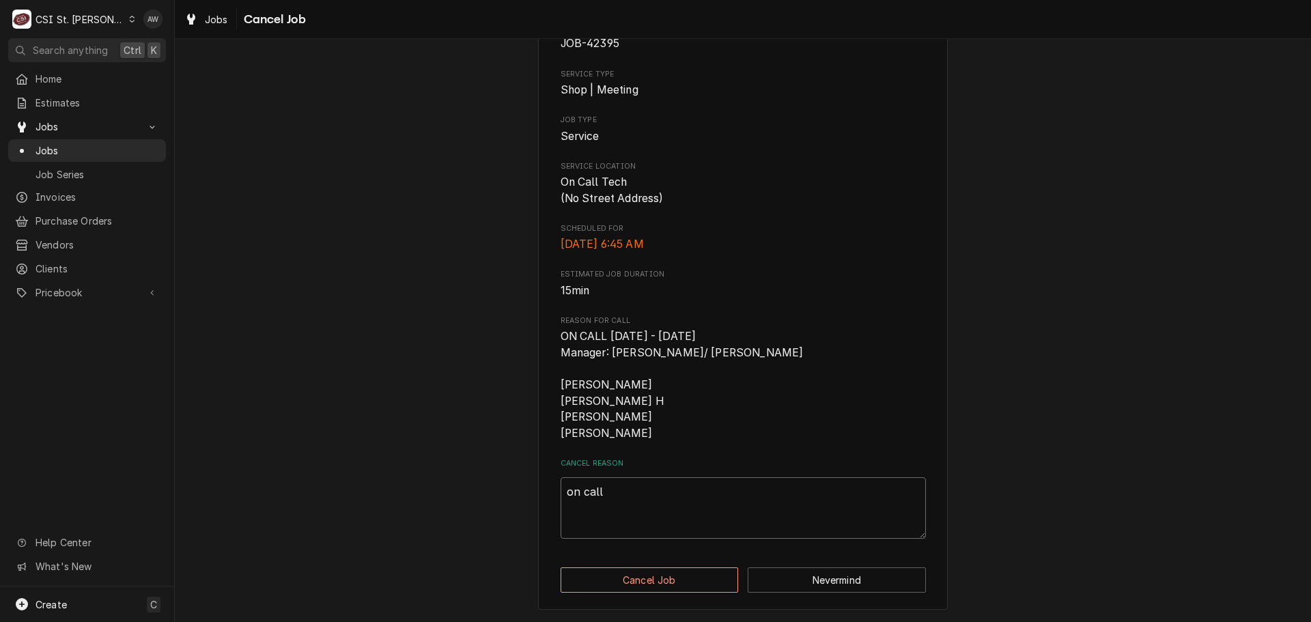
type textarea "x"
type textarea "on call"
type textarea "x"
type textarea "on call r"
type textarea "x"
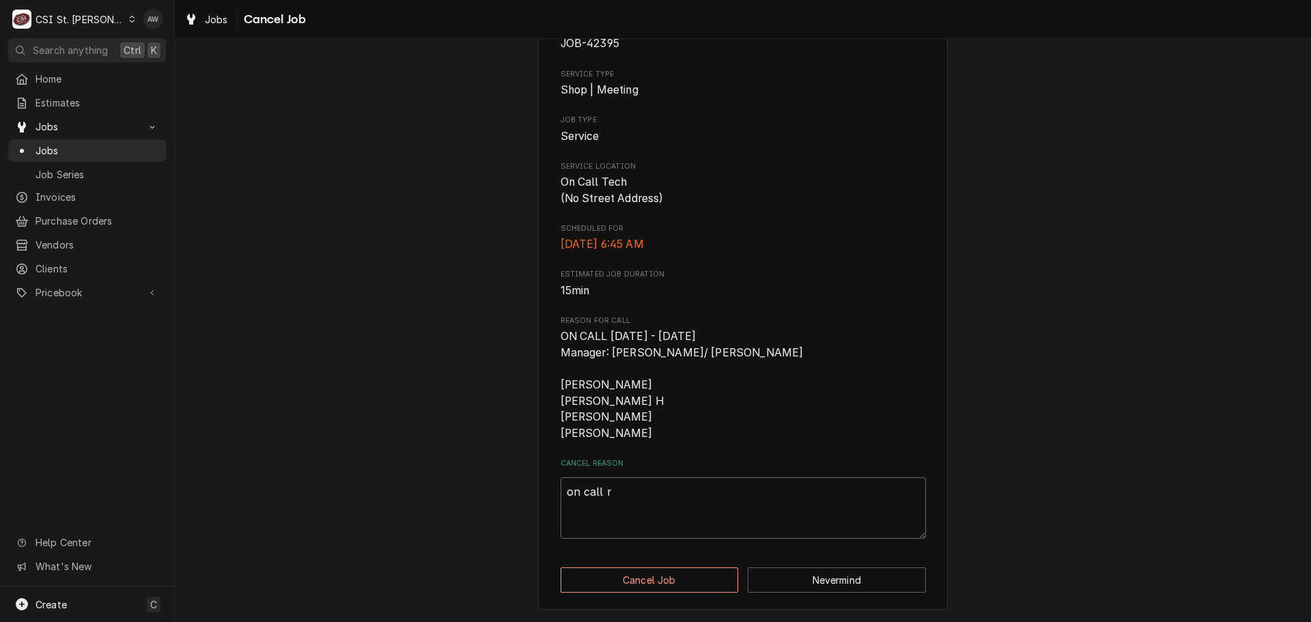
type textarea "on call re"
type textarea "x"
type textarea "on call rem"
type textarea "x"
type textarea "on call remi"
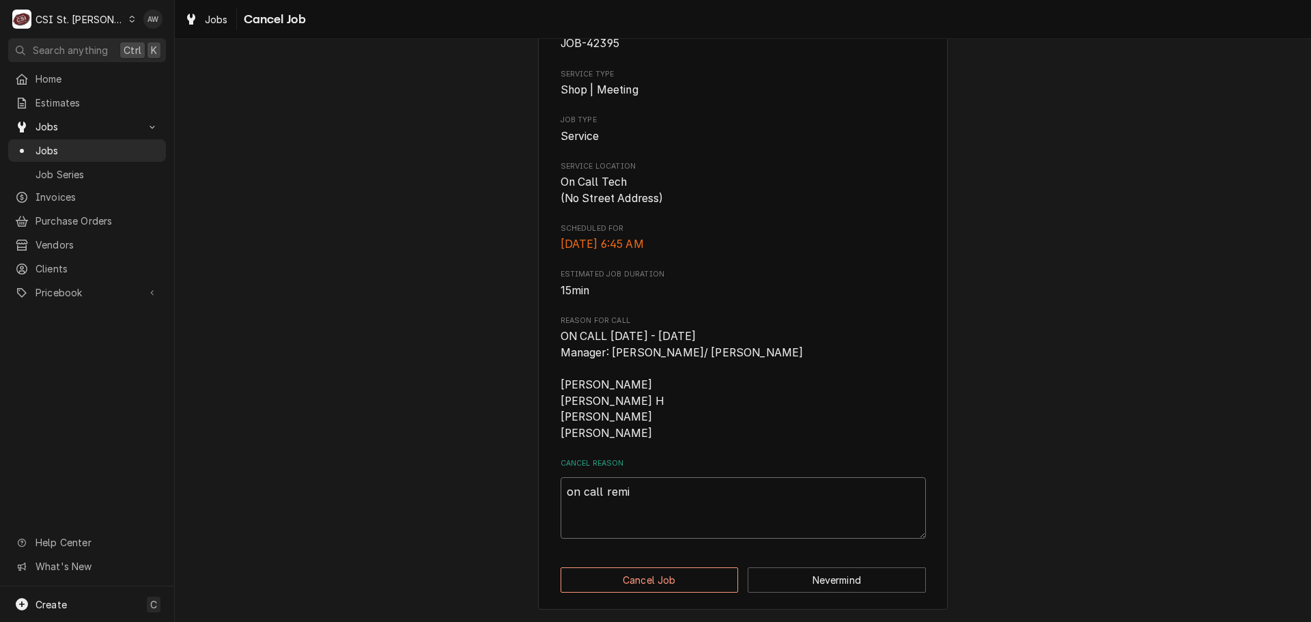
type textarea "x"
type textarea "on call remin"
type textarea "x"
type textarea "on call remind"
type textarea "x"
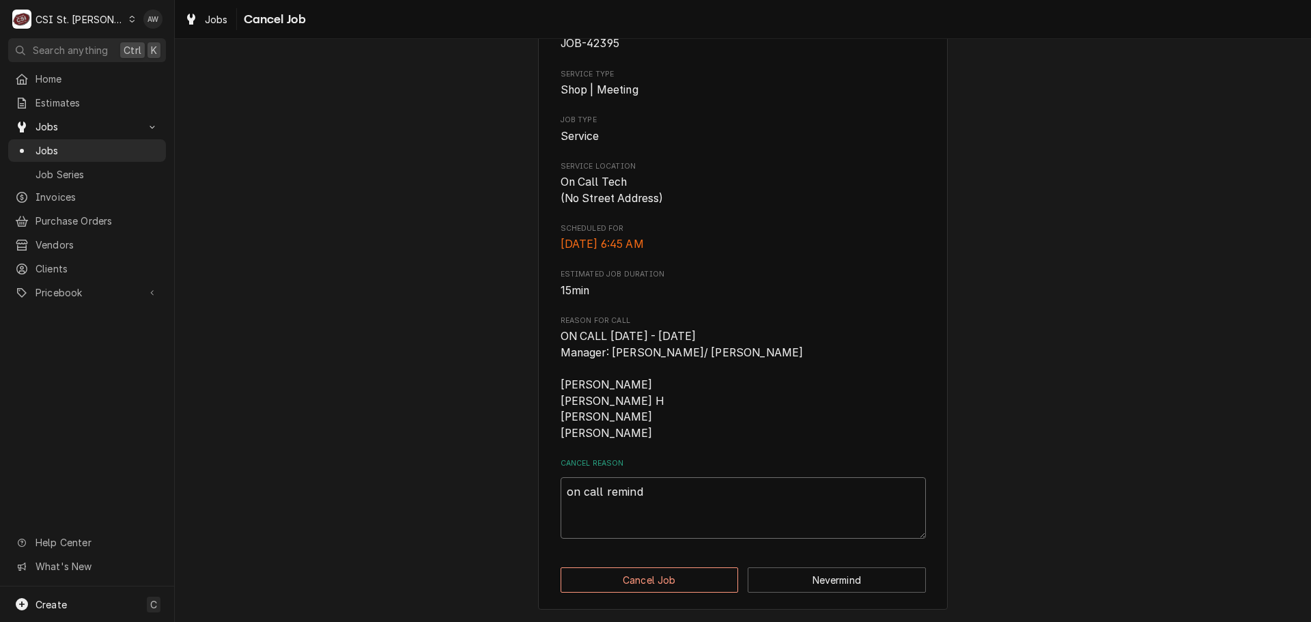
type textarea "on call reminde"
type textarea "x"
type textarea "on call reminder"
type textarea "x"
type textarea "on call reminder"
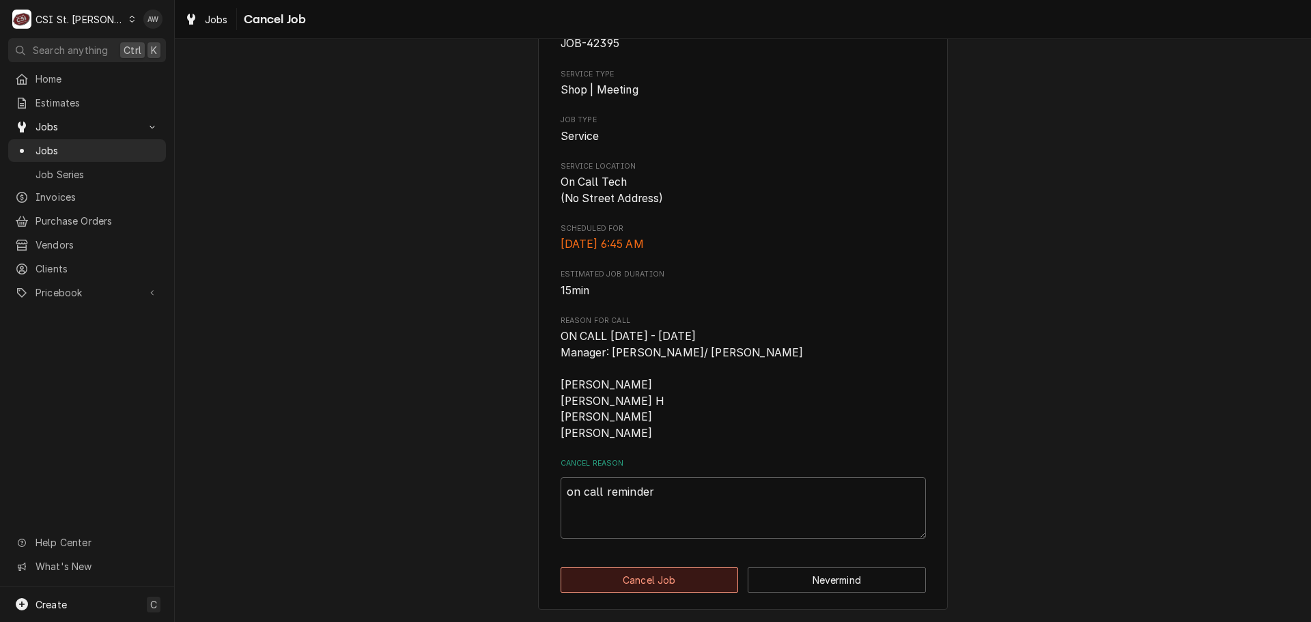
click at [698, 580] on button "Cancel Job" at bounding box center [649, 579] width 178 height 25
type textarea "x"
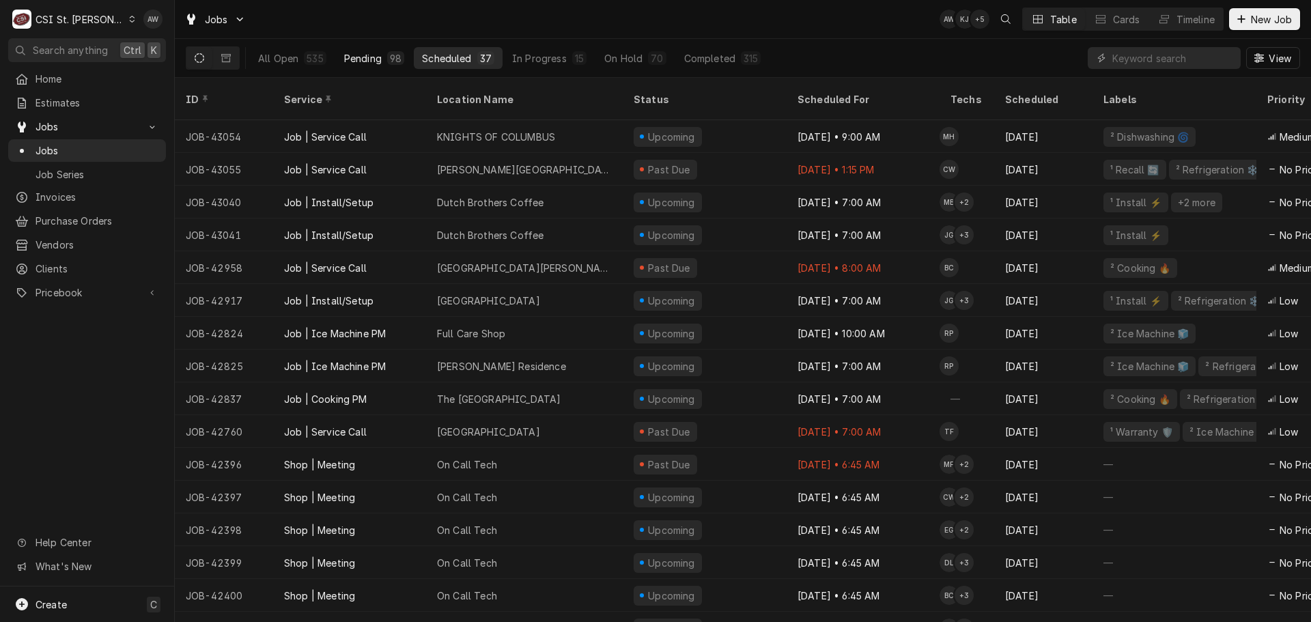
click at [393, 56] on div "98" at bounding box center [396, 58] width 12 height 14
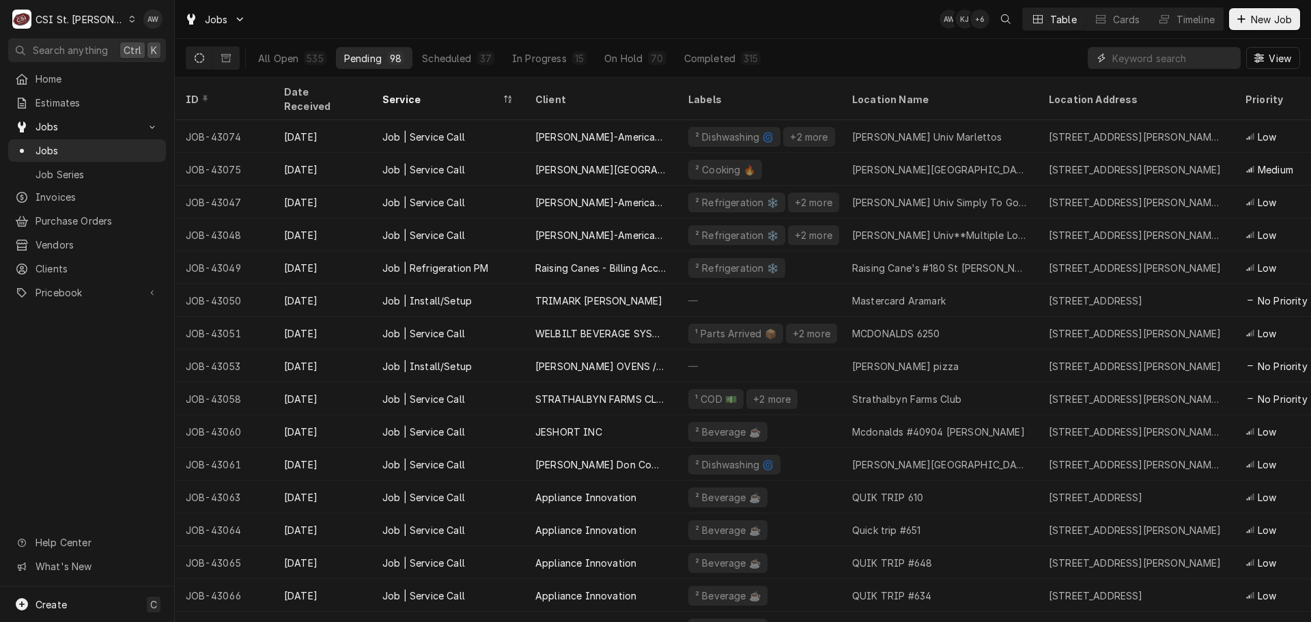
click at [1169, 50] on input "Dynamic Content Wrapper" at bounding box center [1173, 58] width 122 height 22
click at [1124, 55] on input "Dynamic Content Wrapper" at bounding box center [1173, 58] width 122 height 22
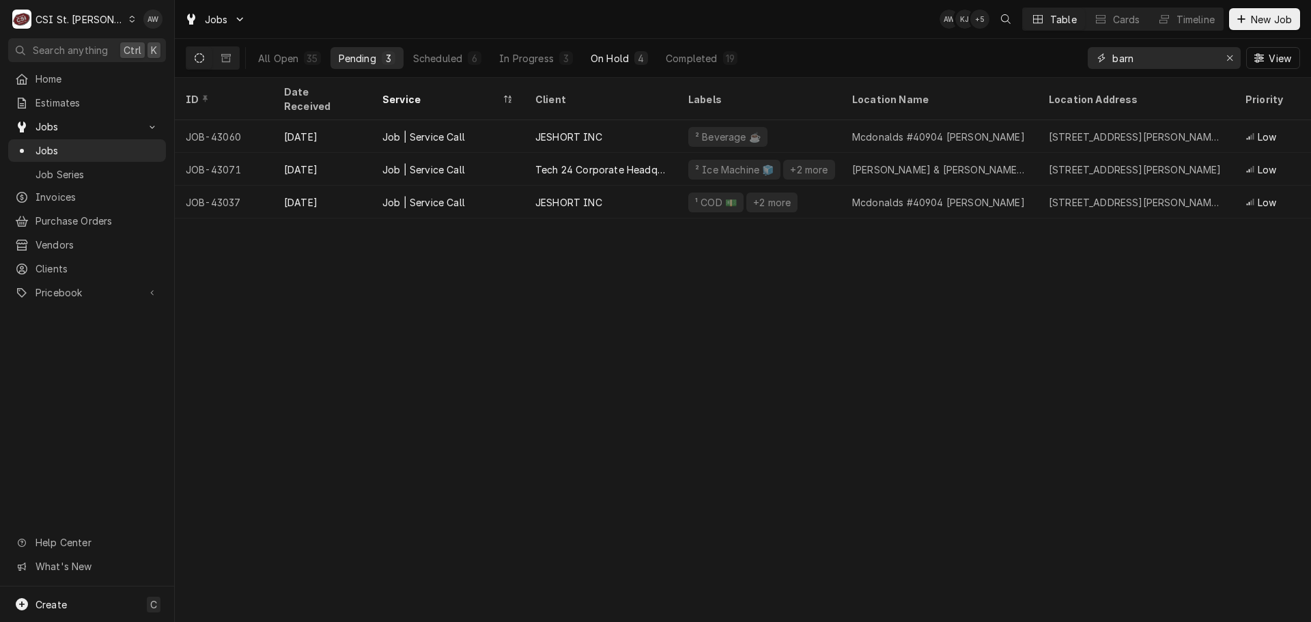
type input "barn"
click at [640, 57] on div "4" at bounding box center [641, 58] width 8 height 14
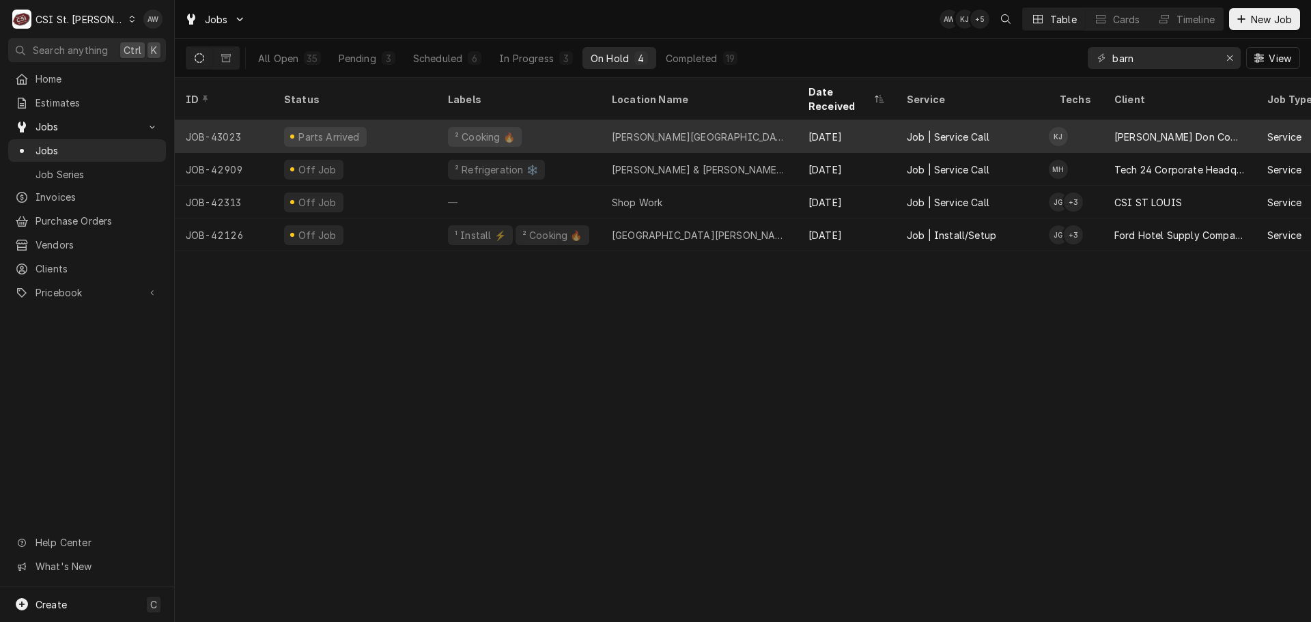
click at [685, 130] on div "[PERSON_NAME][GEOGRAPHIC_DATA]" at bounding box center [699, 137] width 175 height 14
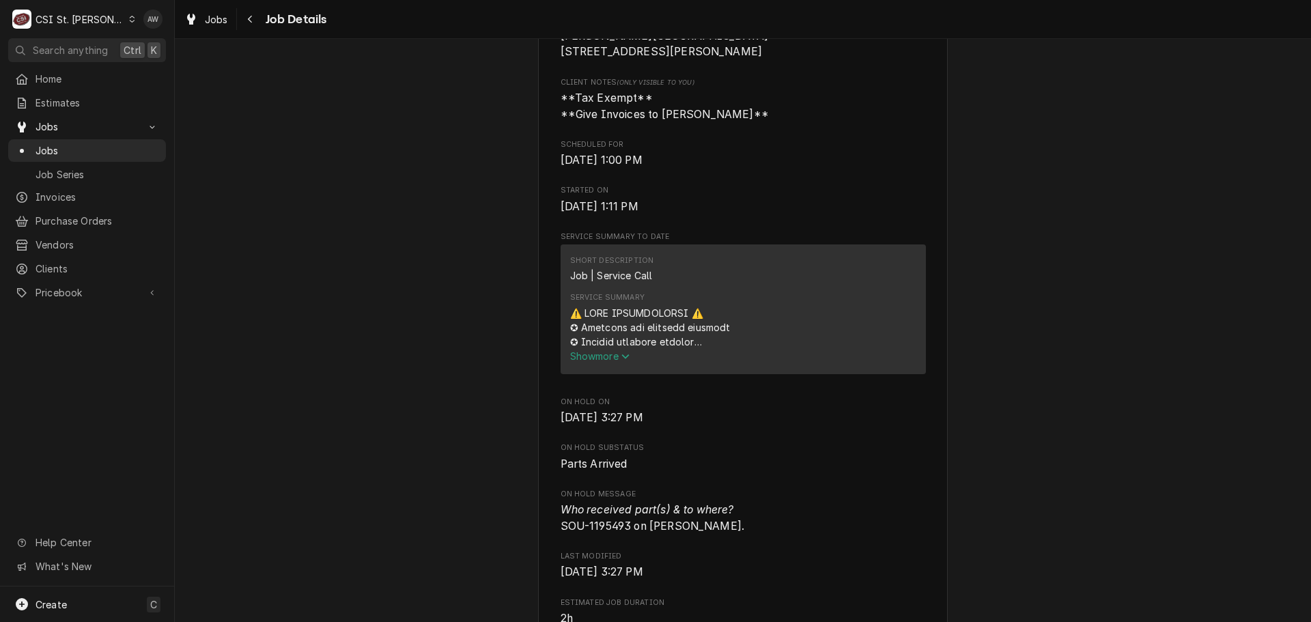
scroll to position [478, 0]
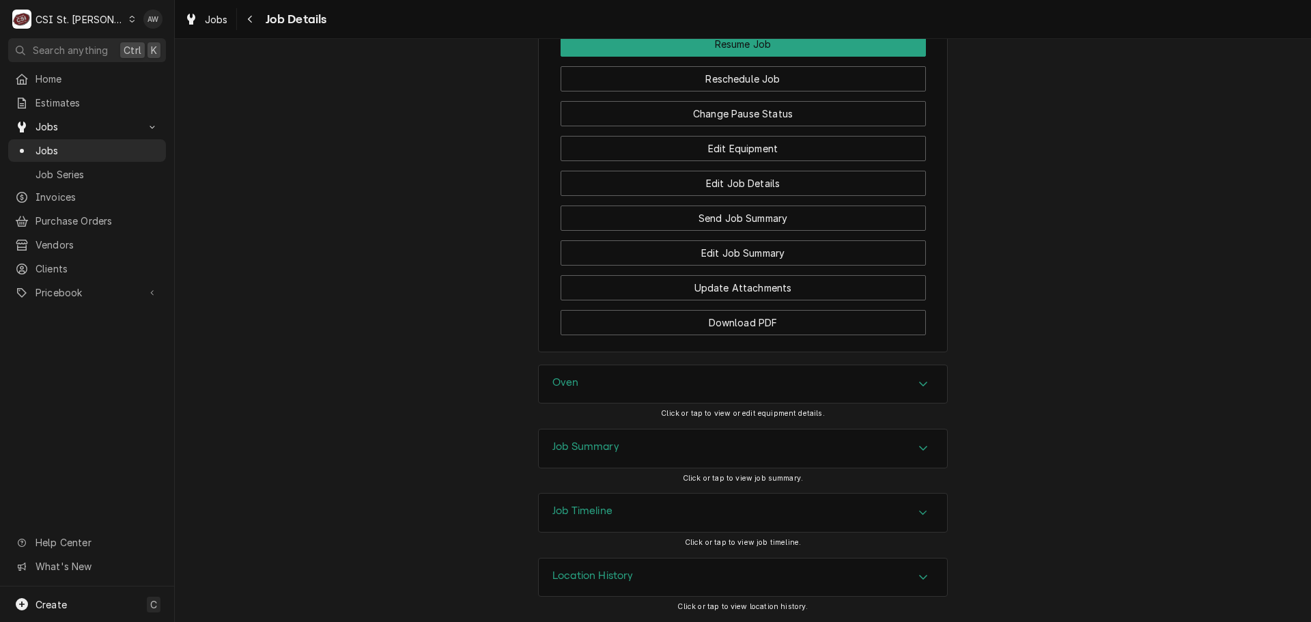
click at [770, 447] on div "Job Summary" at bounding box center [743, 448] width 408 height 38
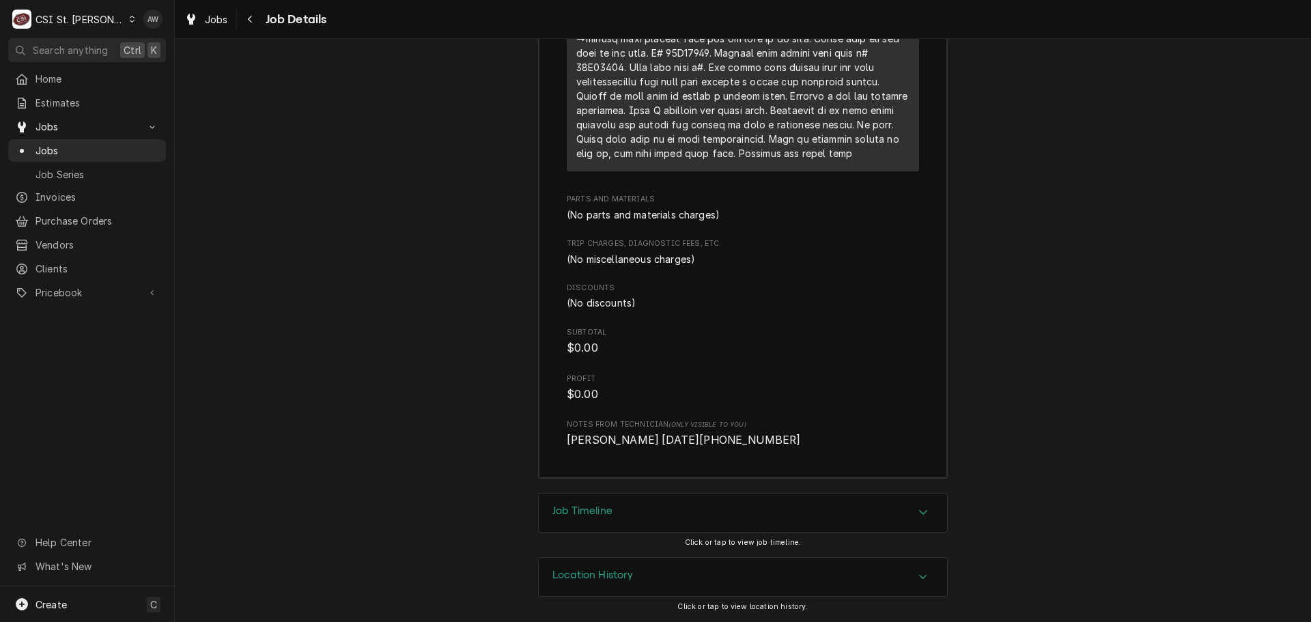
click at [860, 501] on div "Job Timeline" at bounding box center [743, 513] width 408 height 38
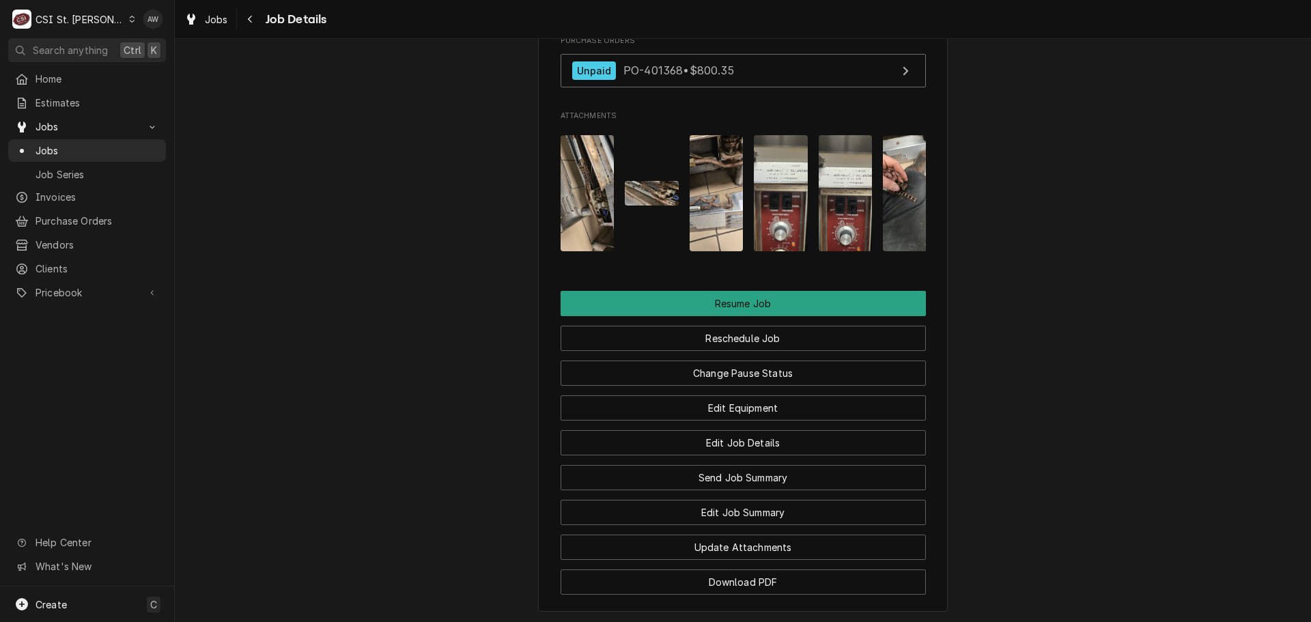
scroll to position [1460, 0]
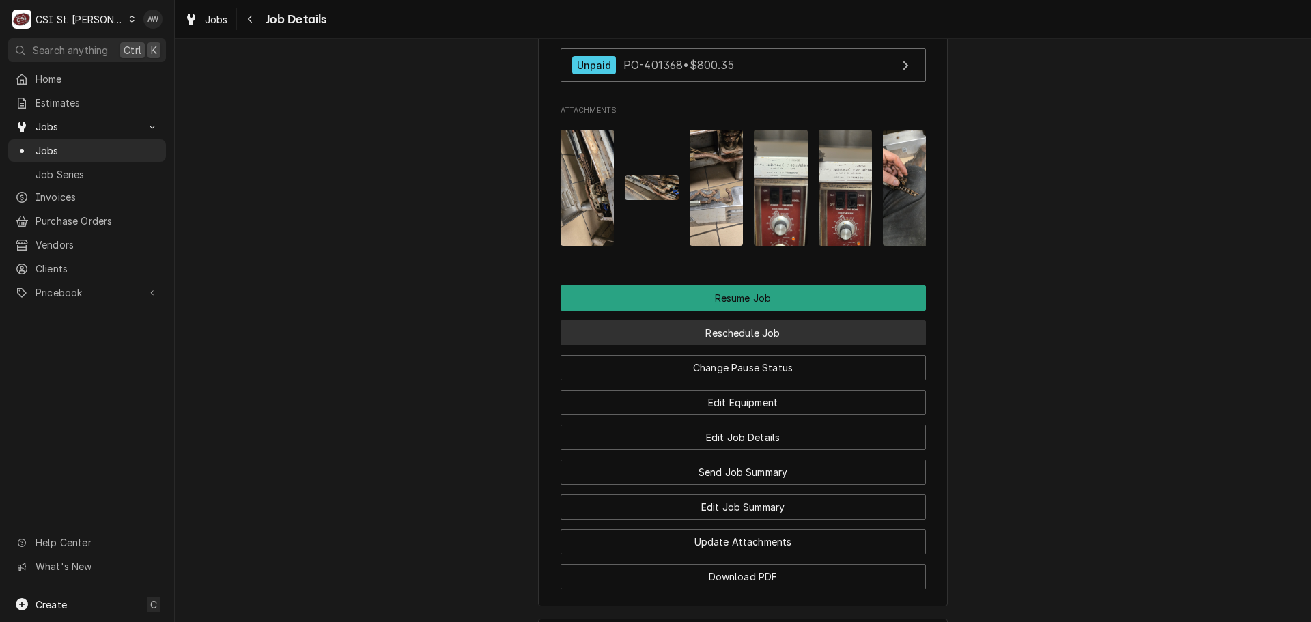
click at [767, 345] on button "Reschedule Job" at bounding box center [742, 332] width 365 height 25
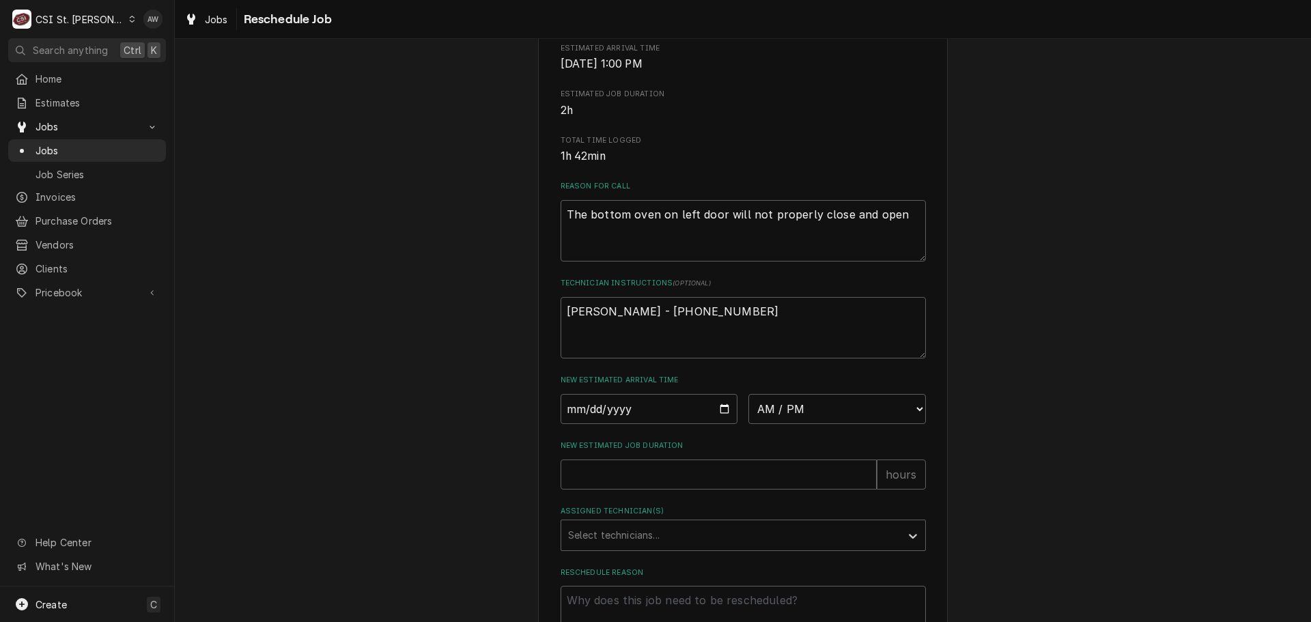
scroll to position [399, 0]
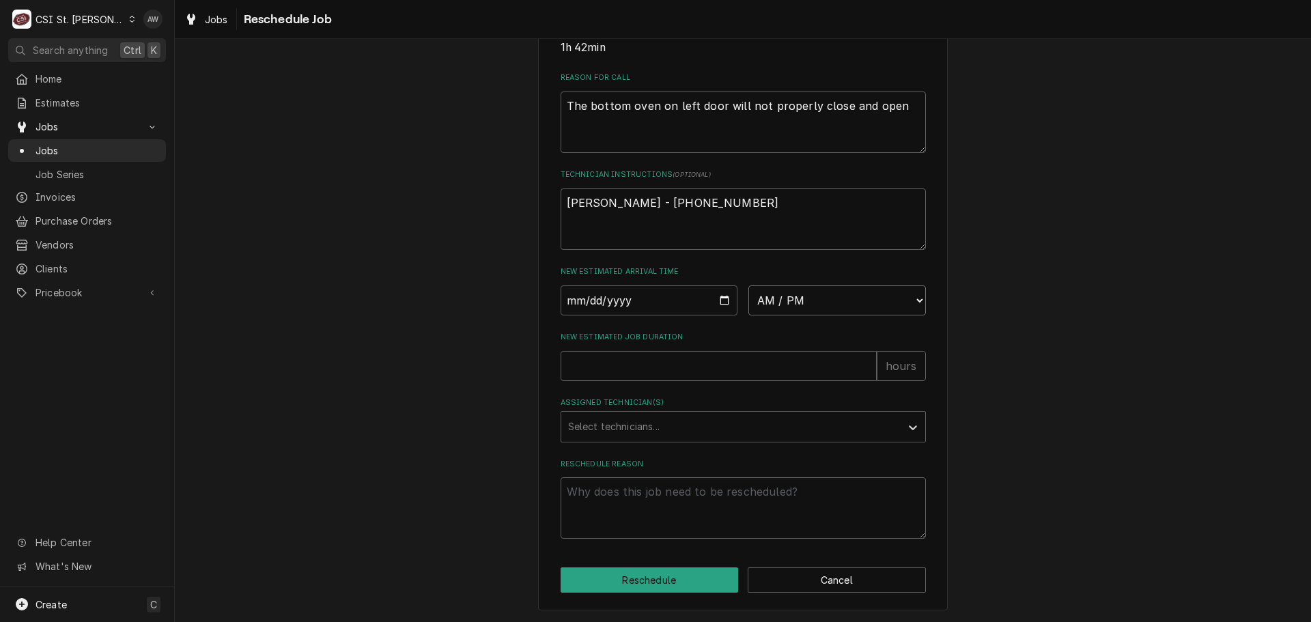
drag, startPoint x: 786, startPoint y: 302, endPoint x: 788, endPoint y: 295, distance: 7.1
click at [786, 302] on select "AM / PM 6:00 AM 6:15 AM 6:30 AM 6:45 AM 7:00 AM 7:15 AM 7:30 AM 7:45 AM 8:00 AM…" at bounding box center [836, 300] width 177 height 30
select select "09:00:00"
click at [748, 285] on select "AM / PM 6:00 AM 6:15 AM 6:30 AM 6:45 AM 7:00 AM 7:15 AM 7:30 AM 7:45 AM 8:00 AM…" at bounding box center [836, 300] width 177 height 30
click at [719, 300] on input "Date" at bounding box center [648, 300] width 177 height 30
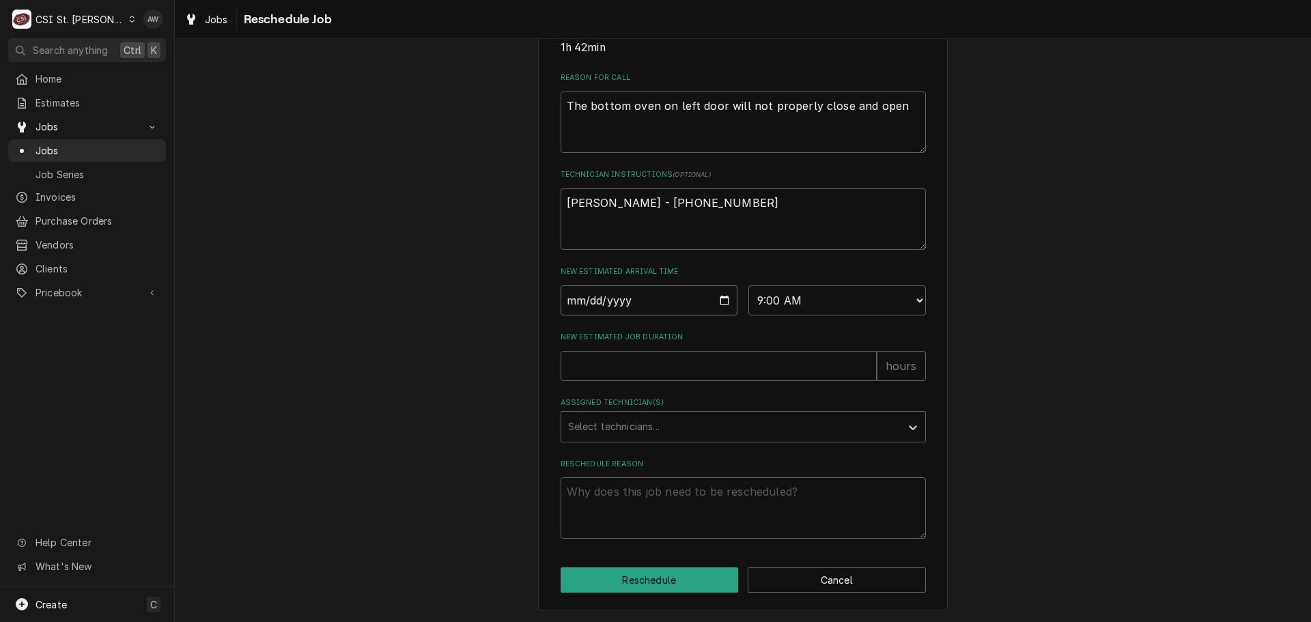
type textarea "x"
type input "2025-10-03"
click at [667, 369] on input "New Estimated Job Duration" at bounding box center [718, 366] width 316 height 30
type textarea "x"
type input "2"
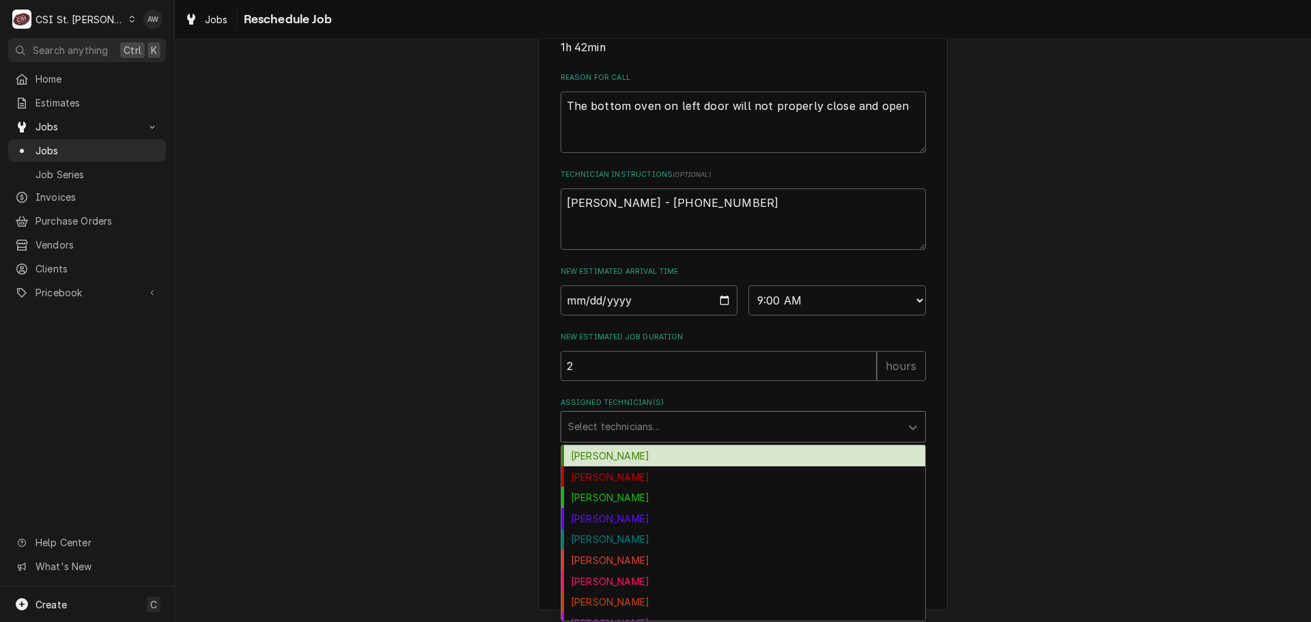
click at [657, 423] on div "Assigned Technician(s)" at bounding box center [731, 426] width 326 height 25
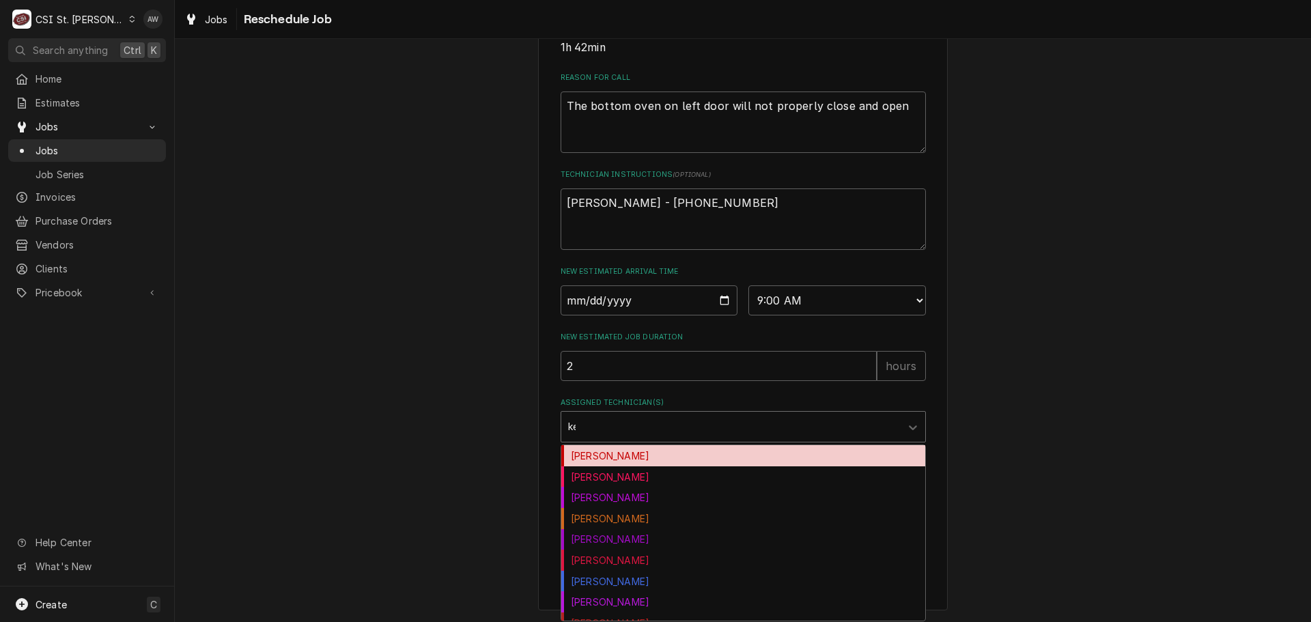
type input "kev"
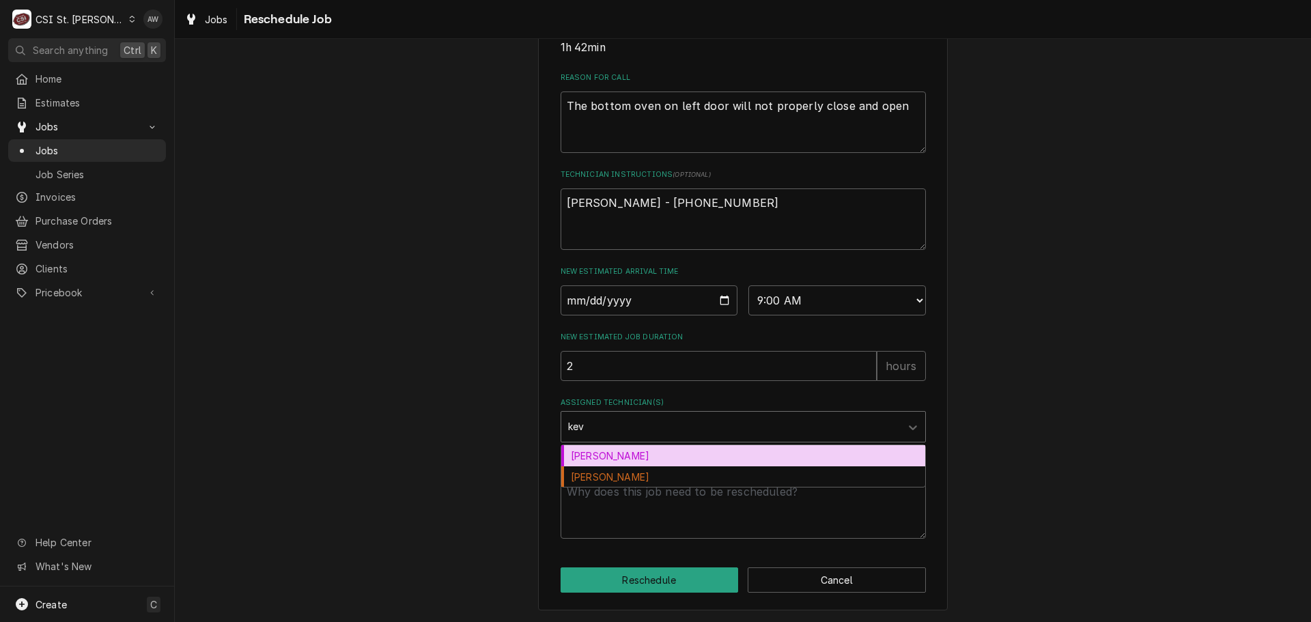
click at [670, 453] on div "Kevin Jordan" at bounding box center [743, 455] width 364 height 21
type textarea "x"
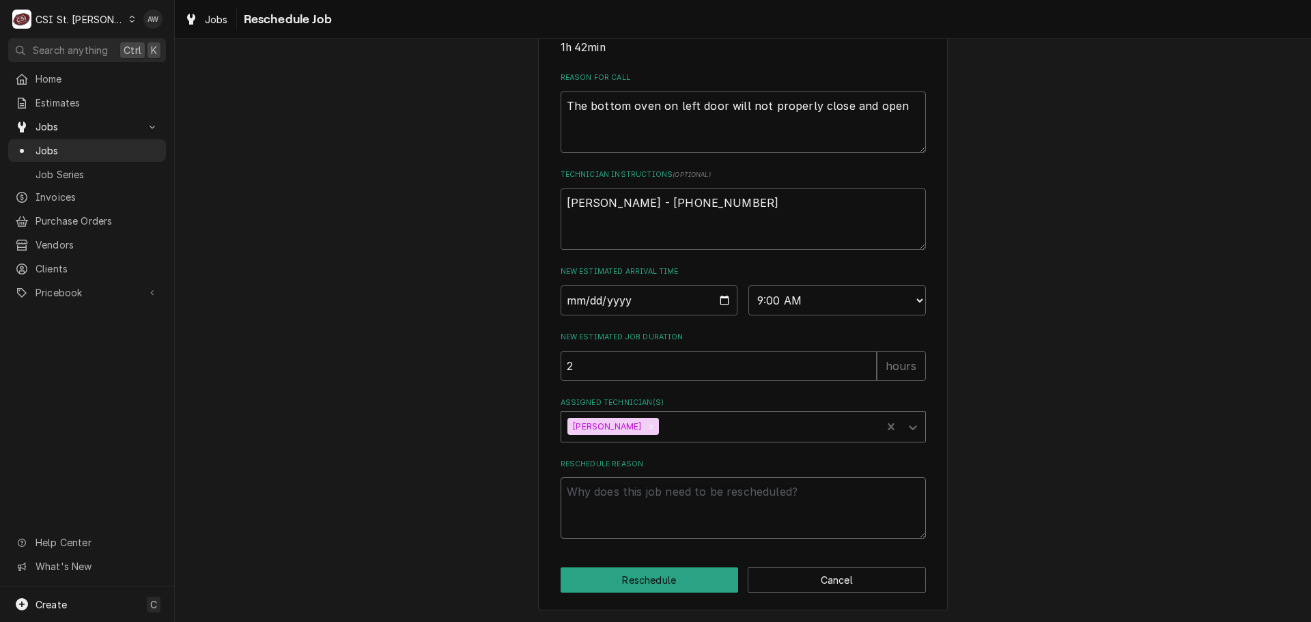
click at [658, 503] on textarea "Reschedule Reason" at bounding box center [742, 507] width 365 height 61
type textarea "x"
type textarea "r"
type textarea "x"
type textarea "re"
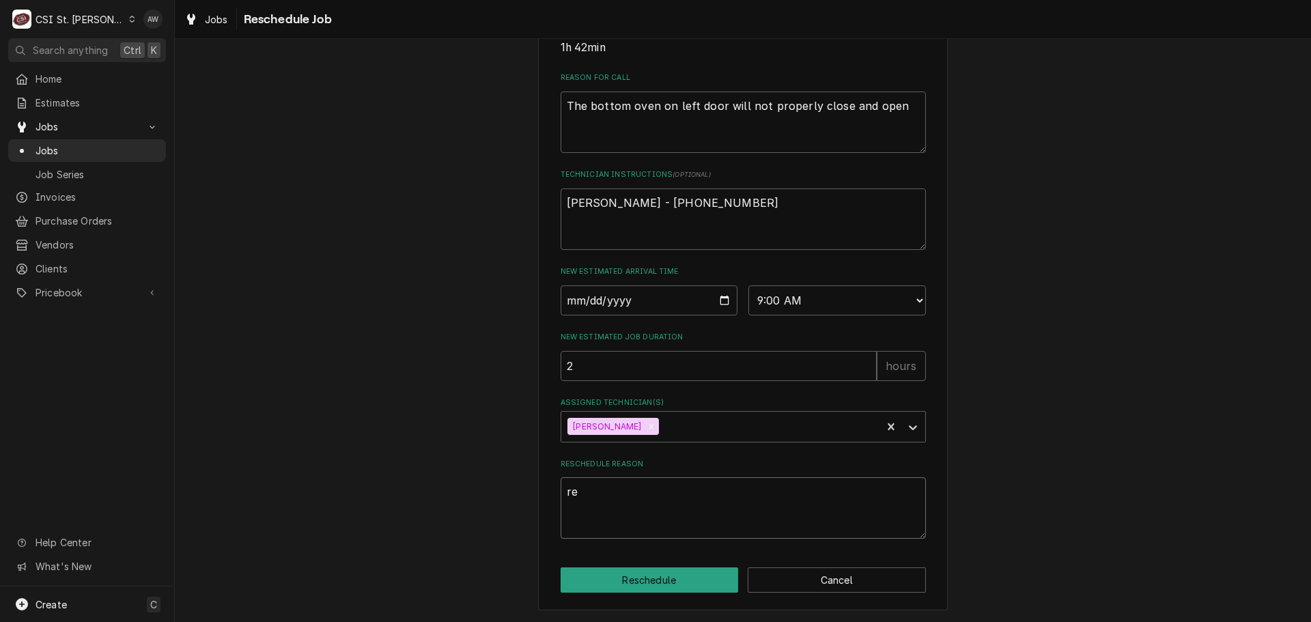
type textarea "x"
type textarea "ret"
type textarea "x"
type textarea "retu"
type textarea "x"
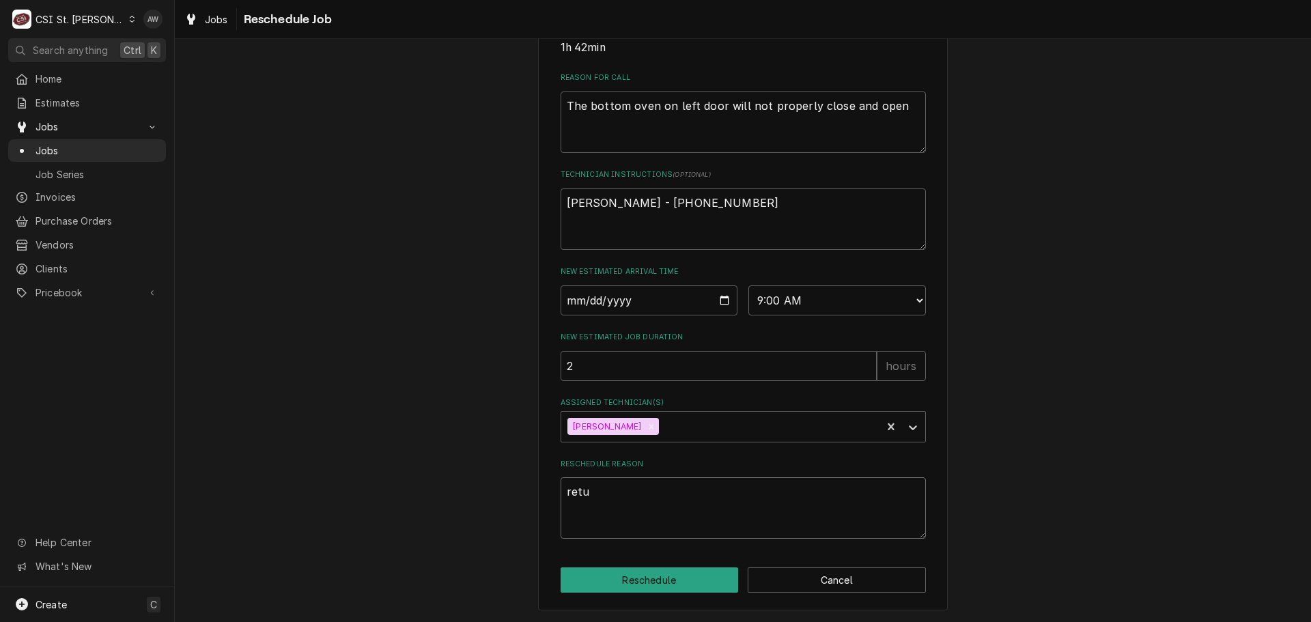
type textarea "retur"
type textarea "x"
type textarea "return"
type textarea "x"
type textarea "returni"
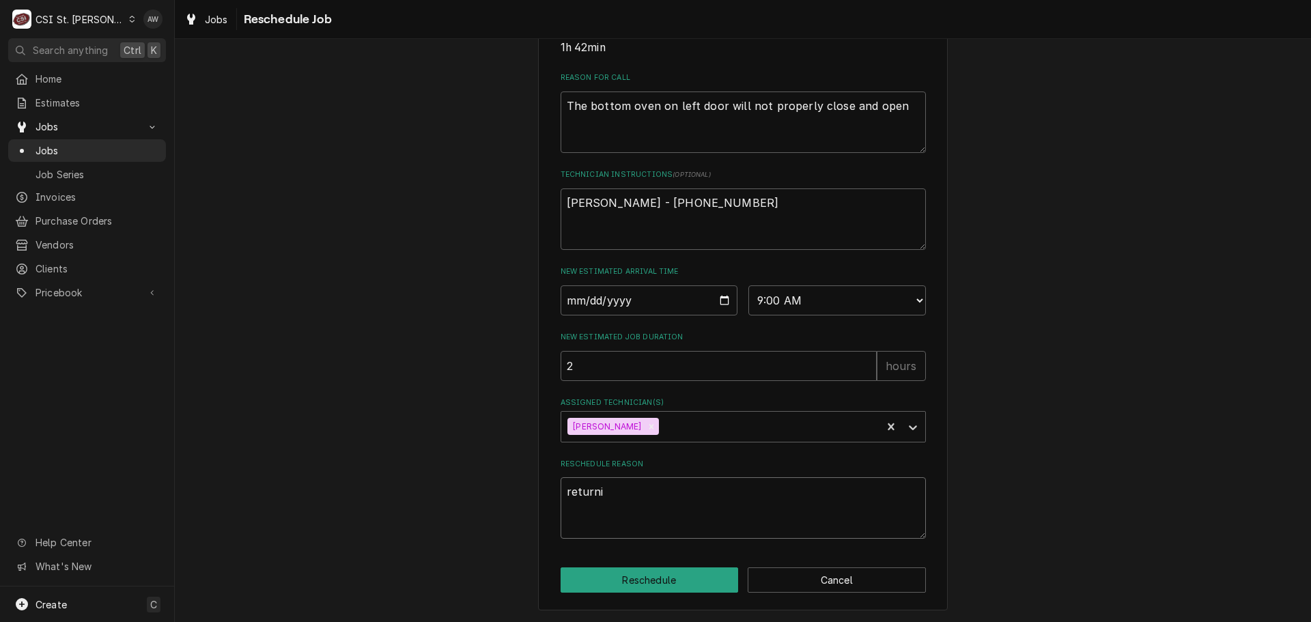
type textarea "x"
type textarea "returnig"
type textarea "x"
type textarea "returnign"
type textarea "x"
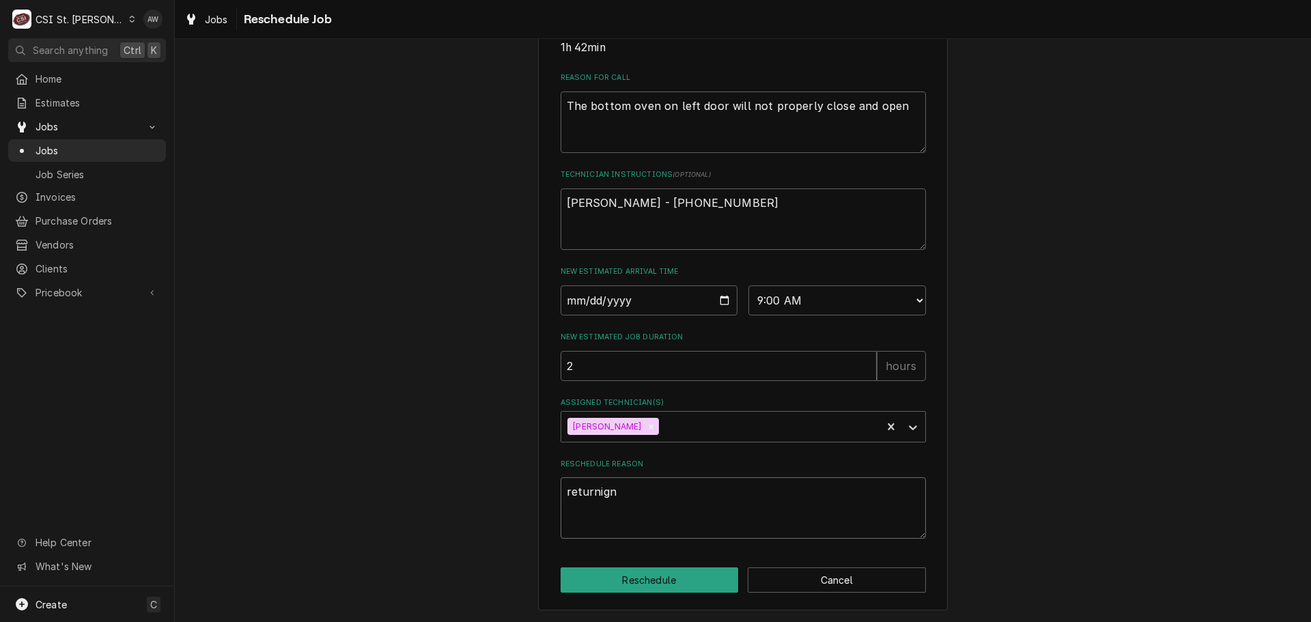
type textarea "returnign"
type textarea "x"
type textarea "returnign w"
type textarea "x"
type textarea "returnign wi"
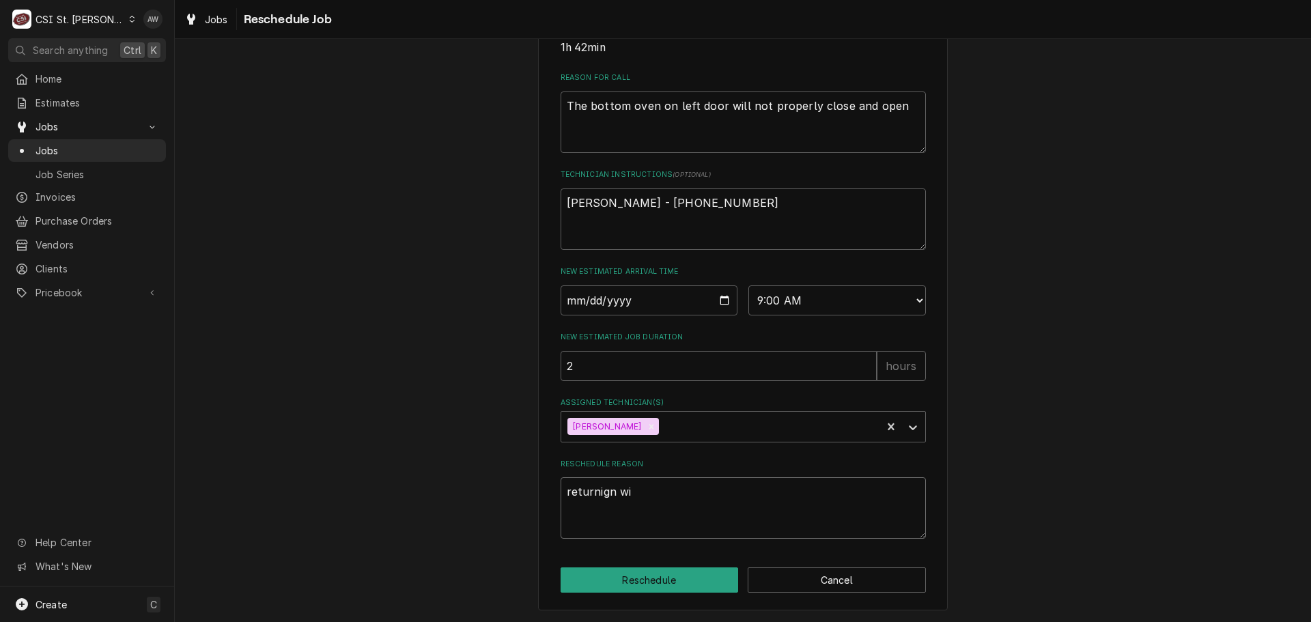
type textarea "x"
type textarea "returnign wit"
type textarea "x"
type textarea "returnign with"
type textarea "x"
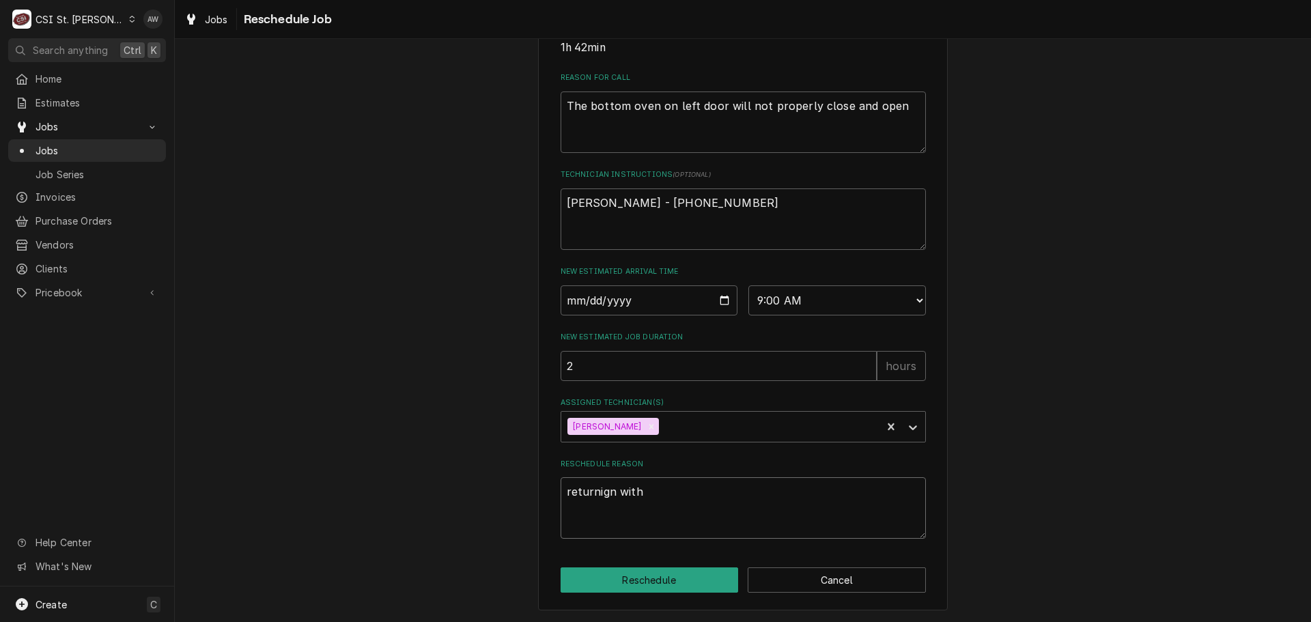
type textarea "returnign with"
type textarea "x"
type textarea "returnign with"
type textarea "x"
type textarea "returnign wit"
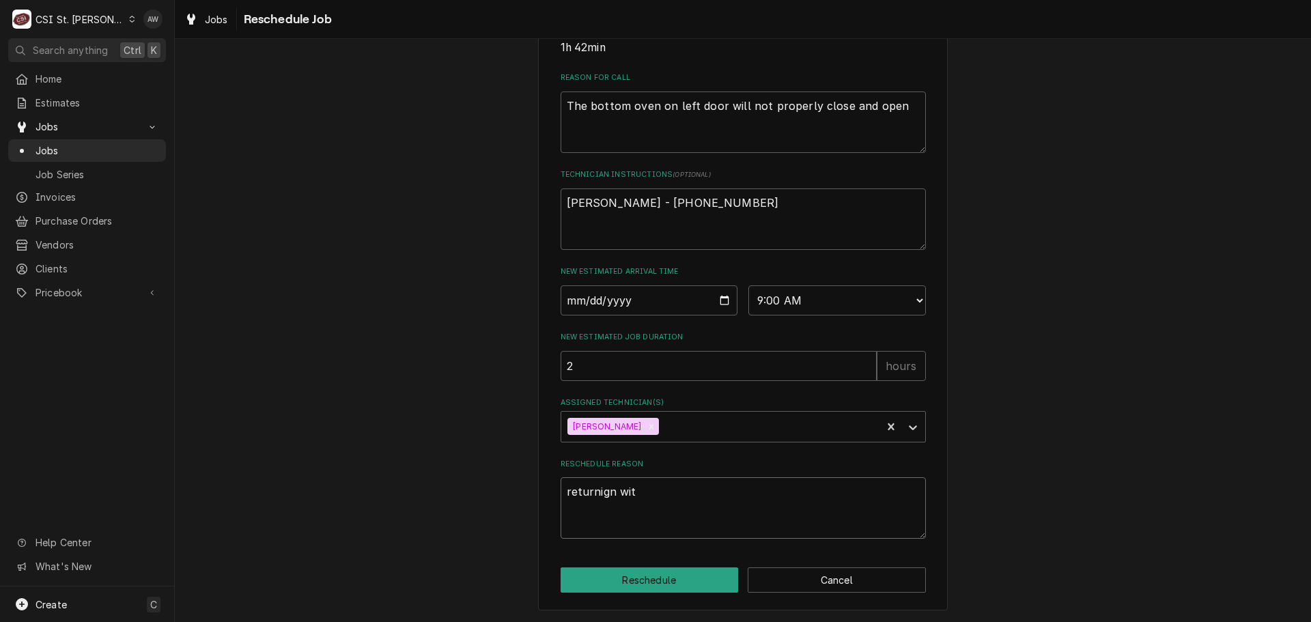
type textarea "x"
type textarea "returnign wi"
type textarea "x"
type textarea "returnign w"
type textarea "x"
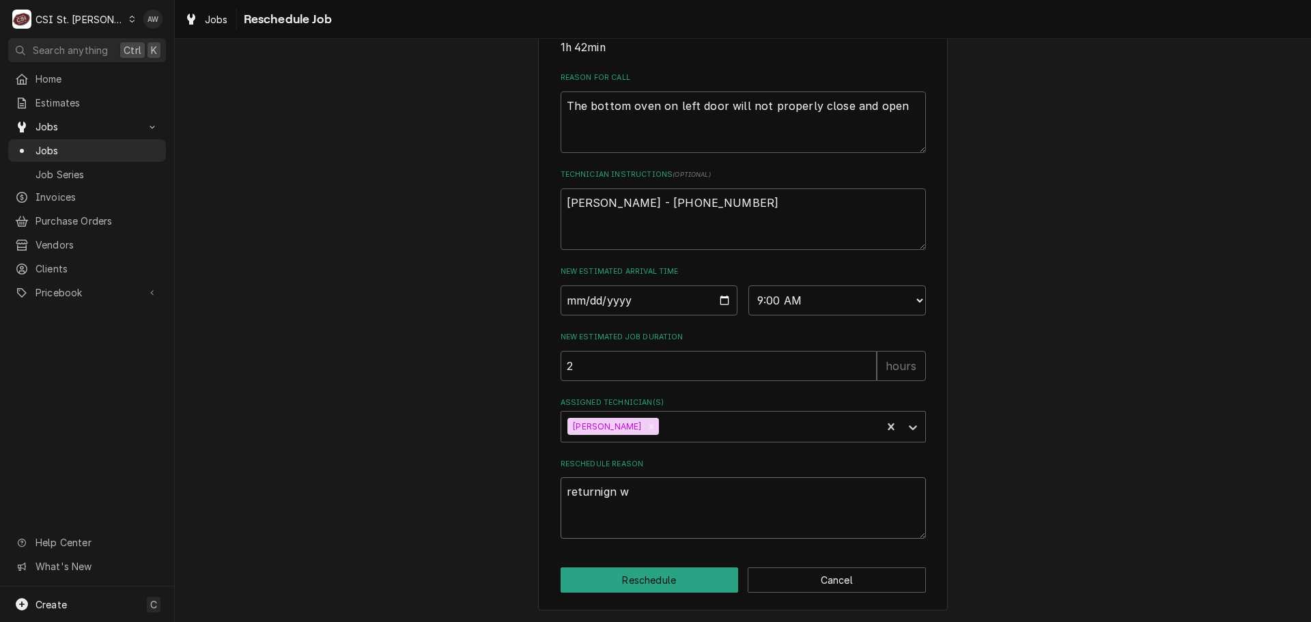
type textarea "returnign"
type textarea "x"
type textarea "returnign"
type textarea "x"
type textarea "returnig"
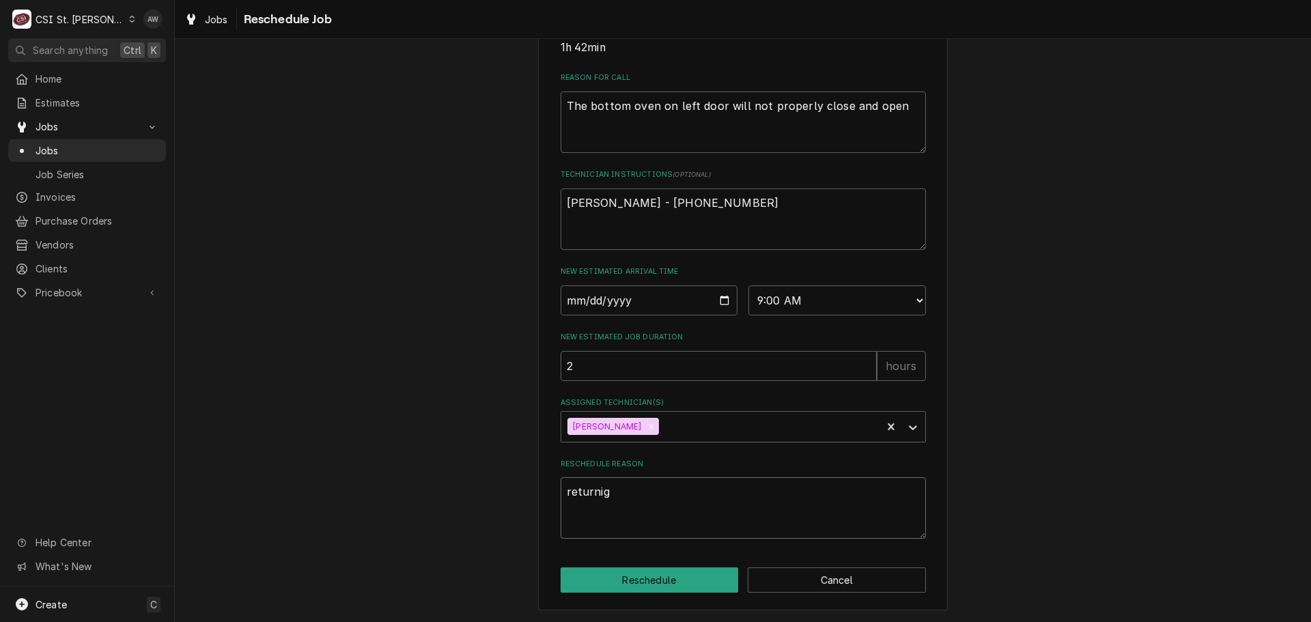
type textarea "x"
type textarea "returni"
type textarea "x"
type textarea "return"
type textarea "x"
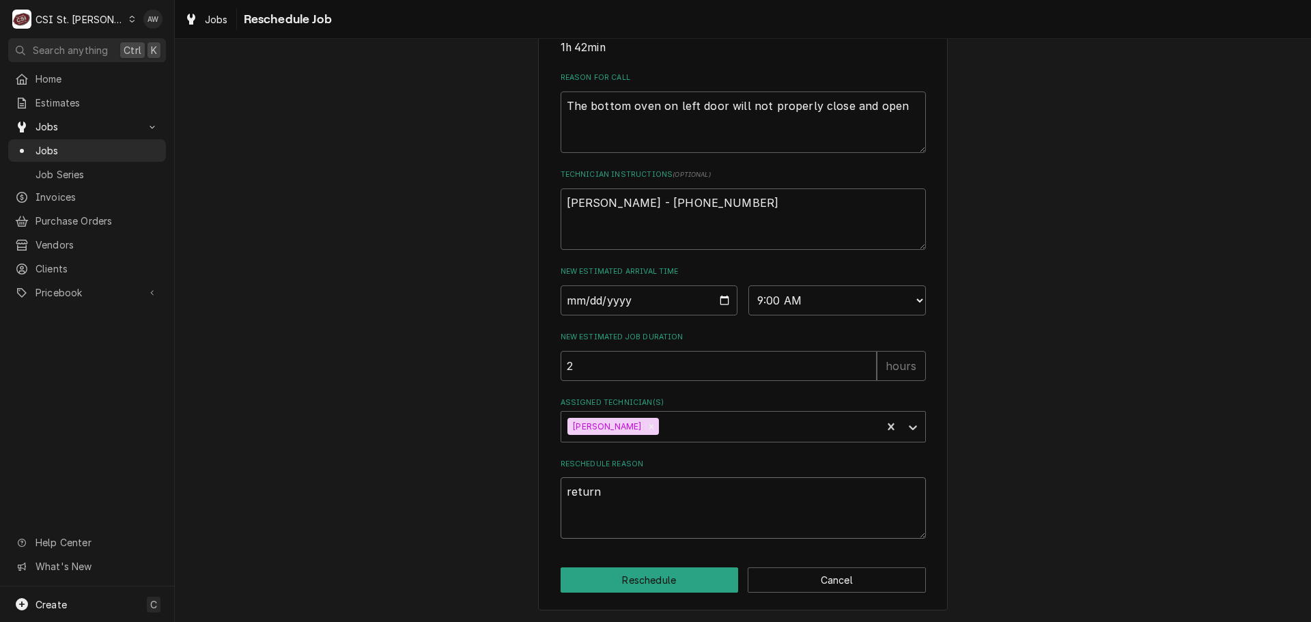
type textarea "retur"
type textarea "x"
type textarea "return"
type textarea "x"
type textarea "returni"
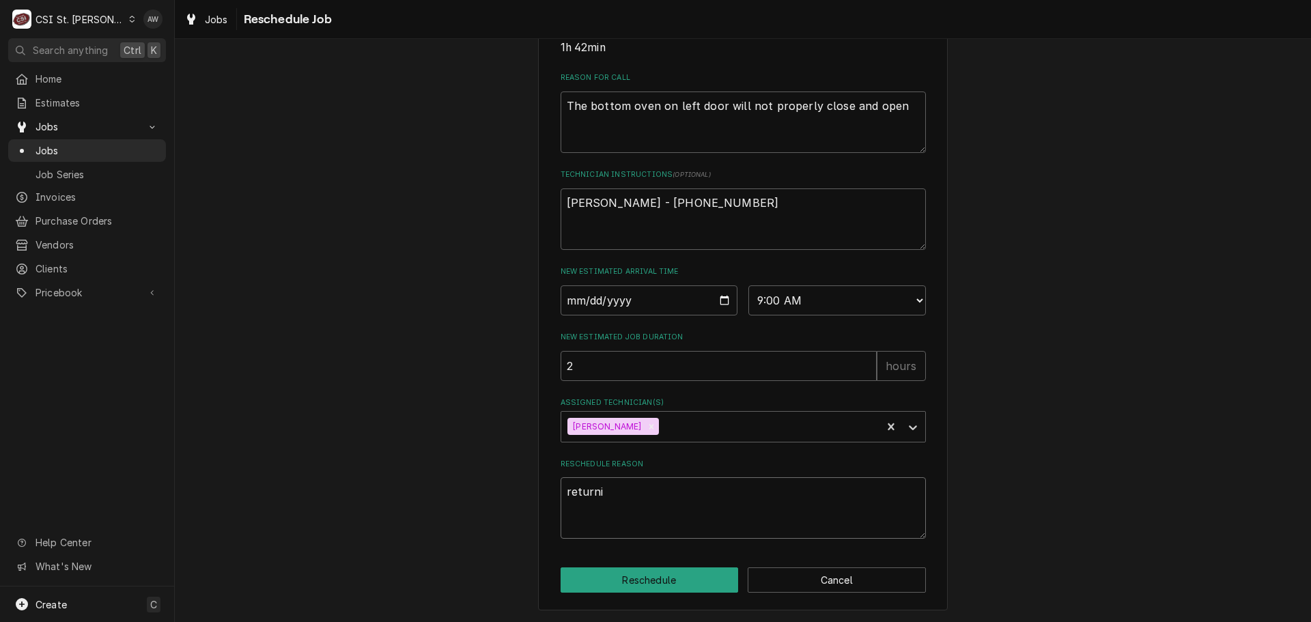
type textarea "x"
type textarea "returnin"
type textarea "x"
type textarea "returning"
type textarea "x"
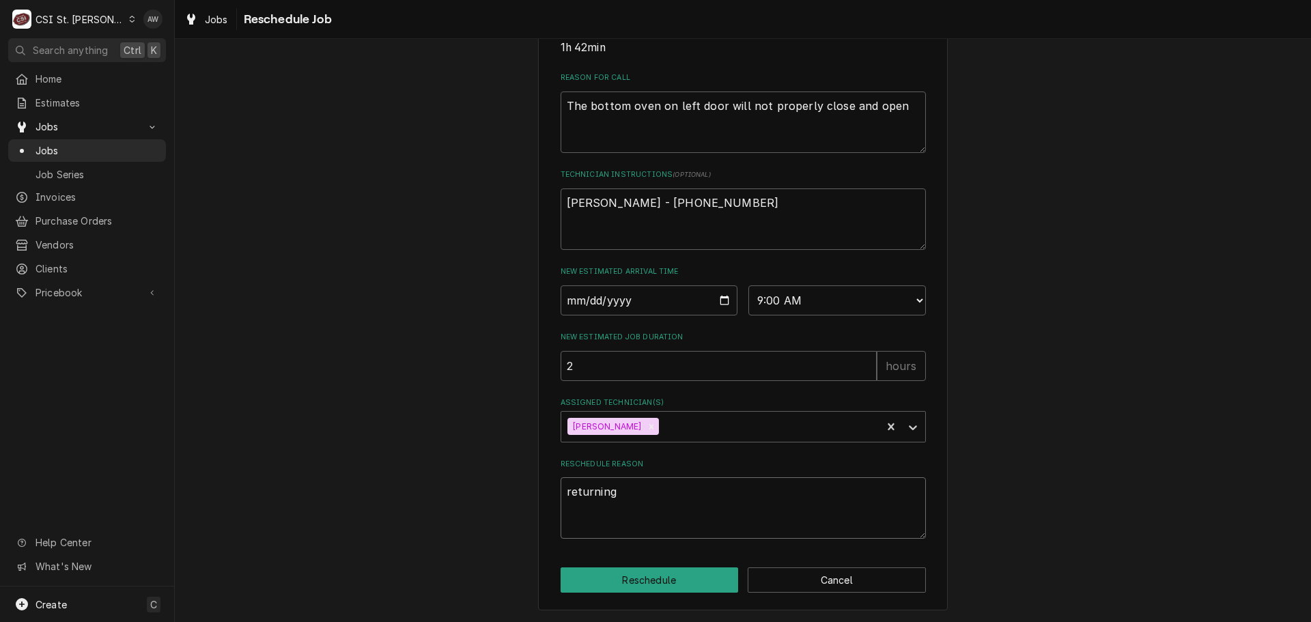
type textarea "returning"
type textarea "x"
type textarea "returning w"
type textarea "x"
type textarea "returning wi"
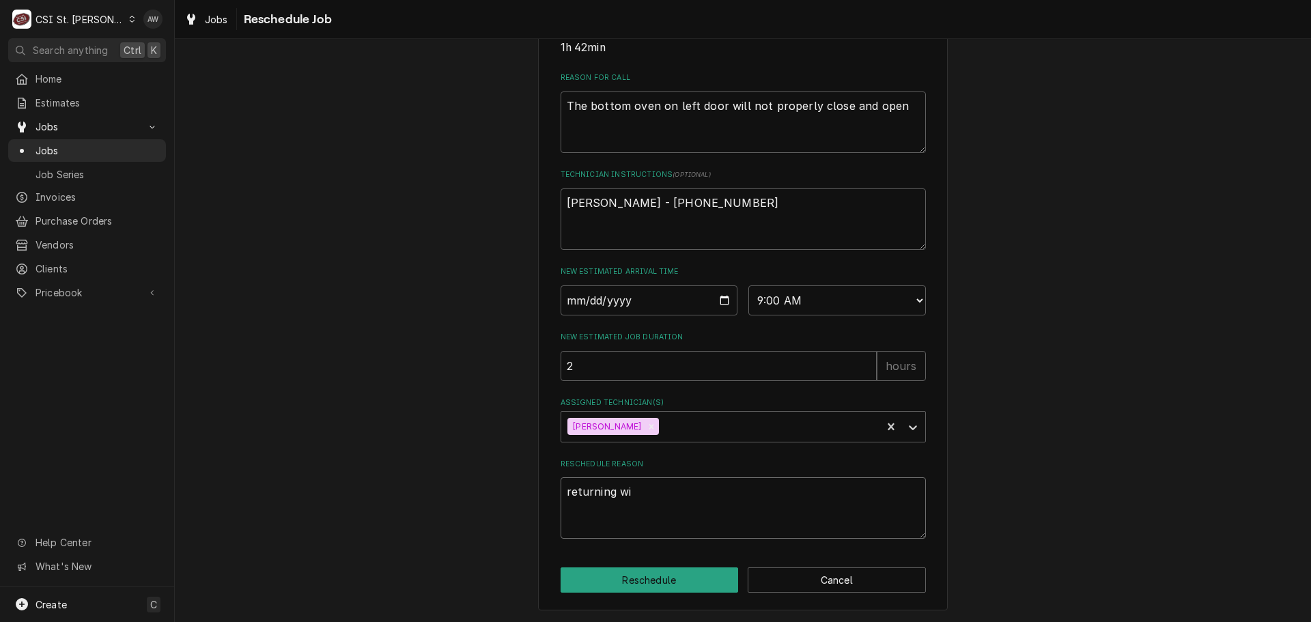
type textarea "x"
type textarea "returning wit"
type textarea "x"
type textarea "returning with"
type textarea "x"
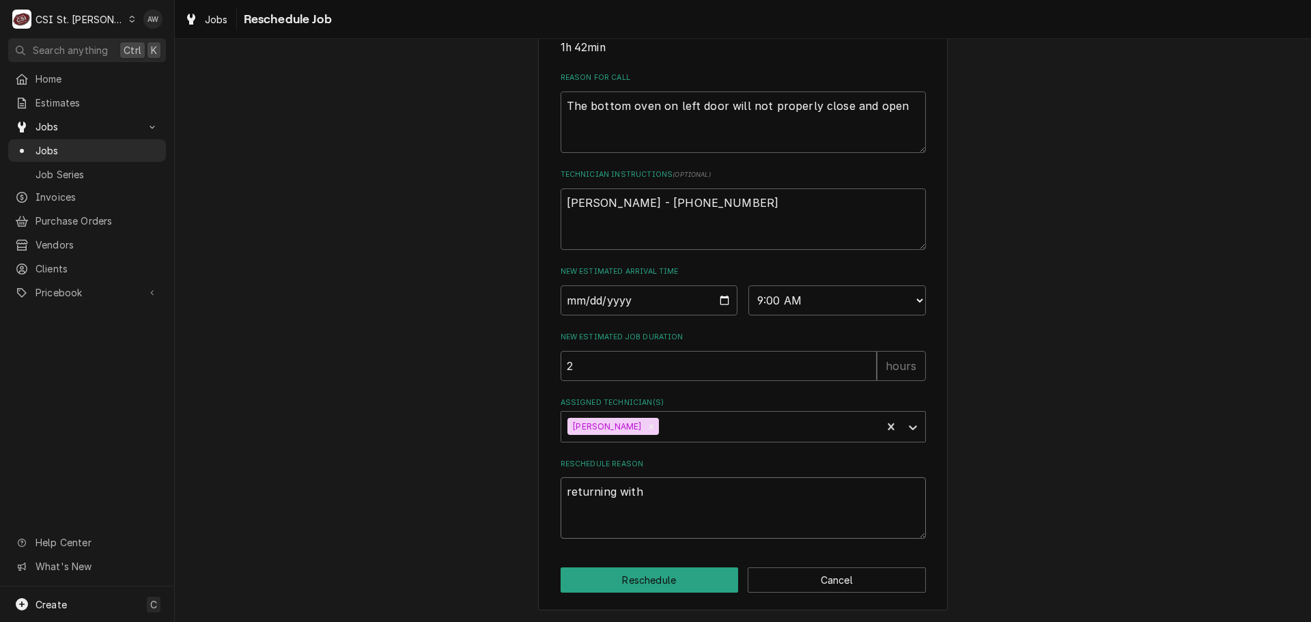
type textarea "returning with"
type textarea "x"
type textarea "returning with p"
type textarea "x"
type textarea "returning with pa"
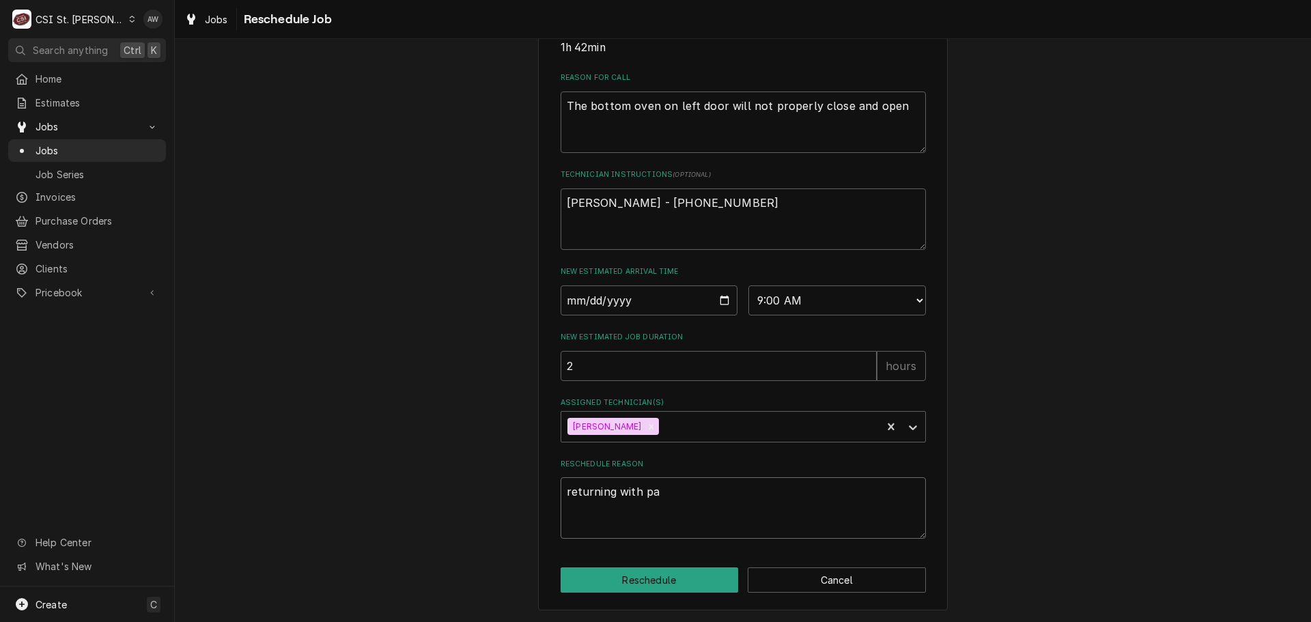
type textarea "x"
type textarea "returning with par"
type textarea "x"
type textarea "returning with part"
type textarea "x"
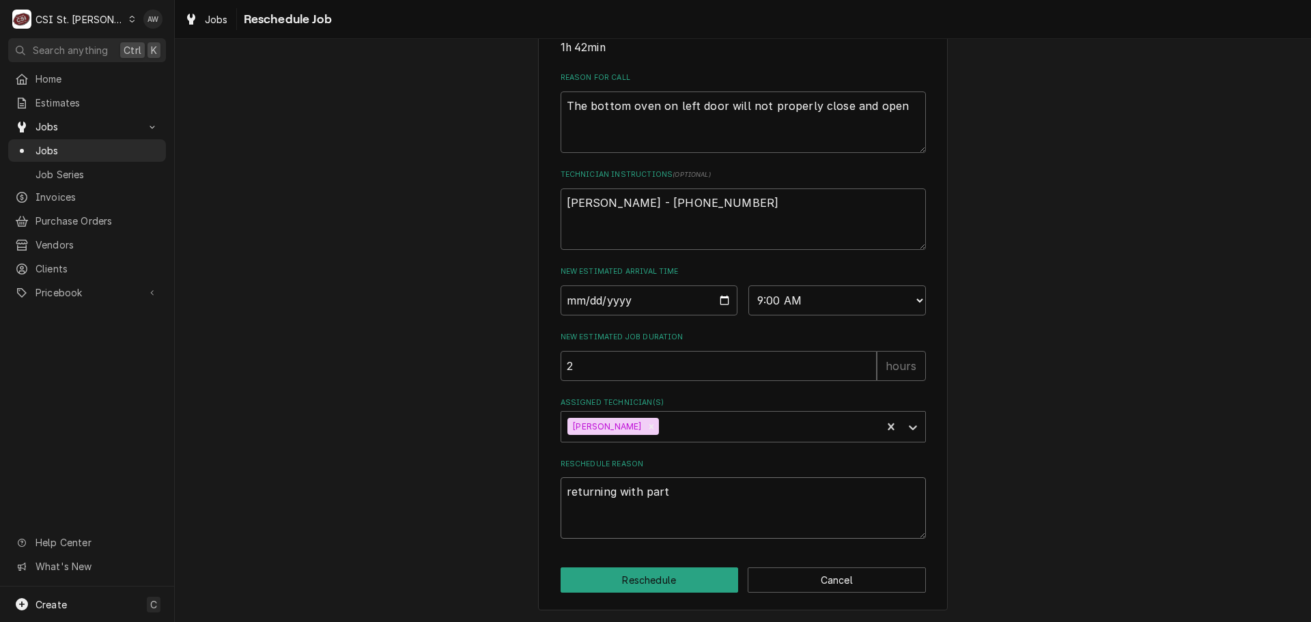
type textarea "returning with parts"
type textarea "x"
click at [646, 427] on icon "Remove Kevin Jordan" at bounding box center [651, 427] width 10 height 10
type textarea "returning with parts"
type textarea "x"
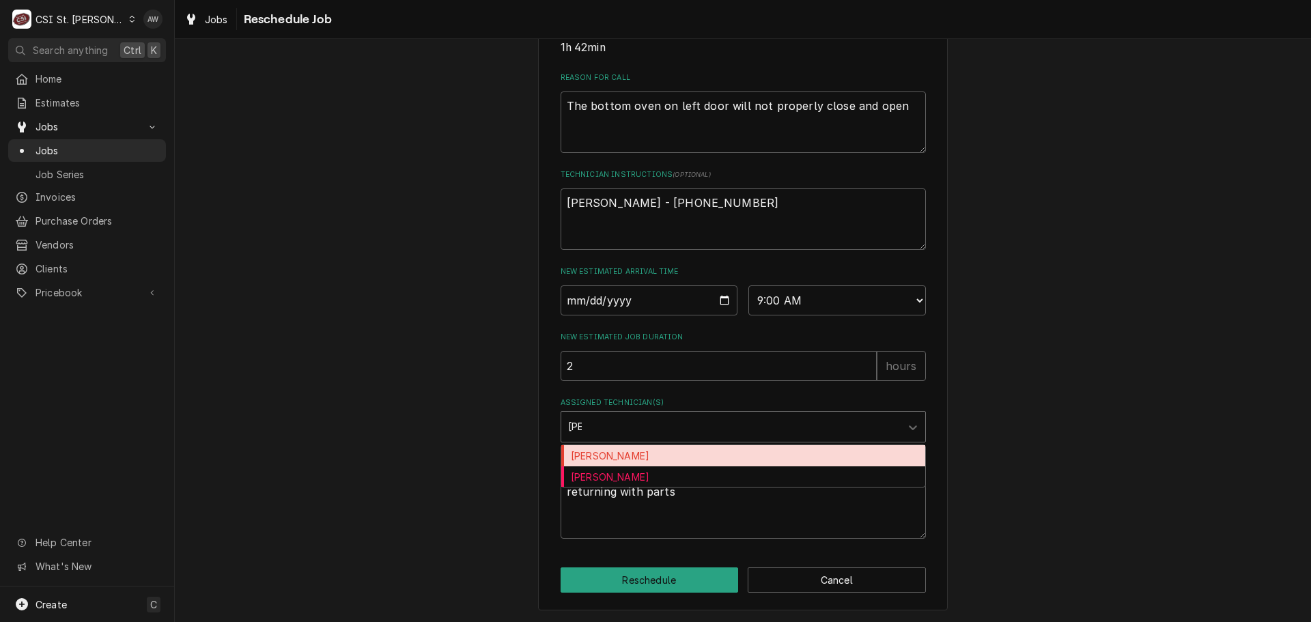
type input "erick"
click at [656, 457] on div "[PERSON_NAME]" at bounding box center [743, 455] width 364 height 21
type textarea "x"
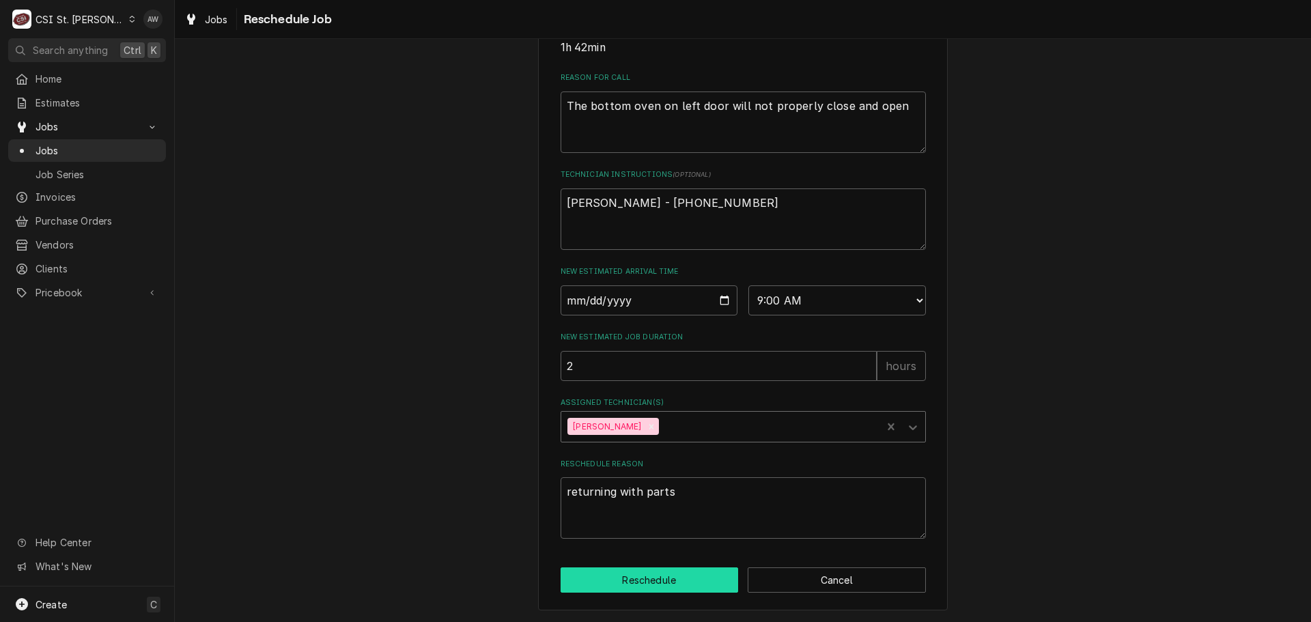
click at [664, 575] on button "Reschedule" at bounding box center [649, 579] width 178 height 25
type textarea "x"
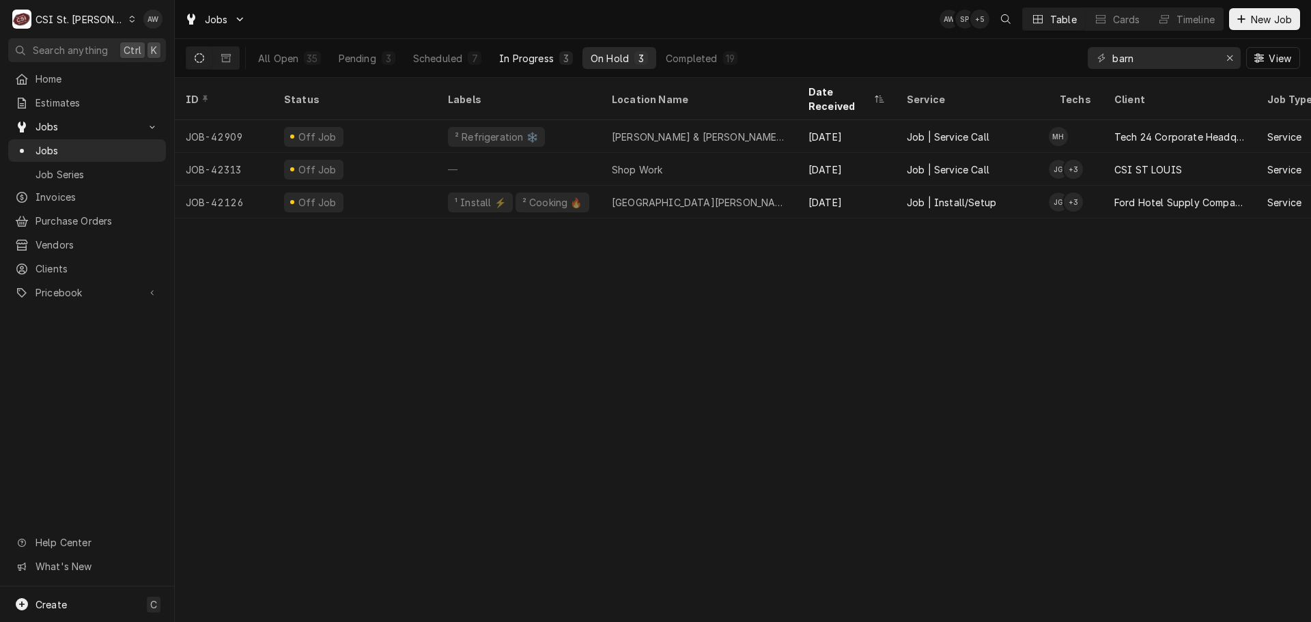
click at [509, 64] on div "In Progress" at bounding box center [526, 58] width 55 height 14
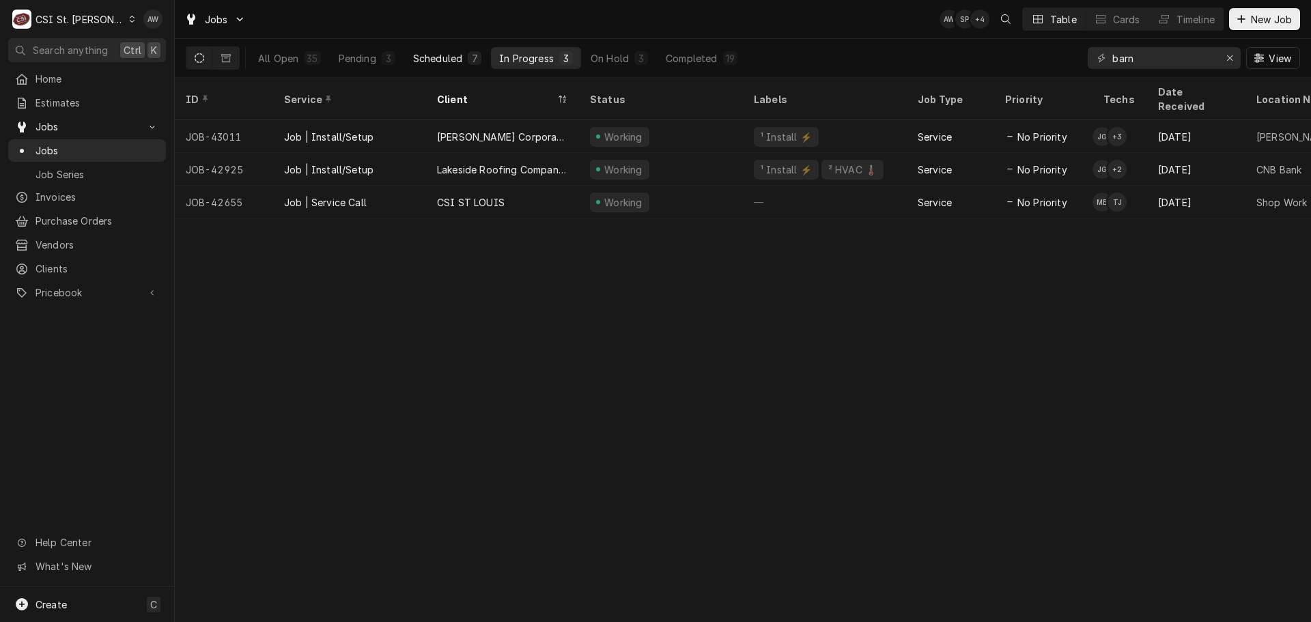
click at [440, 59] on div "Scheduled" at bounding box center [437, 58] width 49 height 14
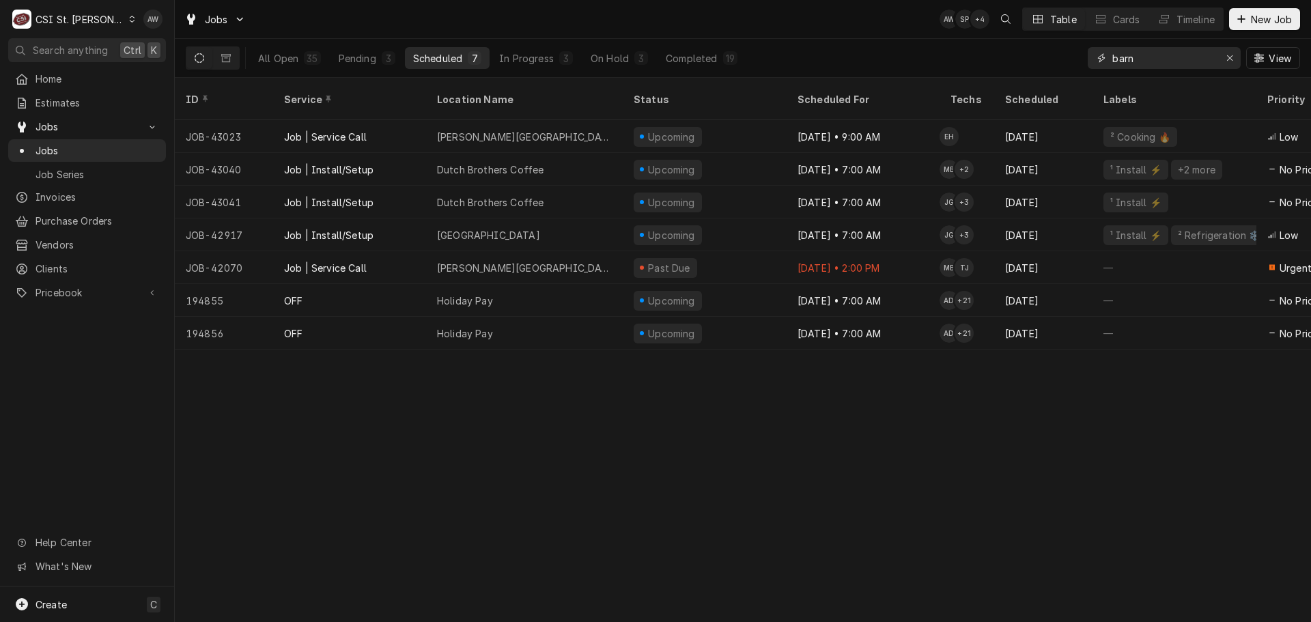
drag, startPoint x: 1079, startPoint y: 69, endPoint x: 1017, endPoint y: 61, distance: 63.3
click at [1012, 66] on div "All Open 35 Pending 3 Scheduled 7 In Progress 3 On Hold 3 Completed 19 barn View" at bounding box center [743, 58] width 1114 height 38
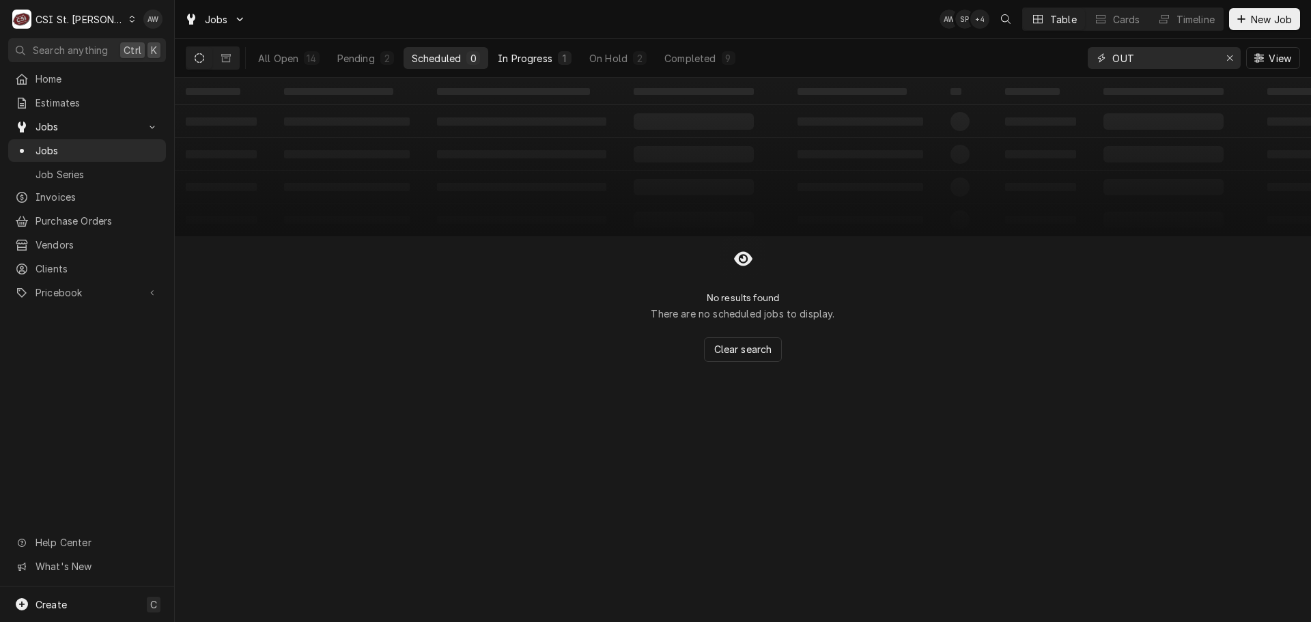
type input "OUT"
click at [514, 66] on button "In Progress 1" at bounding box center [534, 58] width 90 height 22
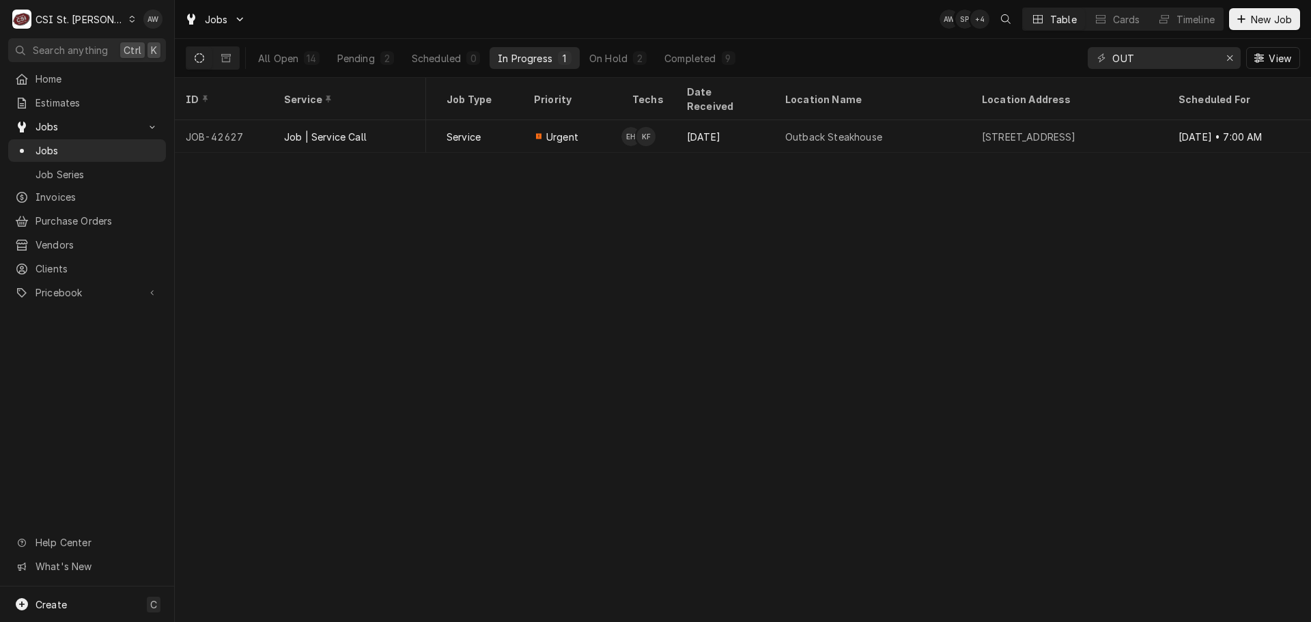
scroll to position [0, 489]
click at [882, 258] on div "ID Service Client Status Labels Job Type Priority Techs Date Received Location …" at bounding box center [743, 350] width 1136 height 544
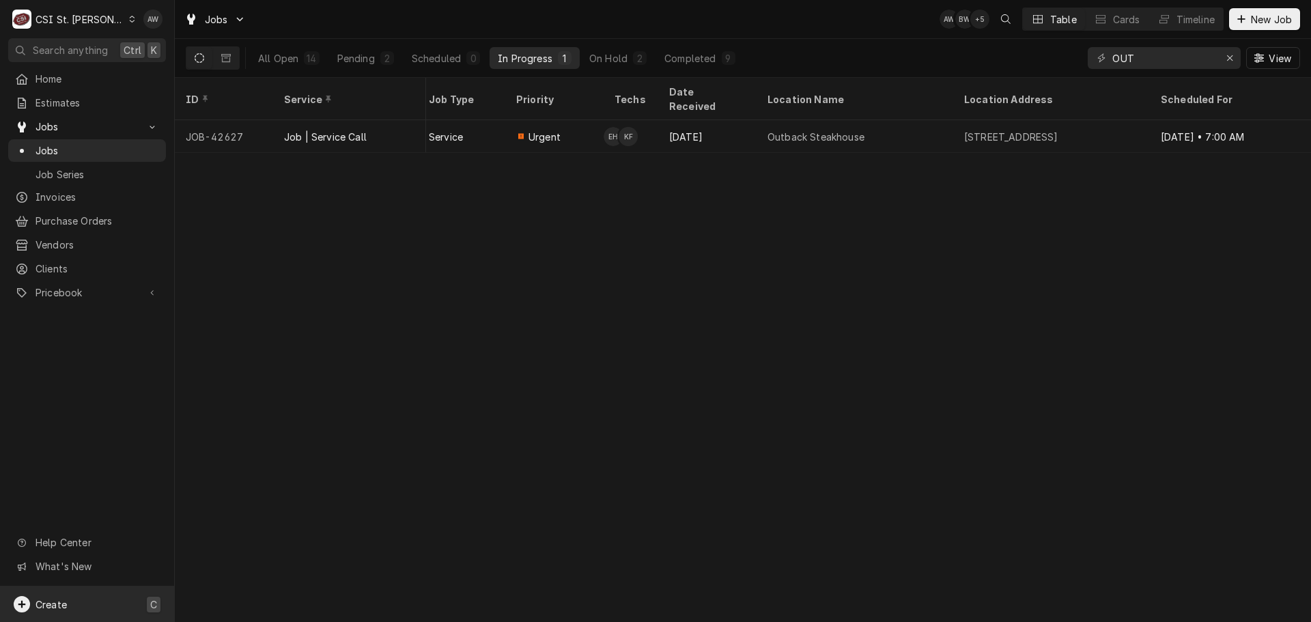
click at [135, 606] on div "Create C" at bounding box center [87, 603] width 174 height 35
click at [252, 507] on div "Job" at bounding box center [255, 509] width 91 height 14
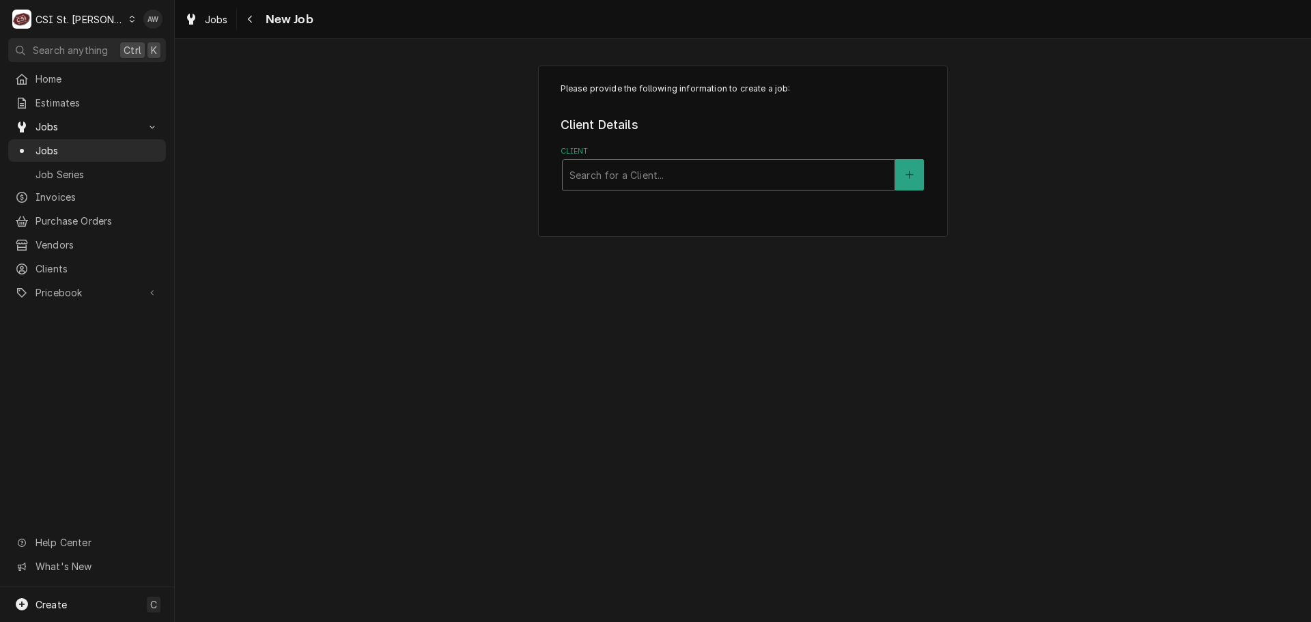
click at [608, 182] on div "Client" at bounding box center [728, 174] width 318 height 25
type input "CSI"
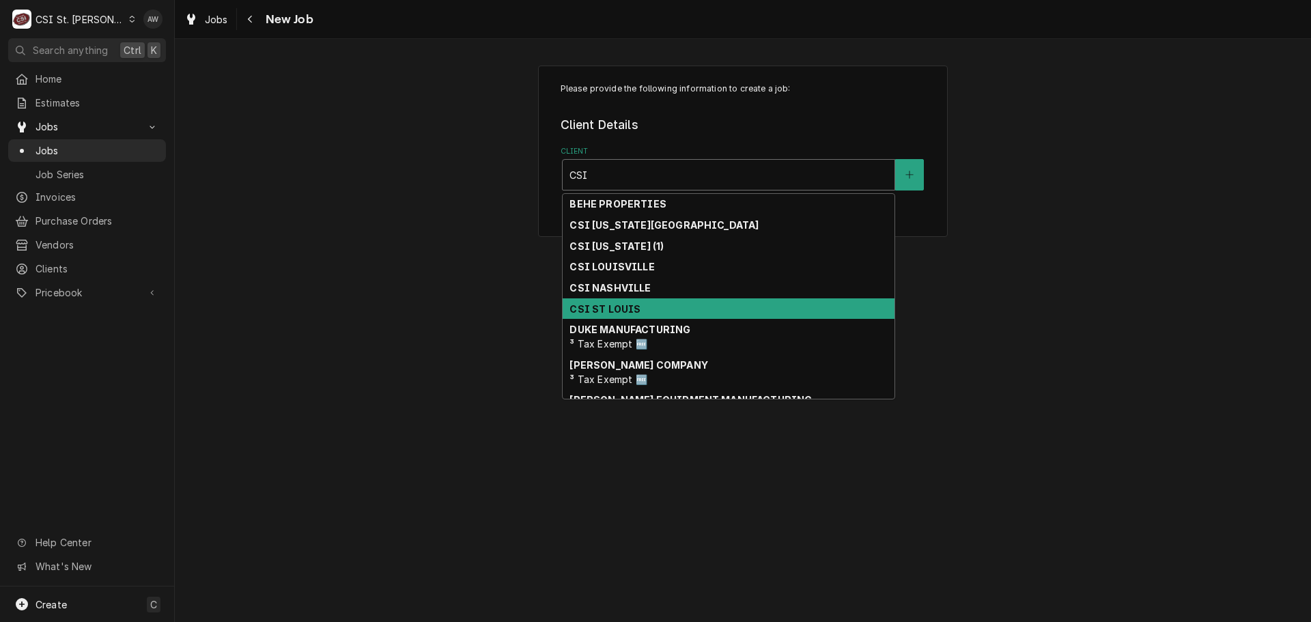
click at [649, 304] on div "CSI ST LOUIS" at bounding box center [729, 308] width 332 height 21
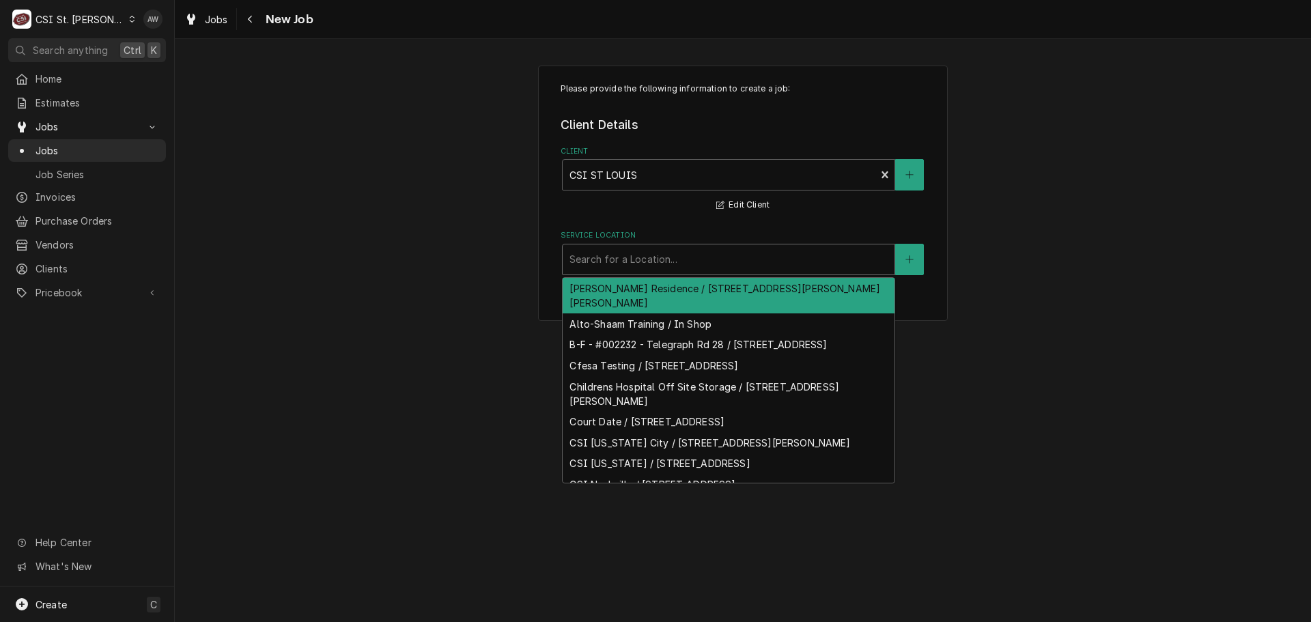
click at [646, 256] on div "Service Location" at bounding box center [728, 259] width 318 height 25
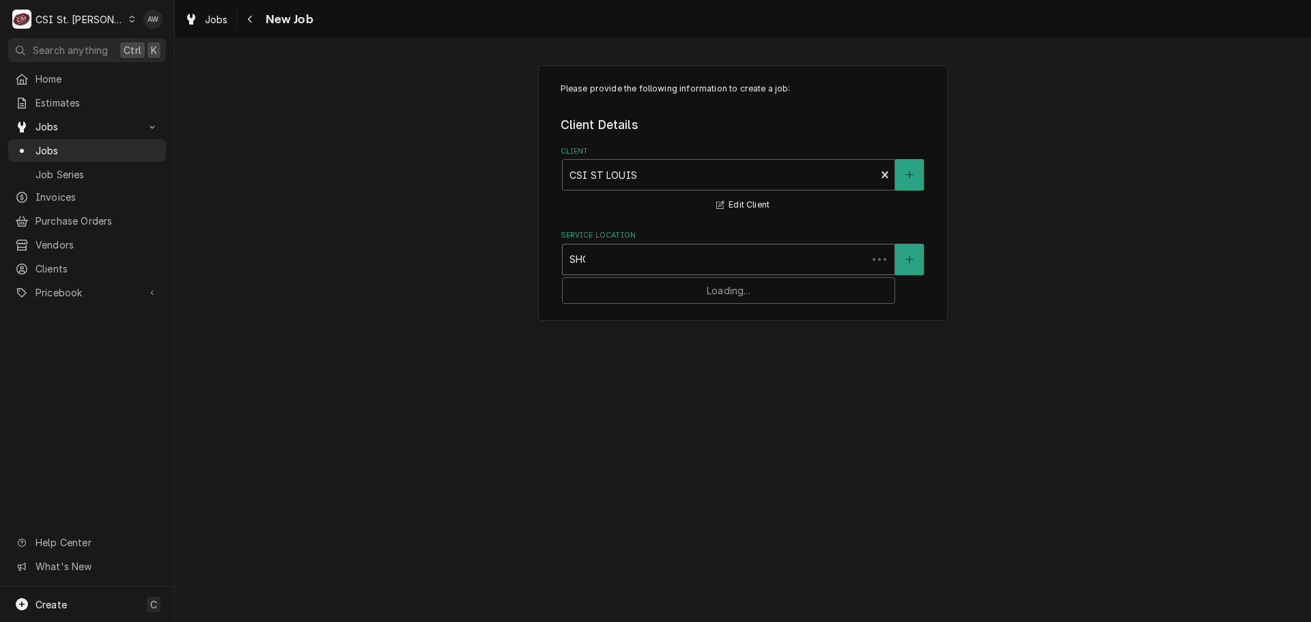
type input "SHOP"
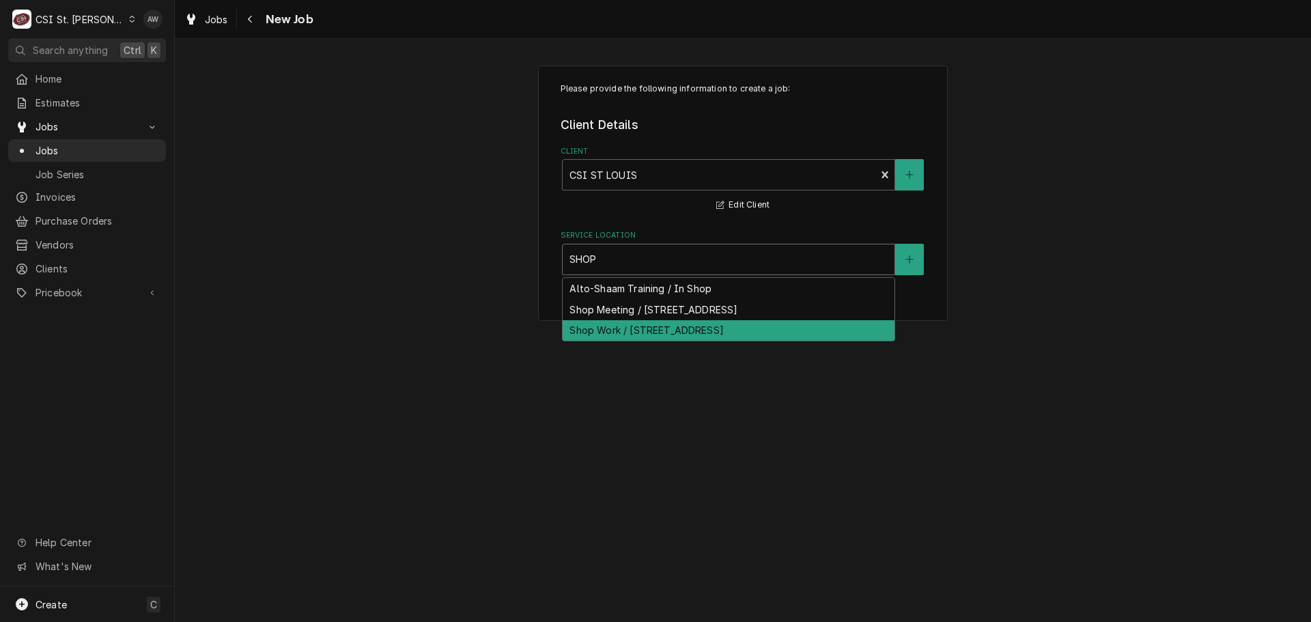
click at [672, 326] on div "Shop Work / 18330 Edison Ave, Chesterfield, MO 63005" at bounding box center [729, 330] width 332 height 21
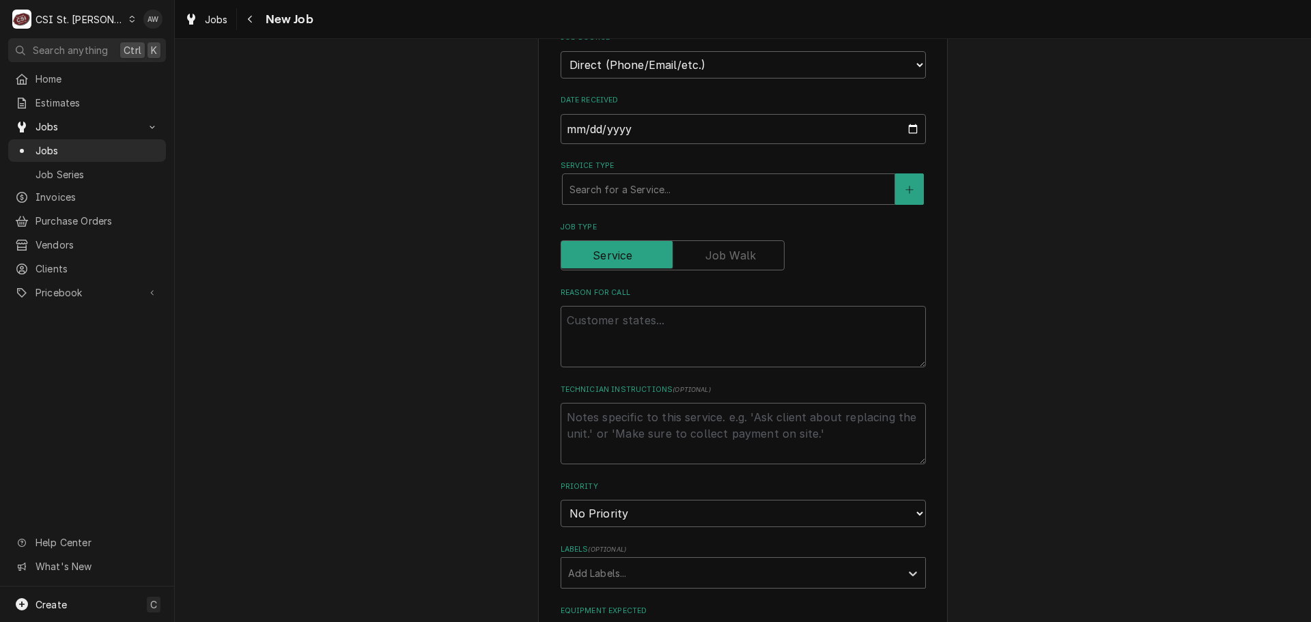
scroll to position [341, 0]
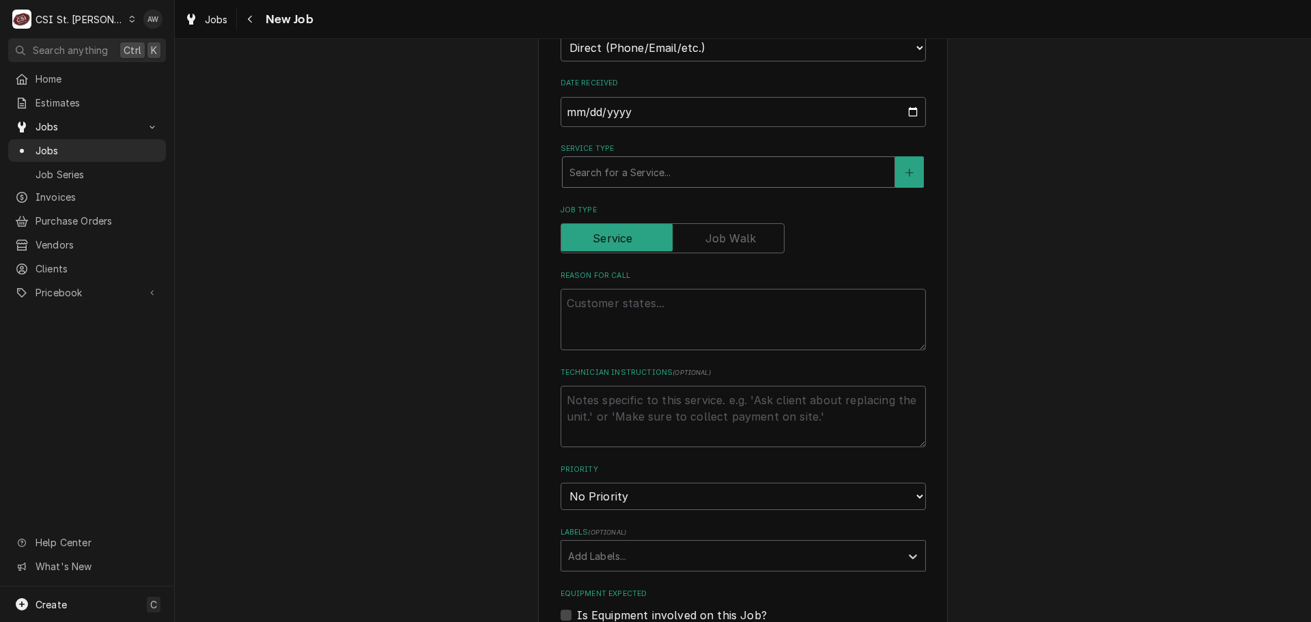
click at [651, 170] on div "Service Type" at bounding box center [728, 172] width 318 height 25
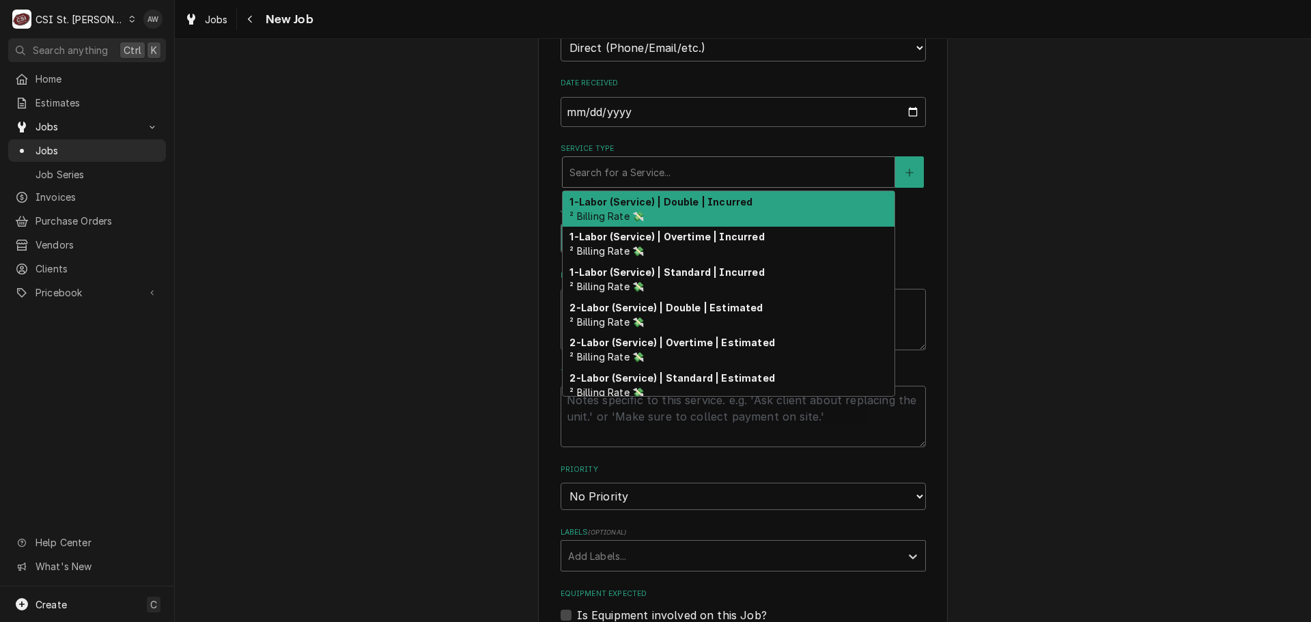
type textarea "x"
type input "S"
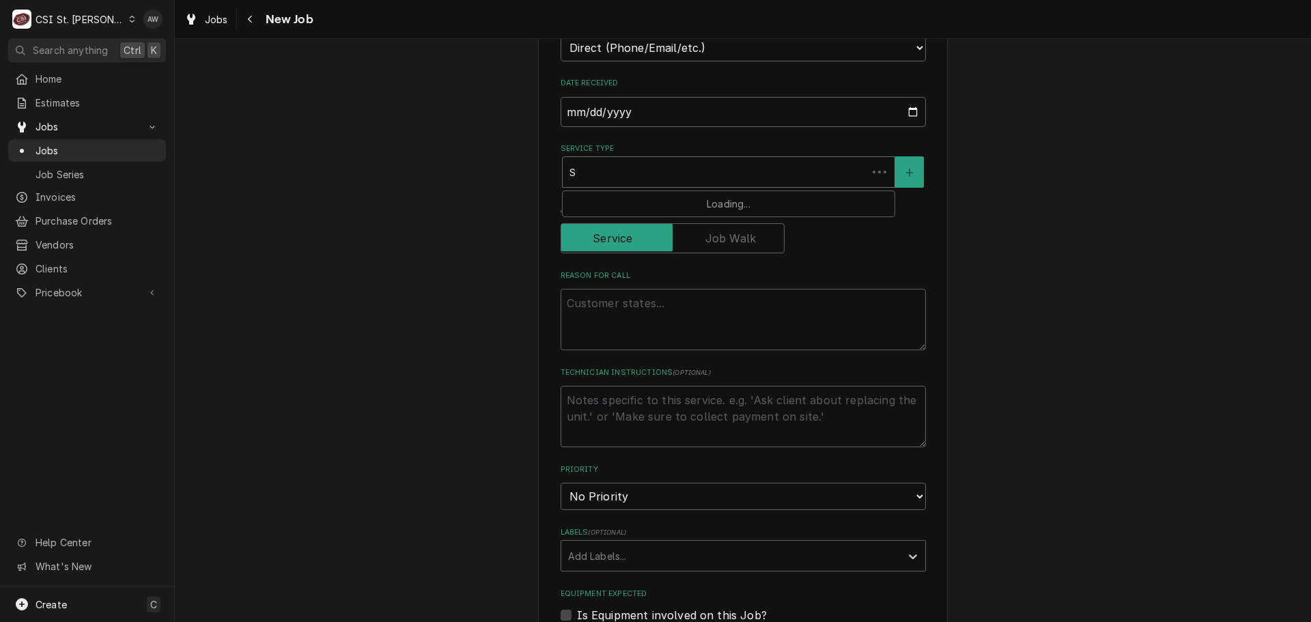
type textarea "x"
type input "SE"
type textarea "x"
type input "SER"
type textarea "x"
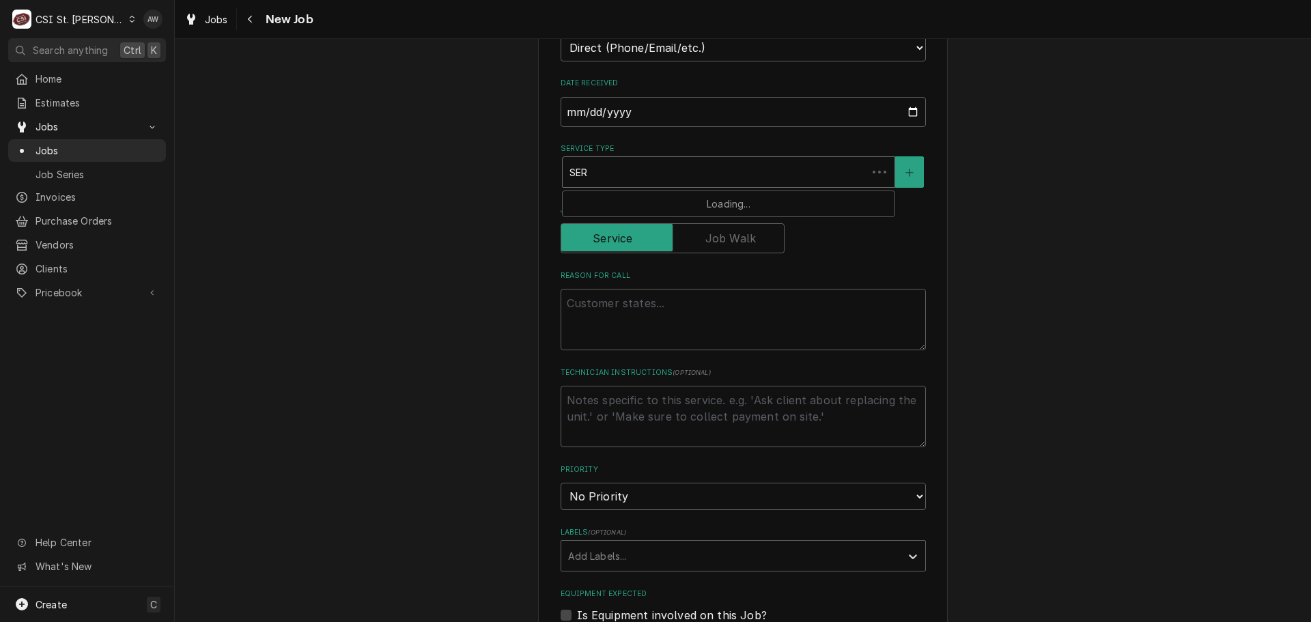
type input "SERV"
type textarea "x"
type input "SERVI"
type textarea "x"
type input "SERVIC"
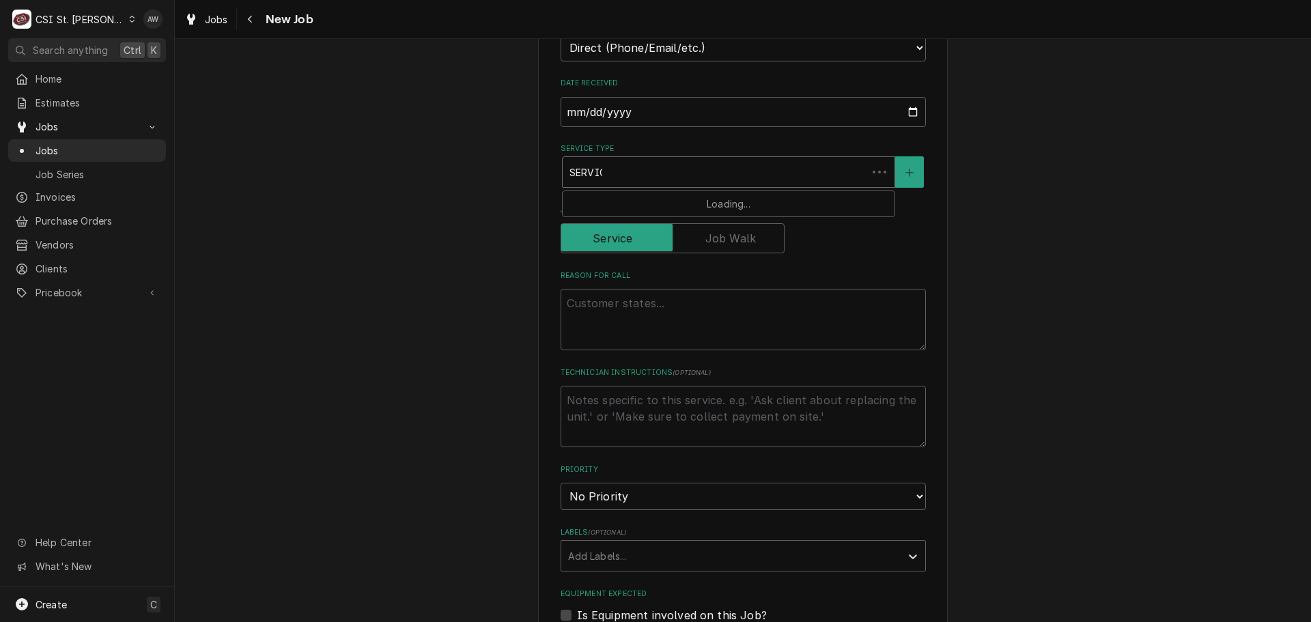
type textarea "x"
type input "SERVICE"
type textarea "x"
type input "SERVIC"
type textarea "x"
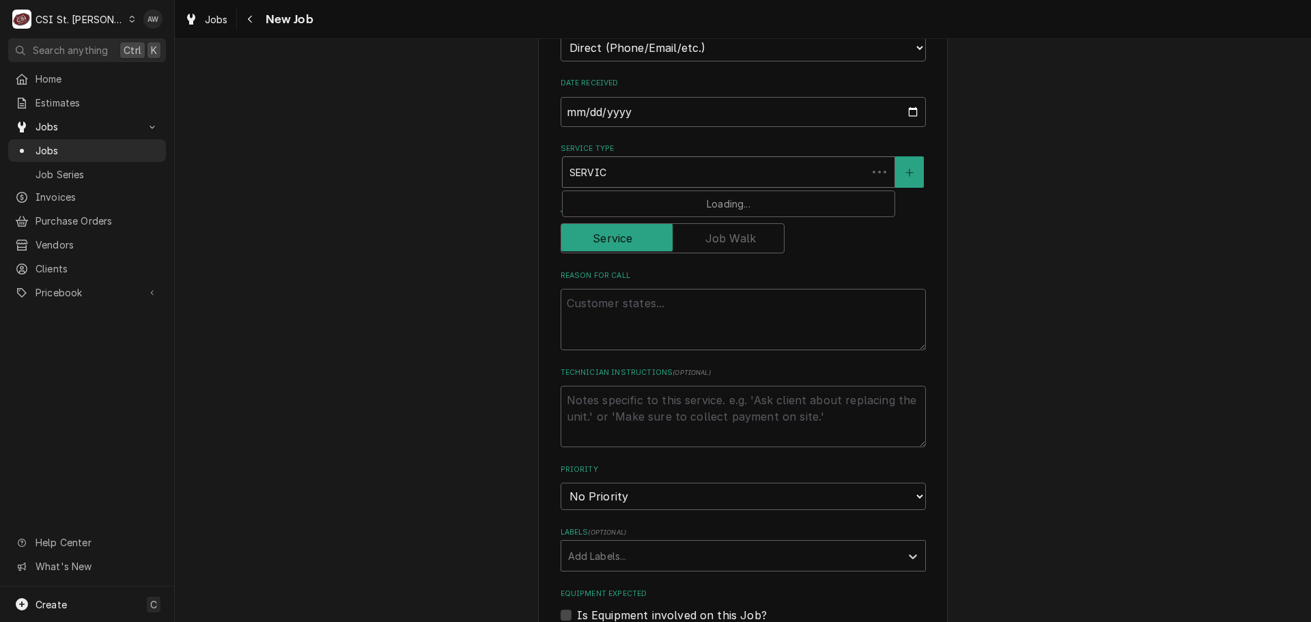
type input "SERVI"
type textarea "x"
type input "SERV"
type textarea "x"
type input "SER"
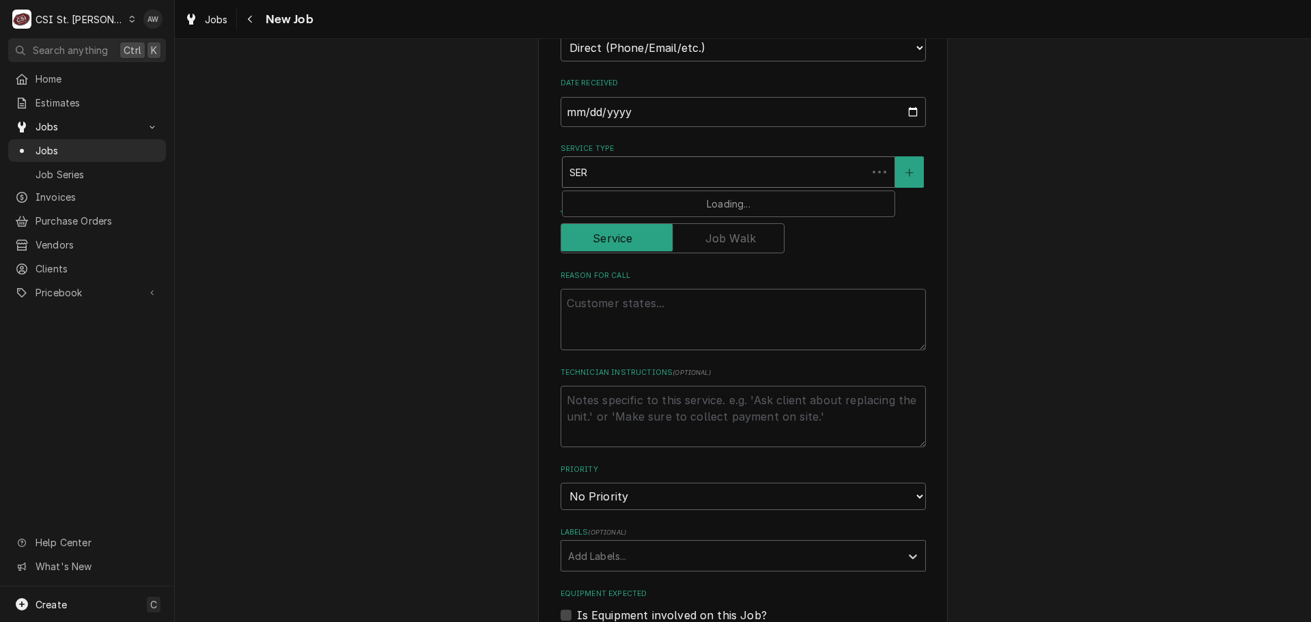
type textarea "x"
type input "SE"
type textarea "x"
type input "S"
type textarea "x"
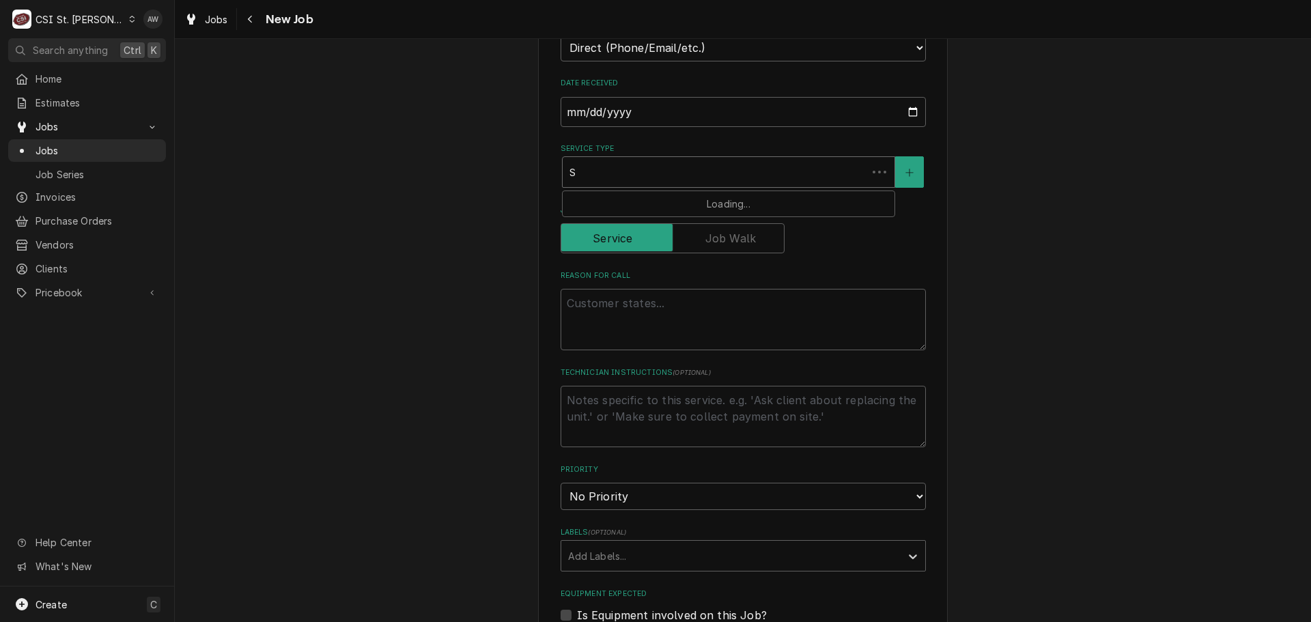
type input "SH"
type textarea "x"
type input "SHO"
type textarea "x"
type input "SHOP"
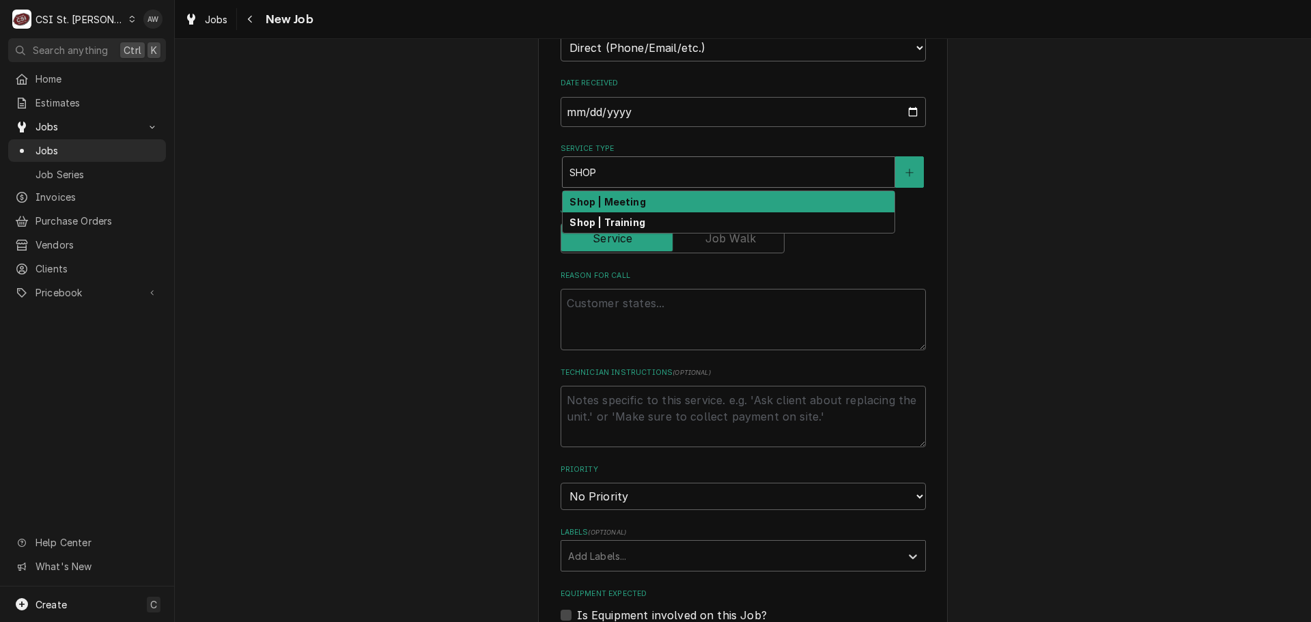
click at [628, 202] on strong "Shop | Meeting" at bounding box center [607, 202] width 76 height 12
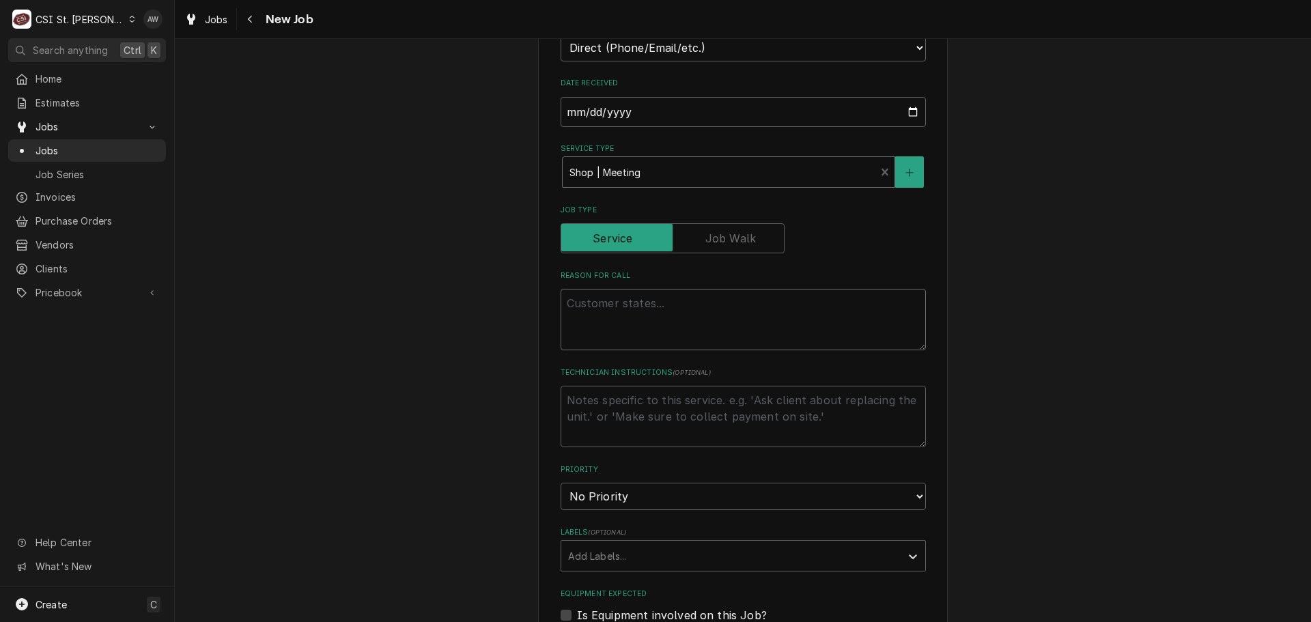
click at [625, 313] on textarea "Reason For Call" at bounding box center [742, 319] width 365 height 61
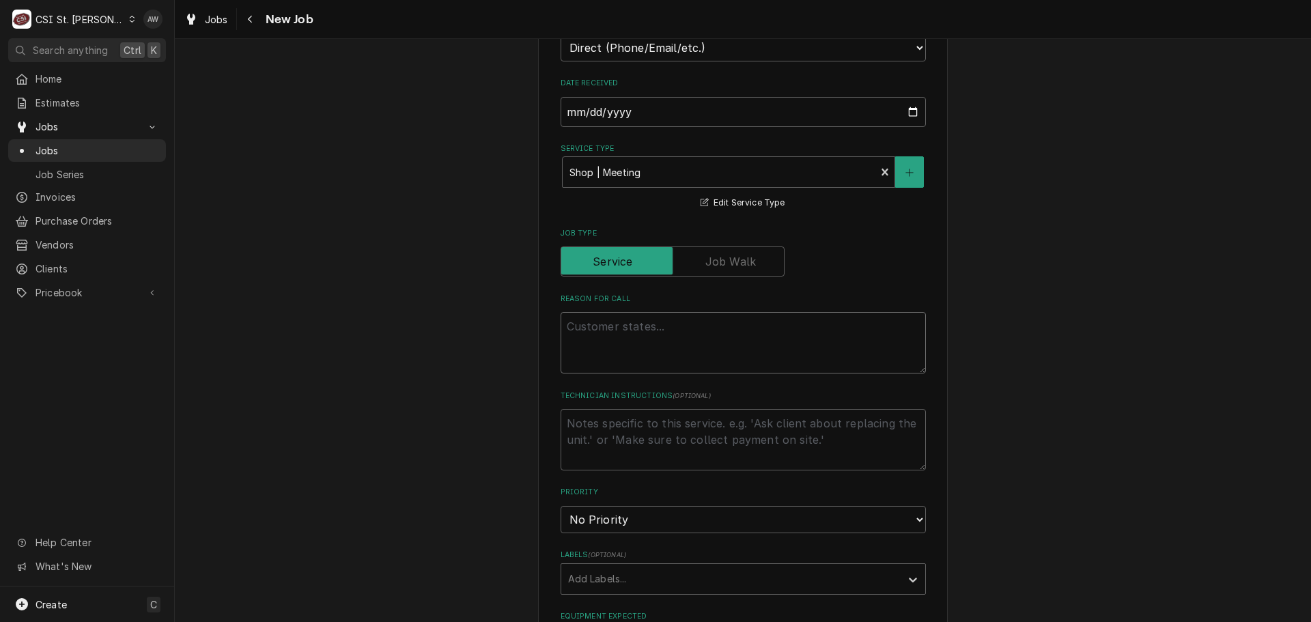
type textarea "x"
type textarea "M"
type textarea "x"
type textarea "ME"
type textarea "x"
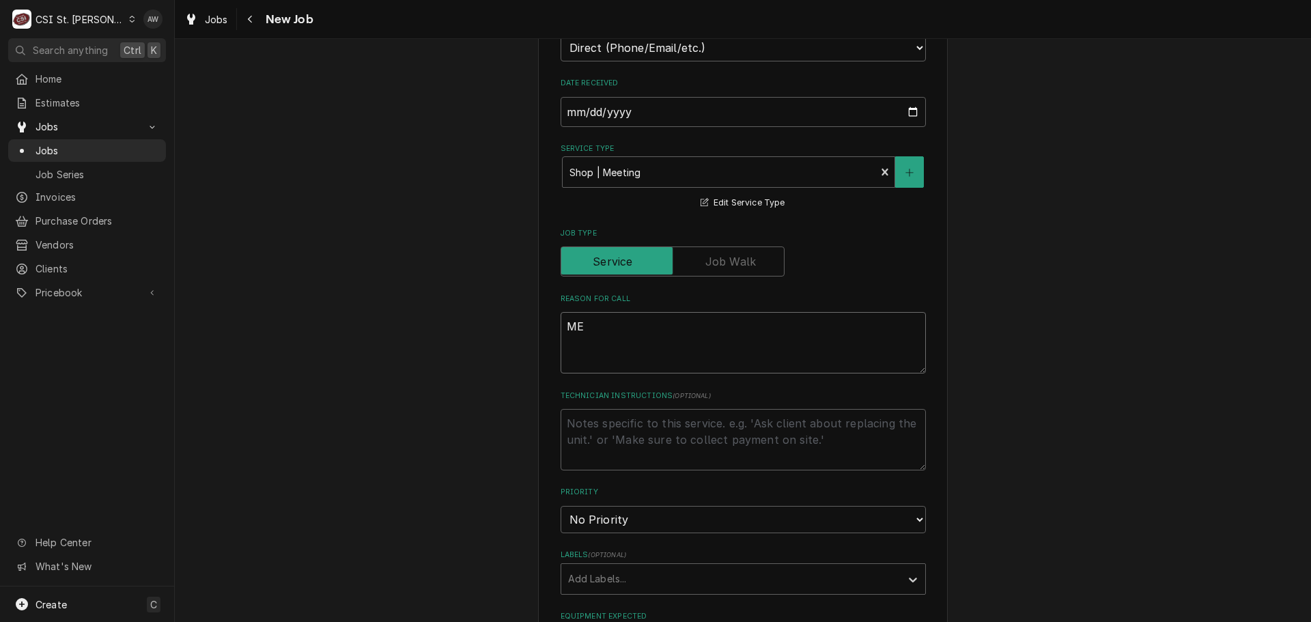
type textarea "MEE"
type textarea "x"
type textarea "MEET"
type textarea "x"
type textarea "MEETI"
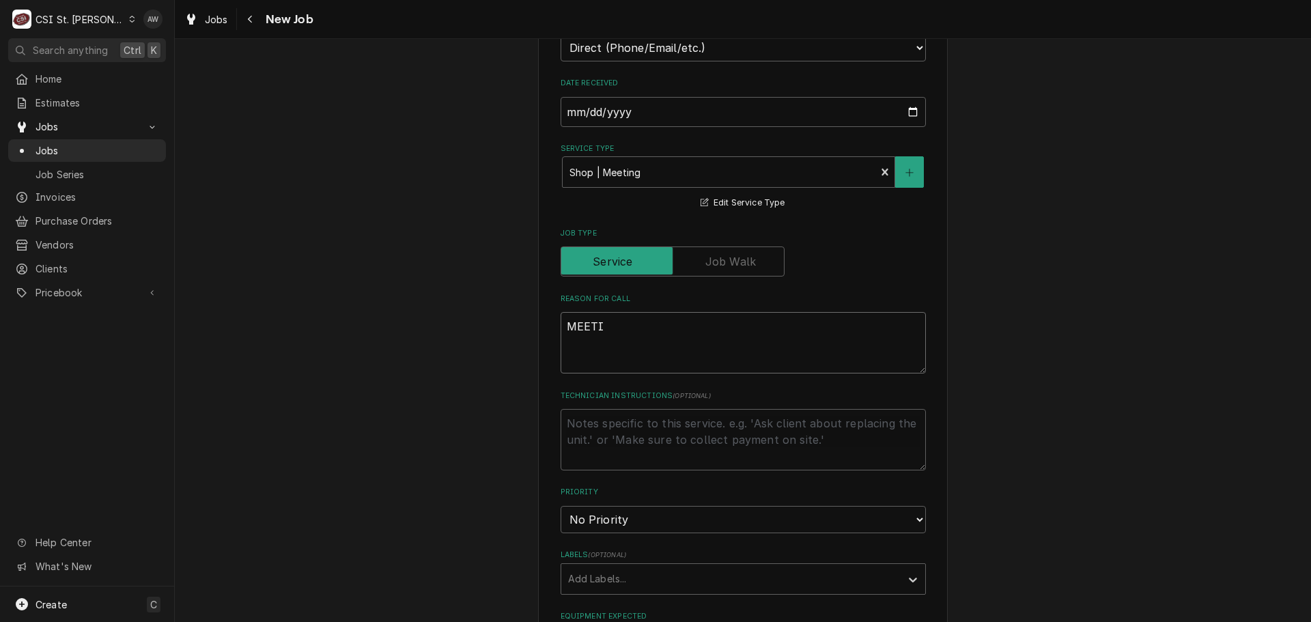
type textarea "x"
type textarea "MEETIN"
type textarea "x"
type textarea "MEETING"
type textarea "x"
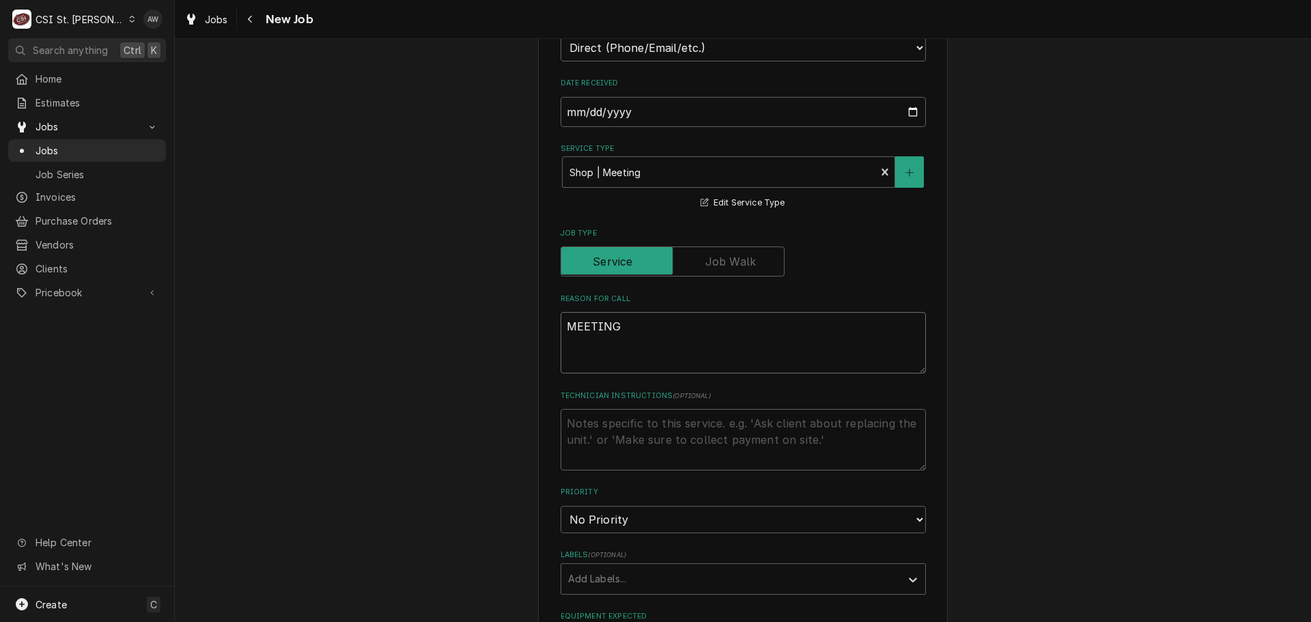
type textarea "MEETING"
type textarea "x"
type textarea "MEETING W"
type textarea "x"
type textarea "MEETING WI"
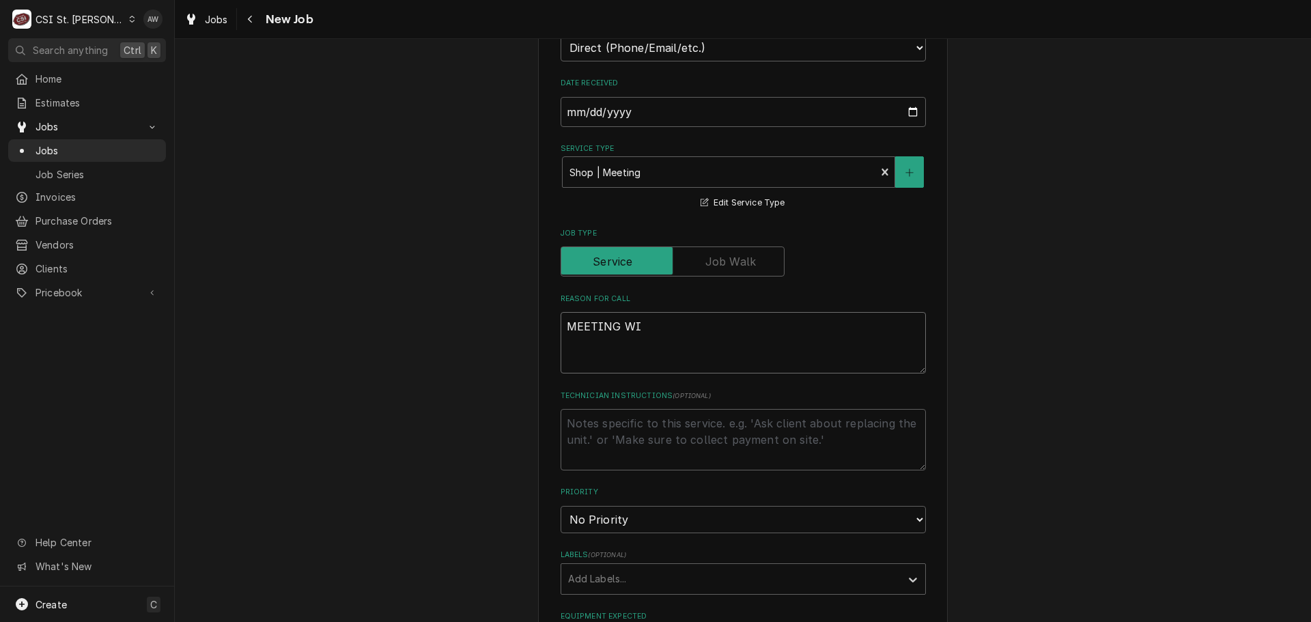
type textarea "x"
type textarea "MEETING WIT"
type textarea "x"
type textarea "MEETING WITH"
type textarea "x"
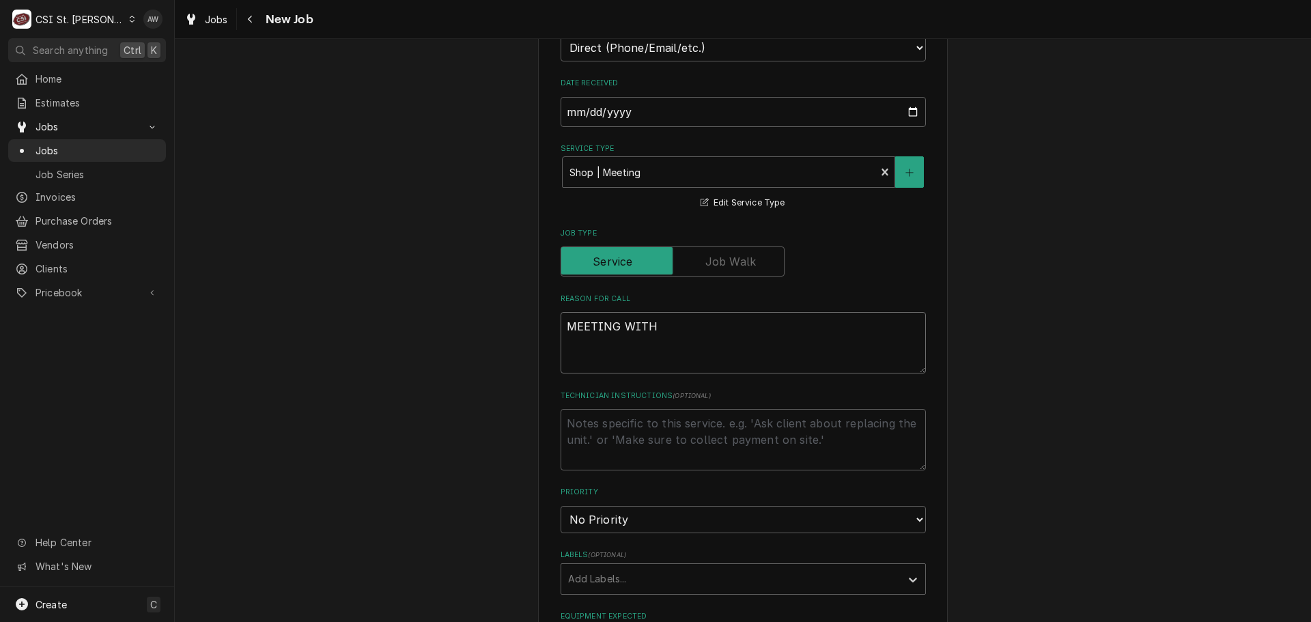
type textarea "MEETING WITH"
type textarea "x"
type textarea "MEETING WITH S"
type textarea "x"
type textarea "MEETING WITH SH"
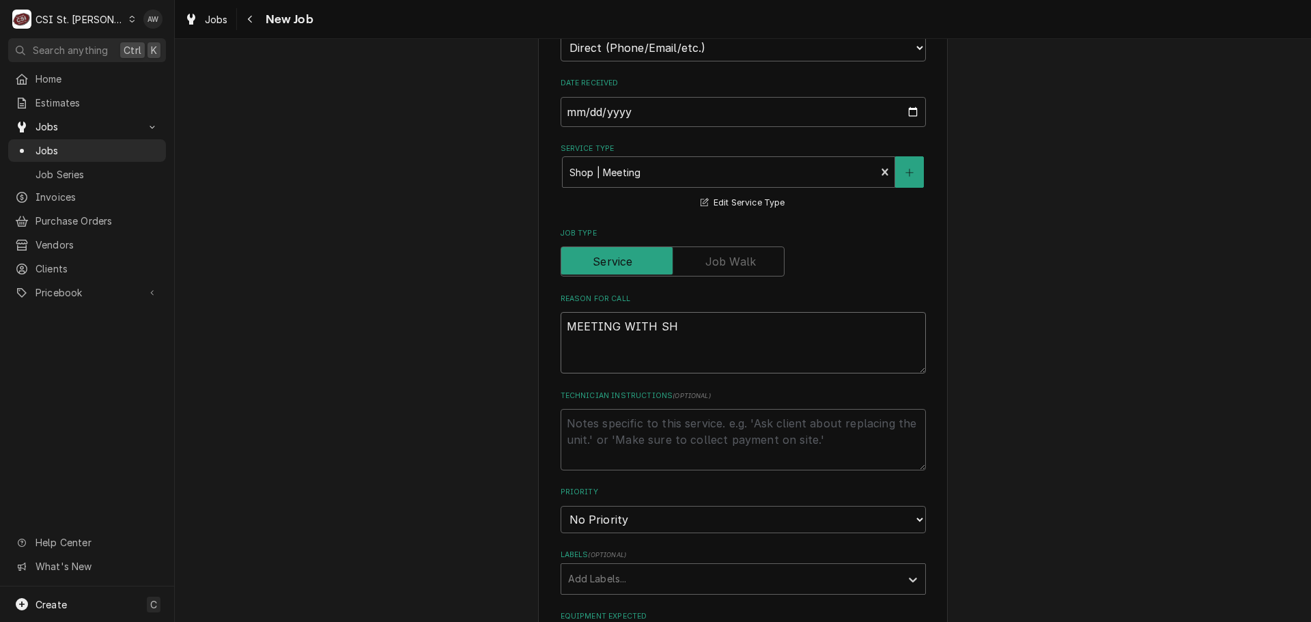
type textarea "x"
type textarea "MEETING WITH SHE"
type textarea "x"
type textarea "MEETING WITH SHEL"
type textarea "x"
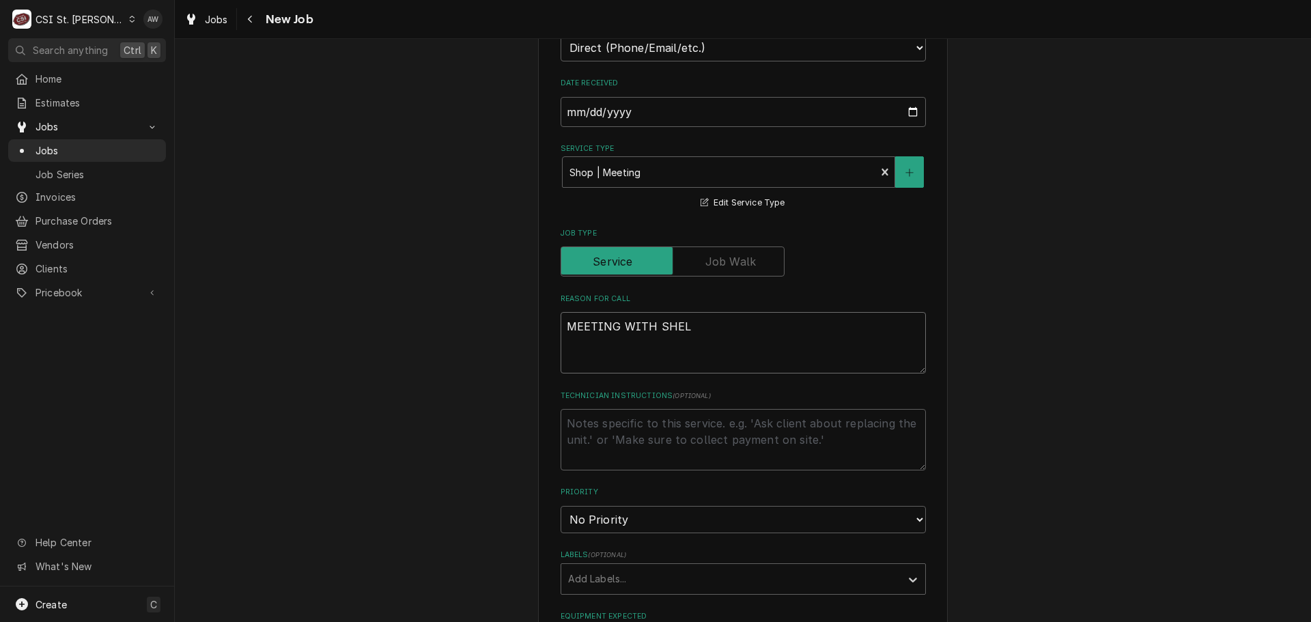
type textarea "MEETING WITH SHELL"
type textarea "x"
type textarea "MEETING WITH SHELLE"
type textarea "x"
type textarea "MEETING WITH SHELLEY"
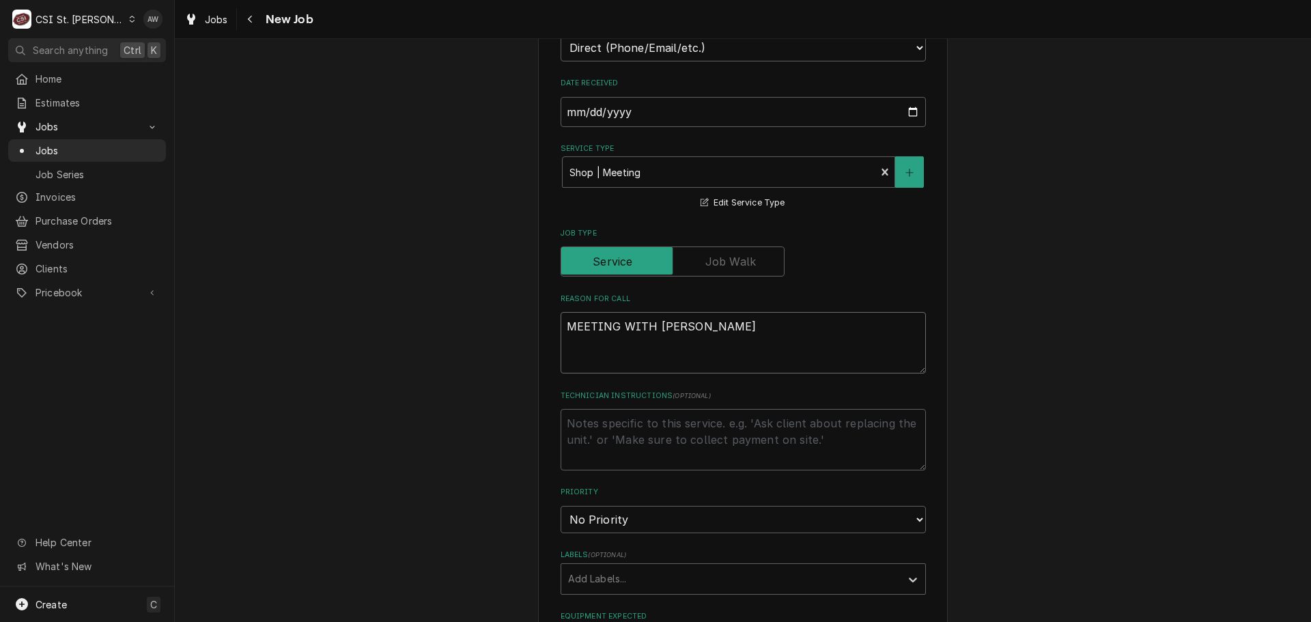
type textarea "x"
type textarea "MEETING WITH SHELLEY"
type textarea "x"
type textarea "MEETING WITH SHELLEY A"
type textarea "x"
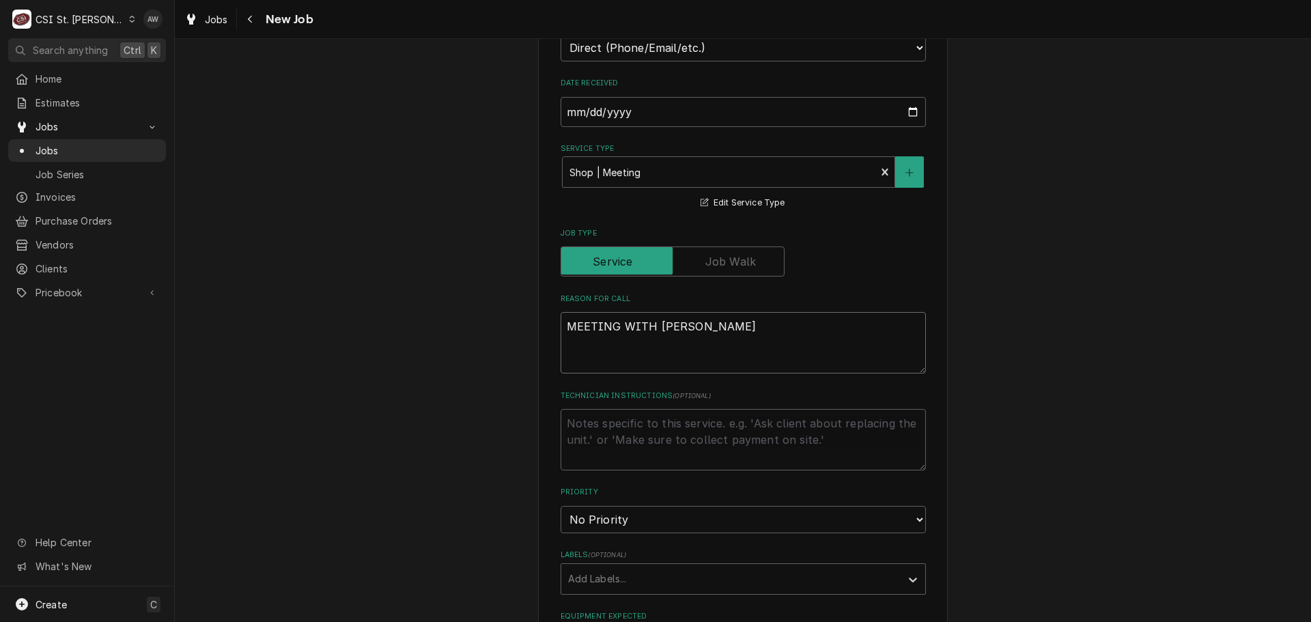
type textarea "MEETING WITH SHELLEY AN"
type textarea "x"
type textarea "MEETING WITH SHELLEY AND"
type textarea "x"
type textarea "MEETING WITH SHELLEY AND"
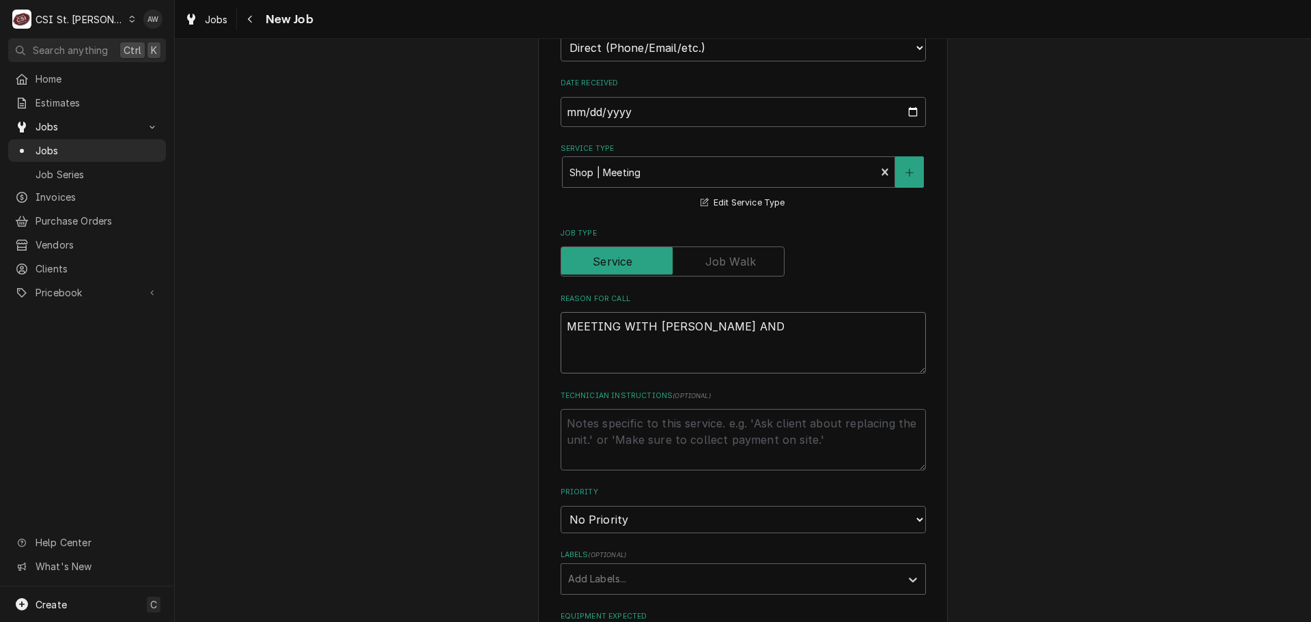
type textarea "x"
type textarea "MEETING WITH SHELLEY AND B"
type textarea "x"
type textarea "MEETING WITH SHELLEY AND BR"
type textarea "x"
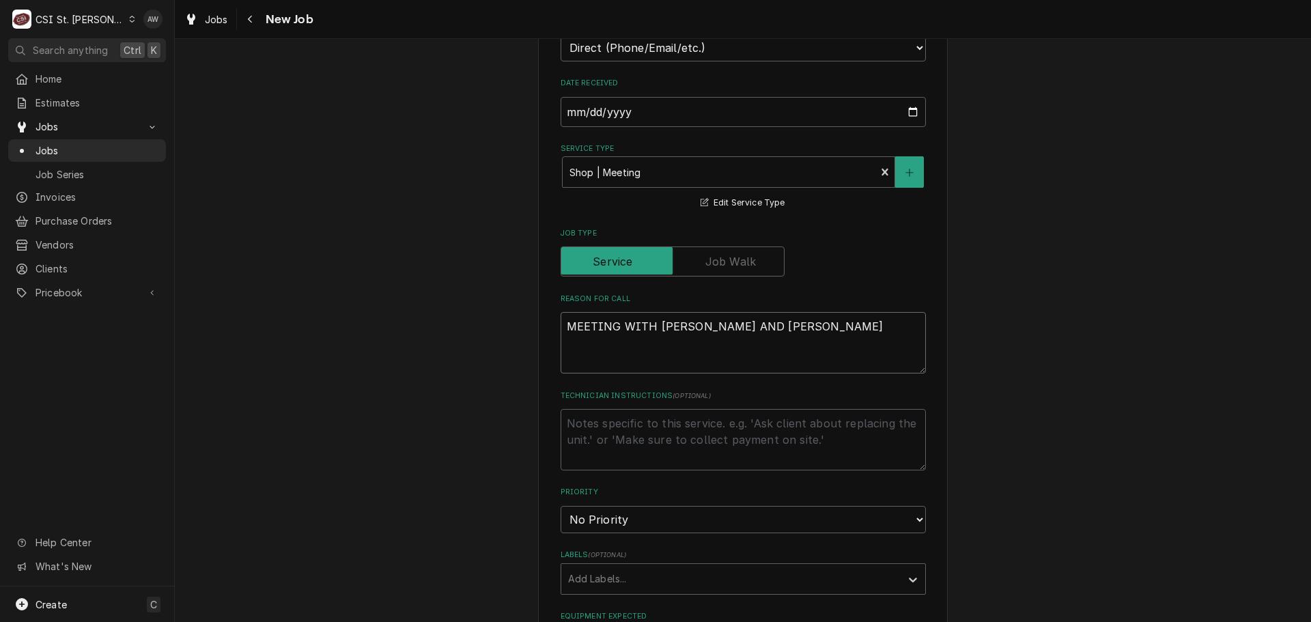
type textarea "MEETING WITH SHELLEY AND BRA"
type textarea "x"
type textarea "MEETING WITH SHELLEY AND BRAD"
type textarea "x"
type textarea "MEETING WITH SHELLEY AND BRAD"
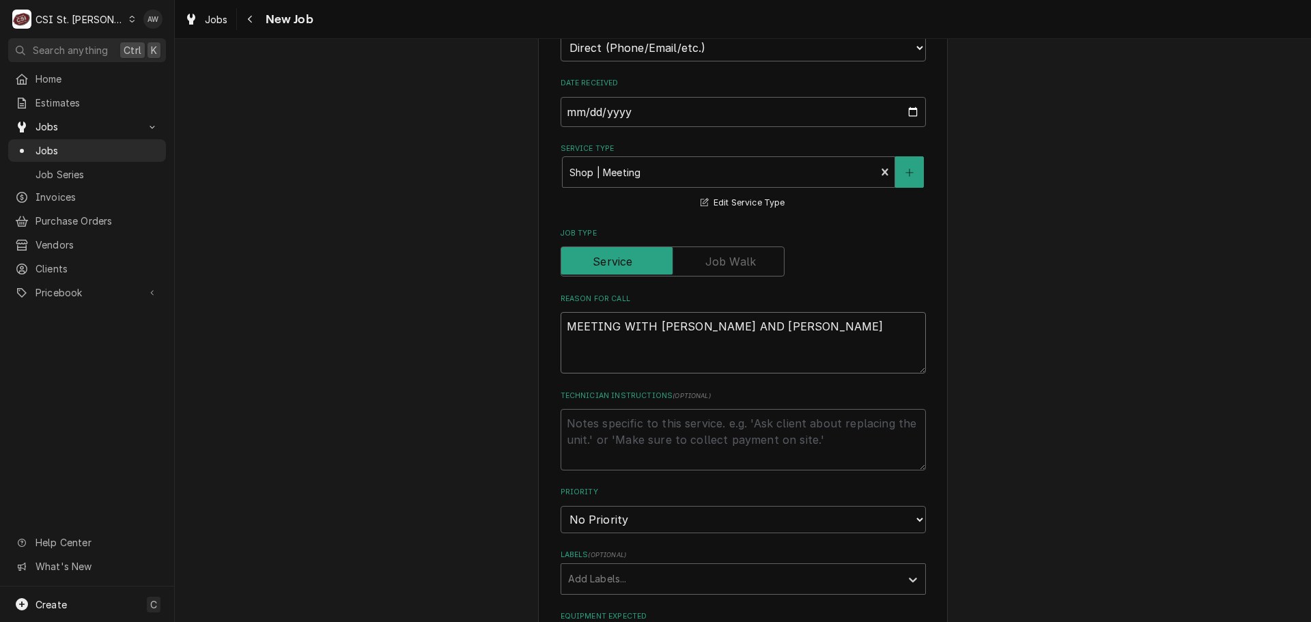
type textarea "x"
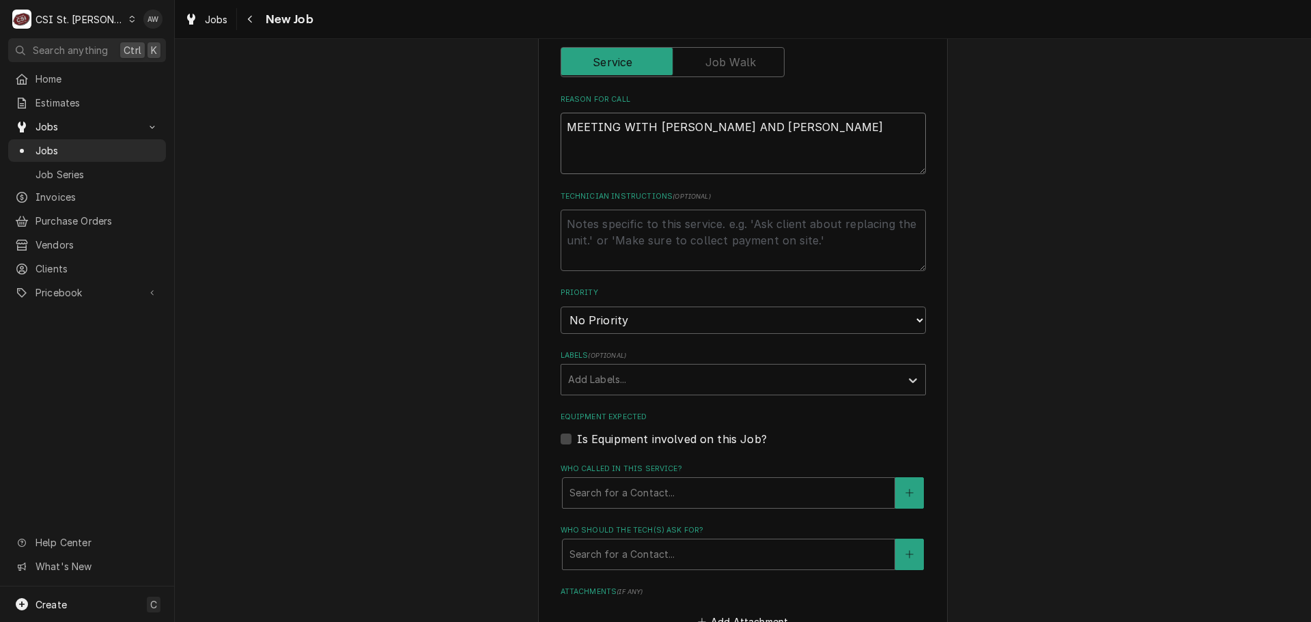
scroll to position [614, 0]
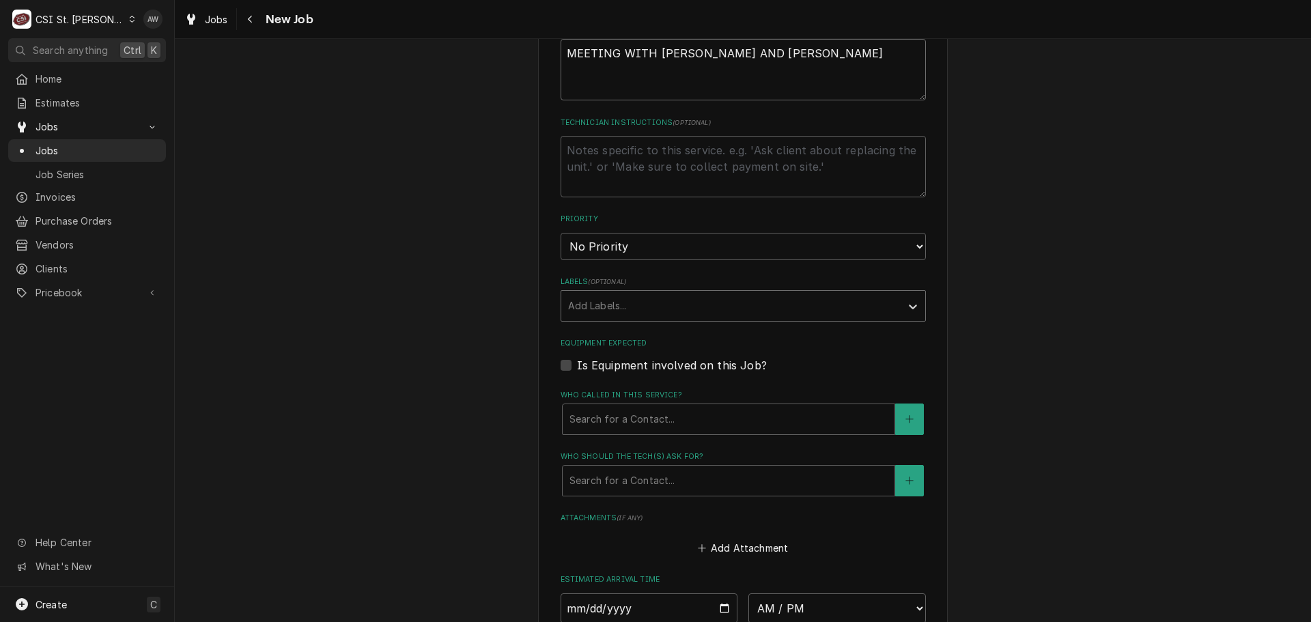
type textarea "MEETING WITH SHELLEY AND BRAD"
drag, startPoint x: 644, startPoint y: 292, endPoint x: 641, endPoint y: 310, distance: 18.1
click at [644, 293] on div "Add Labels..." at bounding box center [730, 306] width 339 height 30
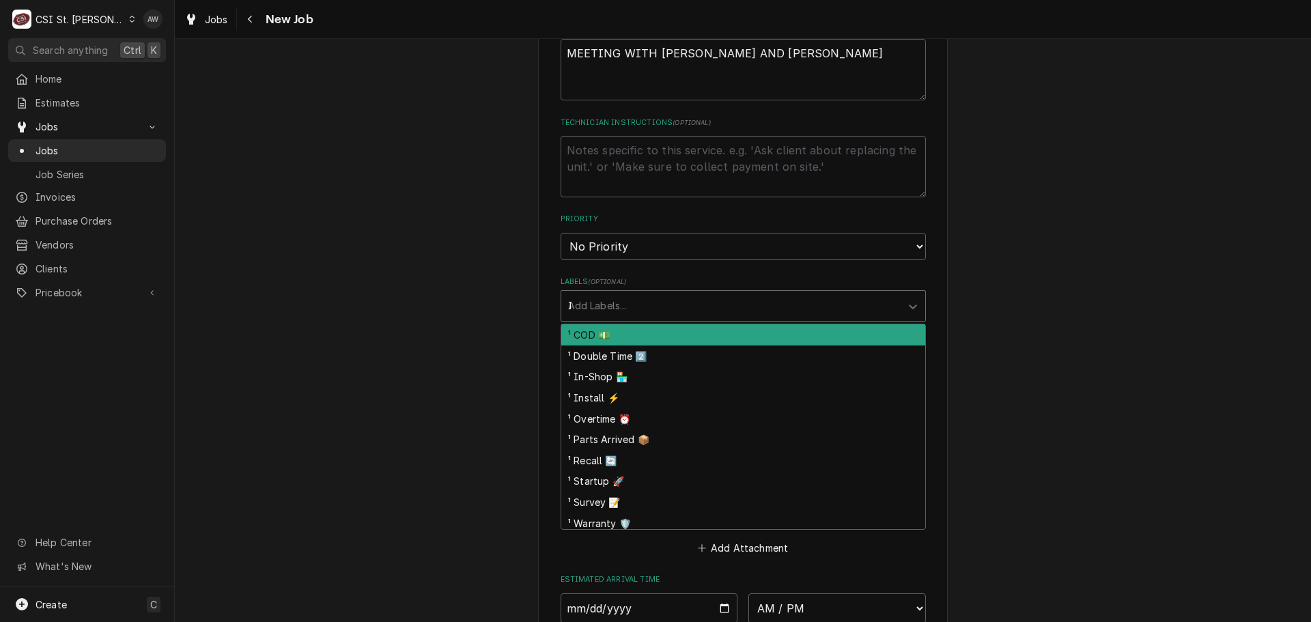
type input "IN"
click at [622, 337] on div "¹ In-Shop 🏪" at bounding box center [743, 334] width 364 height 21
type textarea "x"
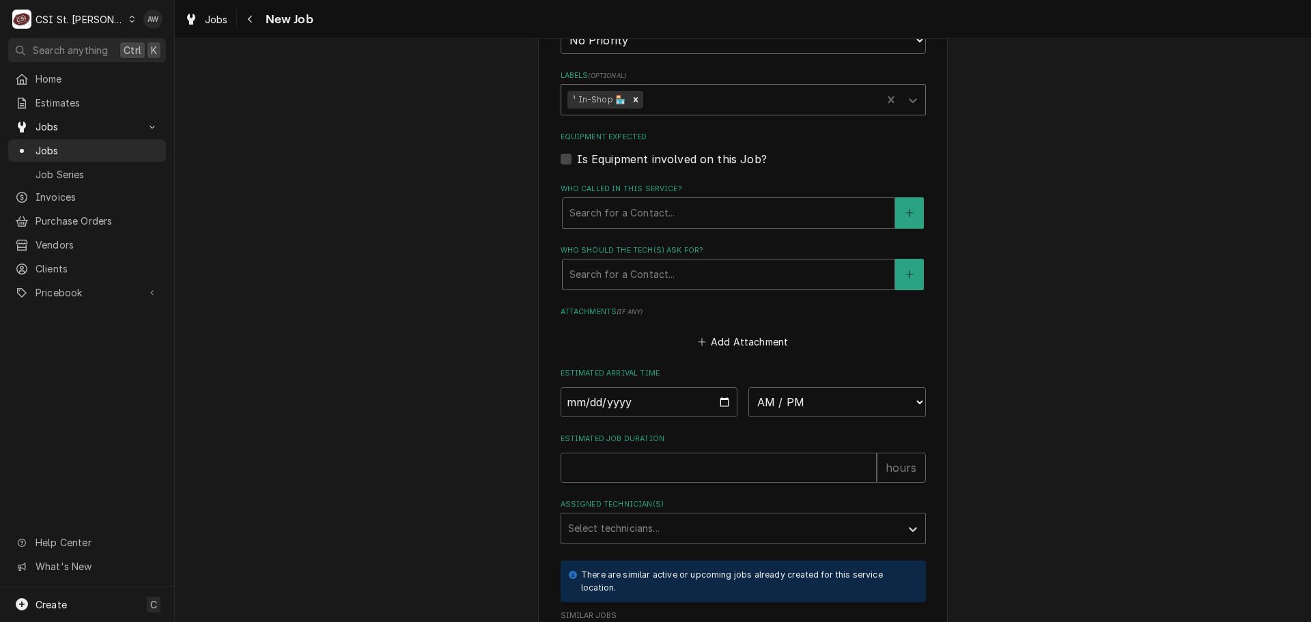
type textarea "x"
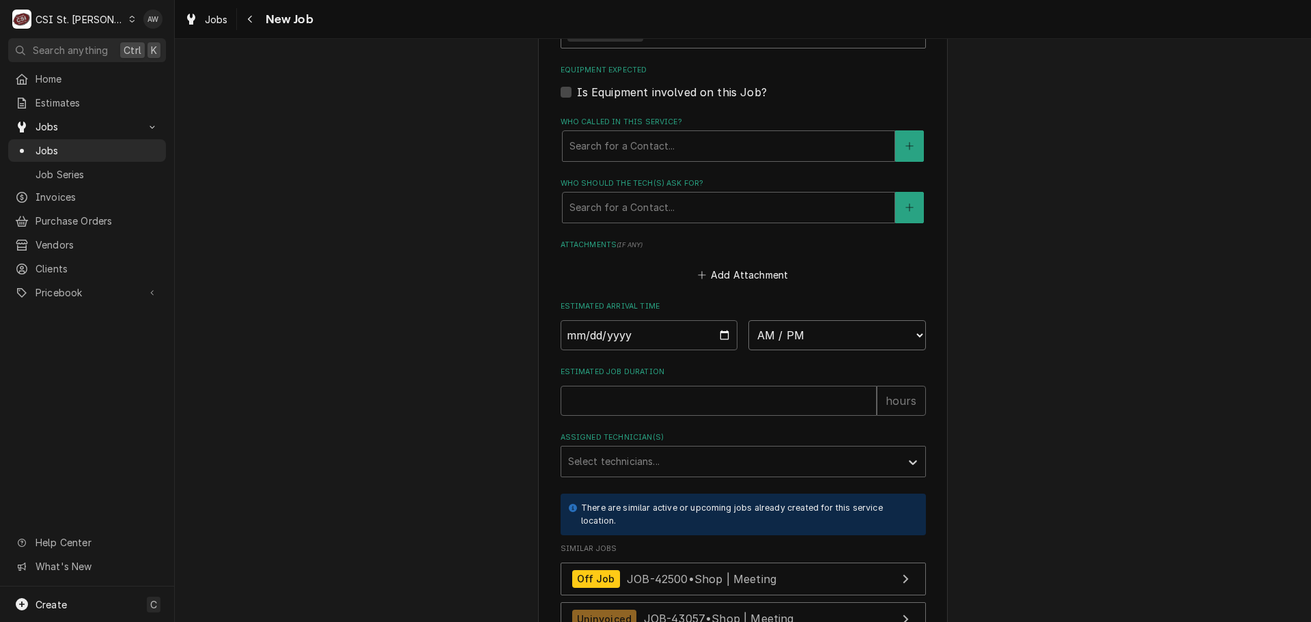
drag, startPoint x: 788, startPoint y: 337, endPoint x: 785, endPoint y: 328, distance: 9.9
click at [788, 337] on select "AM / PM 6:00 AM 6:15 AM 6:30 AM 6:45 AM 7:00 AM 7:15 AM 7:30 AM 7:45 AM 8:00 AM…" at bounding box center [836, 335] width 177 height 30
select select "09:00:00"
click at [748, 320] on select "AM / PM 6:00 AM 6:15 AM 6:30 AM 6:45 AM 7:00 AM 7:15 AM 7:30 AM 7:45 AM 8:00 AM…" at bounding box center [836, 335] width 177 height 30
click at [701, 409] on input "Estimated Job Duration" at bounding box center [718, 401] width 316 height 30
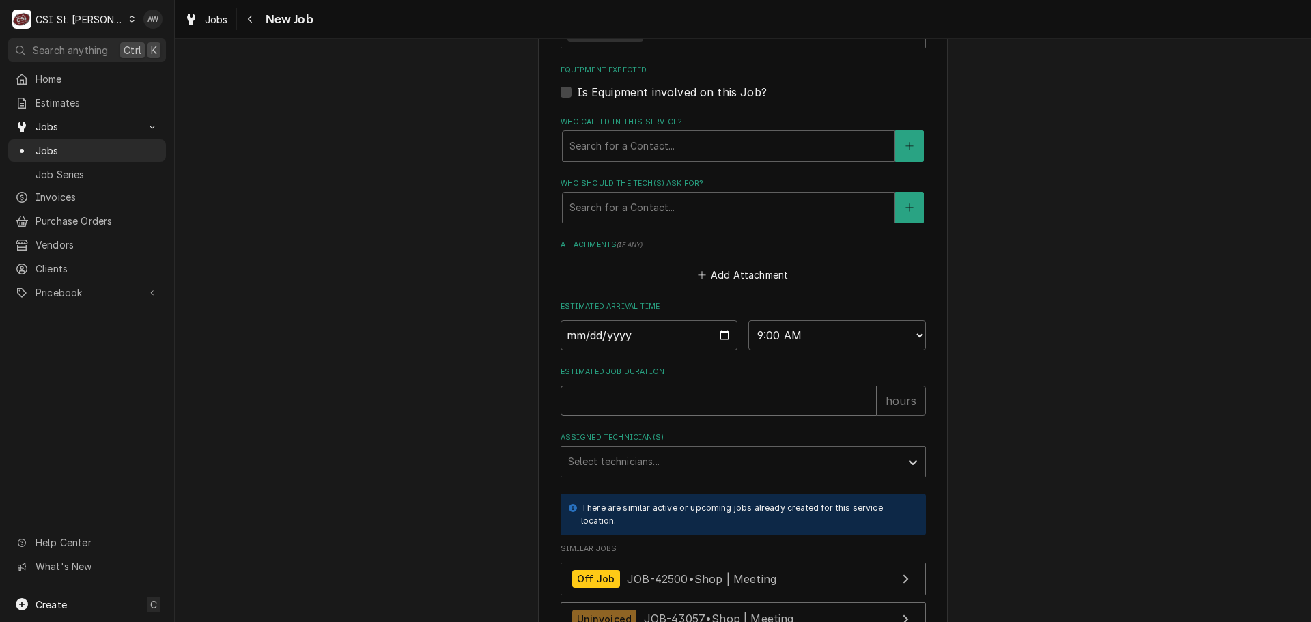
type textarea "x"
type input "2"
type textarea "x"
type input "2"
click at [661, 464] on div "Assigned Technician(s)" at bounding box center [731, 461] width 326 height 25
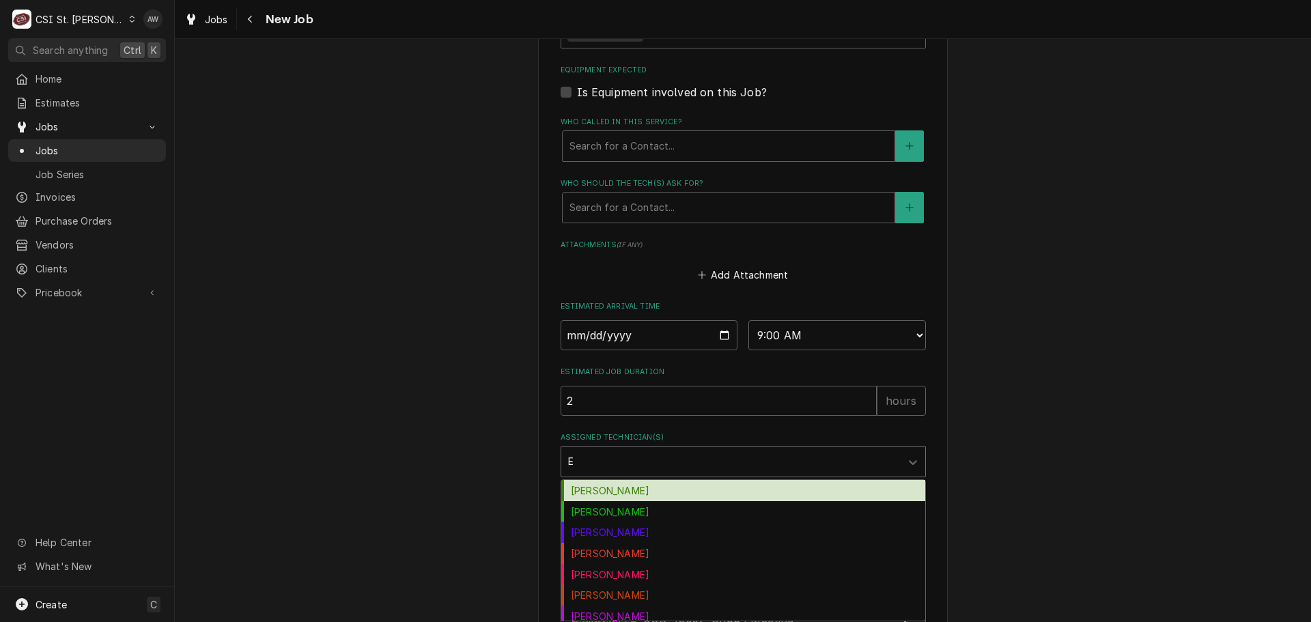
type input "ER"
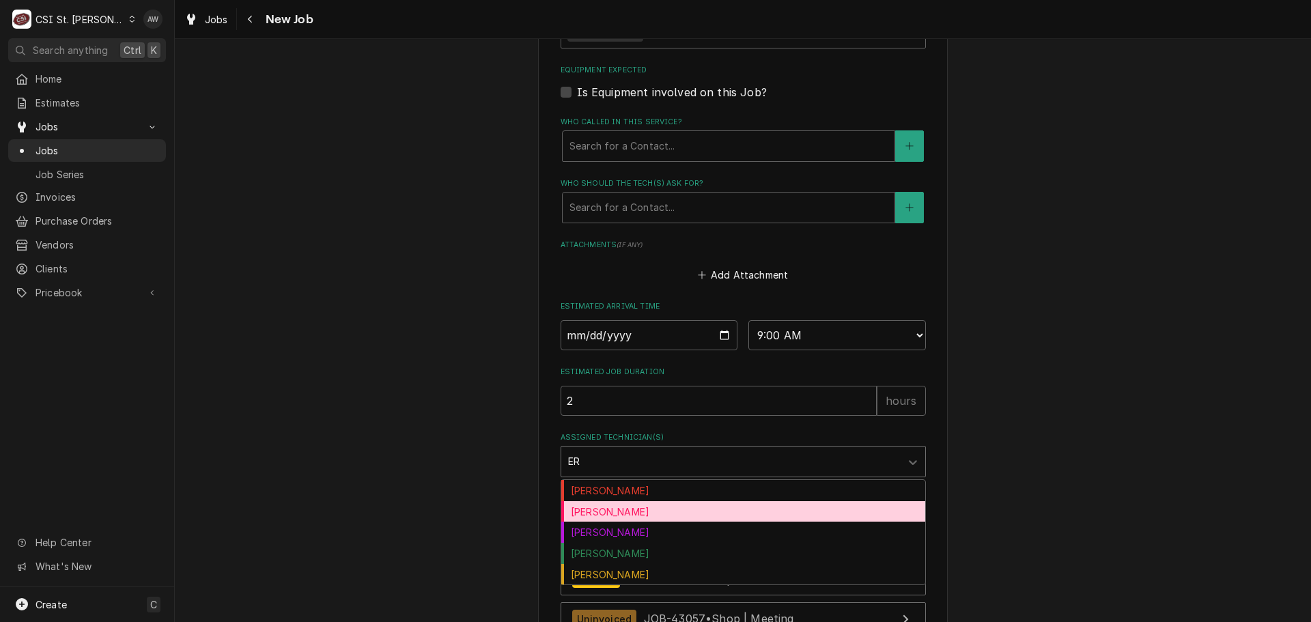
click at [674, 515] on div "Erick Hudgens" at bounding box center [743, 511] width 364 height 21
type textarea "x"
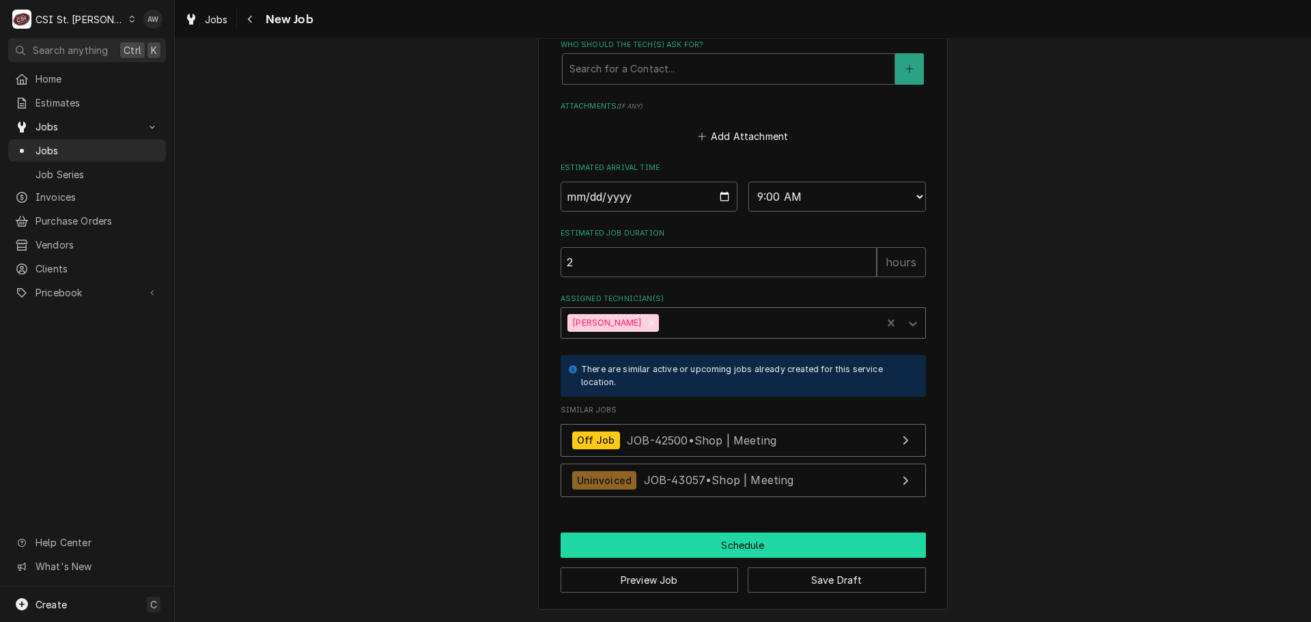
click at [782, 545] on button "Schedule" at bounding box center [742, 544] width 365 height 25
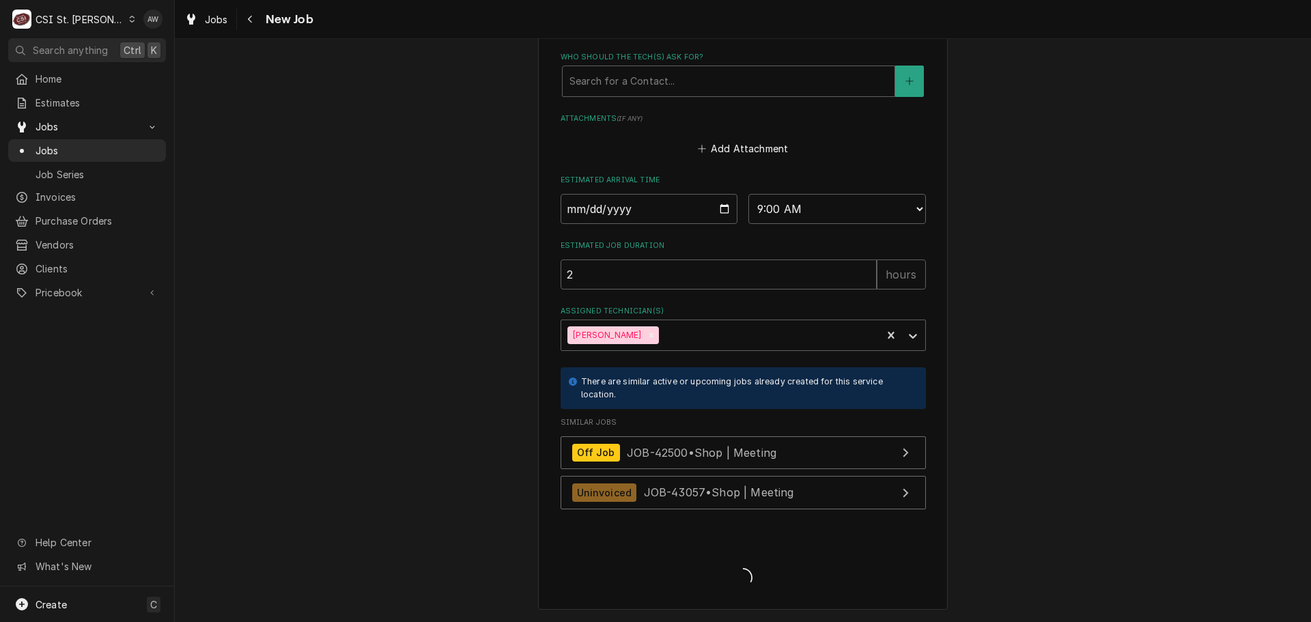
scroll to position [1026, 0]
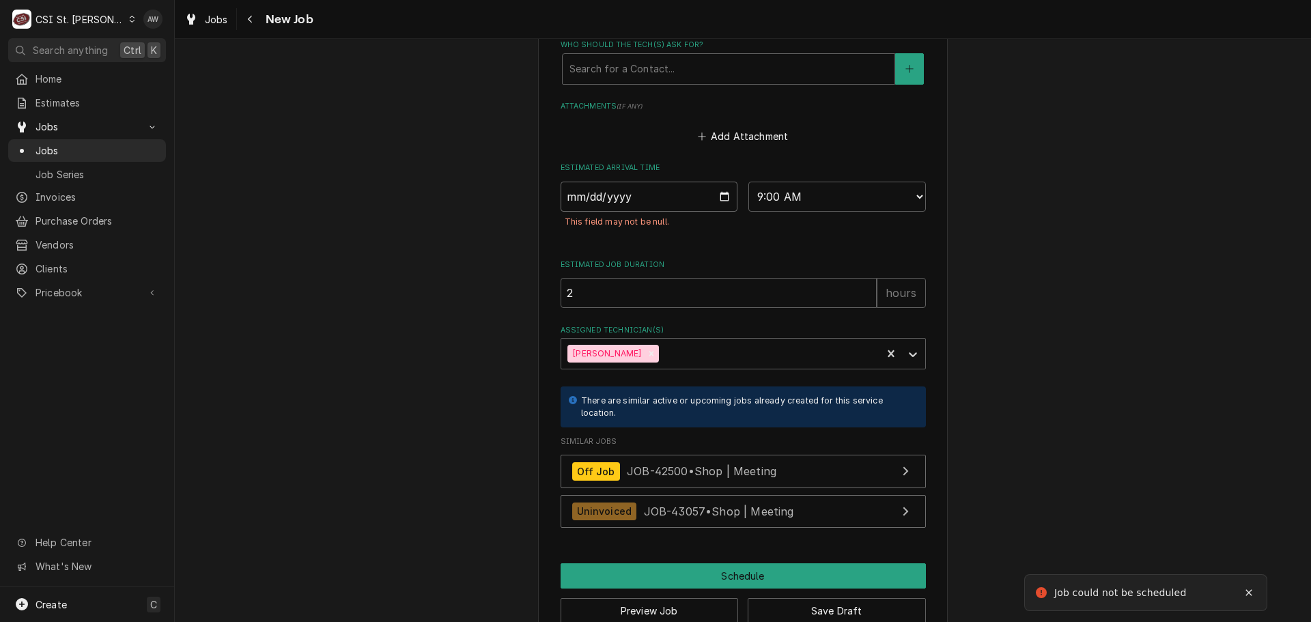
click at [719, 191] on input "Date" at bounding box center [648, 197] width 177 height 30
type textarea "x"
type input "[DATE]"
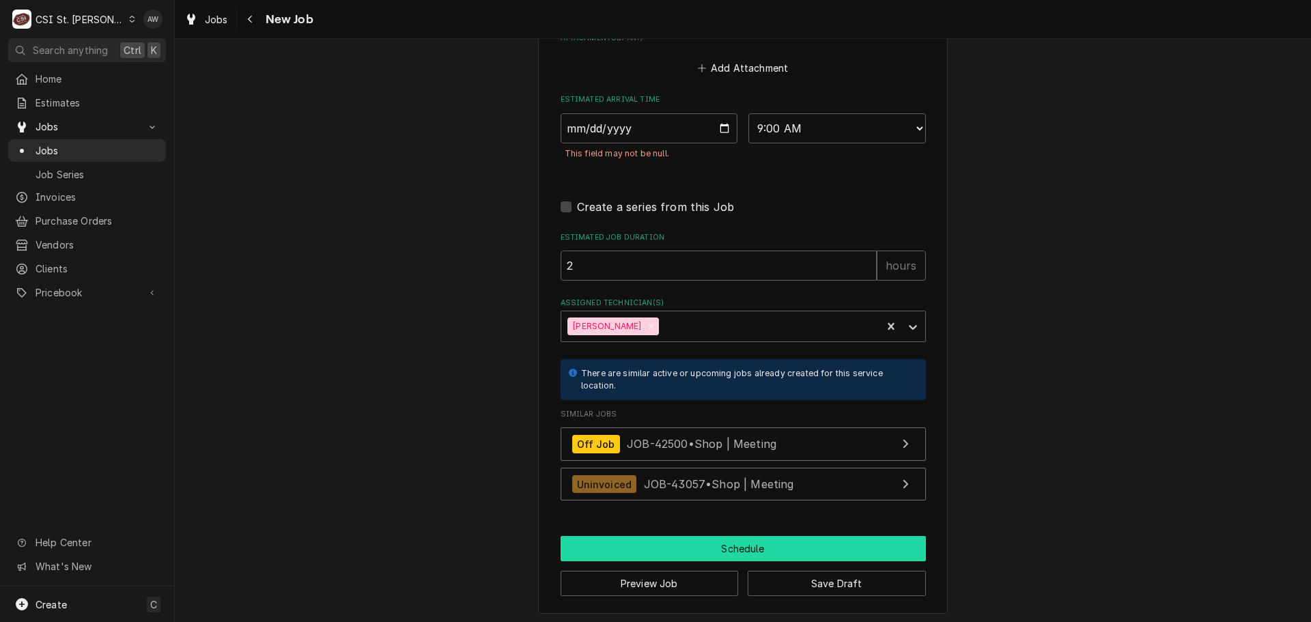
click at [770, 541] on button "Schedule" at bounding box center [742, 548] width 365 height 25
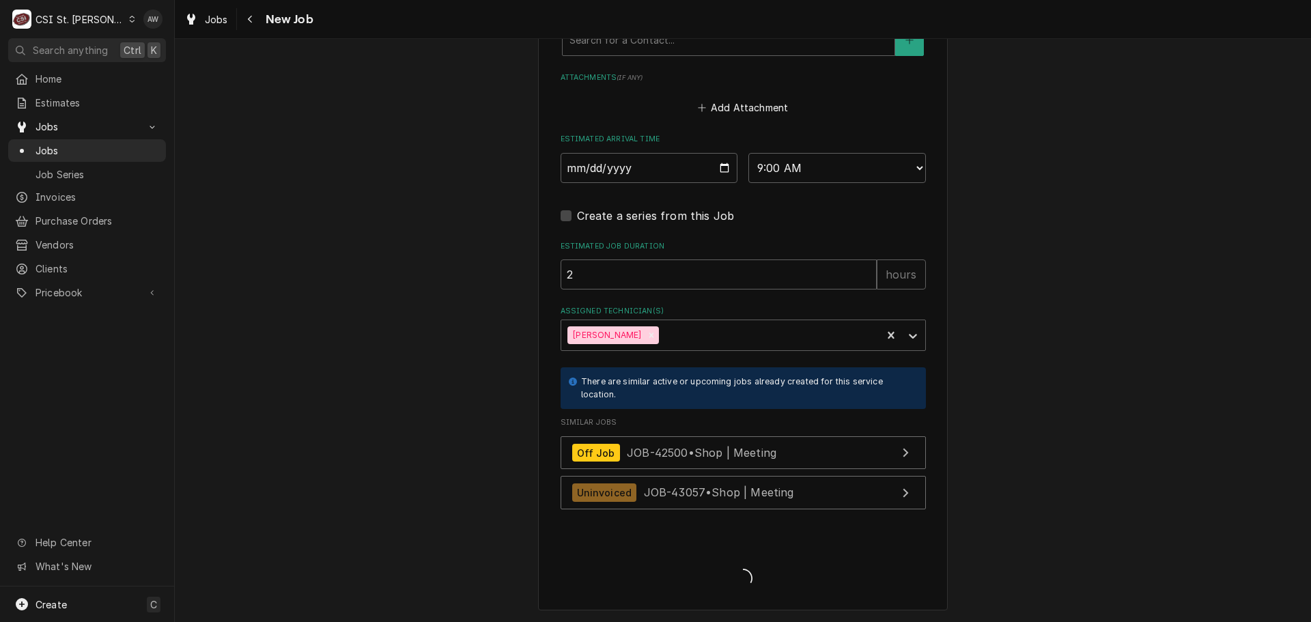
scroll to position [1055, 0]
type textarea "x"
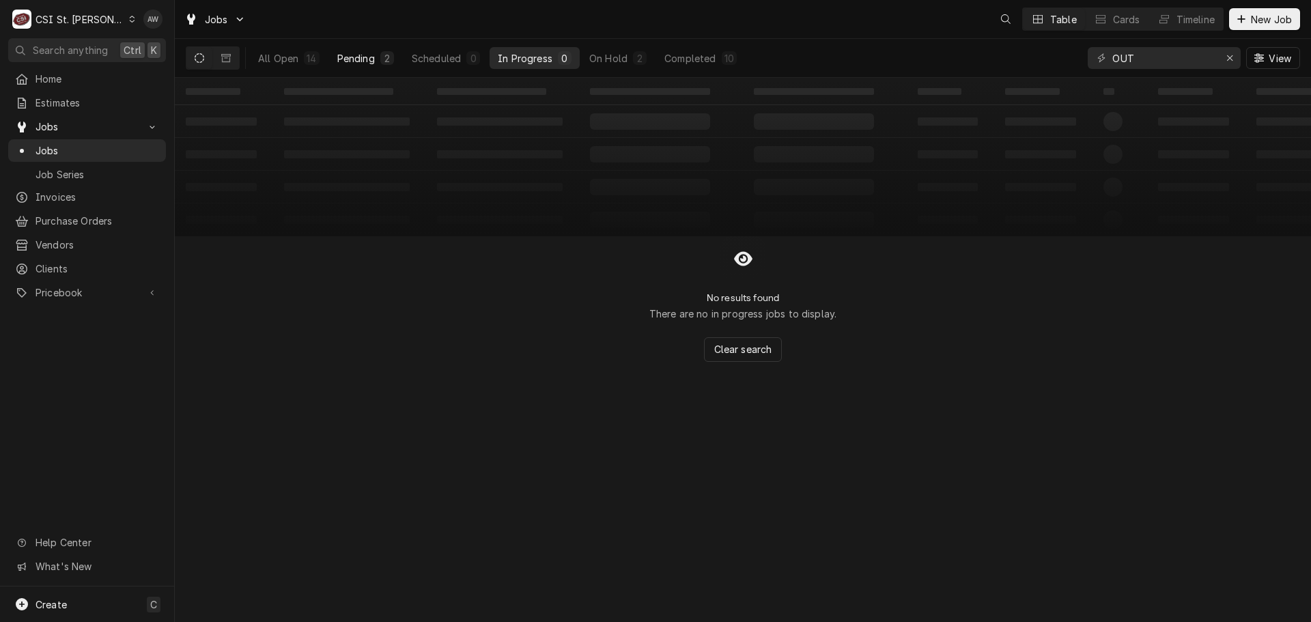
click at [363, 63] on div "Pending" at bounding box center [356, 58] width 38 height 14
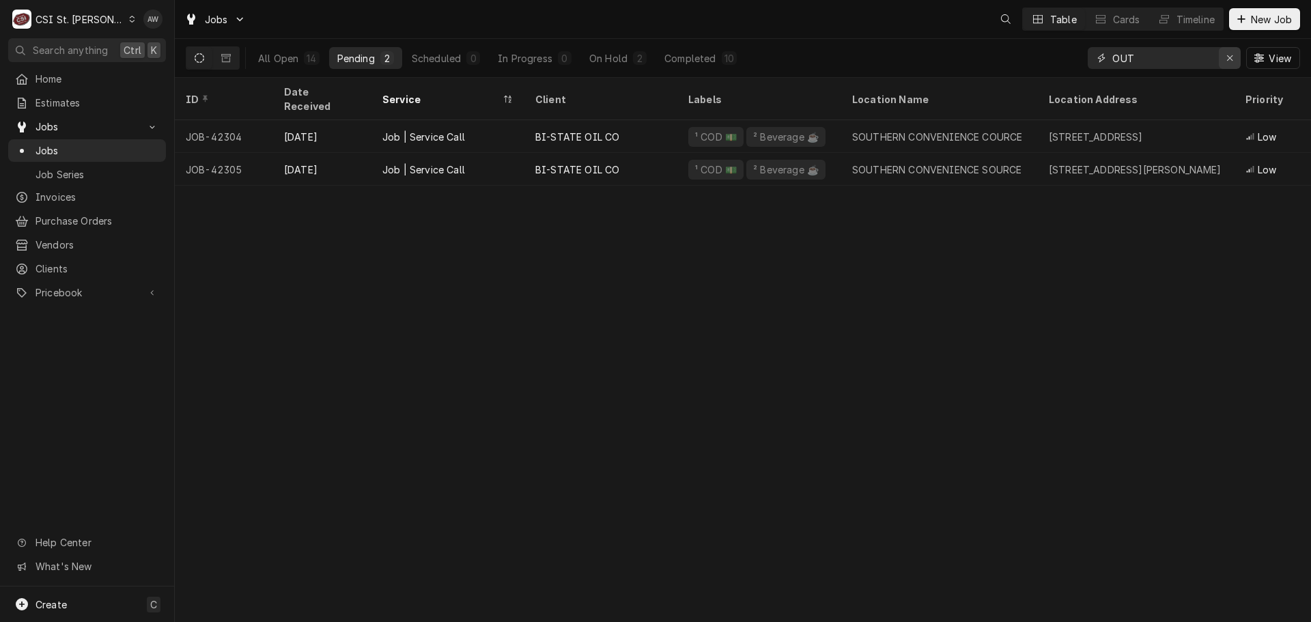
click at [1227, 60] on icon "Erase input" at bounding box center [1229, 57] width 5 height 5
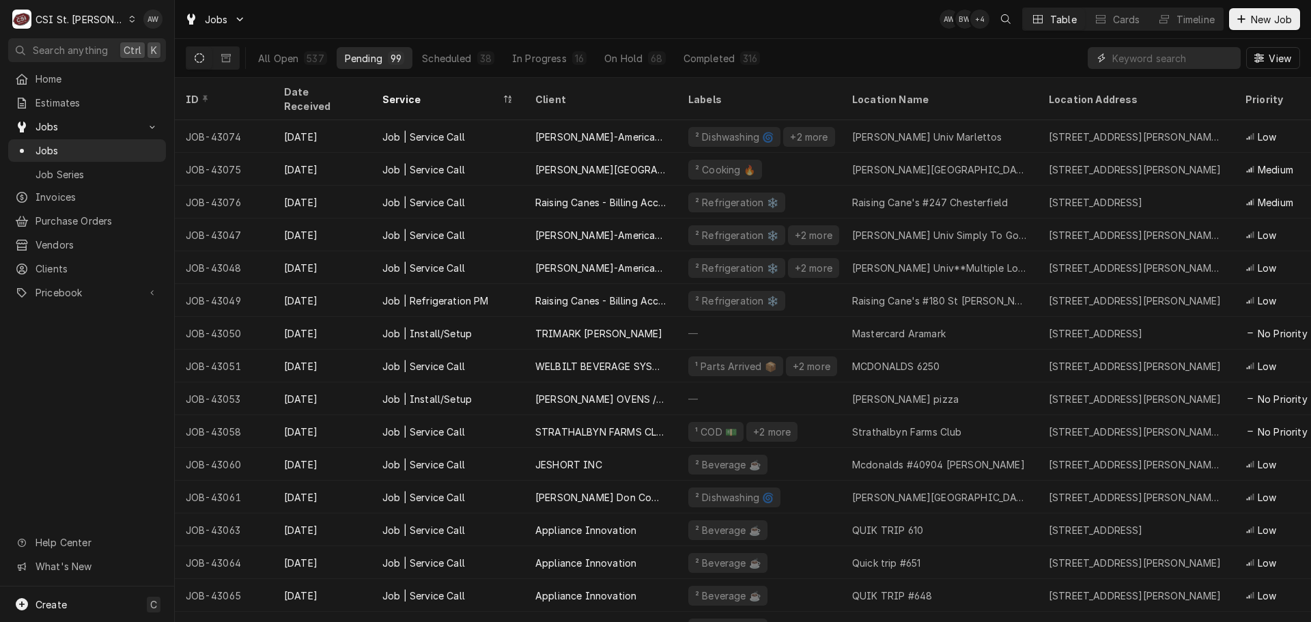
click at [1139, 61] on input "Dynamic Content Wrapper" at bounding box center [1173, 58] width 122 height 22
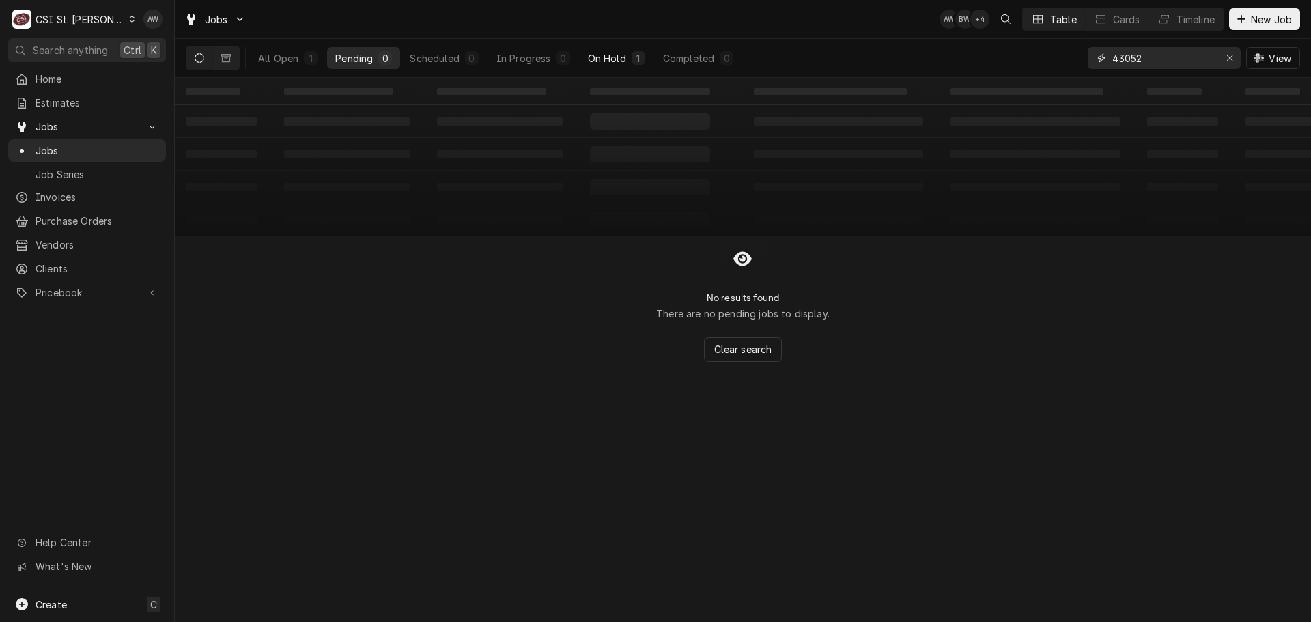
type input "43052"
click at [629, 66] on button "On Hold 1" at bounding box center [617, 58] width 74 height 22
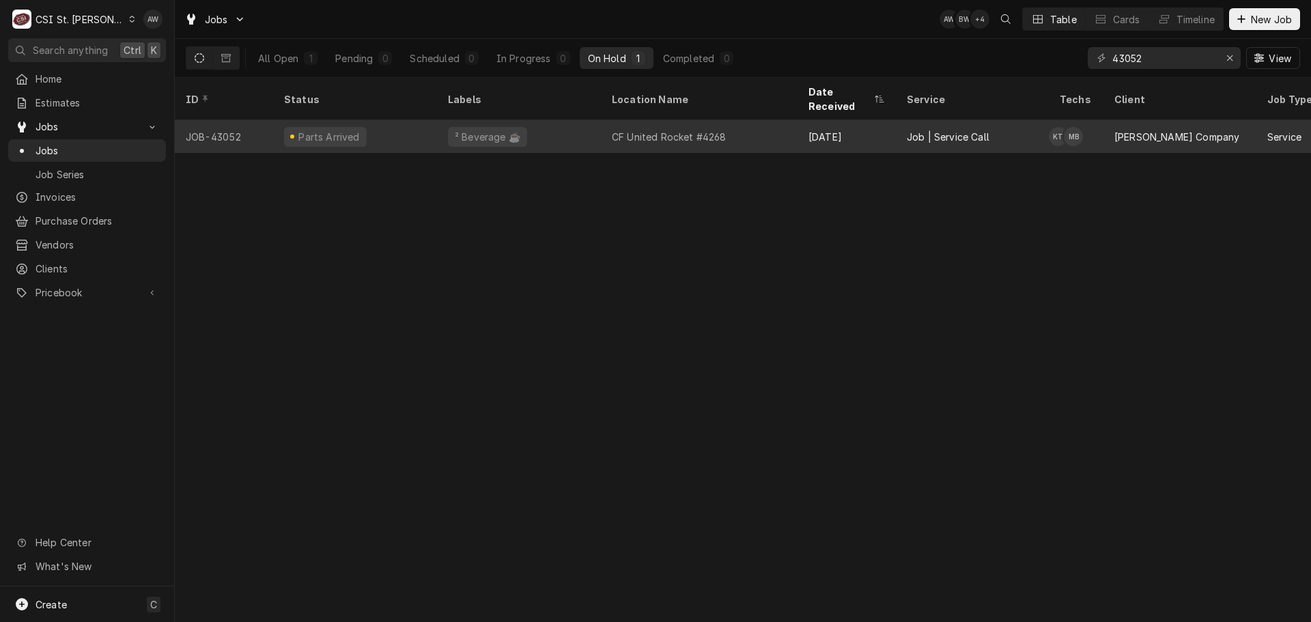
click at [991, 125] on div "Job | Service Call" at bounding box center [972, 136] width 153 height 33
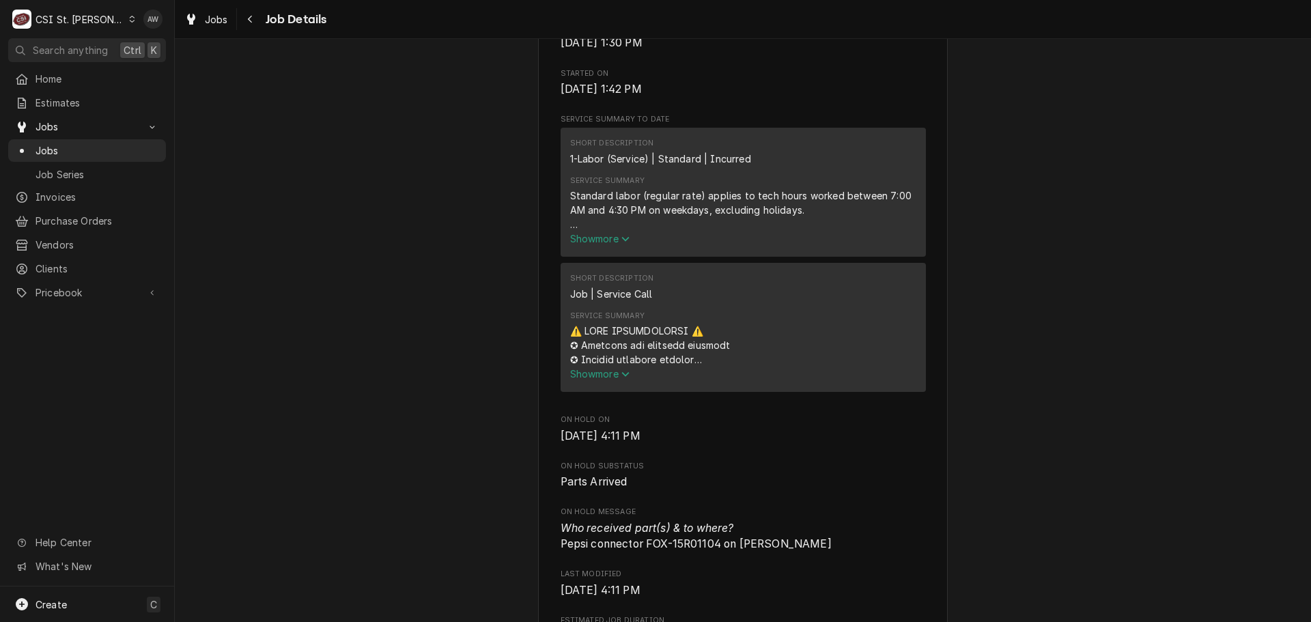
scroll to position [683, 0]
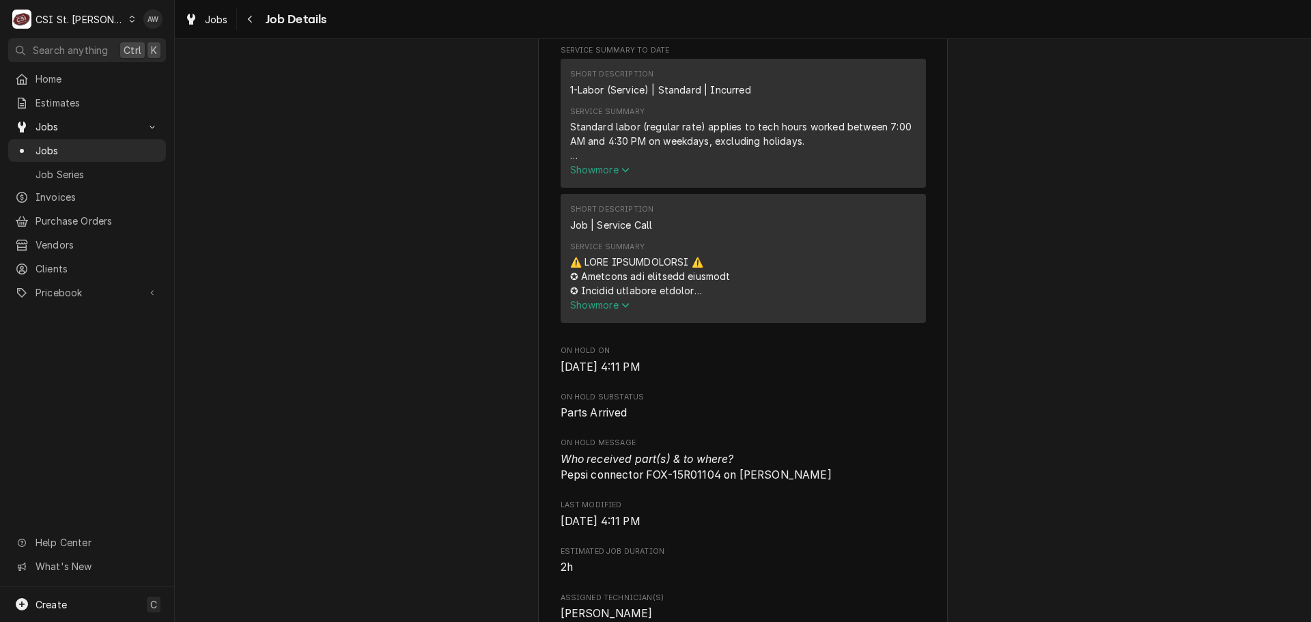
click at [577, 175] on span "Show more" at bounding box center [600, 170] width 60 height 12
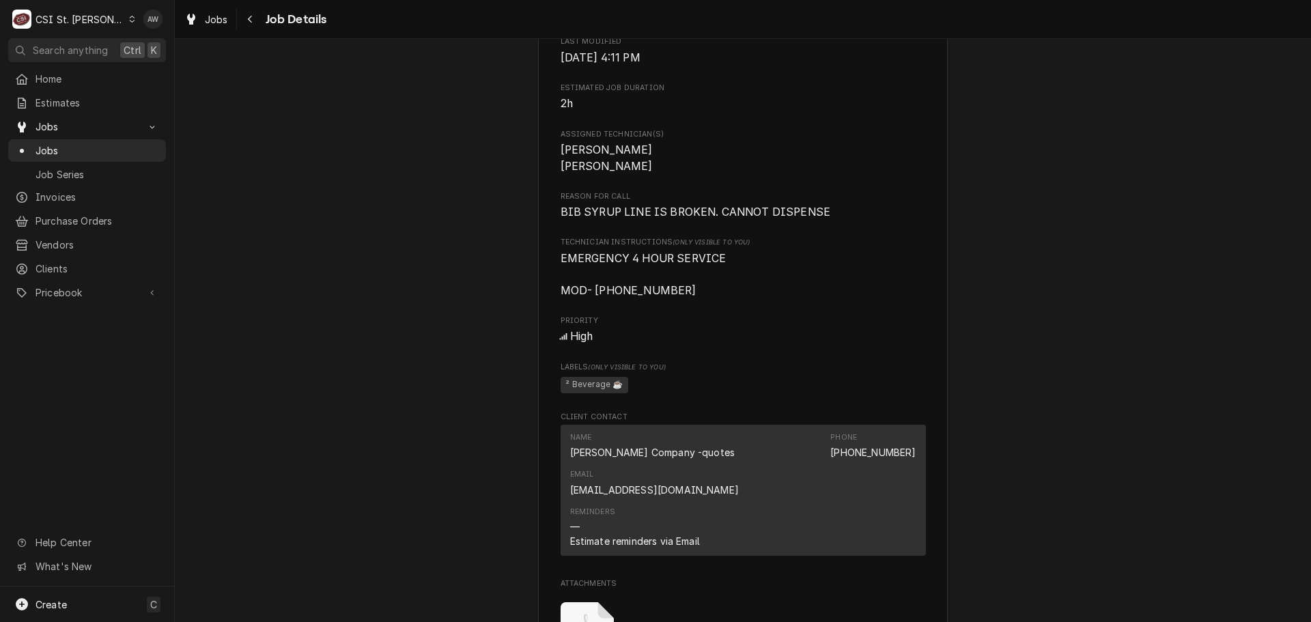
scroll to position [1570, 0]
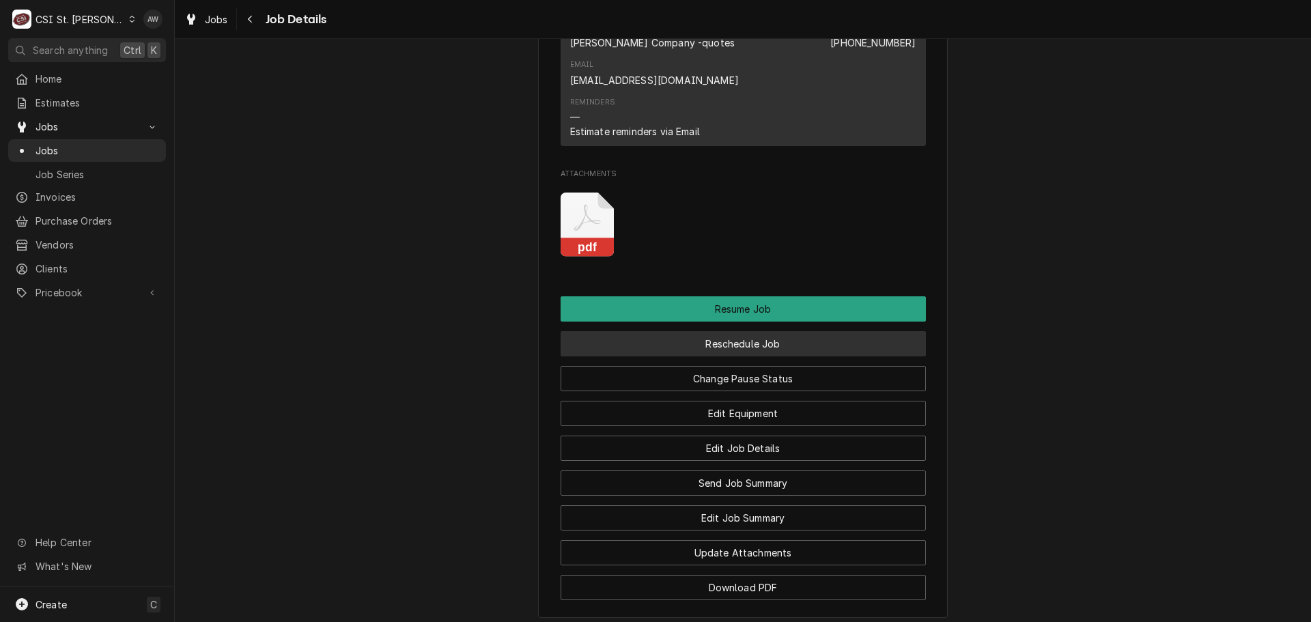
click at [741, 331] on button "Reschedule Job" at bounding box center [742, 343] width 365 height 25
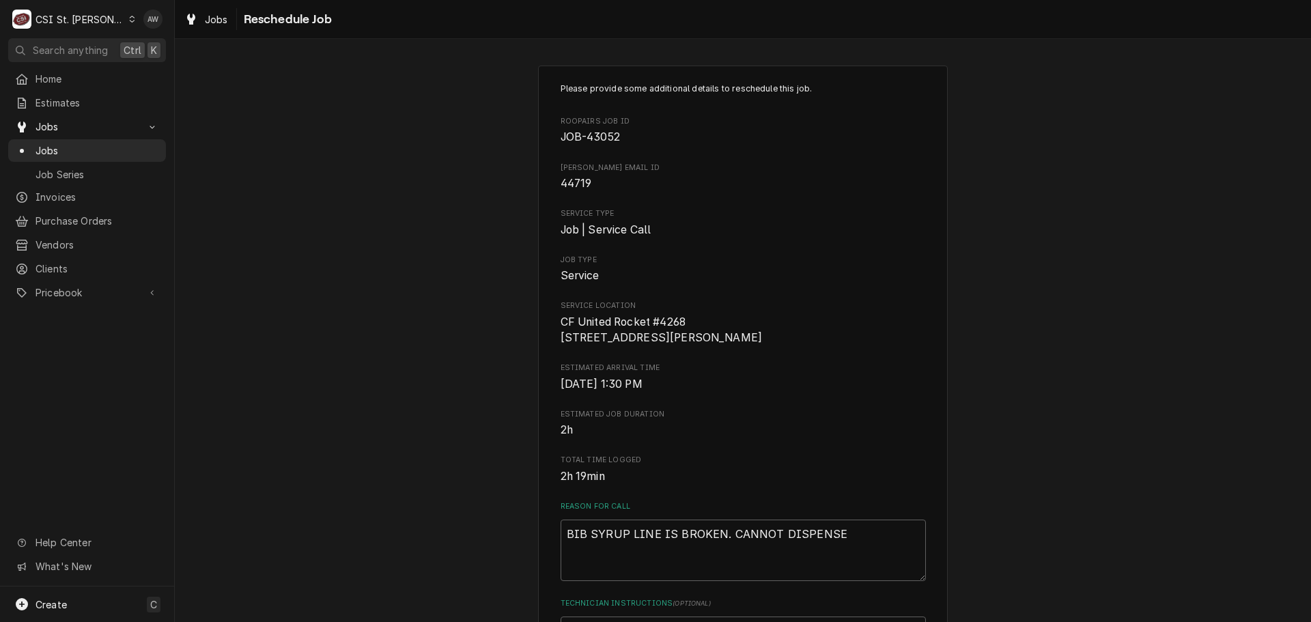
scroll to position [445, 0]
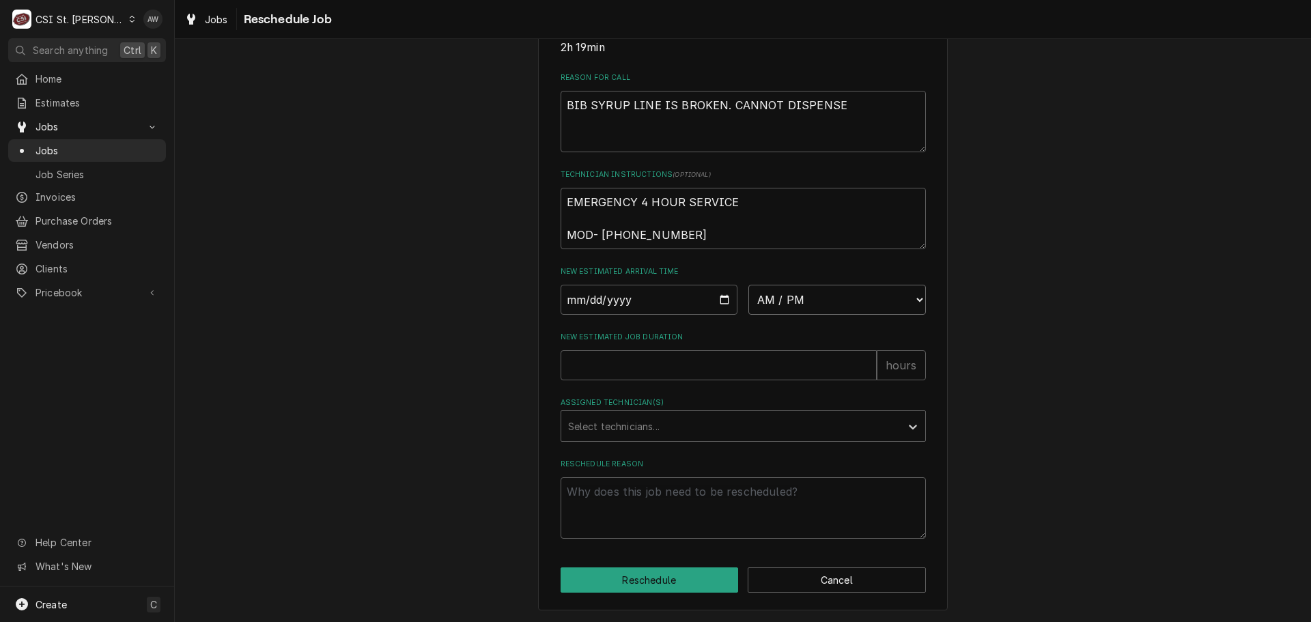
drag, startPoint x: 798, startPoint y: 299, endPoint x: 798, endPoint y: 287, distance: 11.6
click at [798, 299] on select "AM / PM 6:00 AM 6:15 AM 6:30 AM 6:45 AM 7:00 AM 7:15 AM 7:30 AM 7:45 AM 8:00 AM…" at bounding box center [836, 300] width 177 height 30
select select "10:00:00"
click at [748, 285] on select "AM / PM 6:00 AM 6:15 AM 6:30 AM 6:45 AM 7:00 AM 7:15 AM 7:30 AM 7:45 AM 8:00 AM…" at bounding box center [836, 300] width 177 height 30
click at [721, 301] on input "Date" at bounding box center [648, 300] width 177 height 30
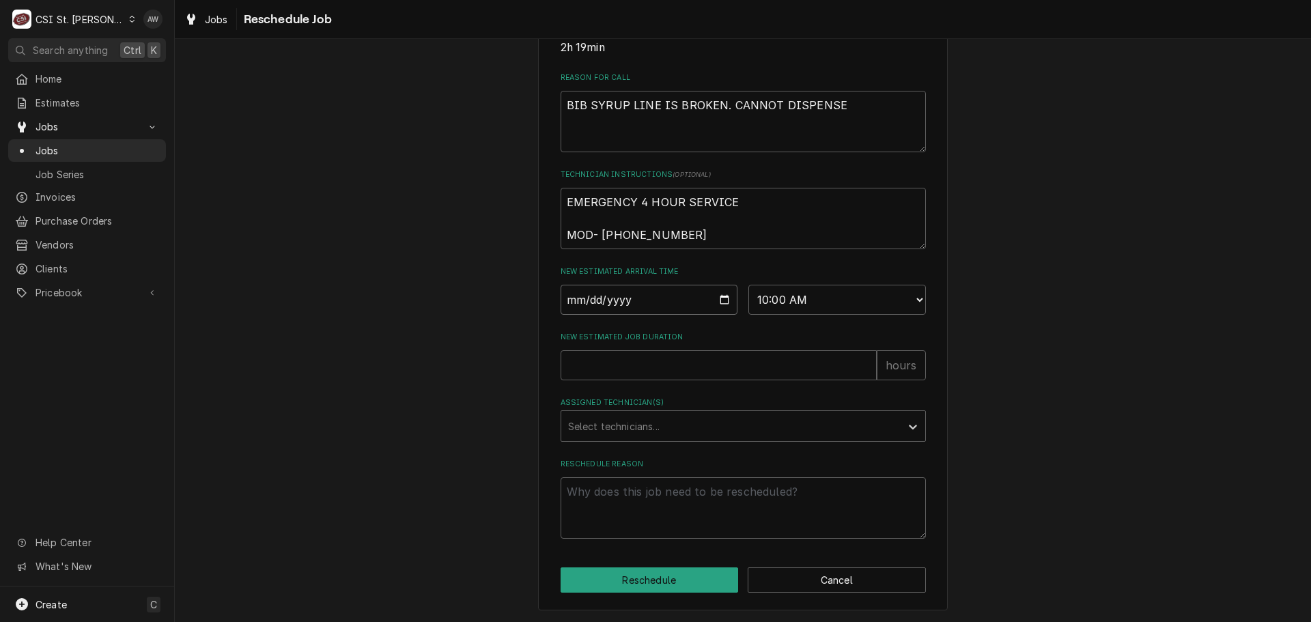
type textarea "x"
type input "2025-10-03"
click at [669, 369] on input "New Estimated Job Duration" at bounding box center [718, 365] width 316 height 30
type textarea "x"
type input "2"
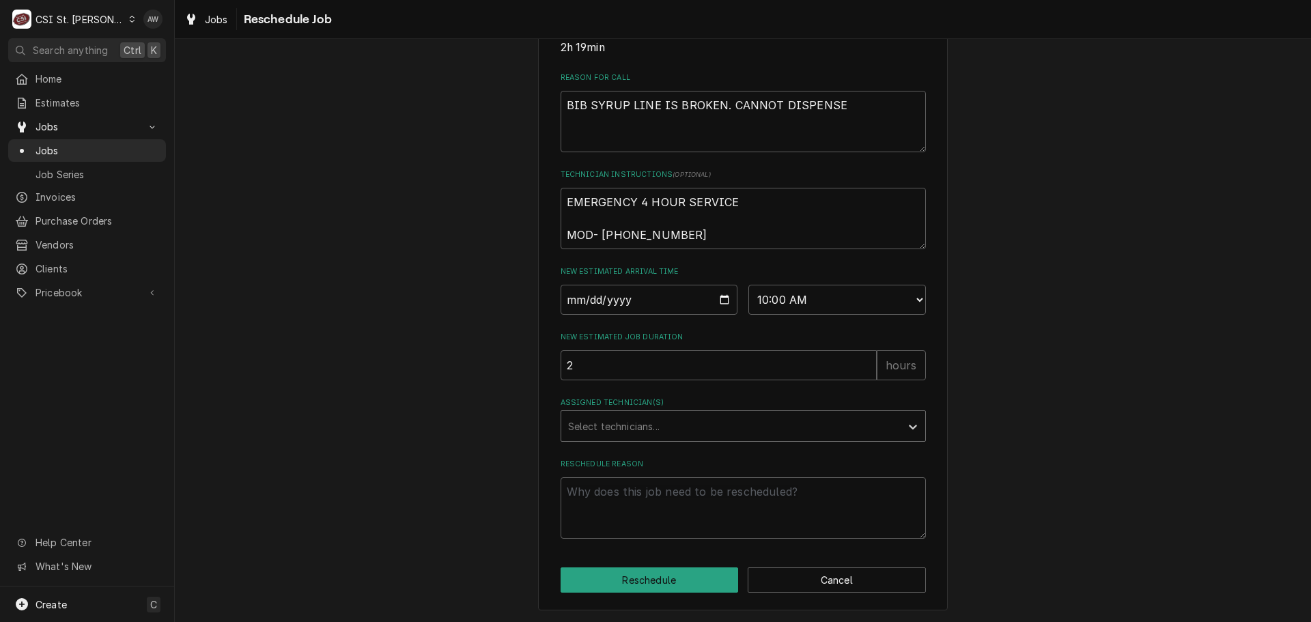
click at [658, 432] on div "Assigned Technician(s)" at bounding box center [731, 426] width 326 height 25
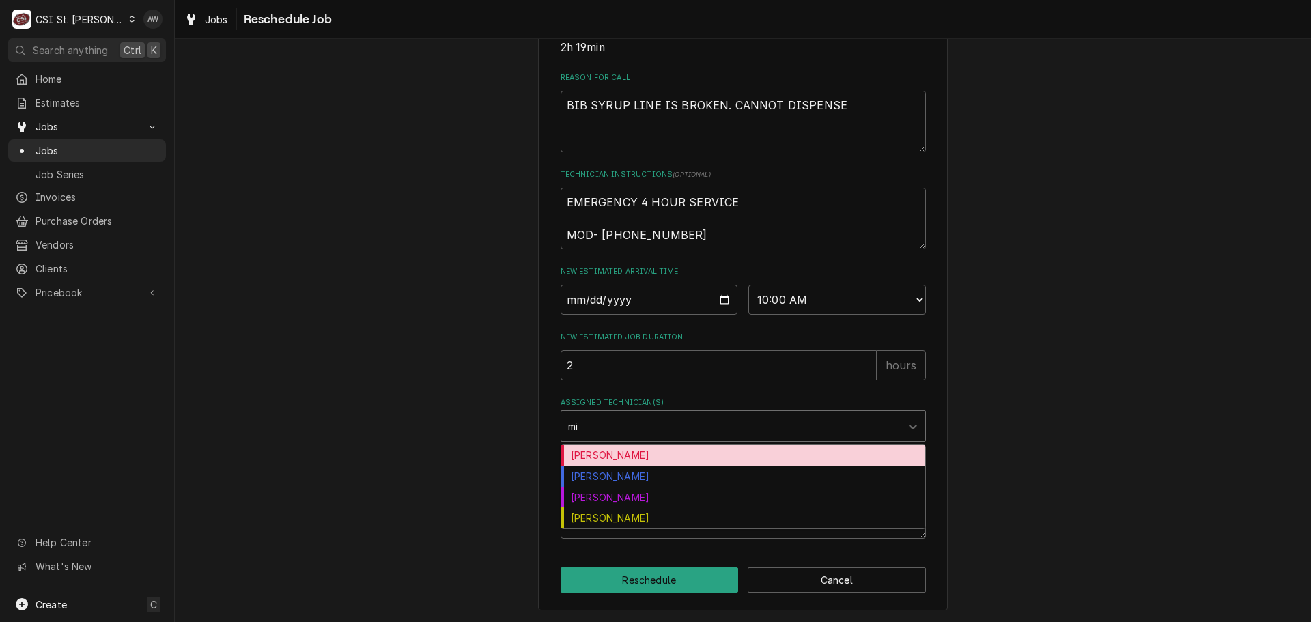
type input "mik"
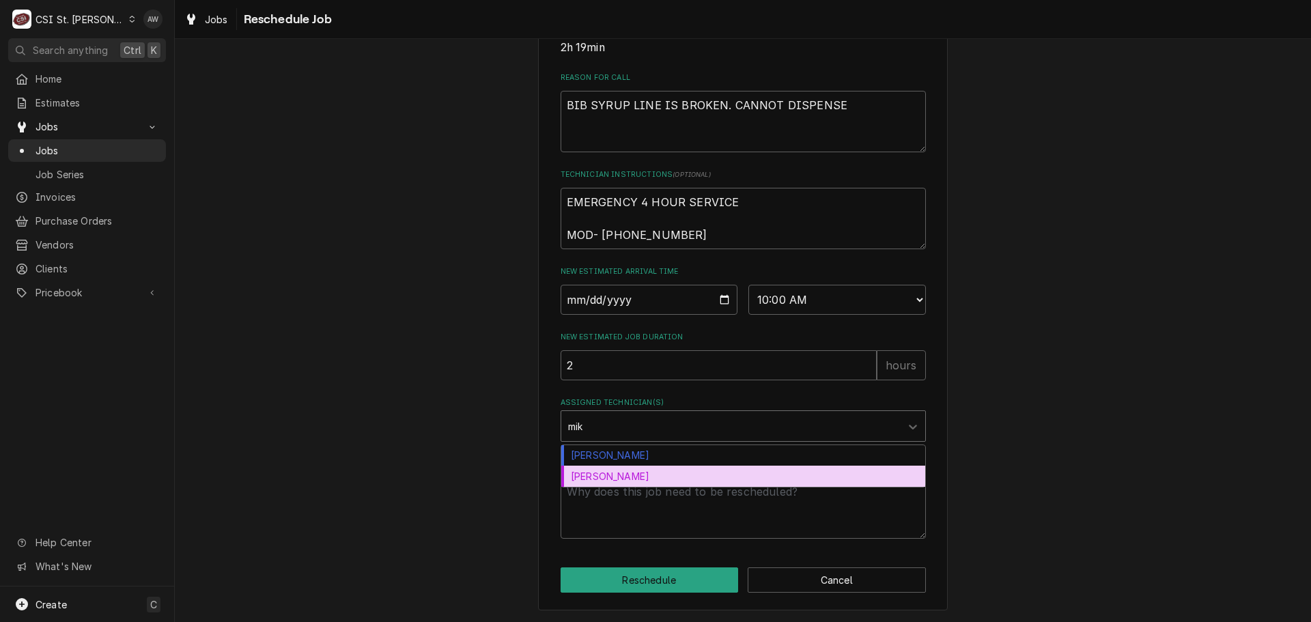
click at [640, 470] on div "Mike Baker" at bounding box center [743, 476] width 364 height 21
type textarea "x"
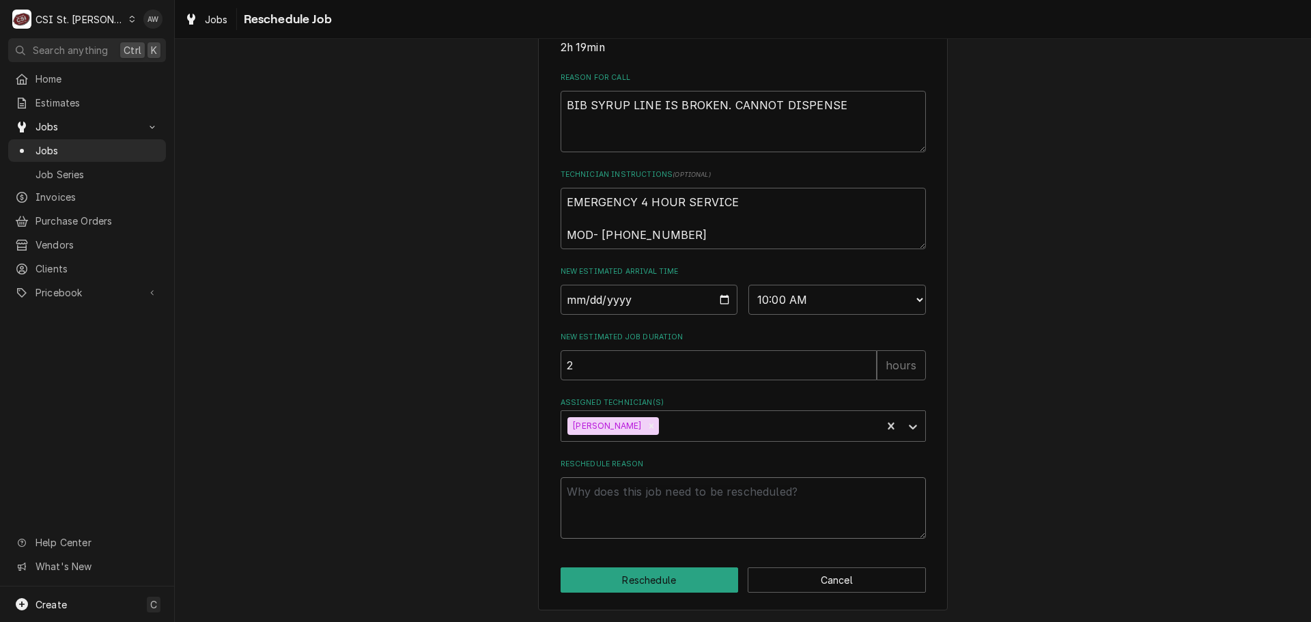
click at [633, 495] on textarea "Reschedule Reason" at bounding box center [742, 507] width 365 height 61
type textarea "x"
type textarea "r"
type textarea "x"
type textarea "re"
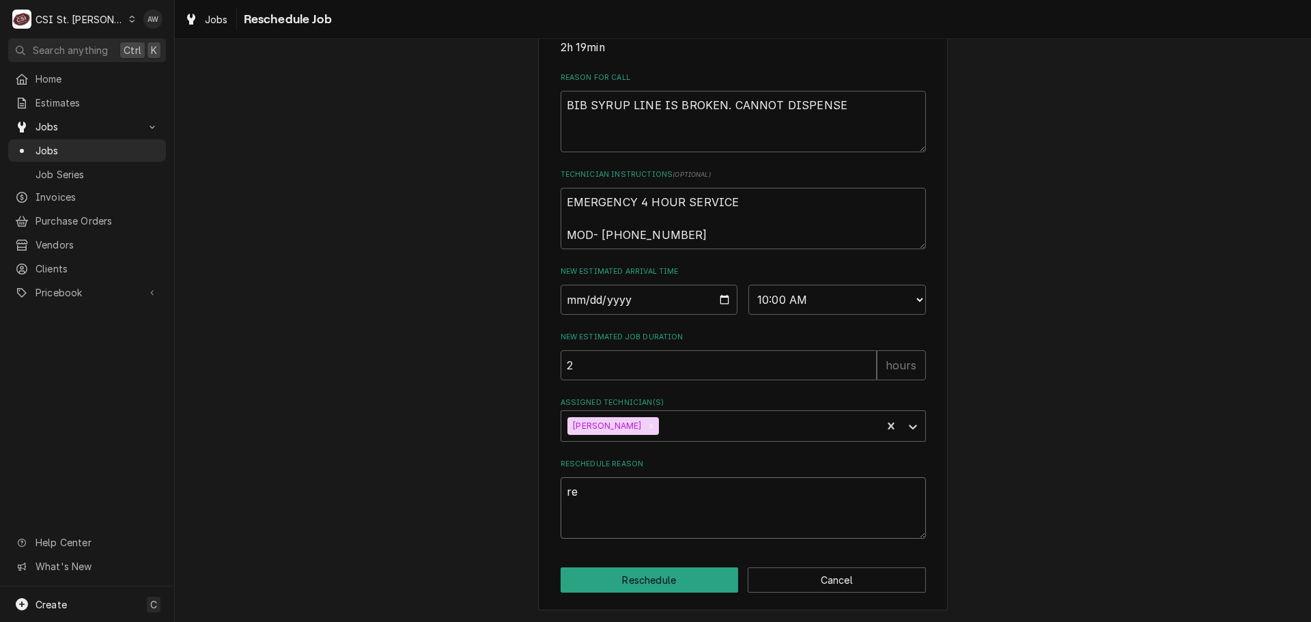
type textarea "x"
type textarea "ret"
type textarea "x"
type textarea "retu"
type textarea "x"
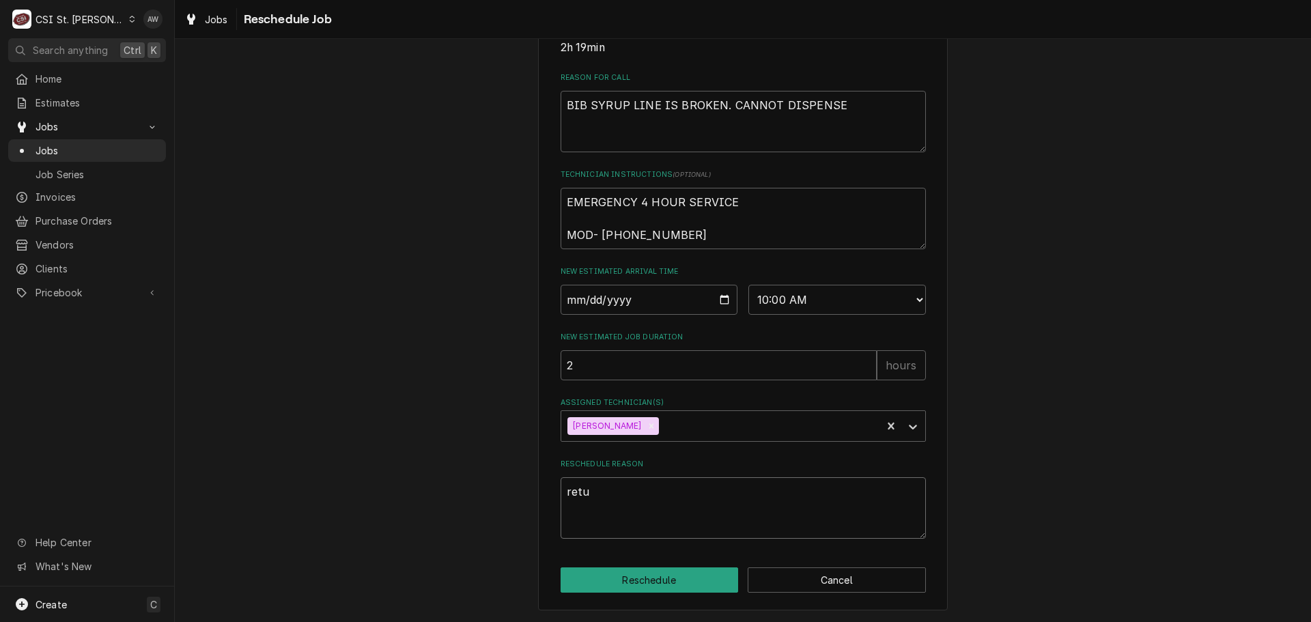
type textarea "retur"
type textarea "x"
type textarea "return"
type textarea "x"
type textarea "returni"
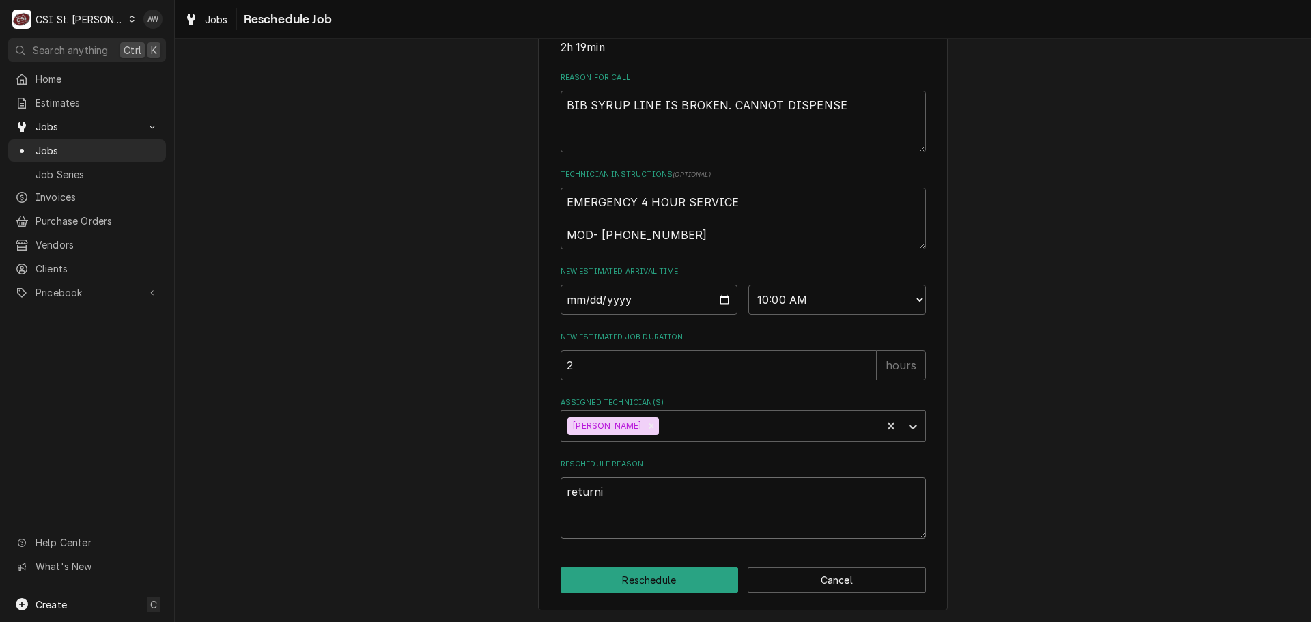
type textarea "x"
type textarea "returnin"
type textarea "x"
type textarea "returning"
type textarea "x"
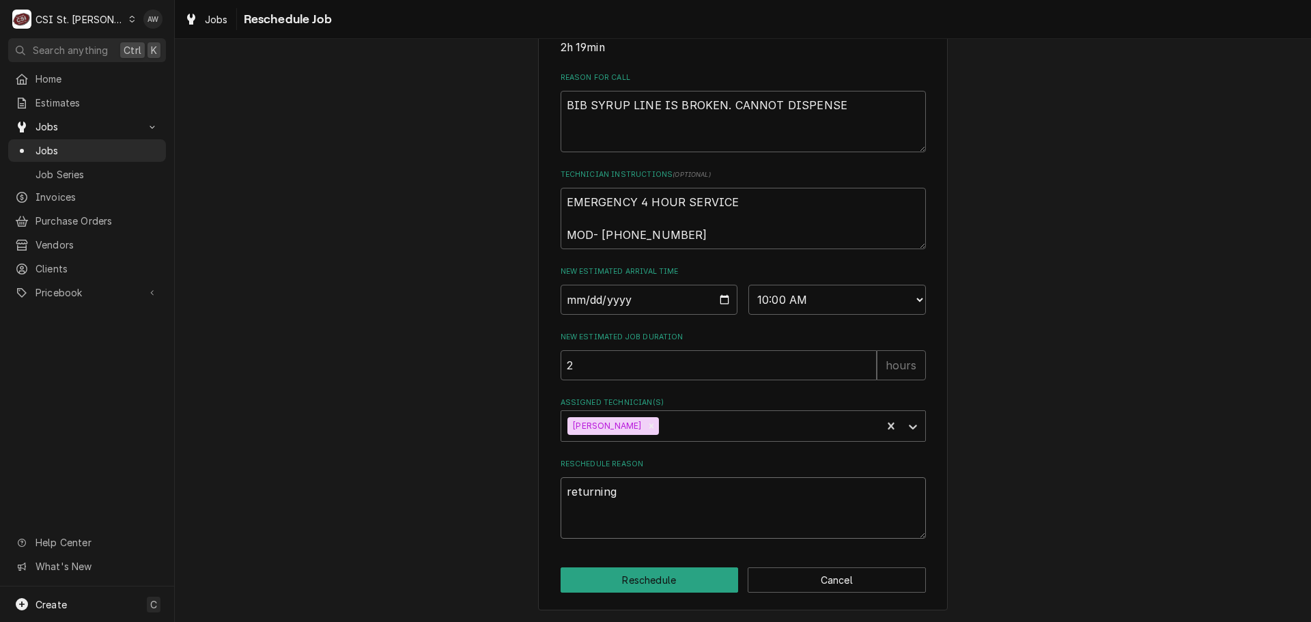
type textarea "returning"
type textarea "x"
type textarea "returning w"
type textarea "x"
type textarea "returning wi"
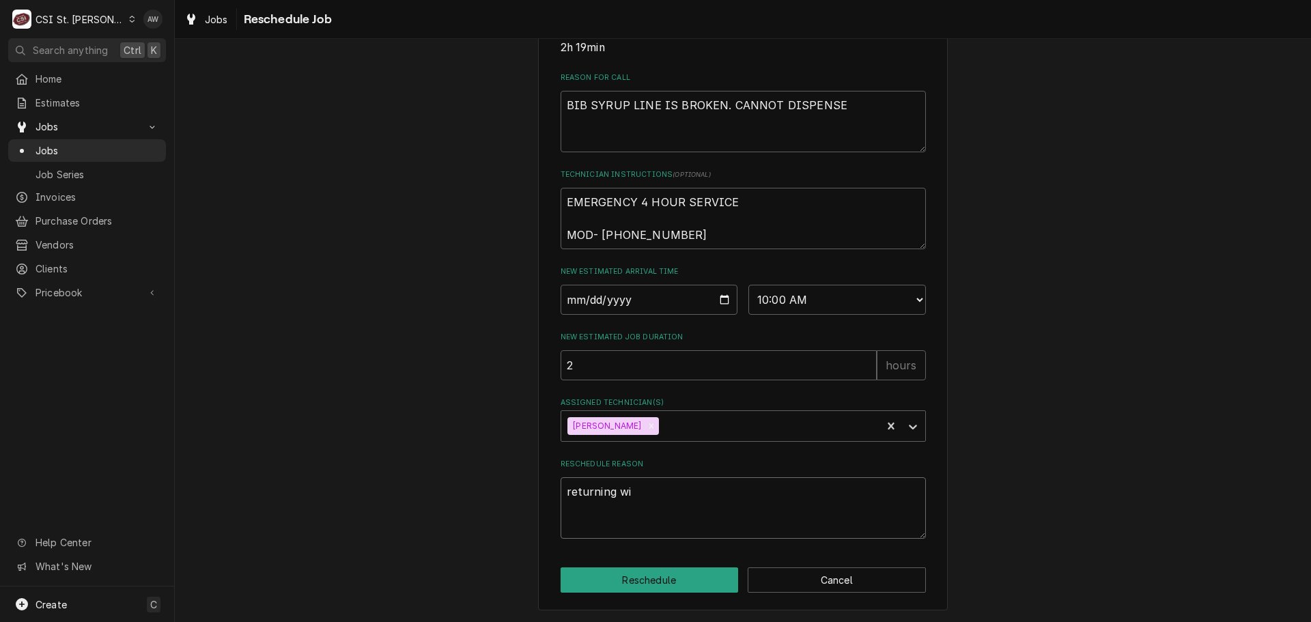
type textarea "x"
type textarea "returning wit"
type textarea "x"
type textarea "returning with"
type textarea "x"
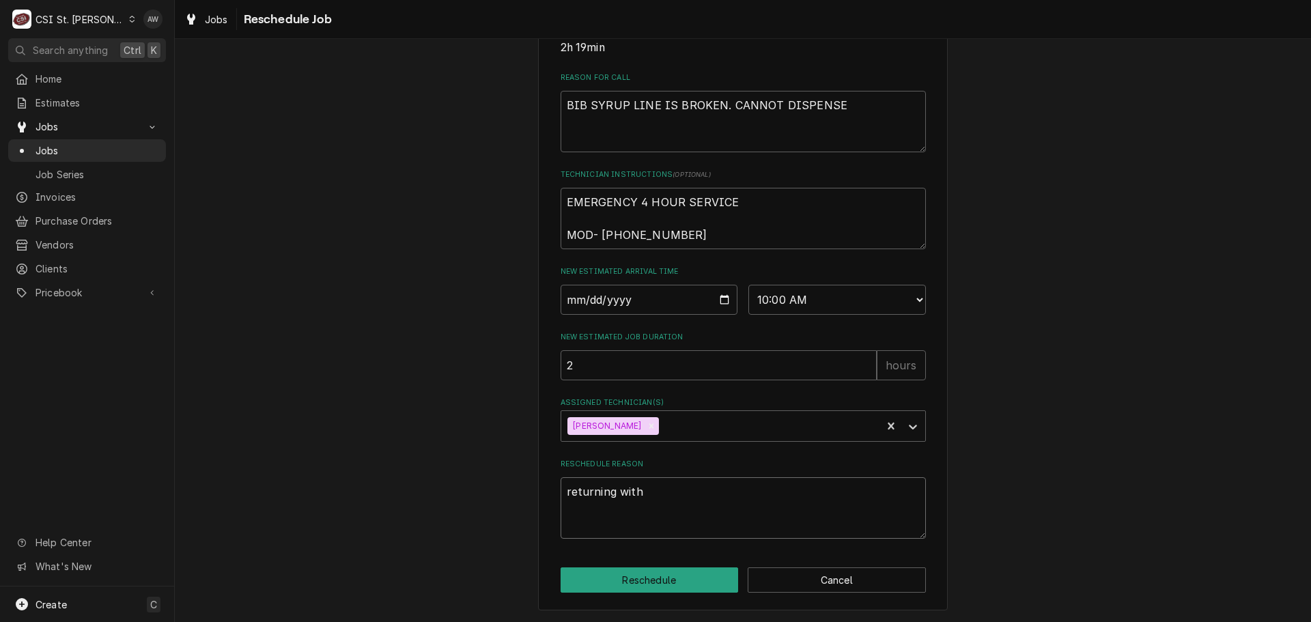
type textarea "returning with"
type textarea "x"
type textarea "returning with p"
type textarea "x"
type textarea "returning with pa"
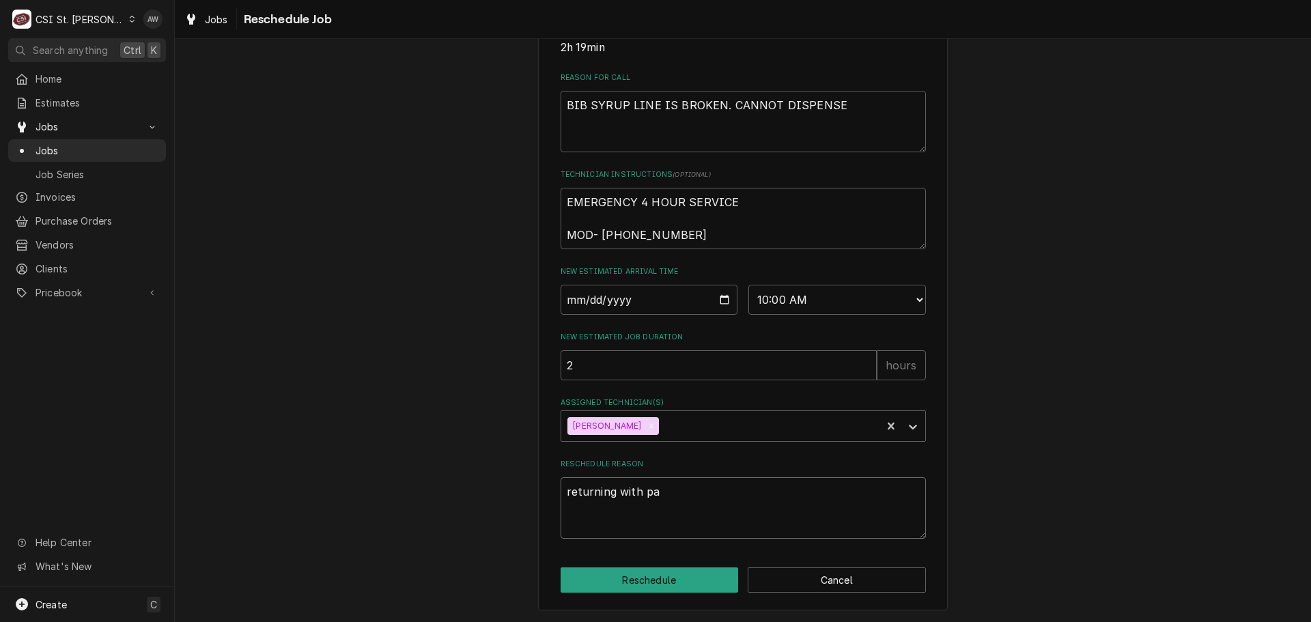
type textarea "x"
type textarea "returning with par"
type textarea "x"
type textarea "returning with part"
type textarea "x"
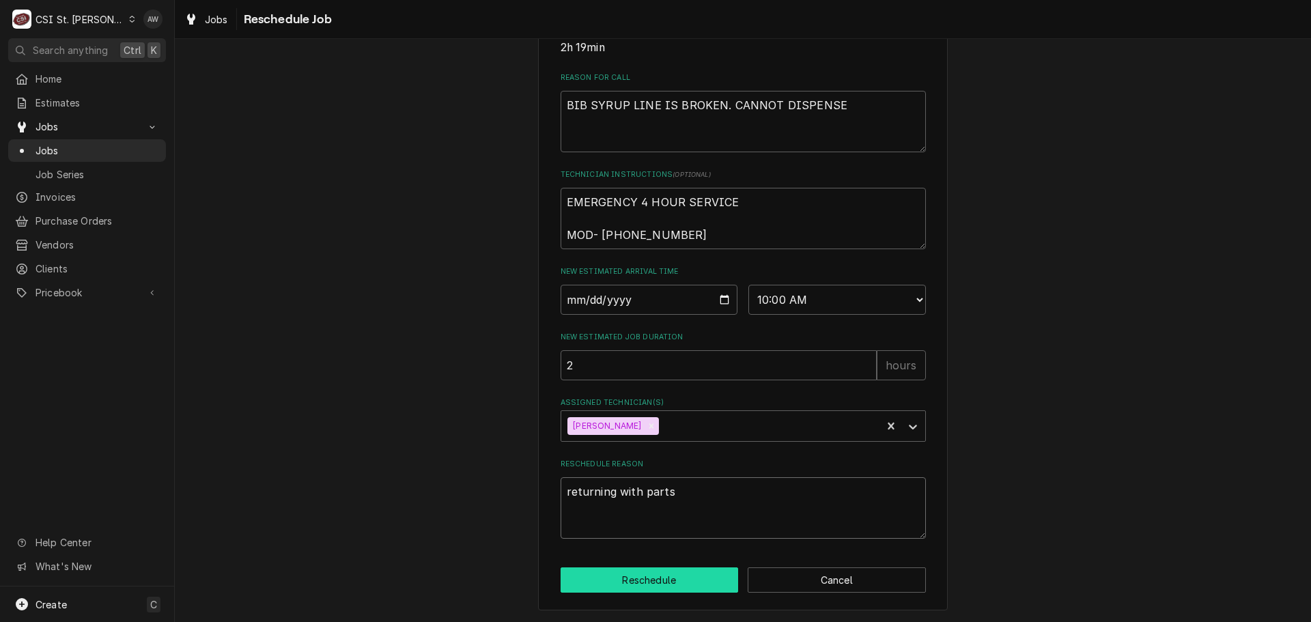
type textarea "returning with parts"
click at [666, 568] on button "Reschedule" at bounding box center [649, 579] width 178 height 25
type textarea "x"
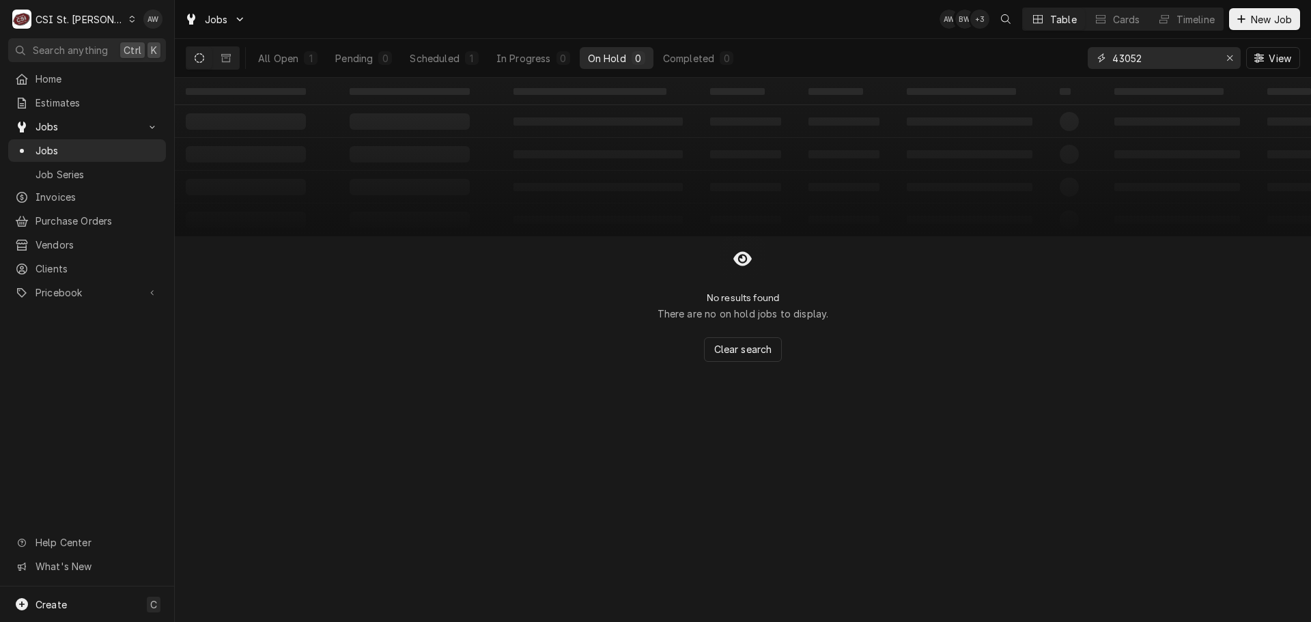
click at [1238, 61] on button "Erase input" at bounding box center [1230, 58] width 22 height 22
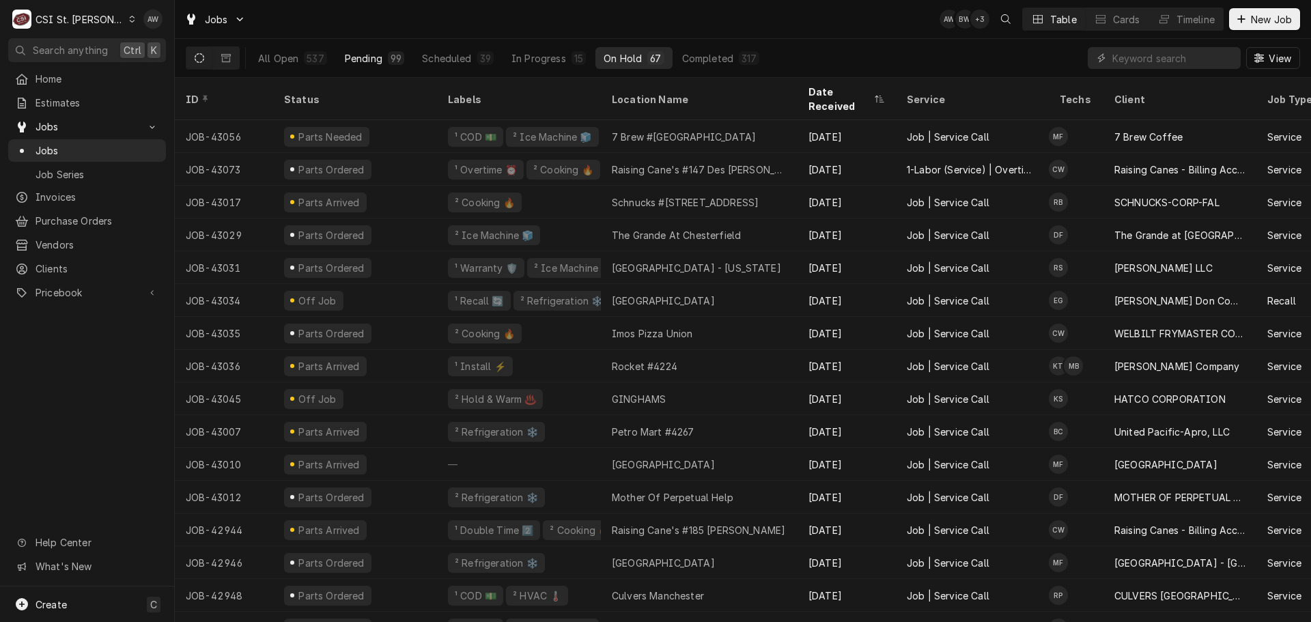
click at [395, 53] on div "99" at bounding box center [395, 58] width 11 height 14
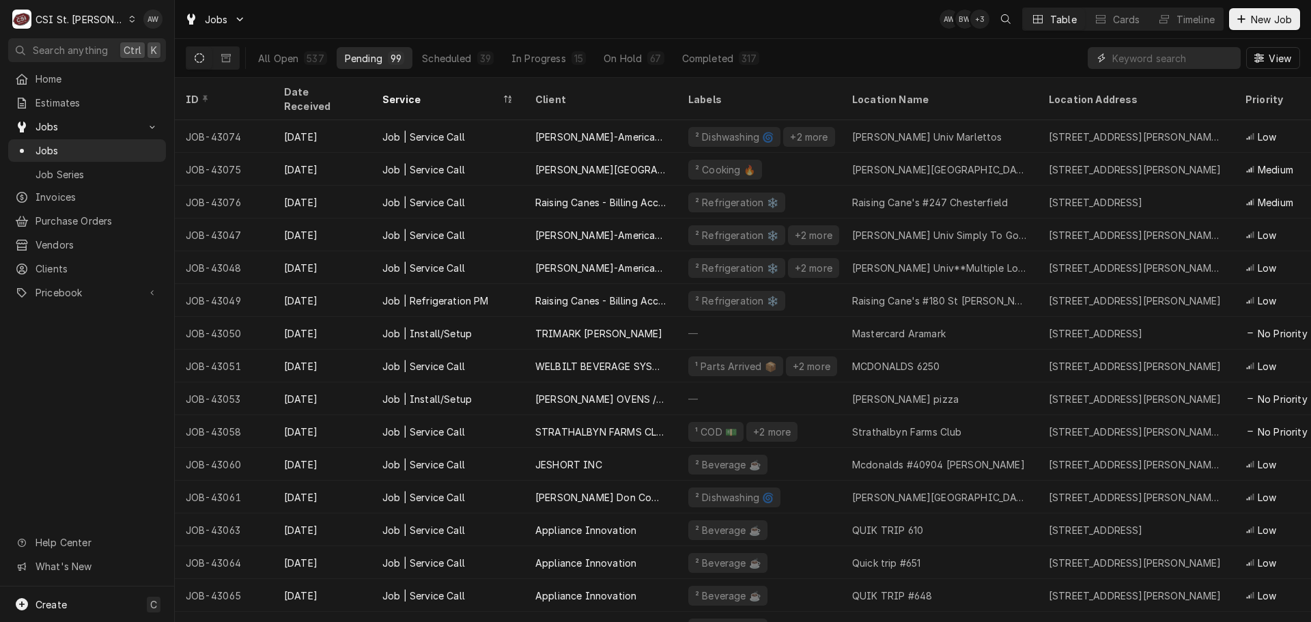
click at [1131, 60] on input "Dynamic Content Wrapper" at bounding box center [1173, 58] width 122 height 22
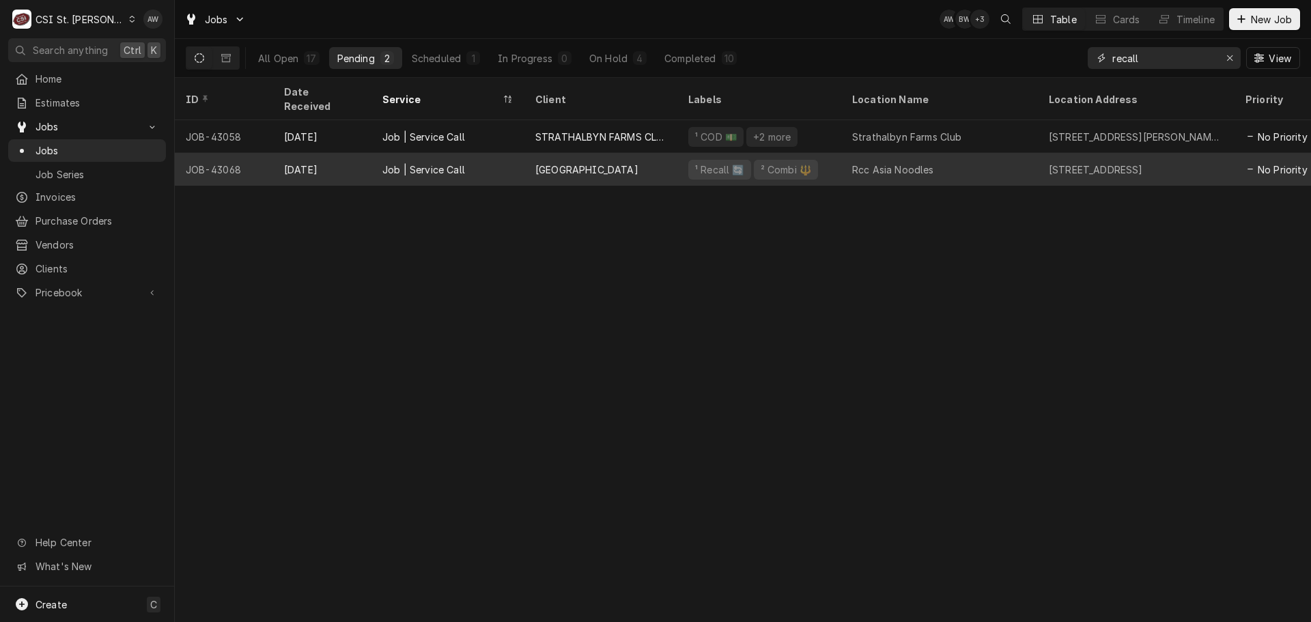
type input "recall"
click at [728, 162] on div "¹ Recall 🔄" at bounding box center [720, 169] width 52 height 14
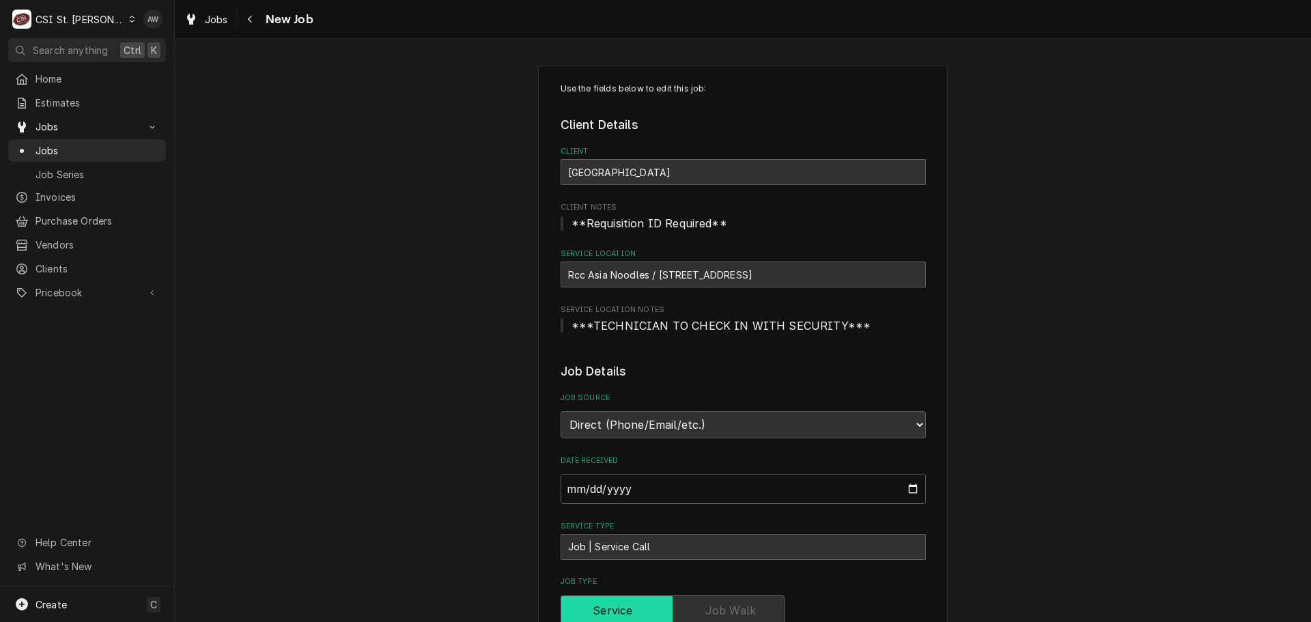
type textarea "x"
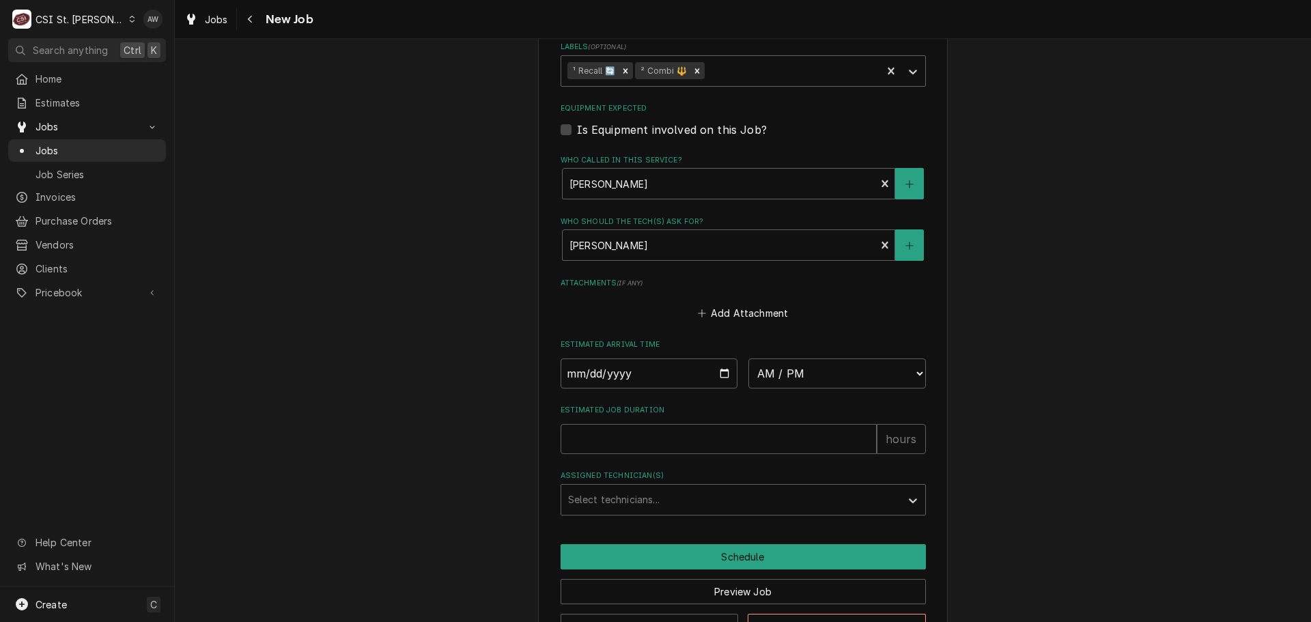
scroll to position [956, 0]
click at [834, 369] on select "AM / PM 6:00 AM 6:15 AM 6:30 AM 6:45 AM 7:00 AM 7:15 AM 7:30 AM 7:45 AM 8:00 AM…" at bounding box center [836, 373] width 177 height 30
select select "09:00:00"
click at [748, 358] on select "AM / PM 6:00 AM 6:15 AM 6:30 AM 6:45 AM 7:00 AM 7:15 AM 7:30 AM 7:45 AM 8:00 AM…" at bounding box center [836, 373] width 177 height 30
click at [722, 373] on input "Date" at bounding box center [648, 373] width 177 height 30
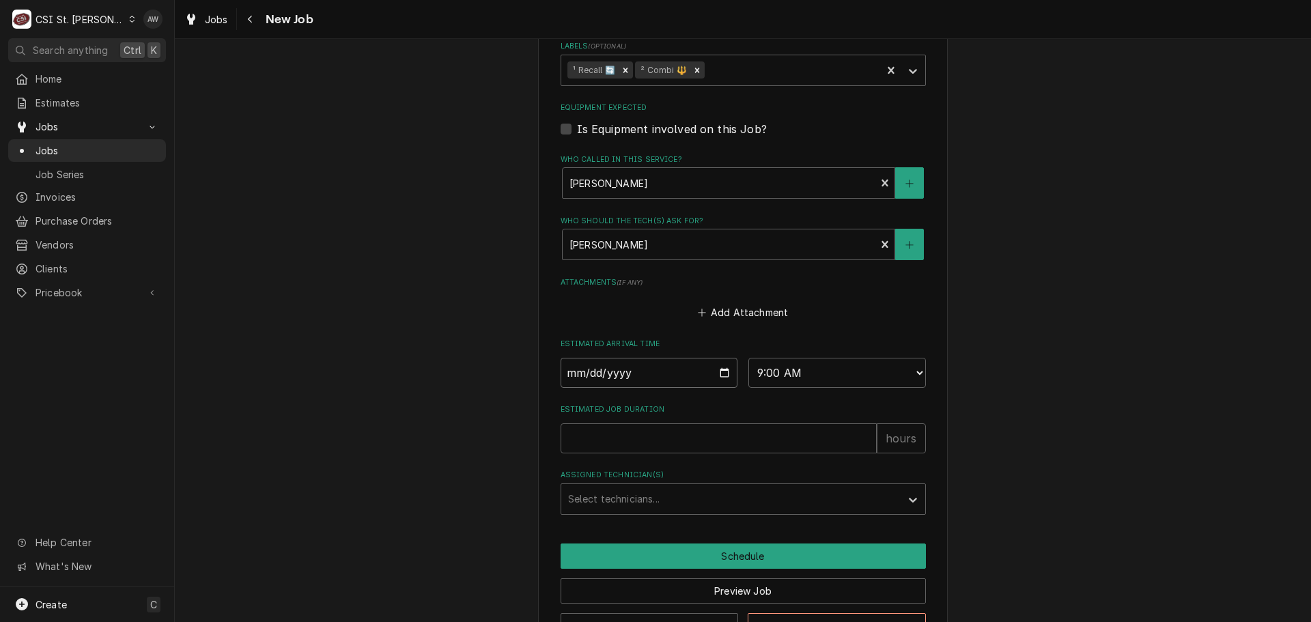
type textarea "x"
type input "2025-10-03"
click at [667, 446] on input "Estimated Job Duration" at bounding box center [718, 438] width 316 height 30
type textarea "x"
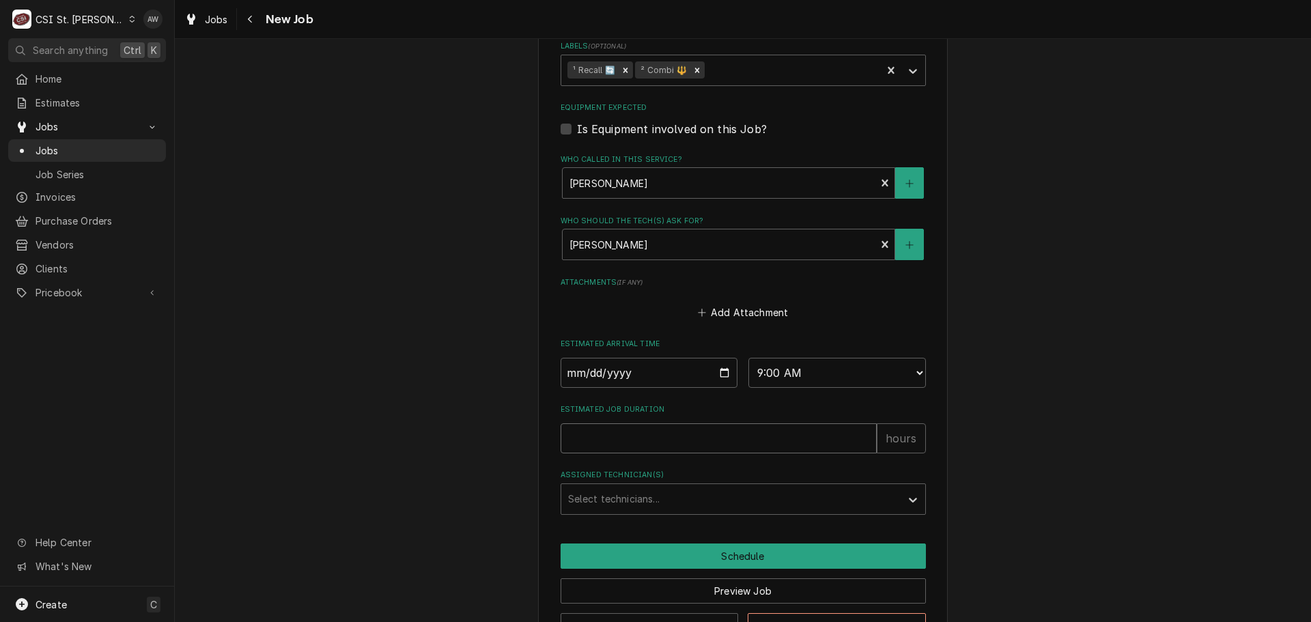
type input "2"
type textarea "x"
type input "2"
drag, startPoint x: 650, startPoint y: 500, endPoint x: 646, endPoint y: 486, distance: 14.3
click at [650, 497] on div "Assigned Technician(s)" at bounding box center [731, 499] width 326 height 25
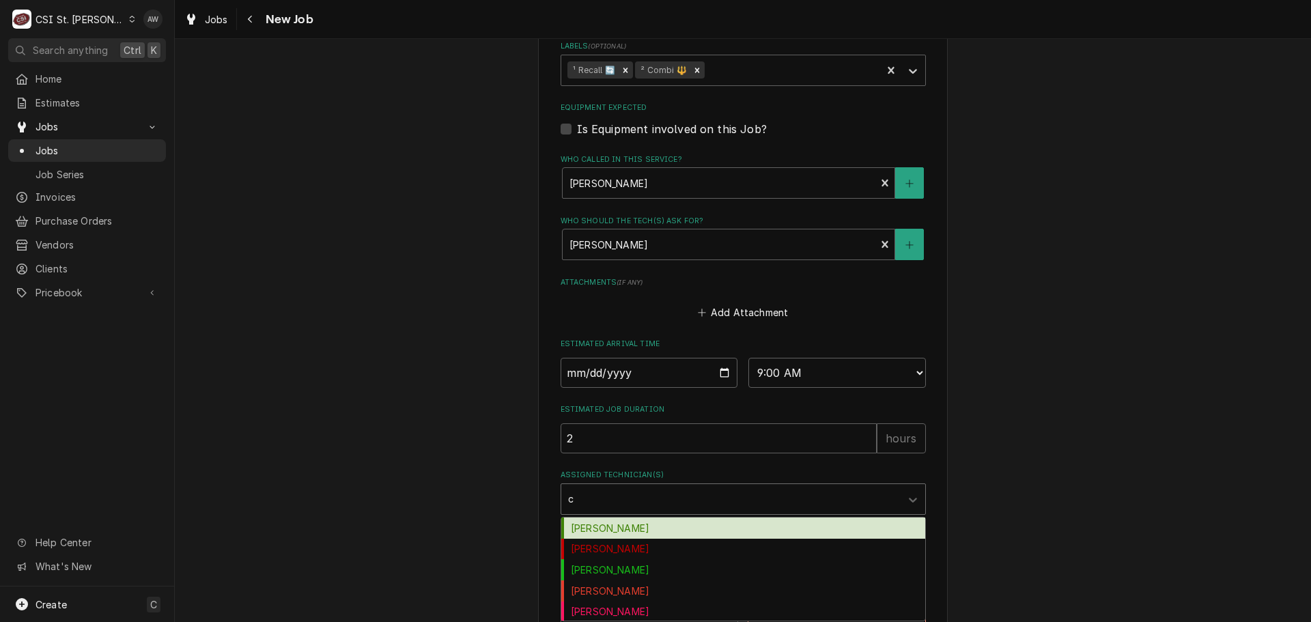
type input "ch"
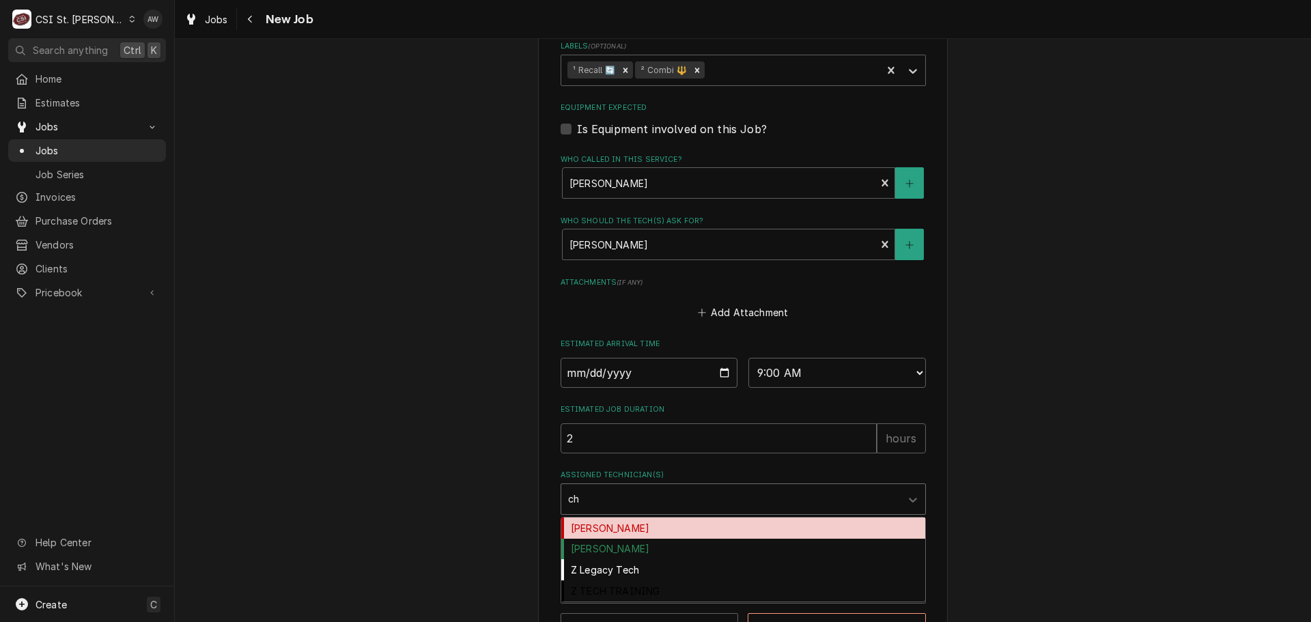
click at [655, 528] on div "Chuck Wamboldt" at bounding box center [743, 527] width 364 height 21
type textarea "x"
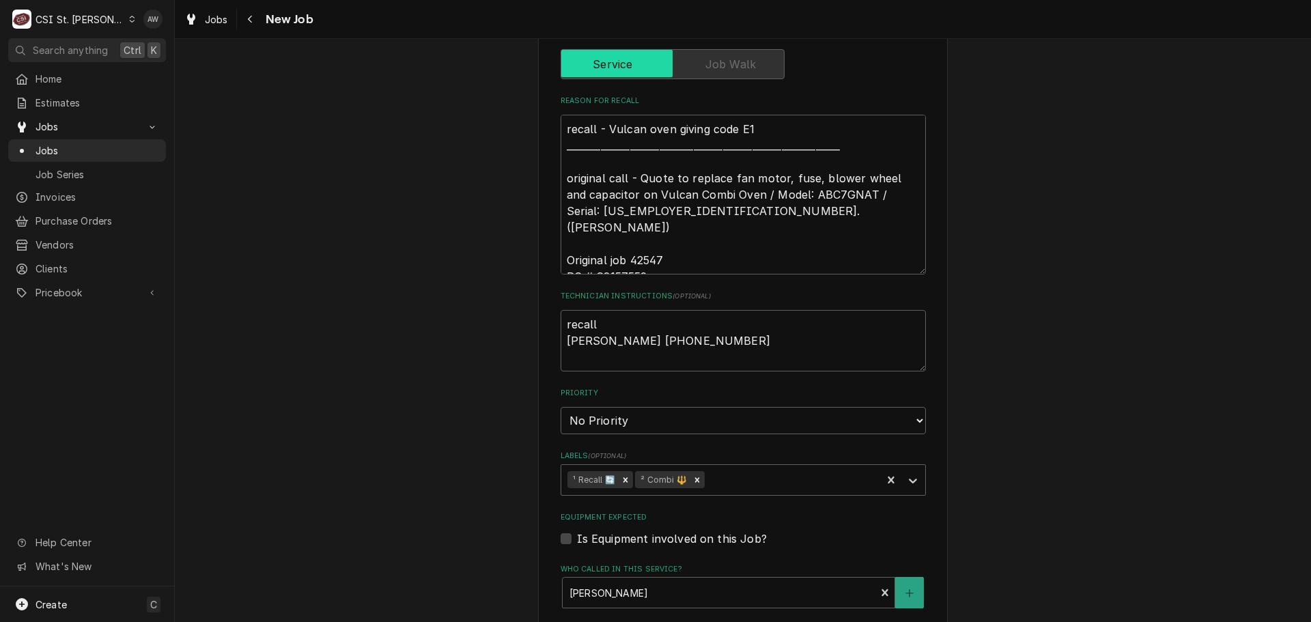
scroll to position [1001, 0]
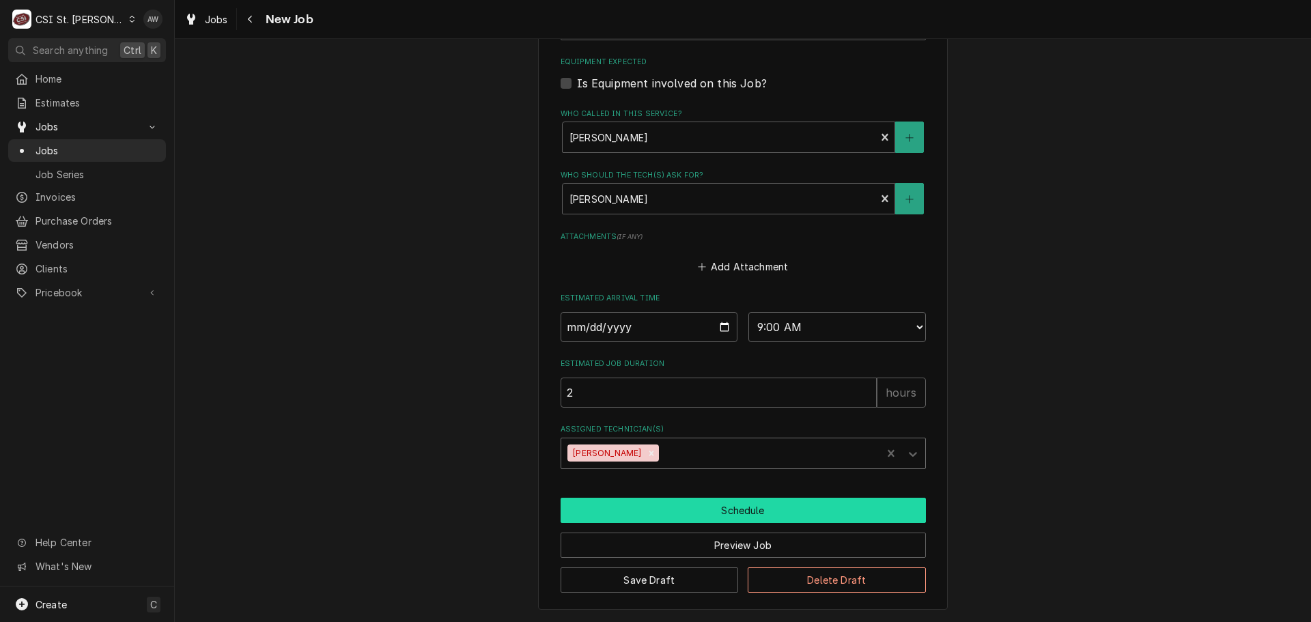
click at [786, 517] on button "Schedule" at bounding box center [742, 510] width 365 height 25
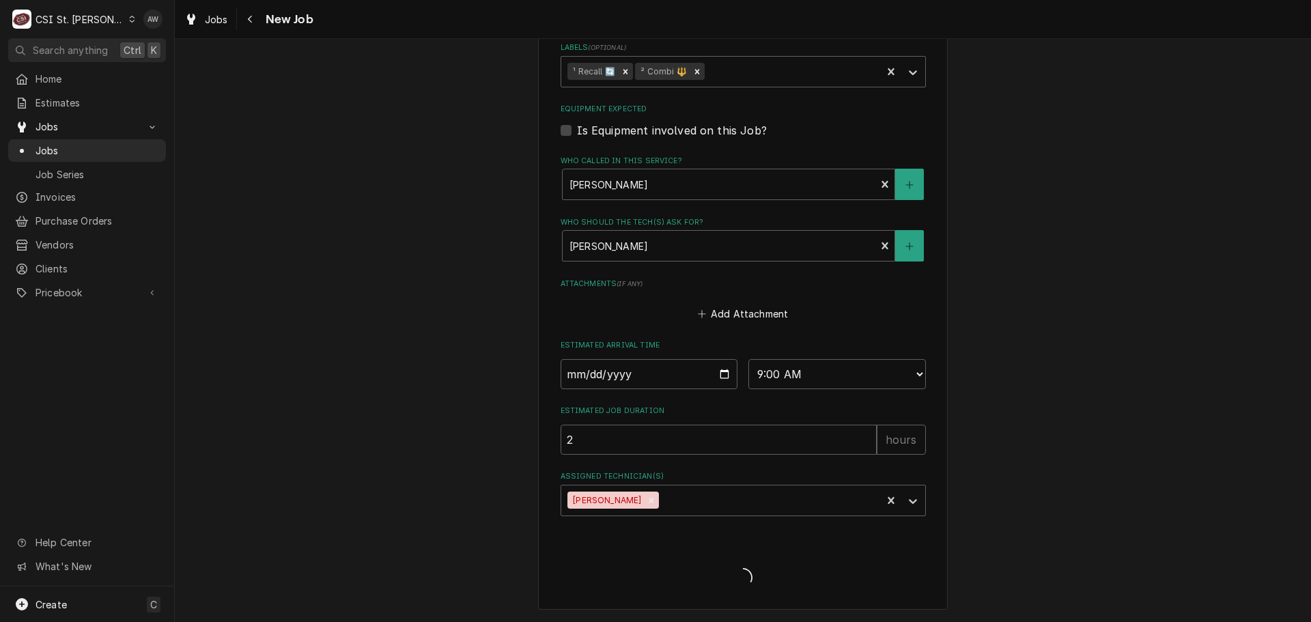
scroll to position [954, 0]
type textarea "x"
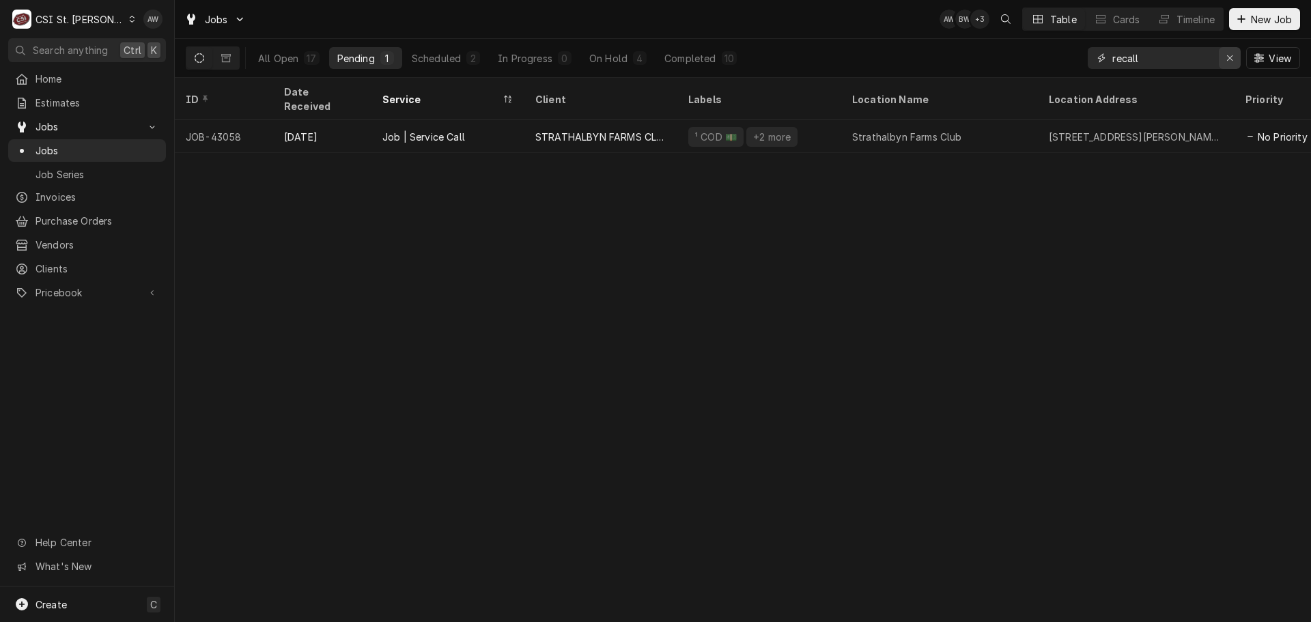
click at [1227, 58] on icon "Erase input" at bounding box center [1230, 58] width 8 height 10
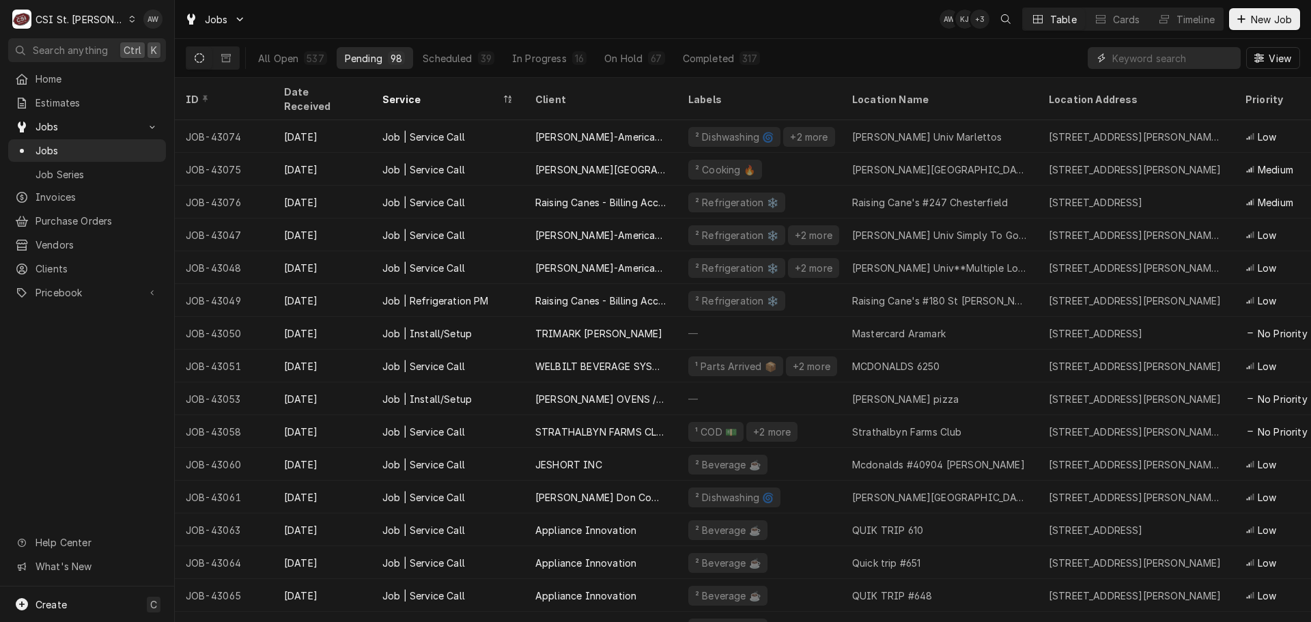
click at [1174, 54] on input "Dynamic Content Wrapper" at bounding box center [1173, 58] width 122 height 22
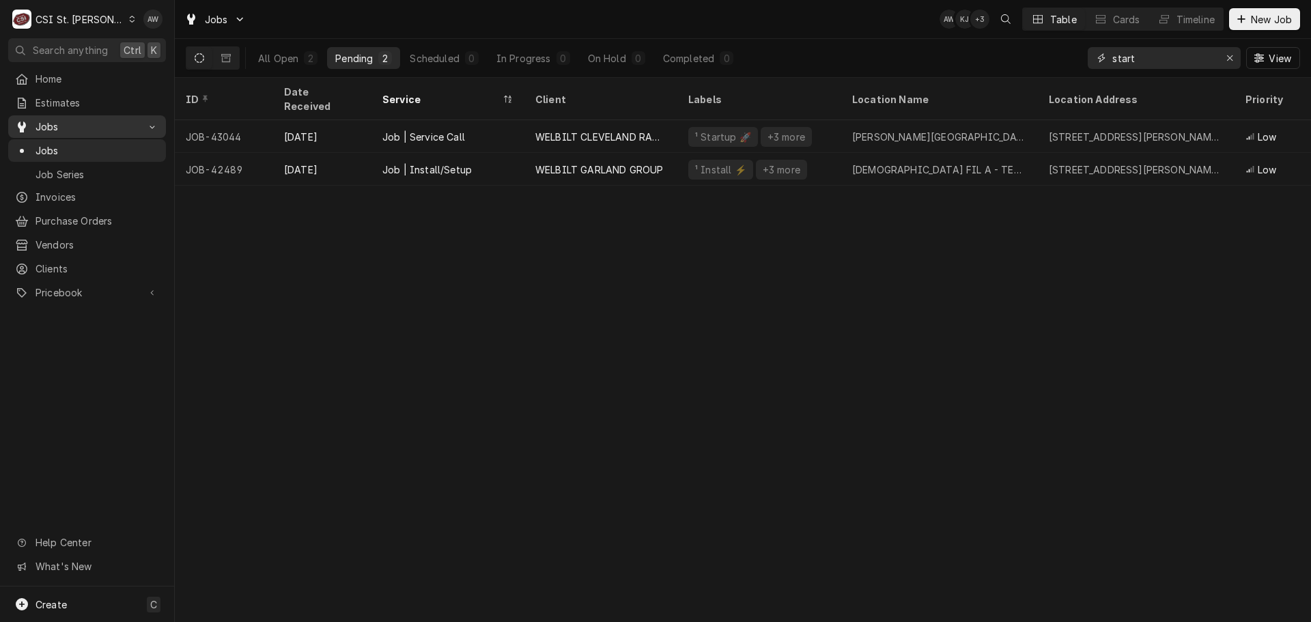
type input "start"
click at [1230, 55] on icon "Erase input" at bounding box center [1230, 58] width 8 height 10
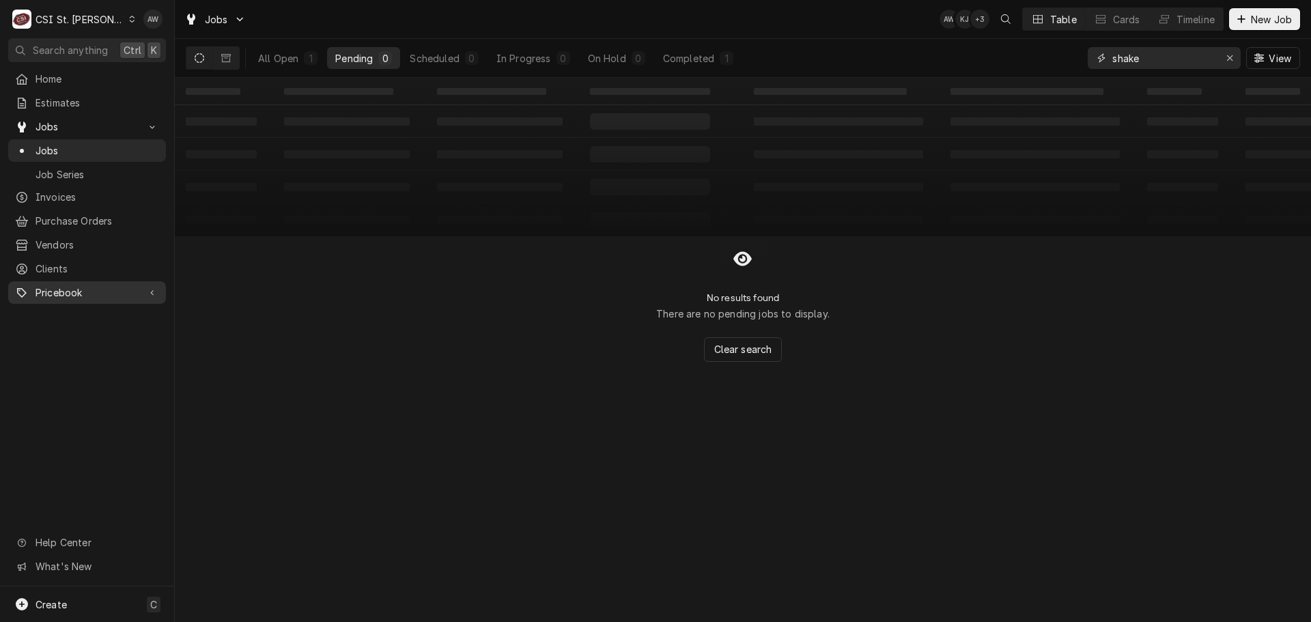
type input "shake"
drag, startPoint x: 1148, startPoint y: 60, endPoint x: 1063, endPoint y: 59, distance: 85.3
click at [1063, 59] on div "All Open 1 Pending 0 Scheduled 0 In Progress 0 On Hold 0 Completed 1 shake View" at bounding box center [743, 58] width 1114 height 38
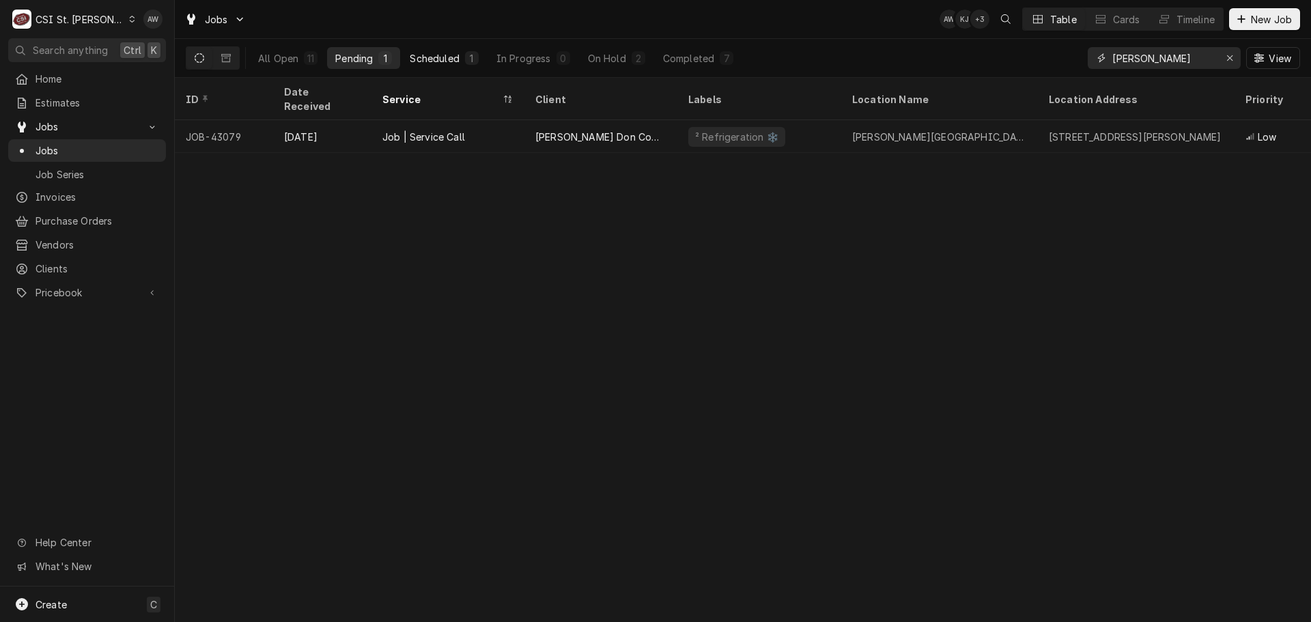
type input "[PERSON_NAME]"
click at [468, 63] on div "1" at bounding box center [472, 58] width 8 height 14
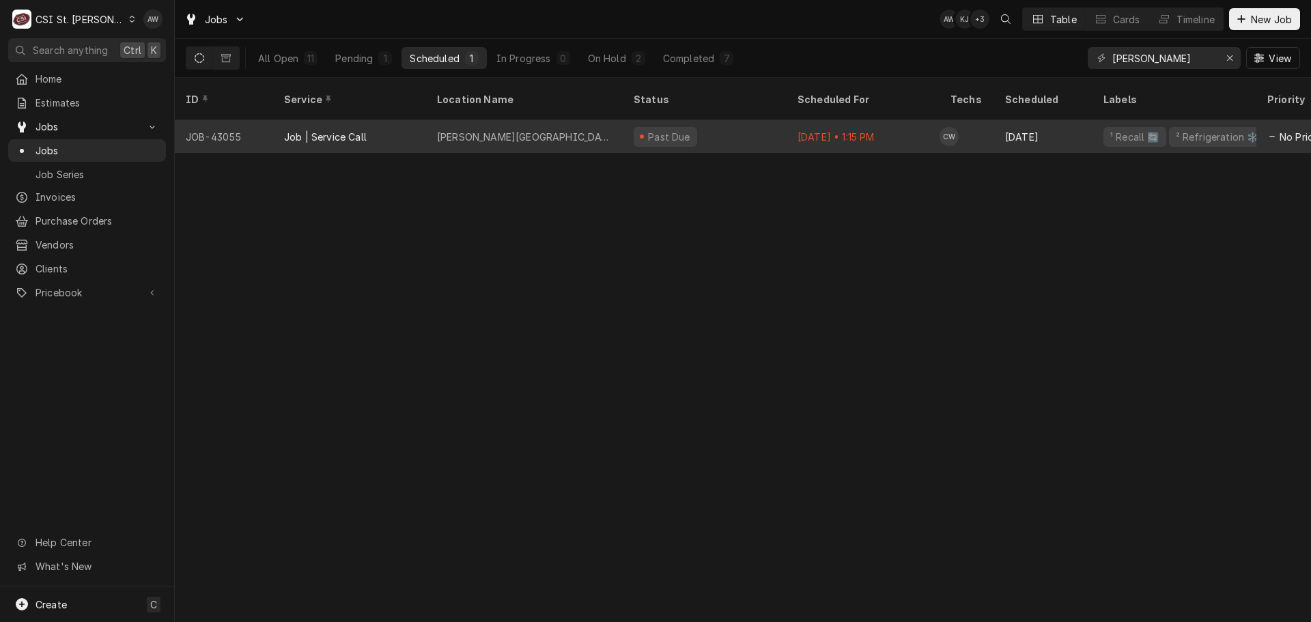
click at [488, 130] on div "[PERSON_NAME][GEOGRAPHIC_DATA]" at bounding box center [524, 137] width 175 height 14
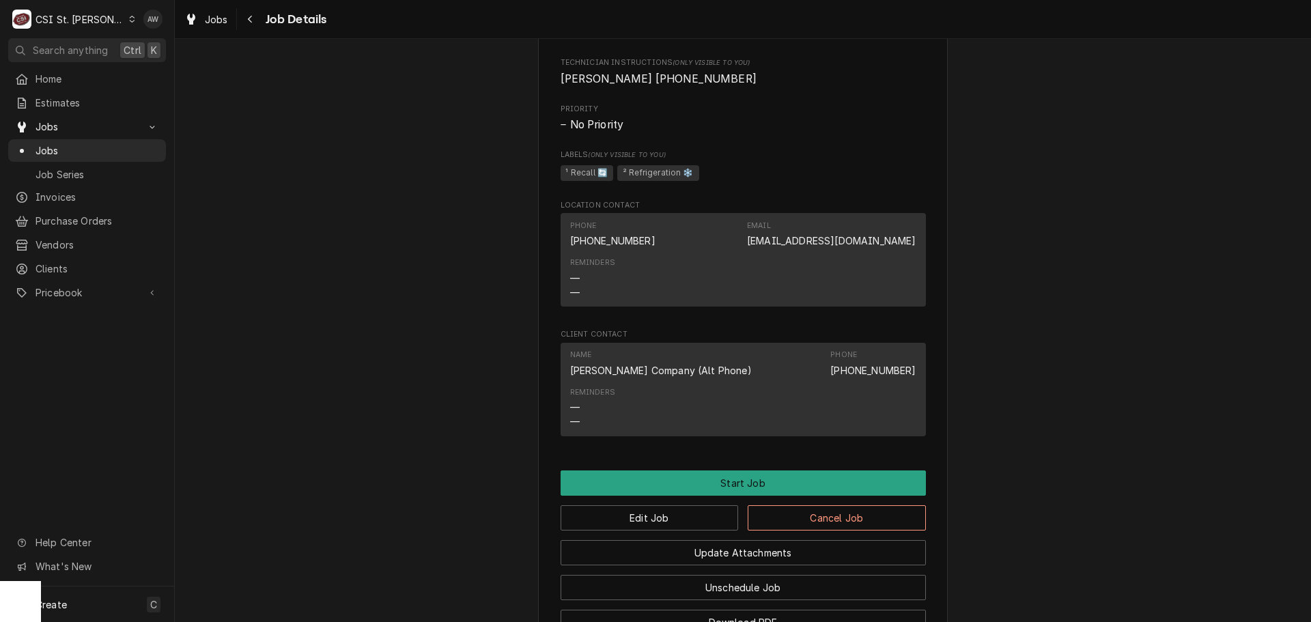
scroll to position [1023, 0]
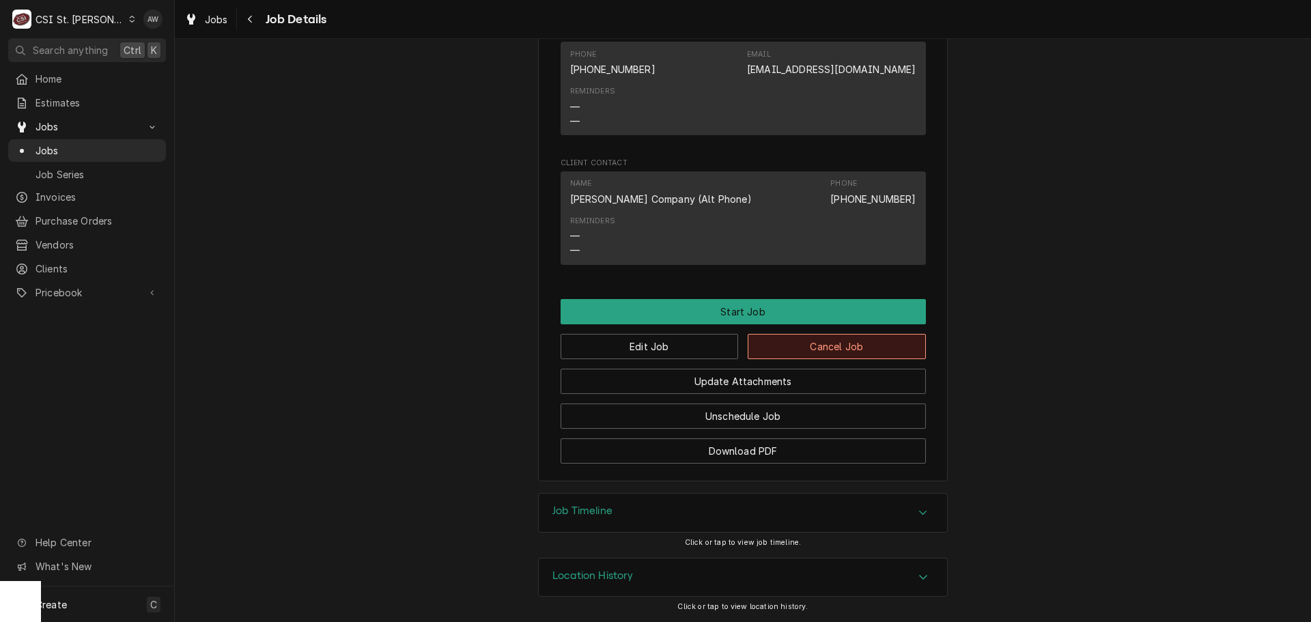
click at [808, 345] on button "Cancel Job" at bounding box center [837, 346] width 178 height 25
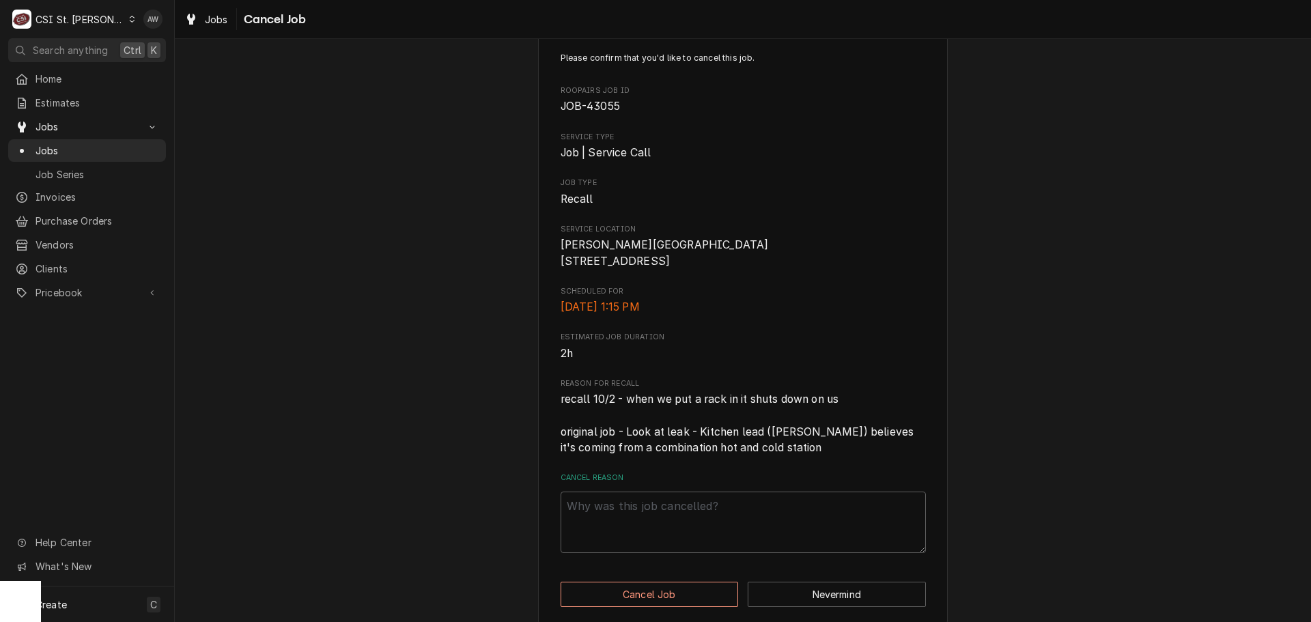
scroll to position [61, 0]
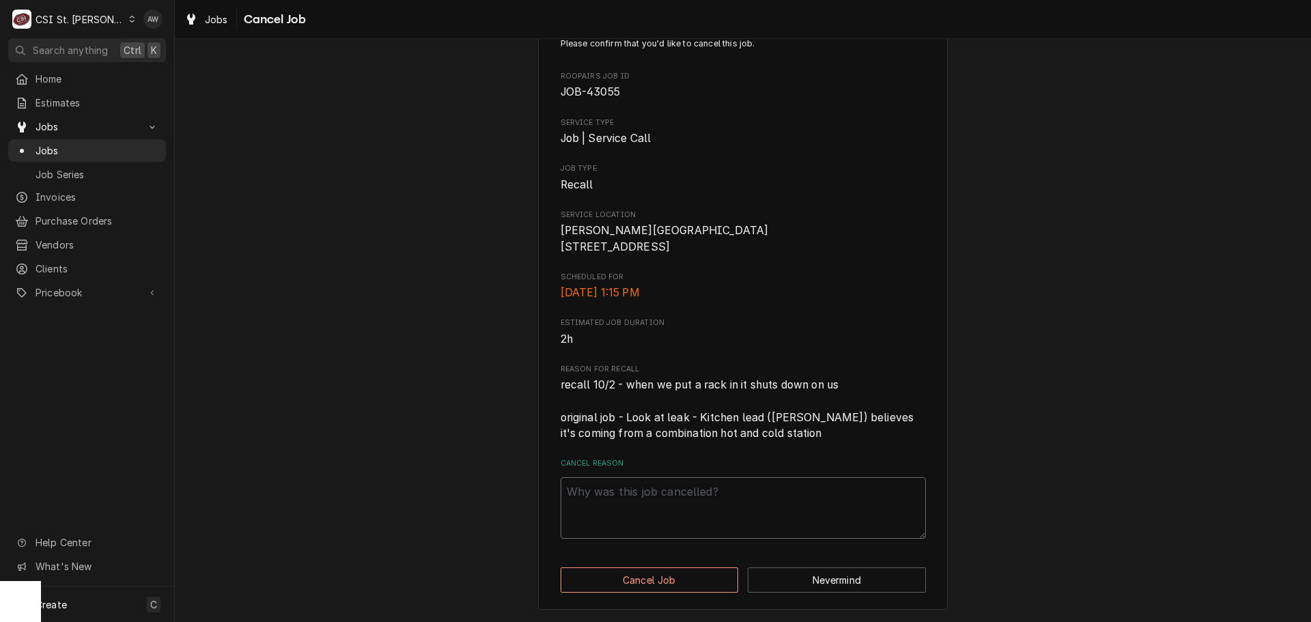
click at [702, 522] on textarea "Cancel Reason" at bounding box center [742, 507] width 365 height 61
type textarea "x"
type textarea "w"
type textarea "x"
type textarea "wr"
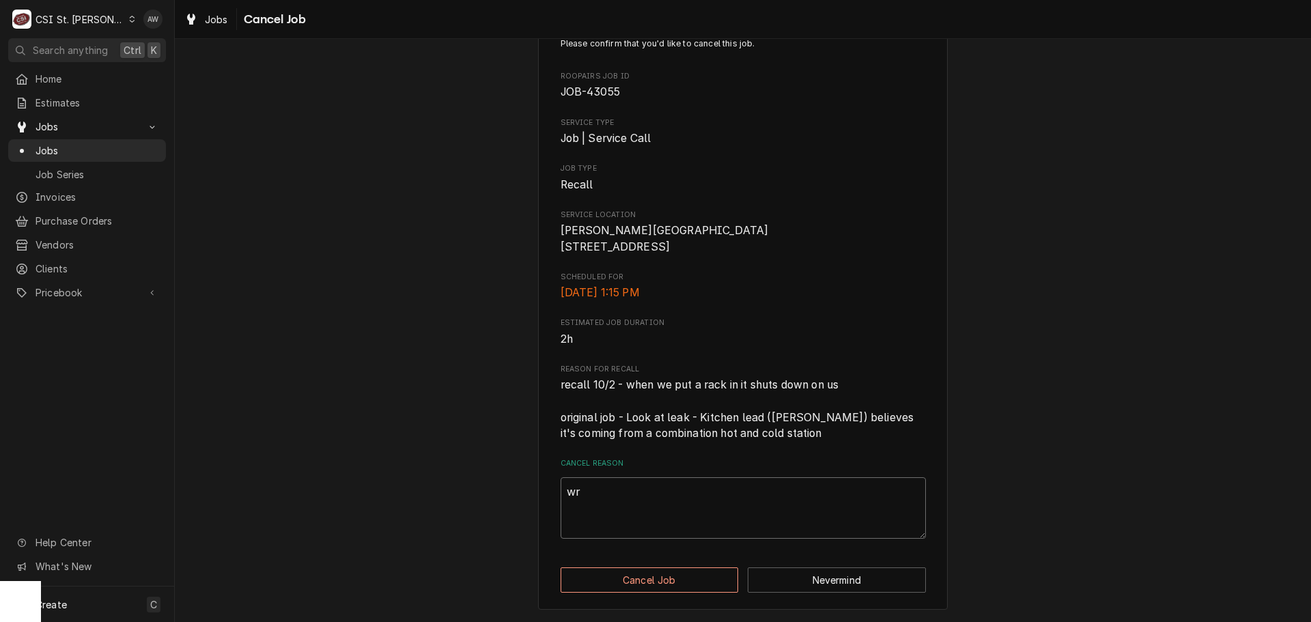
type textarea "x"
type textarea "wro"
type textarea "x"
type textarea "wron"
type textarea "x"
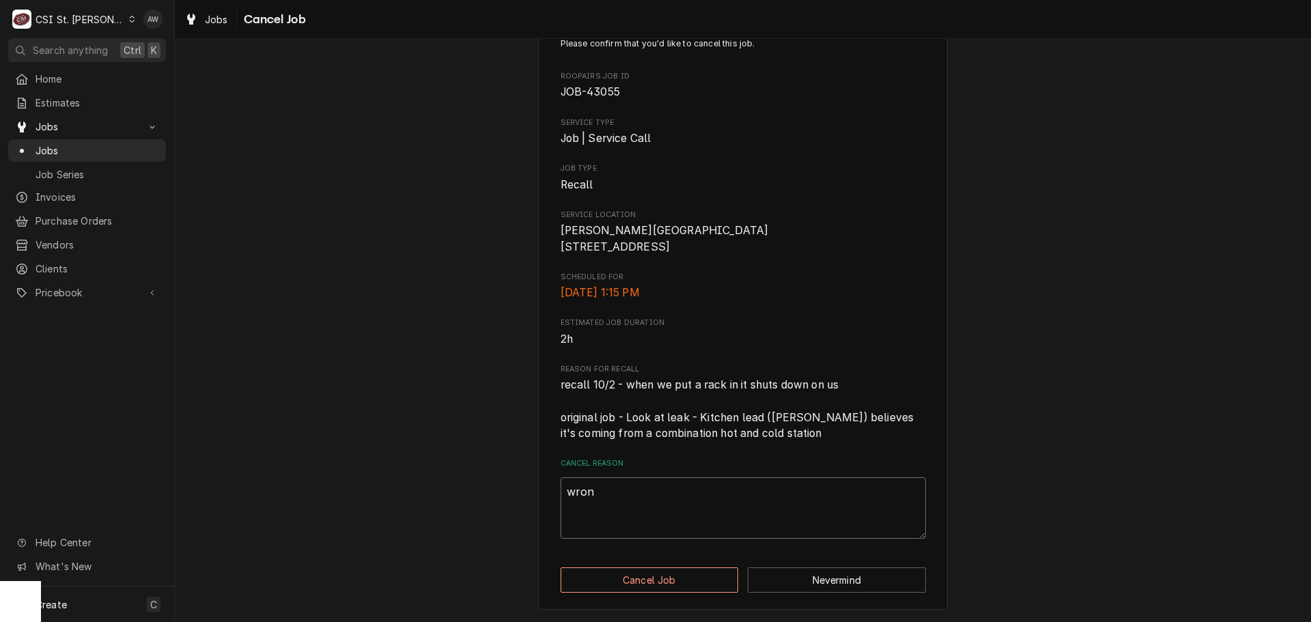
type textarea "wrong"
type textarea "x"
type textarea "wrong"
type textarea "x"
type textarea "wrong u"
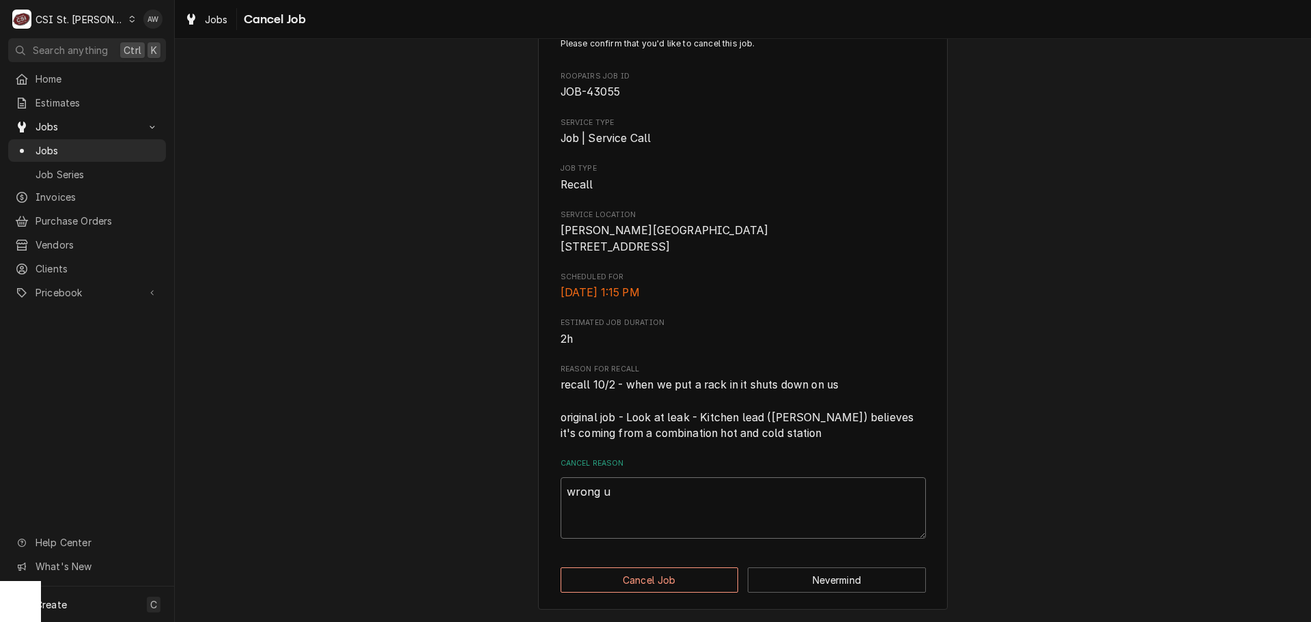
type textarea "x"
type textarea "wrong un"
type textarea "x"
type textarea "wrong uni"
type textarea "x"
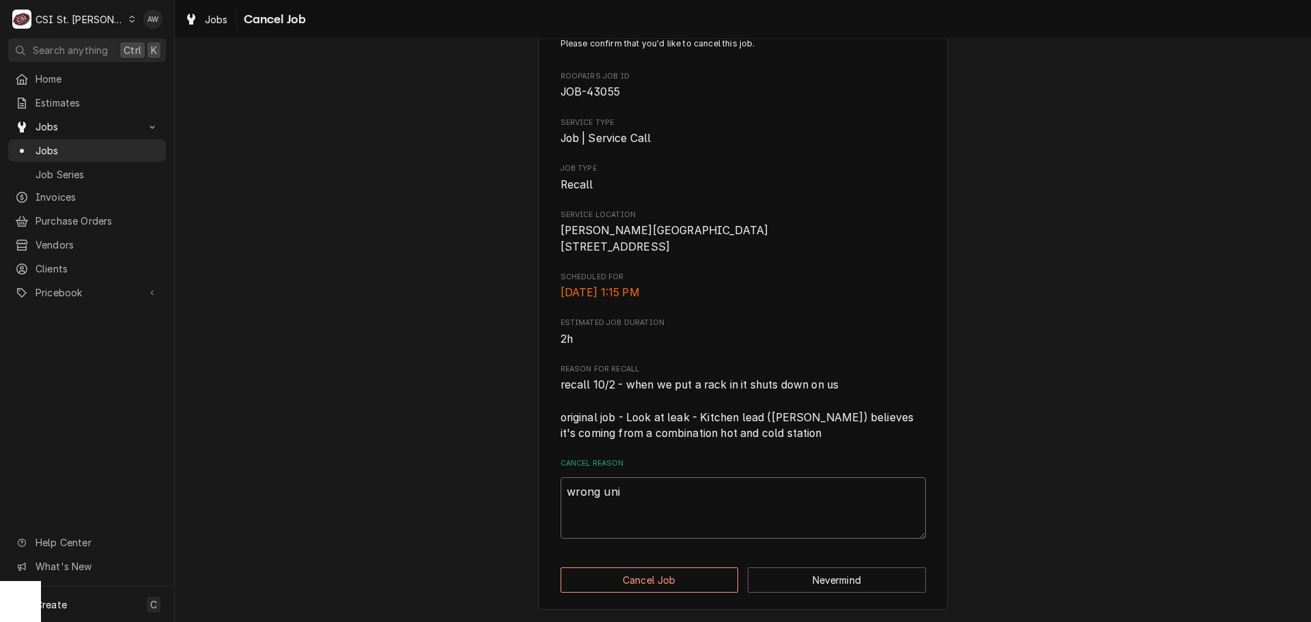
type textarea "wrong unit"
type textarea "x"
type textarea "wrong unit/"
type textarea "x"
type textarea "wrong unit/c"
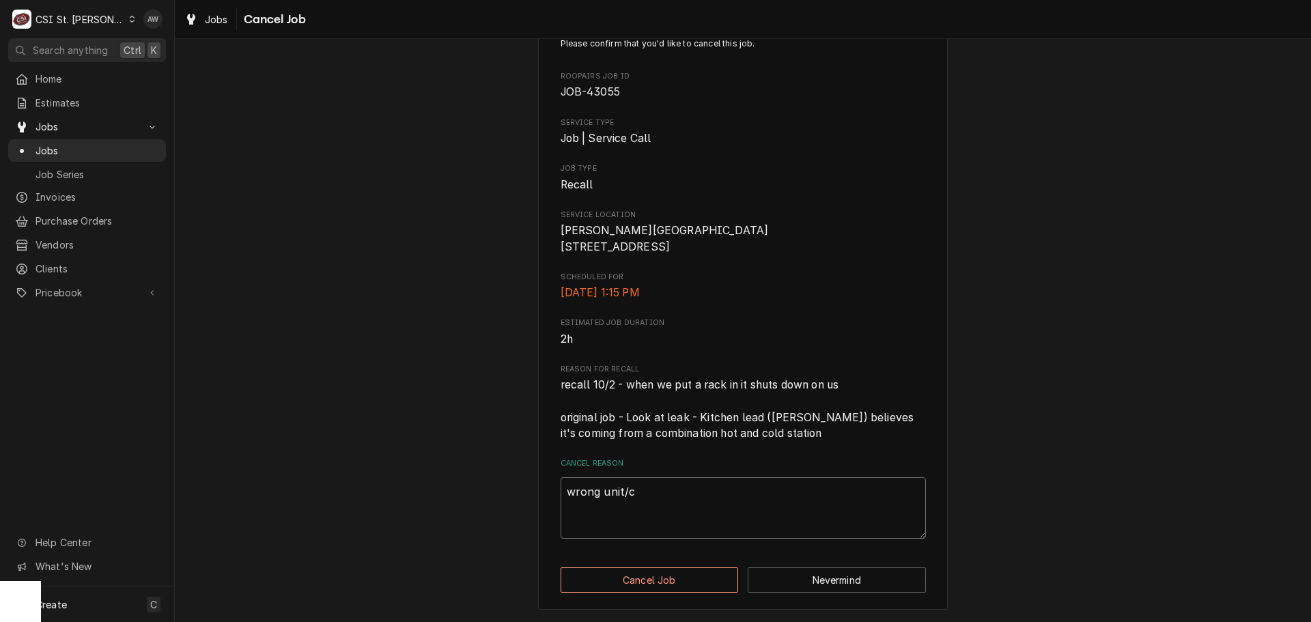
type textarea "x"
type textarea "wrong unit/ca"
type textarea "x"
type textarea "wrong unit/cal"
type textarea "x"
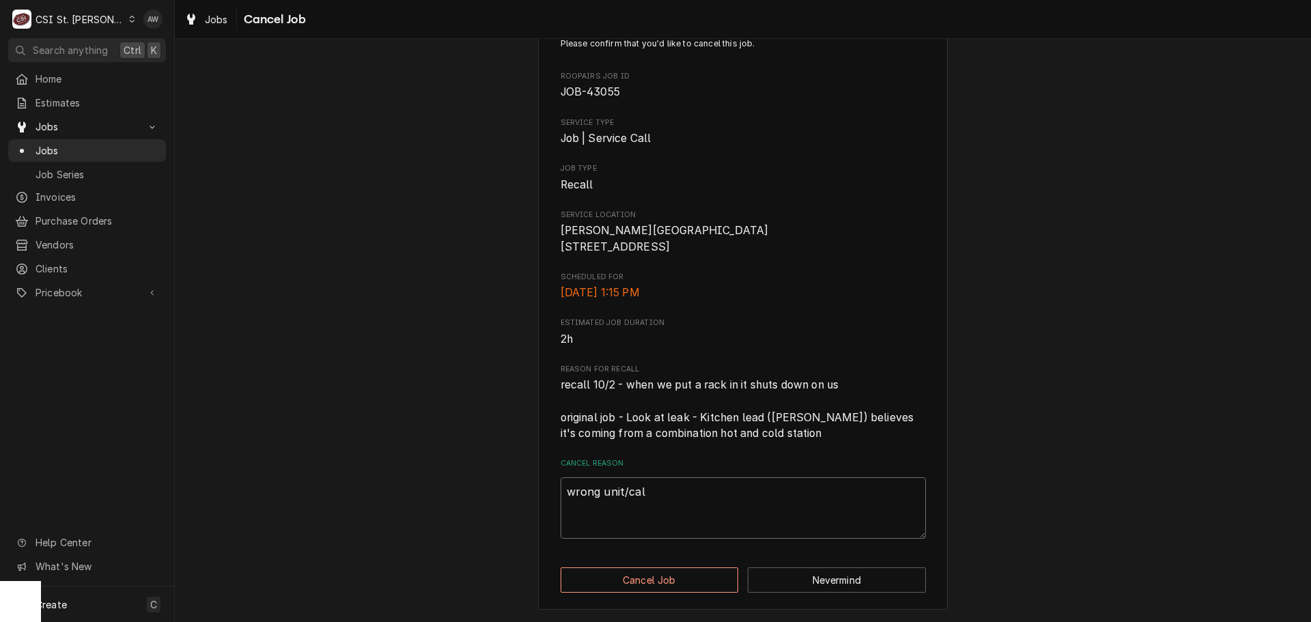
type textarea "wrong unit/call"
type textarea "x"
type textarea "wrong unit/call"
type textarea "x"
type textarea "wrong unit/call t"
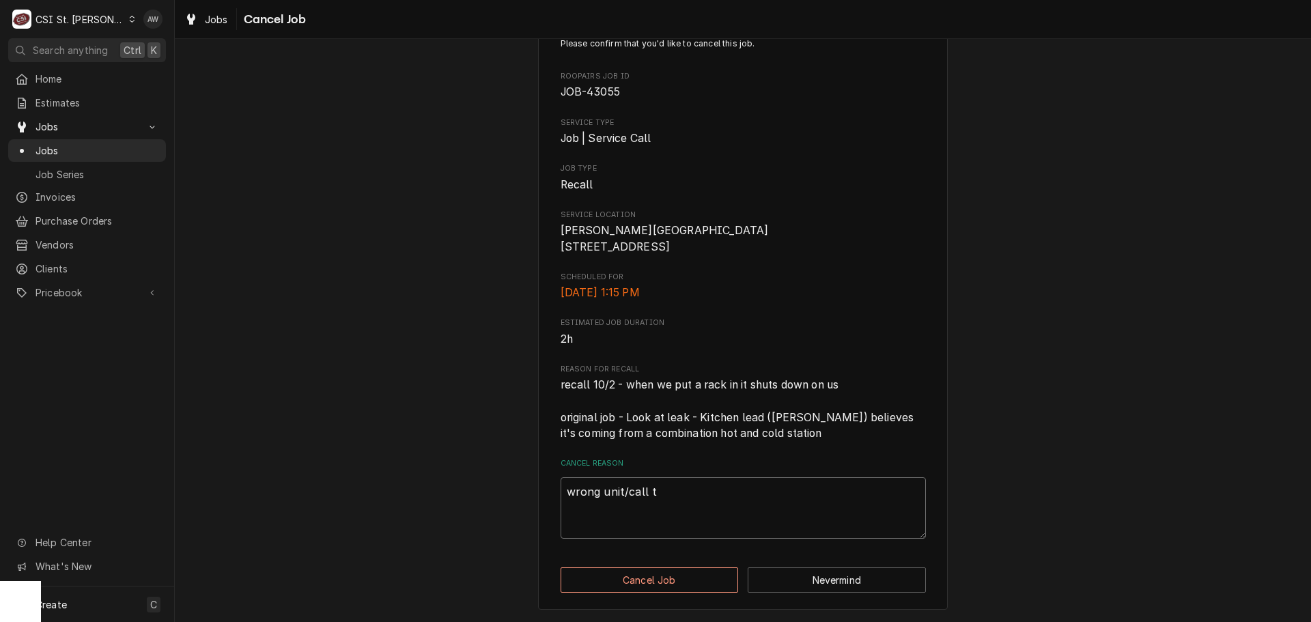
type textarea "x"
type textarea "wrong unit/call"
type textarea "x"
type textarea "wrong unit/call"
drag, startPoint x: 836, startPoint y: 383, endPoint x: 555, endPoint y: 393, distance: 280.7
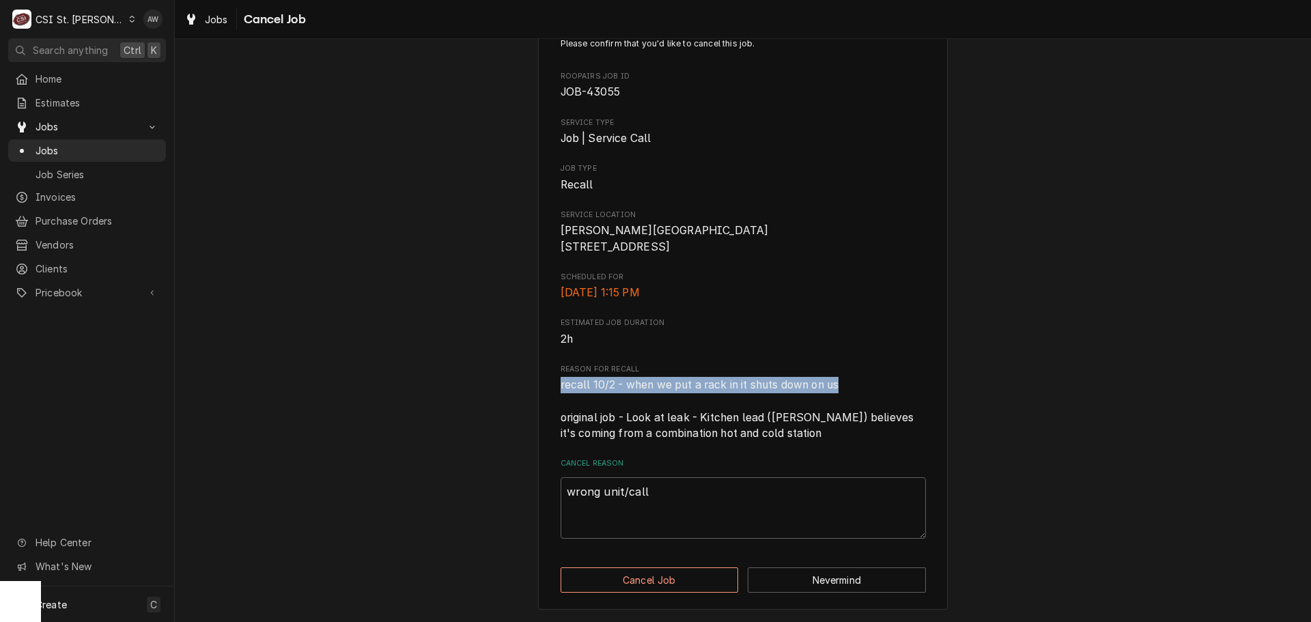
click at [560, 393] on span "recall 10/2 - when we put a rack in it shuts down on us original job - Look at …" at bounding box center [742, 409] width 365 height 65
copy span "recall 10/2 - when we put a rack in it shuts down on us"
click at [657, 579] on button "Cancel Job" at bounding box center [649, 579] width 178 height 25
type textarea "x"
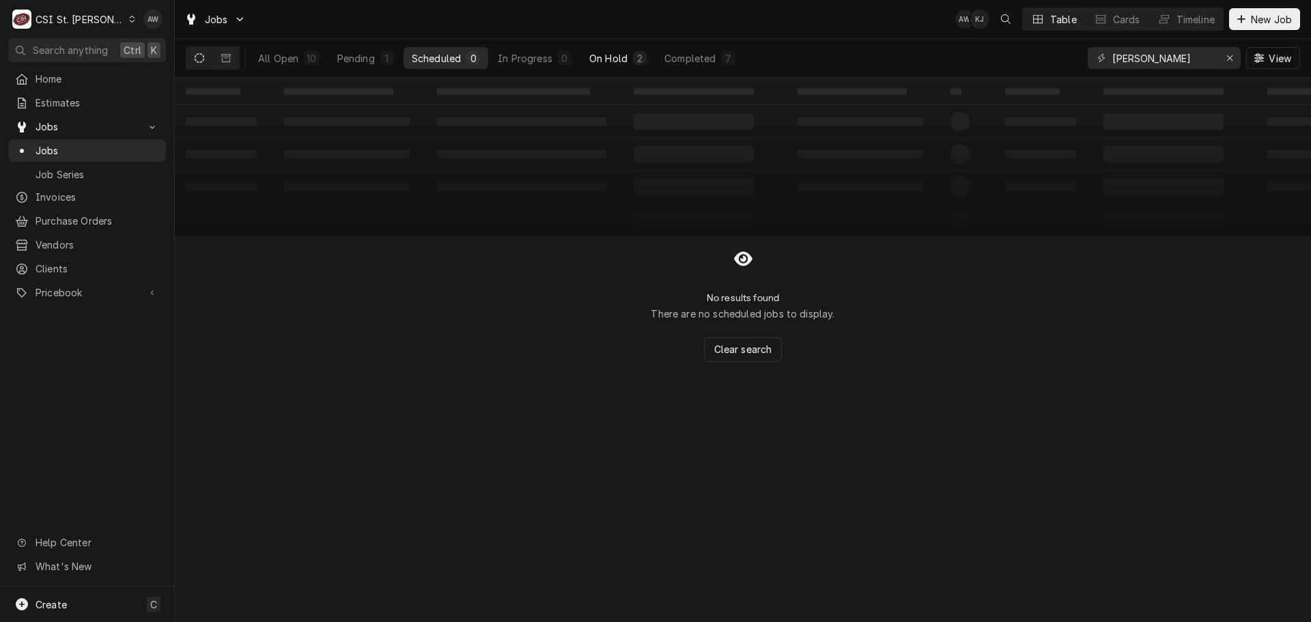
click at [628, 57] on button "On Hold 2" at bounding box center [618, 58] width 74 height 22
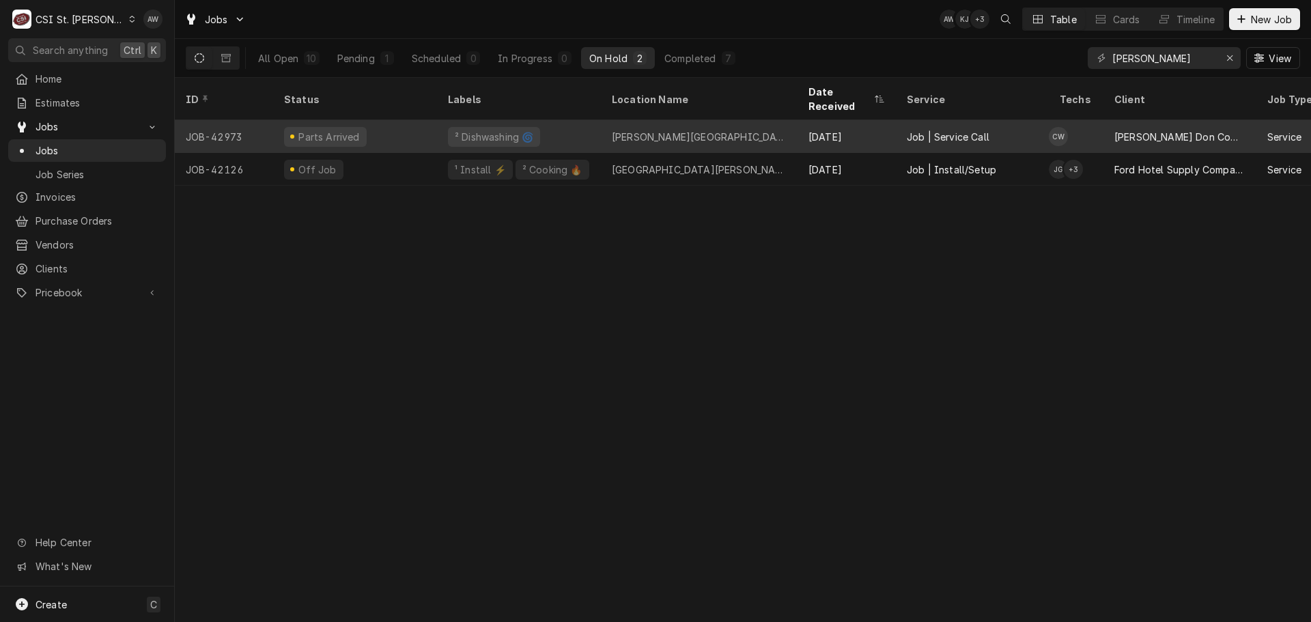
click at [625, 130] on div "[PERSON_NAME][GEOGRAPHIC_DATA]" at bounding box center [699, 137] width 175 height 14
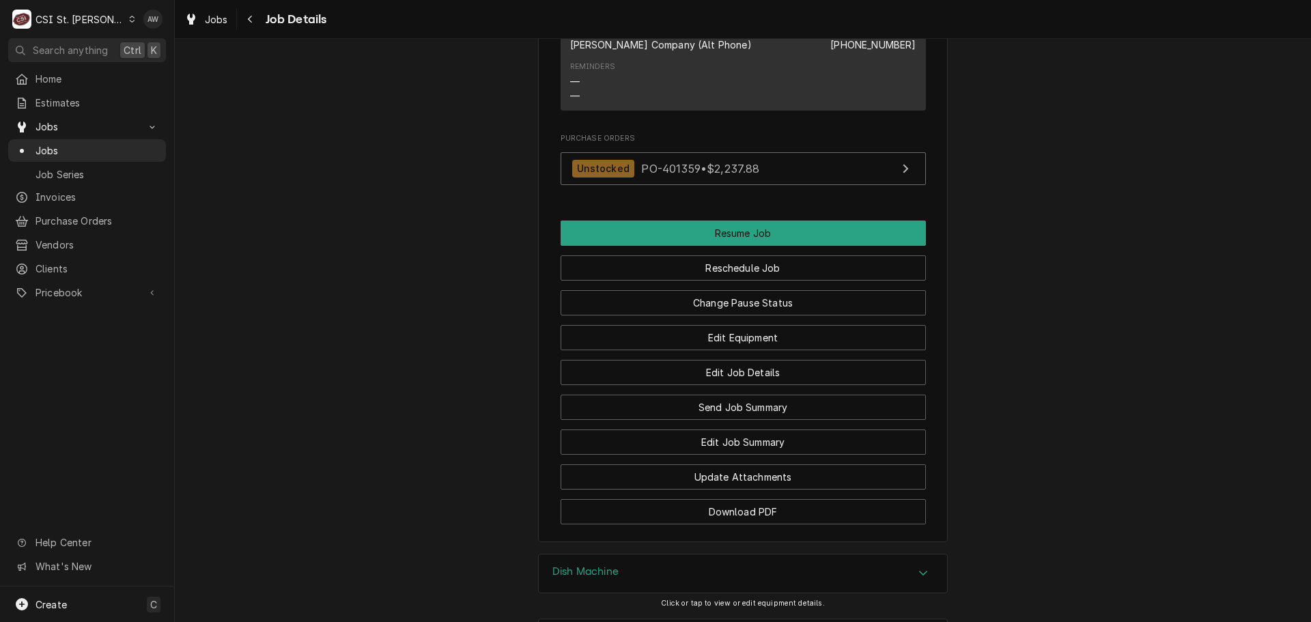
scroll to position [1675, 0]
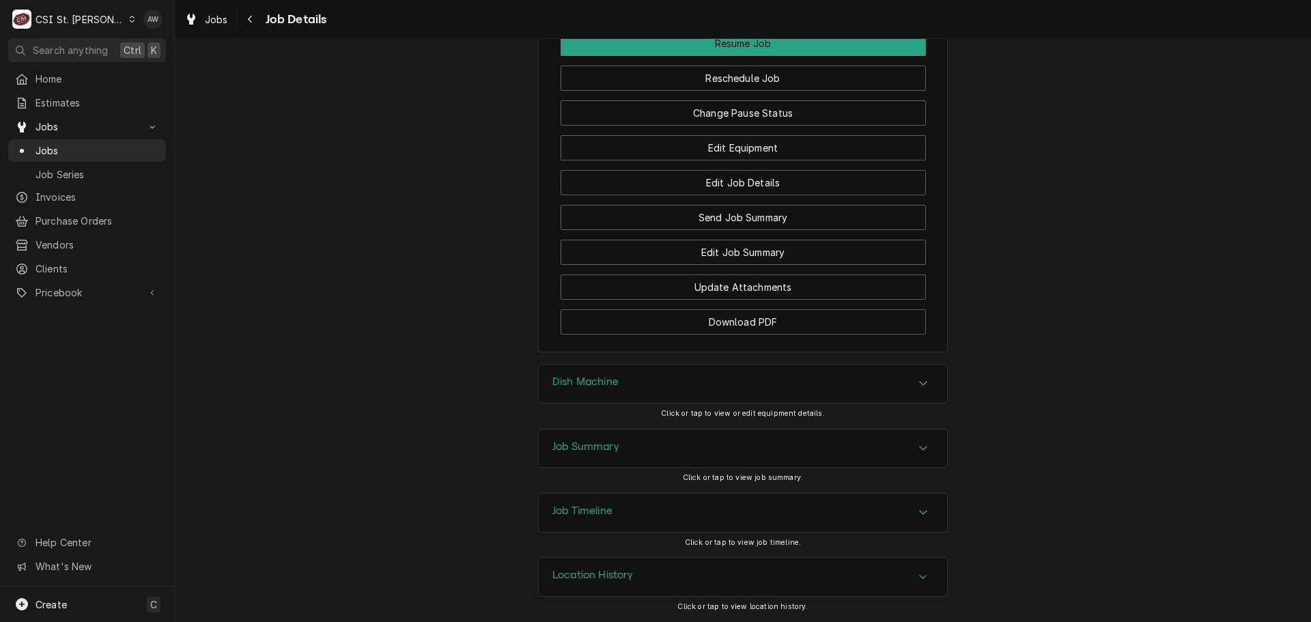
click at [717, 455] on div "Job Summary" at bounding box center [743, 448] width 408 height 38
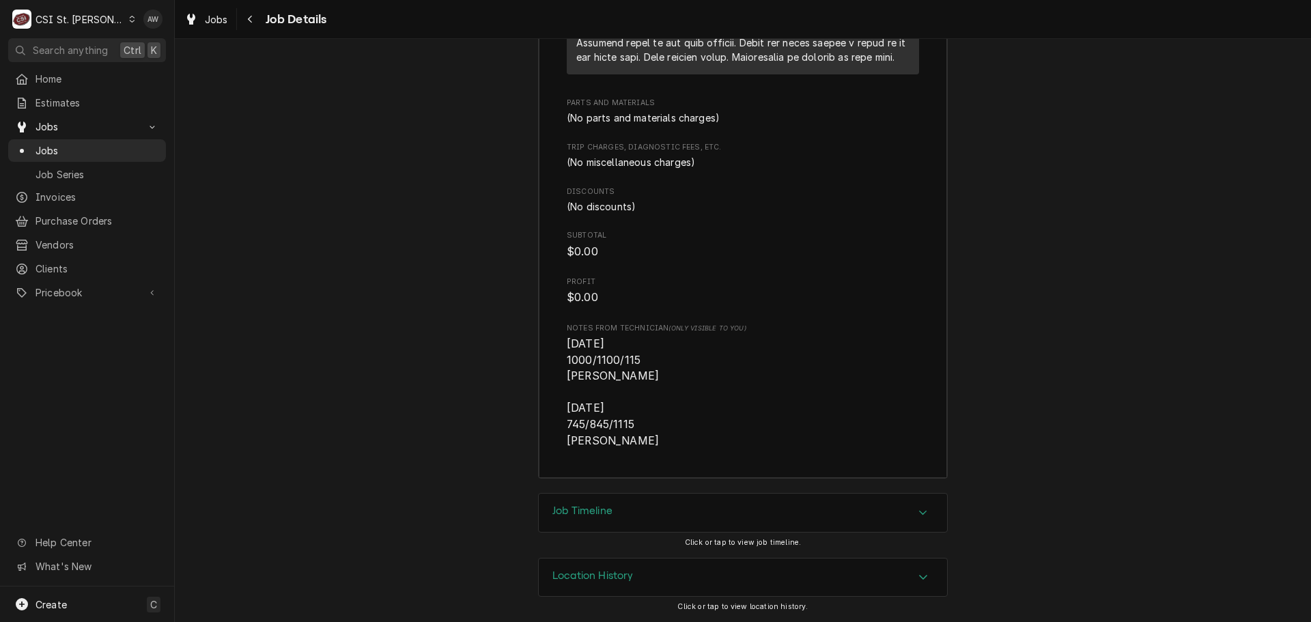
scroll to position [3468, 0]
click at [713, 512] on div "Job Timeline" at bounding box center [743, 513] width 408 height 38
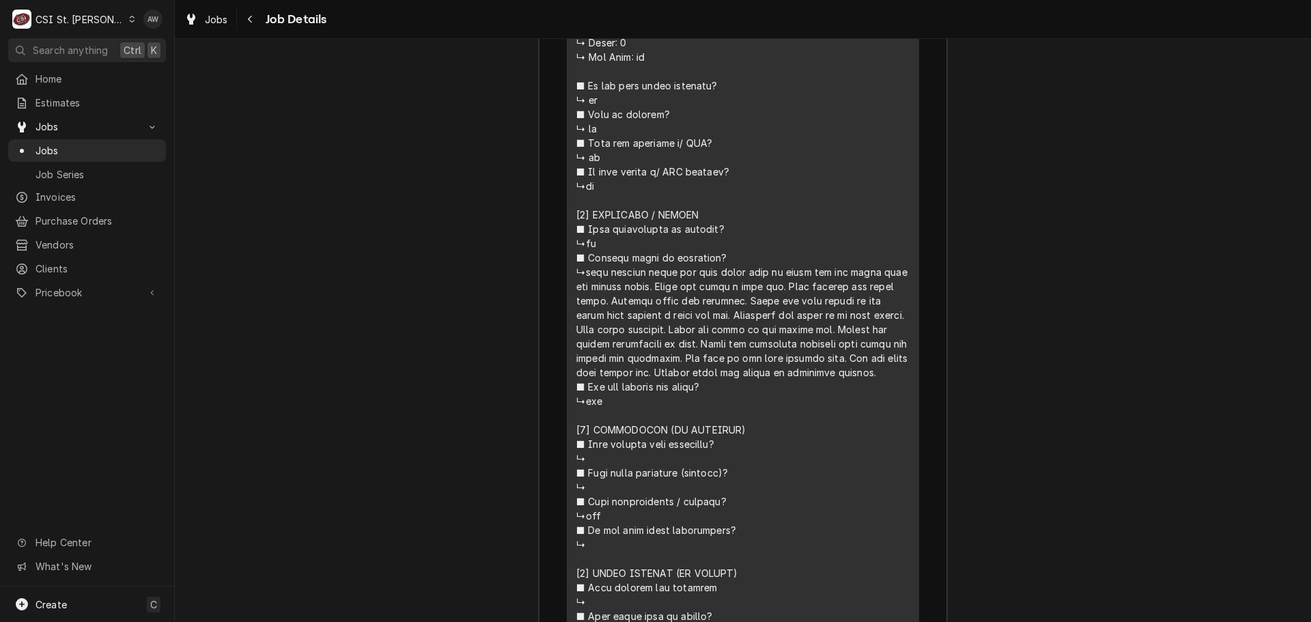
scroll to position [2676, 0]
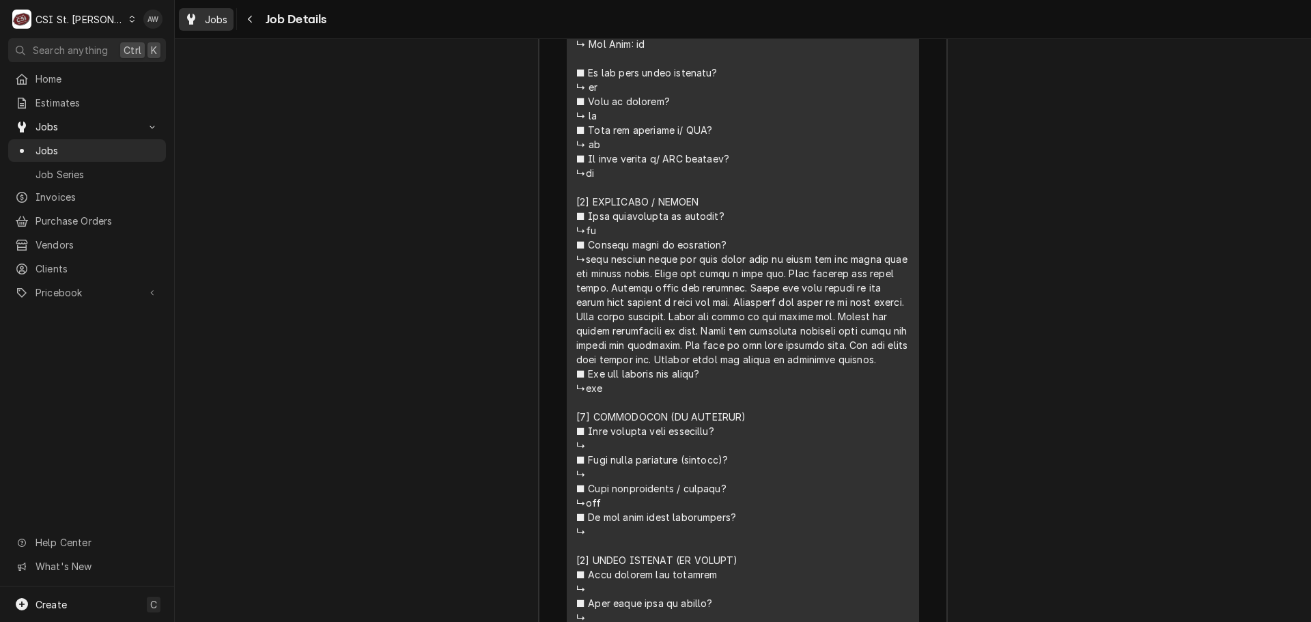
click at [190, 16] on icon "Dynamic Content Wrapper" at bounding box center [191, 19] width 8 height 11
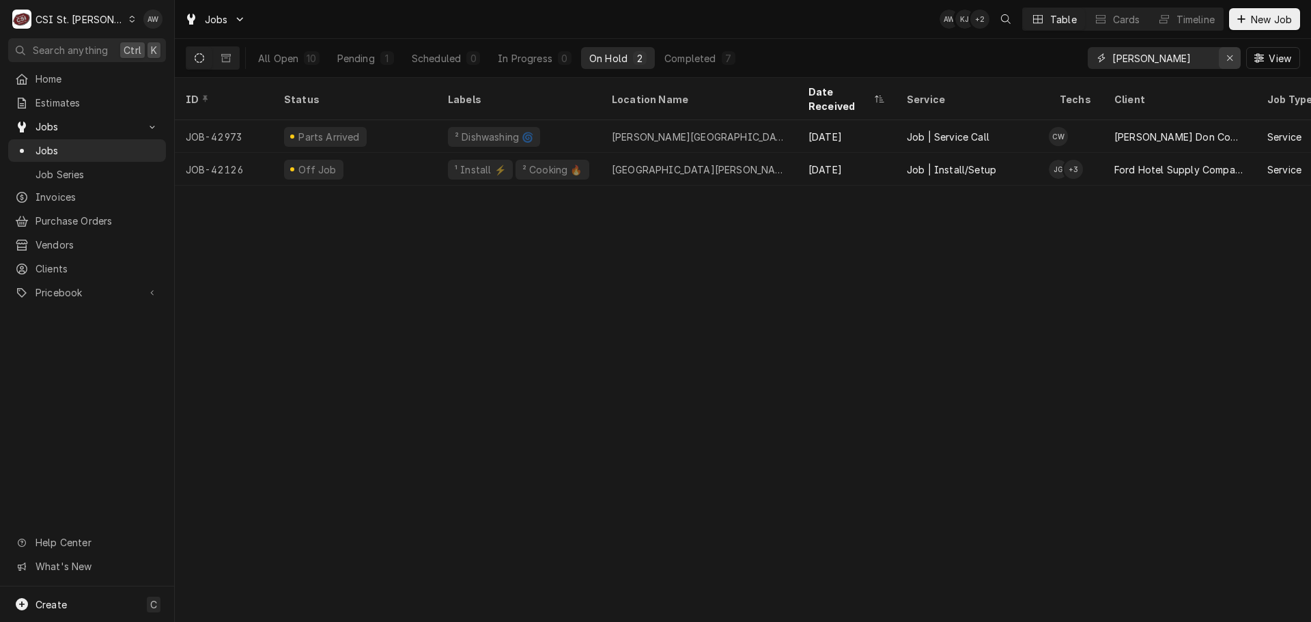
click at [1232, 56] on icon "Erase input" at bounding box center [1230, 58] width 8 height 10
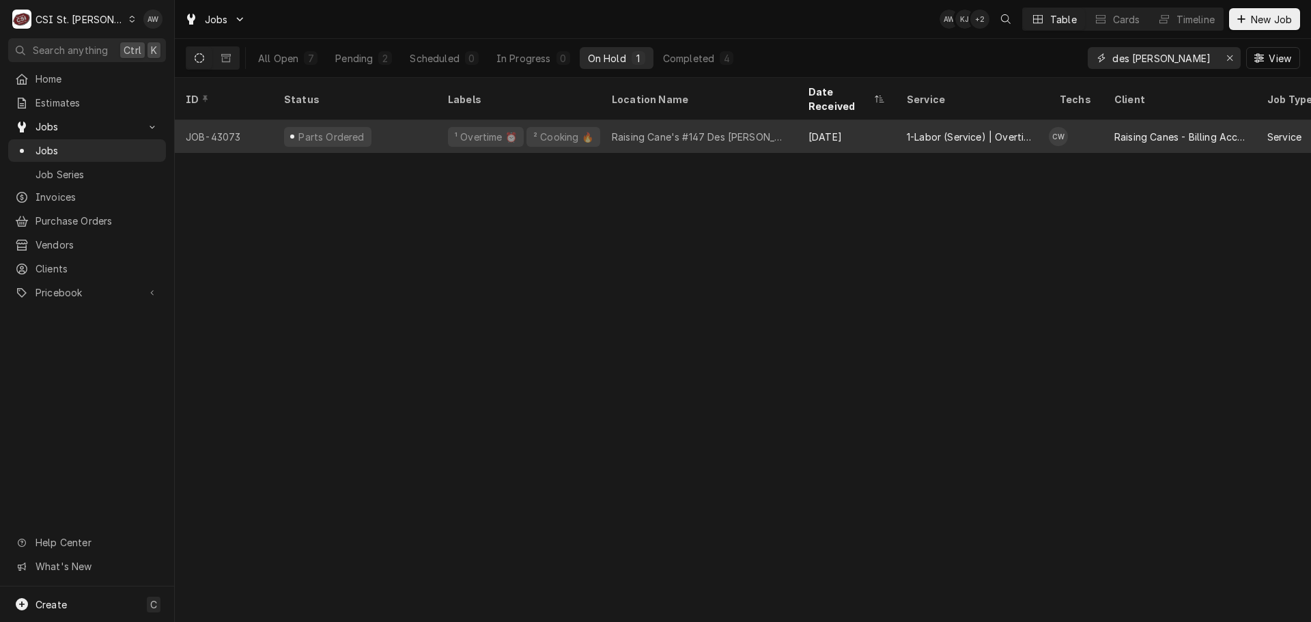
type input "des peres"
click at [700, 130] on div "Raising Cane's #147 Des Peres" at bounding box center [699, 137] width 175 height 14
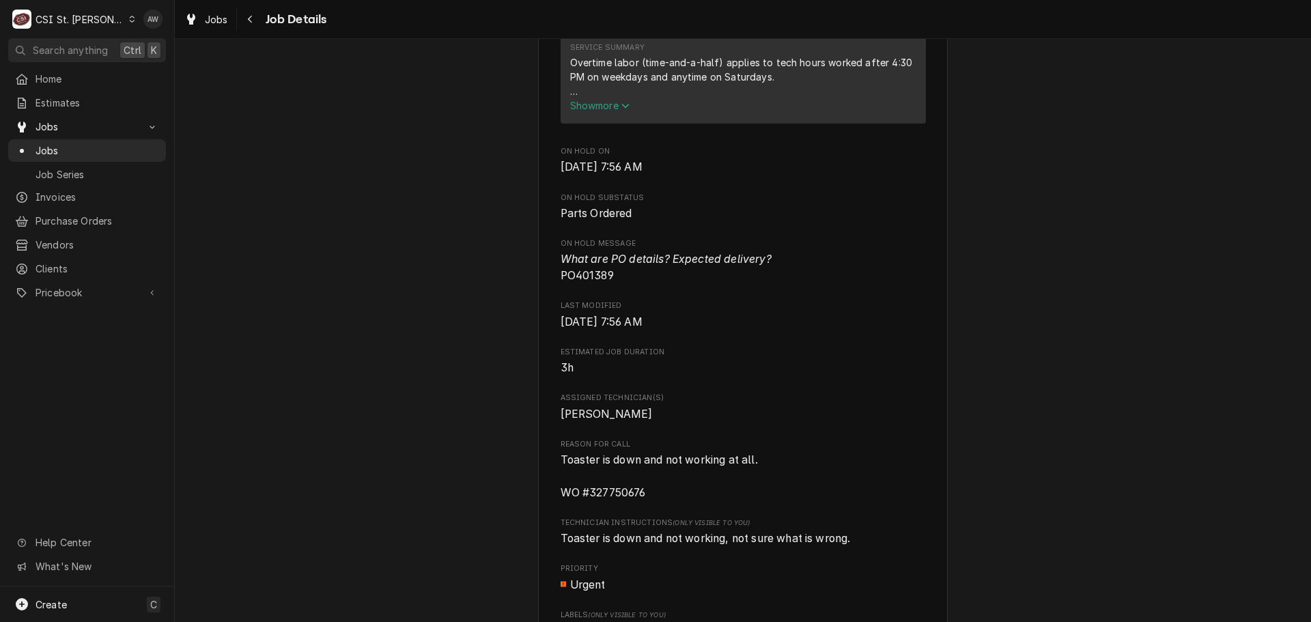
scroll to position [819, 0]
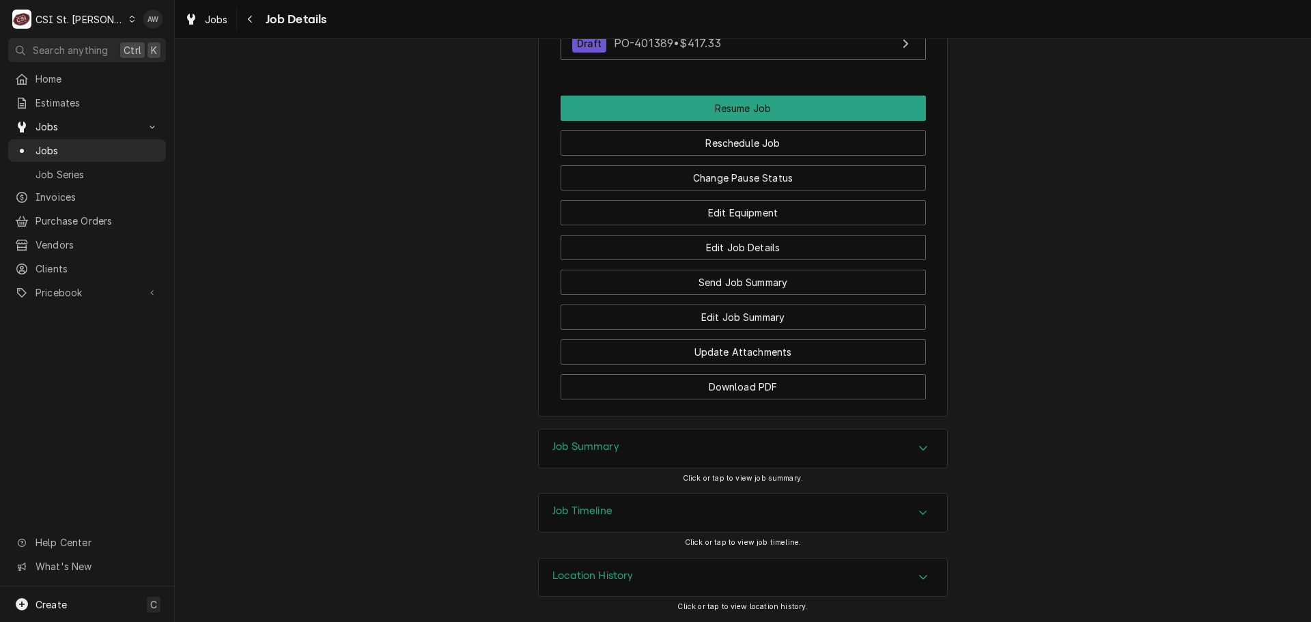
click at [662, 502] on div "Job Timeline" at bounding box center [743, 513] width 408 height 38
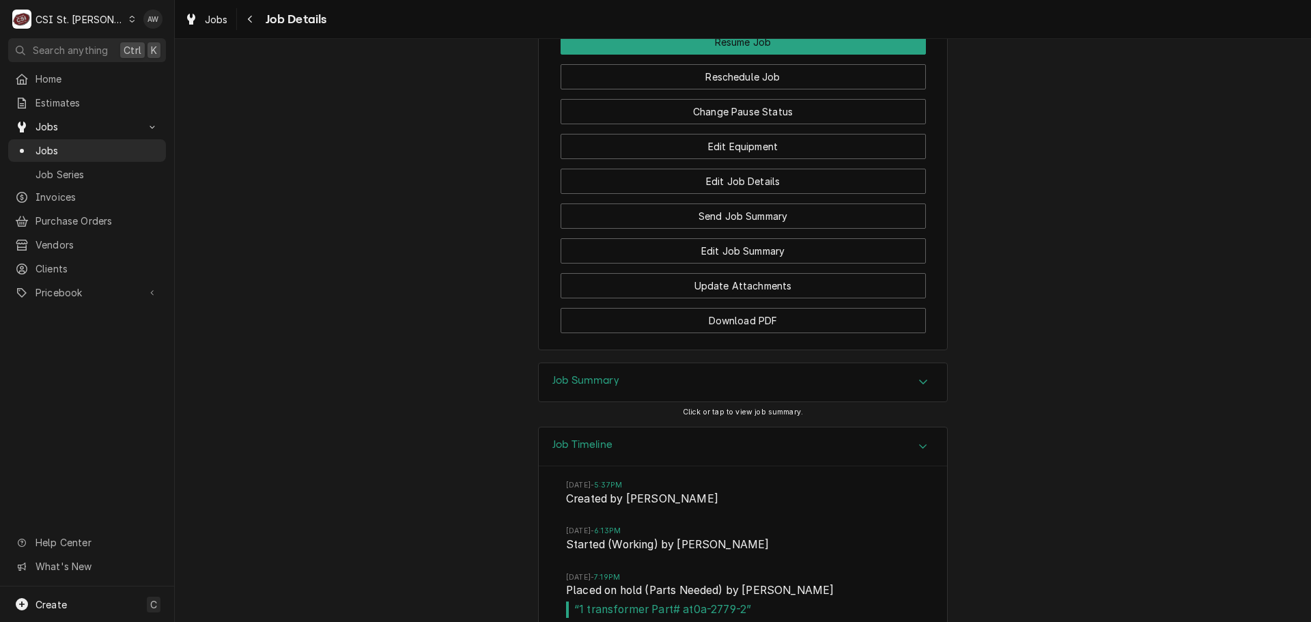
scroll to position [2084, 0]
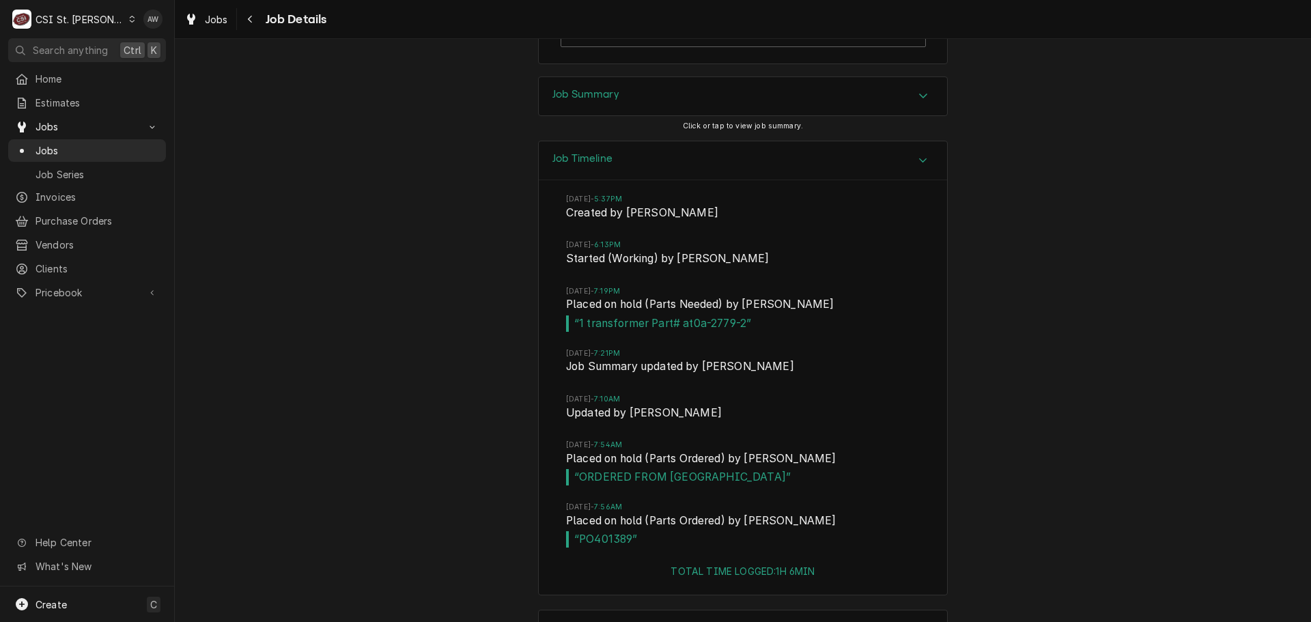
click at [683, 115] on div "Job Summary" at bounding box center [743, 96] width 408 height 38
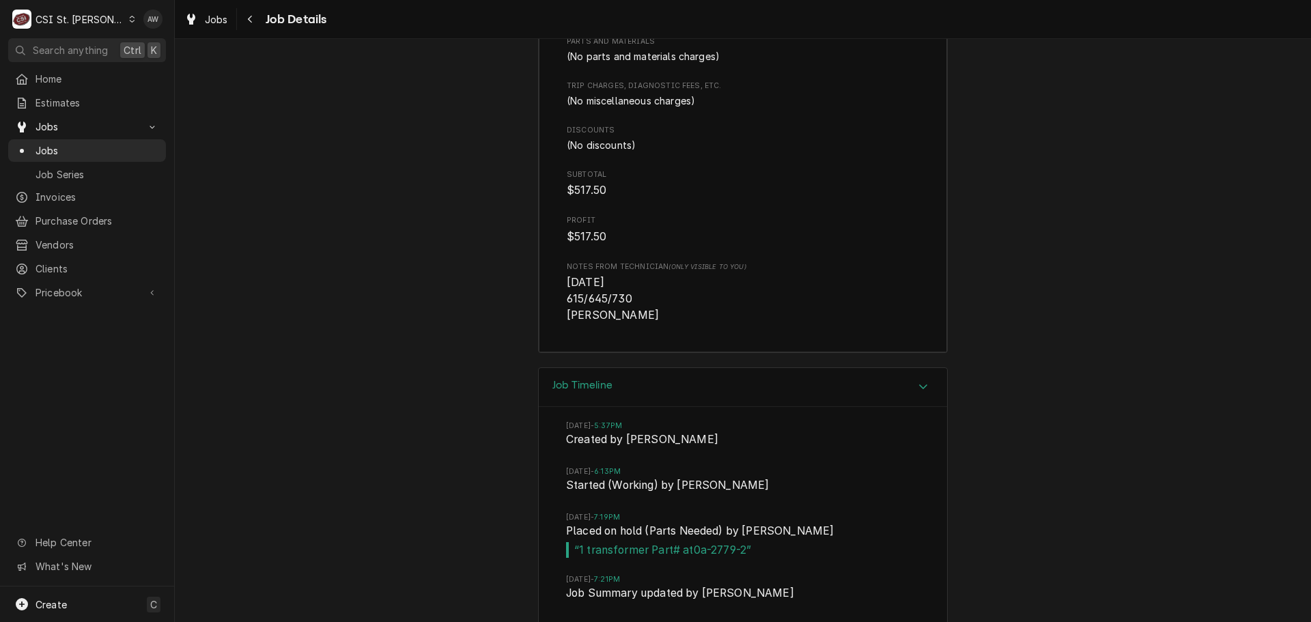
scroll to position [2729, 0]
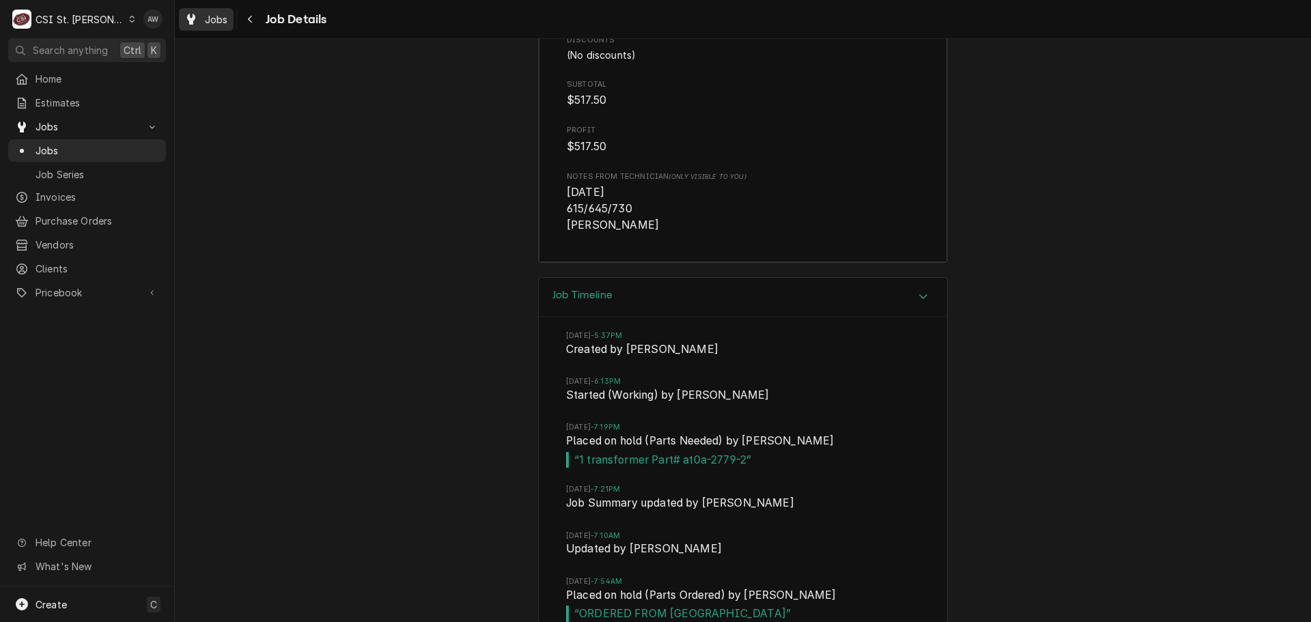
click at [206, 20] on span "Jobs" at bounding box center [216, 19] width 23 height 14
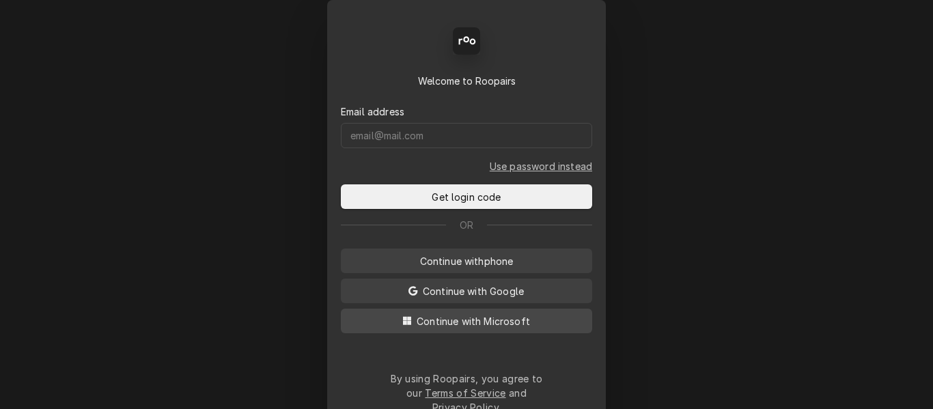
click at [482, 330] on button "Continue with Microsoft" at bounding box center [466, 321] width 251 height 25
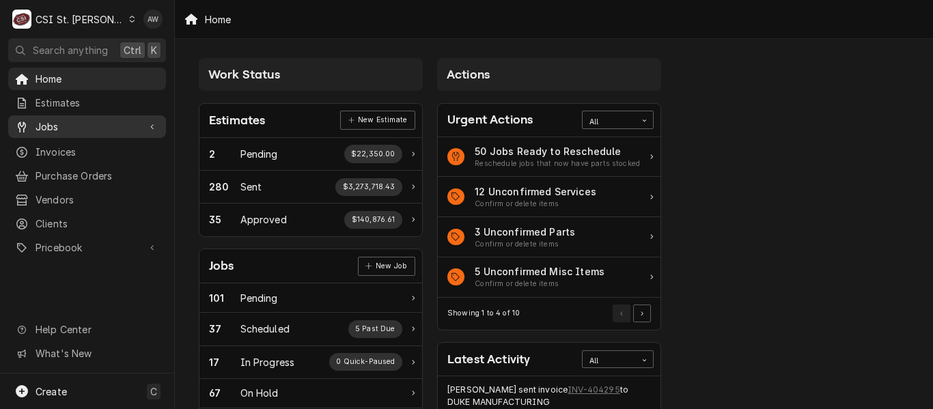
click at [126, 125] on span "Jobs" at bounding box center [86, 126] width 103 height 14
click at [109, 154] on link "Jobs" at bounding box center [87, 150] width 158 height 23
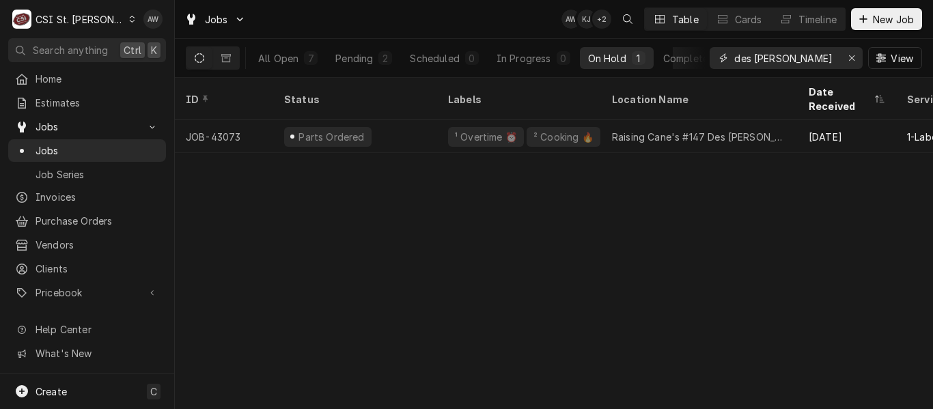
click at [607, 61] on div "All Open 7 Pending 2 Scheduled 0 In Progress 0 On Hold 1 Completed 4 des [PERSO…" at bounding box center [554, 58] width 736 height 38
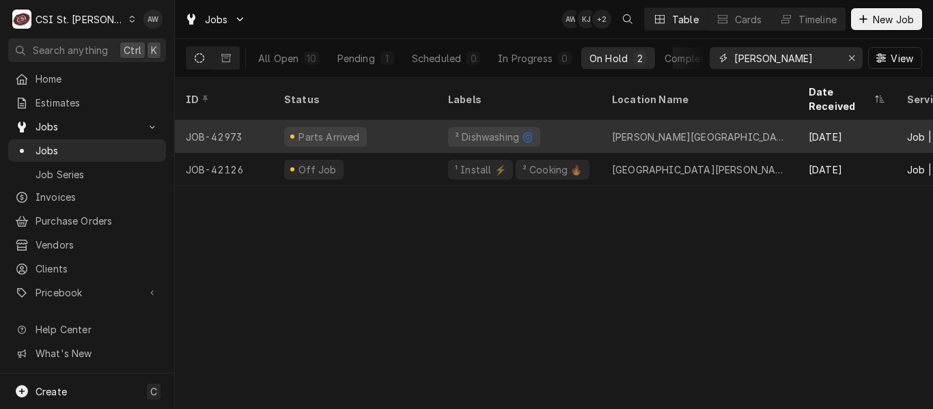
type input "[PERSON_NAME]"
click at [603, 120] on div "[PERSON_NAME][GEOGRAPHIC_DATA]" at bounding box center [699, 136] width 197 height 33
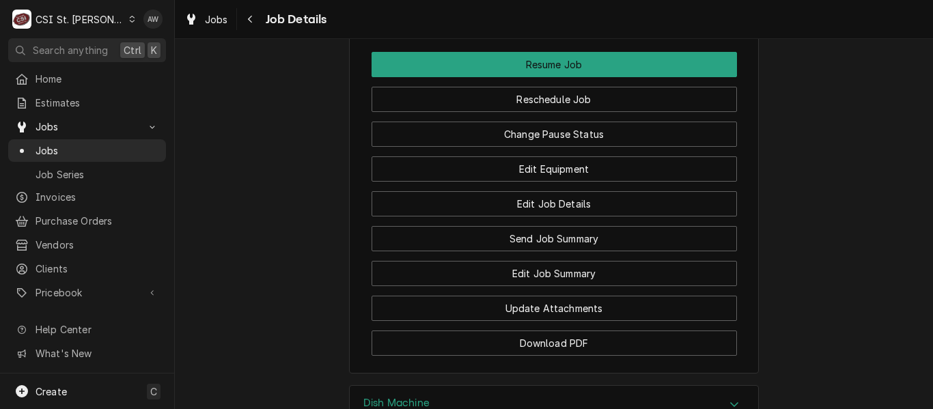
scroll to position [1888, 0]
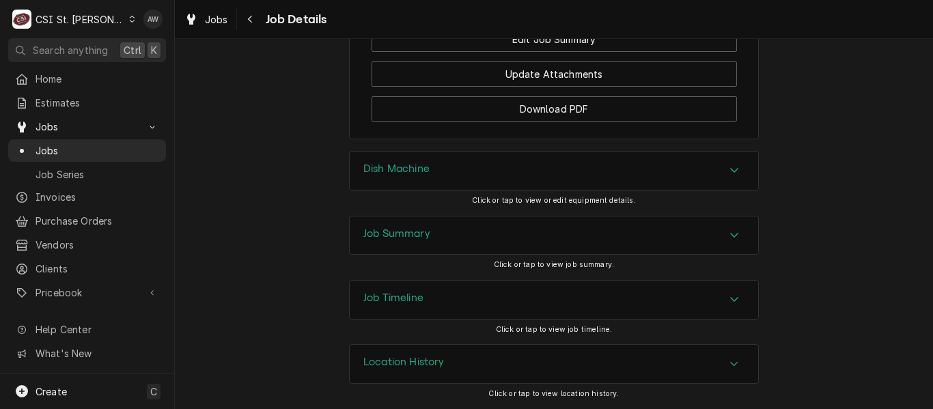
click at [557, 237] on div "Job Summary" at bounding box center [554, 235] width 408 height 38
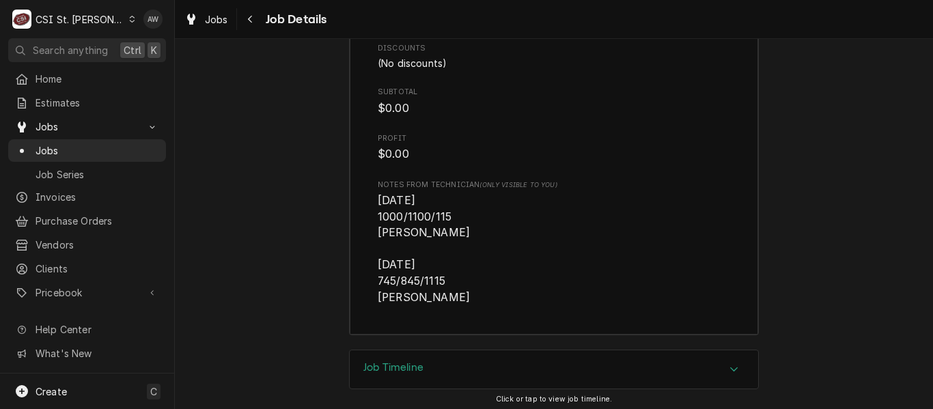
scroll to position [3681, 0]
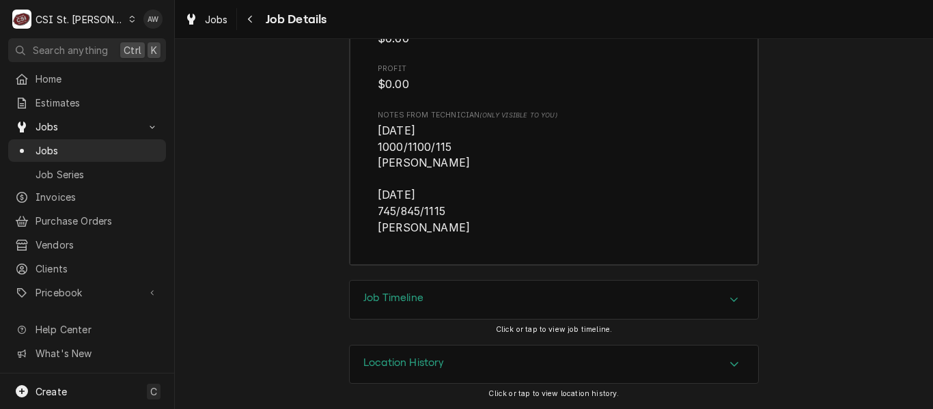
click at [544, 285] on div "Job Timeline" at bounding box center [554, 300] width 408 height 38
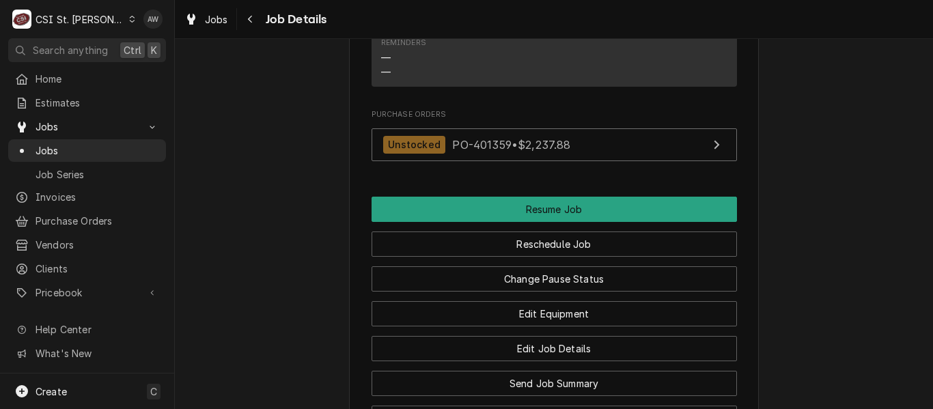
scroll to position [1455, 0]
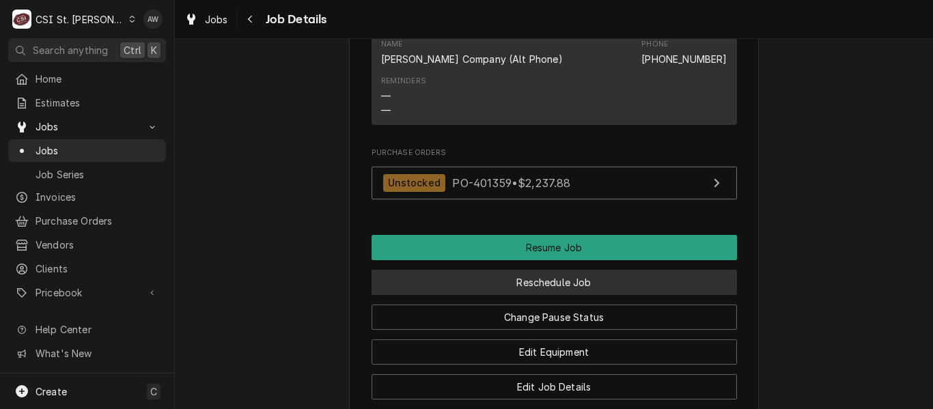
click at [528, 295] on button "Reschedule Job" at bounding box center [553, 282] width 365 height 25
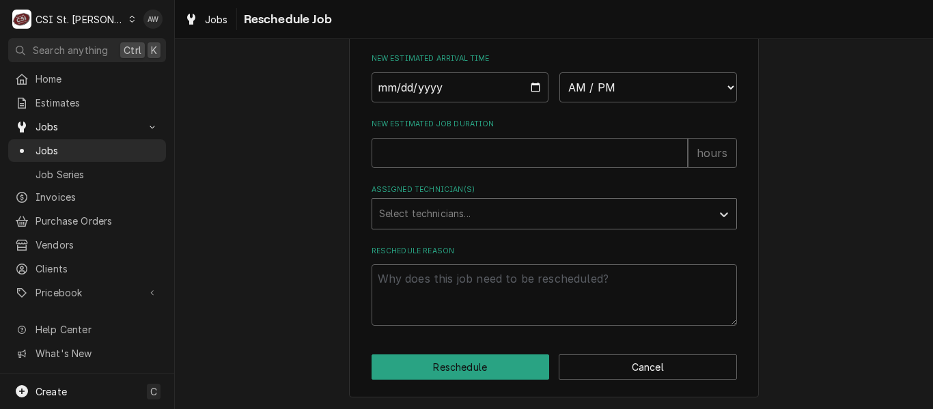
scroll to position [694, 0]
click at [641, 93] on select "AM / PM 6:00 AM 6:15 AM 6:30 AM 6:45 AM 7:00 AM 7:15 AM 7:30 AM 7:45 AM 8:00 AM…" at bounding box center [647, 87] width 177 height 30
select select "10:00:00"
click at [559, 72] on select "AM / PM 6:00 AM 6:15 AM 6:30 AM 6:45 AM 7:00 AM 7:15 AM 7:30 AM 7:45 AM 8:00 AM…" at bounding box center [647, 87] width 177 height 30
type textarea "x"
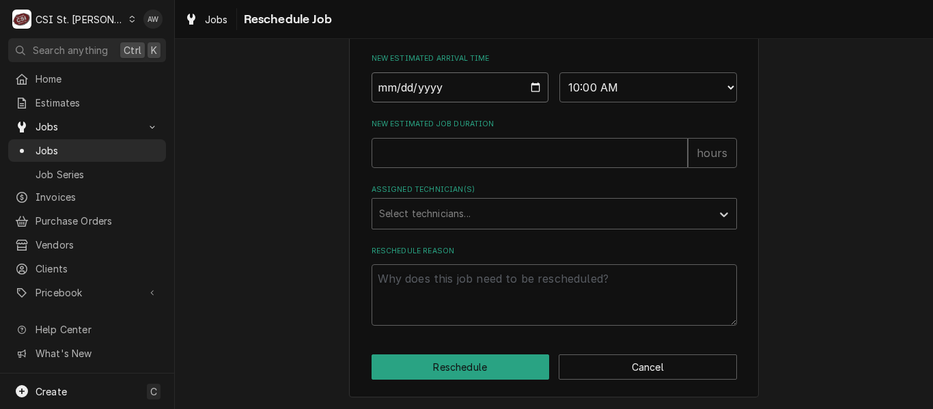
click at [529, 92] on input "Date" at bounding box center [459, 87] width 177 height 30
type input "2025-10-03"
click at [475, 160] on input "New Estimated Job Duration" at bounding box center [529, 153] width 316 height 30
type textarea "x"
type input "2"
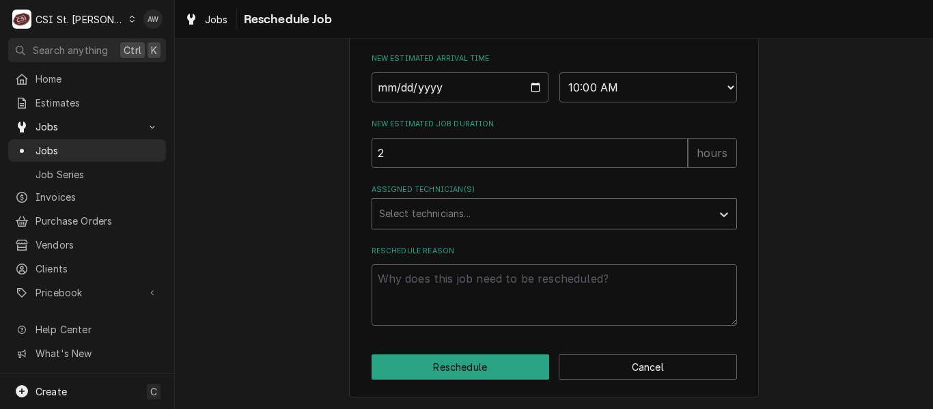
click at [494, 218] on div "Assigned Technician(s)" at bounding box center [542, 213] width 326 height 25
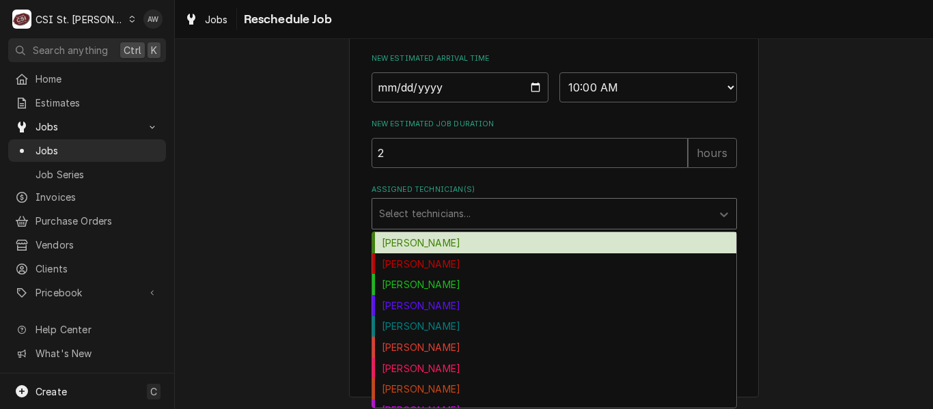
type input "c"
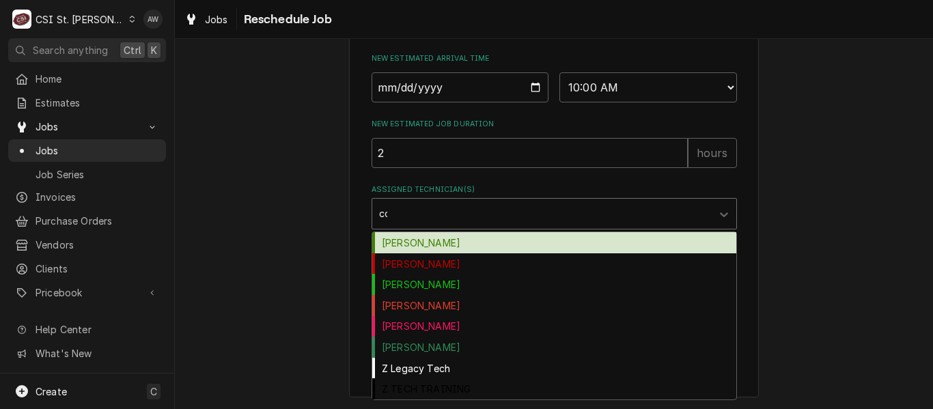
type input "cou"
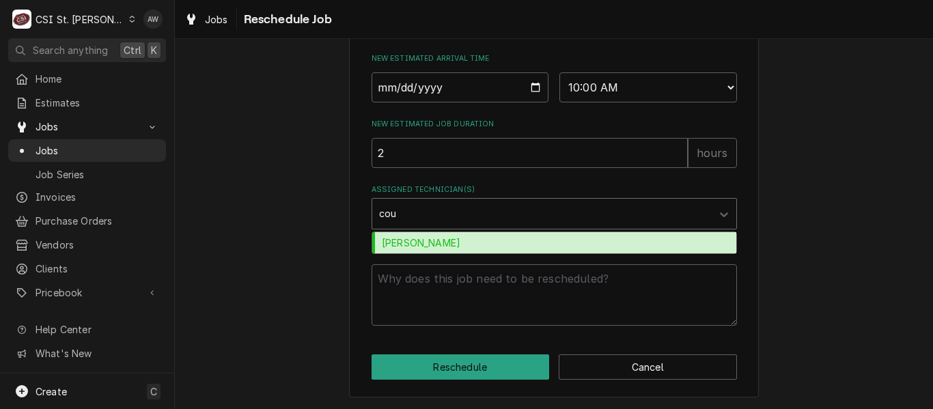
click at [503, 248] on div "Courtney Wiliford" at bounding box center [554, 242] width 364 height 21
type textarea "x"
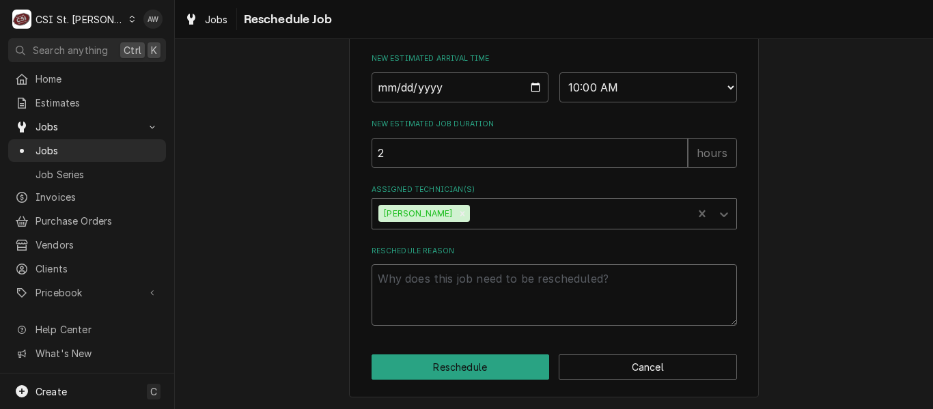
click at [491, 280] on textarea "Reschedule Reason" at bounding box center [553, 294] width 365 height 61
type textarea "x"
type textarea "r"
type textarea "x"
type textarea "re"
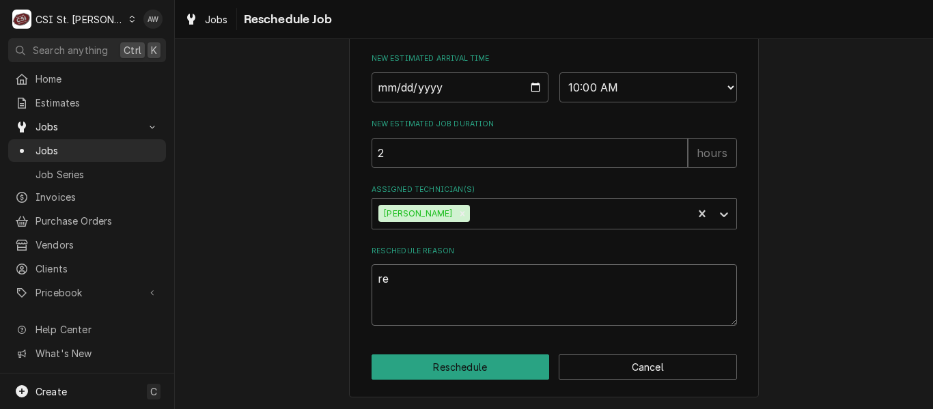
type textarea "x"
type textarea "ret"
type textarea "x"
type textarea "retu"
type textarea "x"
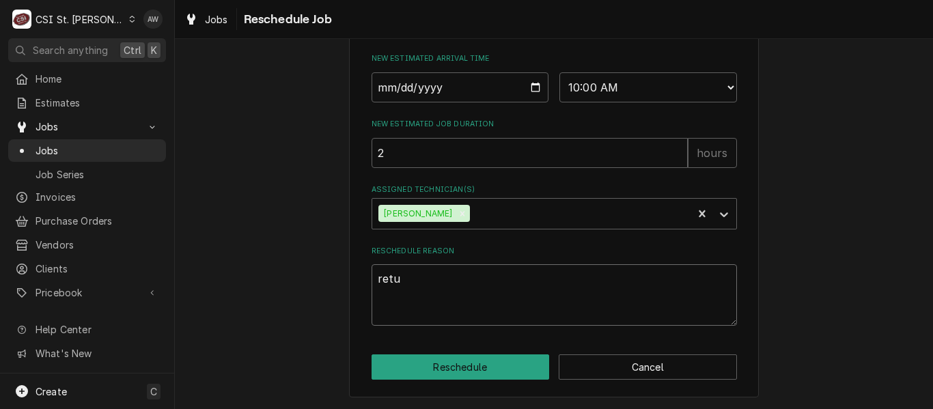
type textarea "retur"
type textarea "x"
type textarea "return"
type textarea "x"
type textarea "returni"
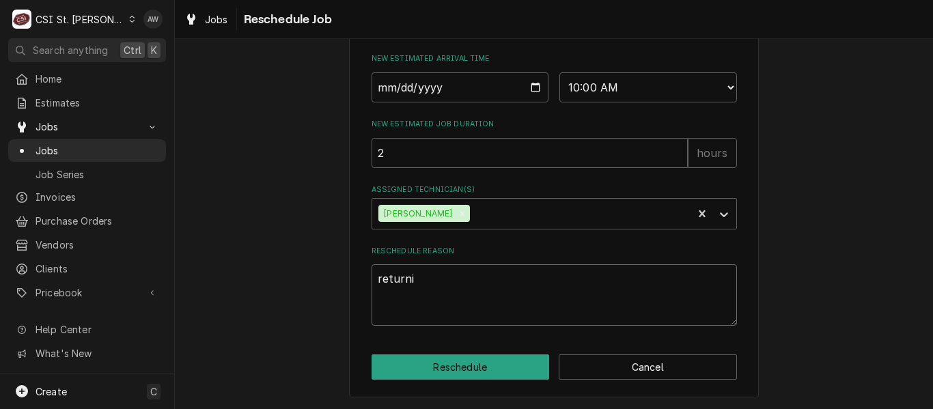
type textarea "x"
type textarea "returnin"
type textarea "x"
type textarea "returning"
type textarea "x"
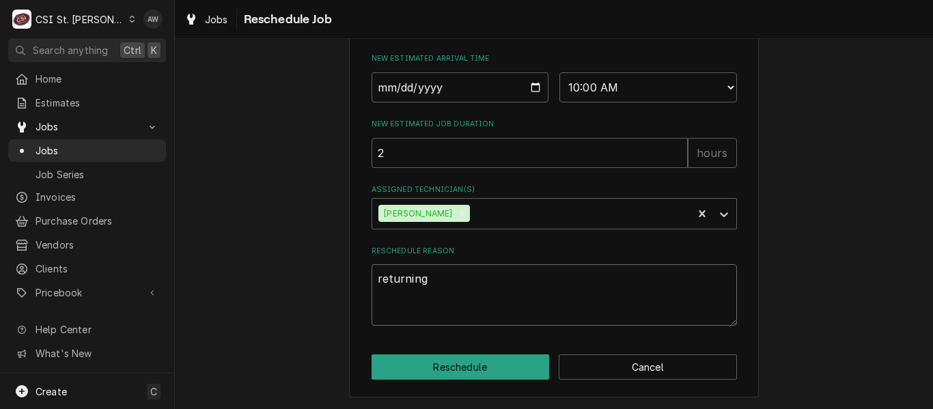
type textarea "returning w"
type textarea "x"
type textarea "returning wi"
type textarea "x"
type textarea "returning wit"
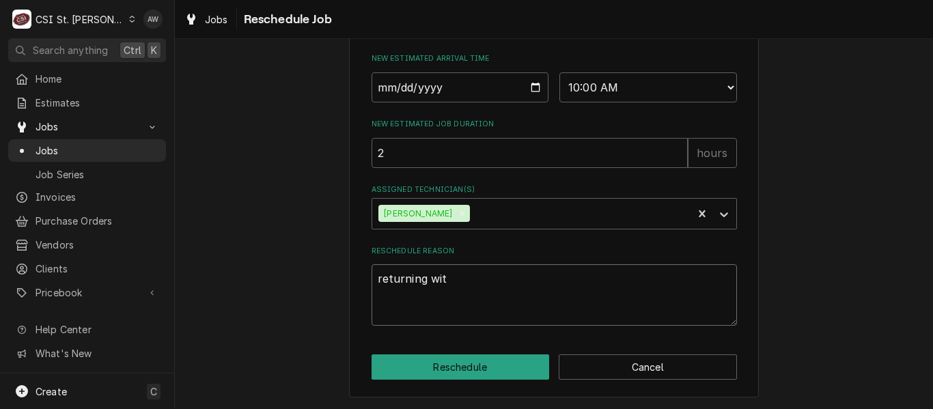
type textarea "x"
type textarea "returning with"
type textarea "x"
type textarea "returning with"
type textarea "x"
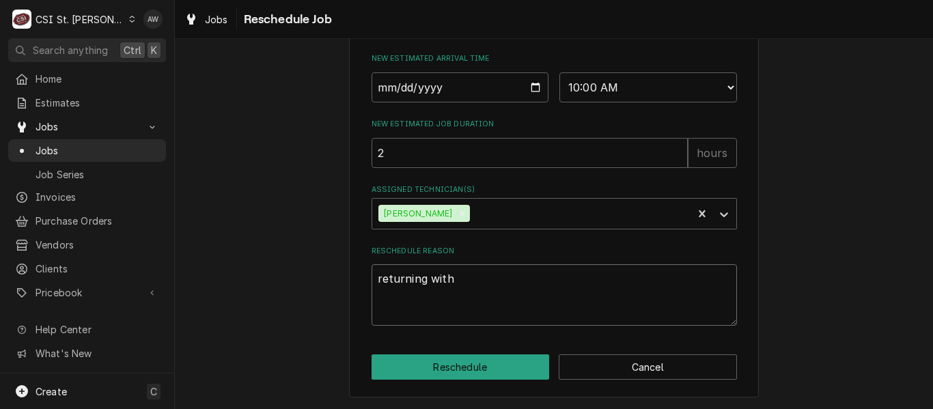
type textarea "returning with p"
type textarea "x"
type textarea "returning with pa"
type textarea "x"
type textarea "returning with par"
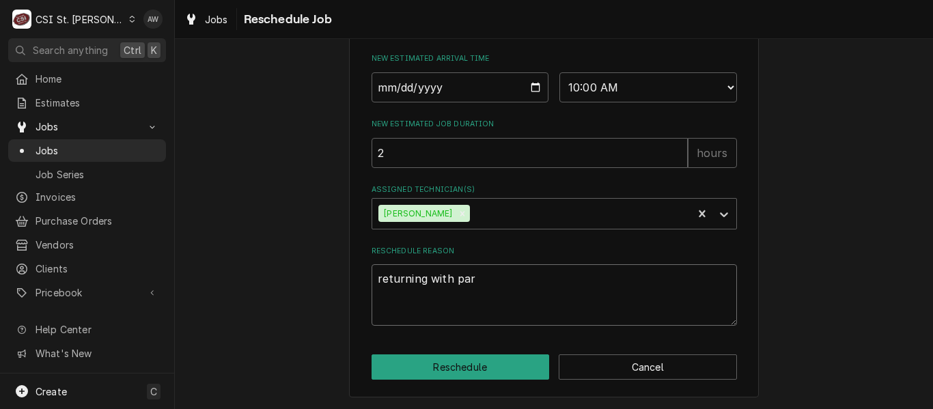
type textarea "x"
type textarea "returning with part"
type textarea "x"
type textarea "returning with parts"
type textarea "x"
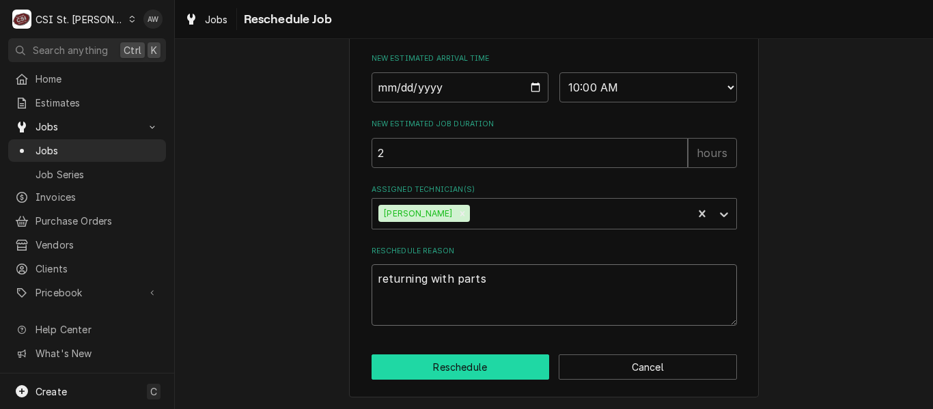
type textarea "returning with parts"
click at [469, 360] on button "Reschedule" at bounding box center [460, 366] width 178 height 25
type textarea "x"
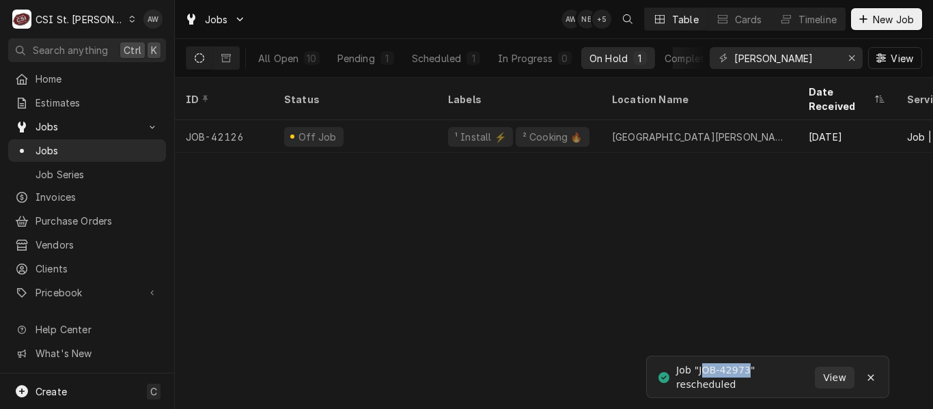
drag, startPoint x: 702, startPoint y: 368, endPoint x: 754, endPoint y: 369, distance: 51.9
click at [754, 369] on div "Job "JOB-42973" rescheduled" at bounding box center [745, 377] width 139 height 29
copy div "OB-42973"
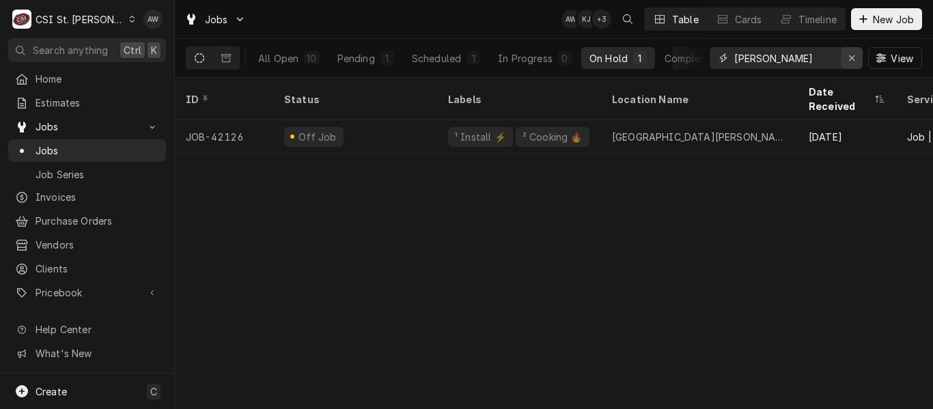
click at [851, 59] on icon "Erase input" at bounding box center [852, 58] width 8 height 10
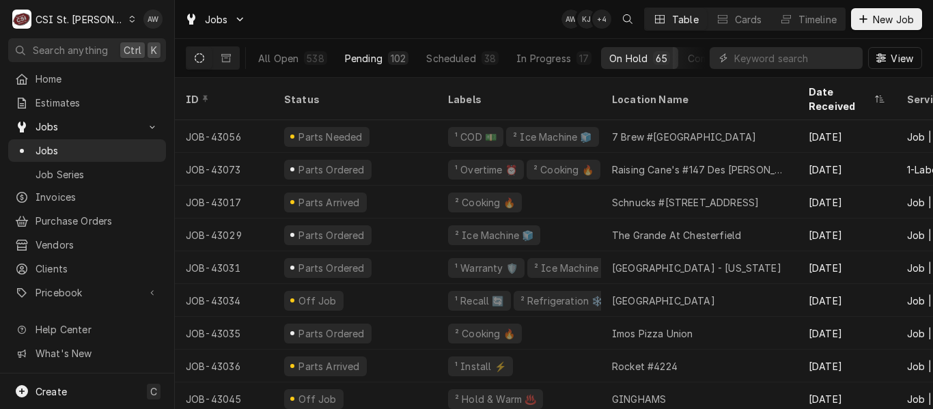
click at [388, 61] on div "102" at bounding box center [398, 58] width 20 height 14
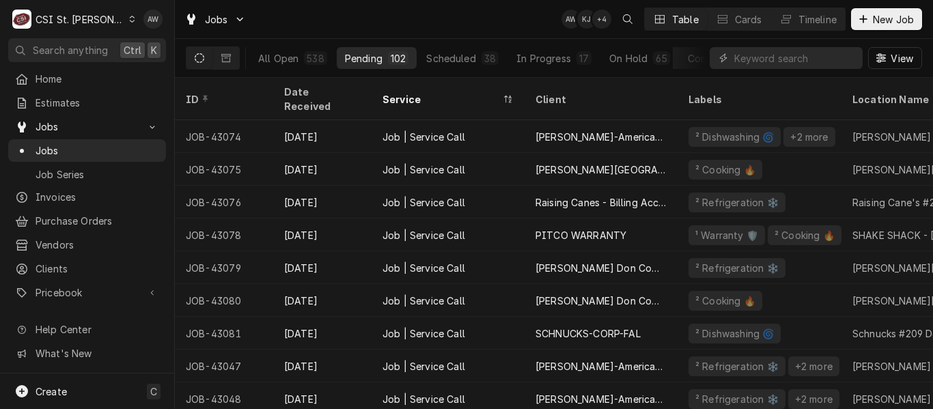
click at [457, 25] on div "Jobs AW KJ + 4 Table Cards Timeline New Job" at bounding box center [554, 19] width 758 height 38
click at [91, 96] on span "Estimates" at bounding box center [97, 103] width 124 height 14
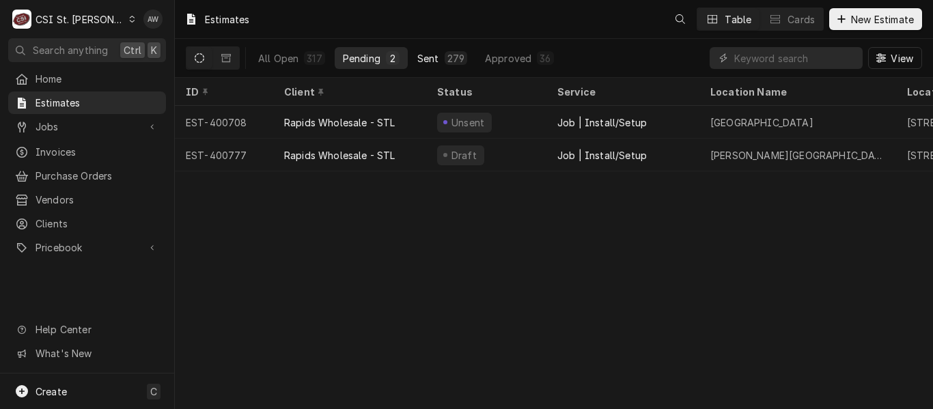
click at [437, 54] on button "Sent 279" at bounding box center [442, 58] width 66 height 22
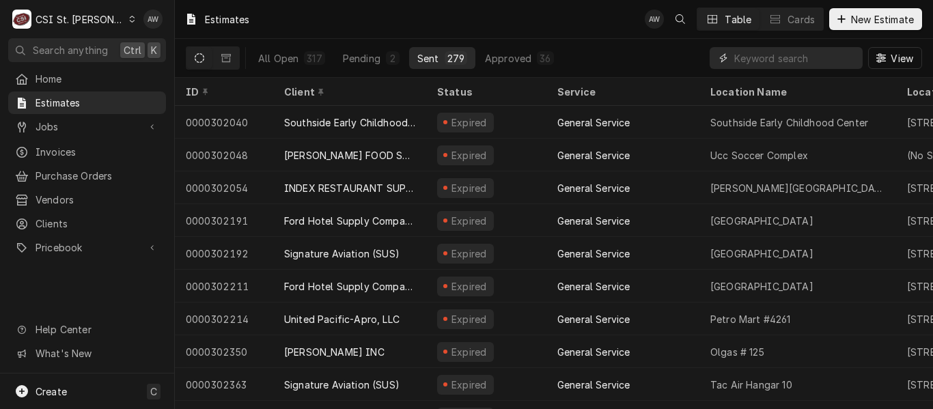
click at [788, 61] on input "Dynamic Content Wrapper" at bounding box center [795, 58] width 122 height 22
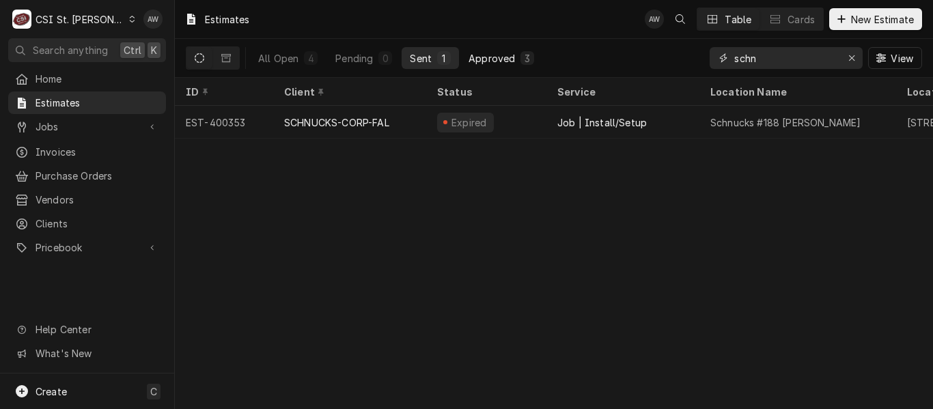
type input "schn"
click at [538, 61] on button "Approved 3" at bounding box center [501, 58] width 82 height 22
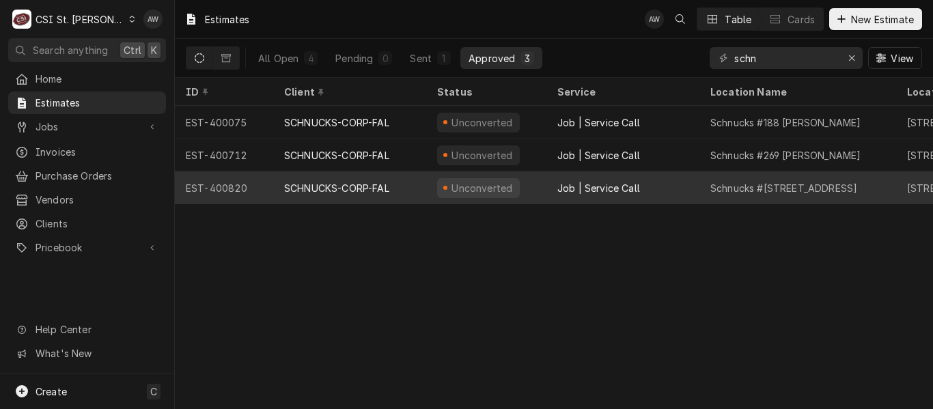
click at [384, 184] on div "SCHNUCKS-CORP-FAL" at bounding box center [336, 188] width 105 height 14
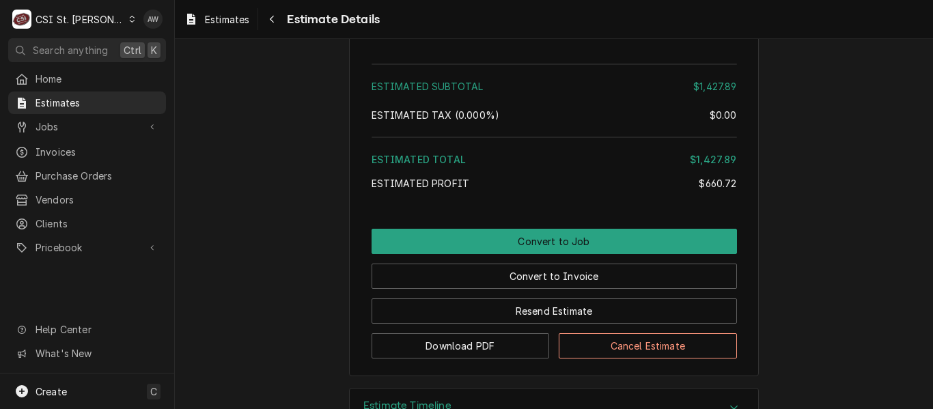
scroll to position [2223, 0]
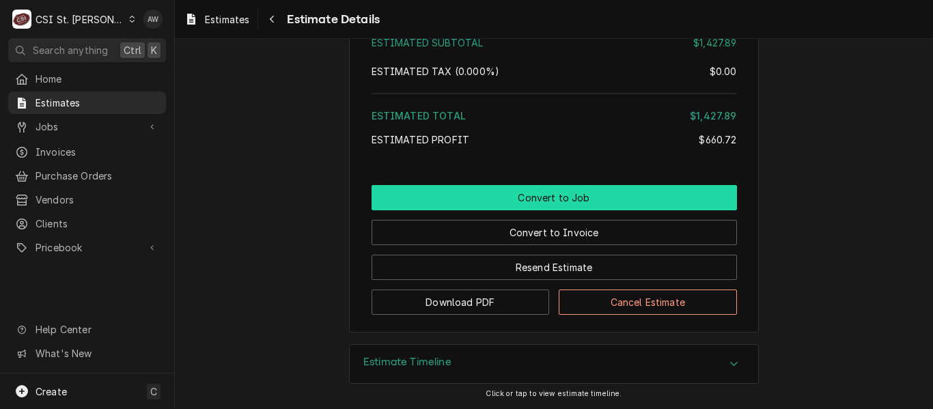
click at [603, 201] on button "Convert to Job" at bounding box center [553, 197] width 365 height 25
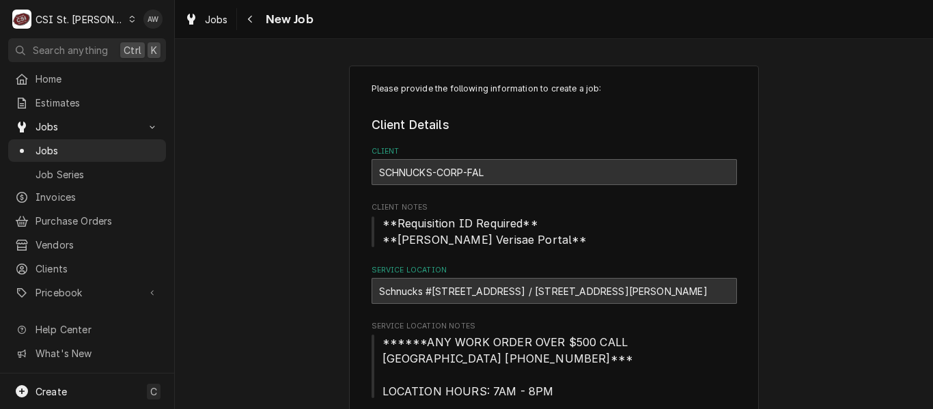
type textarea "x"
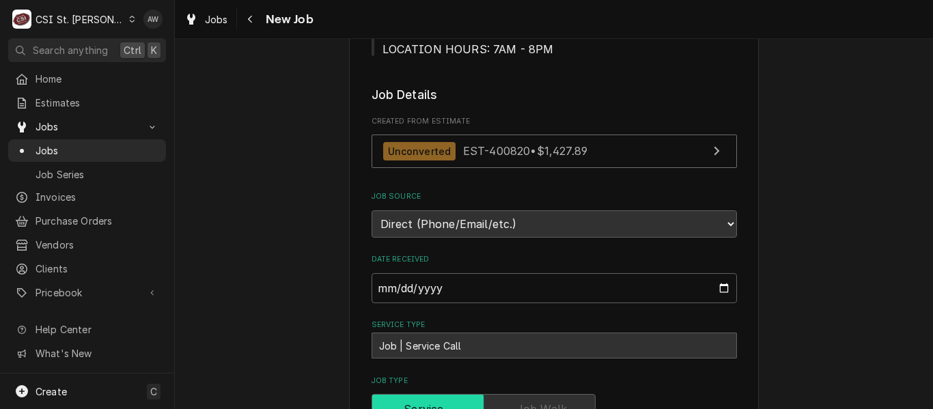
scroll to position [341, 0]
click at [208, 17] on span "Jobs" at bounding box center [216, 19] width 23 height 14
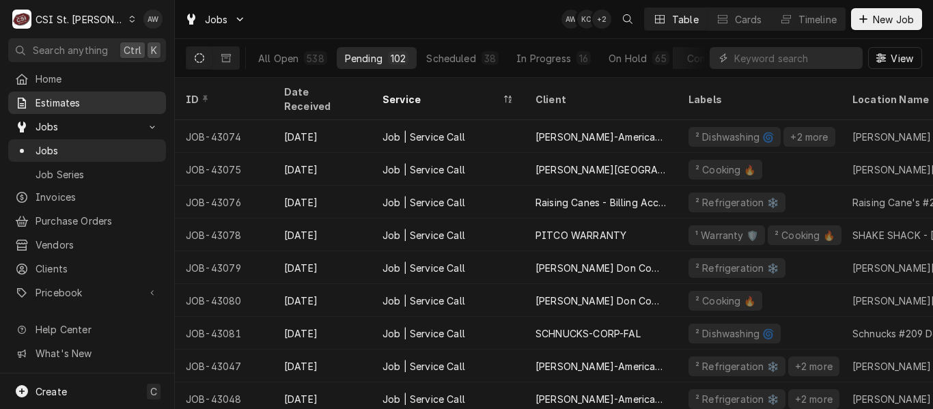
click at [89, 100] on span "Estimates" at bounding box center [97, 103] width 124 height 14
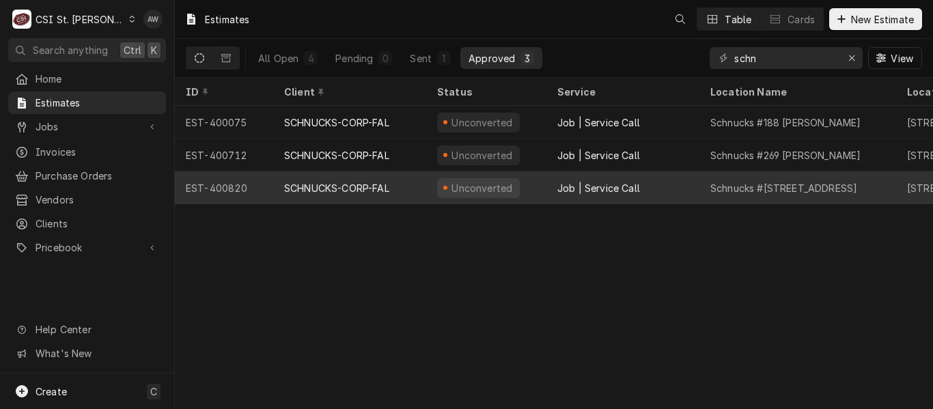
click at [381, 177] on div "SCHNUCKS-CORP-FAL" at bounding box center [349, 187] width 153 height 33
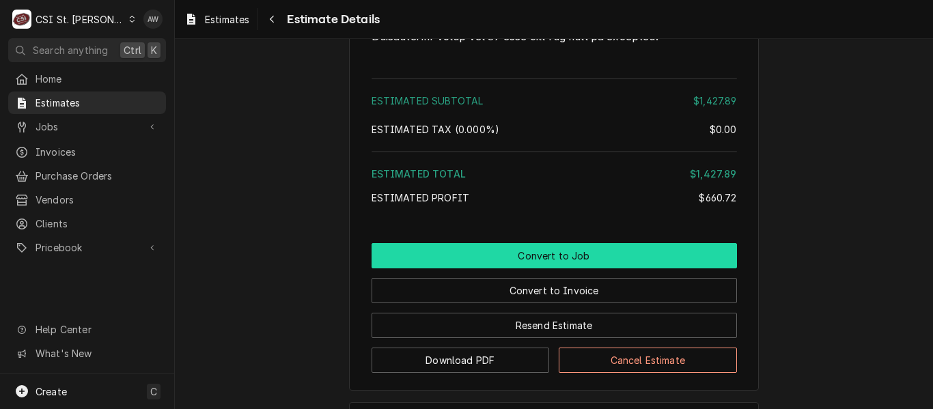
scroll to position [2223, 0]
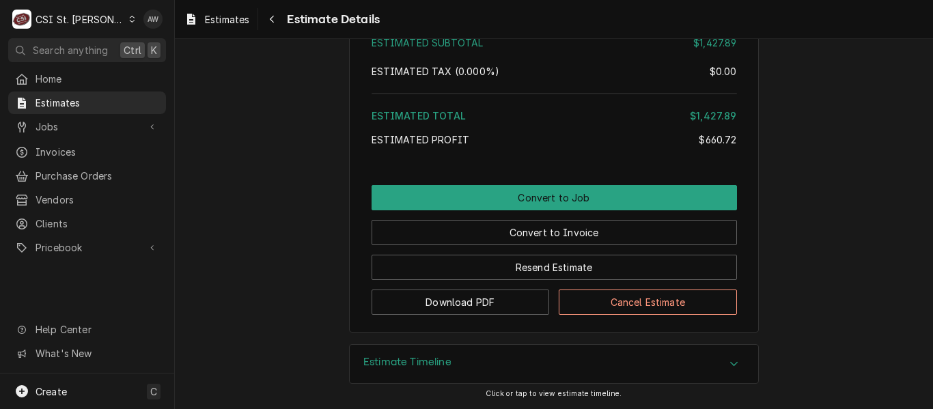
click at [479, 359] on div "Estimate Timeline" at bounding box center [554, 364] width 408 height 38
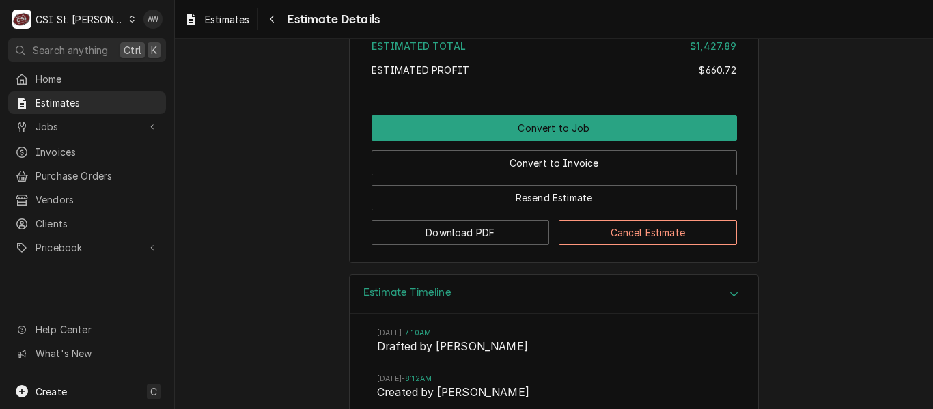
scroll to position [2269, 0]
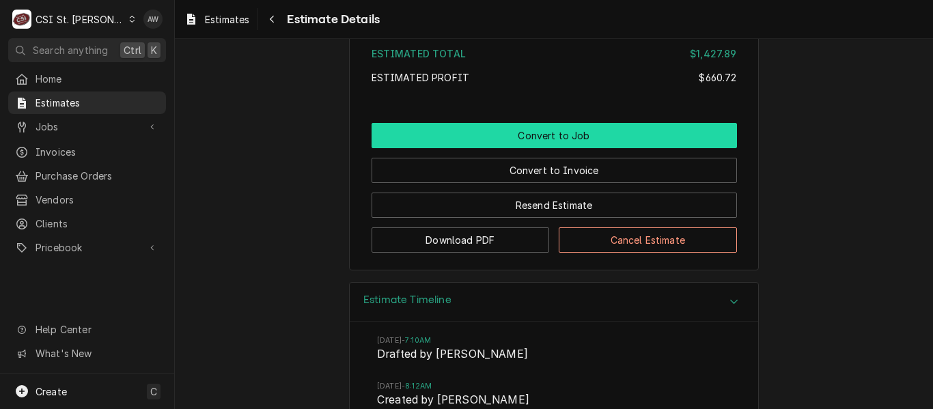
click at [606, 148] on button "Convert to Job" at bounding box center [553, 135] width 365 height 25
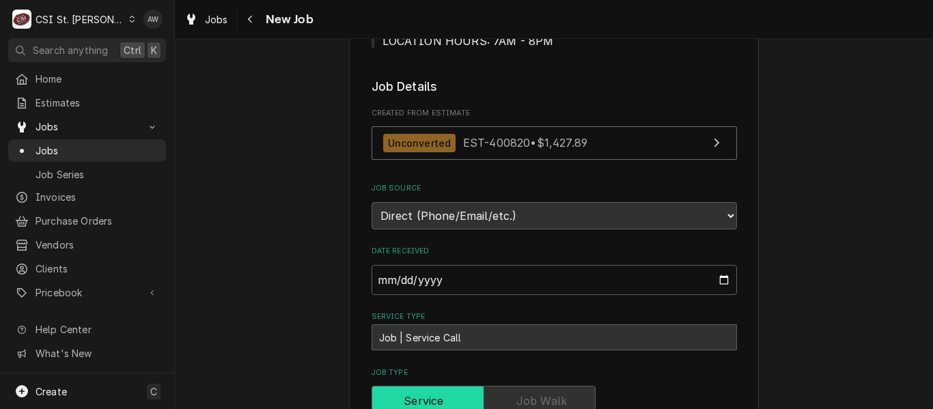
scroll to position [341, 0]
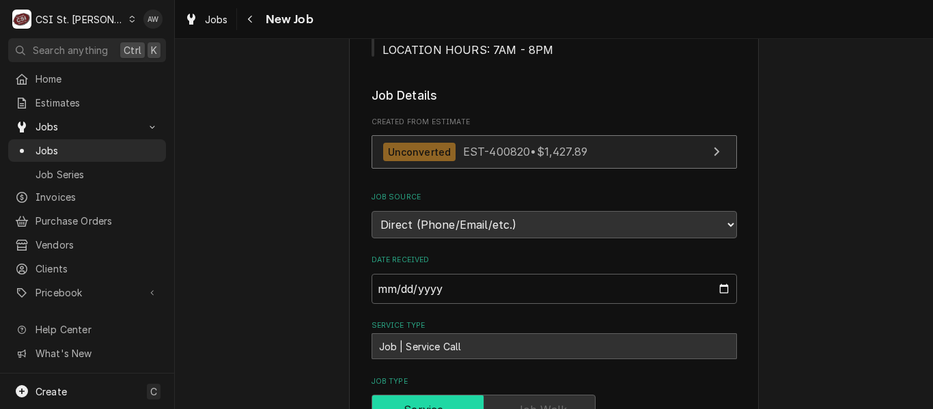
click at [540, 148] on span "EST-400820 • $1,427.89" at bounding box center [525, 152] width 124 height 14
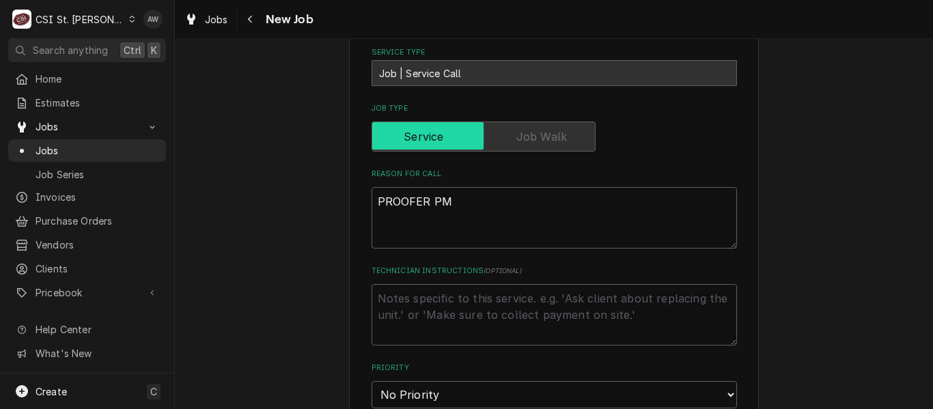
drag, startPoint x: 480, startPoint y: 192, endPoint x: 343, endPoint y: 190, distance: 137.2
click at [342, 190] on div "Please provide the following information to create a job: Client Details Client…" at bounding box center [554, 228] width 758 height 1578
drag, startPoint x: 478, startPoint y: 203, endPoint x: 315, endPoint y: 205, distance: 163.2
click at [315, 205] on div "Please provide the following information to create a job: Client Details Client…" at bounding box center [554, 228] width 758 height 1578
paste textarea "Quote to replace front fan that is locked up that was found during Proofer PM o…"
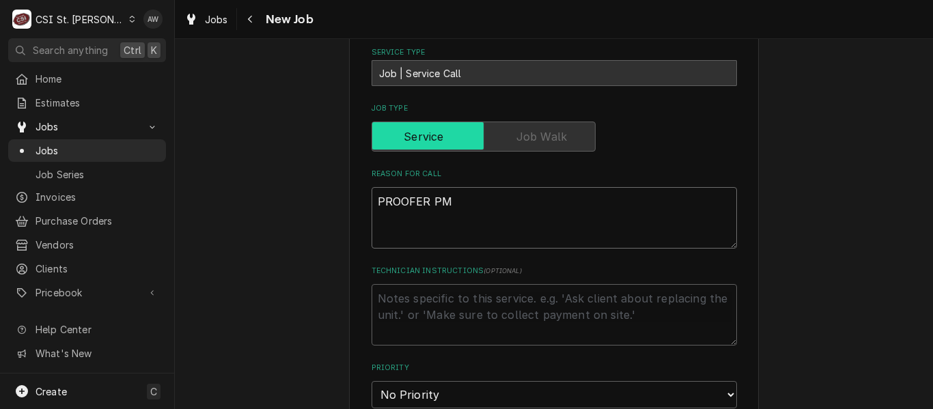
type textarea "x"
type textarea "Quote to replace front fan that is locked up that was found during Proofer PM o…"
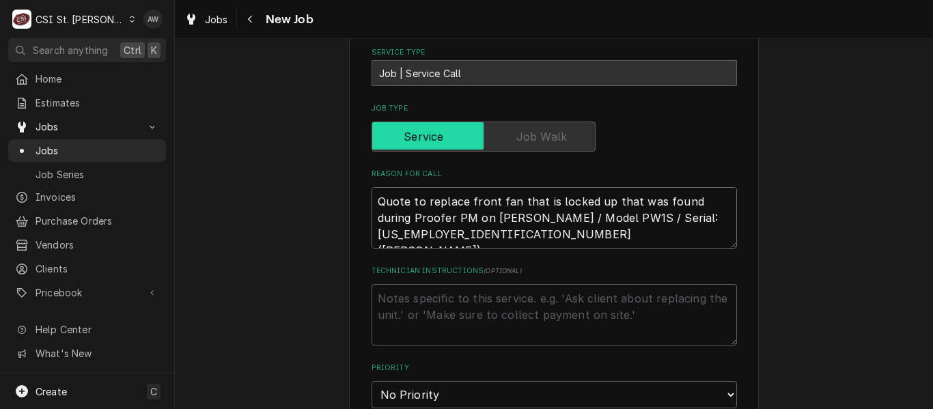
type textarea "x"
type textarea "Quote to replace front fan that is locked up that was found during Proofer PM o…"
click at [414, 306] on textarea "Technician Instructions ( optional )" at bounding box center [553, 314] width 365 height 61
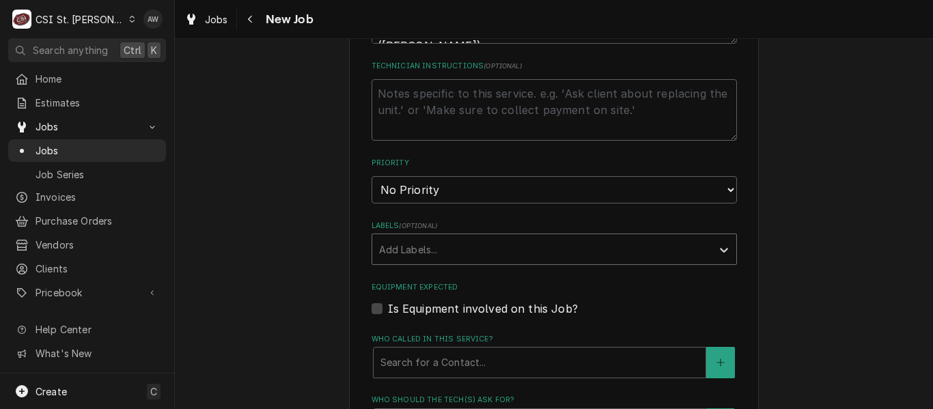
click at [434, 247] on div "Labels" at bounding box center [542, 249] width 326 height 25
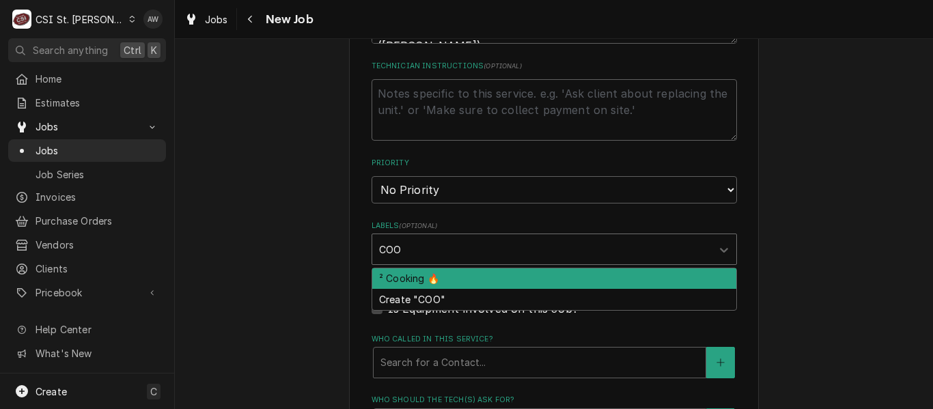
type input "COOK"
type textarea "x"
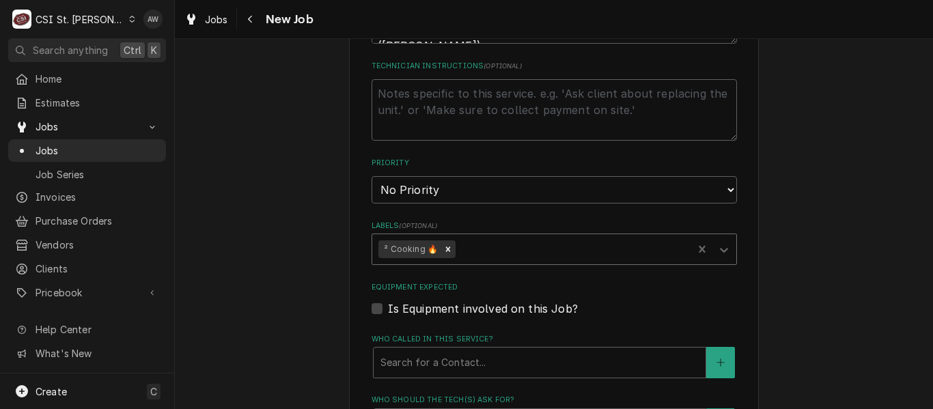
type textarea "x"
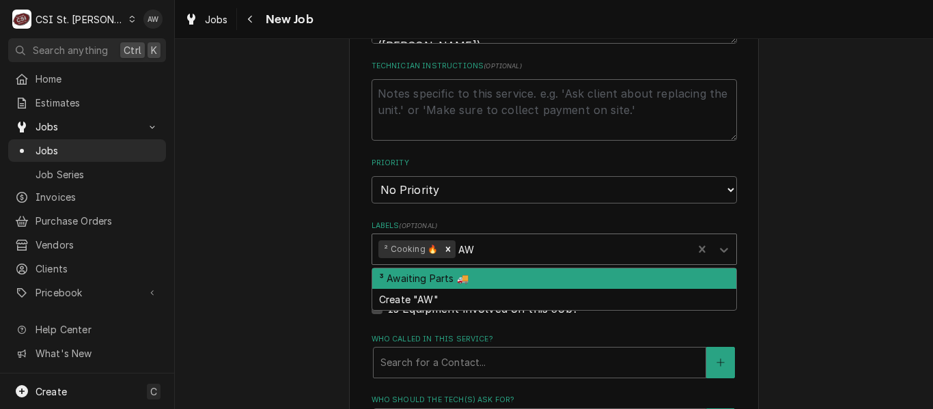
type input "AWA"
type textarea "x"
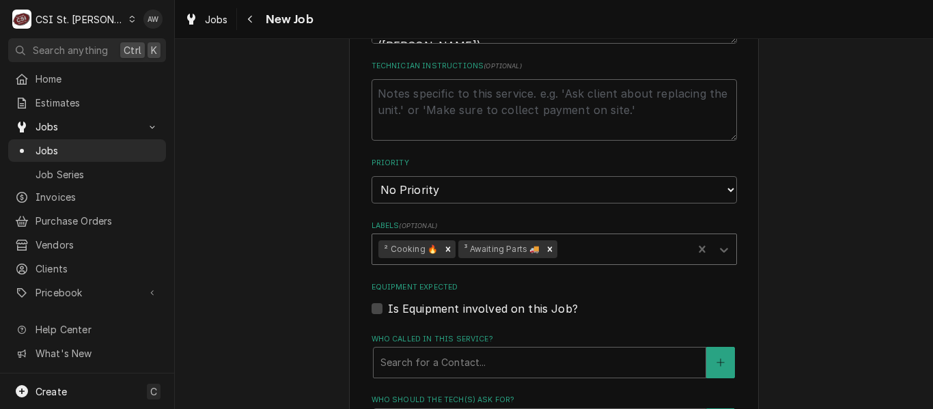
type textarea "x"
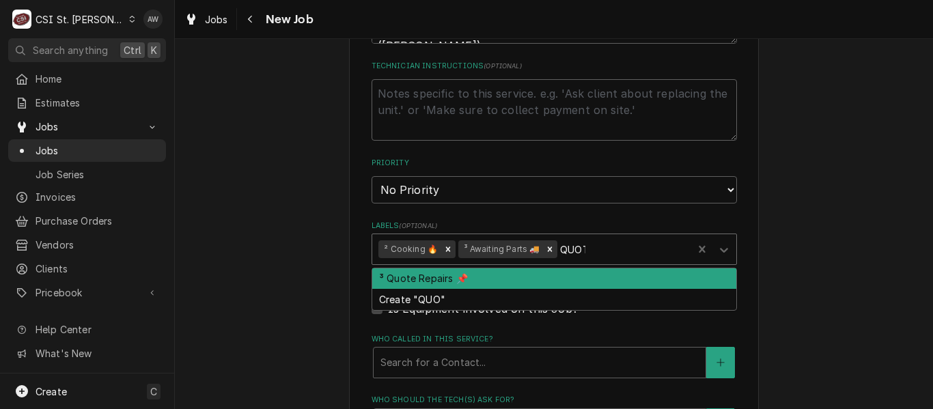
type input "QUOTE"
click at [434, 274] on div "³ Quote Repairs 📌" at bounding box center [554, 278] width 364 height 21
type textarea "x"
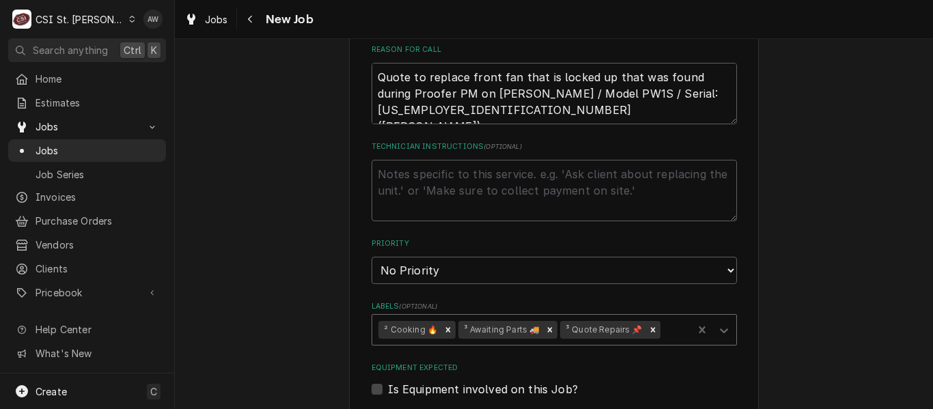
scroll to position [683, 0]
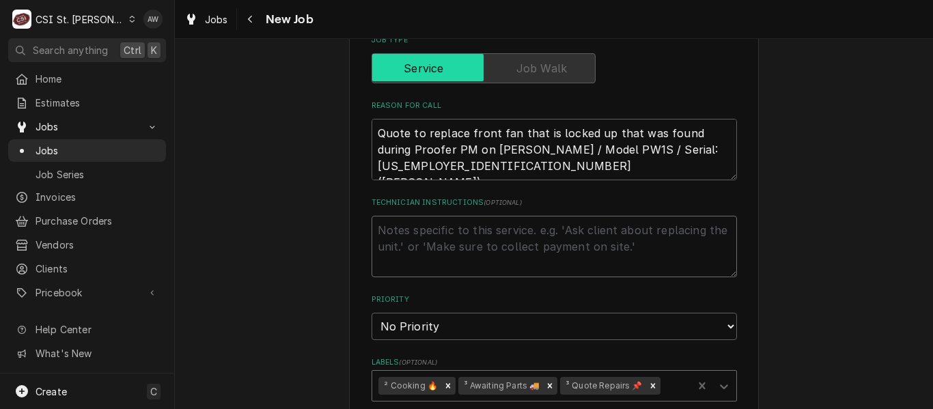
click at [429, 256] on textarea "Technician Instructions ( optional )" at bounding box center [553, 246] width 365 height 61
paste textarea "BAX-01-1P2741-00001"
type textarea "x"
type textarea "BAX-01-1P2741-00001"
type textarea "x"
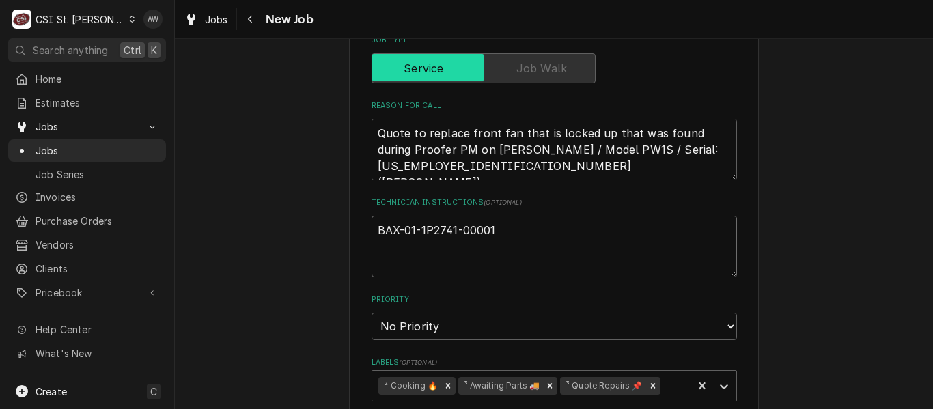
type textarea "BAX-01-1P2741-00001"
click at [372, 226] on textarea "BAX-01-1P2741-00001" at bounding box center [553, 246] width 365 height 61
paste textarea "Fan Motor Kit 4"
type textarea "x"
type textarea "Fan Motor Kit 4BAX-01-1P2741-00001"
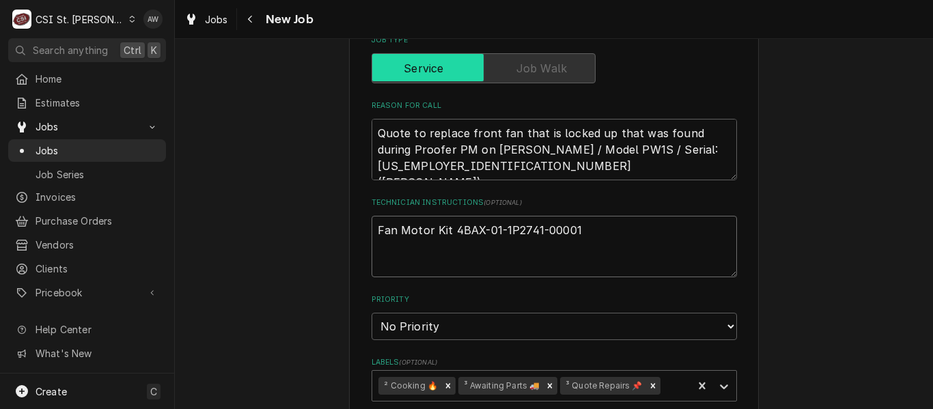
type textarea "x"
type textarea "Fan Motor Kit 4 BAX-01-1P2741-00001"
type textarea "x"
type textarea "Fan Motor Kit 4 -BAX-01-1P2741-00001"
type textarea "x"
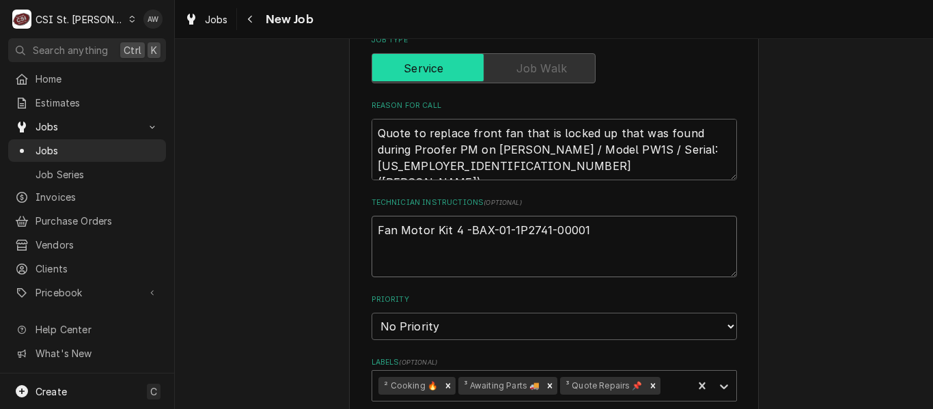
type textarea "Fan Motor Kit 4 - BAX-01-1P2741-00001"
click at [375, 234] on textarea "Fan Motor Kit 4 - BAX-01-1P2741-00001" at bounding box center [553, 246] width 365 height 61
type textarea "x"
type textarea "Fan Motor Kit 4 - BAX-01-1P2741-00001"
type textarea "x"
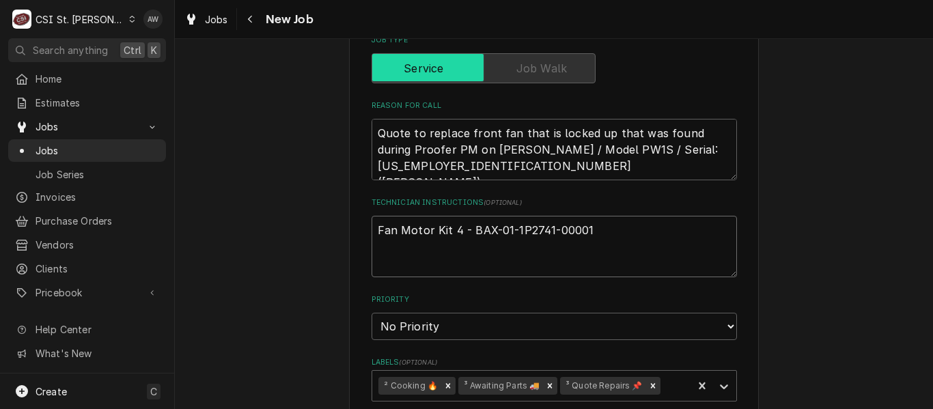
type textarea "Fan Motor Kit 4 - BAX-01-1P2741-00001"
type textarea "x"
click at [378, 232] on textarea "Fan Motor Kit 4 - BAX-01-1P2741-00001" at bounding box center [553, 246] width 365 height 61
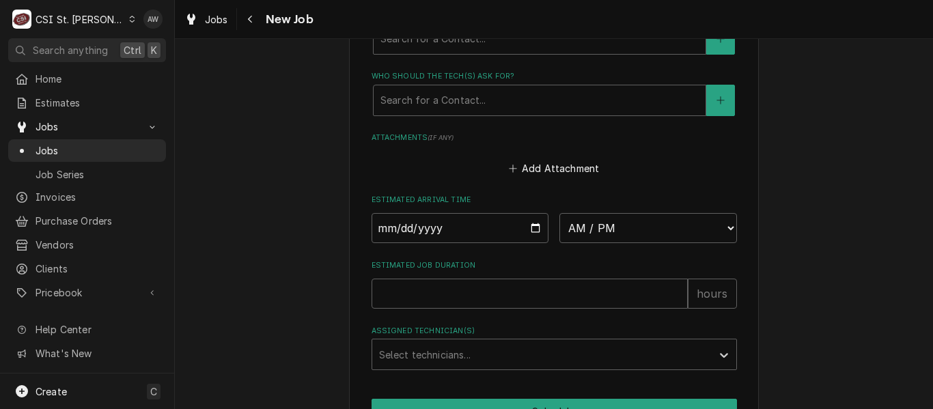
scroll to position [1161, 0]
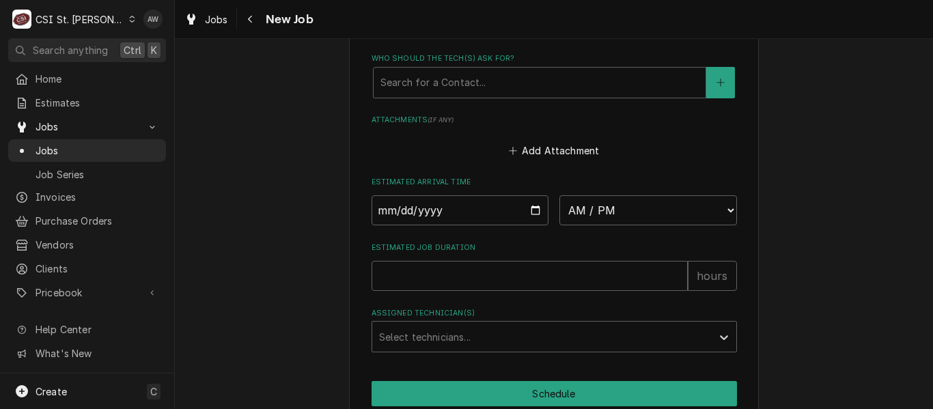
type textarea "Fan Motor Kit 4 - BAX-01-1P2741-00001"
click at [453, 281] on input "Estimated Job Duration" at bounding box center [529, 276] width 316 height 30
type textarea "x"
type input "3"
type textarea "x"
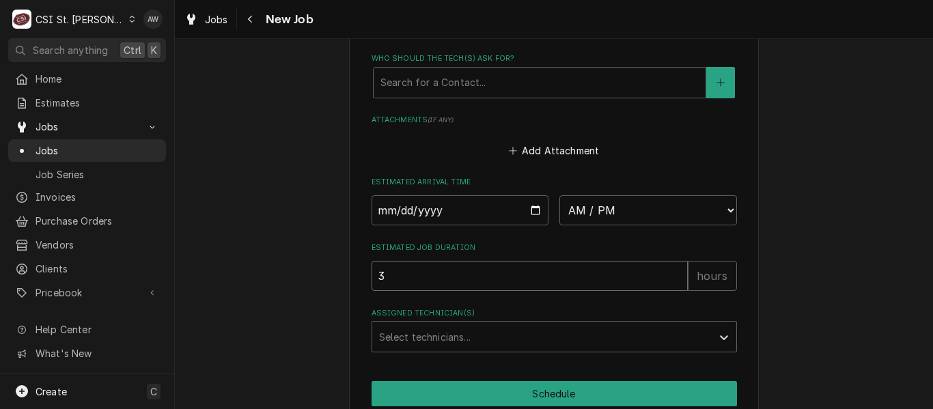
type input "3"
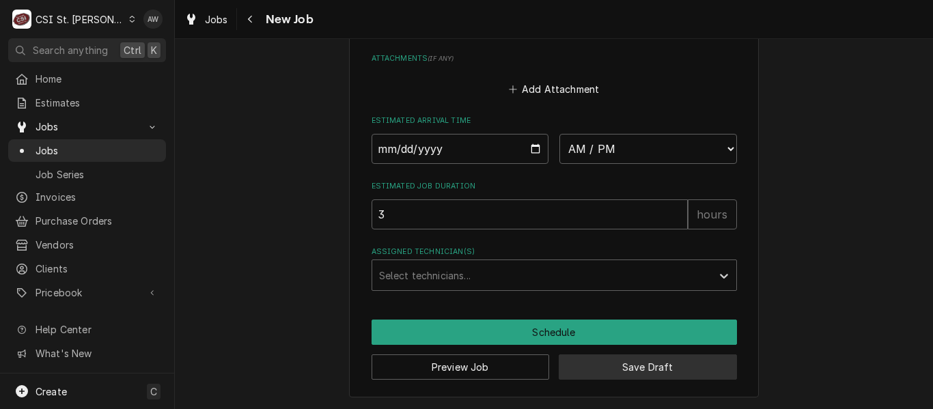
click at [591, 355] on button "Save Draft" at bounding box center [647, 366] width 178 height 25
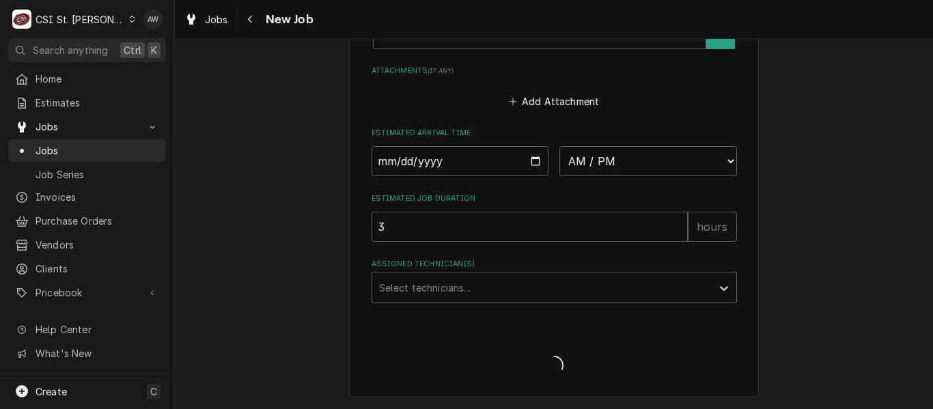
scroll to position [1210, 0]
type textarea "x"
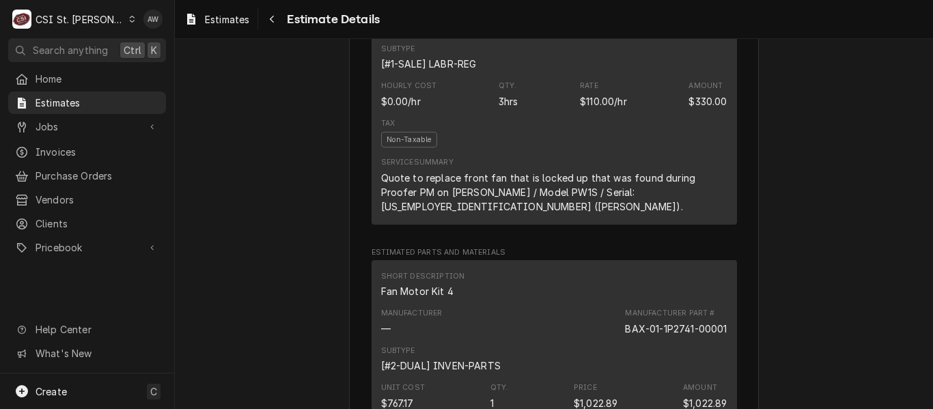
scroll to position [887, 0]
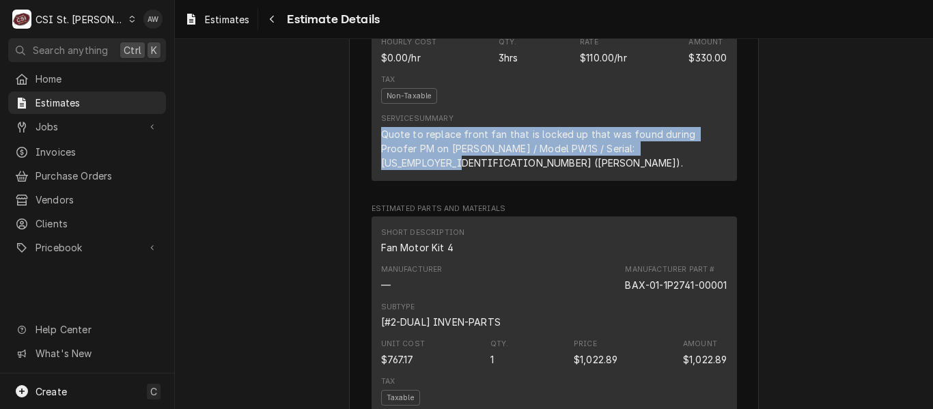
drag, startPoint x: 654, startPoint y: 177, endPoint x: 363, endPoint y: 167, distance: 291.0
copy div "Quote to replace front fan that is locked up that was found during Proofer PM o…"
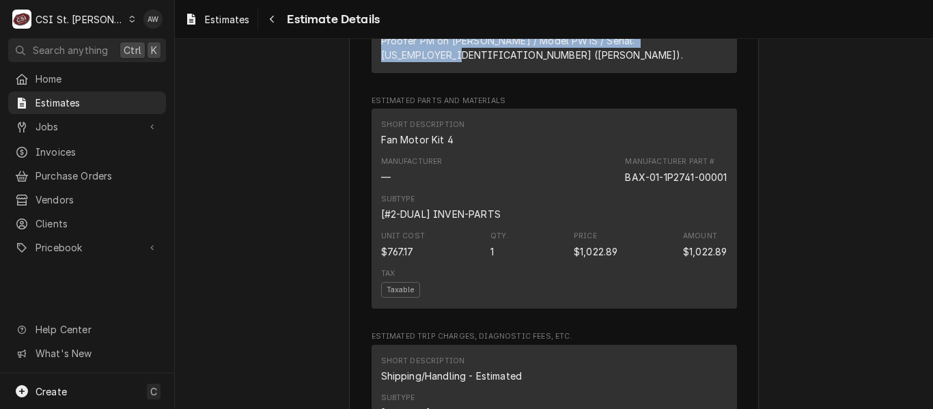
scroll to position [1024, 0]
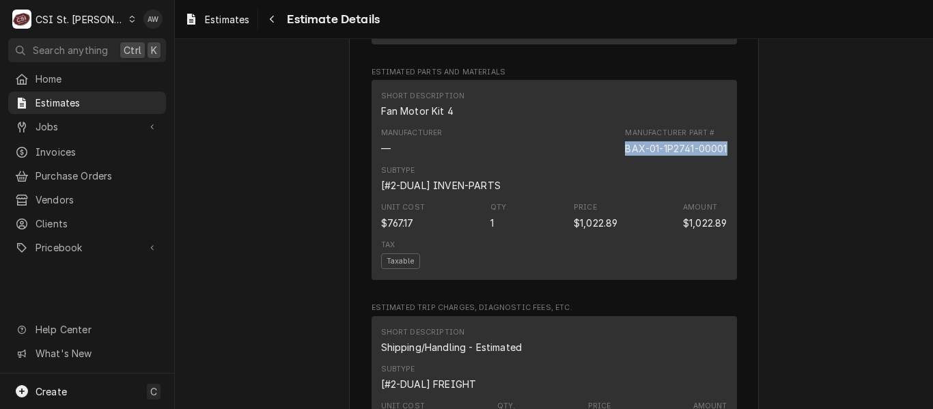
drag, startPoint x: 617, startPoint y: 165, endPoint x: 728, endPoint y: 165, distance: 110.6
click at [728, 165] on div "Short Description Fan Motor Kit 4 Manufacturer — Manufacturer Part # BAX-01-1P2…" at bounding box center [553, 180] width 365 height 200
copy div "BAX-01-1P2741-00001"
drag, startPoint x: 446, startPoint y: 125, endPoint x: 369, endPoint y: 127, distance: 76.5
click at [371, 127] on div "Short Description Fan Motor Kit 4 Manufacturer — Manufacturer Part # BAX-01-1P2…" at bounding box center [553, 180] width 365 height 200
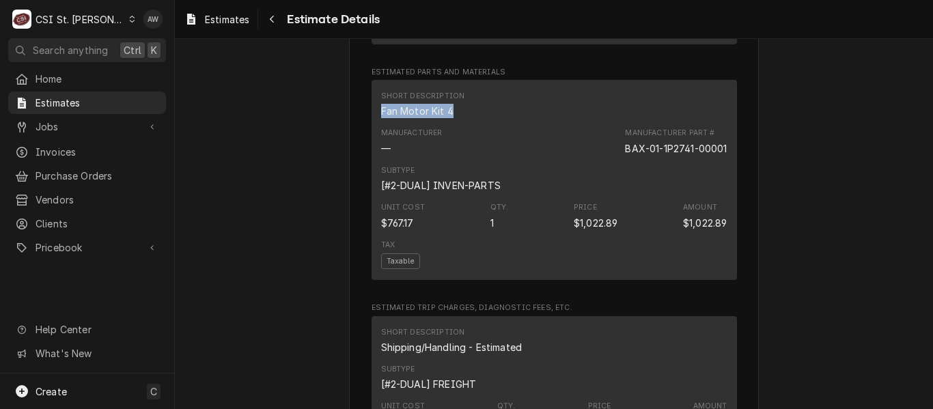
copy div "Fan Motor Kit 4"
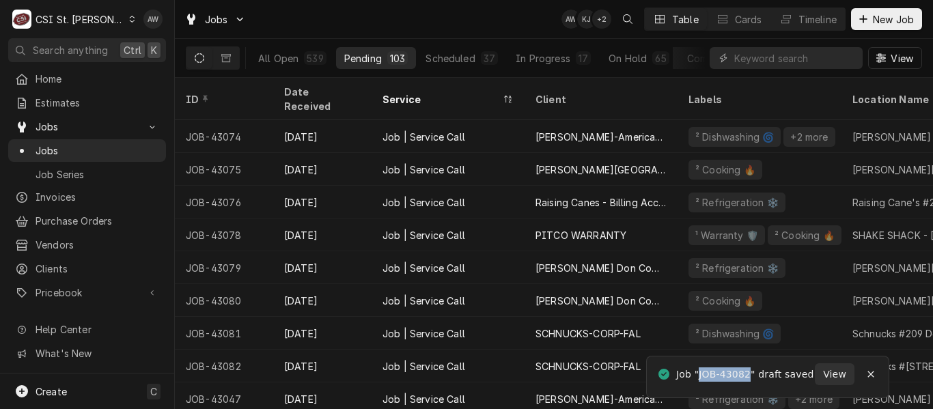
drag, startPoint x: 755, startPoint y: 370, endPoint x: 698, endPoint y: 370, distance: 56.7
click at [698, 370] on div "Job "JOB-43082" draft saved" at bounding box center [745, 374] width 139 height 14
copy div "JOB-43082"
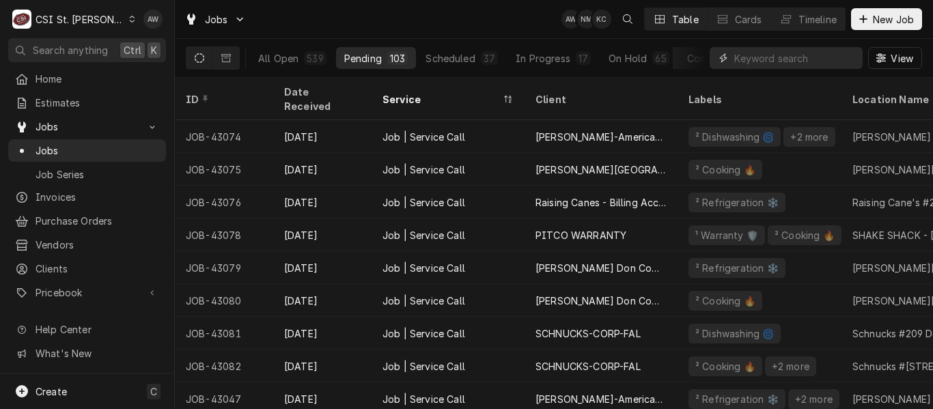
click at [755, 57] on input "Dynamic Content Wrapper" at bounding box center [795, 58] width 122 height 22
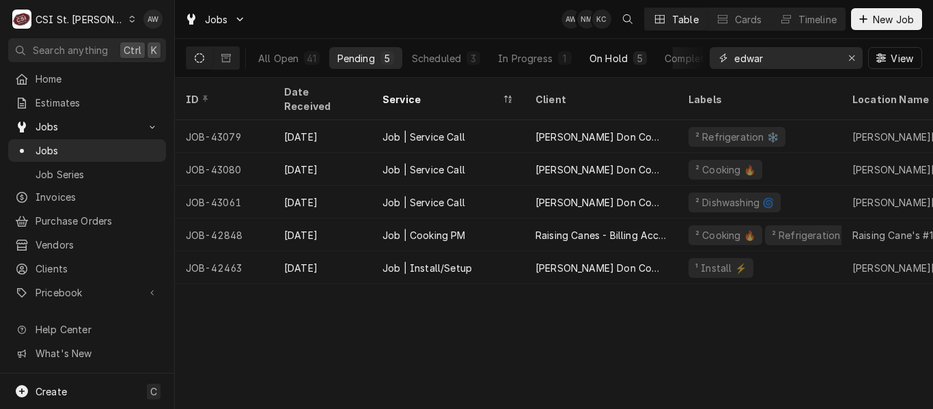
type input "edwar"
click at [629, 58] on button "On Hold 5" at bounding box center [618, 58] width 74 height 22
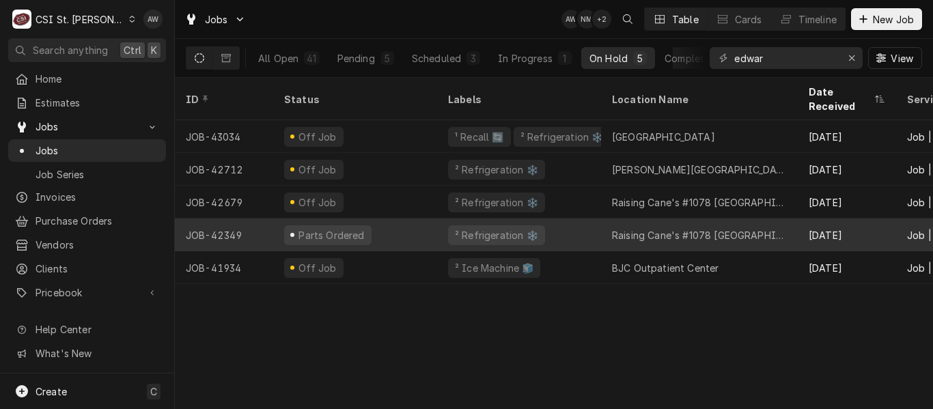
click at [603, 218] on div "Raising Cane's #1078 [GEOGRAPHIC_DATA]" at bounding box center [699, 234] width 197 height 33
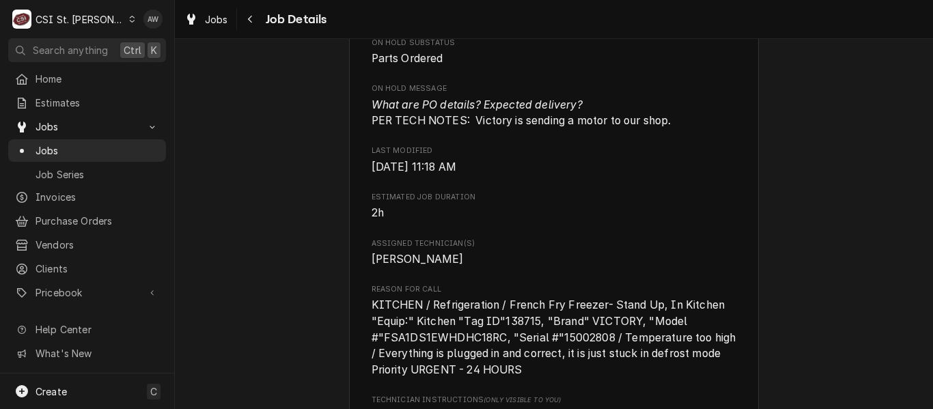
scroll to position [1024, 0]
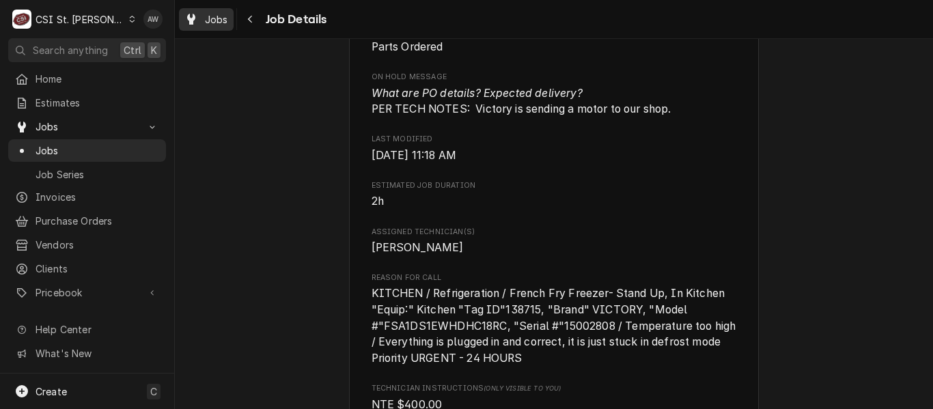
click at [219, 19] on span "Jobs" at bounding box center [216, 19] width 23 height 14
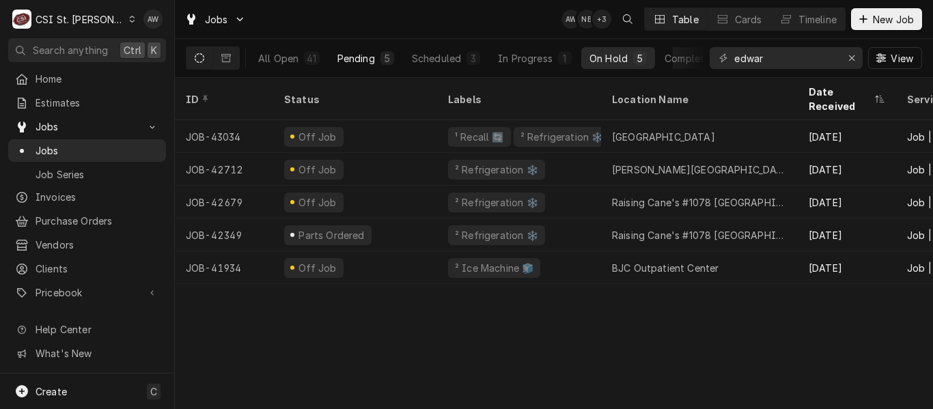
click at [363, 55] on div "Pending" at bounding box center [356, 58] width 38 height 14
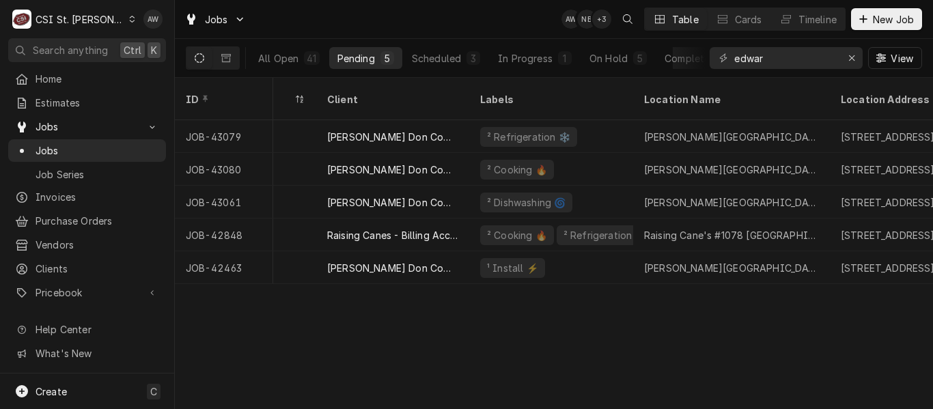
scroll to position [0, 210]
click at [532, 59] on div "In Progress" at bounding box center [525, 58] width 55 height 14
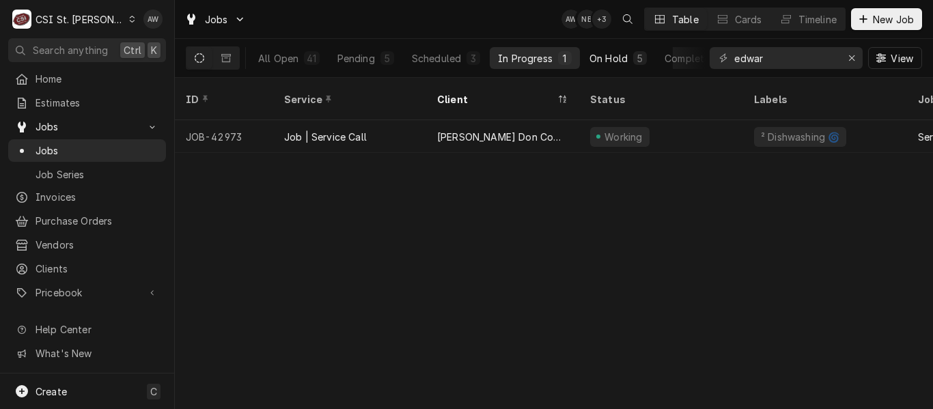
click at [636, 66] on button "On Hold 5" at bounding box center [618, 58] width 74 height 22
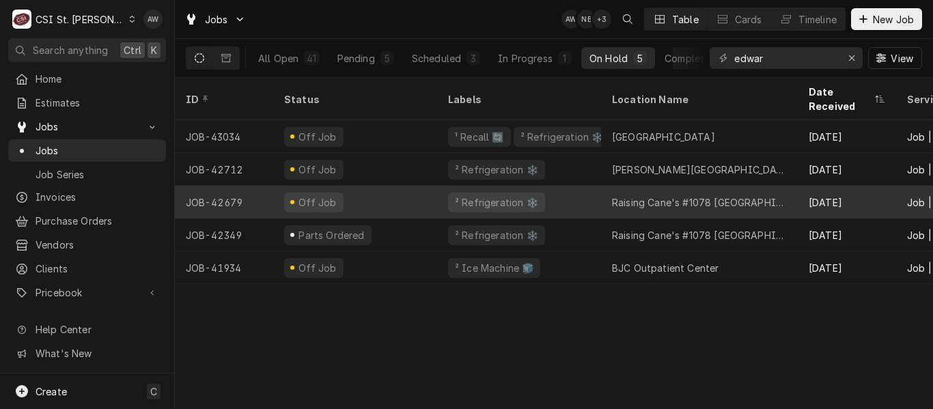
click at [640, 195] on div "Raising Cane's #1078 Edwardsville" at bounding box center [699, 202] width 197 height 33
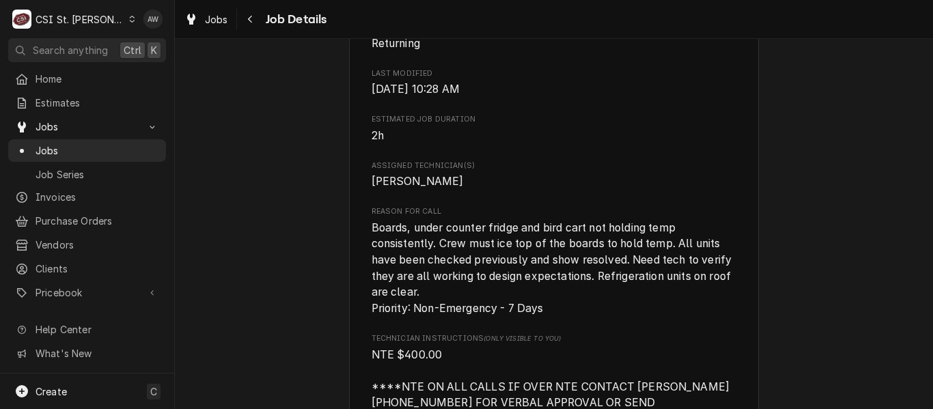
scroll to position [1092, 0]
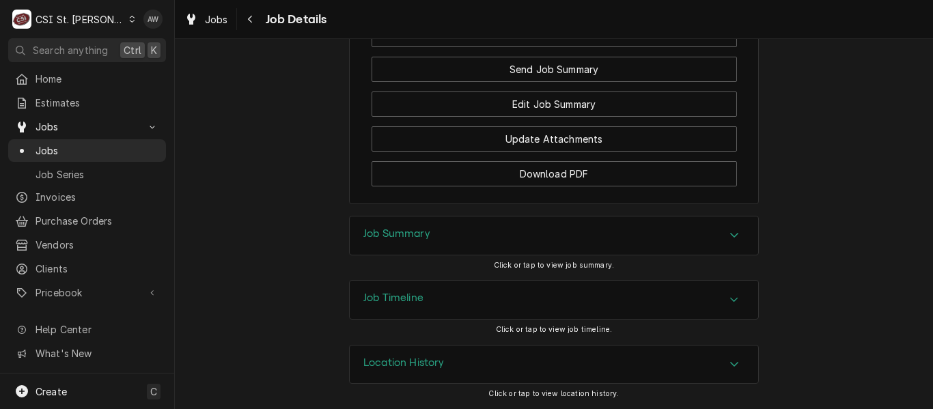
click at [596, 298] on div "Job Timeline" at bounding box center [554, 300] width 408 height 38
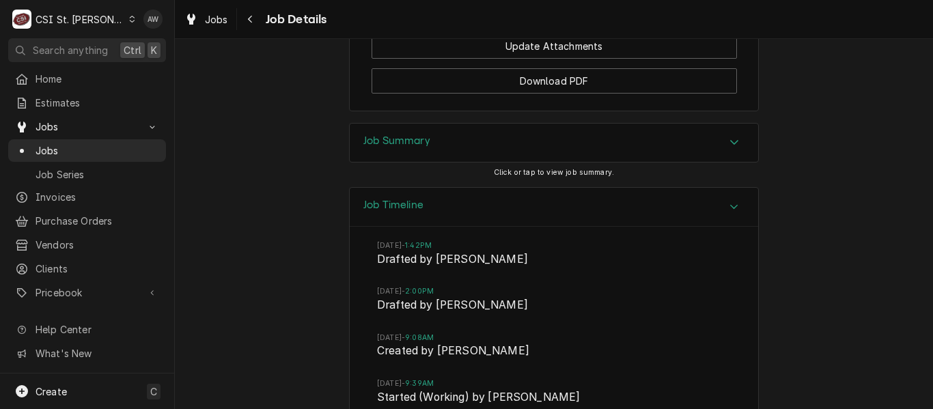
click at [516, 162] on div "Job Summary" at bounding box center [554, 143] width 408 height 38
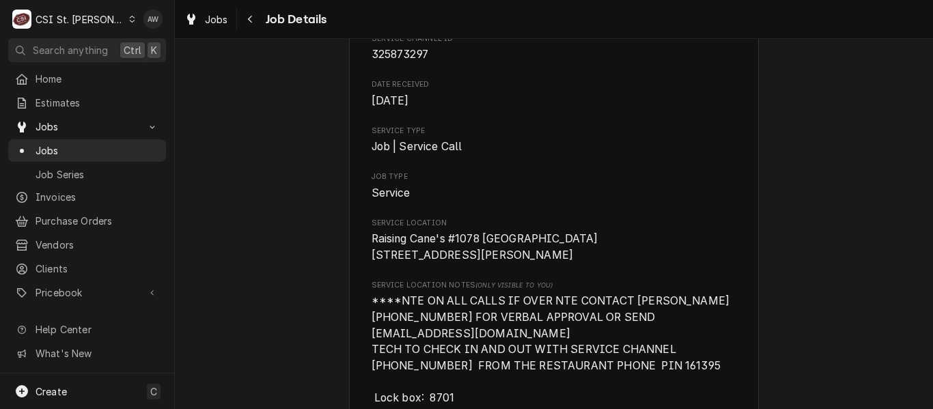
scroll to position [160, 0]
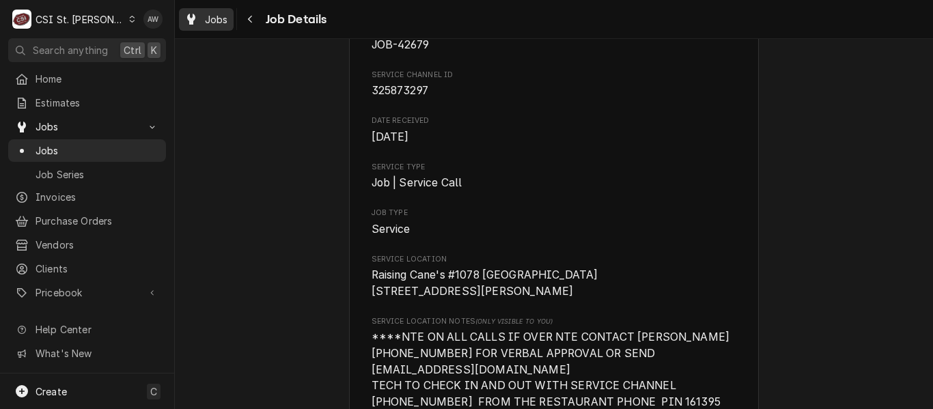
click at [209, 19] on span "Jobs" at bounding box center [216, 19] width 23 height 14
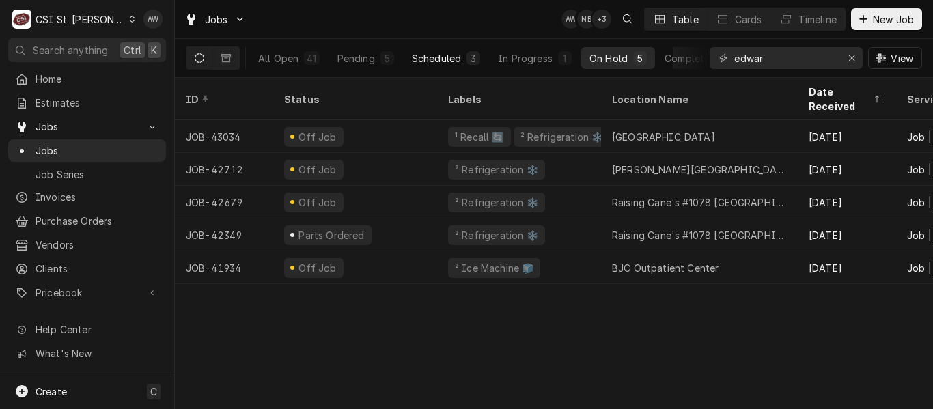
click at [462, 62] on button "Scheduled 3" at bounding box center [445, 58] width 85 height 22
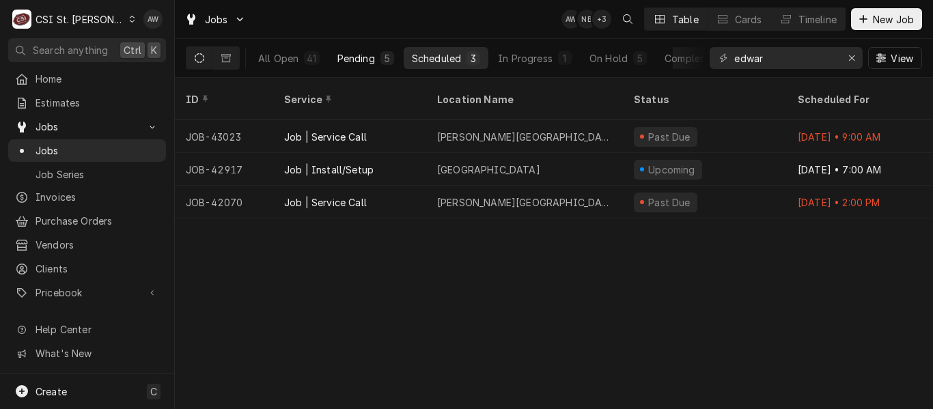
click at [383, 53] on div "5" at bounding box center [387, 58] width 8 height 14
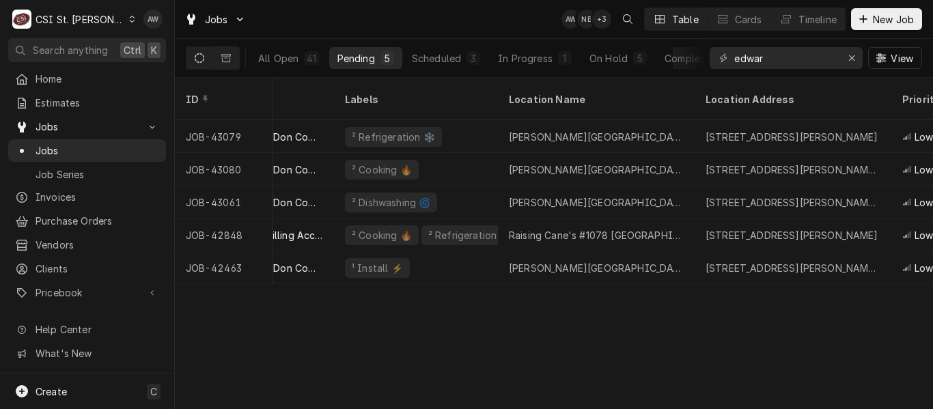
scroll to position [0, 345]
click at [666, 62] on div "Completed" at bounding box center [689, 58] width 51 height 14
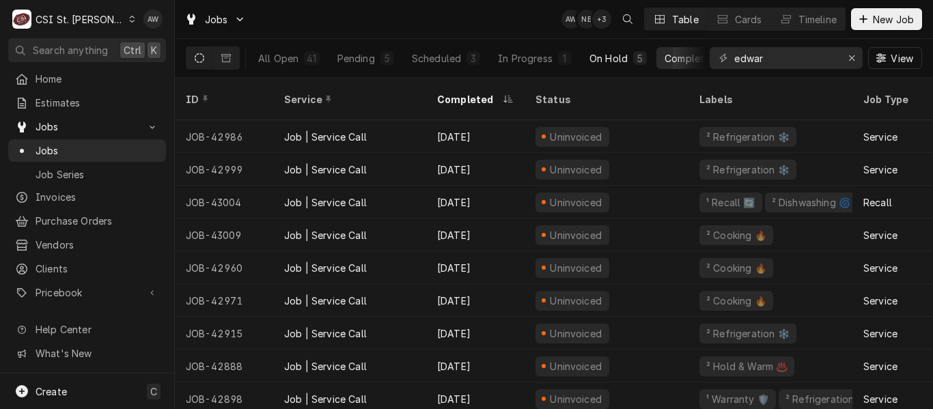
click at [595, 57] on div "On Hold" at bounding box center [608, 58] width 38 height 14
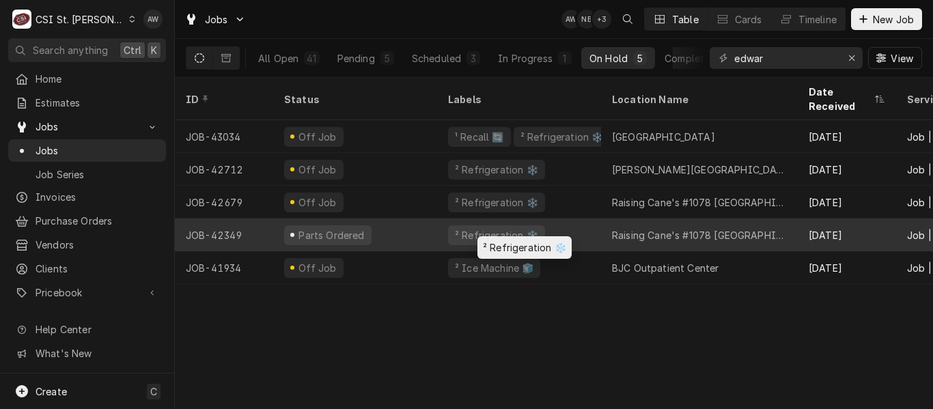
click at [567, 221] on div "² Refrigeration ❄️" at bounding box center [519, 234] width 164 height 33
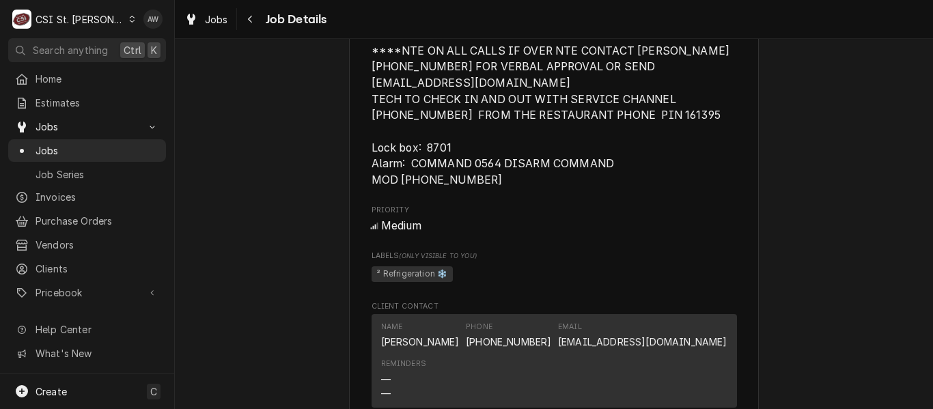
scroll to position [1434, 0]
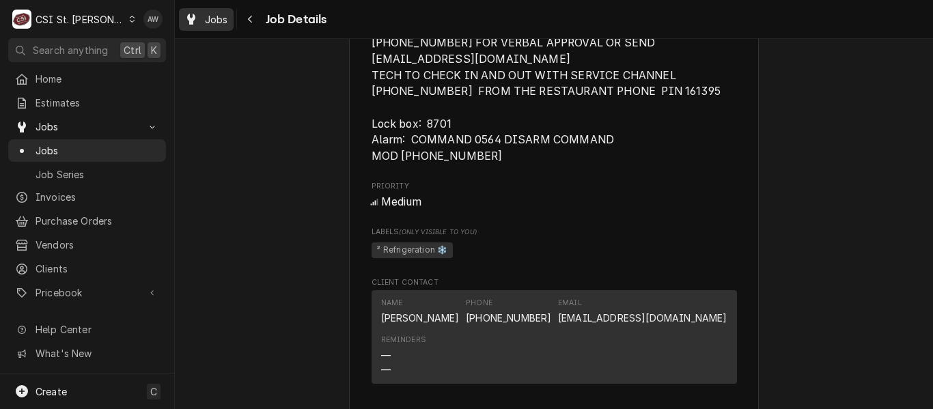
click at [225, 23] on span "Jobs" at bounding box center [216, 19] width 23 height 14
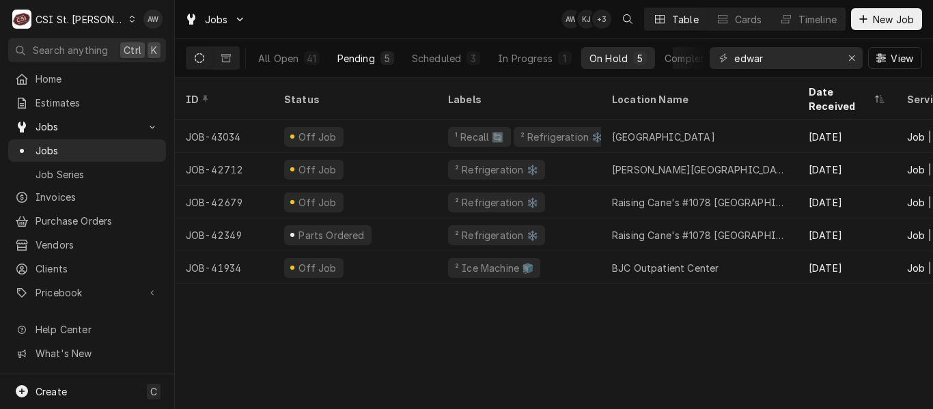
click at [385, 60] on div "5" at bounding box center [387, 58] width 8 height 14
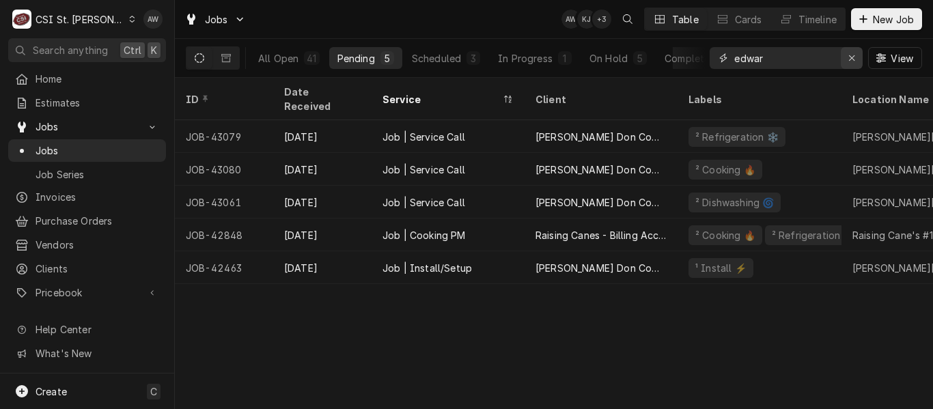
click at [854, 57] on icon "Erase input" at bounding box center [852, 58] width 8 height 10
type input "edwar"
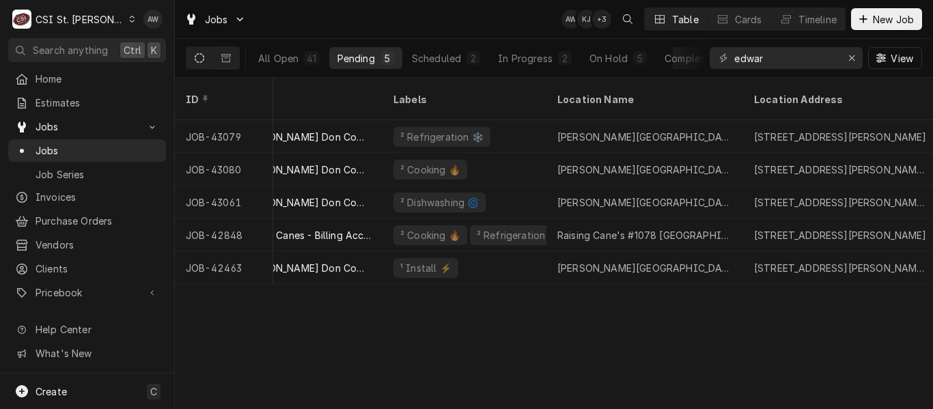
scroll to position [0, 298]
click at [594, 58] on div "On Hold" at bounding box center [608, 58] width 38 height 14
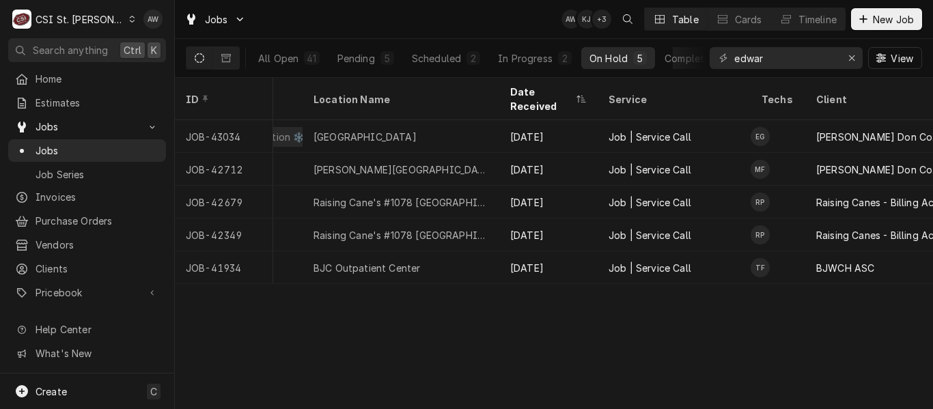
click at [472, 13] on div "Jobs AW KJ + 3 Table Cards Timeline New Job" at bounding box center [554, 19] width 758 height 38
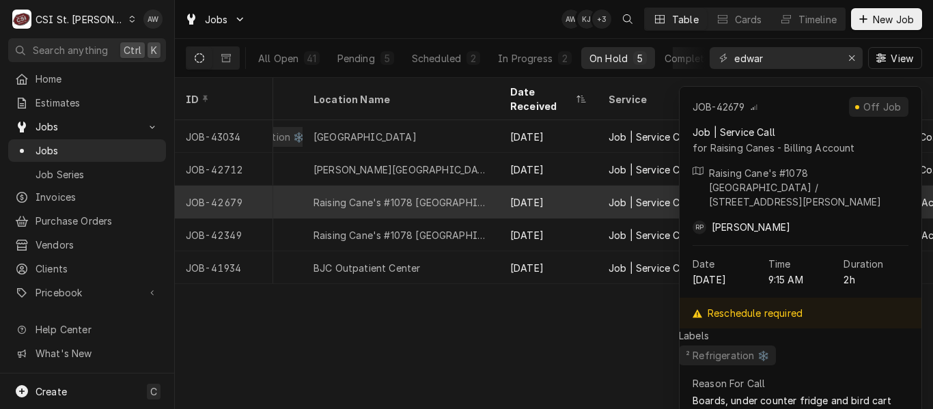
click at [438, 195] on div "Raising Cane's #1078 [GEOGRAPHIC_DATA]" at bounding box center [400, 202] width 175 height 14
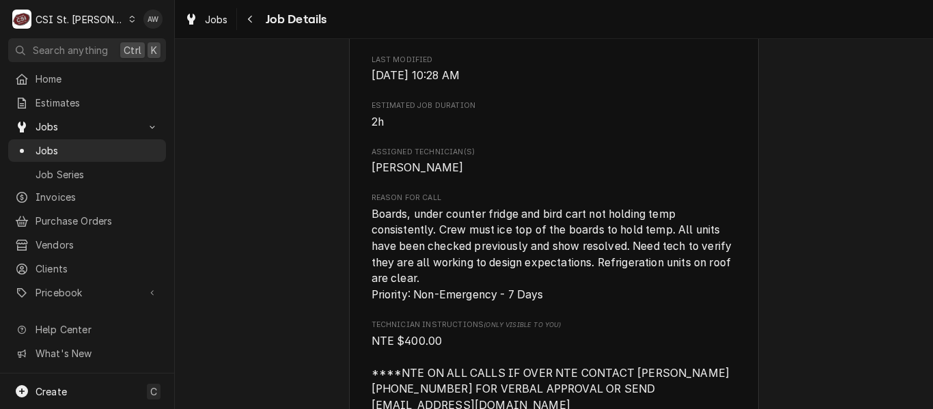
scroll to position [1092, 0]
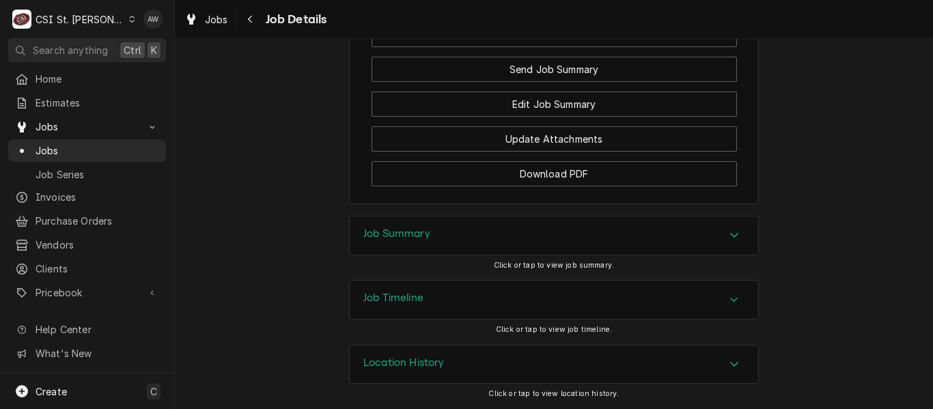
click at [535, 240] on div "Job Summary" at bounding box center [554, 235] width 408 height 38
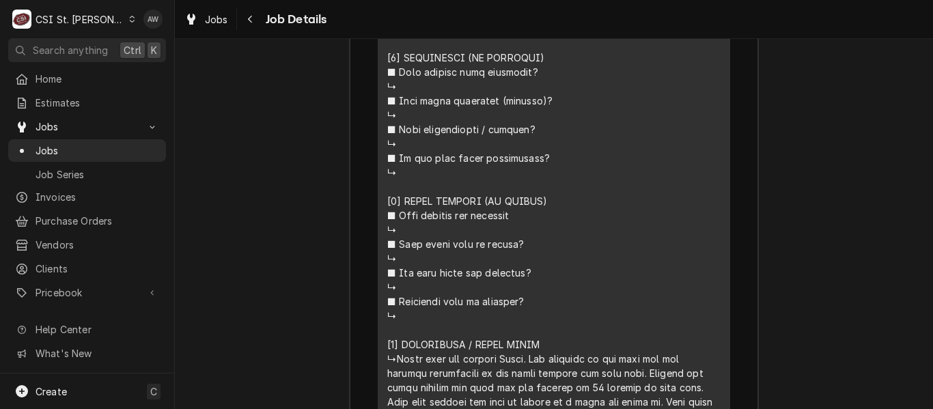
scroll to position [3293, 0]
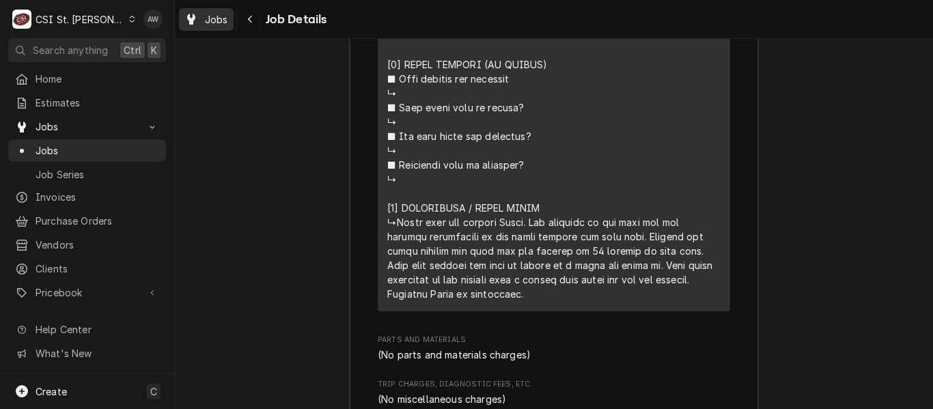
click at [218, 17] on span "Jobs" at bounding box center [216, 19] width 23 height 14
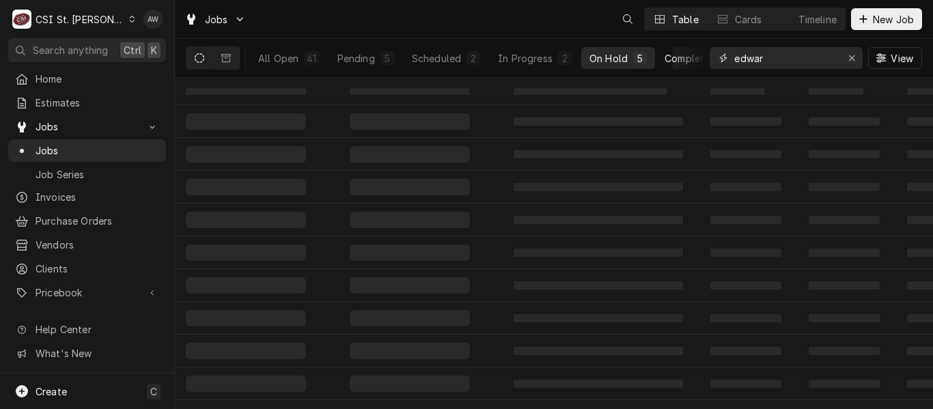
drag, startPoint x: 765, startPoint y: 53, endPoint x: 702, endPoint y: 52, distance: 63.5
click at [702, 52] on div "All Open 41 Pending 5 Scheduled 2 In Progress 2 On Hold 5 Completed 27 edwar Vi…" at bounding box center [554, 58] width 736 height 38
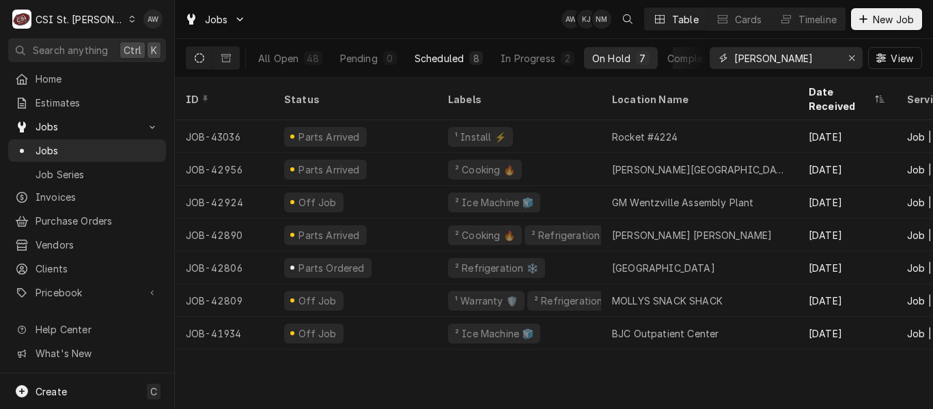
type input "thomas"
click at [436, 63] on div "Scheduled" at bounding box center [438, 58] width 49 height 14
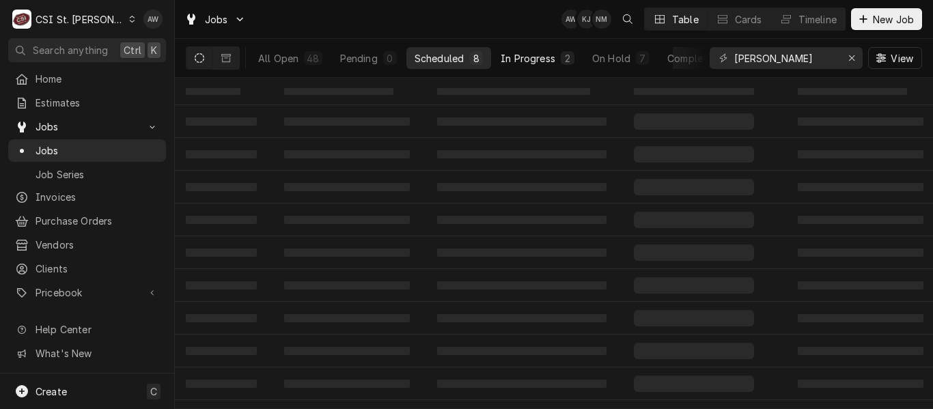
click at [514, 59] on div "In Progress" at bounding box center [527, 58] width 55 height 14
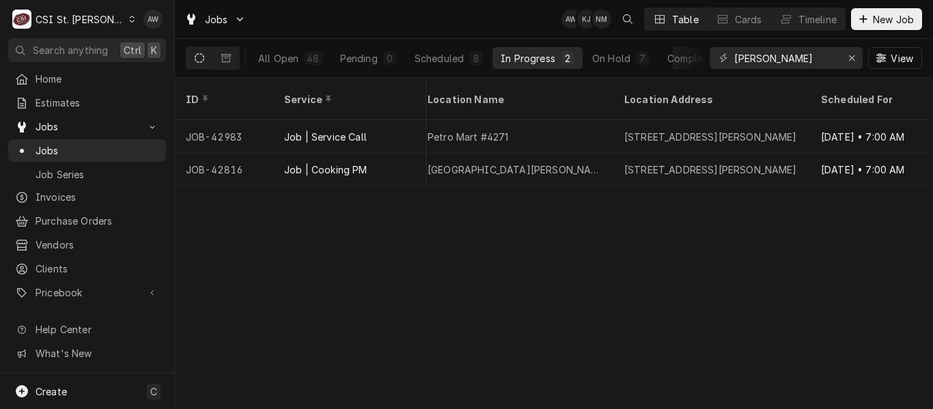
scroll to position [0, 858]
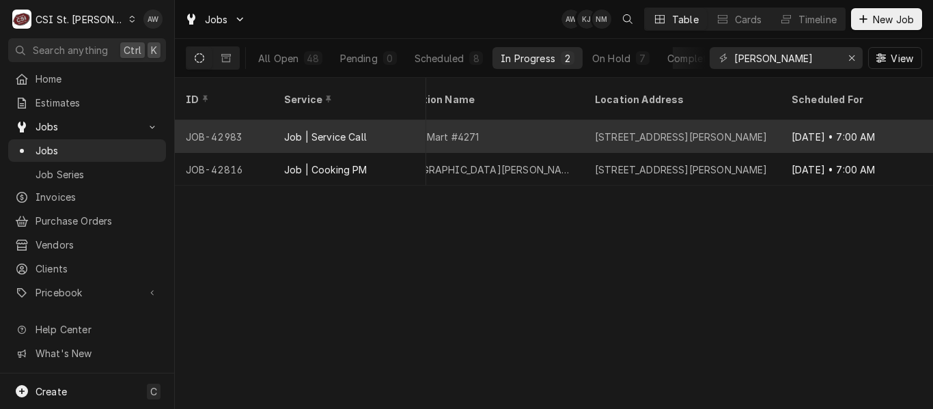
click at [711, 130] on div "[STREET_ADDRESS][PERSON_NAME]" at bounding box center [681, 137] width 173 height 14
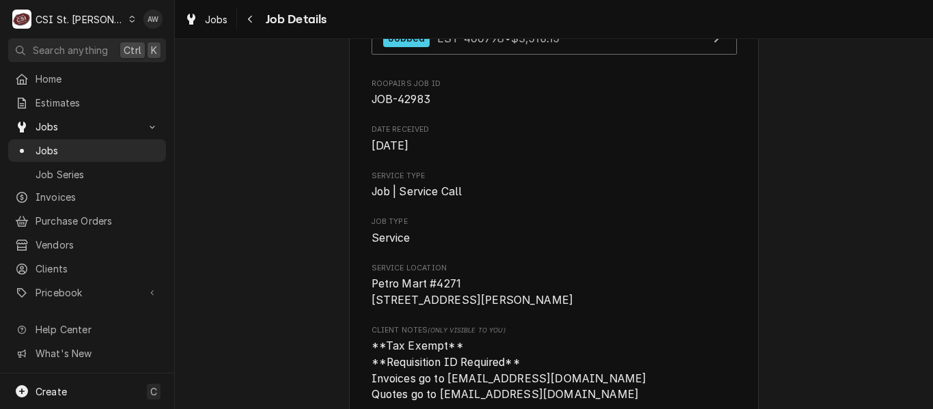
scroll to position [205, 0]
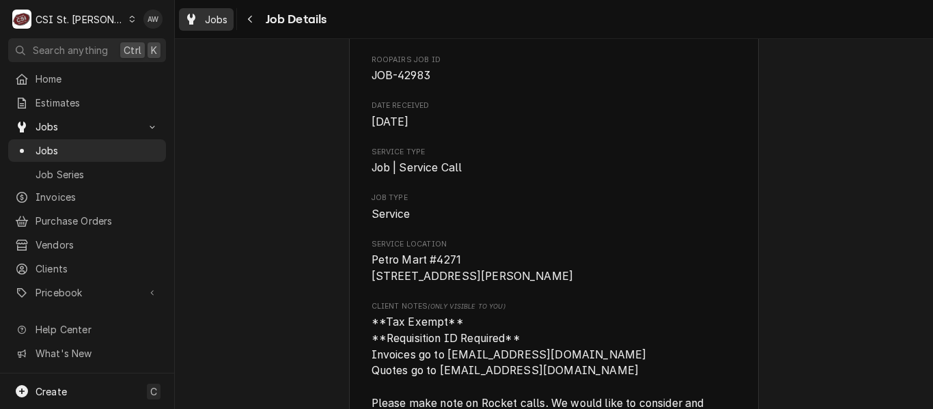
click at [194, 21] on icon "Dynamic Content Wrapper" at bounding box center [191, 19] width 8 height 11
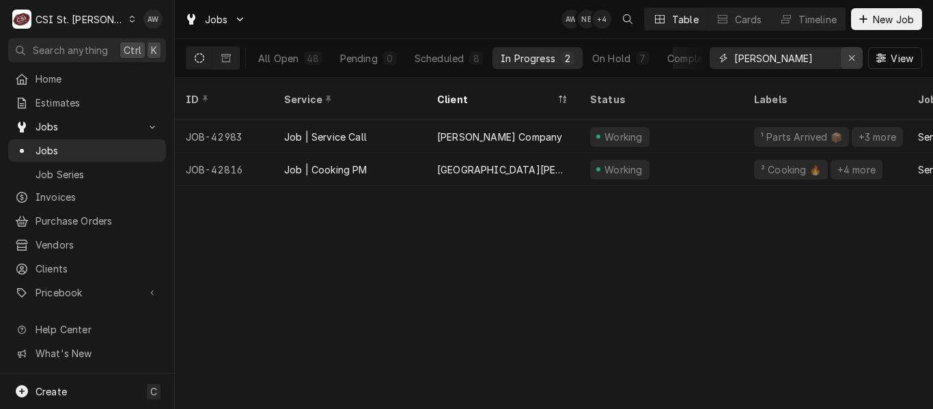
click at [847, 55] on div "Erase input" at bounding box center [851, 58] width 14 height 14
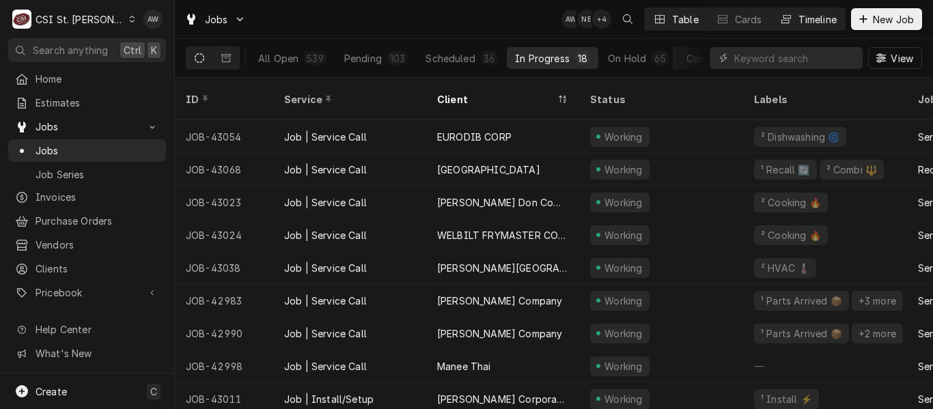
click at [825, 21] on div "Timeline" at bounding box center [817, 19] width 38 height 14
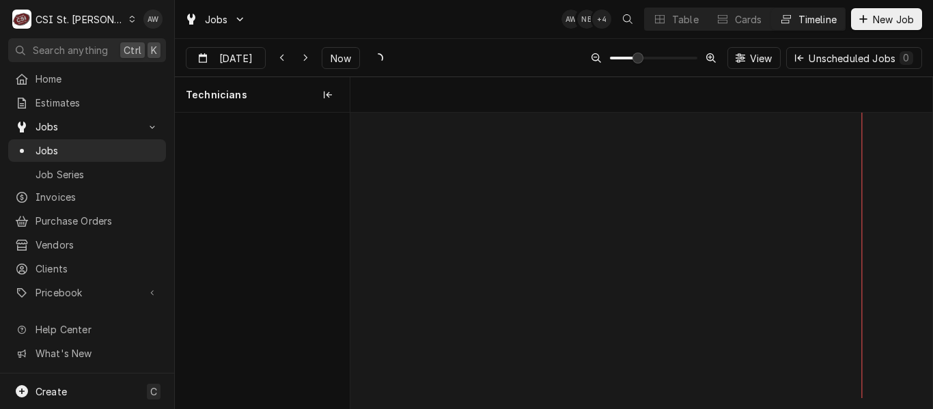
scroll to position [0, 11528]
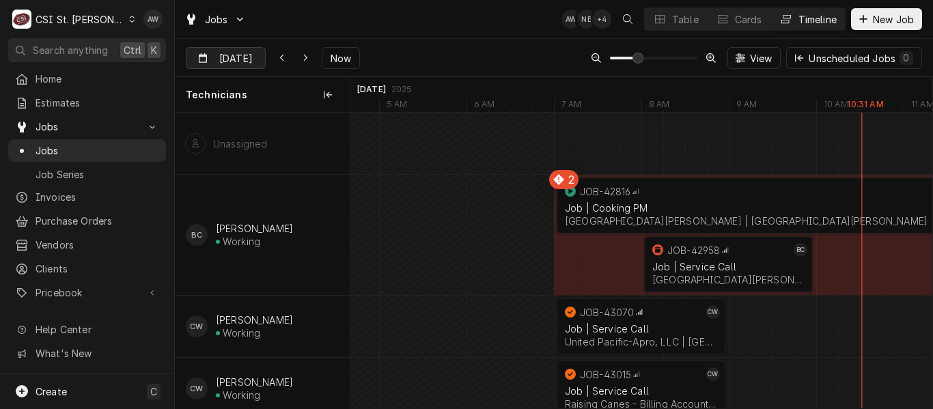
click at [246, 58] on div "Dynamic Content Wrapper" at bounding box center [255, 59] width 19 height 22
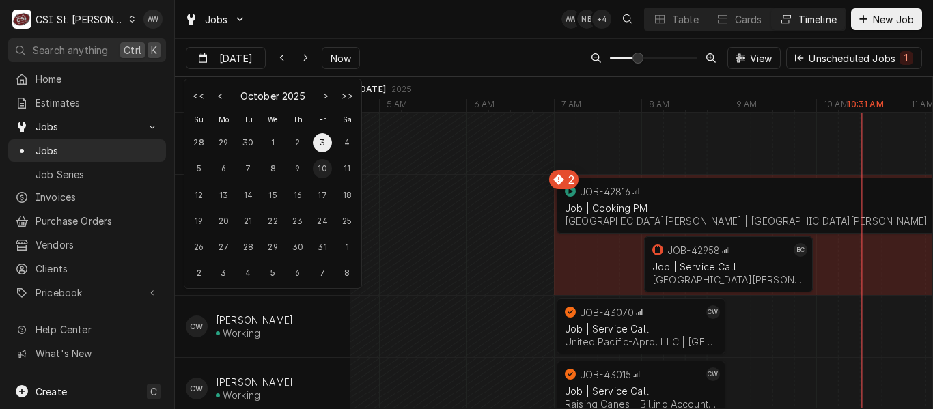
click at [318, 165] on div "10" at bounding box center [322, 168] width 19 height 19
type input "Oct 10"
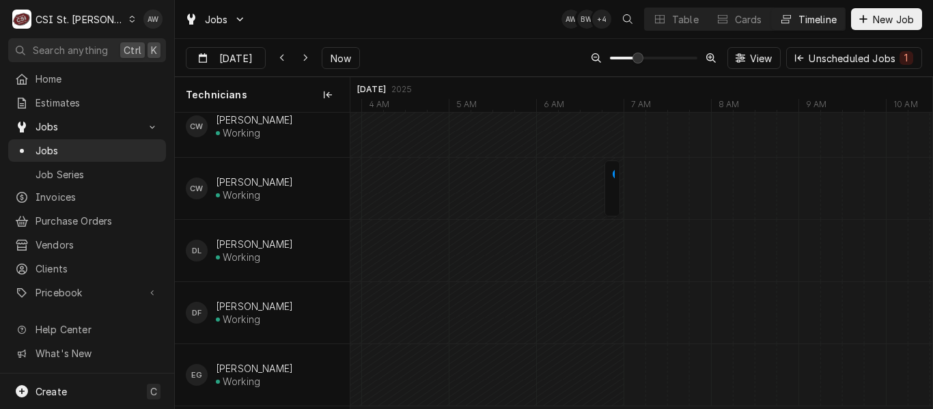
scroll to position [0, 0]
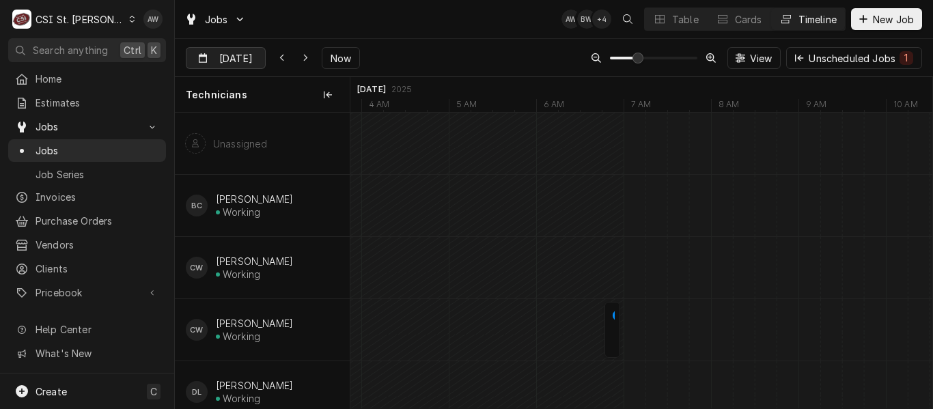
click at [212, 53] on input "[DATE]" at bounding box center [215, 61] width 59 height 27
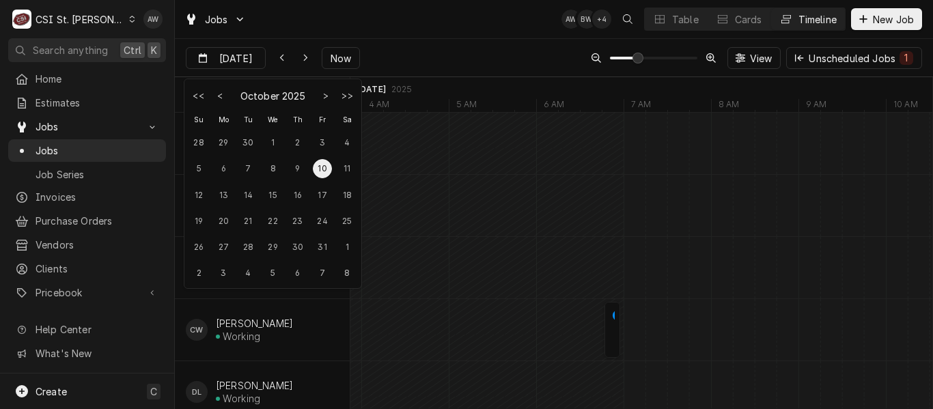
click at [325, 169] on div "10" at bounding box center [322, 168] width 19 height 19
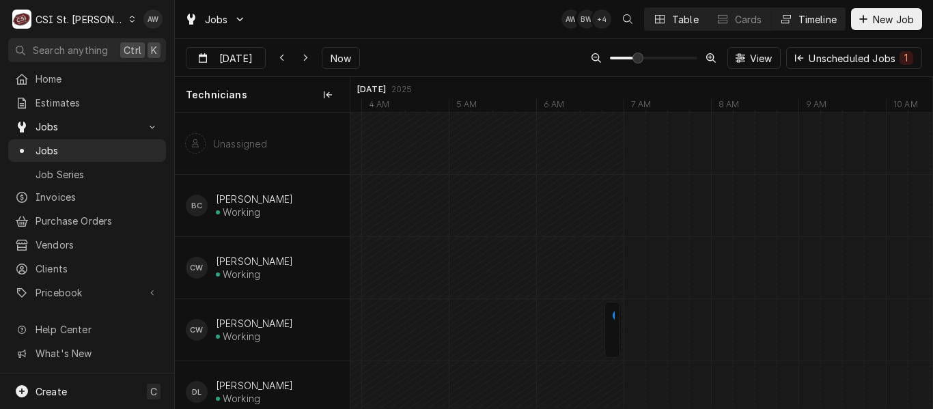
click at [683, 11] on button "Table" at bounding box center [675, 19] width 62 height 22
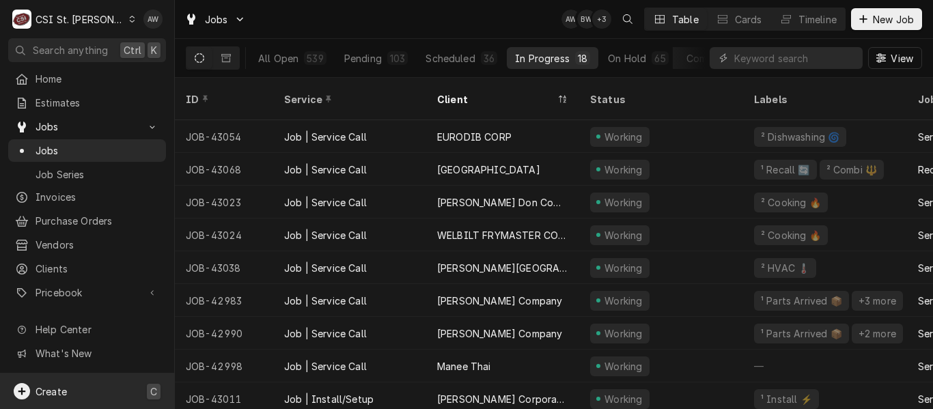
click at [142, 384] on div "Create C" at bounding box center [87, 390] width 174 height 35
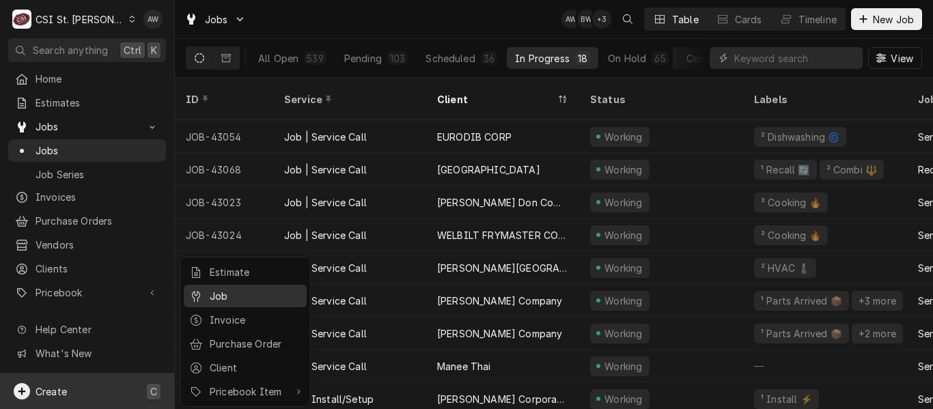
click at [227, 298] on div "Job" at bounding box center [255, 296] width 91 height 14
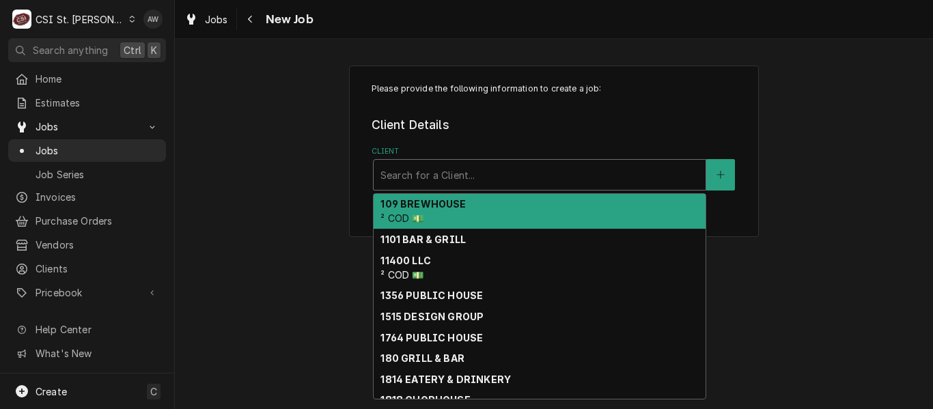
click at [408, 169] on div "Search for a Client..." at bounding box center [539, 175] width 332 height 30
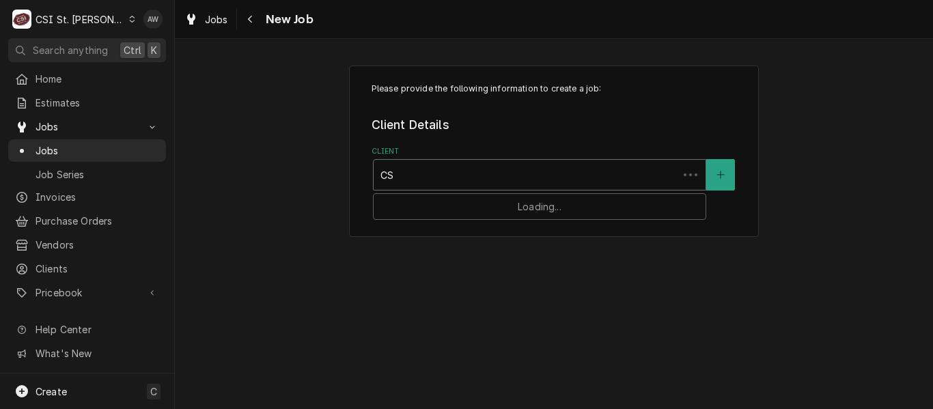
type input "CSI"
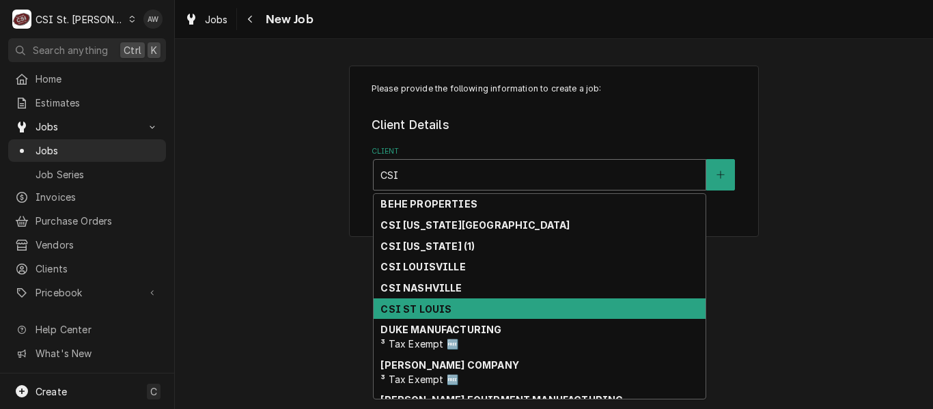
click at [427, 313] on strong "CSI ST LOUIS" at bounding box center [415, 309] width 71 height 12
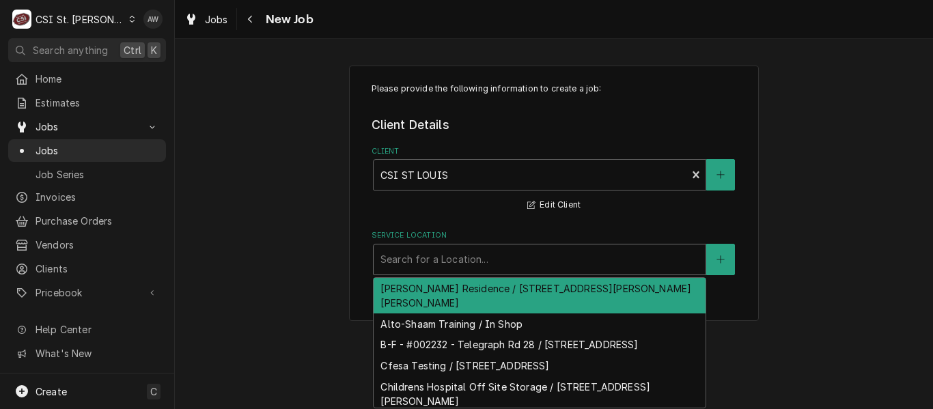
click at [443, 257] on div "Service Location" at bounding box center [539, 259] width 318 height 25
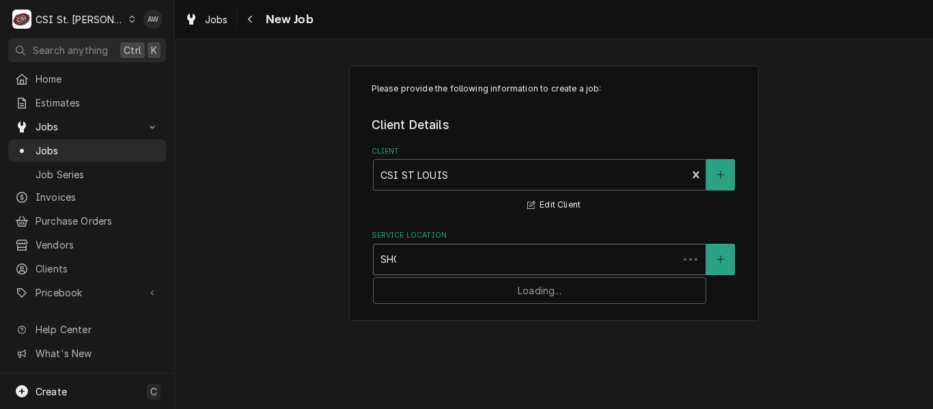
type input "SHOP"
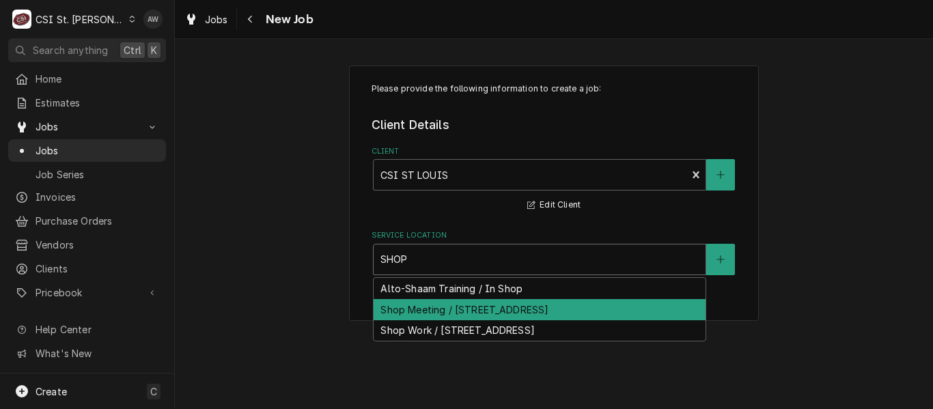
click at [447, 313] on div "Shop Meeting / [STREET_ADDRESS]" at bounding box center [539, 309] width 332 height 21
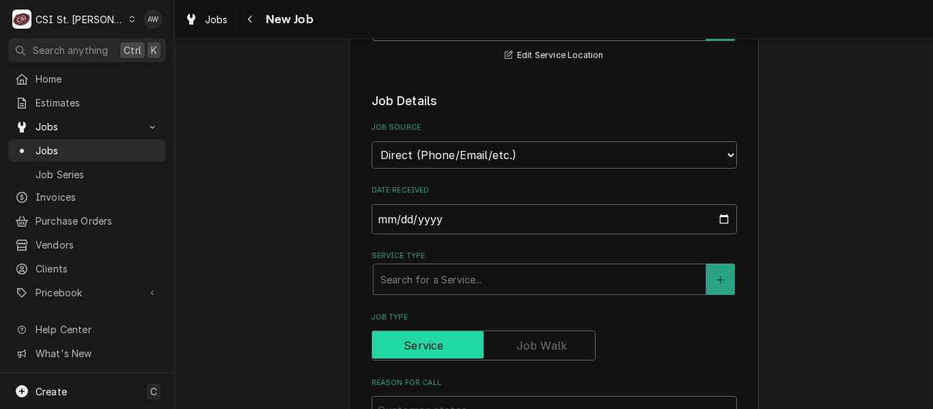
scroll to position [341, 0]
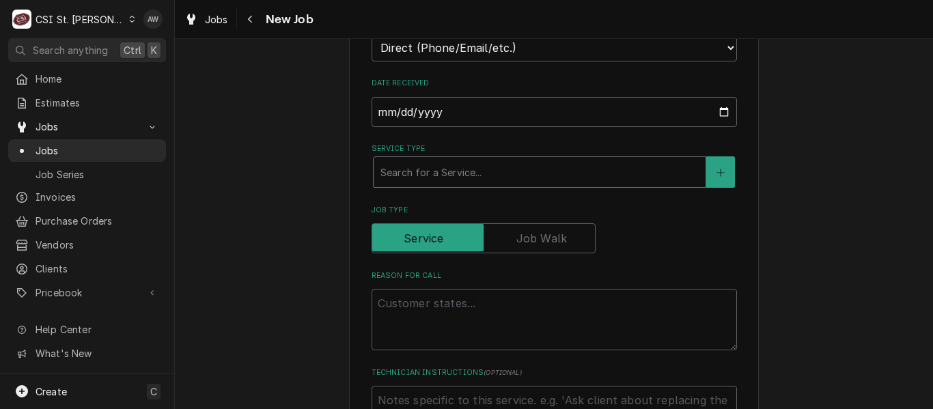
click at [427, 172] on div "Service Type" at bounding box center [539, 172] width 318 height 25
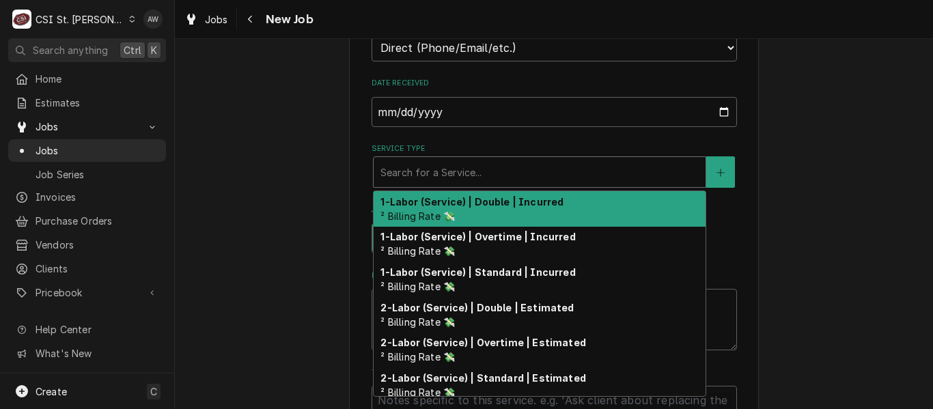
type textarea "x"
type input "S"
type textarea "x"
type input "SH"
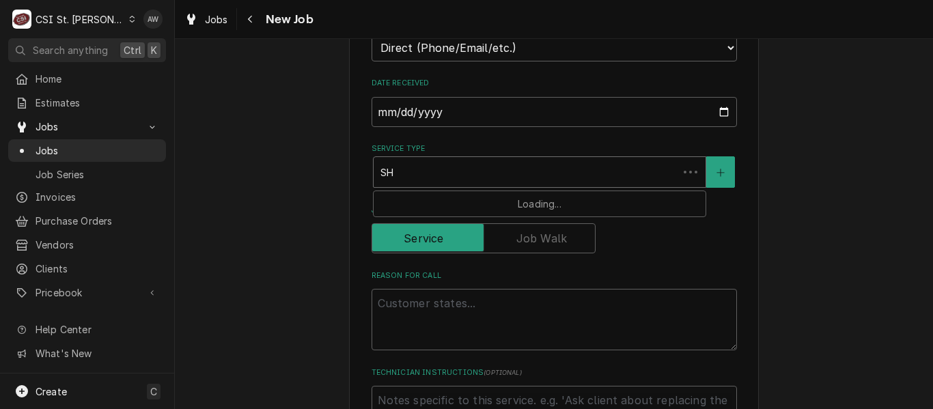
type textarea "x"
type input "SHO"
type textarea "x"
type input "SHOP"
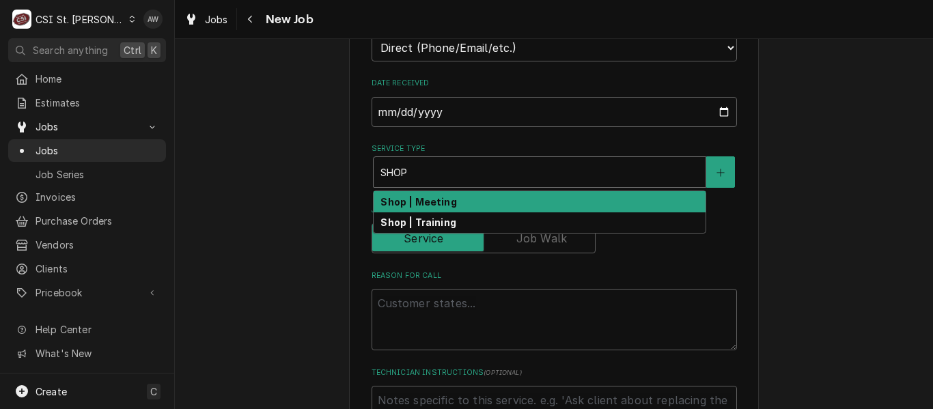
click at [443, 198] on strong "Shop | Meeting" at bounding box center [418, 202] width 76 height 12
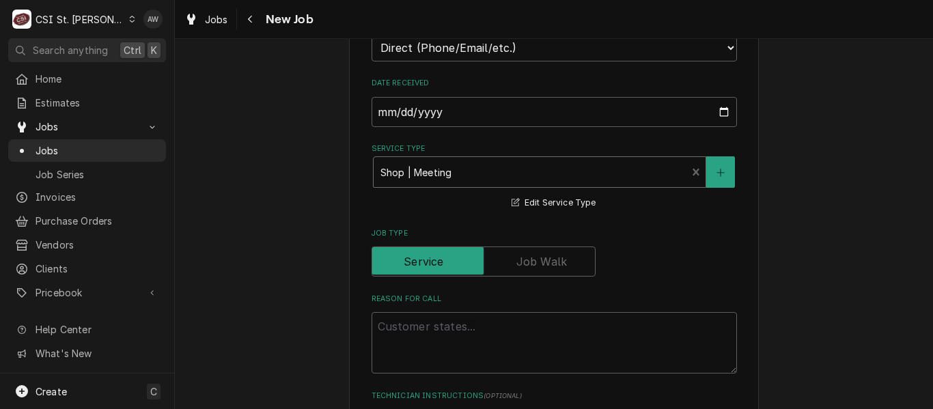
click at [448, 305] on div "Reason For Call" at bounding box center [553, 334] width 365 height 80
click at [446, 331] on textarea "Reason For Call" at bounding box center [553, 342] width 365 height 61
type textarea "x"
type textarea "S"
type textarea "x"
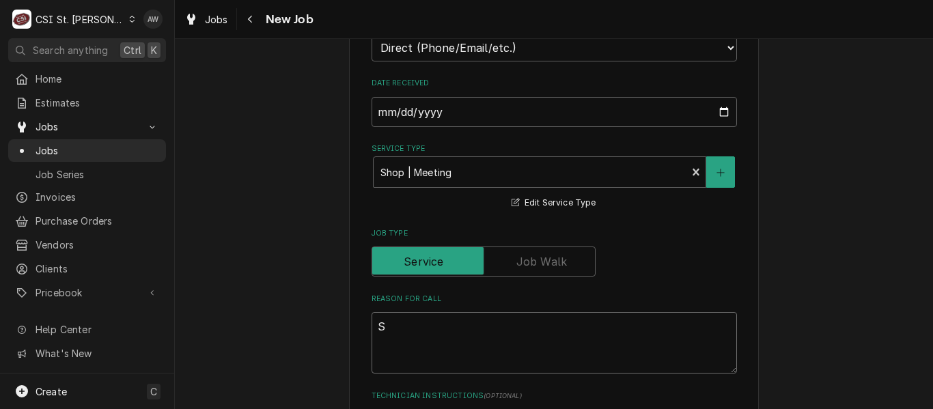
type textarea "SH"
type textarea "x"
type textarea "SHO"
type textarea "x"
type textarea "SHOP"
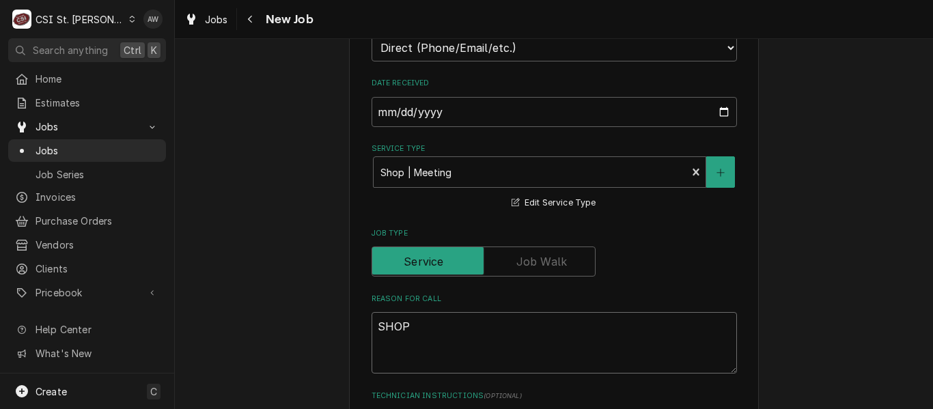
type textarea "x"
type textarea "SHOP"
type textarea "x"
type textarea "SHOP ME"
type textarea "x"
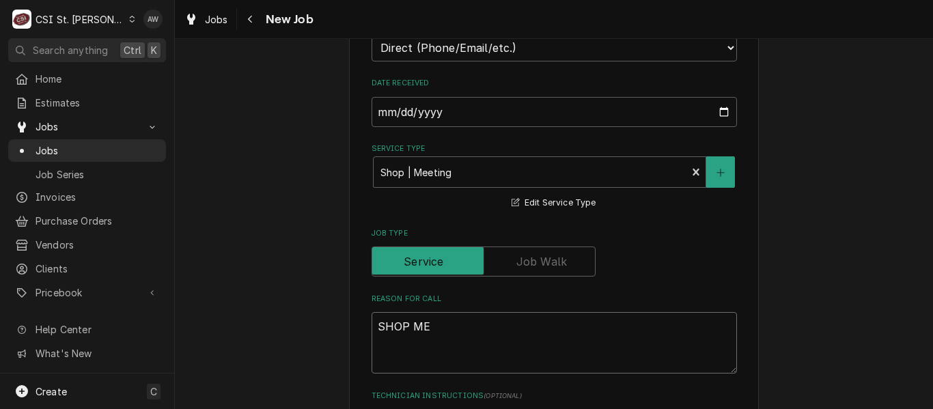
type textarea "SHOP MEE"
type textarea "x"
type textarea "SHOP MEET"
type textarea "x"
type textarea "SHOP MEETI"
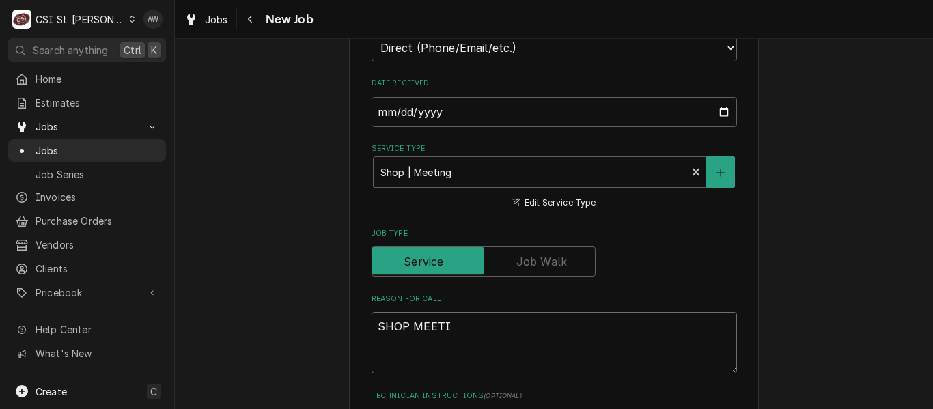
type textarea "x"
type textarea "SHOP MEETIN"
type textarea "x"
type textarea "SHOP MEETING"
type textarea "x"
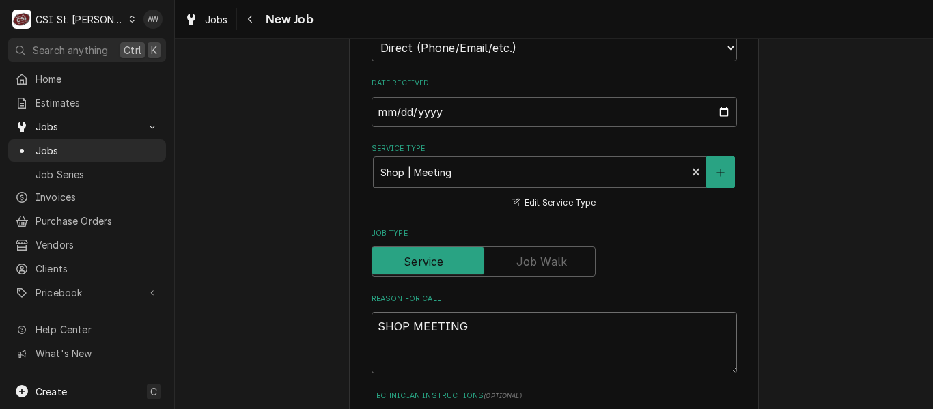
type textarea "SHOP MEETING"
type textarea "x"
type textarea "SHOP MEETING W"
type textarea "x"
type textarea "SHOP MEETING WI"
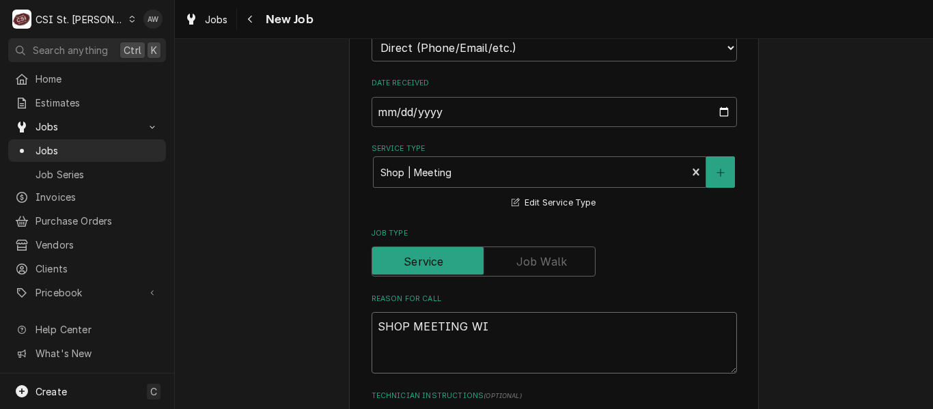
type textarea "x"
type textarea "SHOP MEETING WITH"
type textarea "x"
type textarea "SHOP MEETING WITH"
type textarea "x"
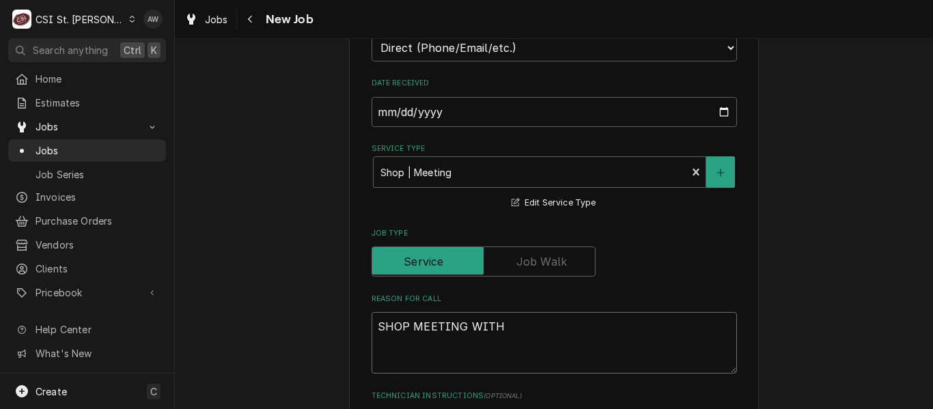
type textarea "SHOP MEETING WITH A"
type textarea "x"
type textarea "SHOP MEETING WITH AL"
type textarea "x"
type textarea "SHOP MEETING WITH ALL"
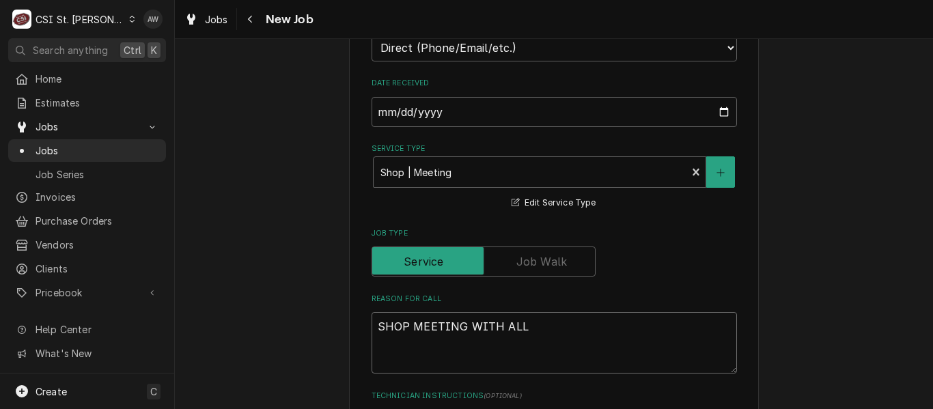
type textarea "x"
type textarea "SHOP MEETING WITH ALL"
type textarea "x"
type textarea "SHOP MEETING WITH ALL TE"
type textarea "x"
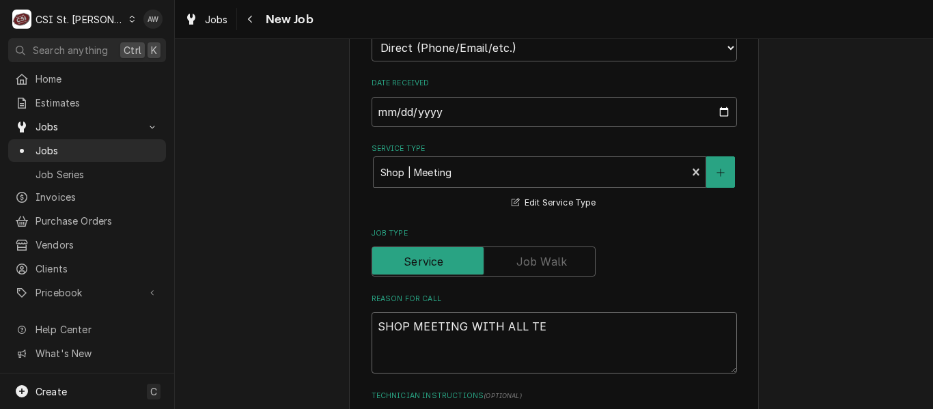
type textarea "SHOP MEETING WITH ALL TEC"
type textarea "x"
type textarea "SHOP MEETING WITH ALL TECH"
type textarea "x"
type textarea "SHOP MEETING WITH ALL TECH"
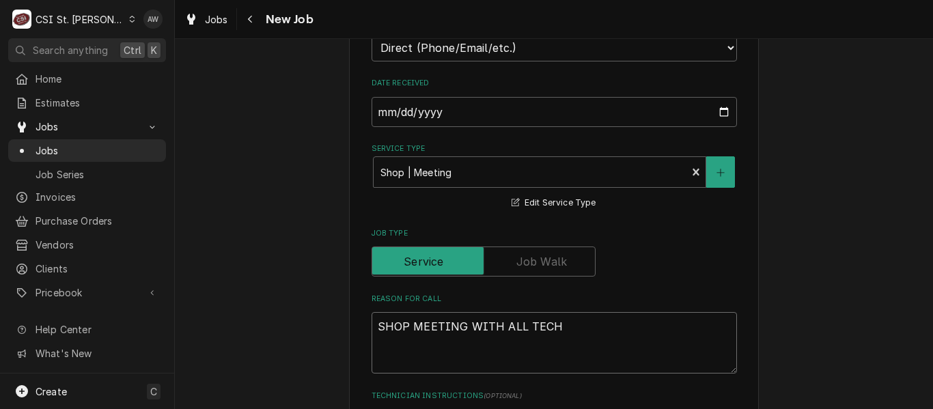
type textarea "x"
type textarea "SHOP MEETING WITH ALL TECH"
type textarea "x"
type textarea "SHOP MEETING WITH ALL TECHS"
type textarea "x"
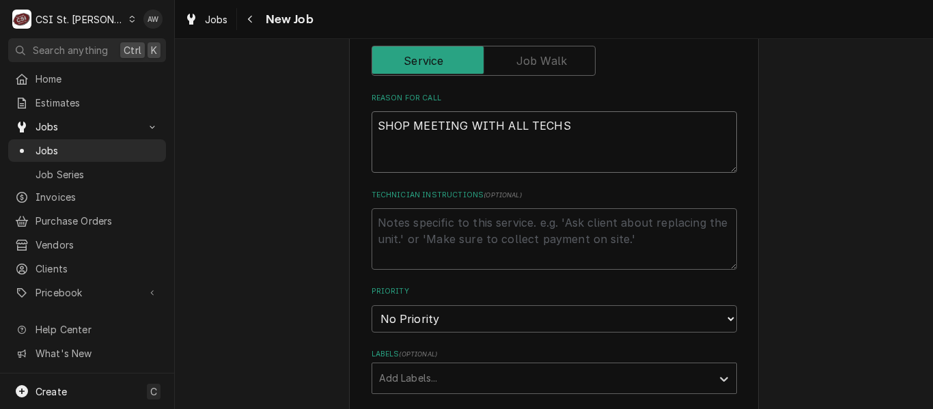
scroll to position [683, 0]
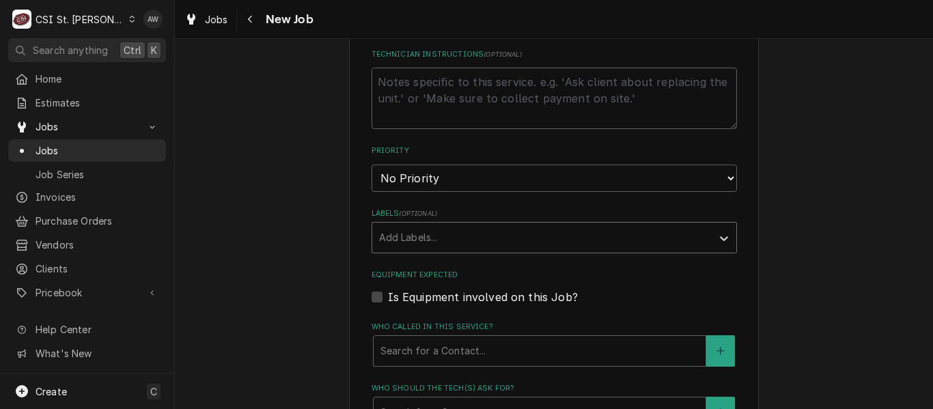
type textarea "SHOP MEETING WITH ALL TECHS"
click at [532, 233] on div "Labels" at bounding box center [542, 237] width 326 height 25
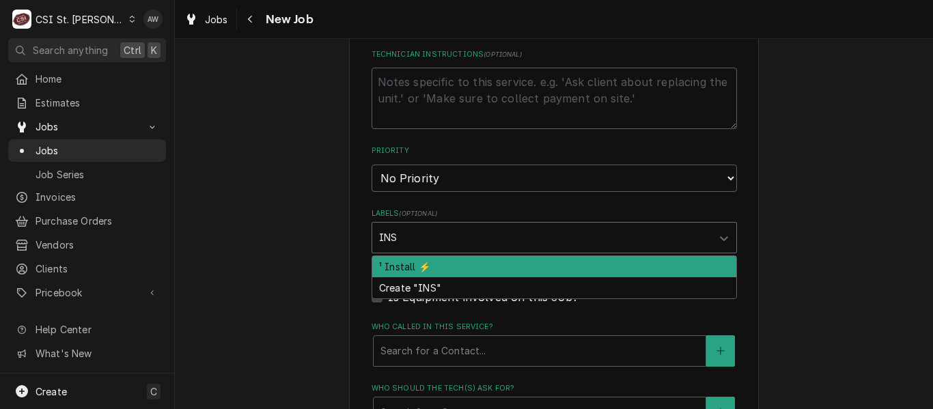
type input "IN"
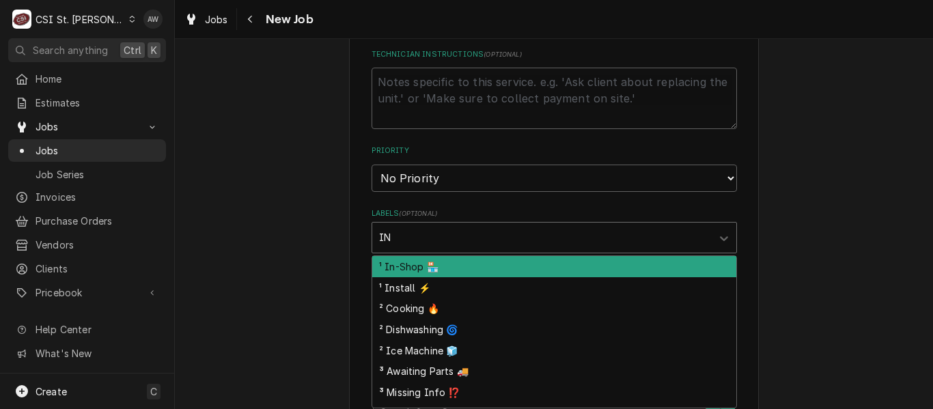
click at [522, 264] on div "¹ In-Shop 🏪" at bounding box center [554, 266] width 364 height 21
type textarea "x"
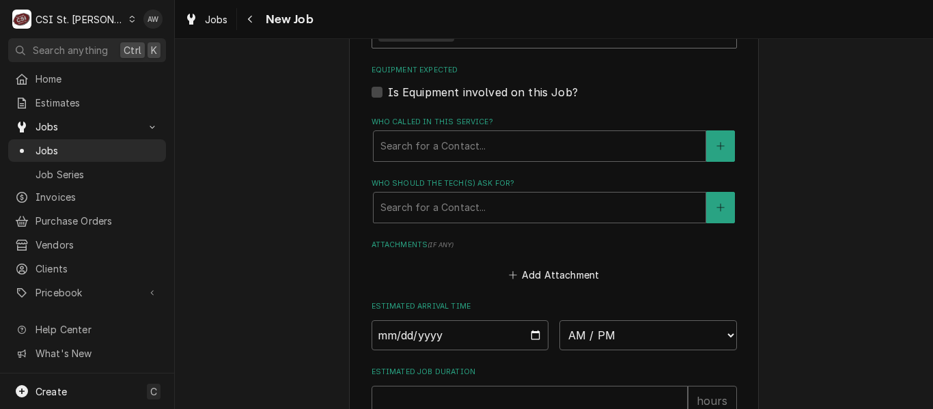
type textarea "x"
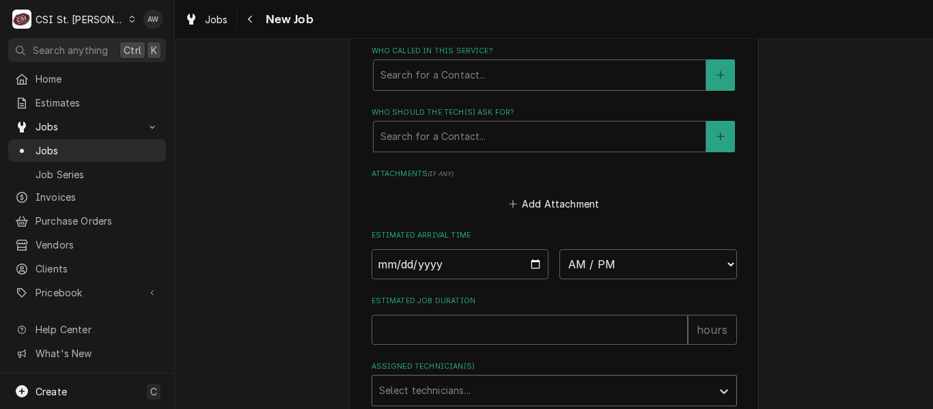
scroll to position [1074, 0]
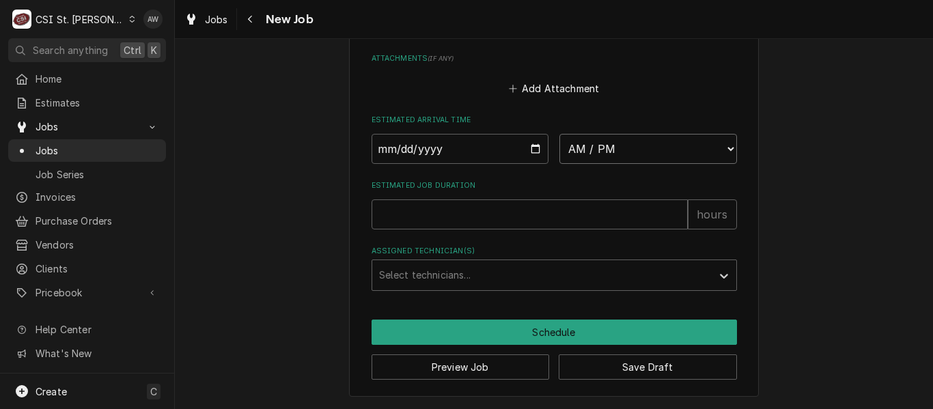
click at [579, 157] on select "AM / PM 6:00 AM 6:15 AM 6:30 AM 6:45 AM 7:00 AM 7:15 AM 7:30 AM 7:45 AM 8:00 AM…" at bounding box center [647, 149] width 177 height 30
select select "07:00:00"
click at [559, 134] on select "AM / PM 6:00 AM 6:15 AM 6:30 AM 6:45 AM 7:00 AM 7:15 AM 7:30 AM 7:45 AM 8:00 AM…" at bounding box center [647, 149] width 177 height 30
type textarea "x"
click at [530, 145] on input "Date" at bounding box center [459, 149] width 177 height 30
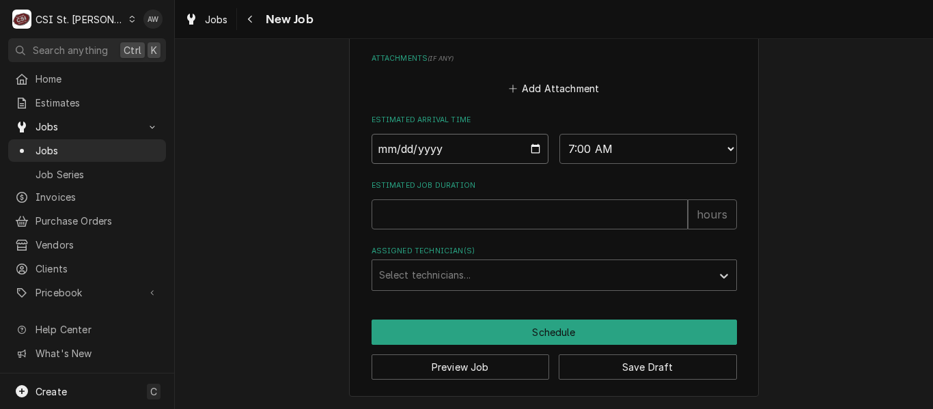
type input "2025-10-10"
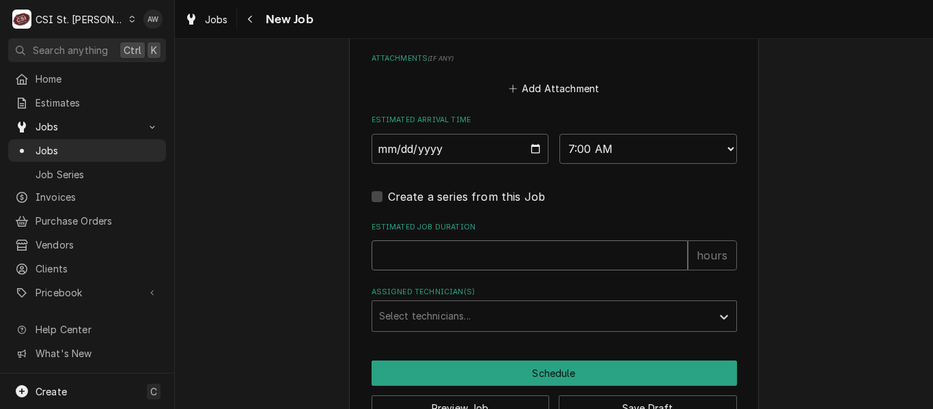
click at [480, 253] on input "Estimated Job Duration" at bounding box center [529, 255] width 316 height 30
type textarea "x"
type input "2"
type textarea "x"
type input "2"
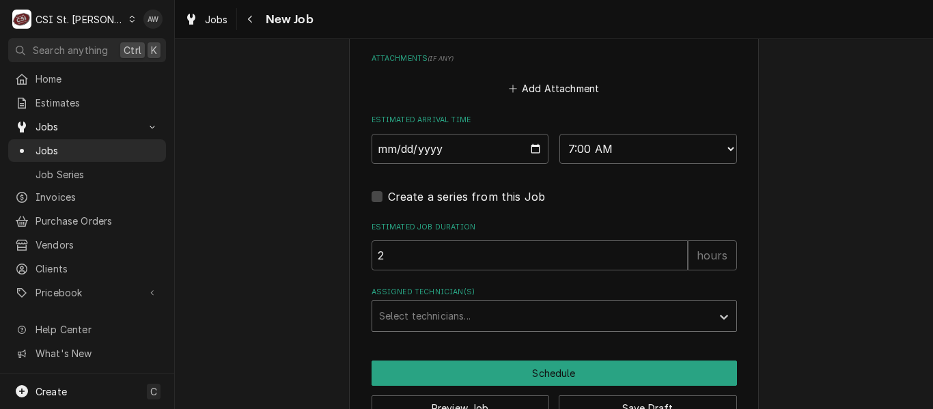
click at [487, 309] on div "Assigned Technician(s)" at bounding box center [542, 316] width 326 height 25
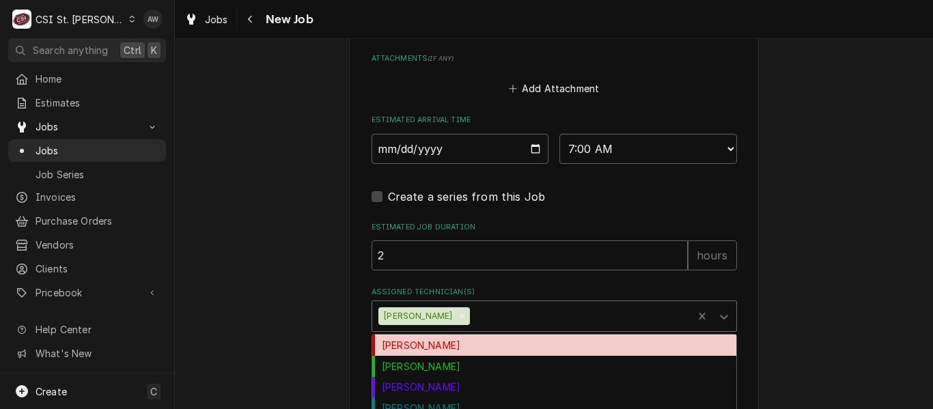
click at [487, 309] on div "Assigned Technician(s)" at bounding box center [578, 316] width 213 height 25
click at [492, 344] on div "[PERSON_NAME]" at bounding box center [554, 345] width 364 height 21
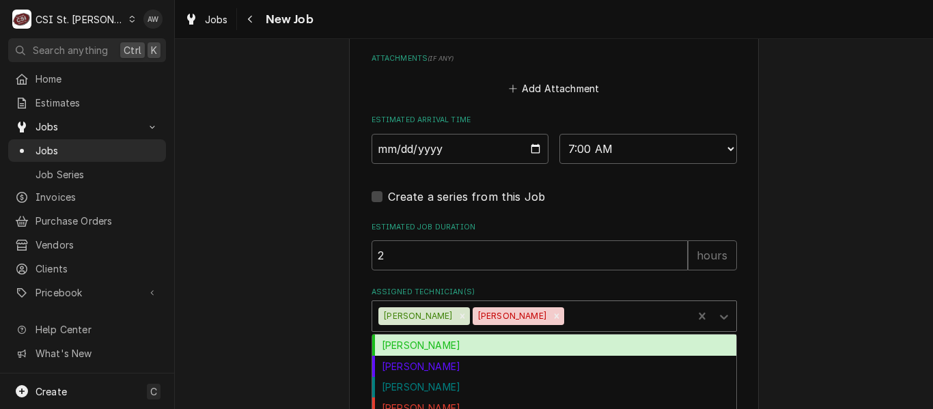
click at [567, 319] on div "Assigned Technician(s)" at bounding box center [626, 316] width 119 height 25
click at [534, 346] on div "[PERSON_NAME]" at bounding box center [554, 345] width 364 height 21
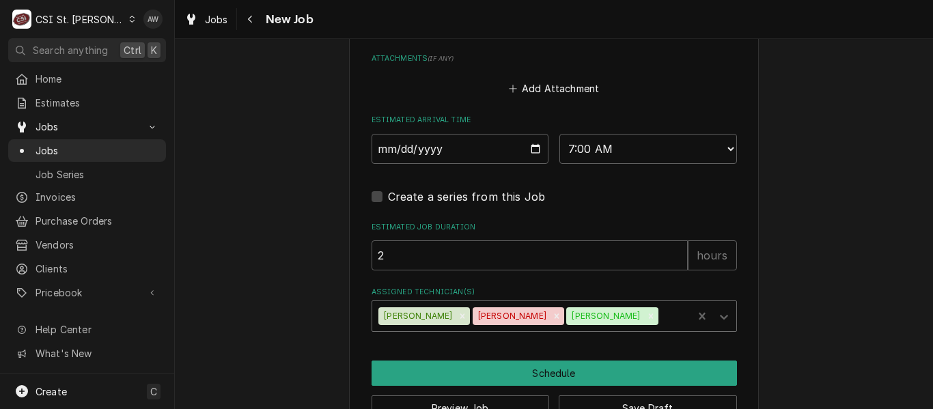
click at [660, 315] on div "Assigned Technician(s)" at bounding box center [672, 316] width 25 height 25
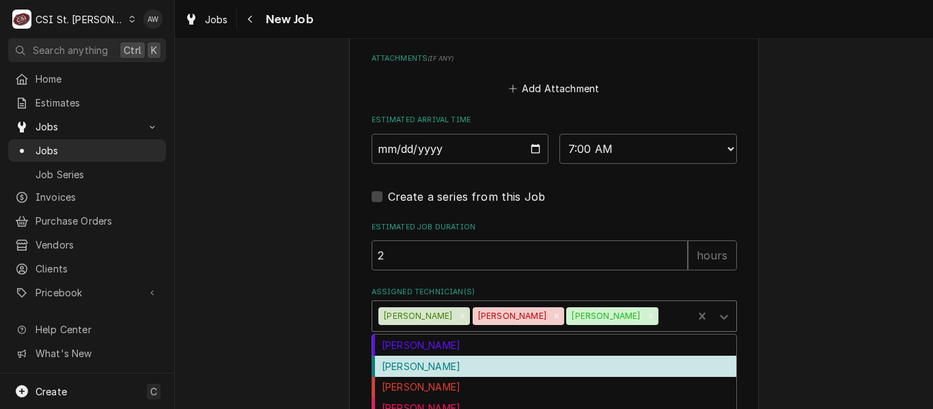
click at [546, 367] on div "[PERSON_NAME]" at bounding box center [554, 366] width 364 height 21
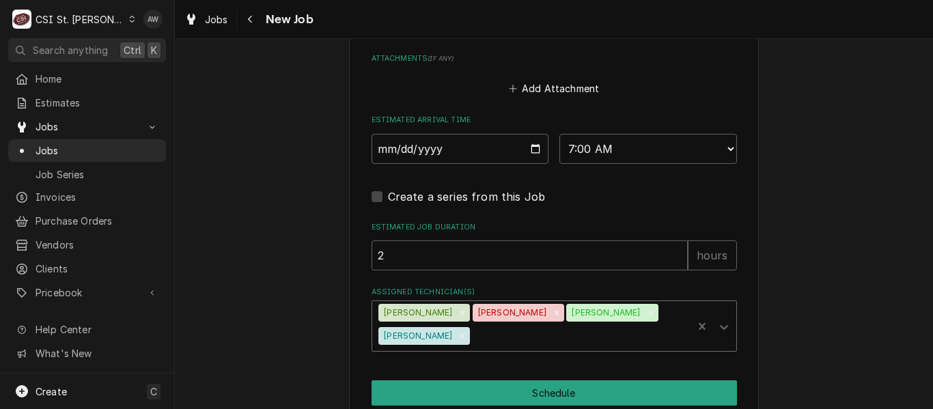
scroll to position [1135, 0]
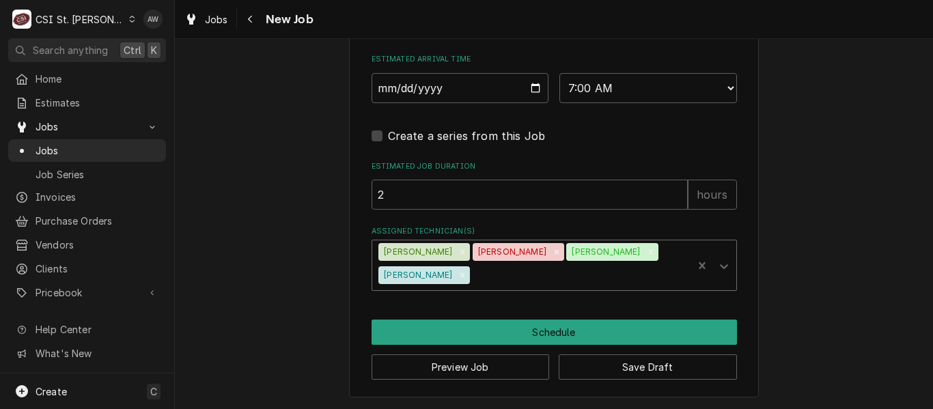
click at [473, 276] on div "Assigned Technician(s)" at bounding box center [578, 275] width 213 height 25
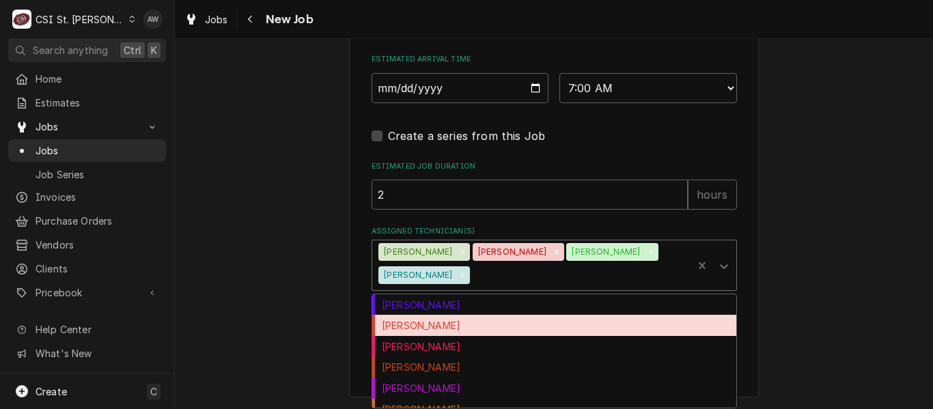
click at [471, 322] on div "[PERSON_NAME]" at bounding box center [554, 325] width 364 height 21
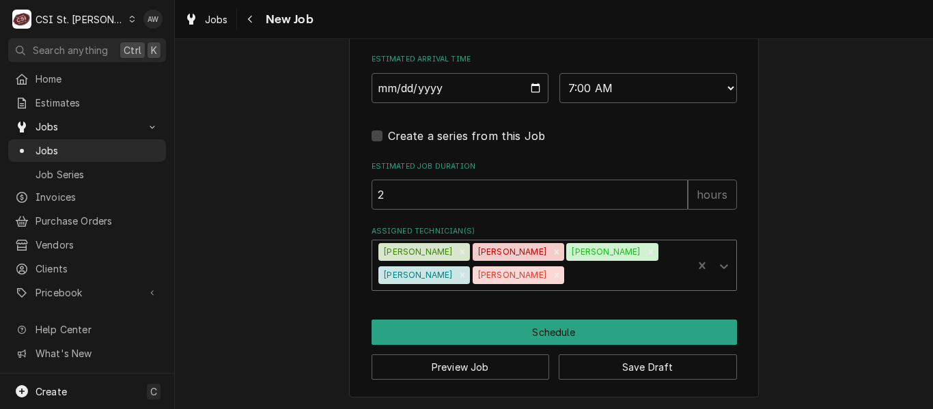
click at [567, 276] on div "Assigned Technician(s)" at bounding box center [626, 275] width 119 height 25
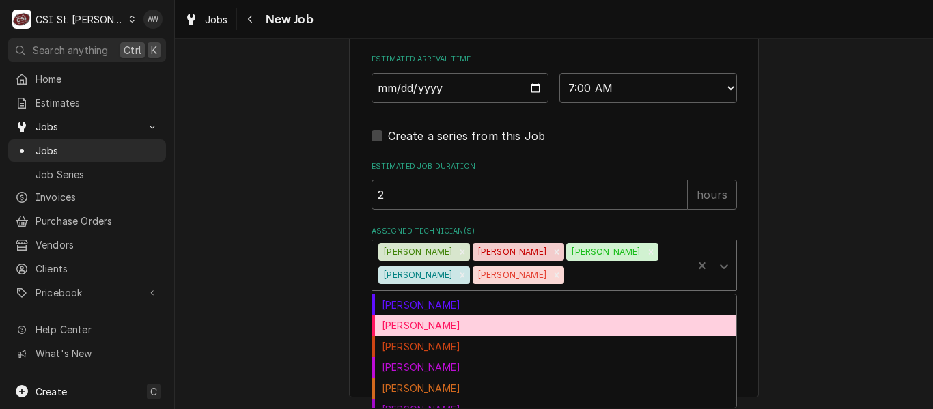
click at [507, 330] on div "[PERSON_NAME]" at bounding box center [554, 325] width 364 height 21
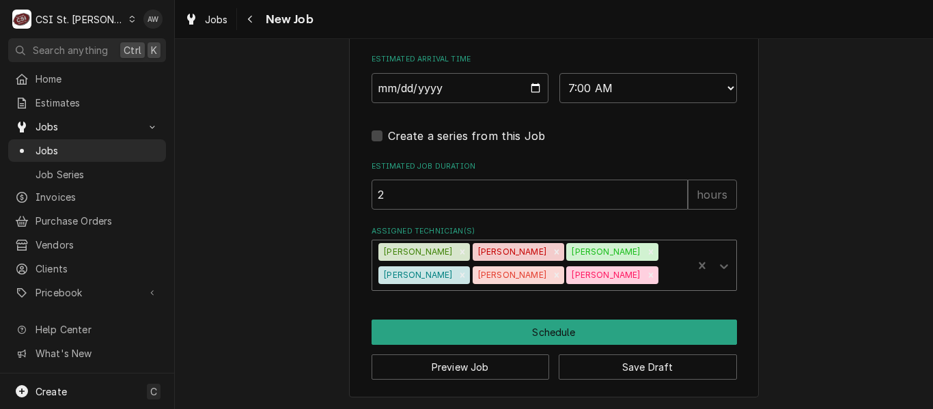
click at [660, 273] on div "Assigned Technician(s)" at bounding box center [672, 275] width 25 height 25
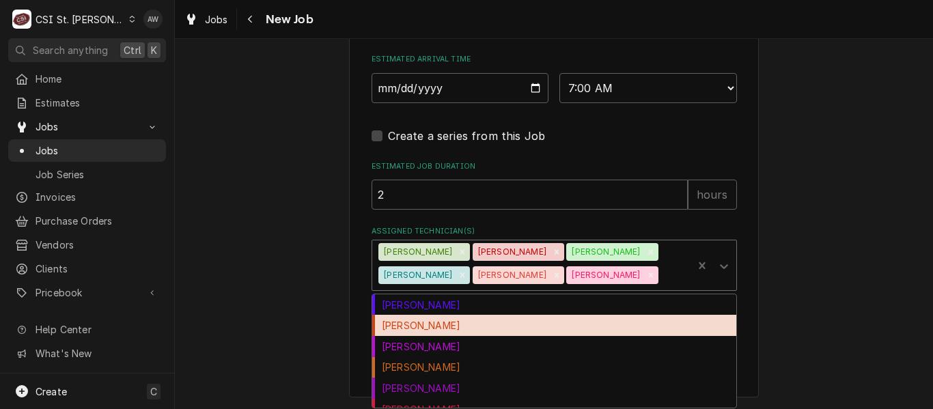
click at [545, 320] on div "[PERSON_NAME]" at bounding box center [554, 325] width 364 height 21
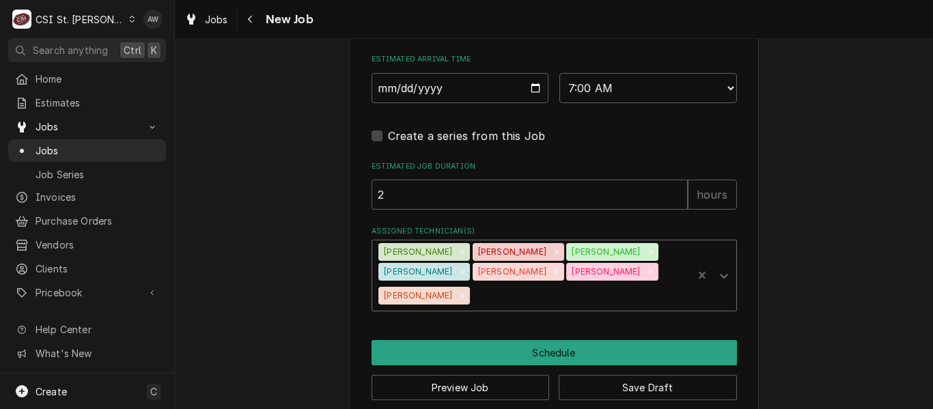
click at [670, 283] on div "Assigned Technician(s)" at bounding box center [578, 295] width 213 height 25
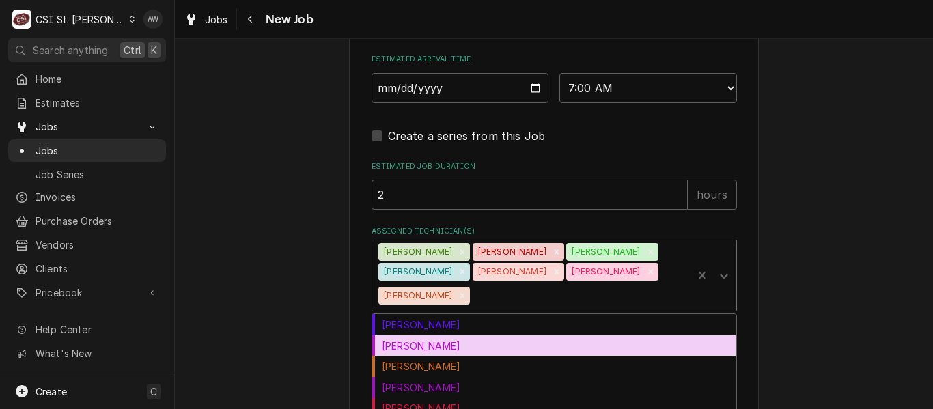
click at [558, 335] on div "[PERSON_NAME]" at bounding box center [554, 345] width 364 height 21
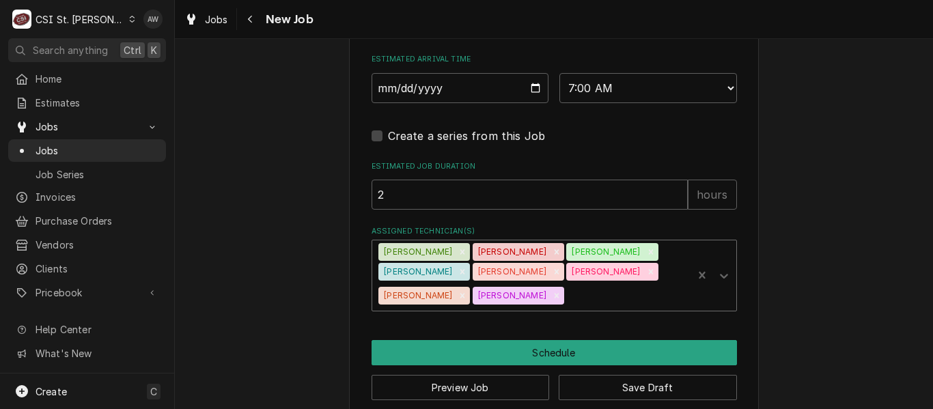
click at [582, 296] on div "Assigned Technician(s)" at bounding box center [626, 295] width 119 height 25
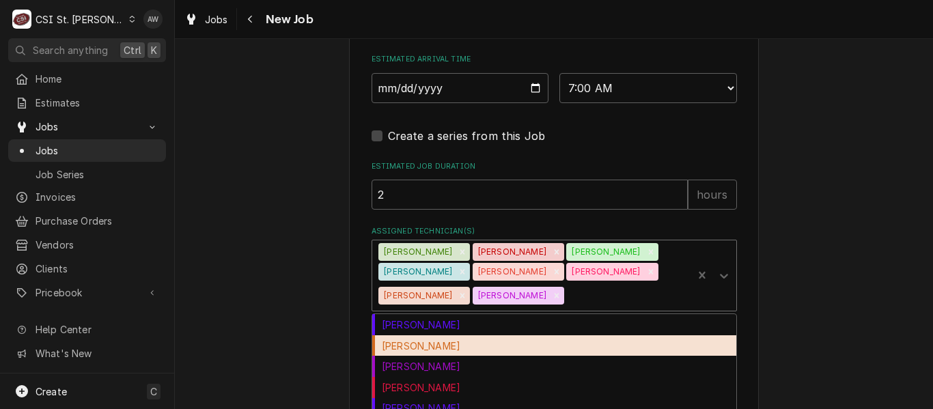
click at [507, 349] on div "[PERSON_NAME]" at bounding box center [554, 345] width 364 height 21
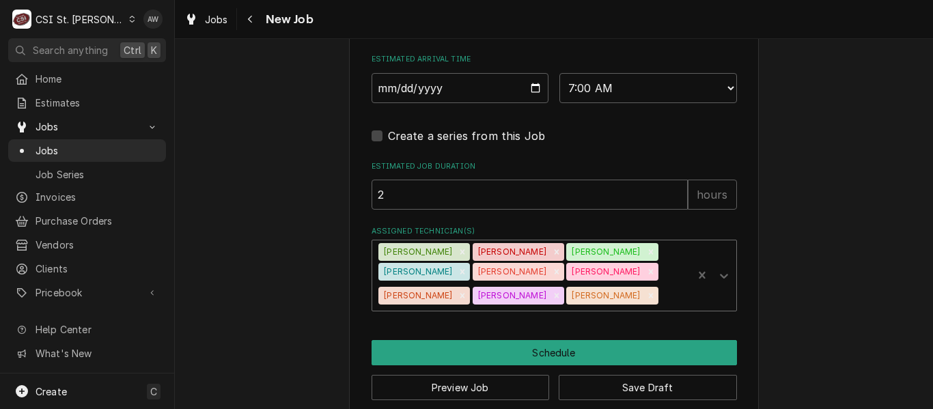
click at [660, 303] on div "Assigned Technician(s)" at bounding box center [672, 295] width 25 height 25
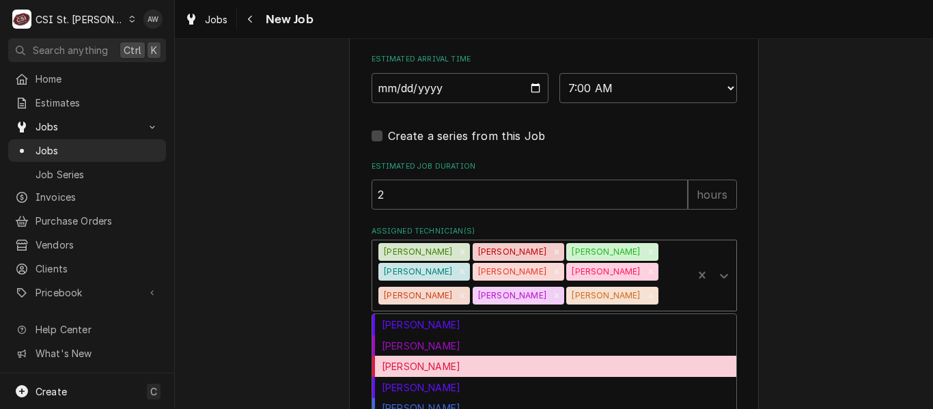
click at [517, 363] on div "[PERSON_NAME]" at bounding box center [554, 366] width 364 height 21
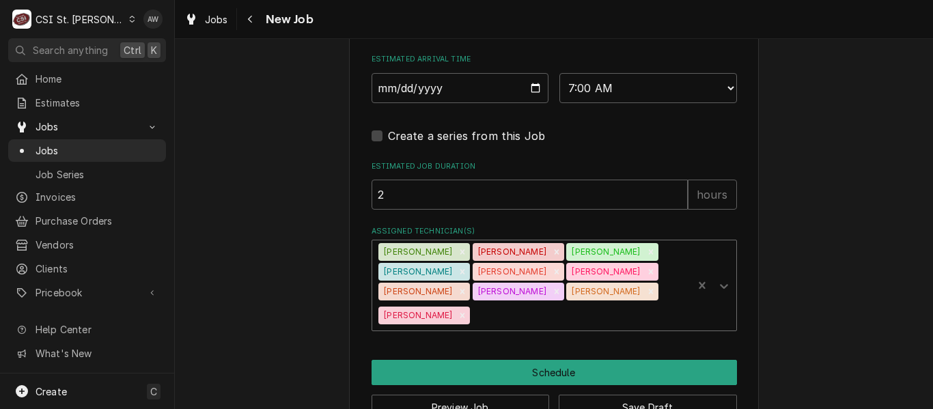
click at [599, 303] on div "Assigned Technician(s)" at bounding box center [578, 315] width 213 height 25
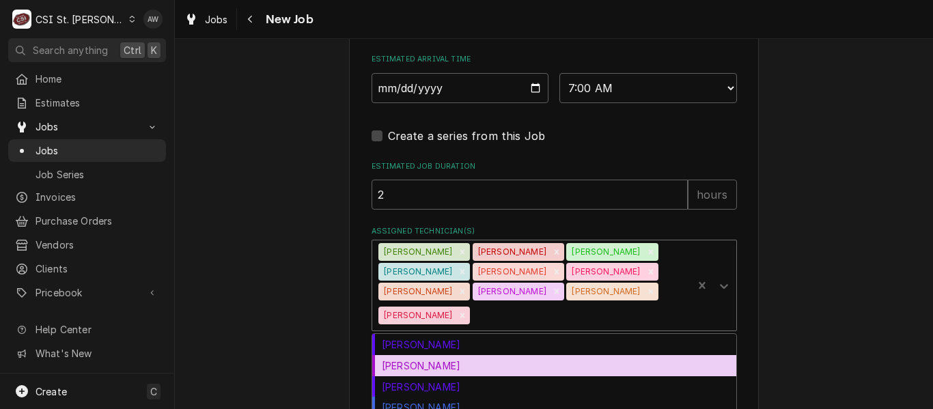
click at [520, 355] on div "[PERSON_NAME]" at bounding box center [554, 365] width 364 height 21
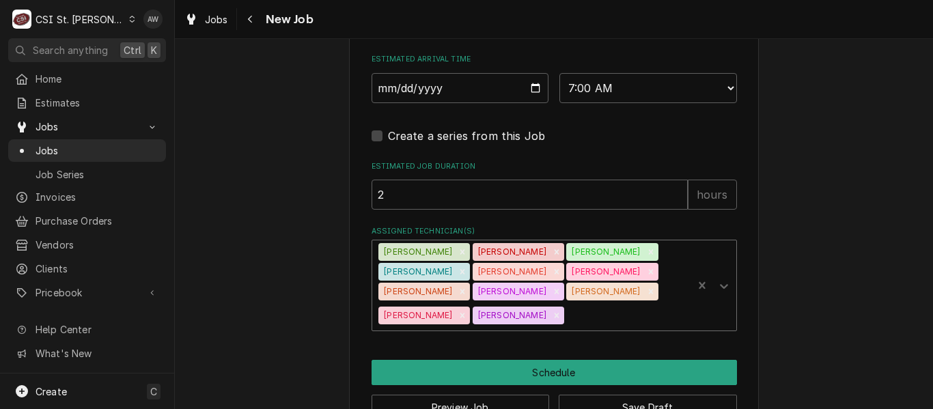
click at [677, 303] on div "Assigned Technician(s)" at bounding box center [626, 315] width 119 height 25
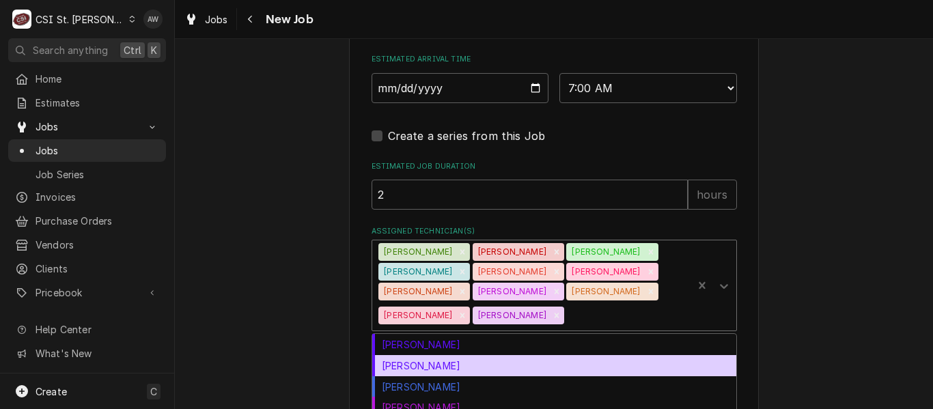
click at [555, 355] on div "[PERSON_NAME]" at bounding box center [554, 365] width 364 height 21
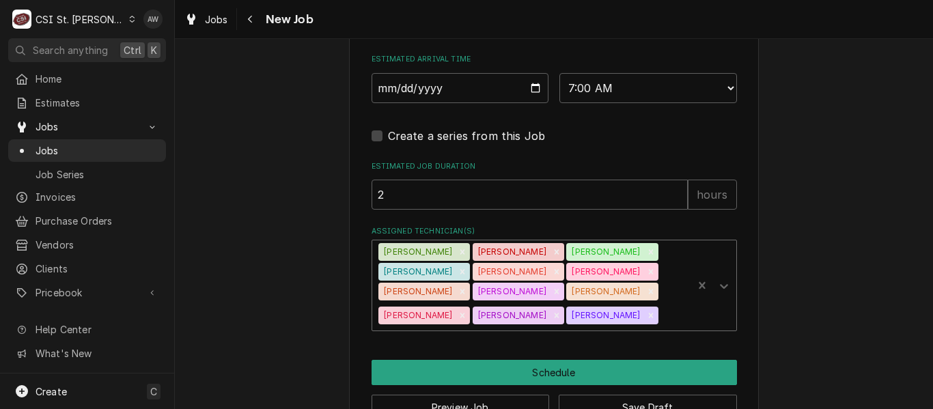
click at [660, 317] on div "Assigned Technician(s)" at bounding box center [672, 315] width 25 height 25
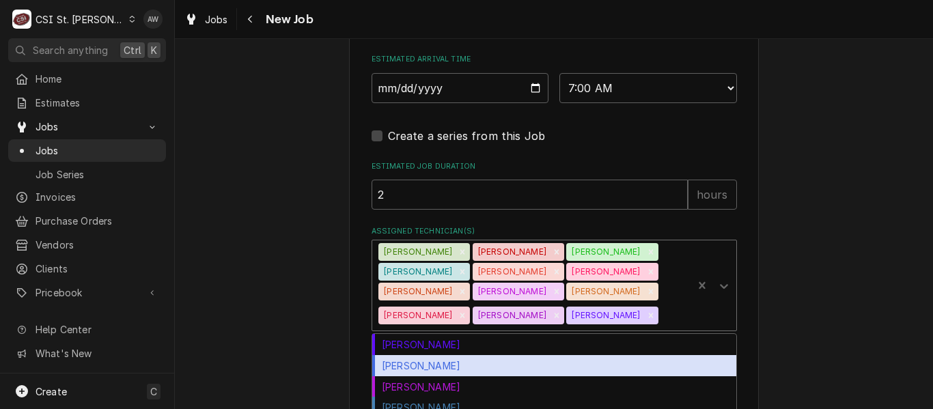
click at [522, 362] on div "[PERSON_NAME]" at bounding box center [554, 365] width 364 height 21
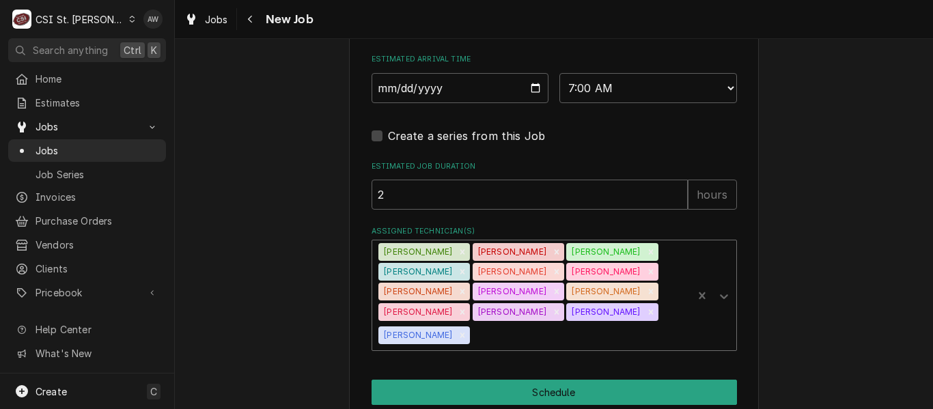
click at [552, 323] on div "Assigned Technician(s)" at bounding box center [578, 335] width 213 height 25
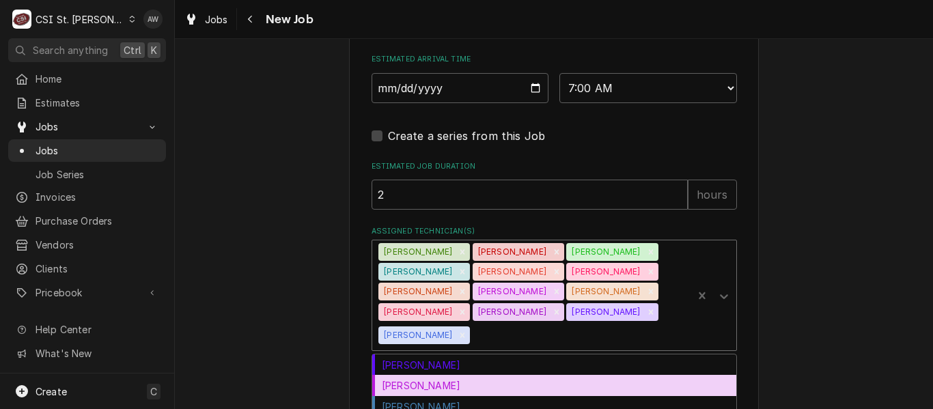
click at [528, 375] on div "[PERSON_NAME]" at bounding box center [554, 385] width 364 height 21
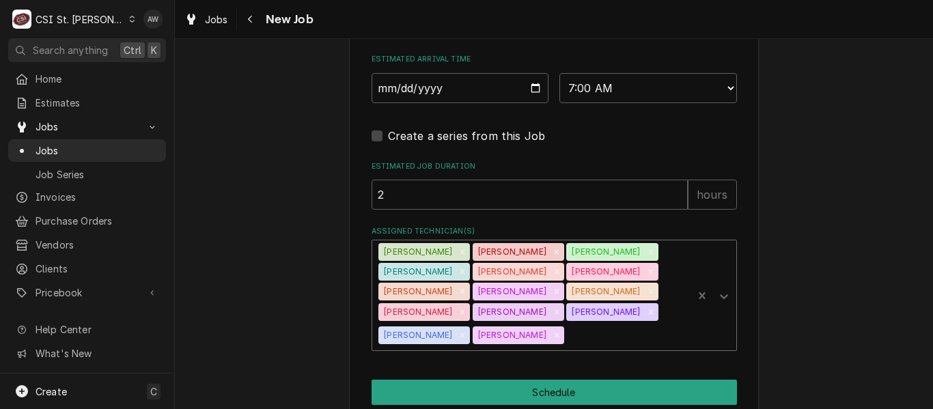
click at [569, 324] on input "Assigned Technician(s)" at bounding box center [568, 335] width 3 height 22
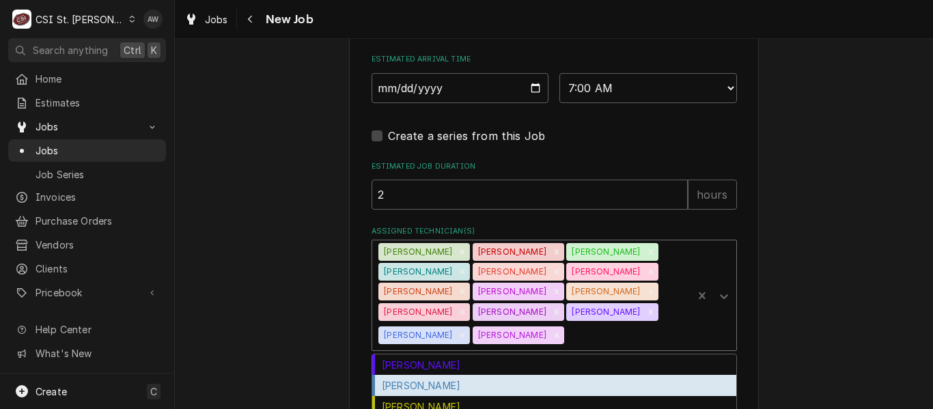
click at [543, 375] on div "[PERSON_NAME]" at bounding box center [554, 385] width 364 height 21
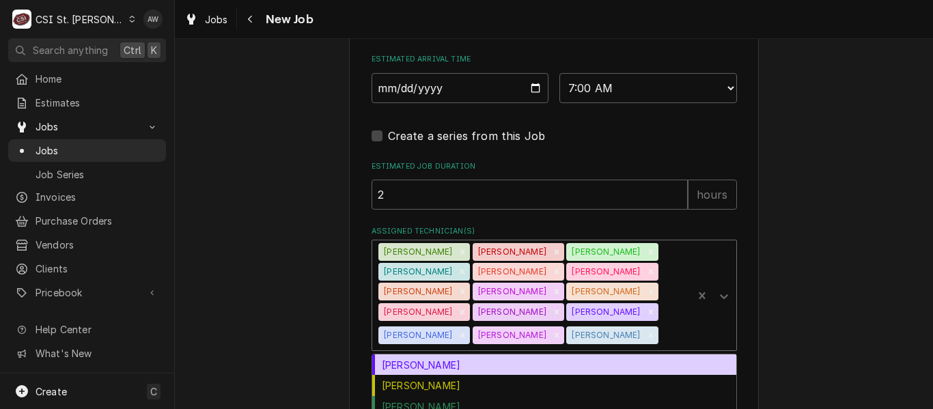
click at [670, 323] on div "Assigned Technician(s)" at bounding box center [672, 335] width 25 height 25
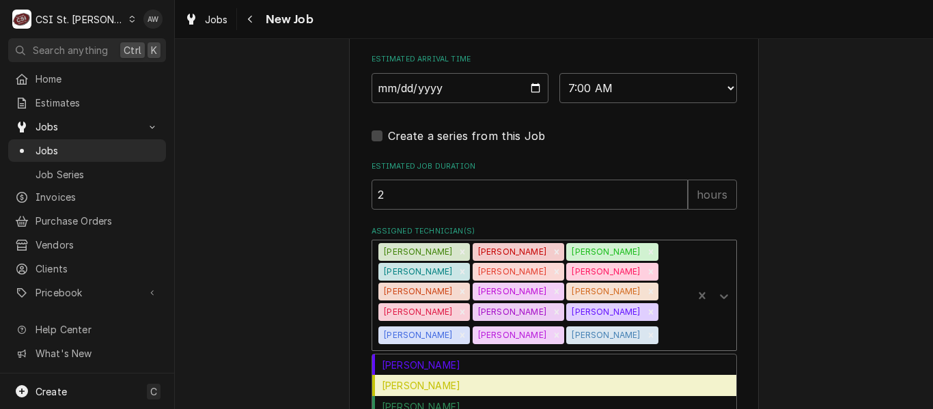
click at [571, 375] on div "[PERSON_NAME]" at bounding box center [554, 385] width 364 height 21
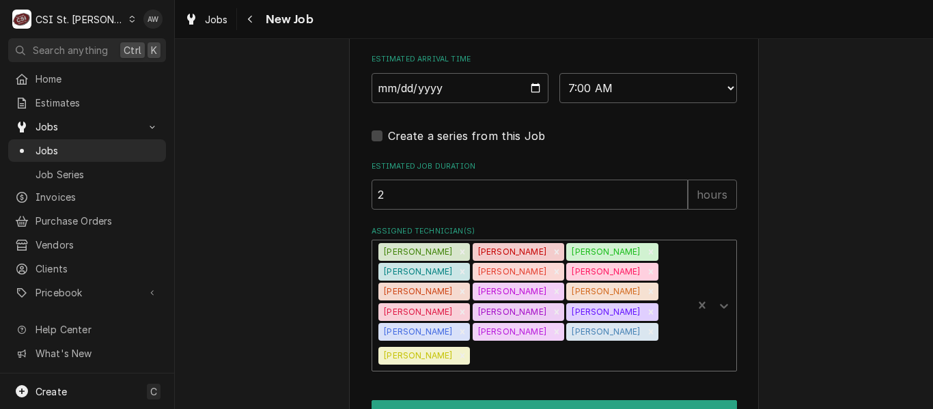
click at [592, 343] on div "Assigned Technician(s)" at bounding box center [578, 355] width 213 height 25
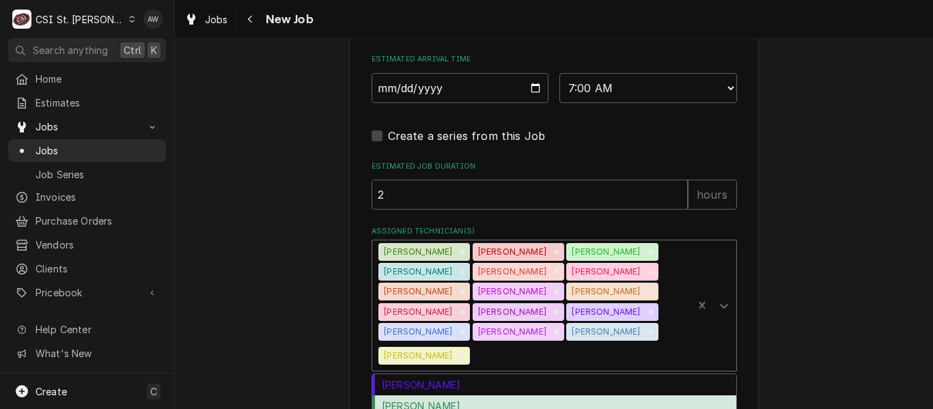
click at [549, 395] on div "[PERSON_NAME]" at bounding box center [554, 405] width 364 height 21
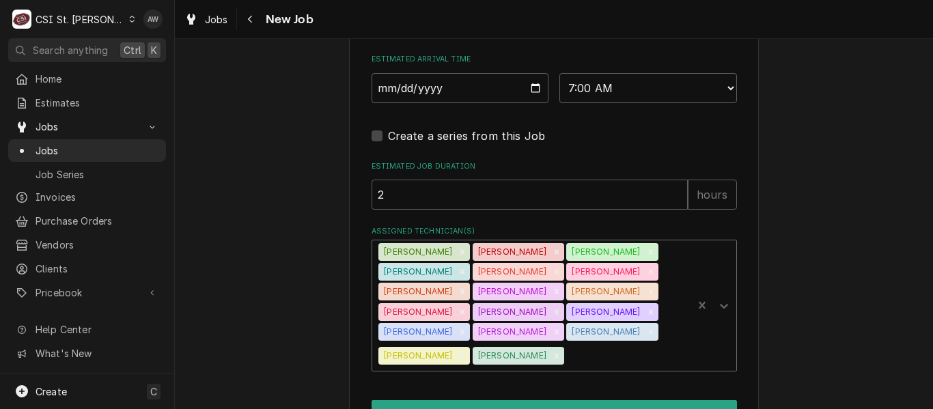
scroll to position [1195, 0]
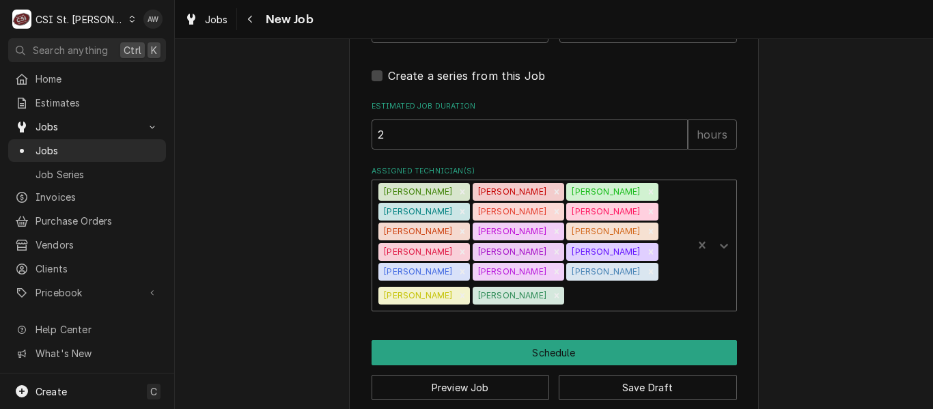
click at [567, 283] on div "Assigned Technician(s)" at bounding box center [626, 295] width 119 height 25
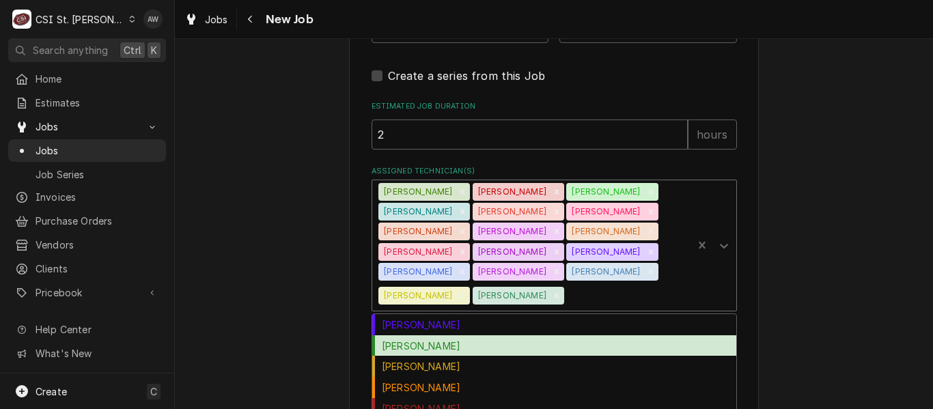
click at [528, 335] on div "[PERSON_NAME]" at bounding box center [554, 345] width 364 height 21
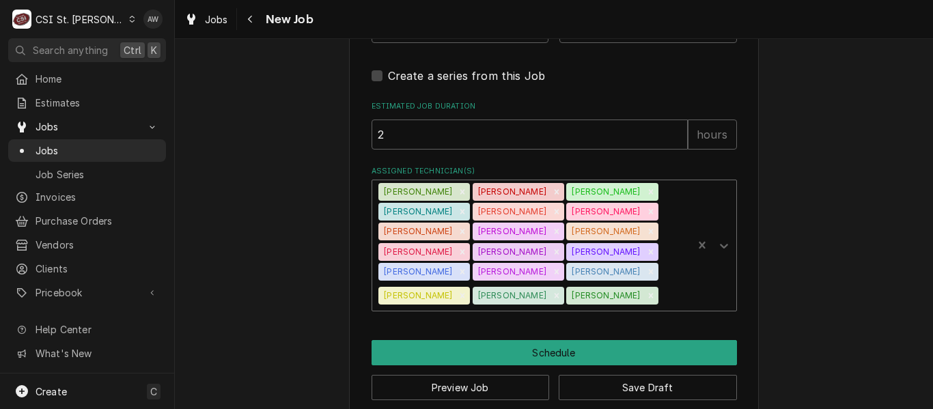
click at [660, 283] on div "Assigned Technician(s)" at bounding box center [672, 295] width 25 height 25
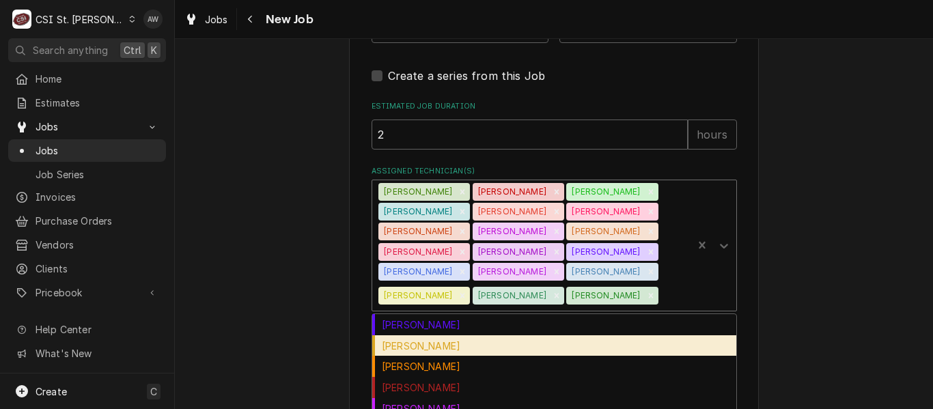
click at [567, 335] on div "[PERSON_NAME]" at bounding box center [554, 345] width 364 height 21
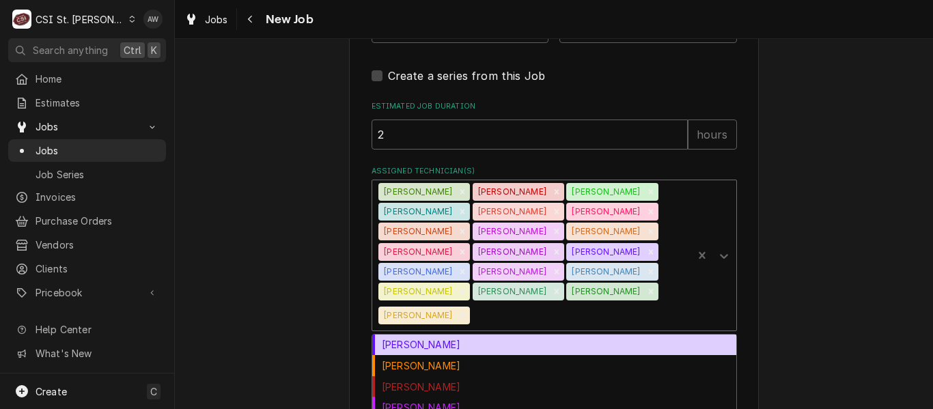
click at [610, 278] on div "Brad Cope Chuck Wamboldt Courtney Wiliford David Ford Eric Guard Erick Hudgens …" at bounding box center [532, 255] width 321 height 150
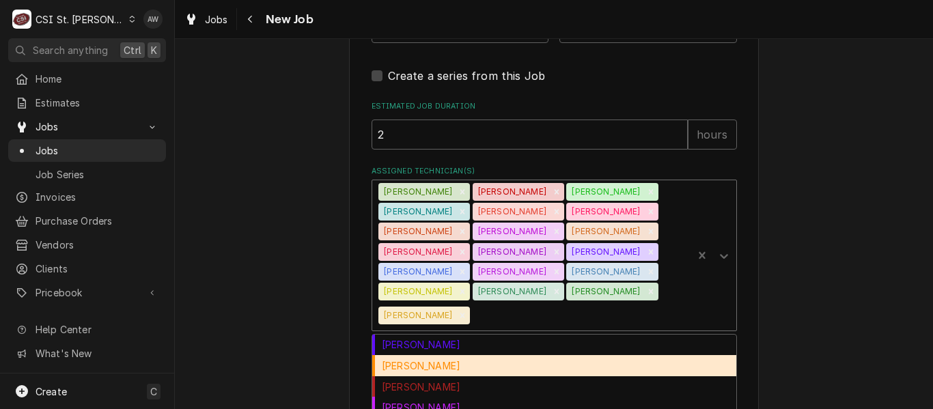
click at [560, 355] on div "[PERSON_NAME]" at bounding box center [554, 365] width 364 height 21
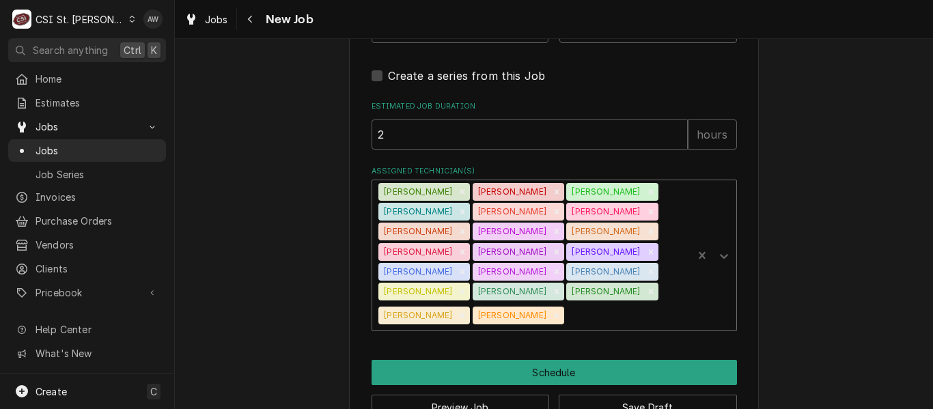
click at [593, 303] on div "Assigned Technician(s)" at bounding box center [626, 315] width 119 height 25
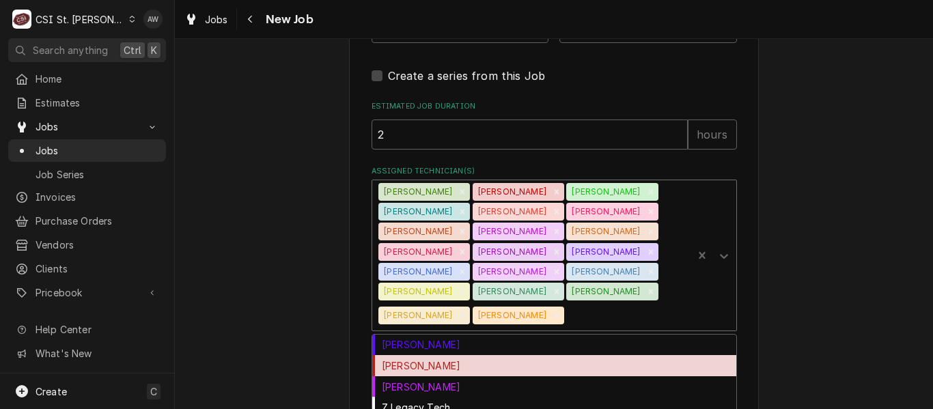
click at [574, 355] on div "[PERSON_NAME]" at bounding box center [554, 365] width 364 height 21
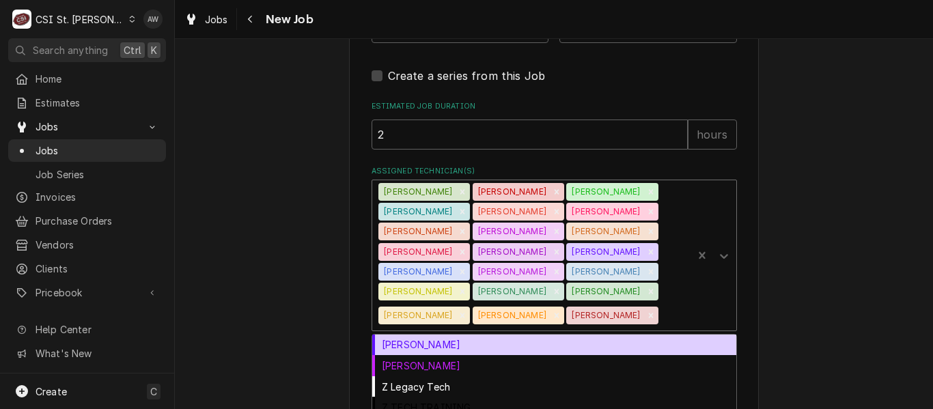
click at [660, 303] on div "Assigned Technician(s)" at bounding box center [672, 315] width 25 height 25
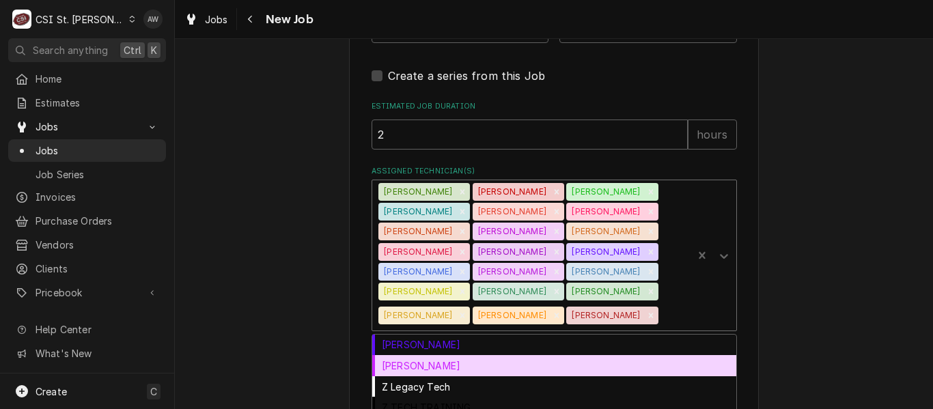
click at [562, 355] on div "[PERSON_NAME]" at bounding box center [554, 365] width 364 height 21
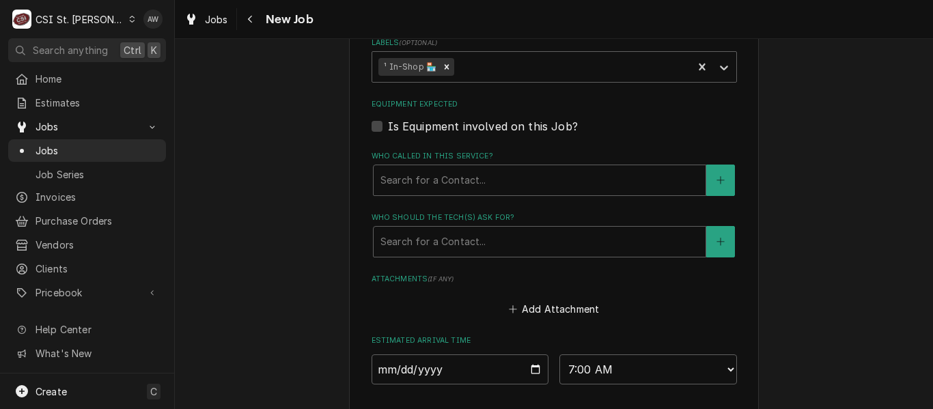
scroll to position [1235, 0]
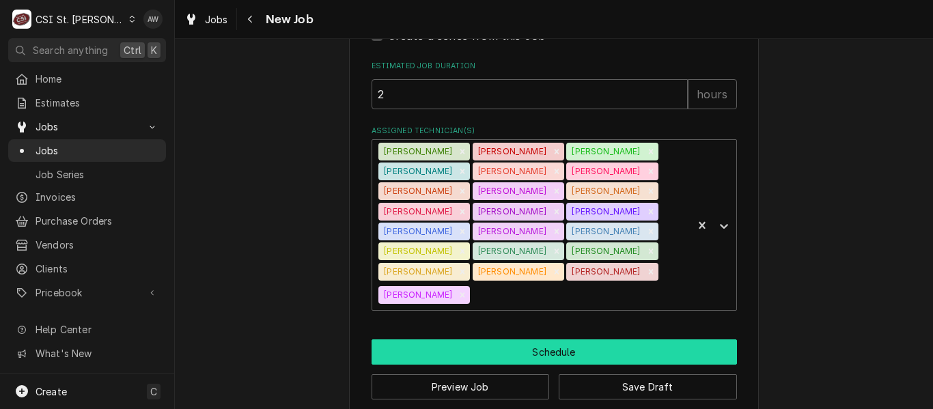
click at [571, 339] on button "Schedule" at bounding box center [553, 351] width 365 height 25
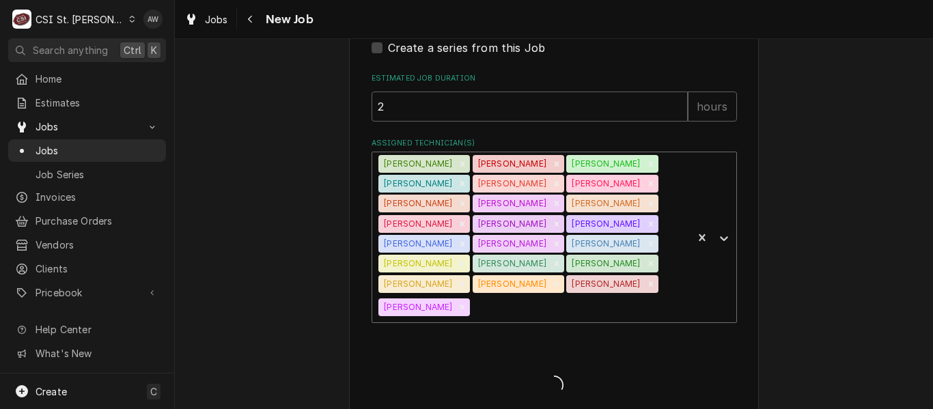
type textarea "x"
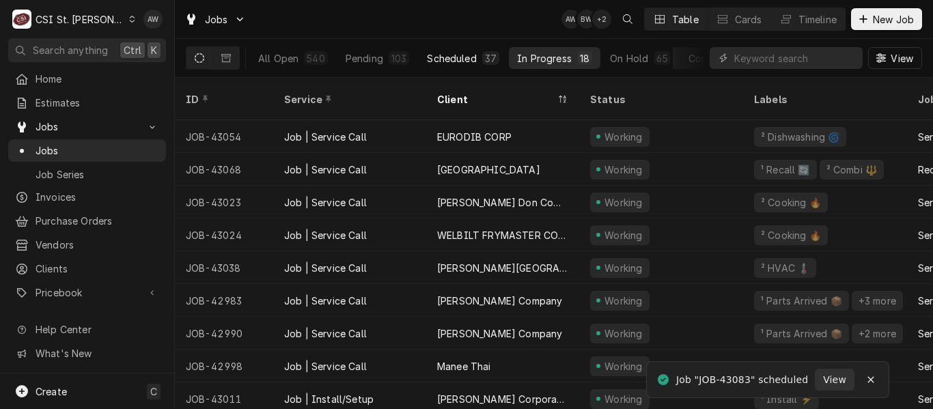
click at [436, 59] on div "Scheduled" at bounding box center [451, 58] width 49 height 14
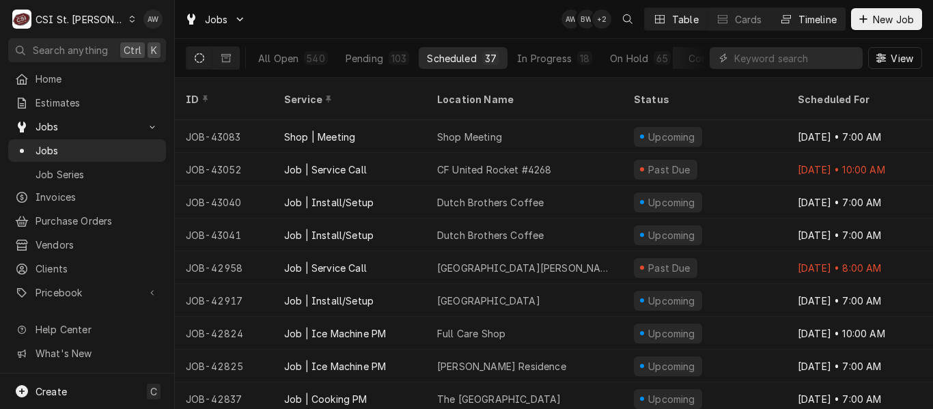
click at [821, 23] on div "Timeline" at bounding box center [817, 19] width 38 height 14
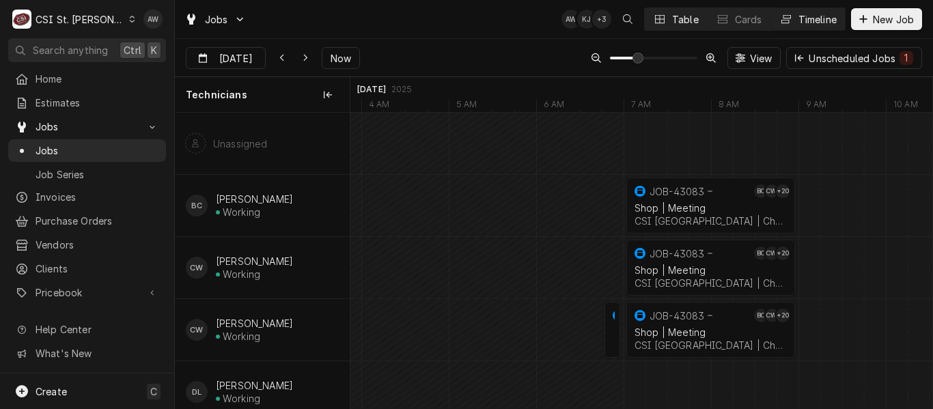
click at [677, 27] on button "Table" at bounding box center [675, 19] width 62 height 22
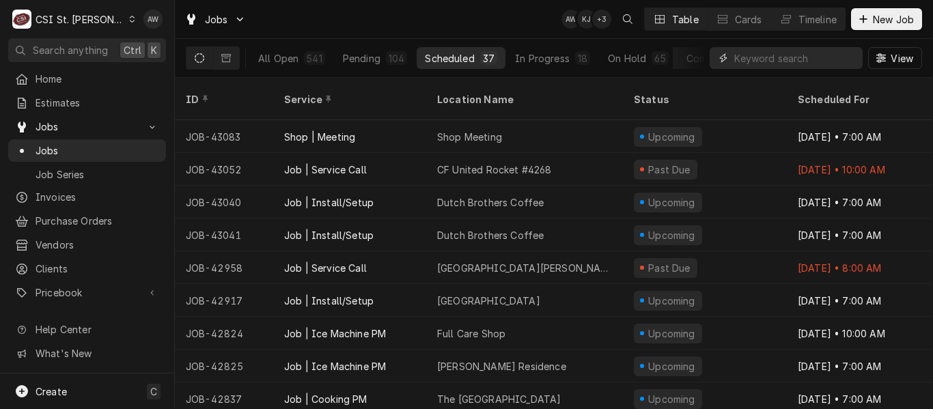
click at [768, 63] on input "Dynamic Content Wrapper" at bounding box center [795, 58] width 122 height 22
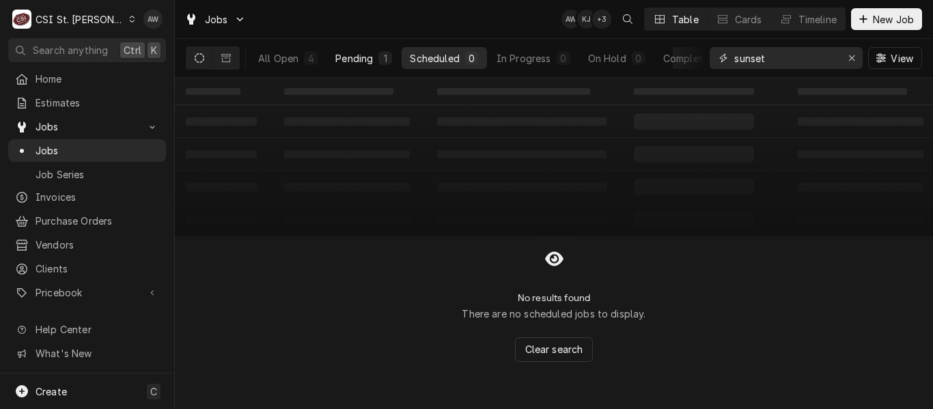
type input "sunset"
click at [378, 54] on div "1" at bounding box center [385, 58] width 14 height 14
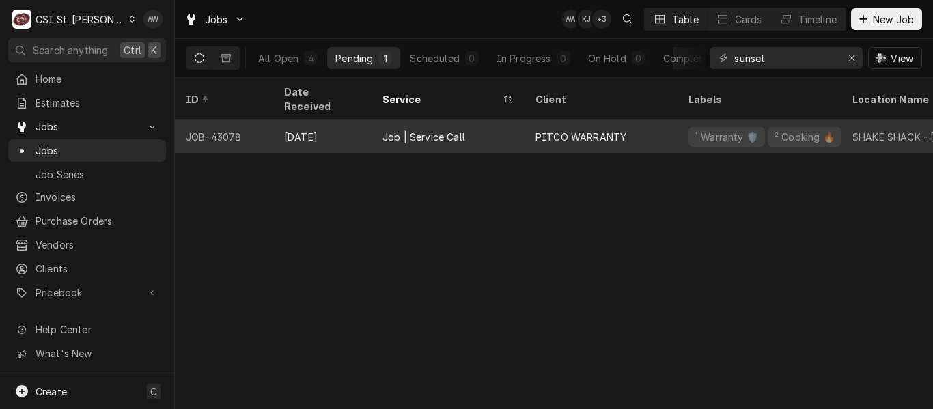
click at [429, 130] on div "Job | Service Call" at bounding box center [423, 137] width 83 height 14
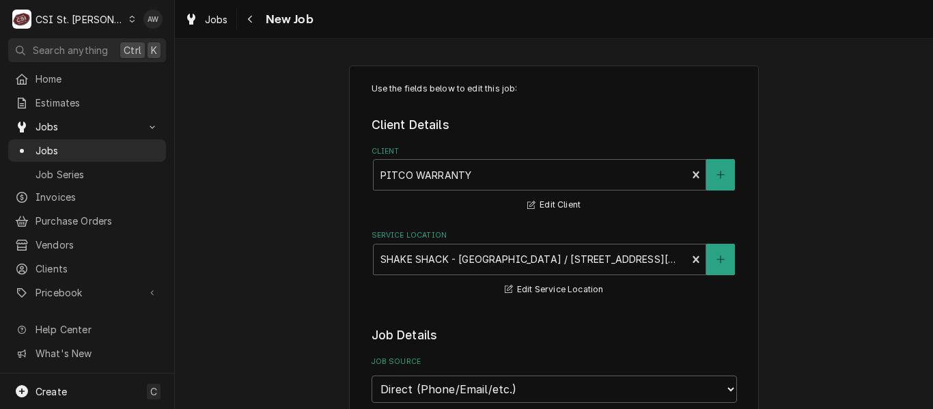
type textarea "x"
click at [248, 27] on button "Navigate back" at bounding box center [251, 19] width 22 height 22
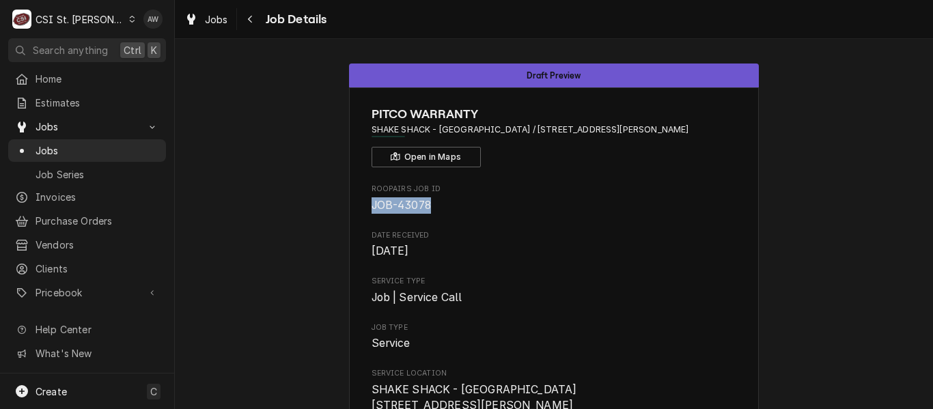
drag, startPoint x: 433, startPoint y: 204, endPoint x: 360, endPoint y: 207, distance: 73.1
copy span "JOB-43078"
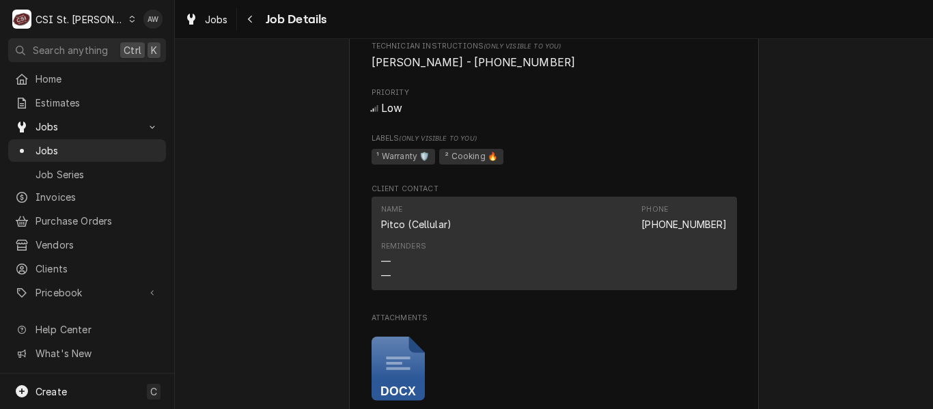
scroll to position [778, 0]
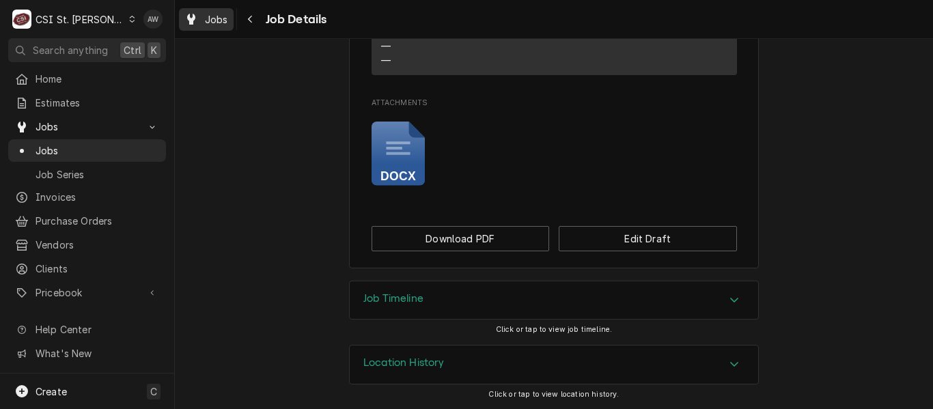
click at [205, 11] on div "Jobs" at bounding box center [206, 19] width 49 height 17
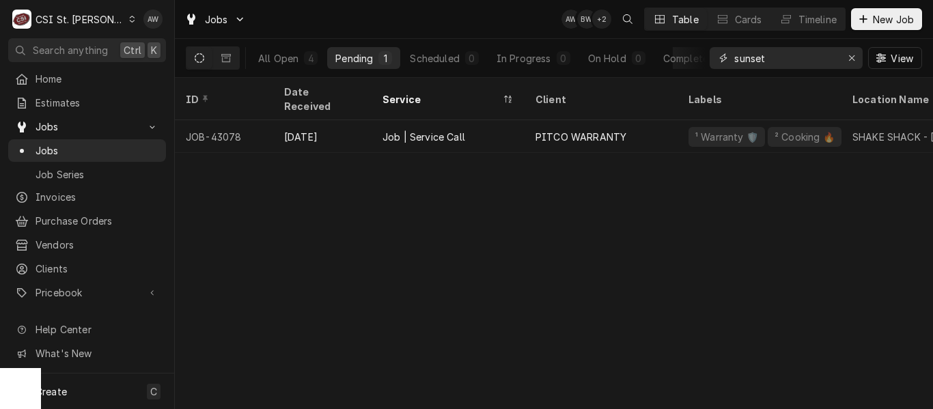
drag, startPoint x: 767, startPoint y: 54, endPoint x: 707, endPoint y: 52, distance: 60.1
click at [707, 52] on div "All Open 4 Pending 1 Scheduled 0 In Progress 0 On Hold 0 Completed 3 sunset View" at bounding box center [554, 58] width 736 height 38
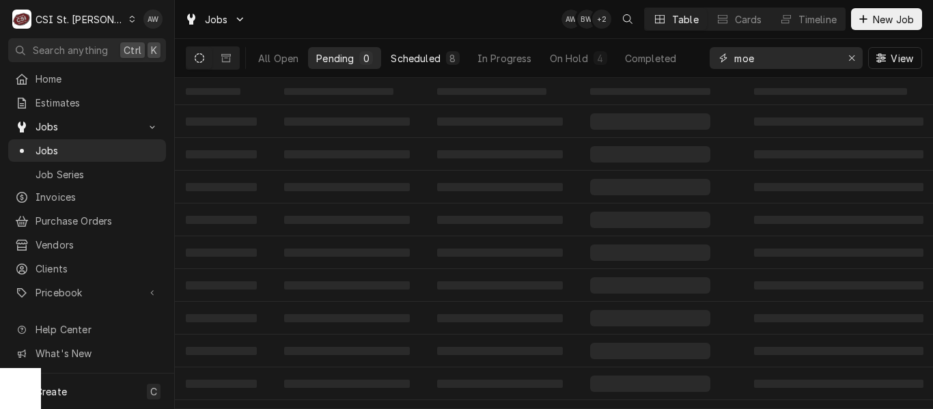
type input "moe"
click at [440, 56] on div "Scheduled" at bounding box center [414, 58] width 49 height 14
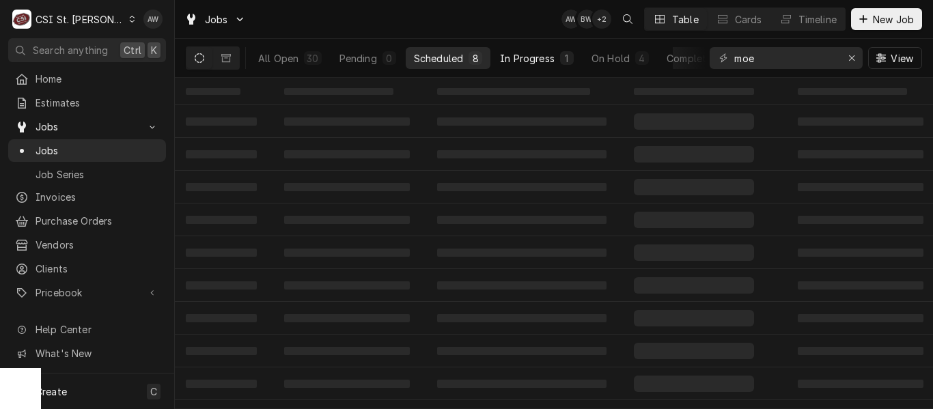
click at [524, 57] on div "In Progress" at bounding box center [527, 58] width 55 height 14
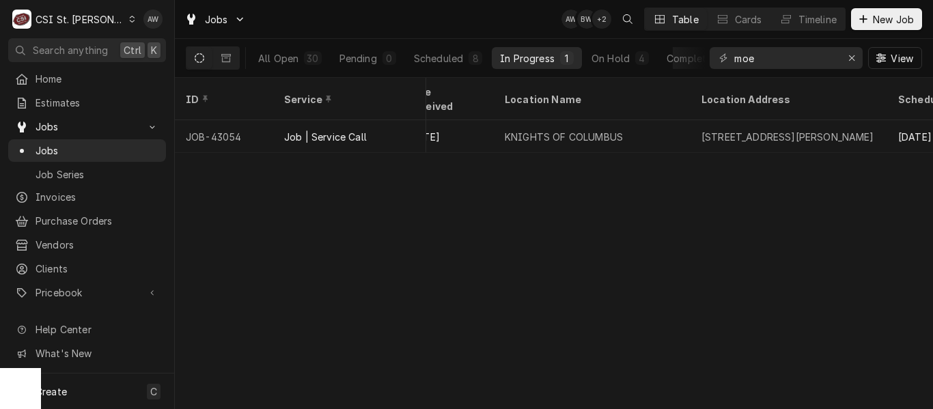
scroll to position [0, 795]
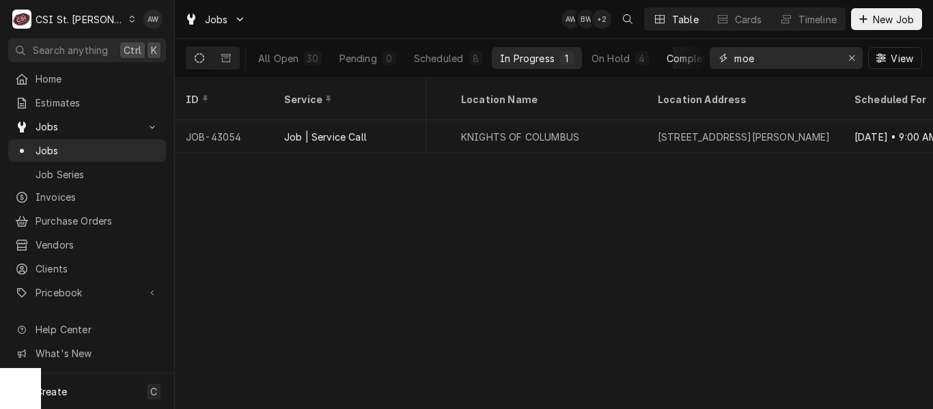
drag, startPoint x: 763, startPoint y: 55, endPoint x: 679, endPoint y: 55, distance: 84.7
click at [679, 55] on div "All Open 30 Pending 0 Scheduled 8 In Progress 1 On Hold 4 Completed 17 moe View" at bounding box center [554, 58] width 736 height 38
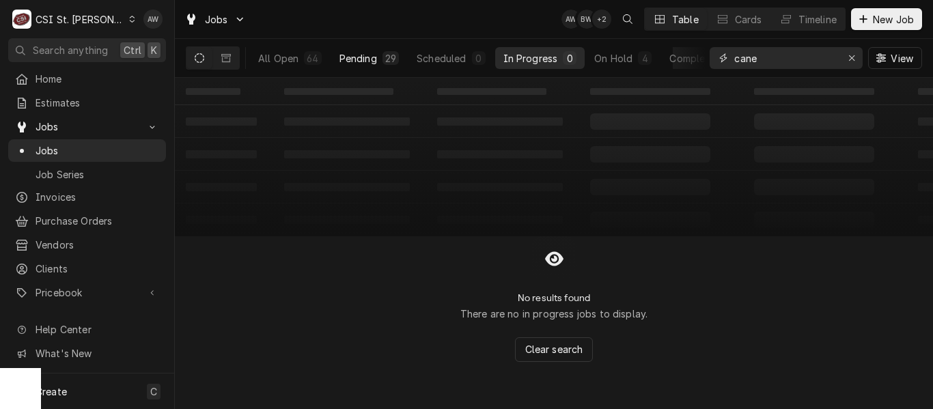
type input "cane"
click at [367, 60] on div "Pending" at bounding box center [358, 58] width 38 height 14
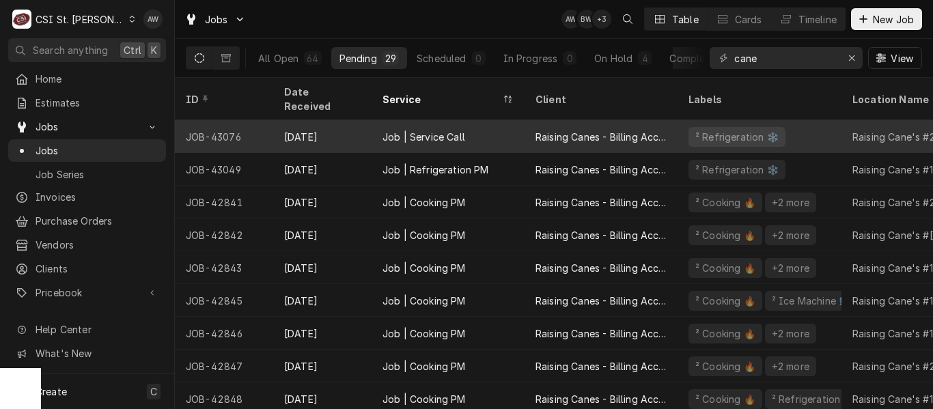
click at [415, 130] on div "Job | Service Call" at bounding box center [423, 137] width 83 height 14
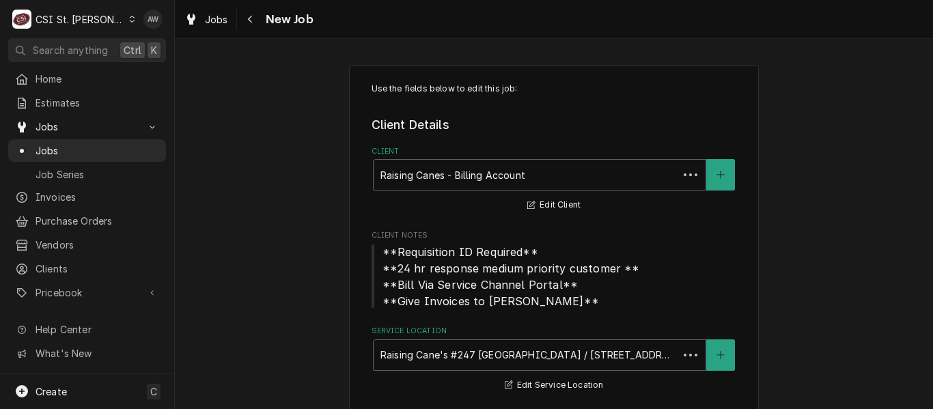
type textarea "x"
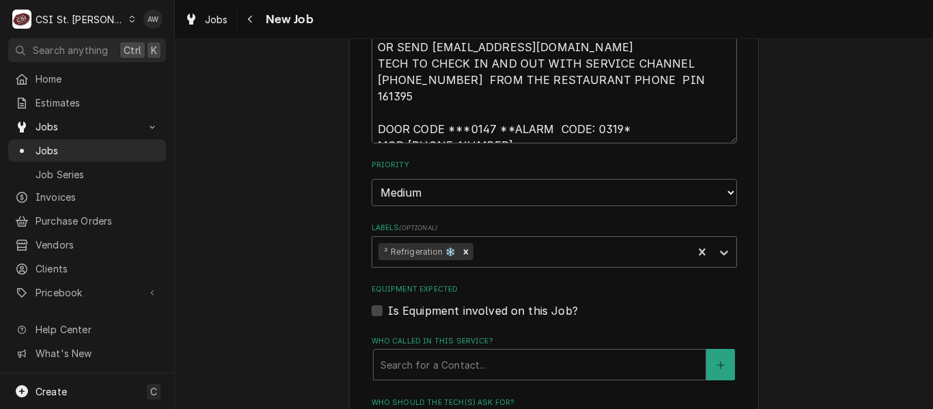
scroll to position [1229, 0]
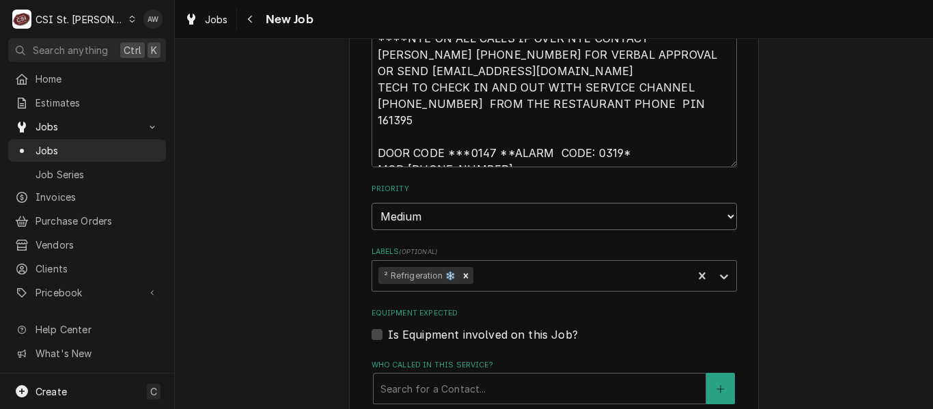
click at [477, 203] on select "No Priority Urgent High Medium Low" at bounding box center [553, 216] width 365 height 27
select select "1"
click at [371, 203] on select "No Priority Urgent High Medium Low" at bounding box center [553, 216] width 365 height 27
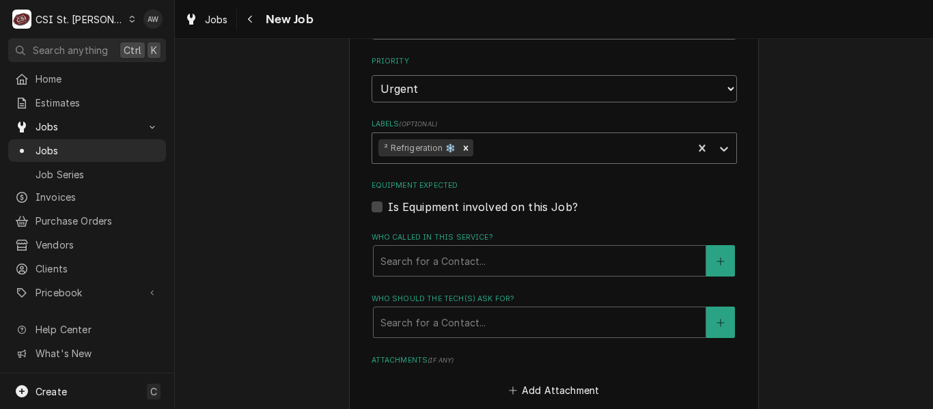
type textarea "x"
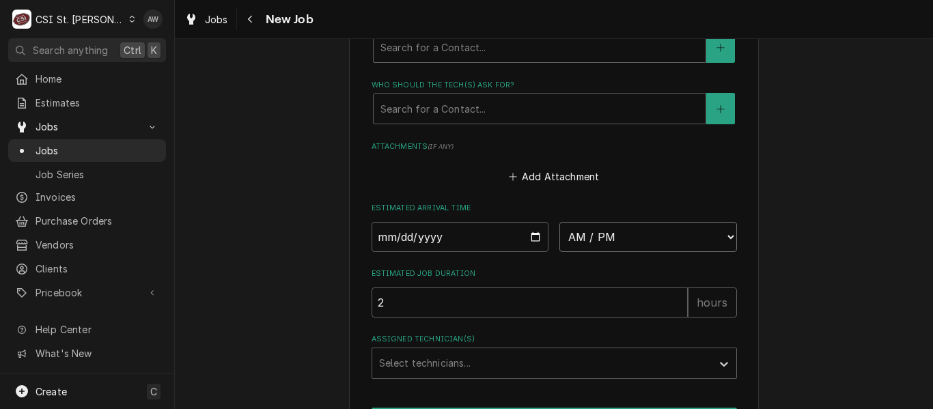
drag, startPoint x: 612, startPoint y: 209, endPoint x: 599, endPoint y: 202, distance: 15.3
click at [612, 222] on select "AM / PM 6:00 AM 6:15 AM 6:30 AM 6:45 AM 7:00 AM 7:15 AM 7:30 AM 7:45 AM 8:00 AM…" at bounding box center [647, 237] width 177 height 30
select select "11:00:00"
click at [559, 222] on select "AM / PM 6:00 AM 6:15 AM 6:30 AM 6:45 AM 7:00 AM 7:15 AM 7:30 AM 7:45 AM 8:00 AM…" at bounding box center [647, 237] width 177 height 30
click at [532, 222] on input "Date" at bounding box center [459, 237] width 177 height 30
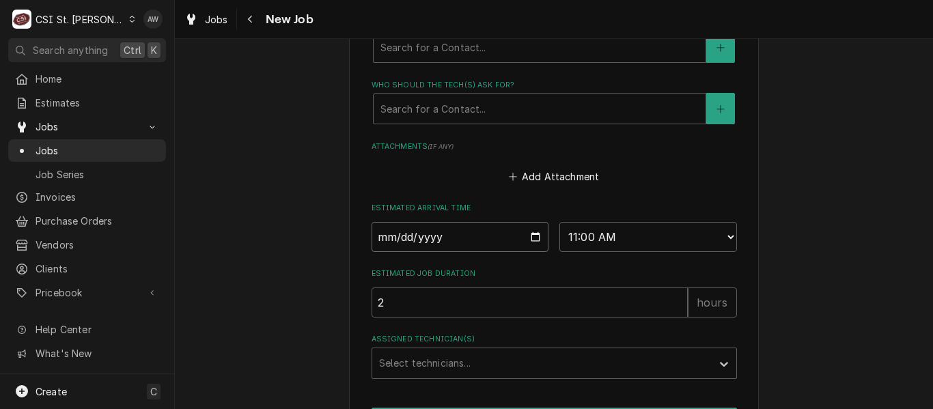
type textarea "x"
type input "2025-10-03"
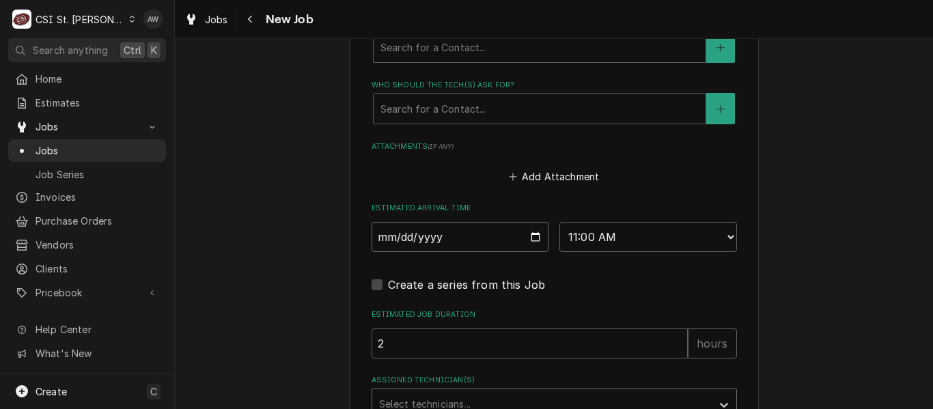
type textarea "x"
click at [449, 392] on div "Assigned Technician(s)" at bounding box center [542, 404] width 326 height 25
type input "mo"
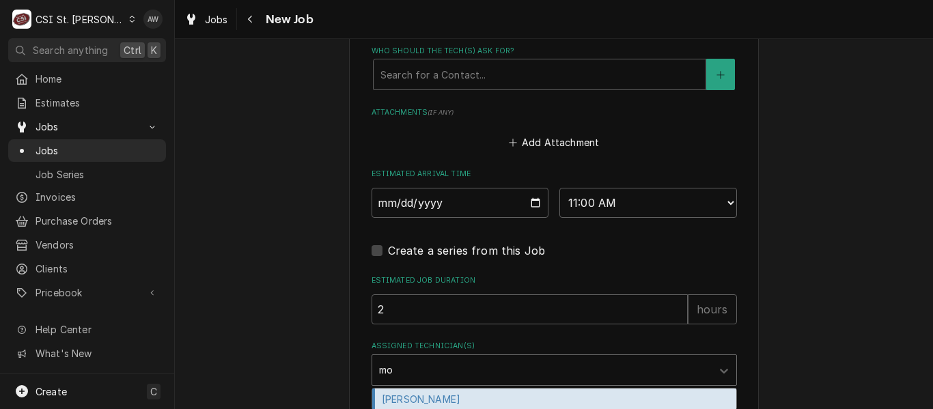
scroll to position [1638, 0]
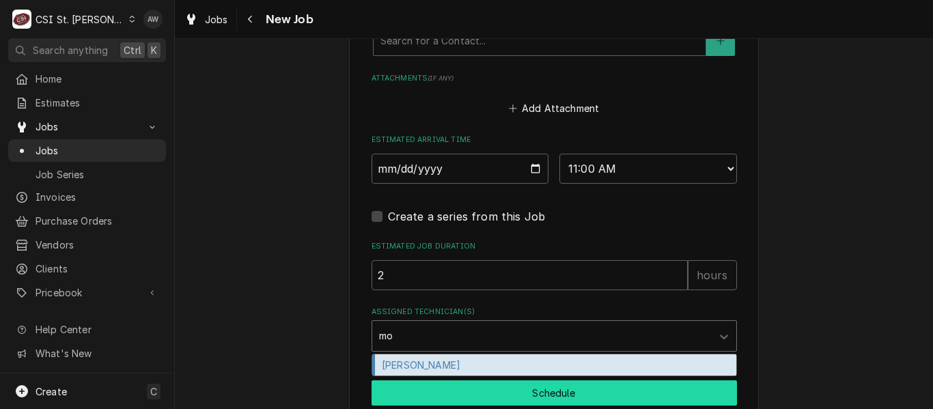
drag, startPoint x: 448, startPoint y: 332, endPoint x: 444, endPoint y: 360, distance: 28.2
click at [447, 354] on div "Moe Hamed" at bounding box center [554, 364] width 364 height 21
type textarea "x"
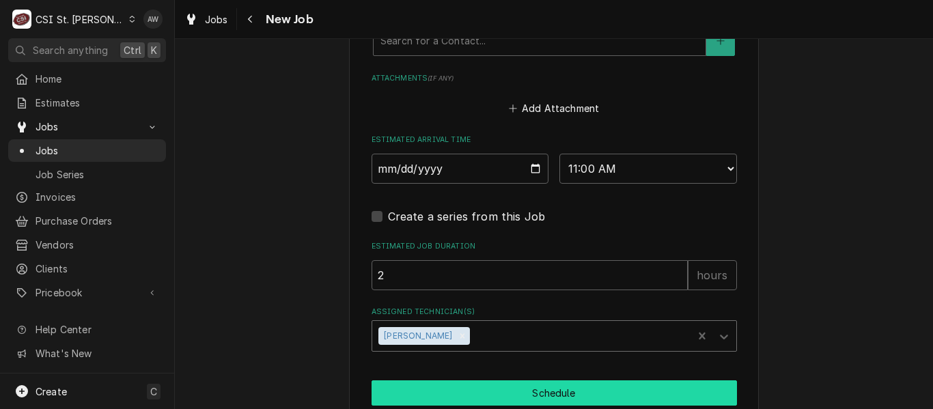
click at [446, 380] on button "Schedule" at bounding box center [553, 392] width 365 height 25
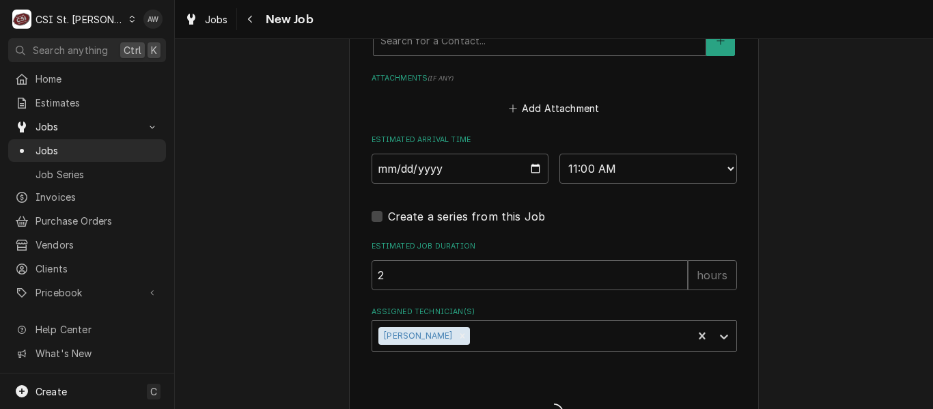
type textarea "x"
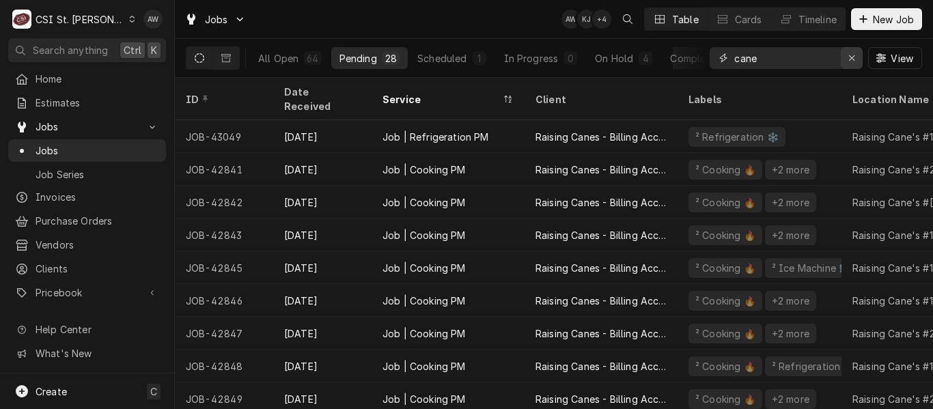
click at [851, 57] on icon "Erase input" at bounding box center [852, 58] width 8 height 10
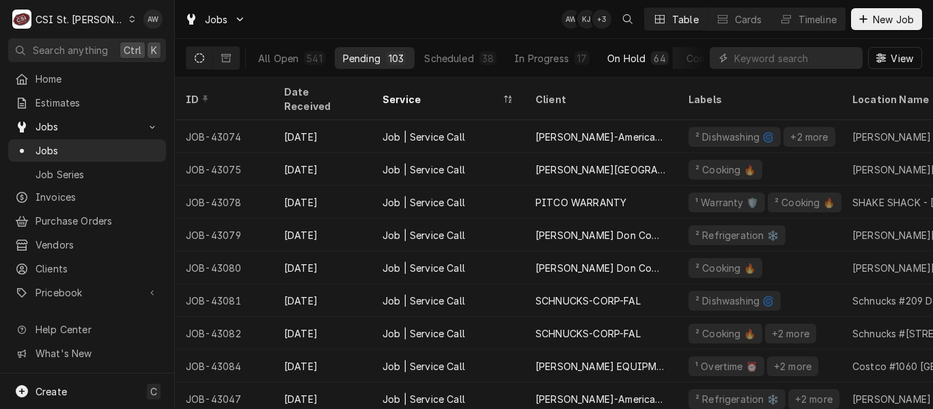
click at [627, 57] on div "On Hold" at bounding box center [626, 58] width 38 height 14
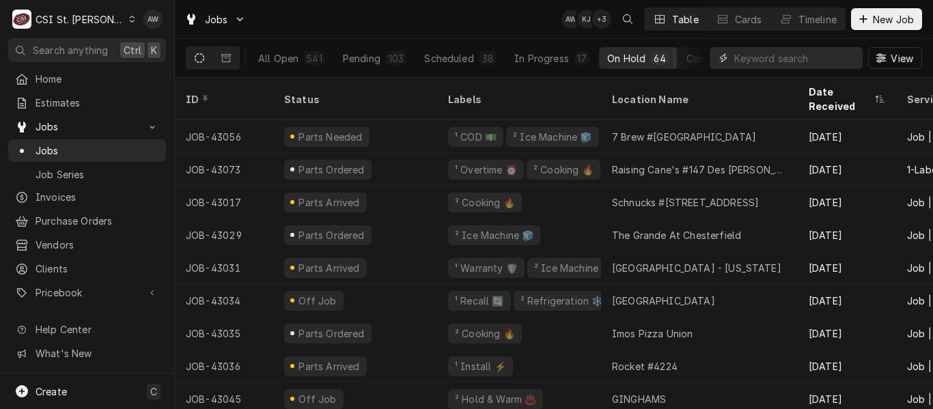
click at [741, 62] on input "Dynamic Content Wrapper" at bounding box center [795, 58] width 122 height 22
click at [788, 20] on div "Dynamic Content Wrapper" at bounding box center [786, 19] width 14 height 14
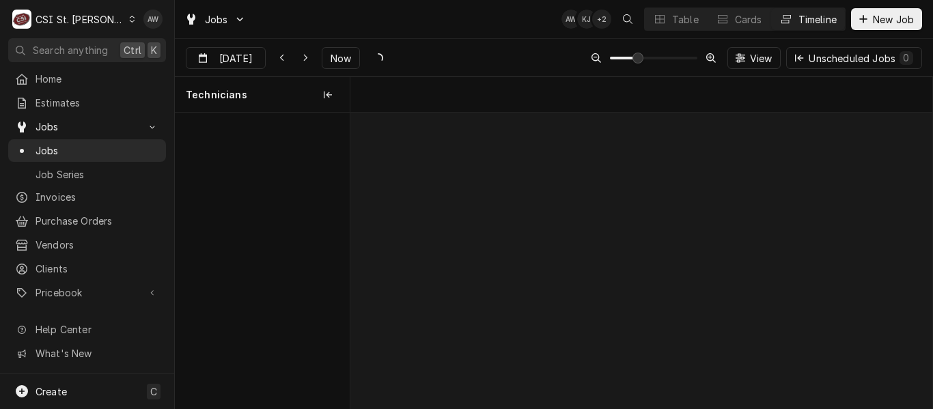
scroll to position [0, 11546]
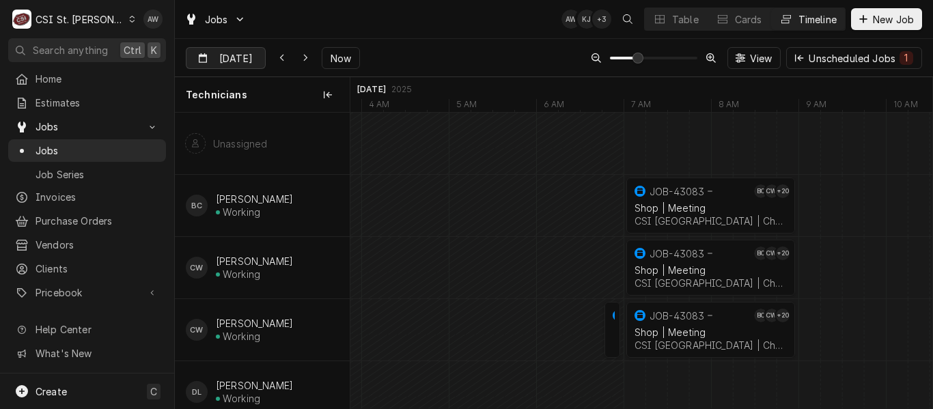
click at [259, 58] on div "Dynamic Content Wrapper" at bounding box center [255, 59] width 19 height 22
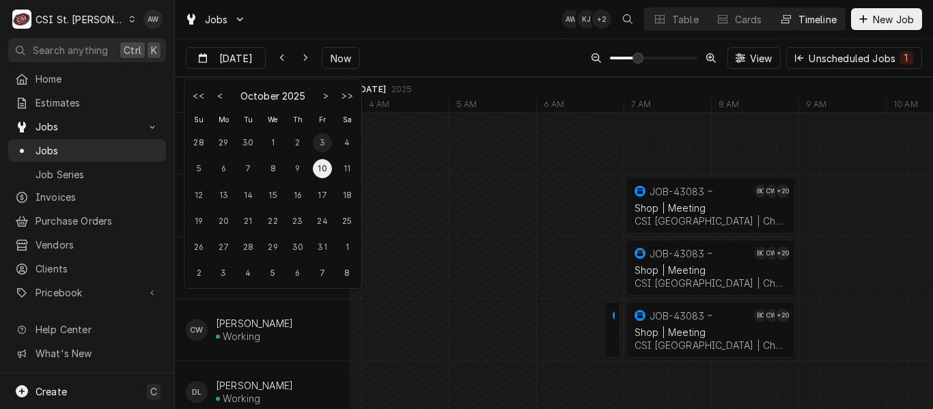
click at [320, 146] on div "3" at bounding box center [322, 142] width 19 height 19
type input "Oct 3"
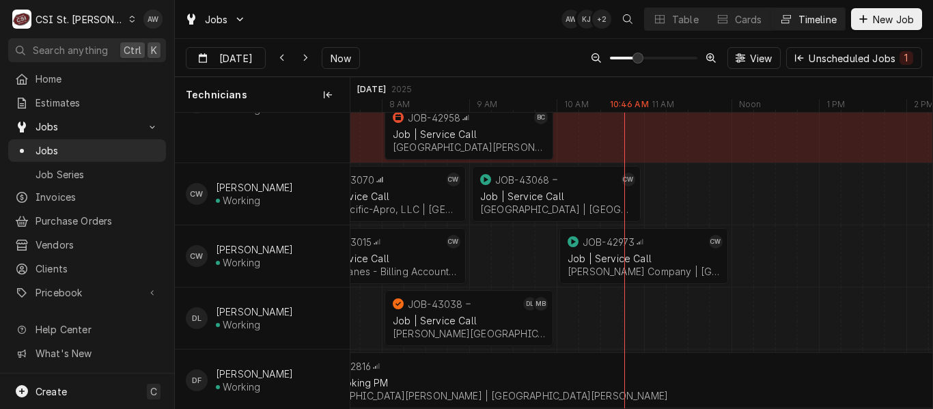
scroll to position [137, 0]
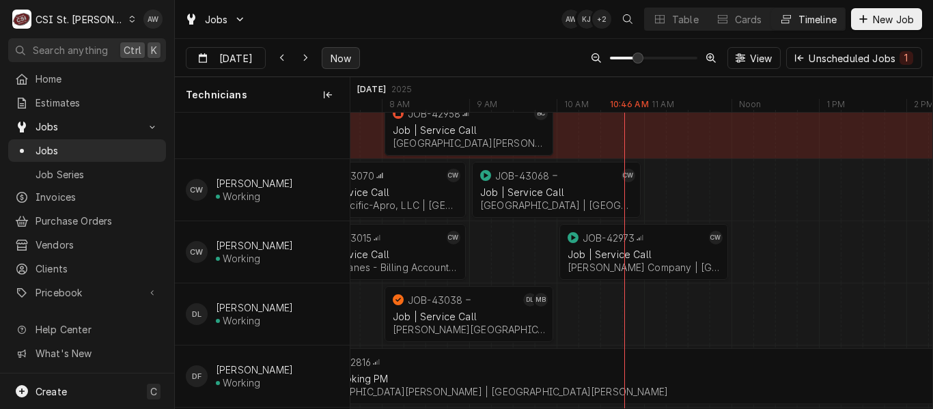
click at [338, 59] on span "Now" at bounding box center [341, 58] width 26 height 14
click at [650, 18] on button "Table" at bounding box center [675, 19] width 62 height 22
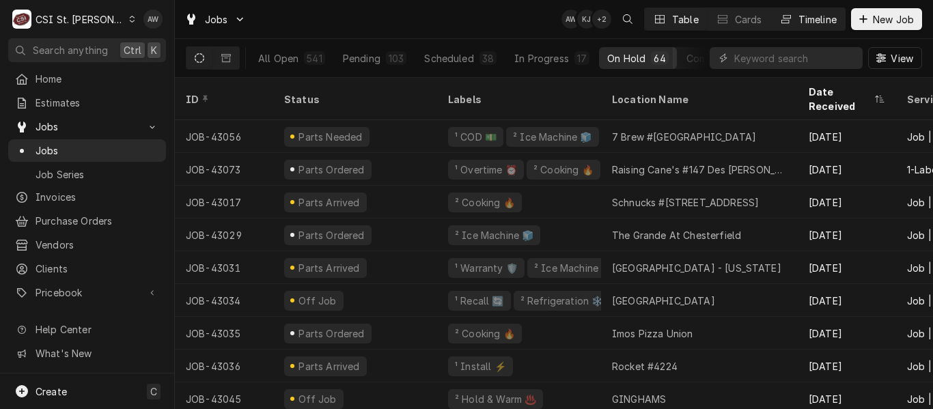
click at [807, 17] on div "Timeline" at bounding box center [817, 19] width 38 height 14
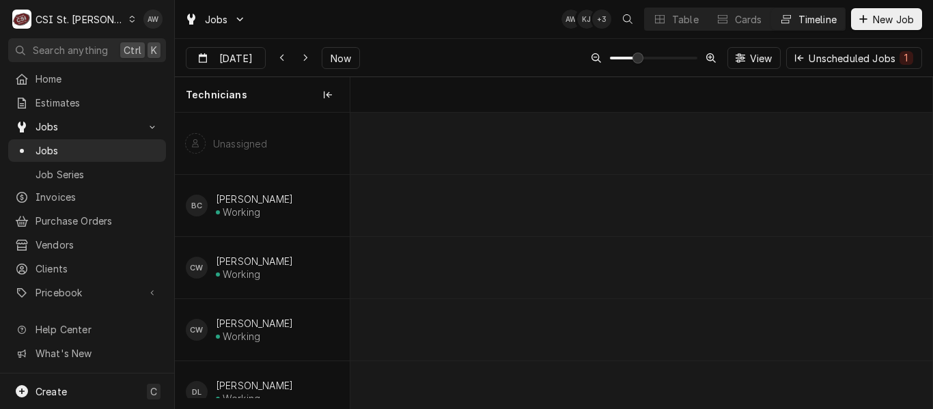
scroll to position [0, 11547]
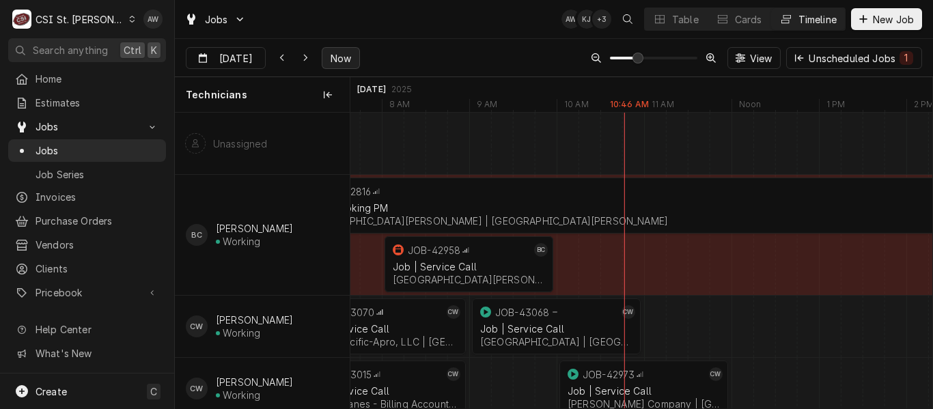
click at [328, 53] on span "Now" at bounding box center [341, 58] width 26 height 14
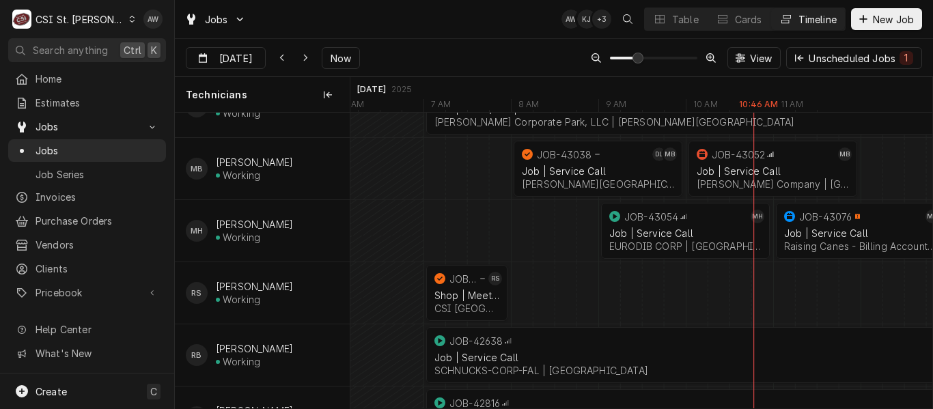
scroll to position [0, 0]
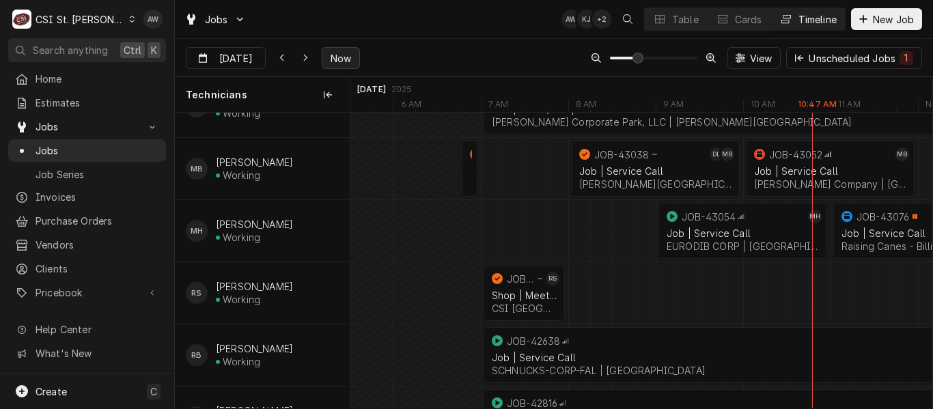
click at [328, 53] on span "Now" at bounding box center [341, 58] width 26 height 14
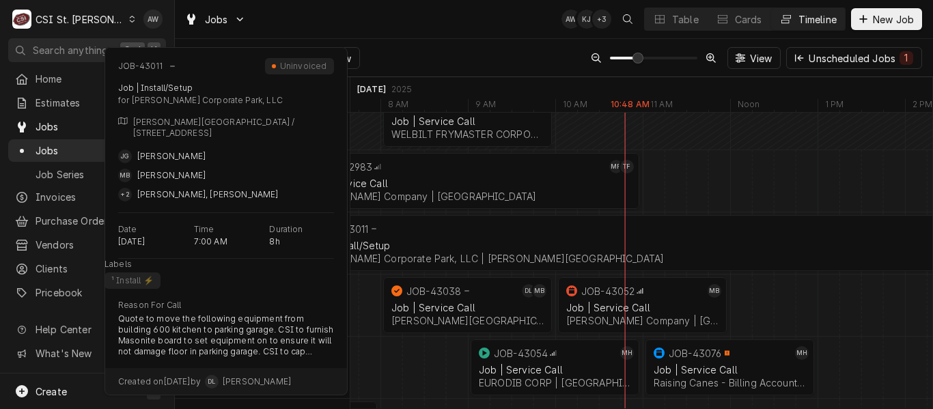
scroll to position [956, 0]
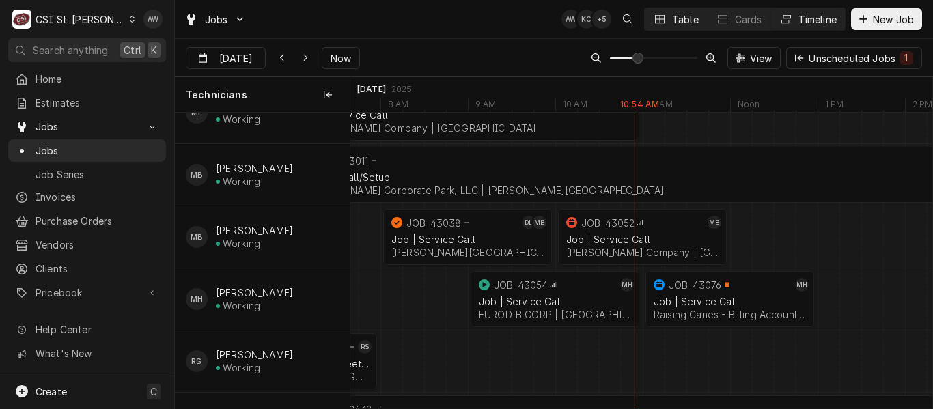
click at [679, 18] on div "Table" at bounding box center [685, 19] width 27 height 14
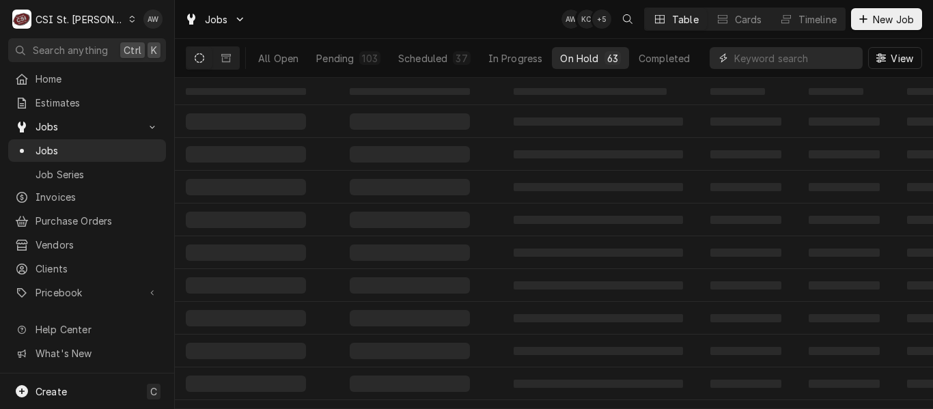
click at [804, 55] on input "Dynamic Content Wrapper" at bounding box center [795, 58] width 122 height 22
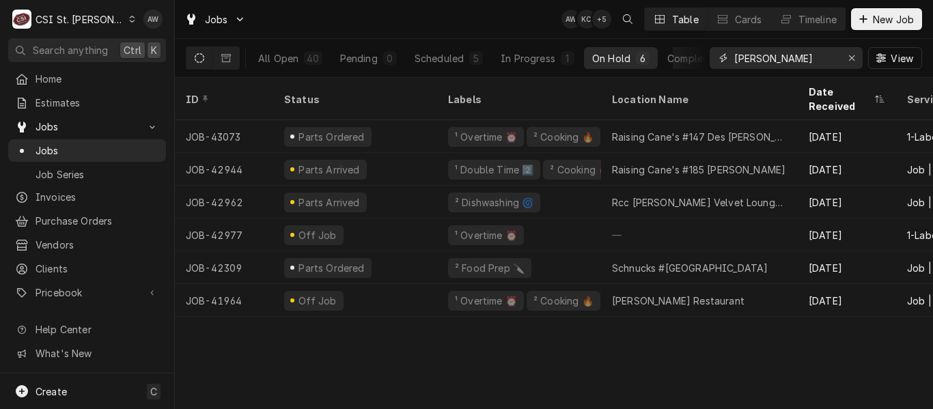
type input "chuck"
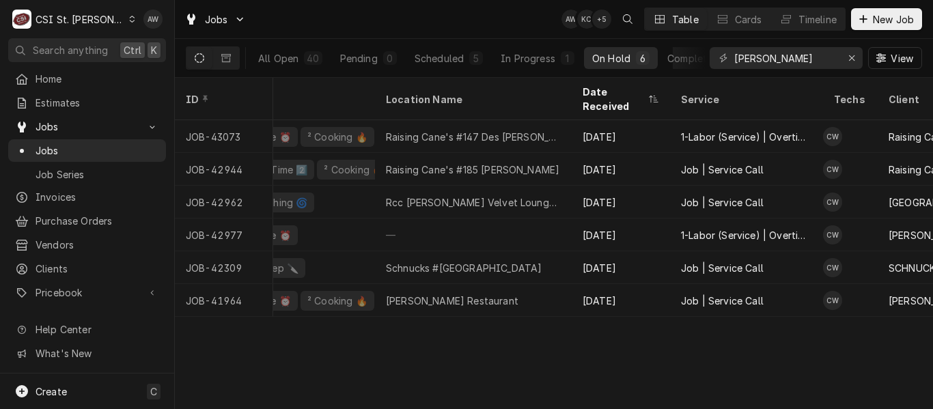
scroll to position [0, 0]
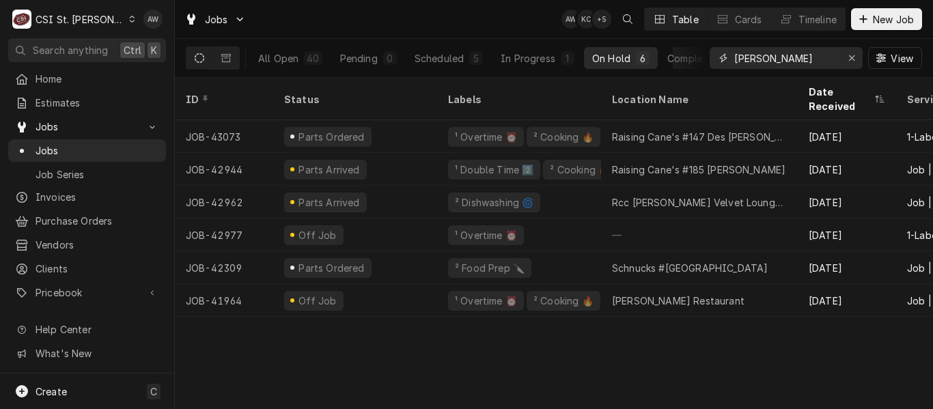
click at [852, 53] on div "Erase input" at bounding box center [851, 58] width 14 height 14
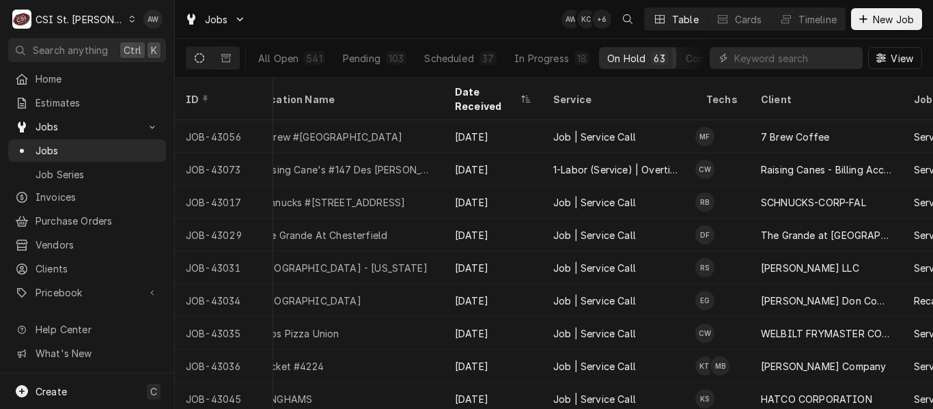
scroll to position [0, 356]
click at [343, 61] on div "Pending" at bounding box center [362, 58] width 38 height 14
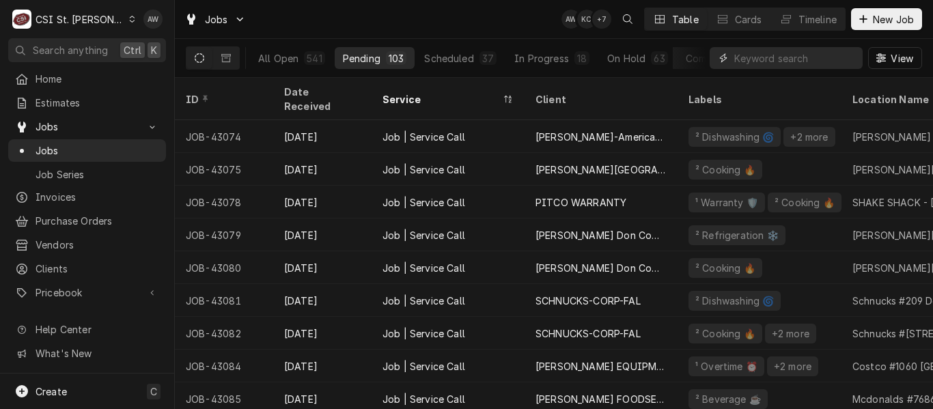
click at [796, 57] on input "Dynamic Content Wrapper" at bounding box center [795, 58] width 122 height 22
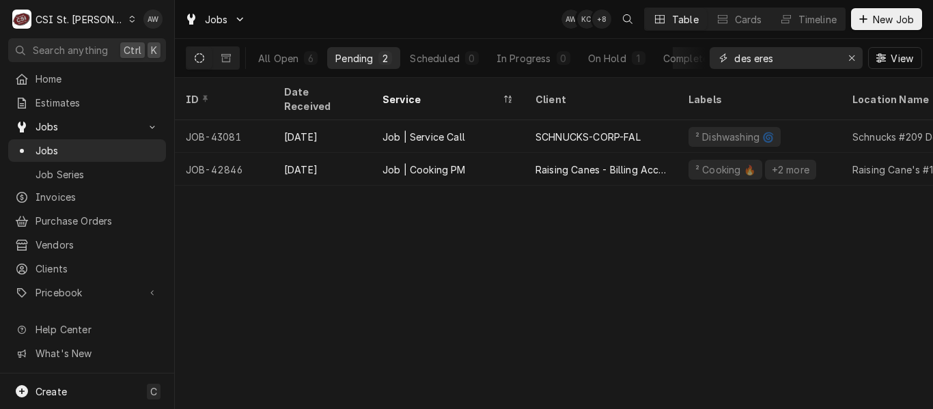
click at [753, 62] on input "des eres" at bounding box center [785, 58] width 102 height 22
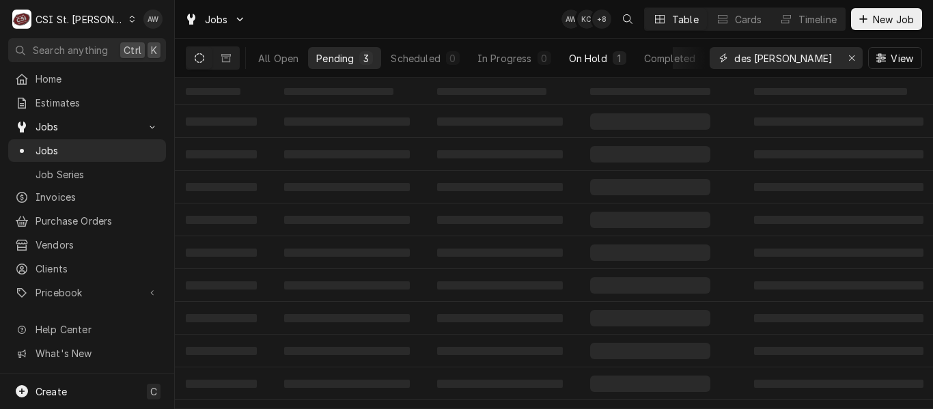
type input "des peres"
click at [619, 61] on button "On Hold 1" at bounding box center [597, 58] width 74 height 22
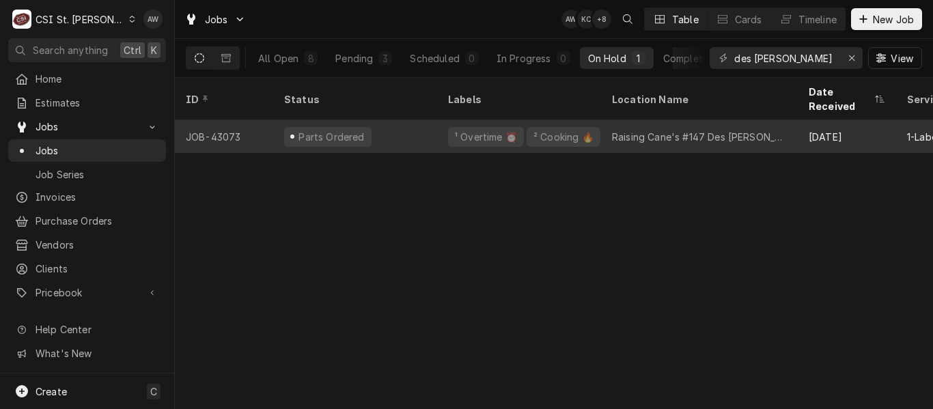
click at [371, 126] on div "Parts Ordered" at bounding box center [355, 136] width 164 height 33
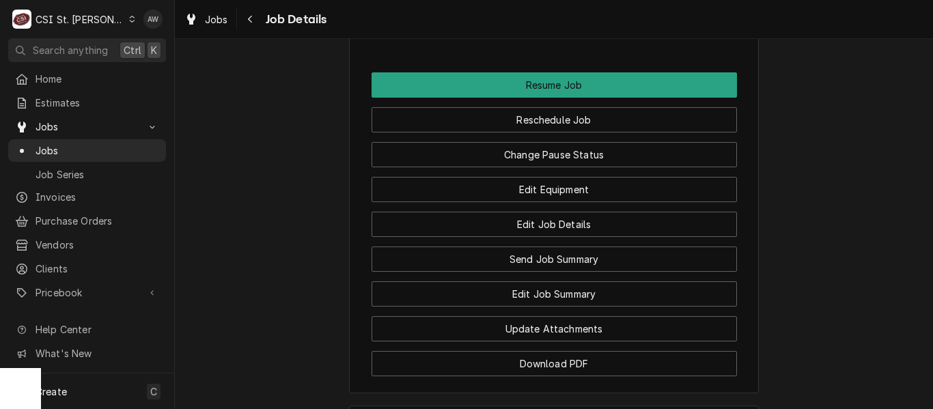
scroll to position [1961, 0]
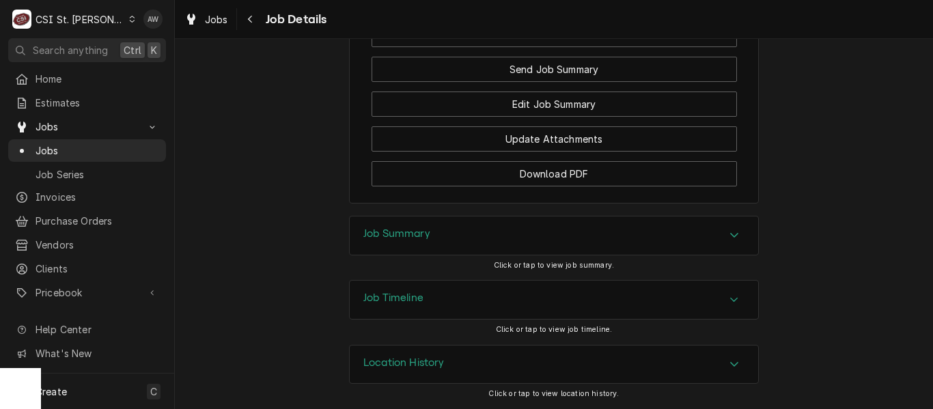
click at [386, 295] on h3 "Job Timeline" at bounding box center [393, 298] width 60 height 13
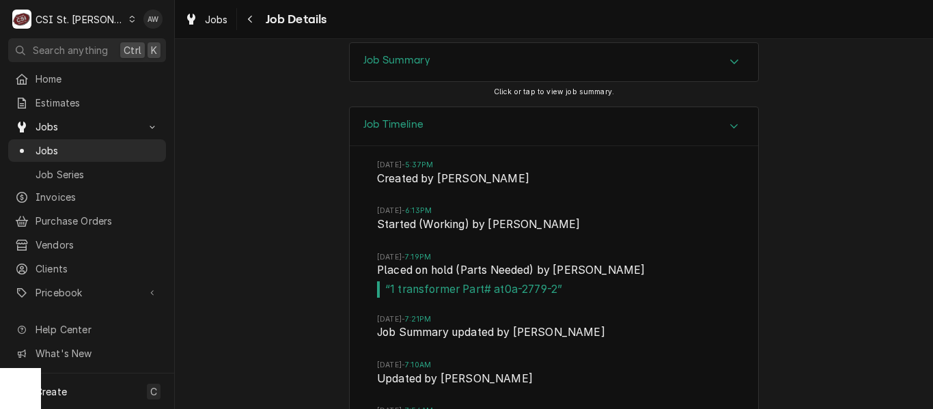
scroll to position [2365, 0]
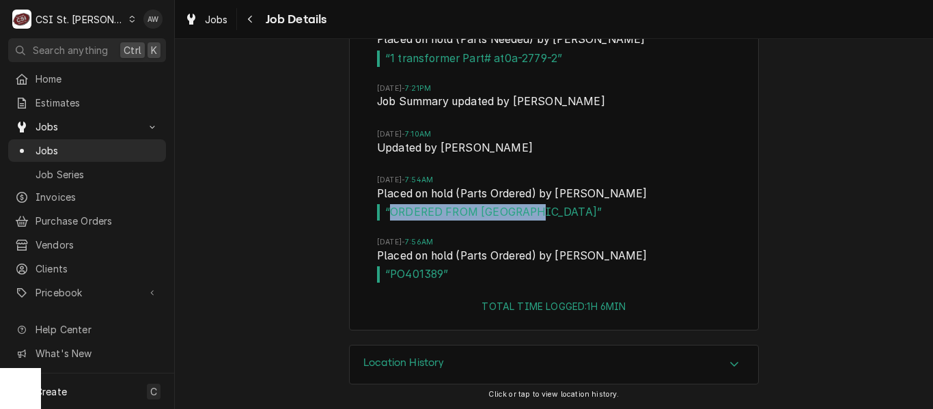
drag, startPoint x: 542, startPoint y: 211, endPoint x: 388, endPoint y: 212, distance: 154.3
click at [388, 212] on span "“ ORDERED FROM [GEOGRAPHIC_DATA] ”" at bounding box center [554, 212] width 354 height 16
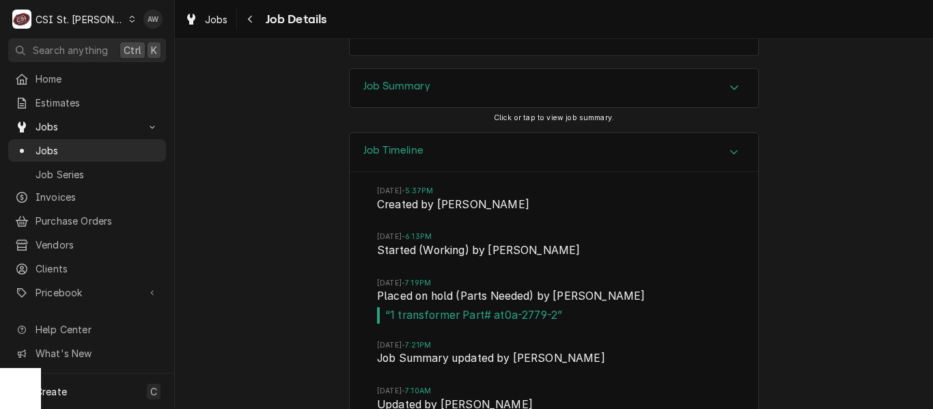
click at [735, 269] on div "Thu, Oct 2, 2025 - 5:37PM Created by Nick Badolato Thu, Oct 2, 2025 - 6:13PM St…" at bounding box center [554, 364] width 408 height 384
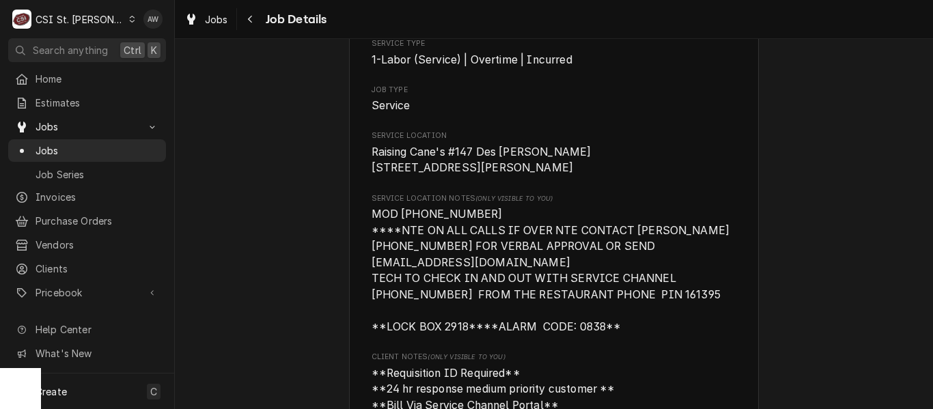
scroll to position [0, 0]
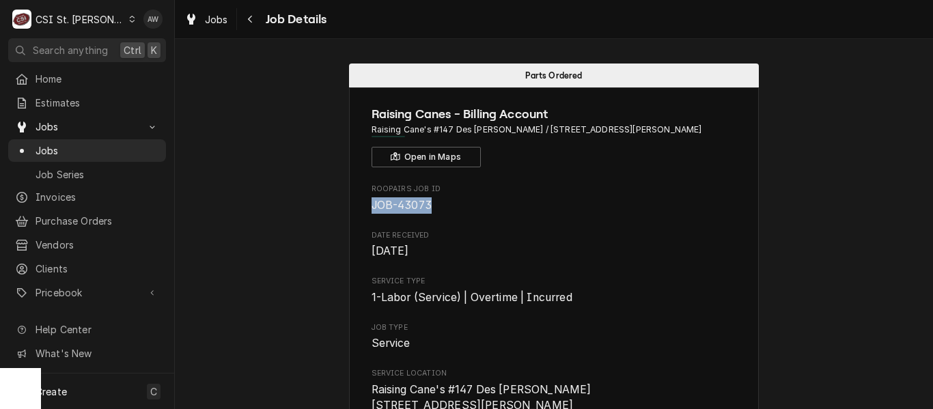
drag, startPoint x: 425, startPoint y: 207, endPoint x: 353, endPoint y: 206, distance: 71.7
copy span "JOB-43073"
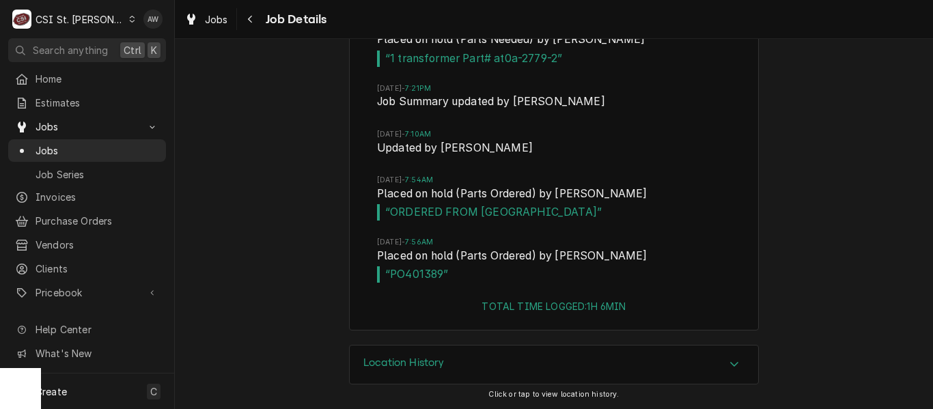
scroll to position [2365, 0]
click at [152, 388] on span "C" at bounding box center [153, 391] width 7 height 14
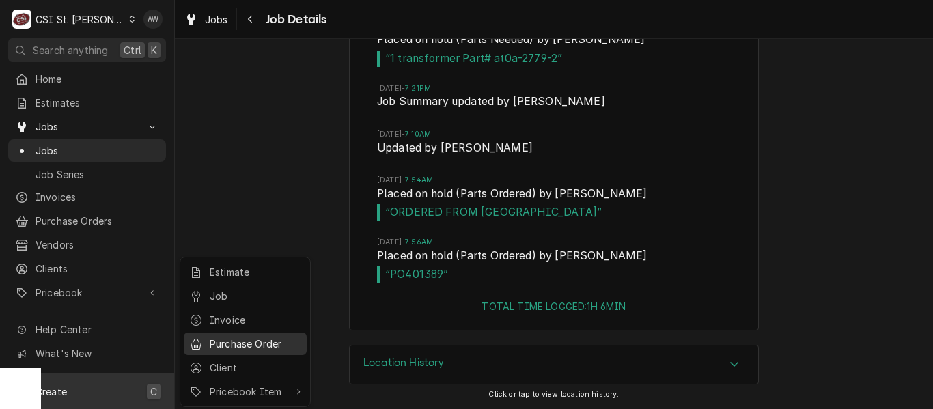
click at [217, 343] on div "Purchase Order" at bounding box center [255, 344] width 91 height 14
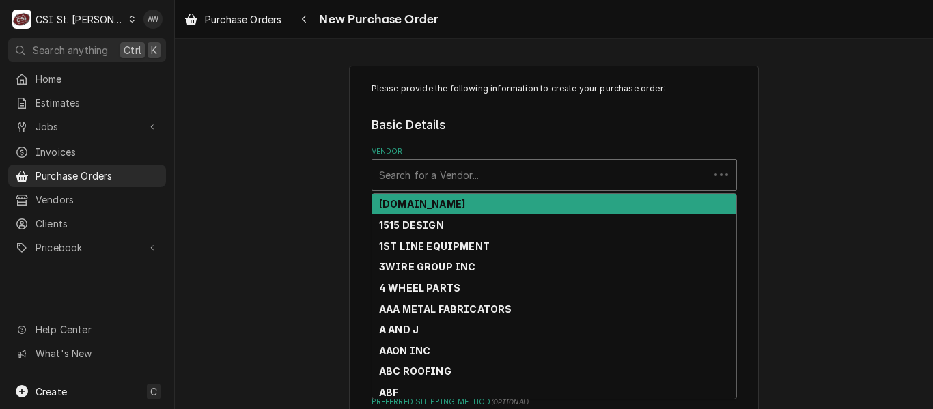
click at [423, 176] on div "Vendor" at bounding box center [540, 174] width 323 height 25
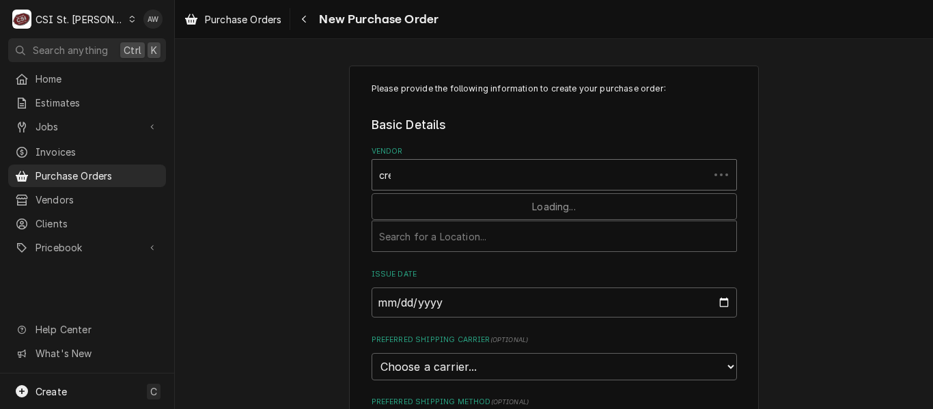
type input "cres"
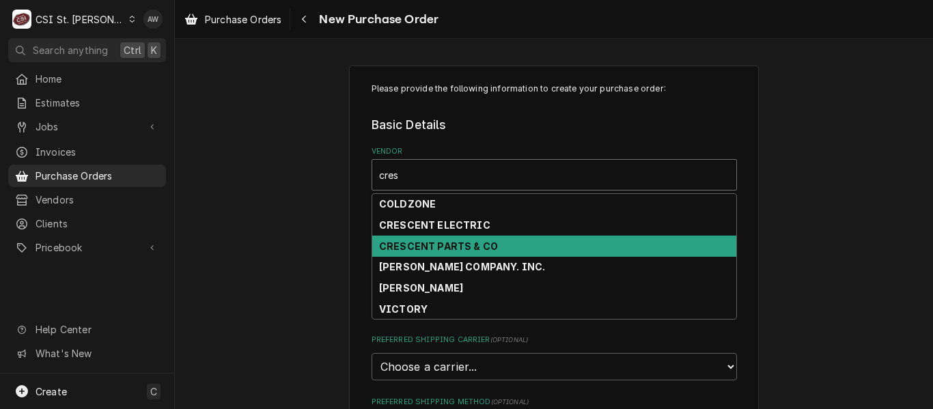
click at [442, 240] on strong "CRESCENT PARTS & CO" at bounding box center [438, 246] width 119 height 12
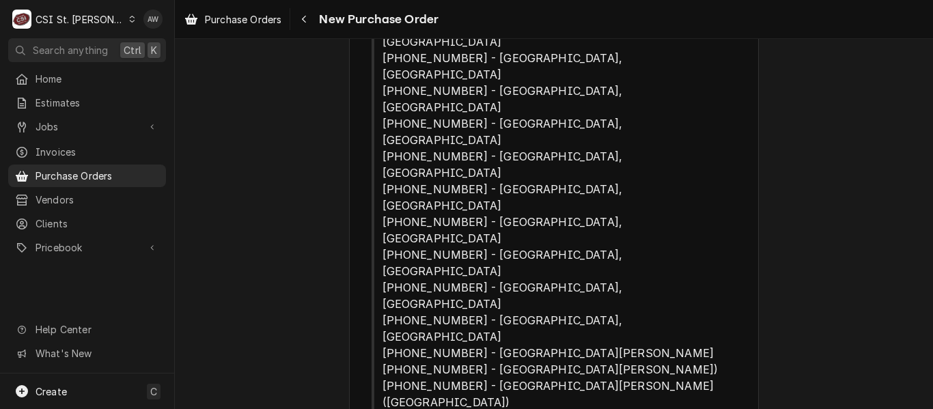
scroll to position [273, 0]
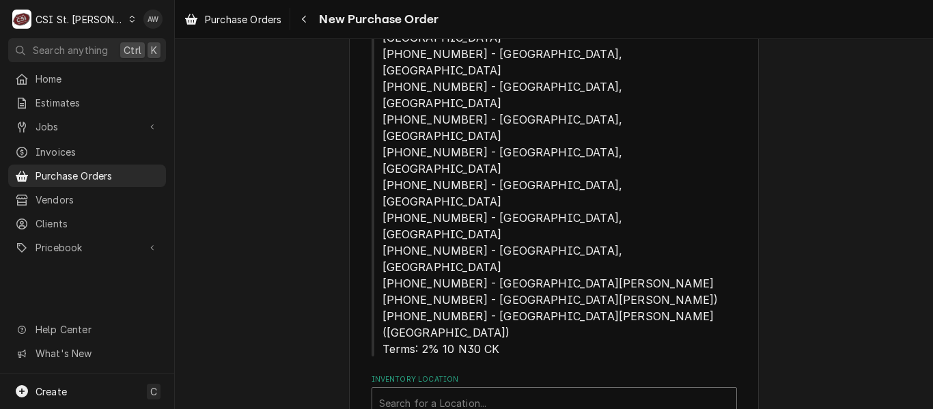
click at [440, 390] on div "Inventory Location" at bounding box center [554, 402] width 350 height 25
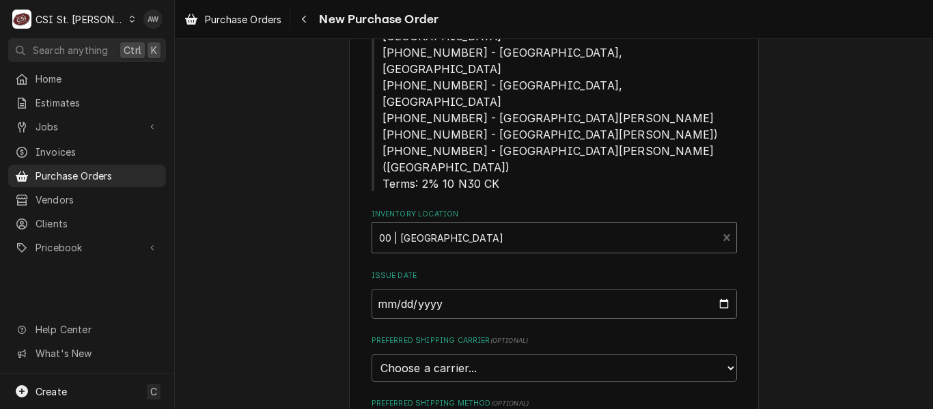
scroll to position [478, 0]
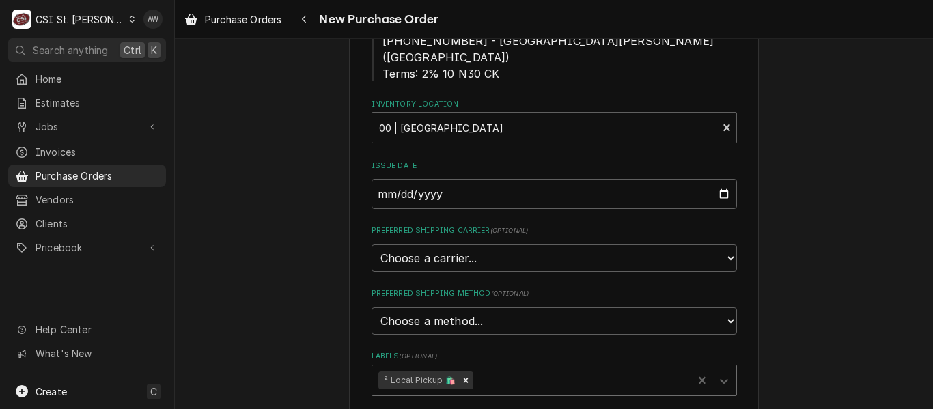
scroll to position [614, 0]
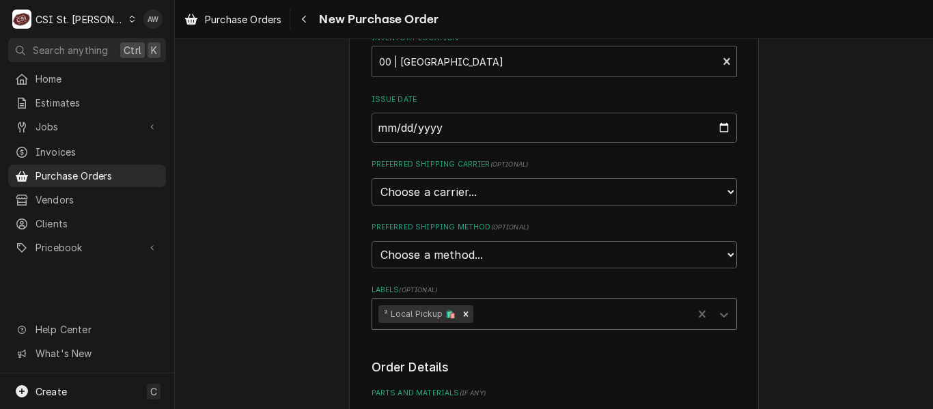
type textarea "x"
type textarea "K"
type textarea "x"
type textarea "KE"
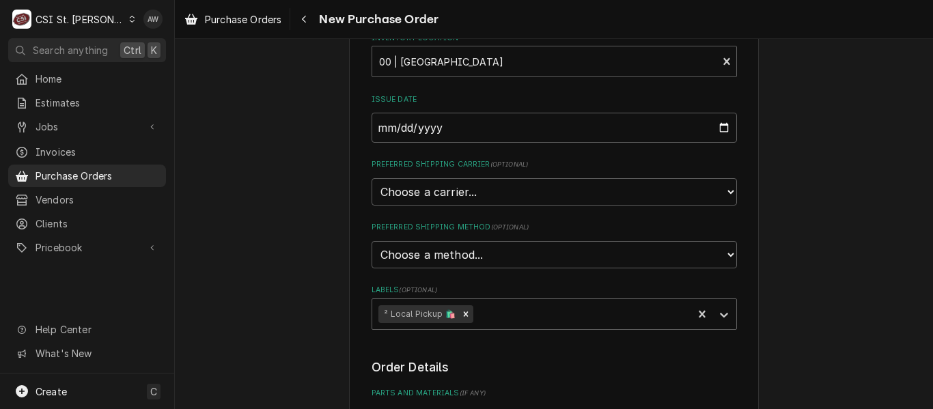
type textarea "x"
type textarea "KEV"
type textarea "x"
type textarea "KEVI"
type textarea "x"
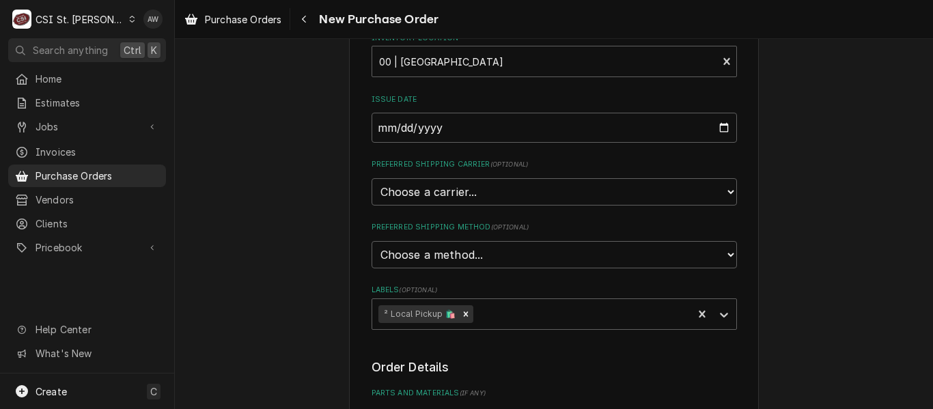
type textarea "[PERSON_NAME]"
type textarea "x"
type textarea "[PERSON_NAME]"
type textarea "x"
type textarea "[PERSON_NAME]"
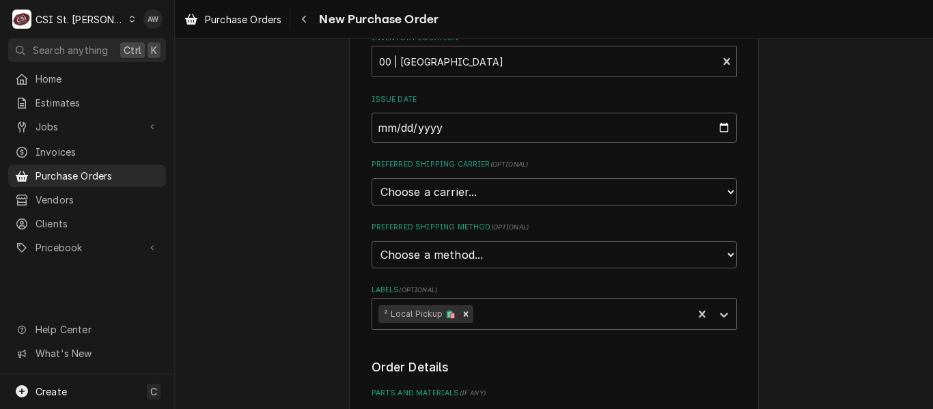
type textarea "x"
type textarea "[PERSON_NAME] [PERSON_NAME]"
type textarea "x"
type textarea "[PERSON_NAME]"
type textarea "x"
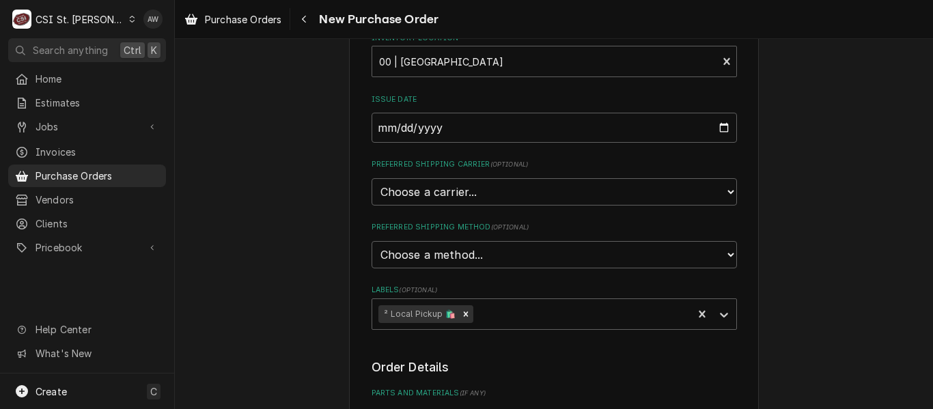
type textarea "[PERSON_NAME]"
type textarea "x"
type textarea "[PERSON_NAME]"
type textarea "x"
type textarea "[PERSON_NAME]"
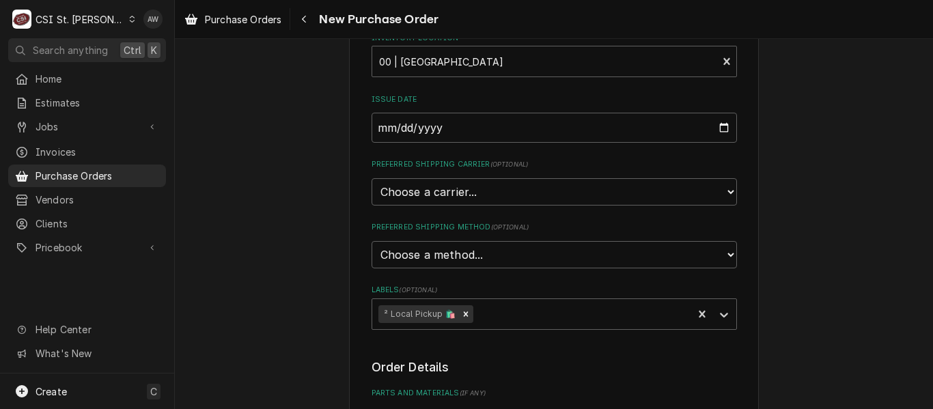
type textarea "x"
type textarea "[PERSON_NAME]"
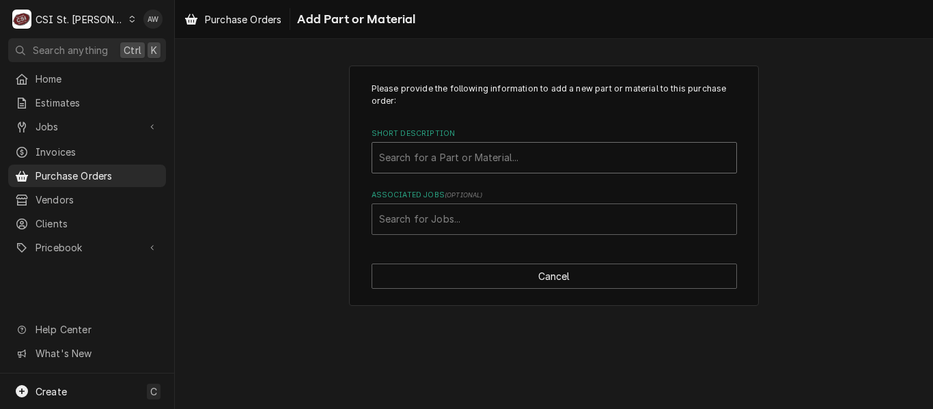
click at [523, 156] on div "Short Description" at bounding box center [554, 157] width 350 height 25
type input "MISC. SER"
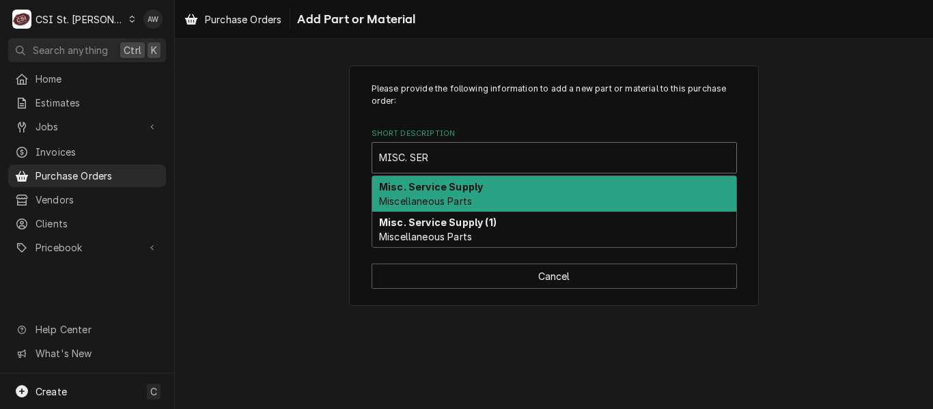
click at [519, 188] on div "Misc. Service Supply Miscellaneous Parts" at bounding box center [554, 193] width 364 height 35
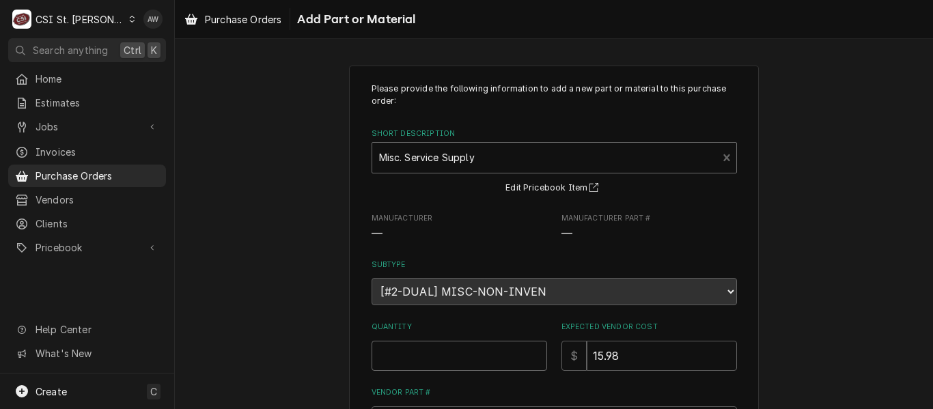
click at [492, 356] on input "Quantity" at bounding box center [458, 356] width 175 height 30
type textarea "x"
type input "1"
type textarea "x"
type input "0"
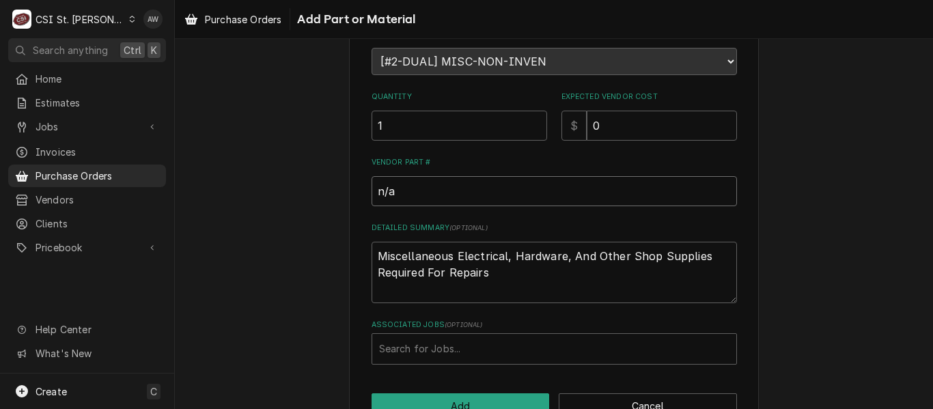
scroll to position [269, 0]
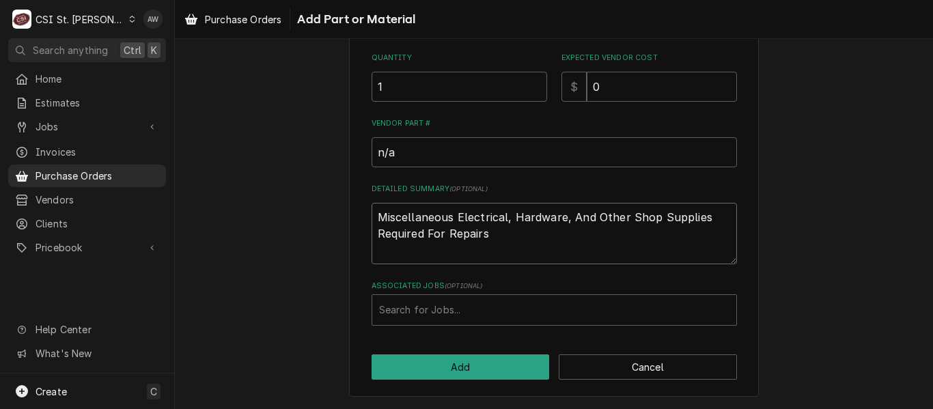
drag, startPoint x: 496, startPoint y: 241, endPoint x: 293, endPoint y: 203, distance: 207.0
click at [293, 203] on div "Please provide the following information to add a new part or material to this …" at bounding box center [554, 96] width 758 height 625
type textarea "x"
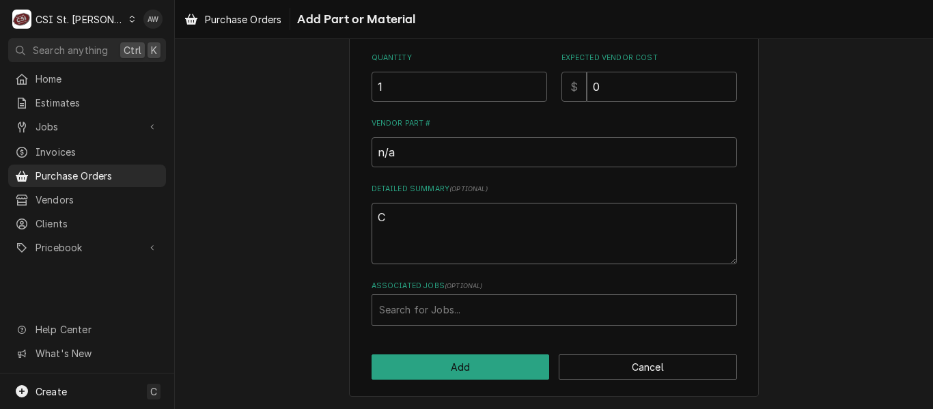
type textarea "CH"
type textarea "x"
type textarea "CHE"
type textarea "x"
type textarea "CHEC"
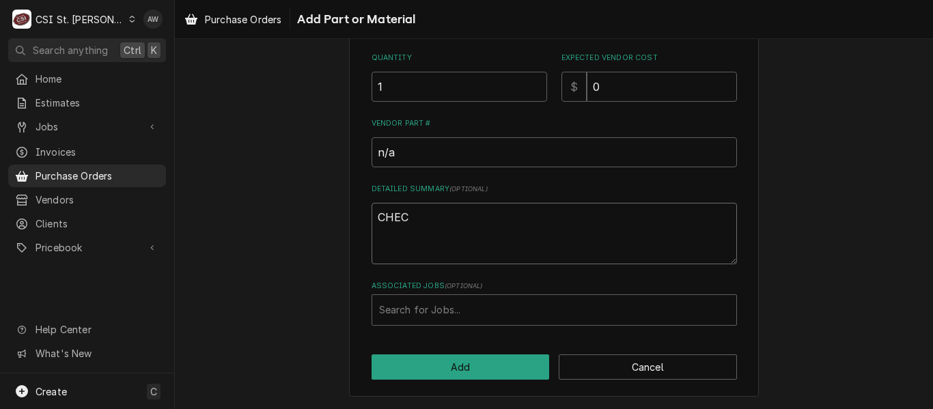
type textarea "x"
type textarea "CHECK"
type textarea "x"
type textarea "CHECK"
type textarea "x"
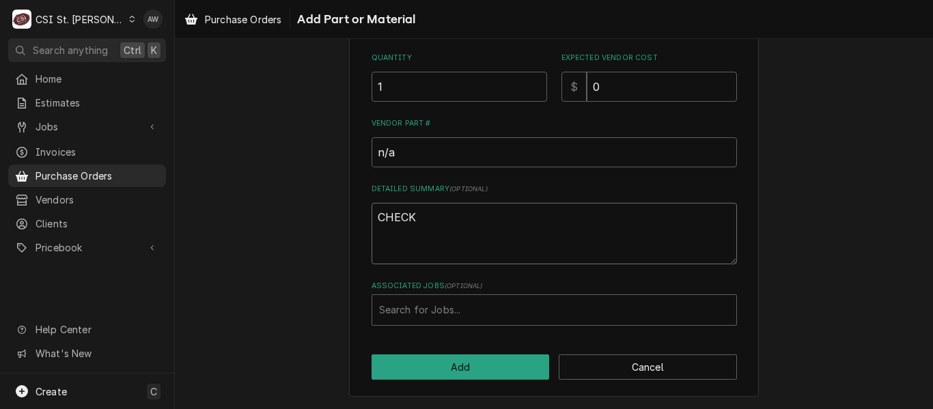
type textarea "CHECK V"
type textarea "x"
type textarea "CHECK VAL"
type textarea "x"
type textarea "CHECK VALVE"
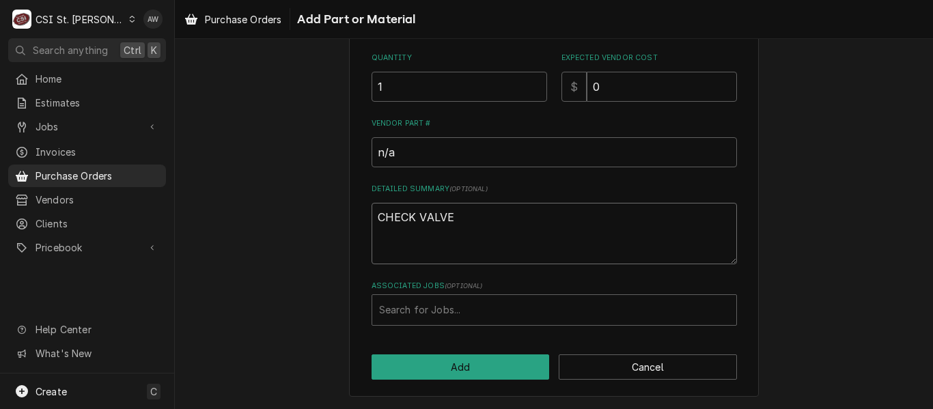
type textarea "x"
type textarea "CHECK VALVE"
type input "42998"
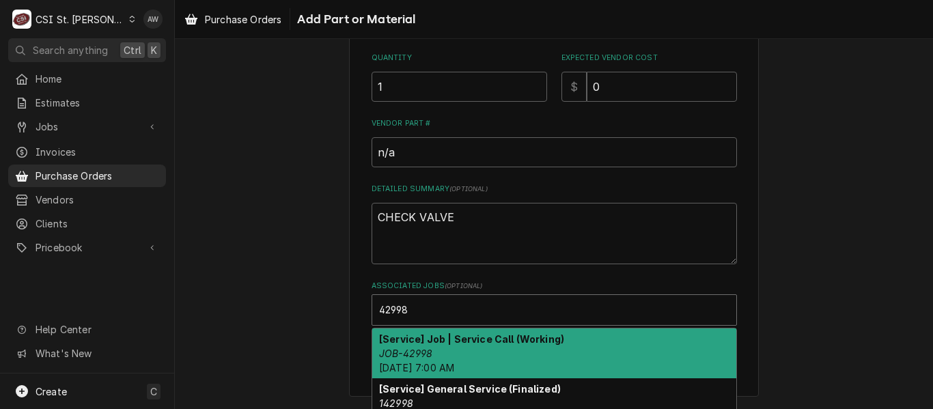
click at [485, 341] on strong "[Service] Job | Service Call (Working)" at bounding box center [471, 339] width 185 height 12
type textarea "x"
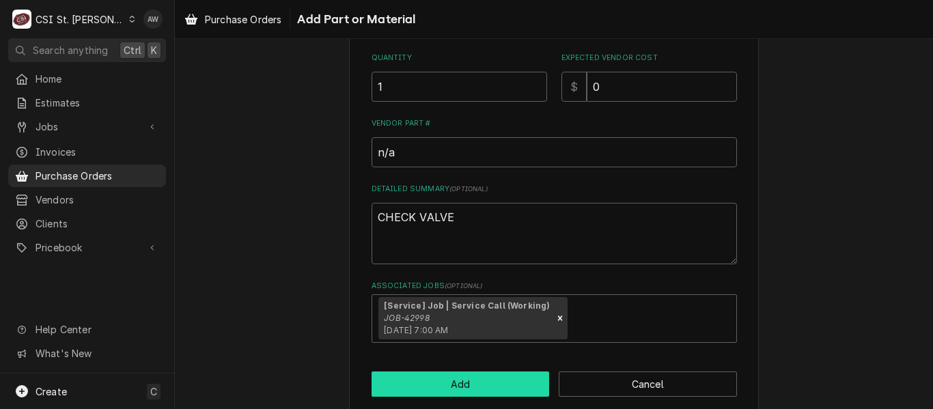
click at [471, 380] on button "Add" at bounding box center [460, 383] width 178 height 25
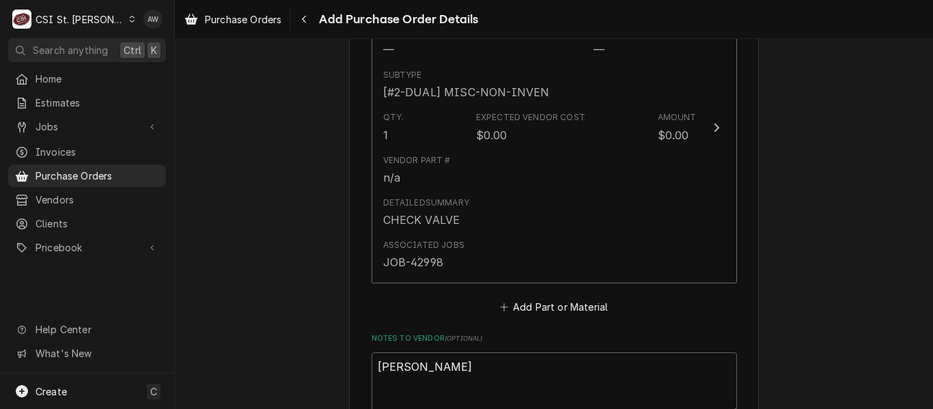
scroll to position [1127, 0]
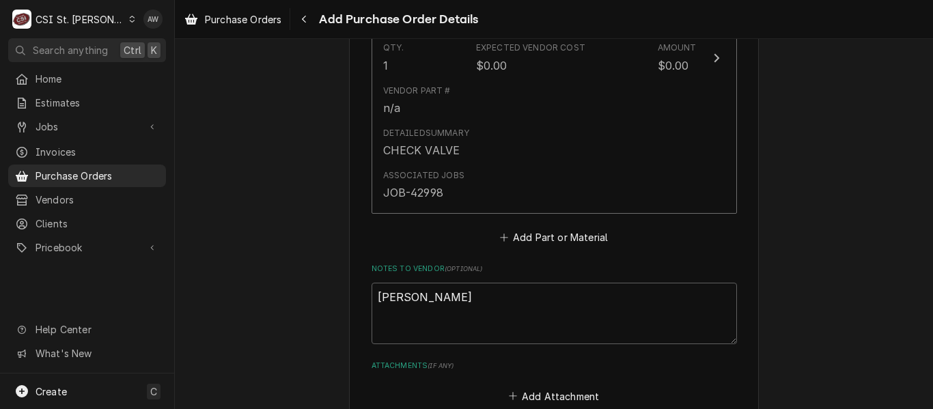
type textarea "x"
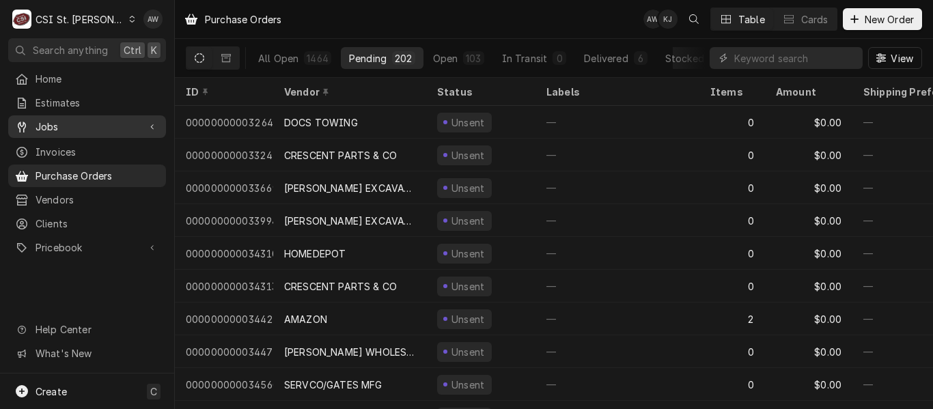
click at [119, 129] on span "Jobs" at bounding box center [86, 126] width 103 height 14
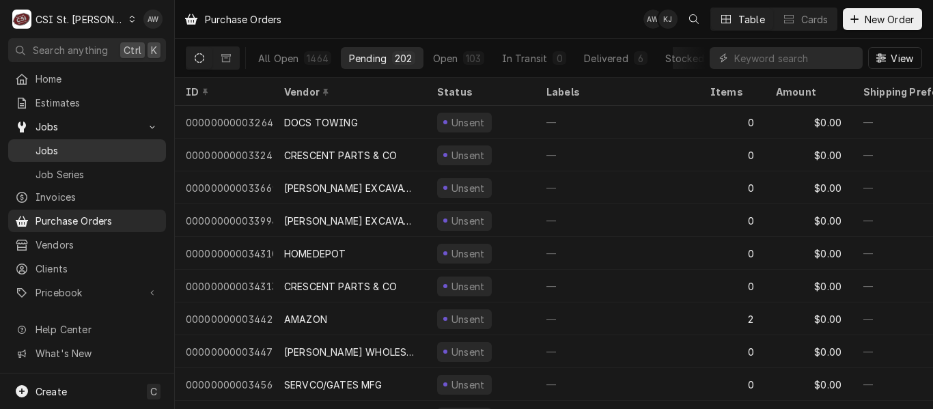
click at [114, 153] on div "Jobs" at bounding box center [87, 150] width 152 height 17
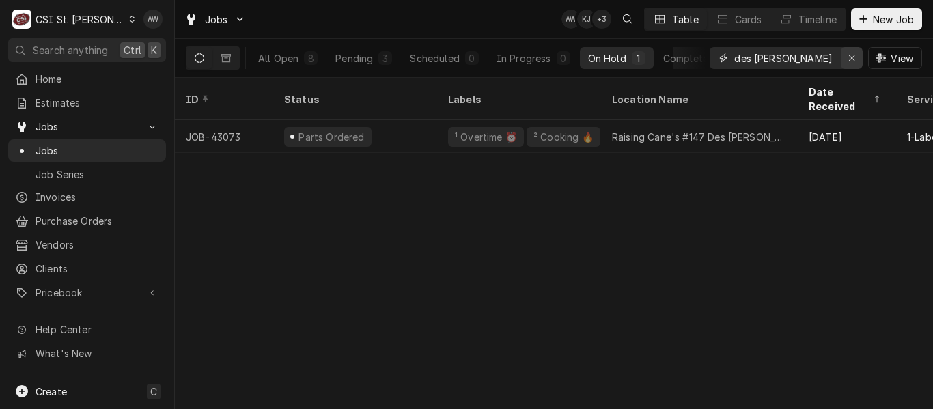
click at [846, 58] on div "Erase input" at bounding box center [851, 58] width 14 height 14
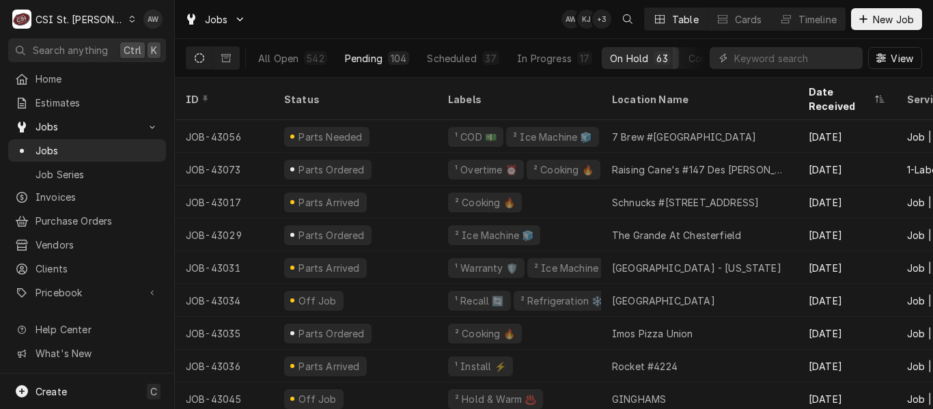
click at [380, 68] on button "Pending 104" at bounding box center [377, 58] width 81 height 22
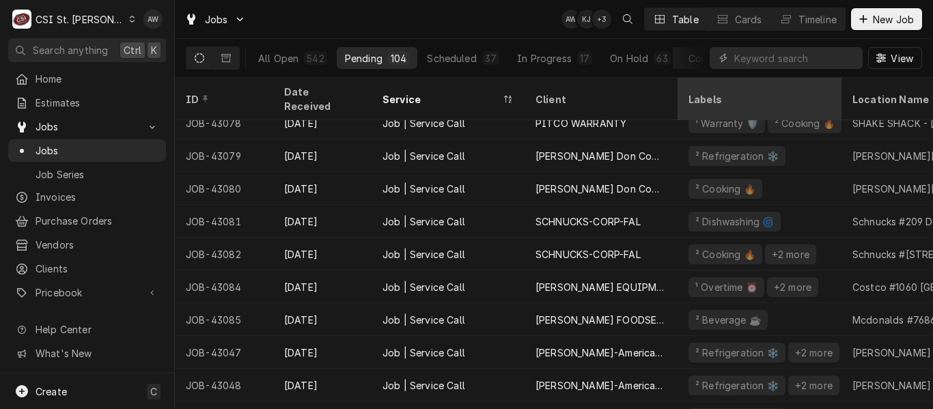
scroll to position [98, 0]
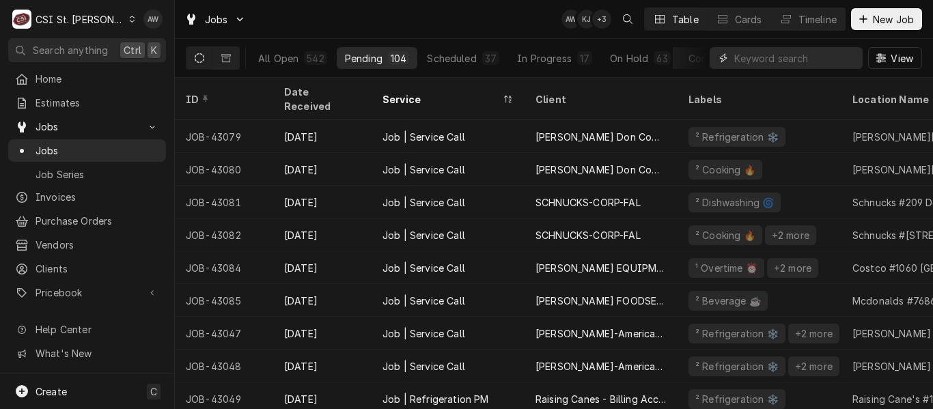
click at [756, 62] on input "Dynamic Content Wrapper" at bounding box center [795, 58] width 122 height 22
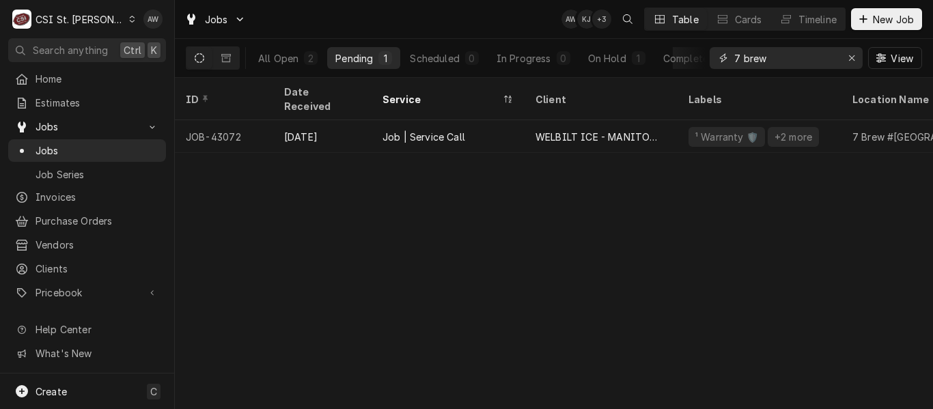
type input "7 brew"
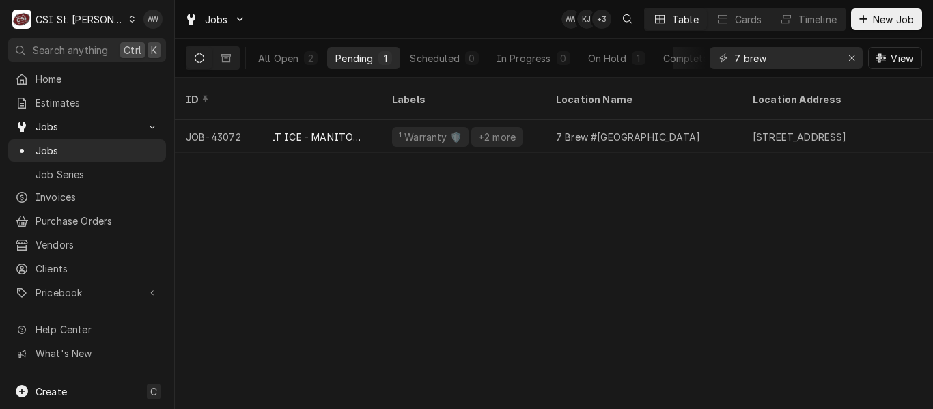
scroll to position [0, 310]
click at [610, 53] on div "On Hold" at bounding box center [607, 58] width 38 height 14
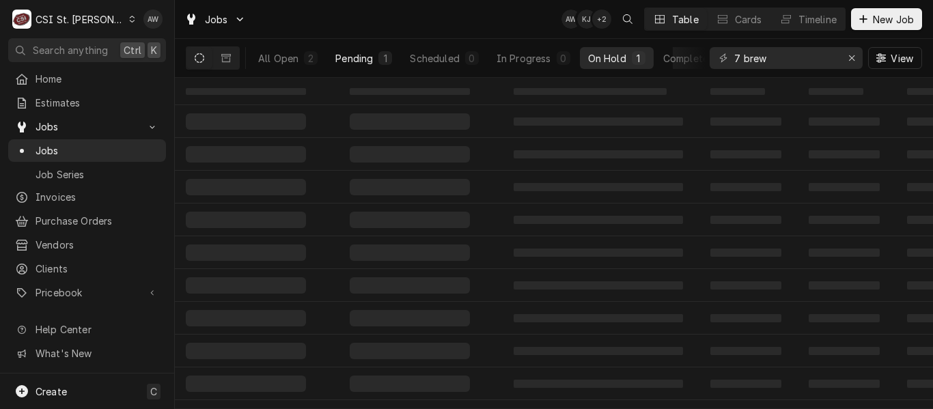
click at [351, 54] on div "Pending" at bounding box center [354, 58] width 38 height 14
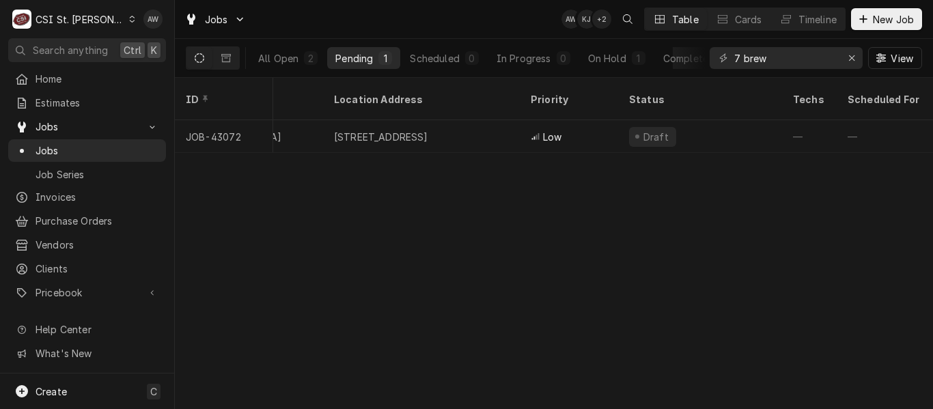
scroll to position [0, 676]
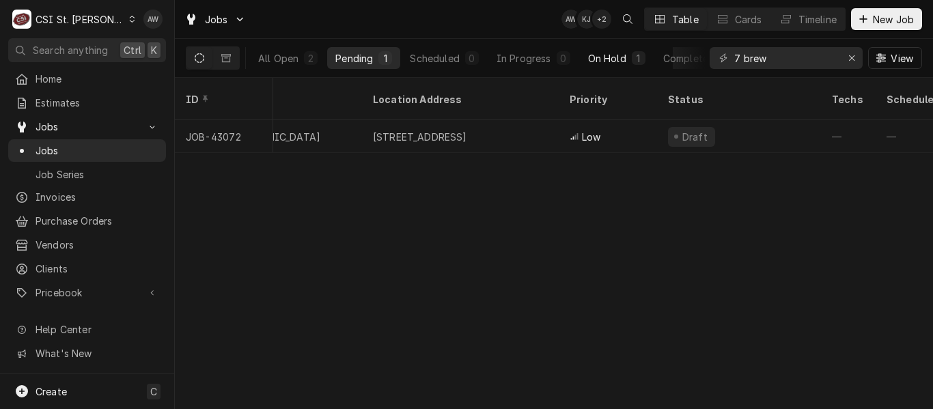
click at [606, 57] on div "On Hold" at bounding box center [607, 58] width 38 height 14
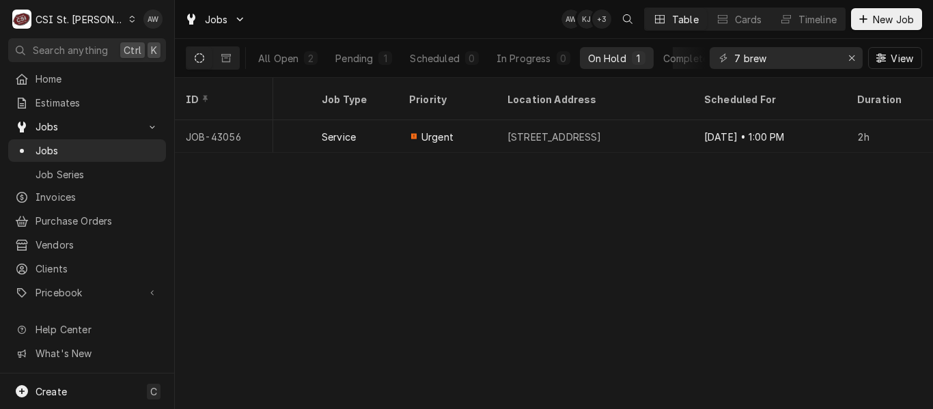
scroll to position [0, 935]
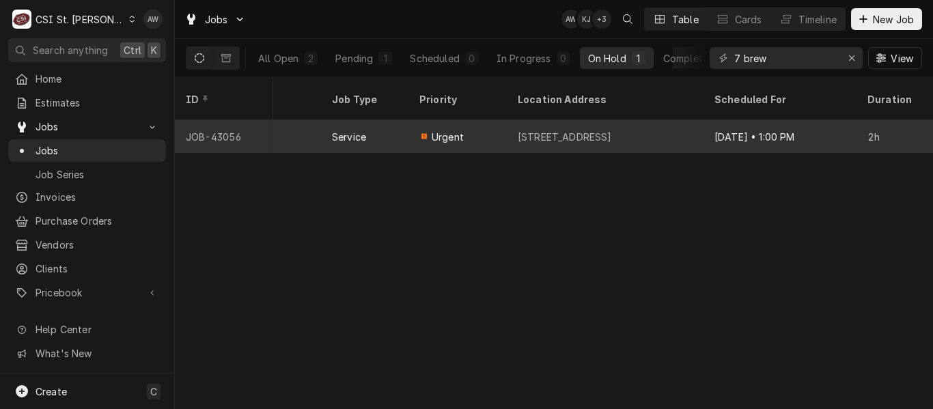
click at [612, 130] on div "8310 Old Hwy N, Lake St Louis, MO 63367" at bounding box center [564, 137] width 94 height 14
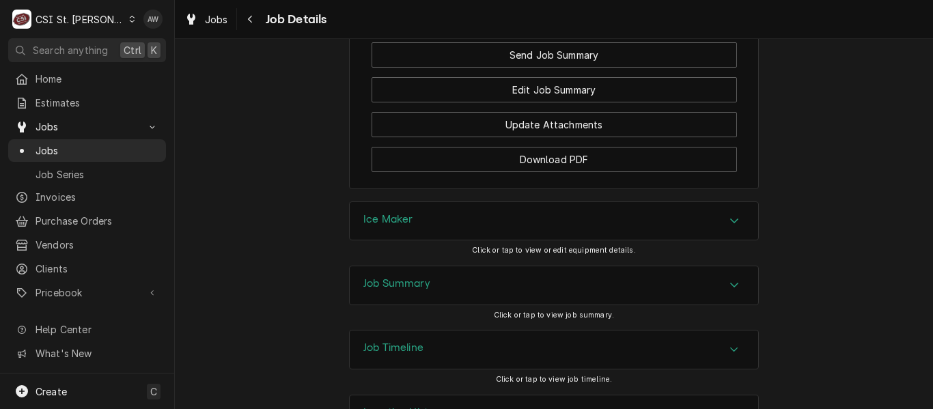
scroll to position [2683, 0]
click at [514, 264] on div "Job Summary" at bounding box center [554, 283] width 408 height 38
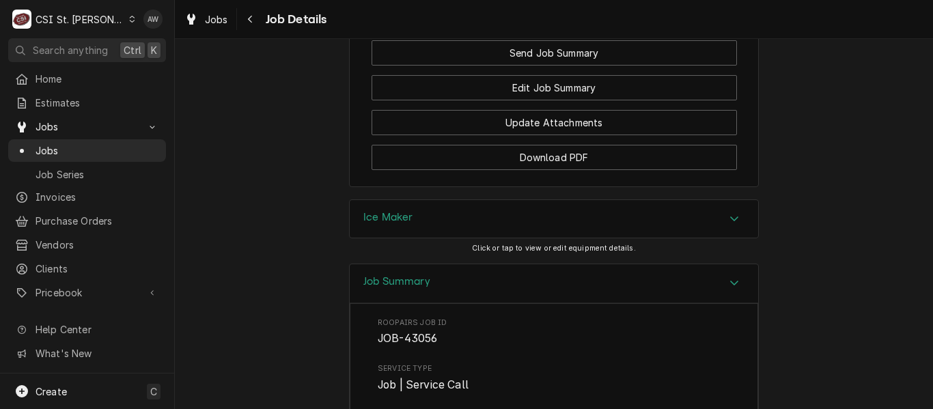
click at [563, 200] on div "Ice Maker" at bounding box center [554, 219] width 408 height 38
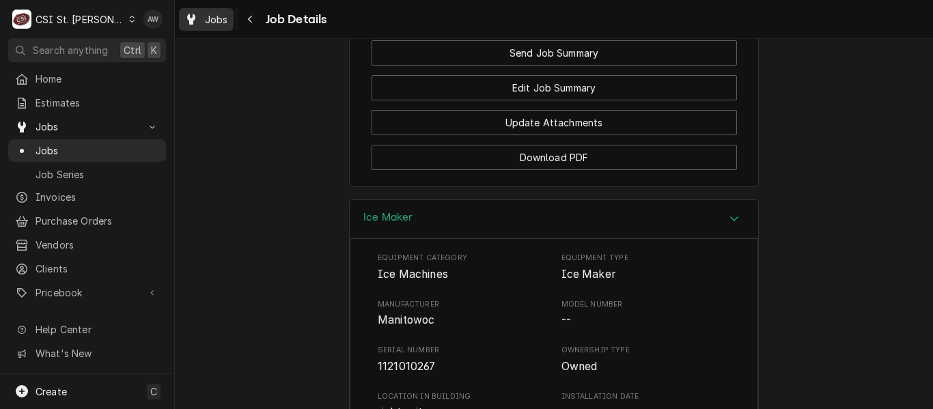
click at [220, 24] on span "Jobs" at bounding box center [216, 19] width 23 height 14
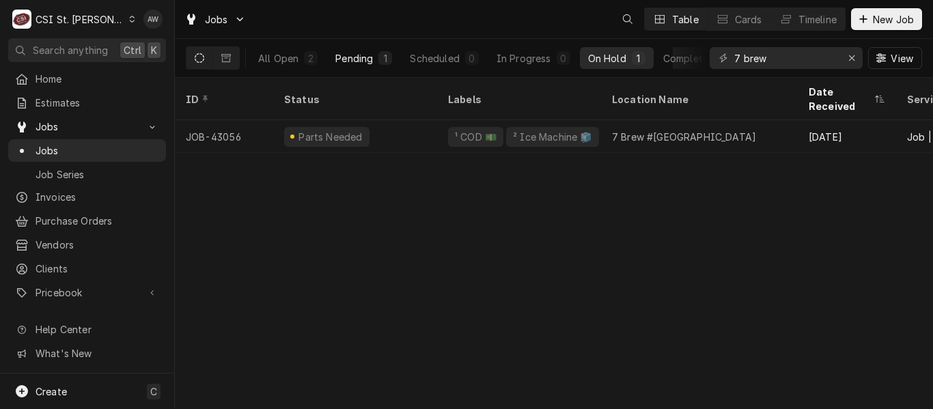
click at [367, 57] on div "Pending" at bounding box center [354, 58] width 38 height 14
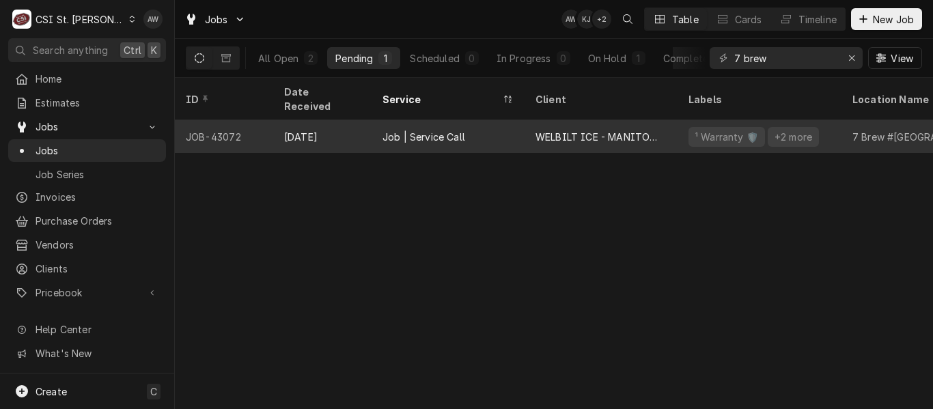
click at [403, 130] on div "Job | Service Call" at bounding box center [423, 137] width 83 height 14
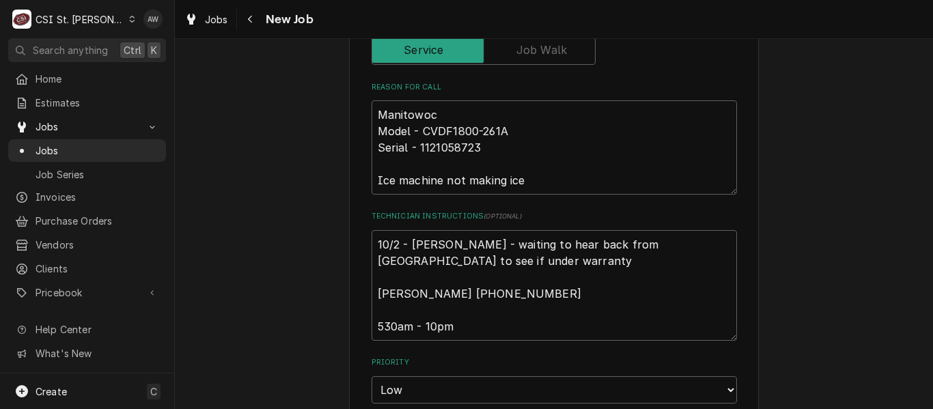
scroll to position [614, 0]
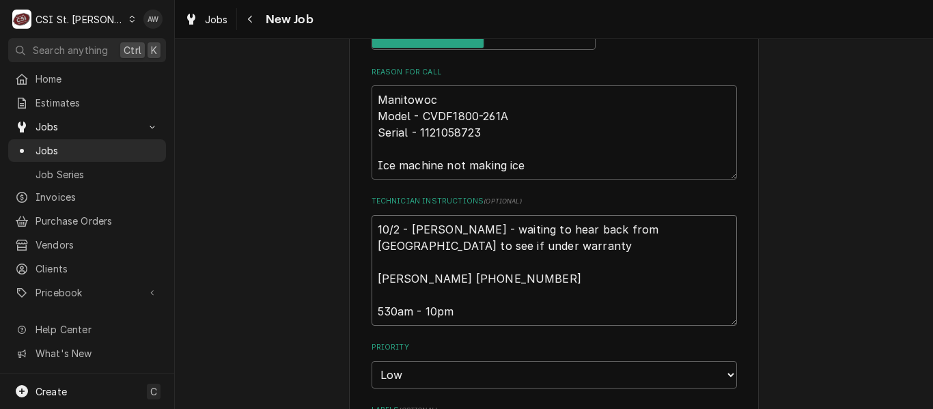
click at [371, 229] on textarea "10/2 - [PERSON_NAME] - waiting to hear back from [GEOGRAPHIC_DATA] to see if un…" at bounding box center [553, 270] width 365 height 111
type textarea "x"
type textarea "10/2 - [PERSON_NAME] - waiting to hear back from [GEOGRAPHIC_DATA] to see if un…"
click at [376, 226] on textarea "10/2 - [PERSON_NAME] - waiting to hear back from [GEOGRAPHIC_DATA] to see if un…" at bounding box center [553, 278] width 365 height 127
type textarea "x"
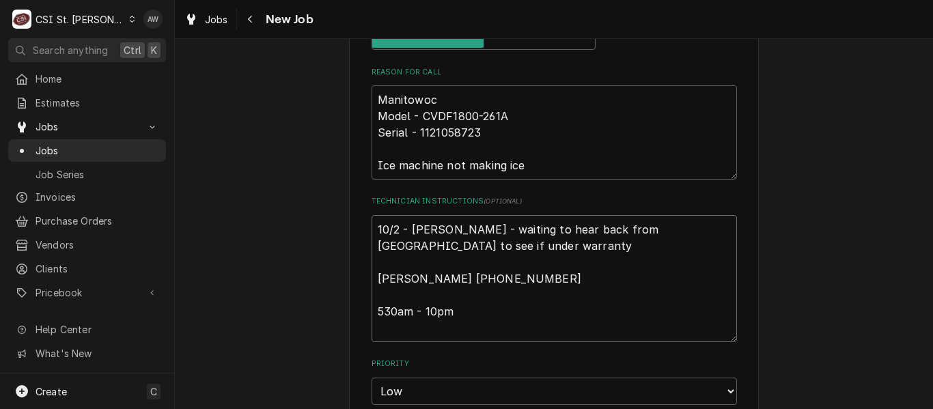
type textarea "d 10/2 - [PERSON_NAME] - waiting to hear back from [GEOGRAPHIC_DATA] to see if …"
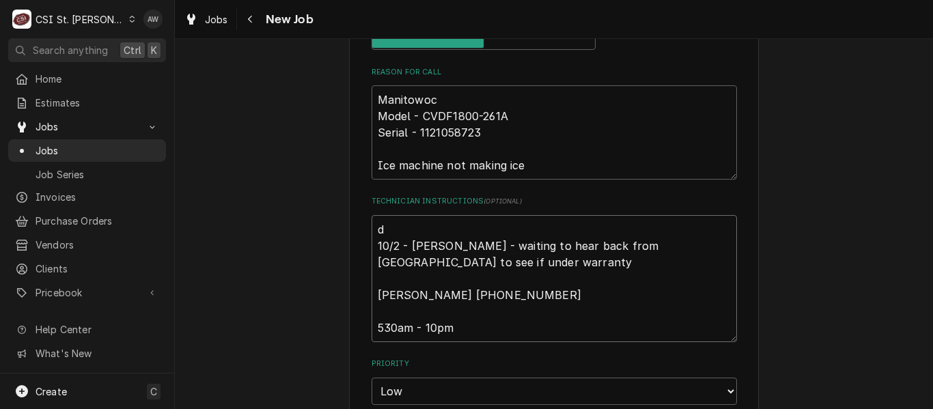
type textarea "x"
type textarea "du 10/2 - [PERSON_NAME] - waiting to hear back from [GEOGRAPHIC_DATA] to see if…"
type textarea "x"
type textarea "dup 10/2 - [PERSON_NAME] - waiting to hear back from [GEOGRAPHIC_DATA] to see i…"
type textarea "x"
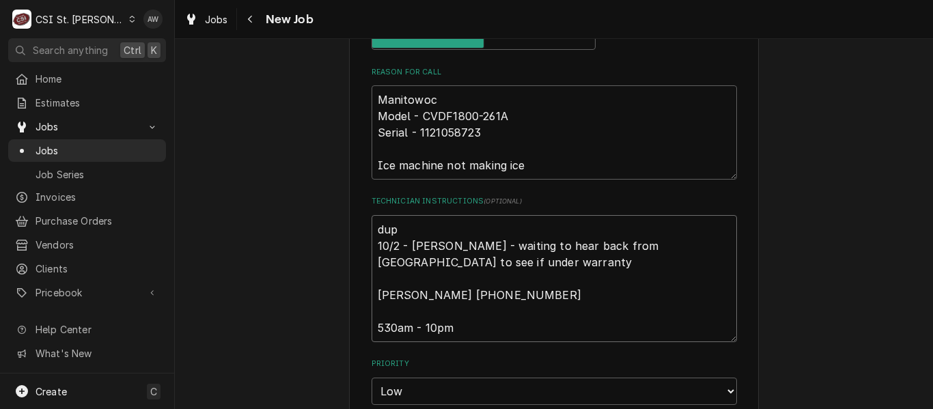
type textarea "dupl 10/2 - [PERSON_NAME] - waiting to hear back from [GEOGRAPHIC_DATA] to see …"
type textarea "x"
type textarea "dupli 10/2 - [PERSON_NAME] - waiting to hear back from [GEOGRAPHIC_DATA] to see…"
type textarea "x"
type textarea "duplic 10/2 - [PERSON_NAME] - waiting to hear back from [GEOGRAPHIC_DATA] to se…"
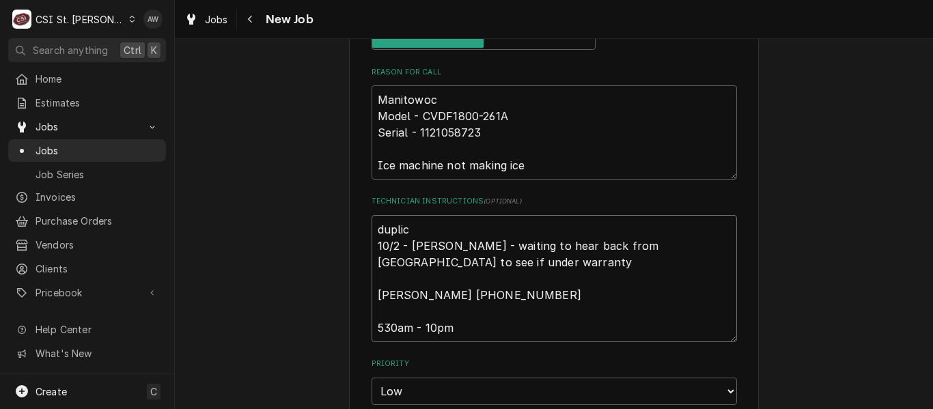
type textarea "x"
type textarea "duplicat 10/2 - [PERSON_NAME] - waiting to hear back from [GEOGRAPHIC_DATA] to …"
type textarea "x"
type textarea "duplicate 10/2 - [PERSON_NAME] - waiting to hear back from [GEOGRAPHIC_DATA] to…"
type textarea "x"
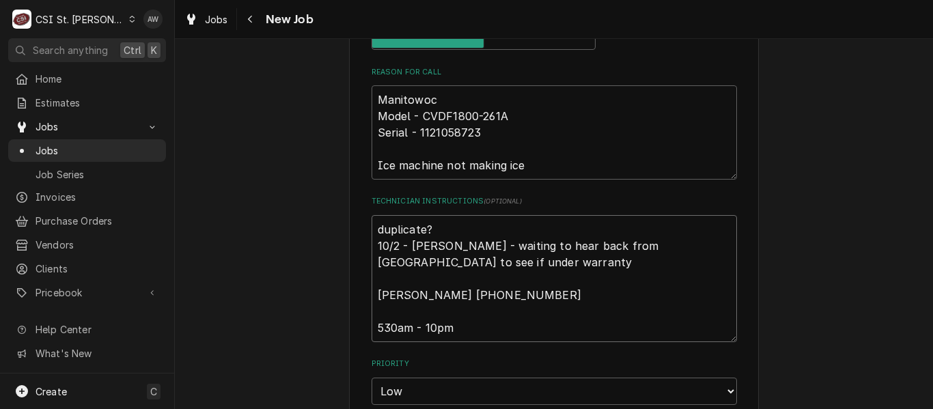
type textarea "duplicate? 10/2 - [PERSON_NAME] - waiting to hear back from [GEOGRAPHIC_DATA] t…"
type textarea "x"
type textarea "duplicate? 4 10/2 - [PERSON_NAME] - waiting to hear back from [GEOGRAPHIC_DATA]…"
type textarea "x"
type textarea "duplicate? 10/2 - [PERSON_NAME] - waiting to hear back from [GEOGRAPHIC_DATA] t…"
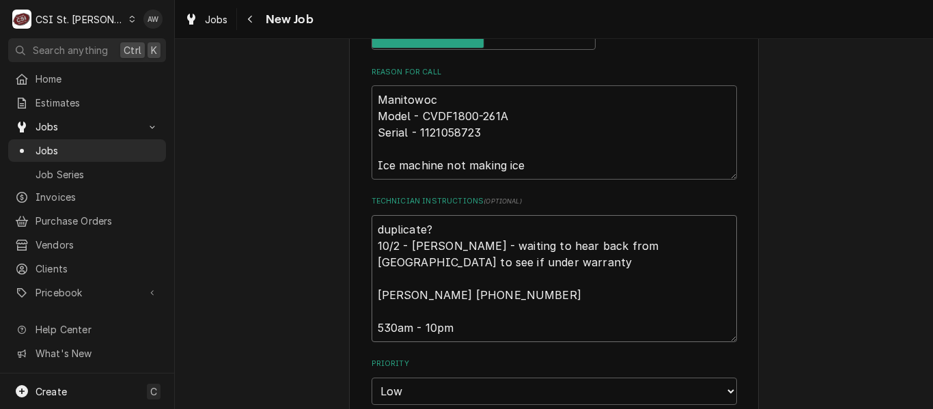
type textarea "x"
type textarea "duplicate? 10/2 - [PERSON_NAME] - waiting to hear back from [GEOGRAPHIC_DATA] t…"
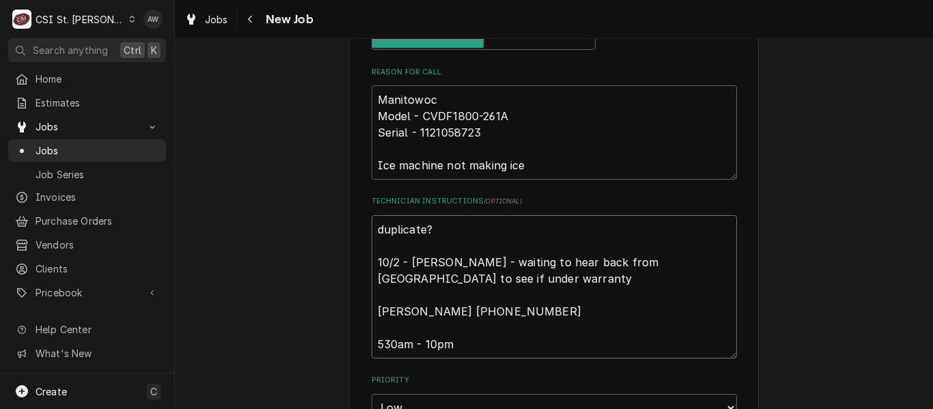
type textarea "x"
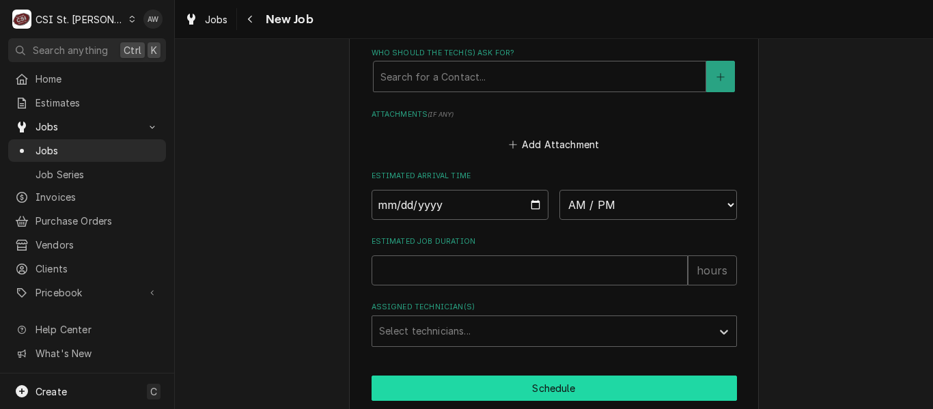
scroll to position [1270, 0]
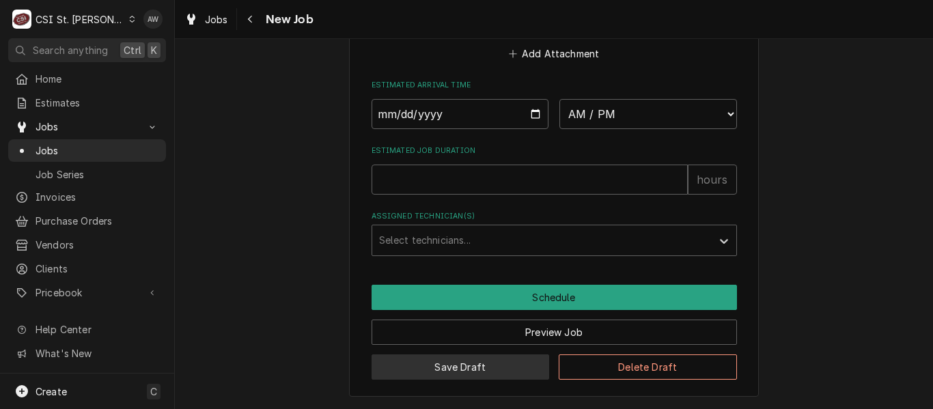
type textarea "duplicate? 10/2 - [PERSON_NAME] - waiting to hear back from [GEOGRAPHIC_DATA] t…"
click at [527, 362] on button "Save Draft" at bounding box center [460, 366] width 178 height 25
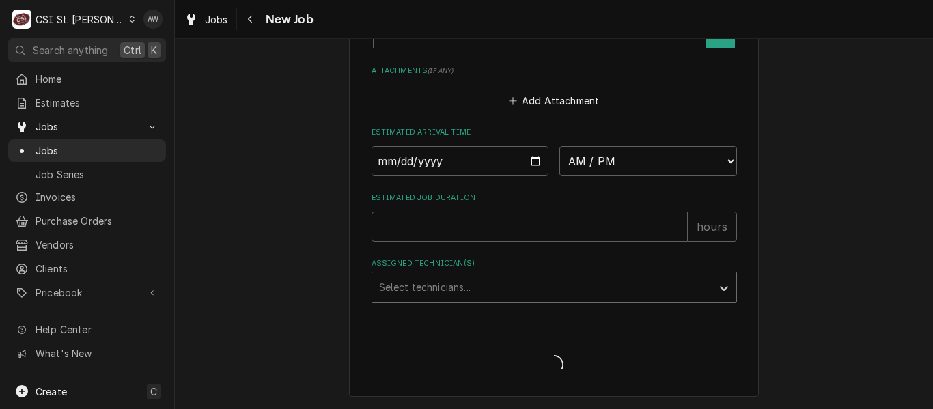
scroll to position [1223, 0]
type textarea "x"
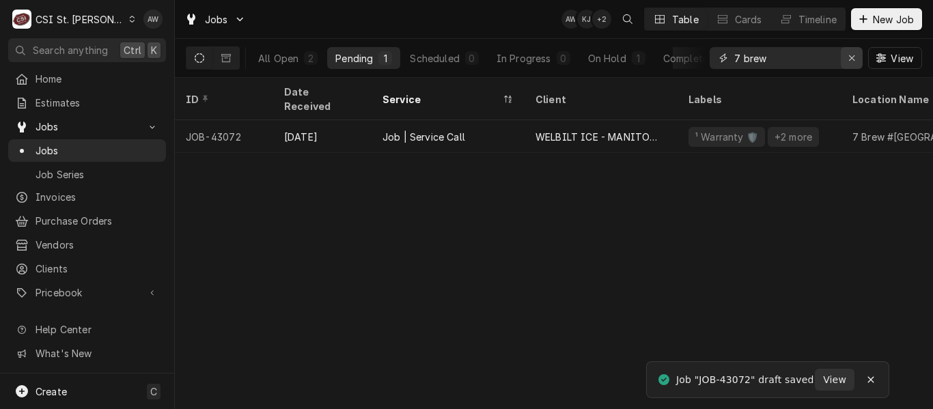
click at [849, 57] on icon "Erase input" at bounding box center [851, 57] width 5 height 5
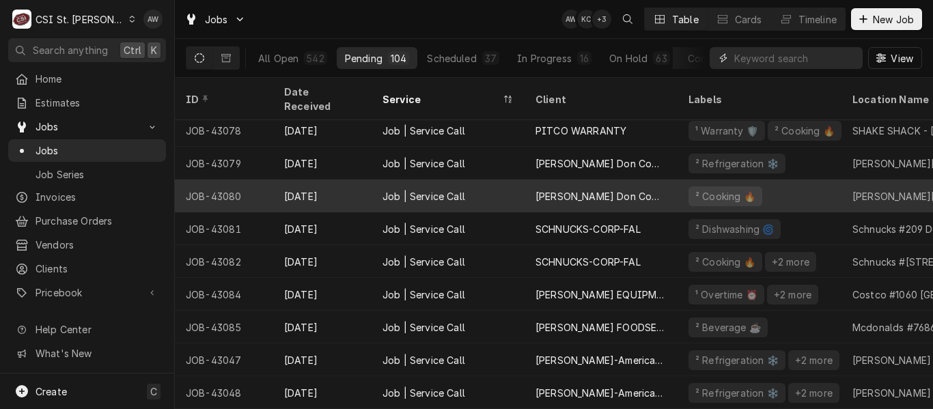
scroll to position [72, 0]
click at [516, 277] on div "Job | Service Call" at bounding box center [447, 293] width 153 height 33
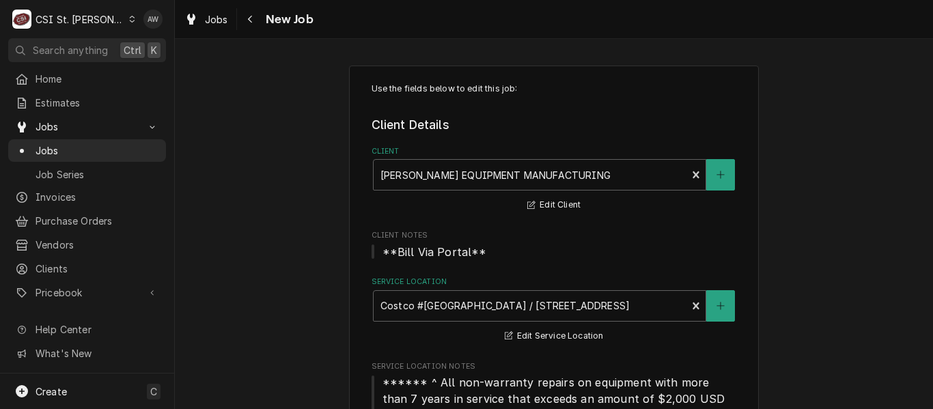
type textarea "x"
